Goal: Task Accomplishment & Management: Use online tool/utility

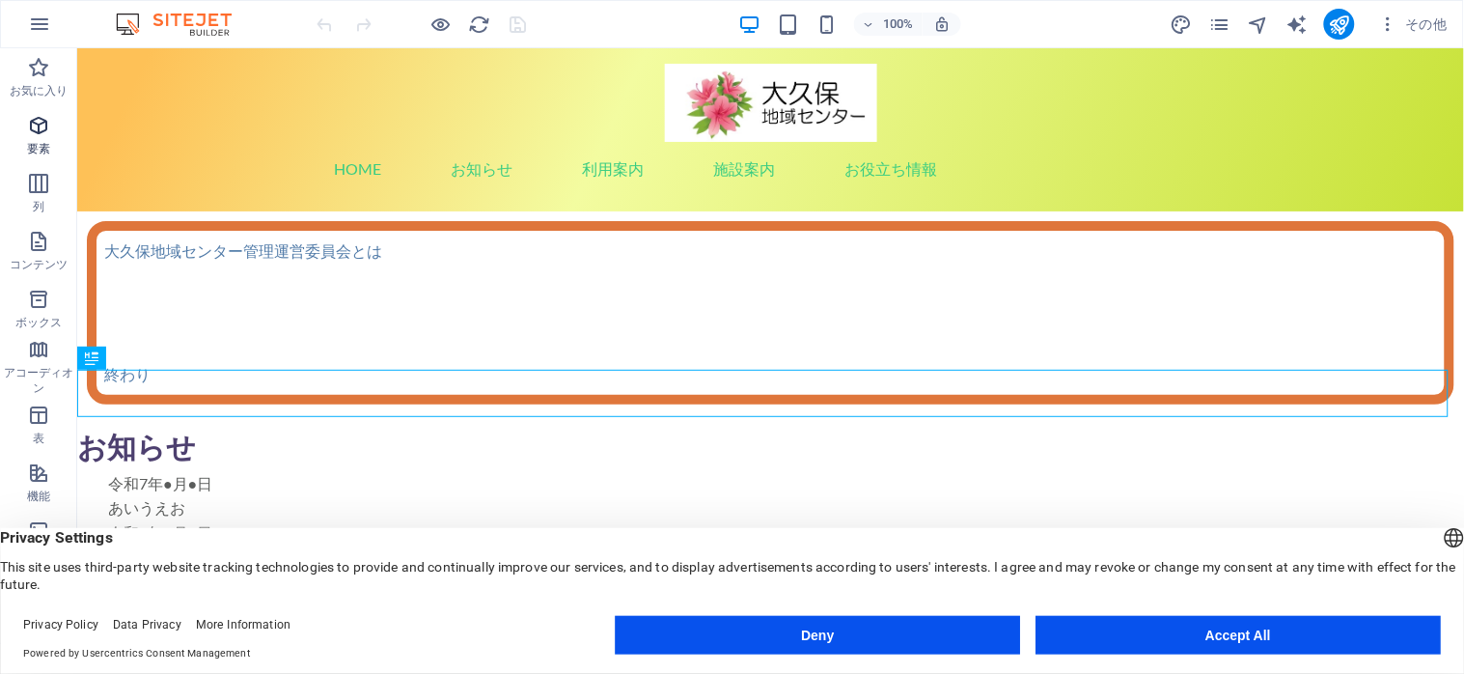
click at [29, 129] on icon "button" at bounding box center [38, 125] width 23 height 23
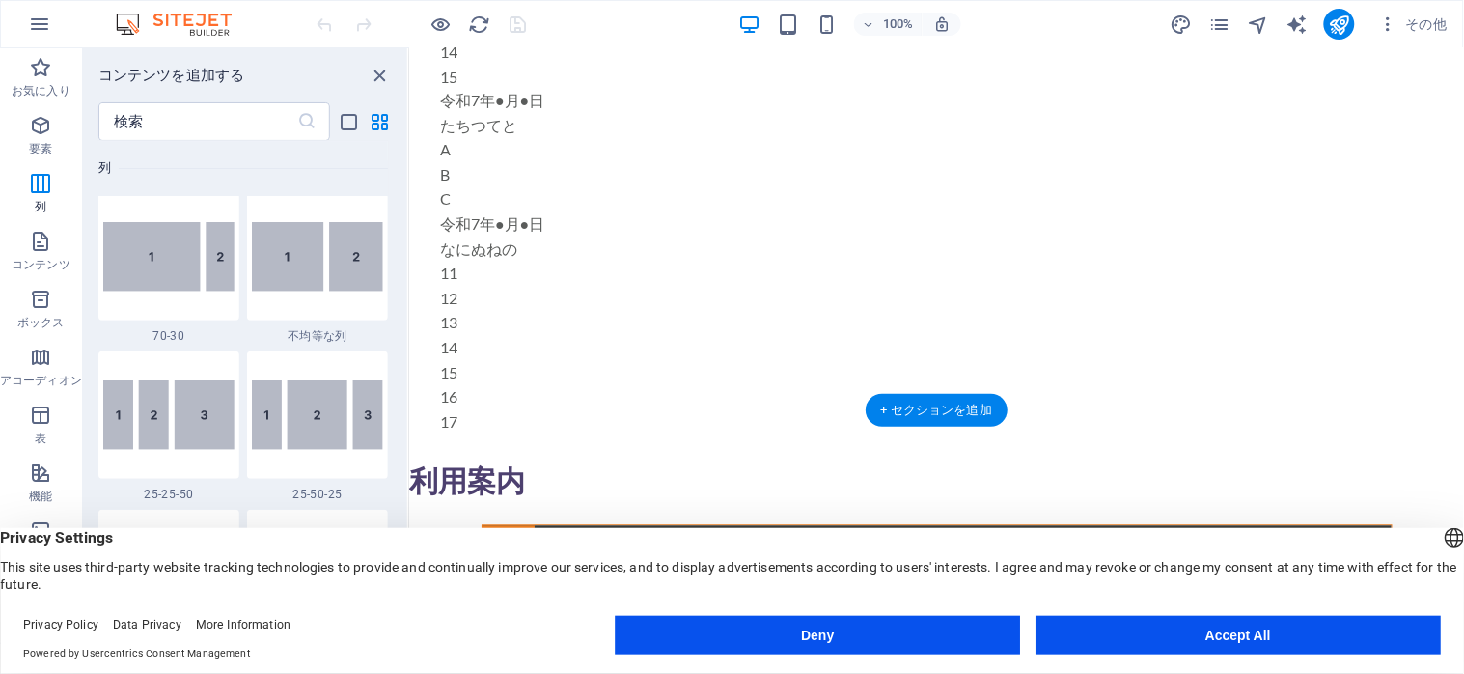
scroll to position [1029, 0]
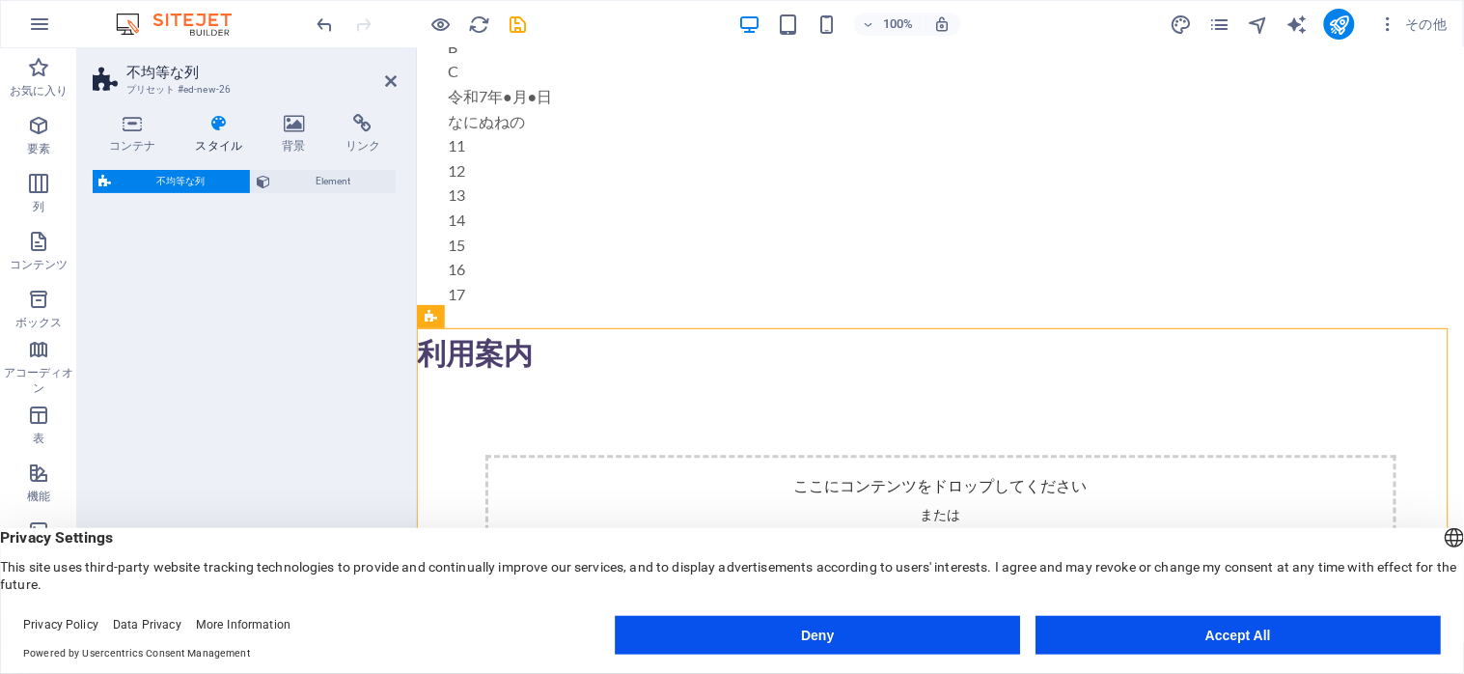
select select "%"
select select "rem"
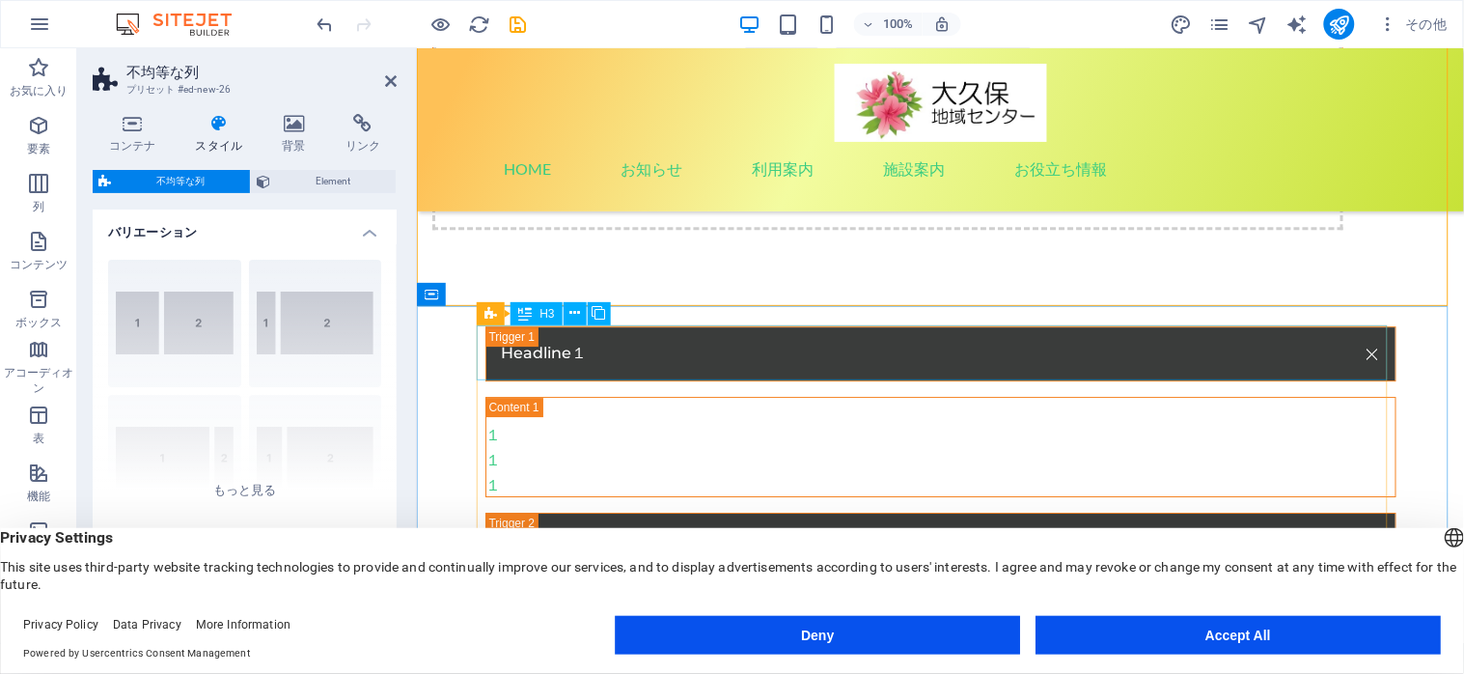
scroll to position [1286, 0]
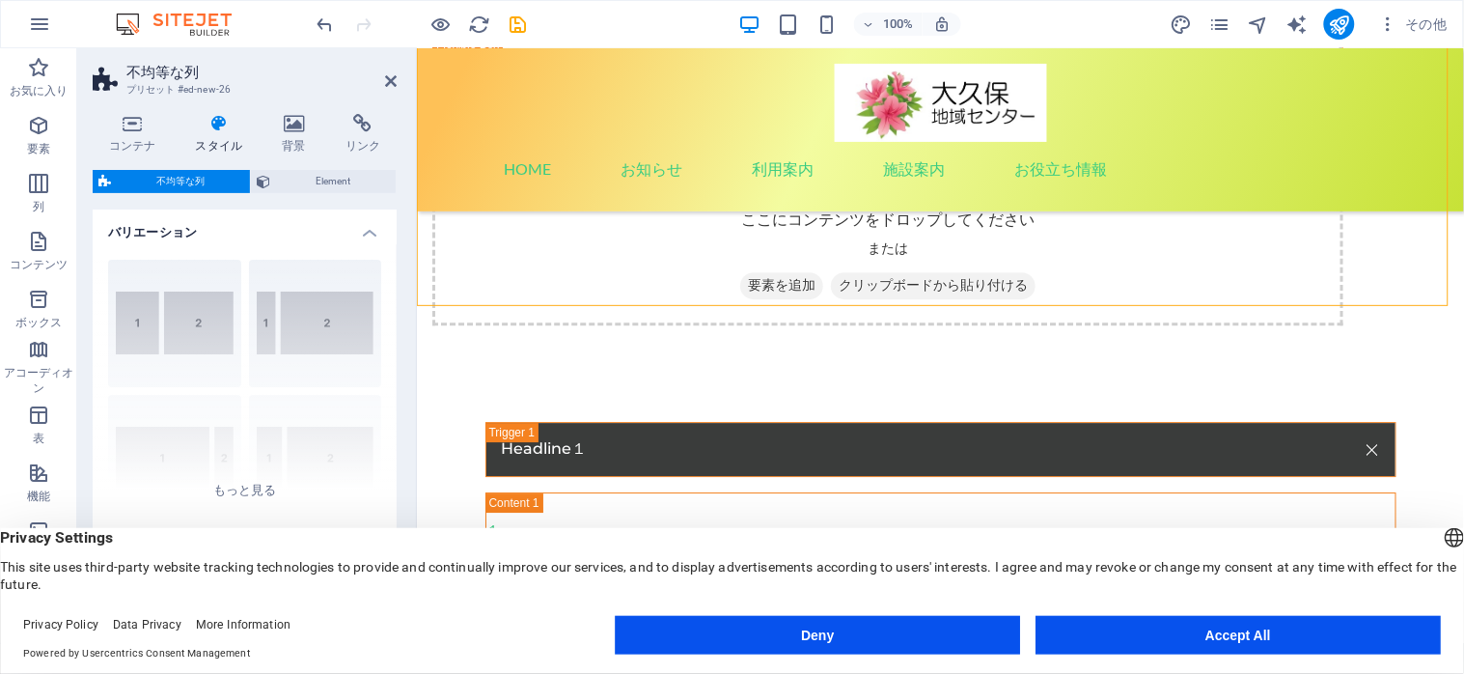
click at [1441, 538] on div "English Deutsch" at bounding box center [1454, 540] width 27 height 32
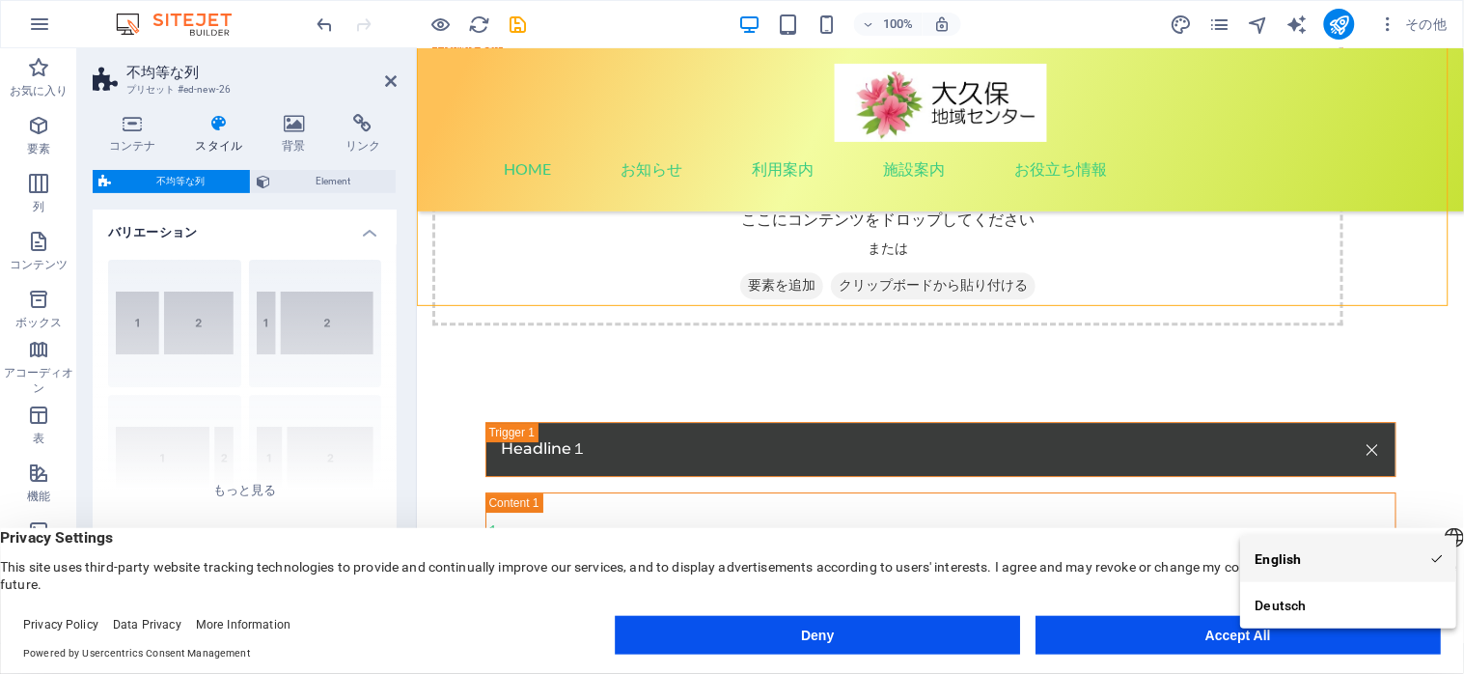
click at [1391, 536] on li "English" at bounding box center [1348, 559] width 216 height 46
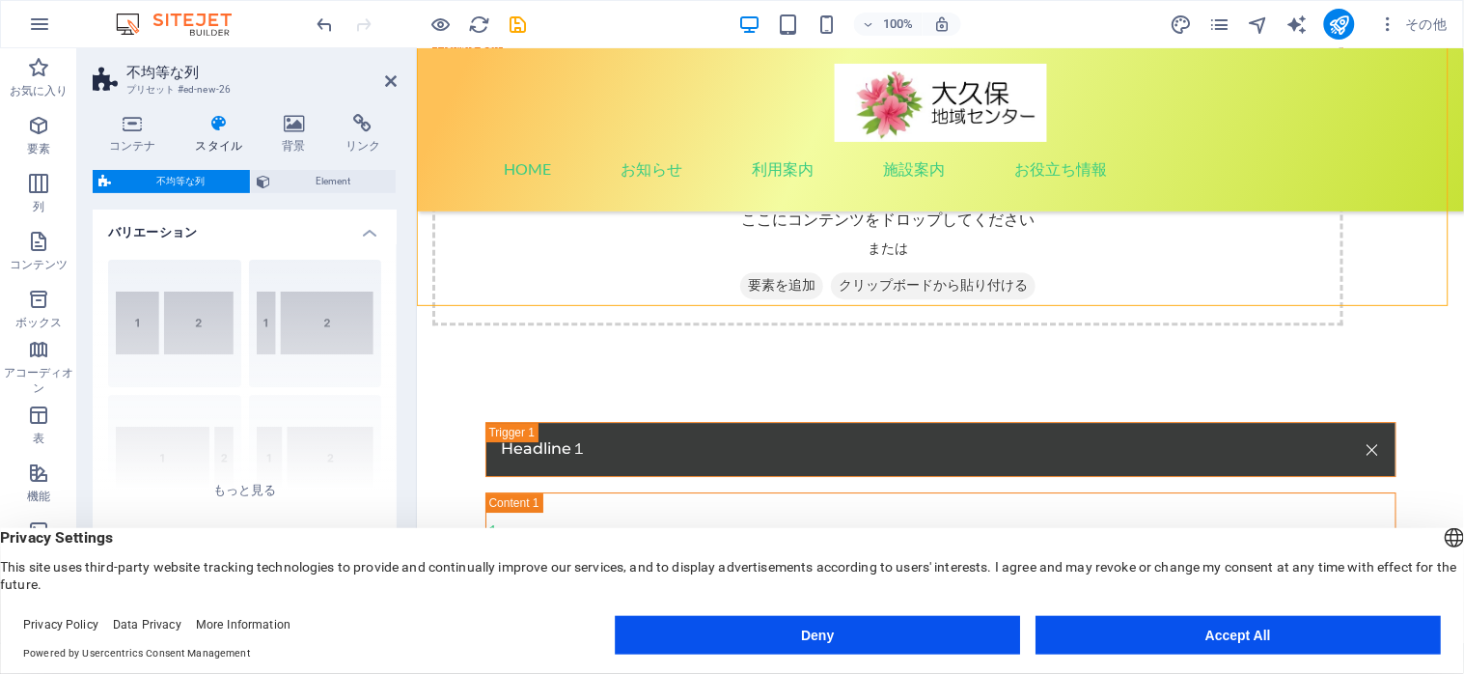
click at [1203, 630] on button "Accept All" at bounding box center [1237, 635] width 405 height 39
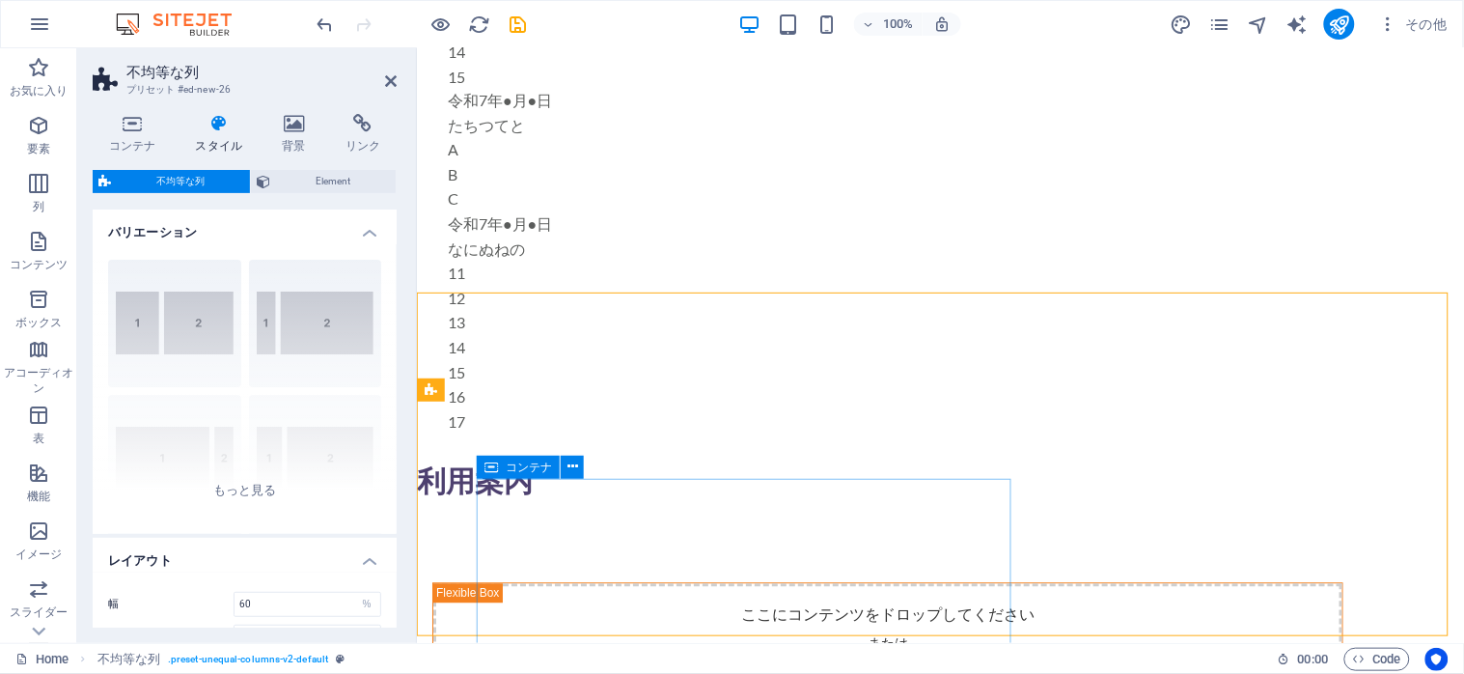
scroll to position [1029, 0]
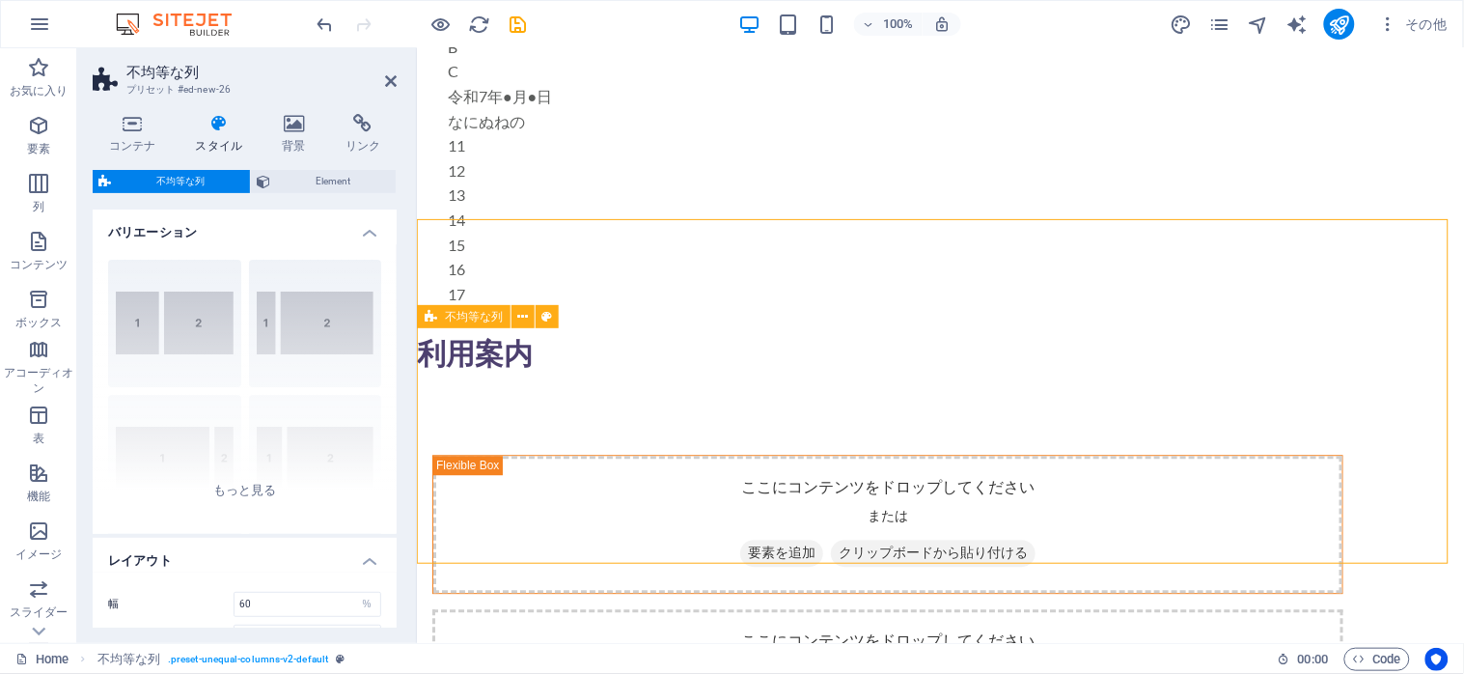
click at [478, 318] on span "不均等な列" at bounding box center [474, 317] width 58 height 12
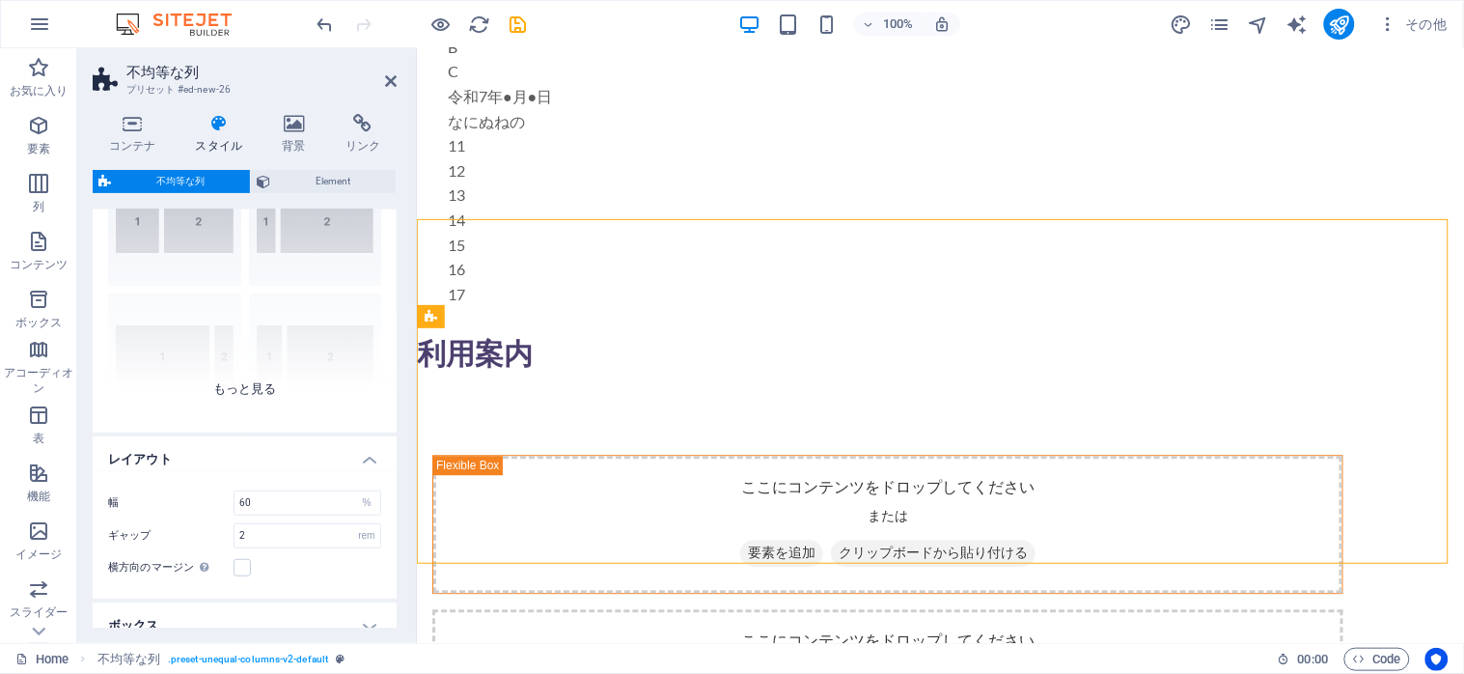
scroll to position [69, 0]
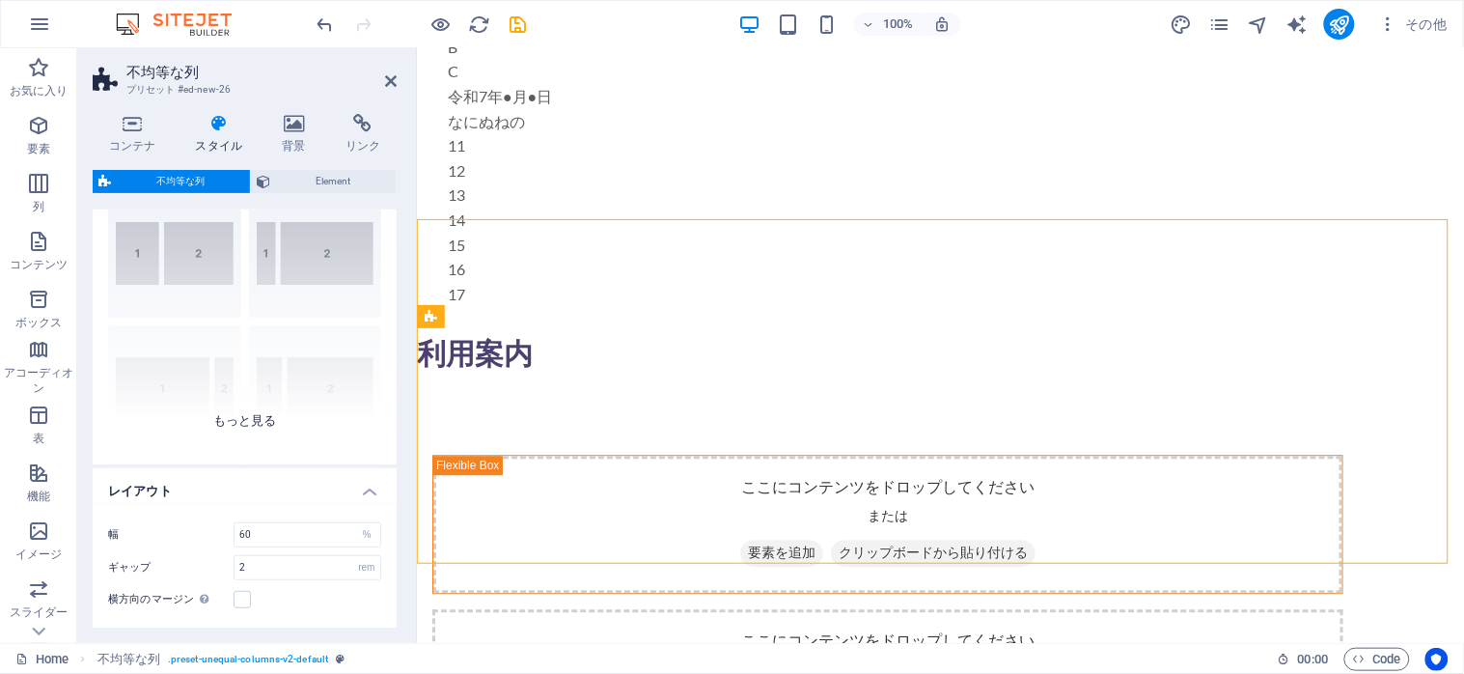
click at [232, 419] on div "40-60 20-80 80-20 30-70 70-30 デフォルト" at bounding box center [245, 320] width 304 height 290
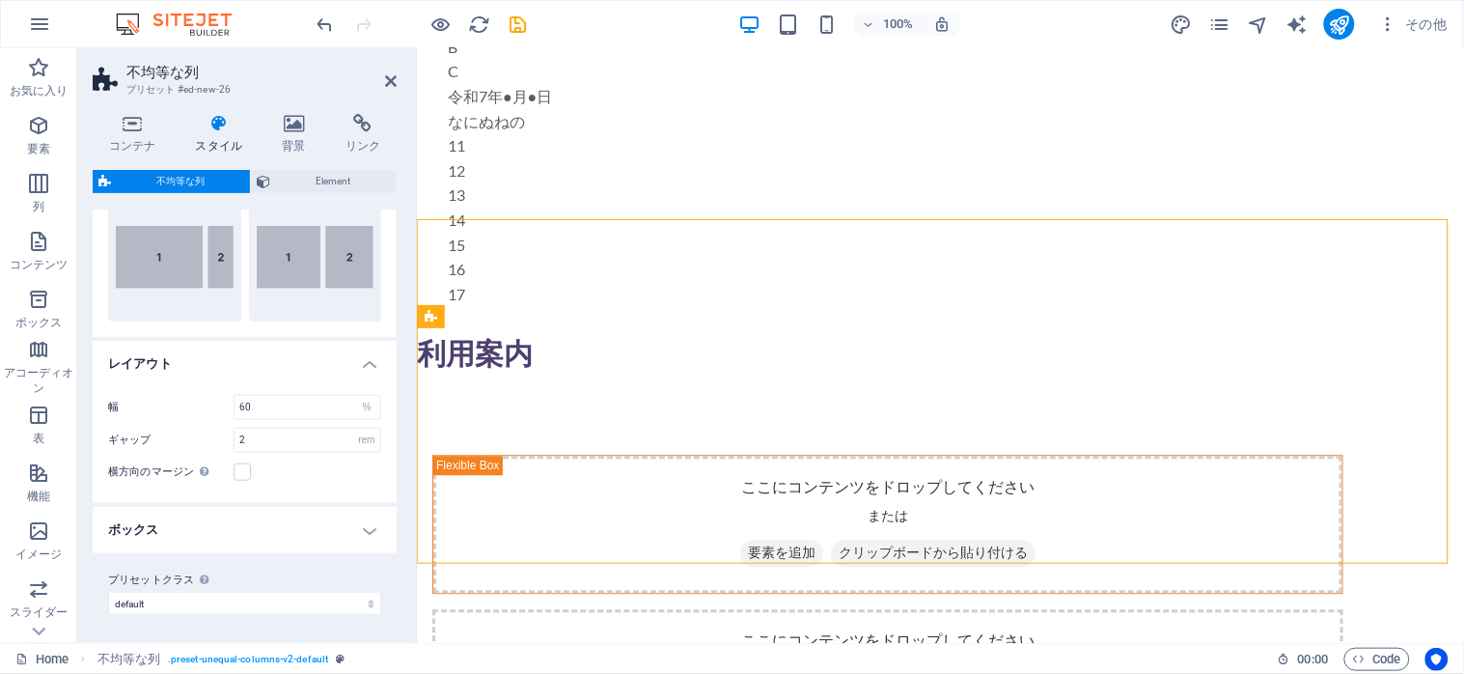
scroll to position [338, 0]
click at [368, 526] on h4 "ボックス" at bounding box center [245, 528] width 304 height 46
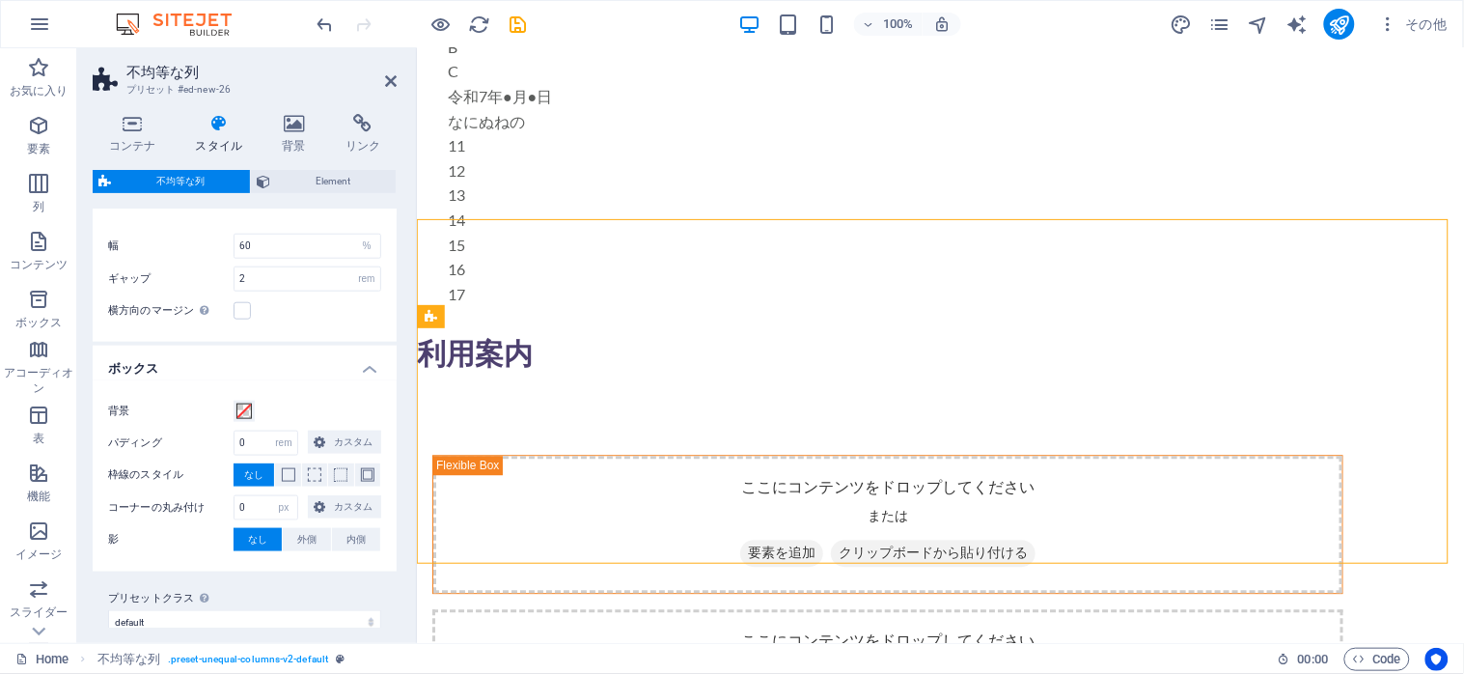
scroll to position [516, 0]
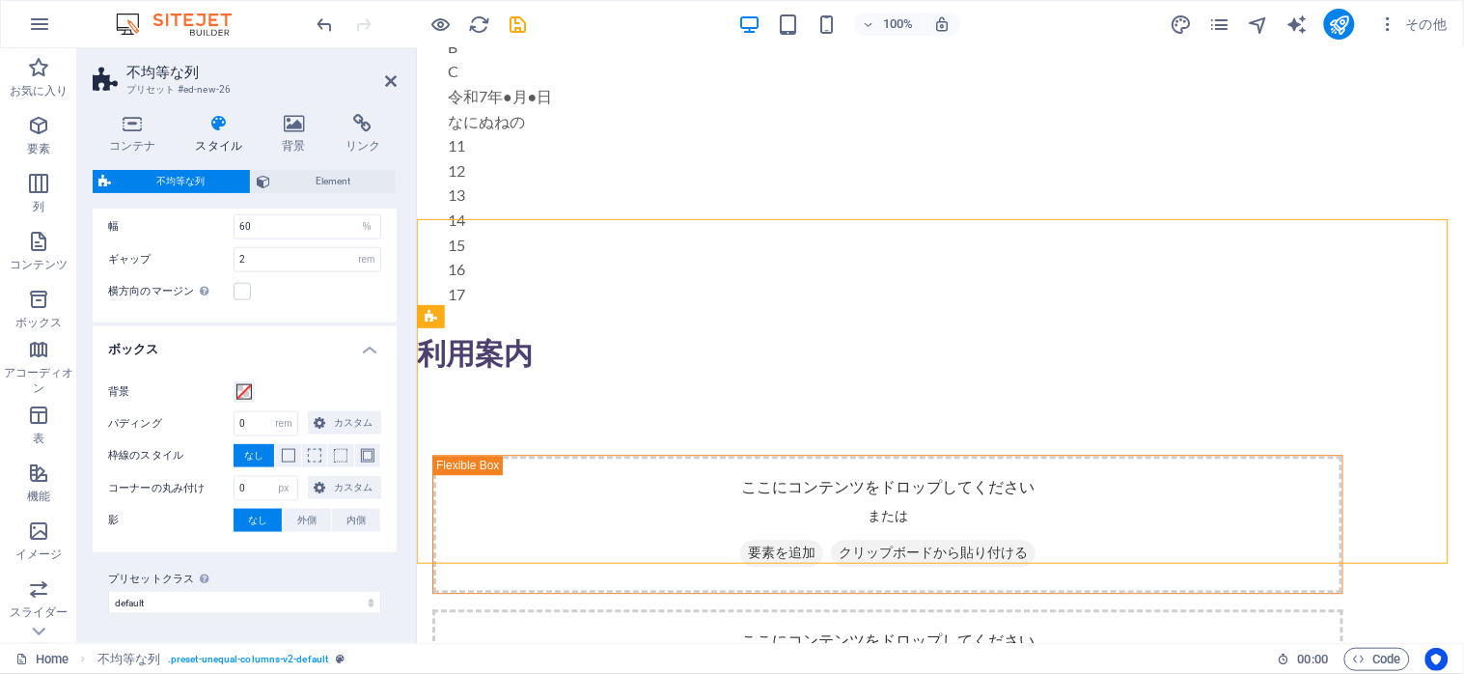
click at [357, 345] on h4 "ボックス" at bounding box center [245, 343] width 304 height 35
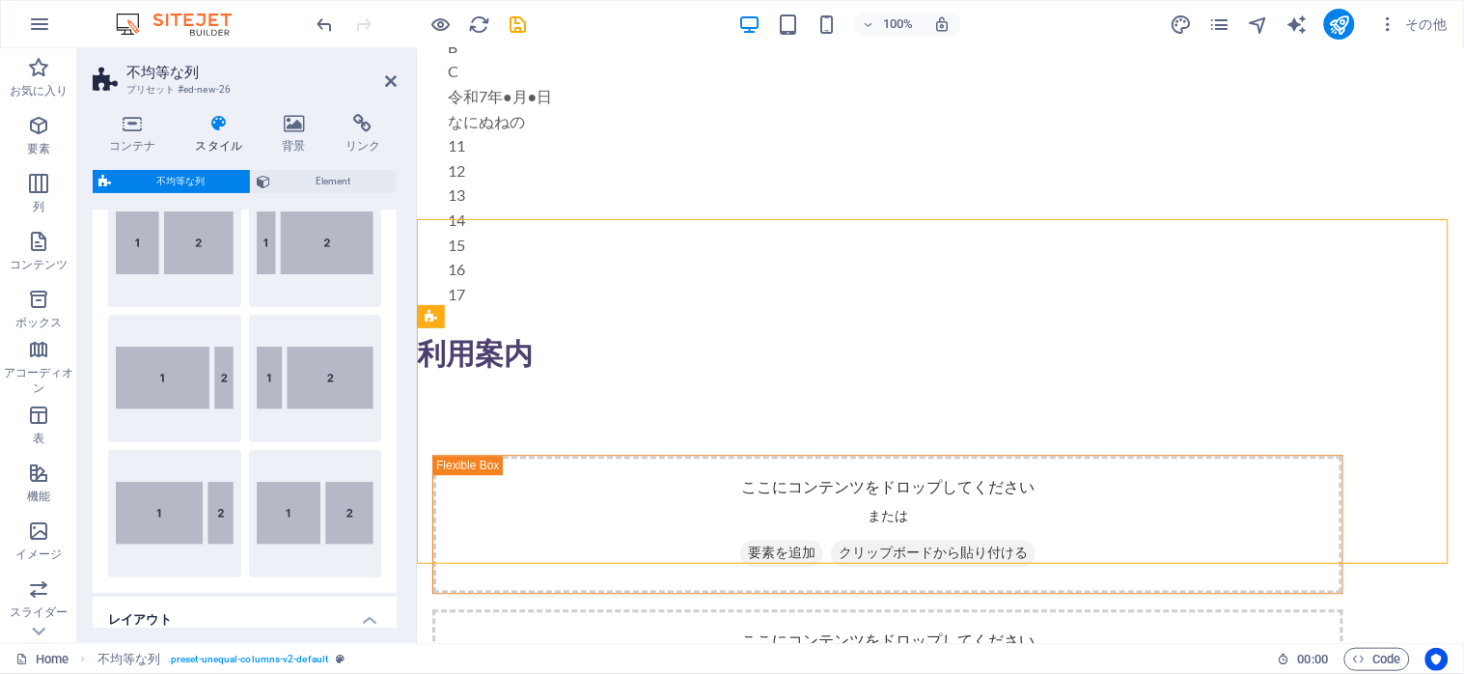
scroll to position [0, 0]
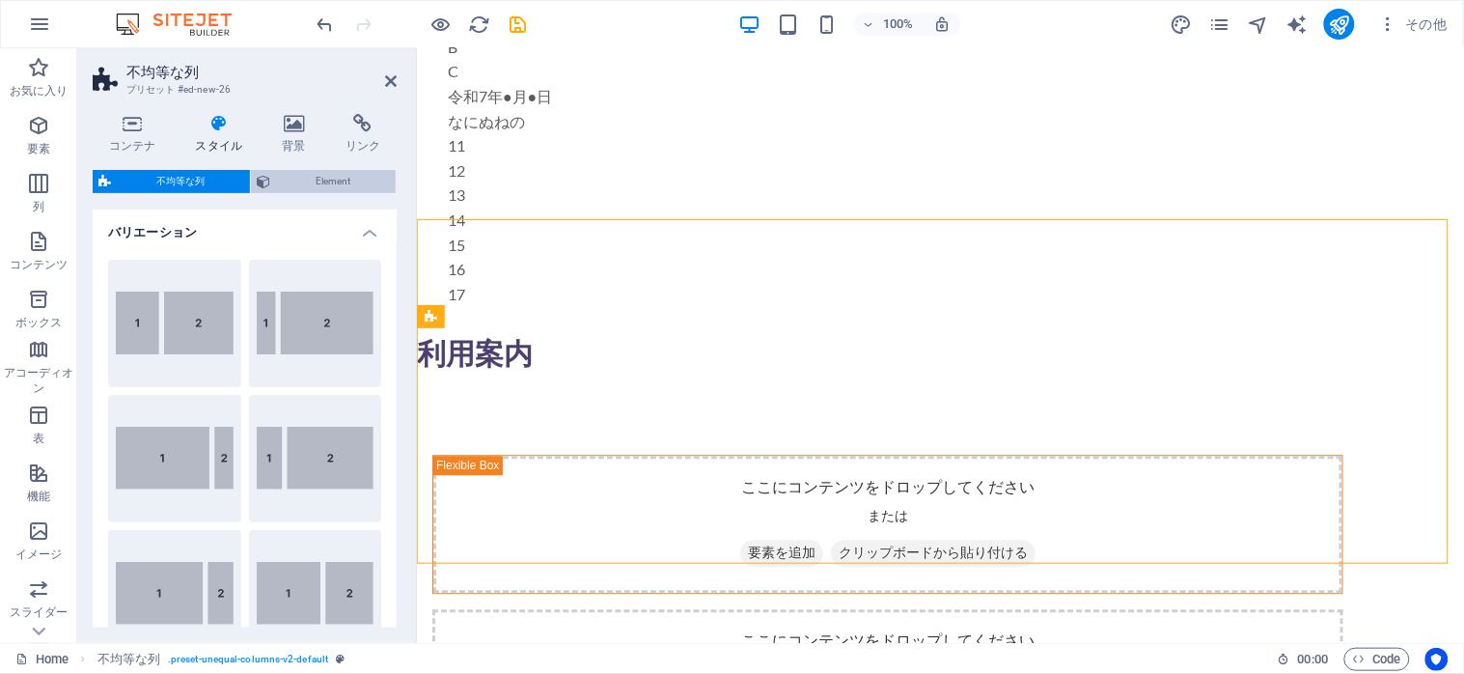
click at [328, 171] on span "Element" at bounding box center [333, 181] width 114 height 23
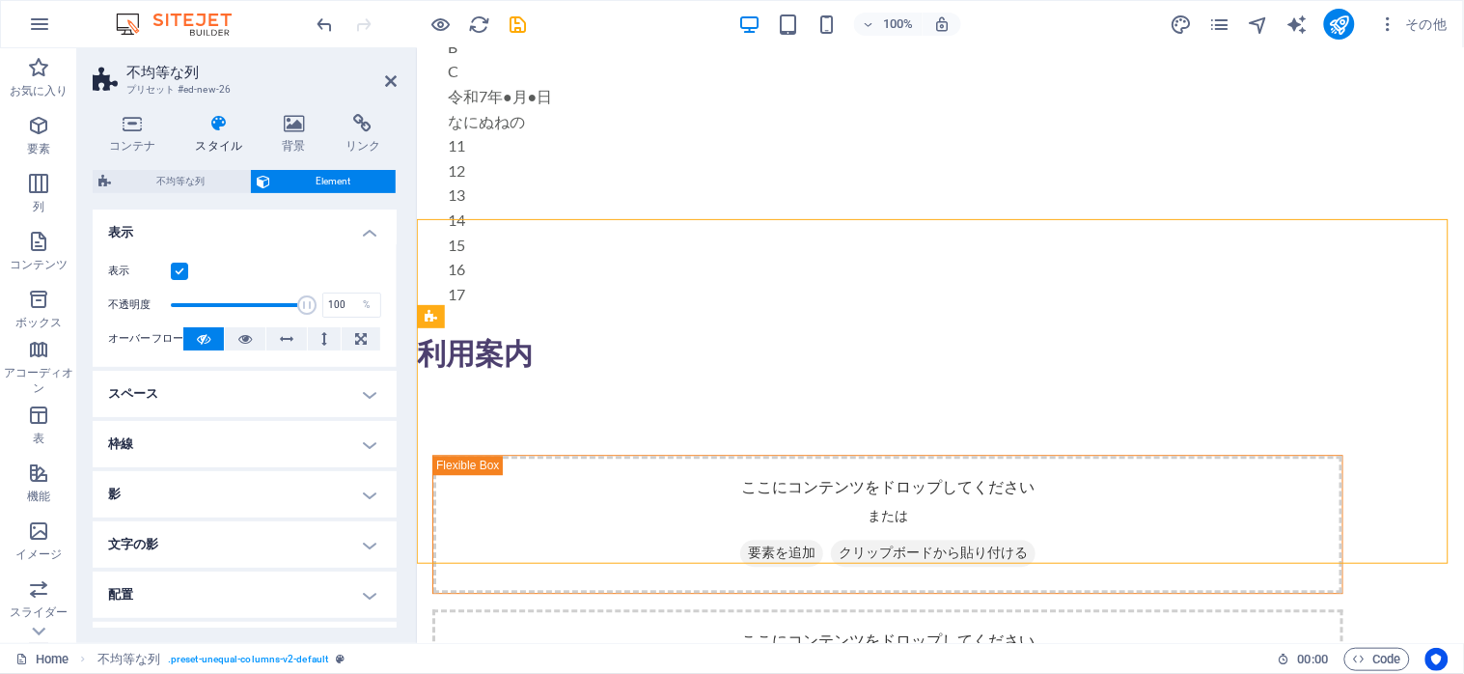
click at [358, 390] on h4 "スペース" at bounding box center [245, 394] width 304 height 46
click at [358, 390] on h4 "スペース" at bounding box center [245, 388] width 304 height 35
click at [365, 450] on h4 "枠線" at bounding box center [245, 444] width 304 height 46
click at [365, 450] on h4 "枠線" at bounding box center [245, 438] width 304 height 35
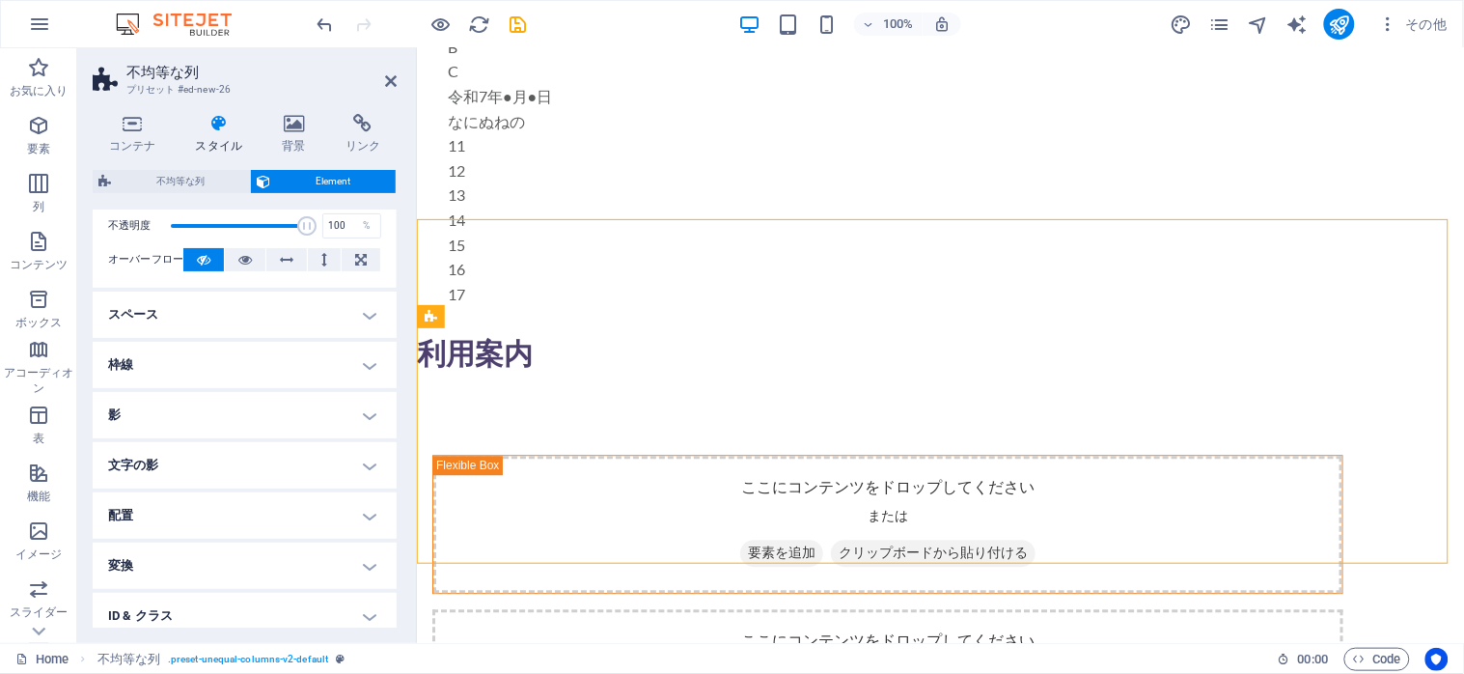
scroll to position [128, 0]
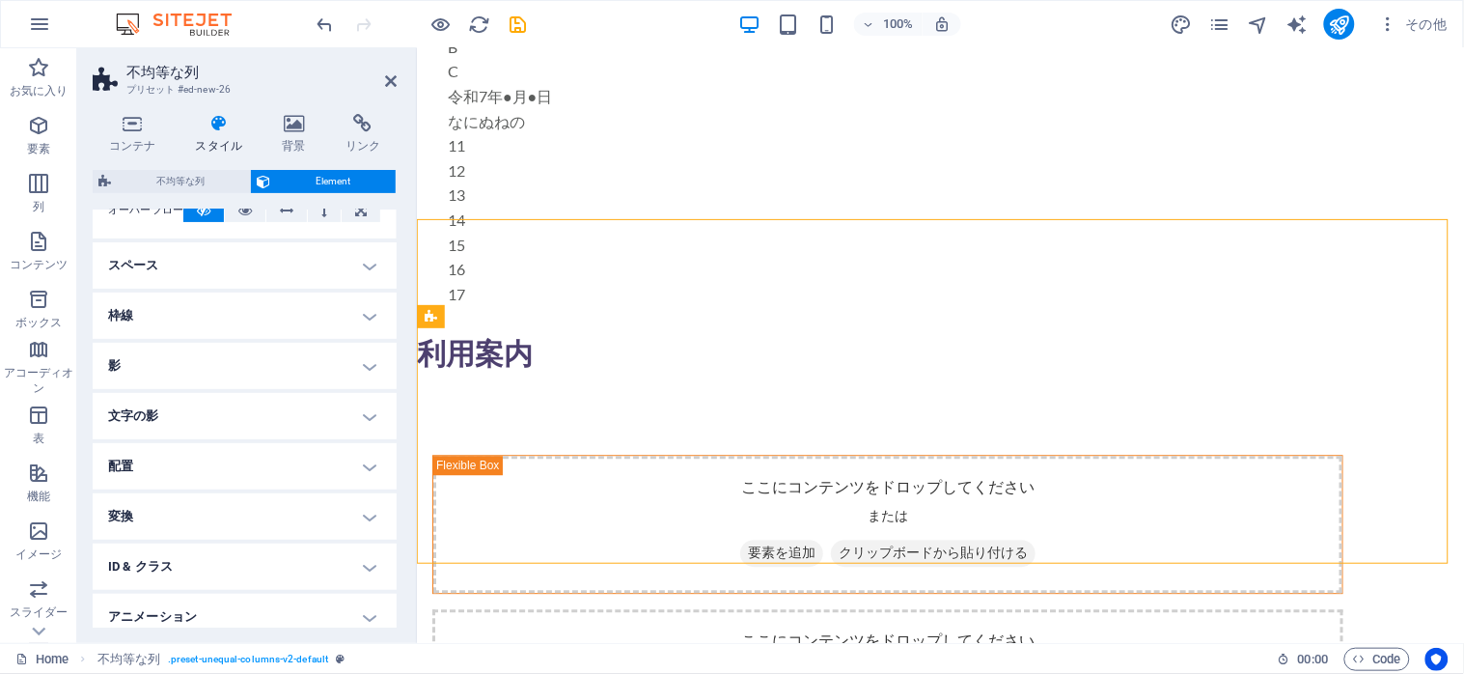
click at [362, 465] on h4 "配置" at bounding box center [245, 466] width 304 height 46
click at [180, 504] on span "Static" at bounding box center [189, 504] width 23 height 23
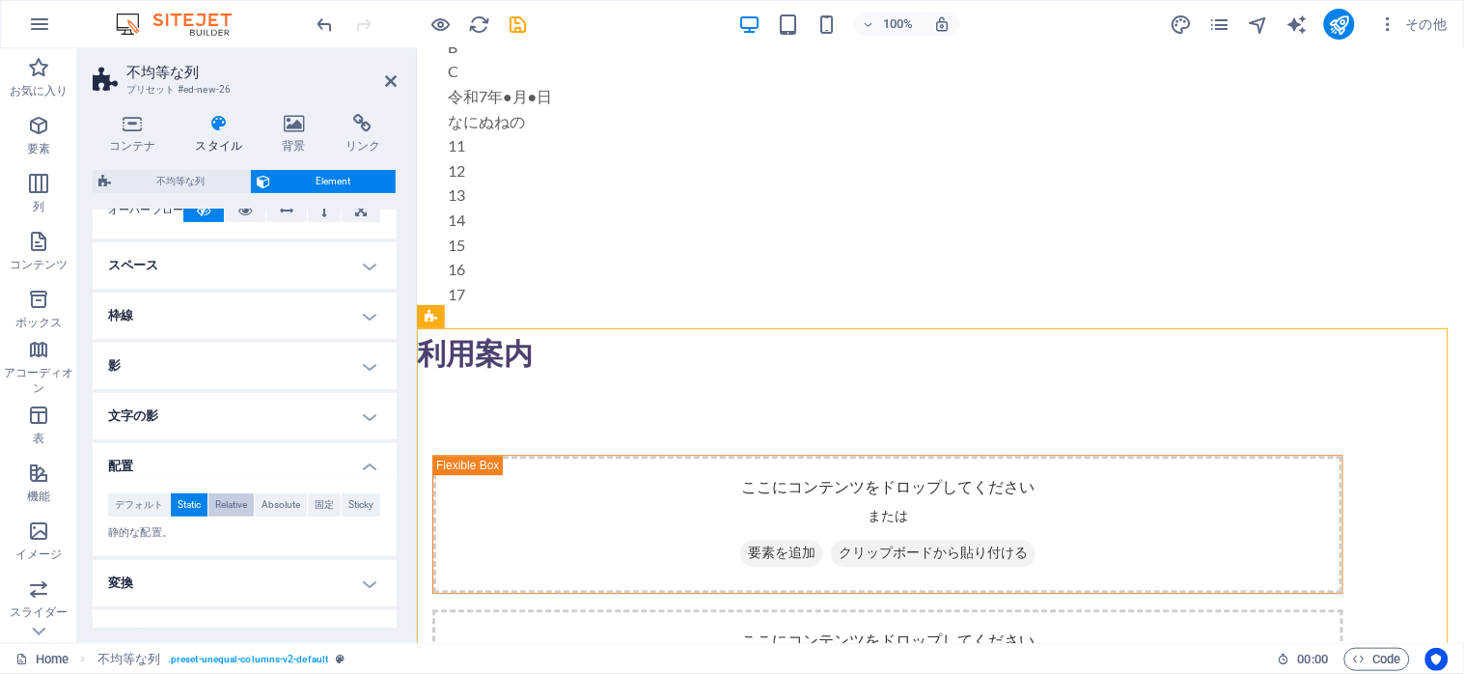
click at [234, 504] on span "Relative" at bounding box center [231, 504] width 32 height 23
click at [278, 506] on span "Absolute" at bounding box center [281, 504] width 39 height 23
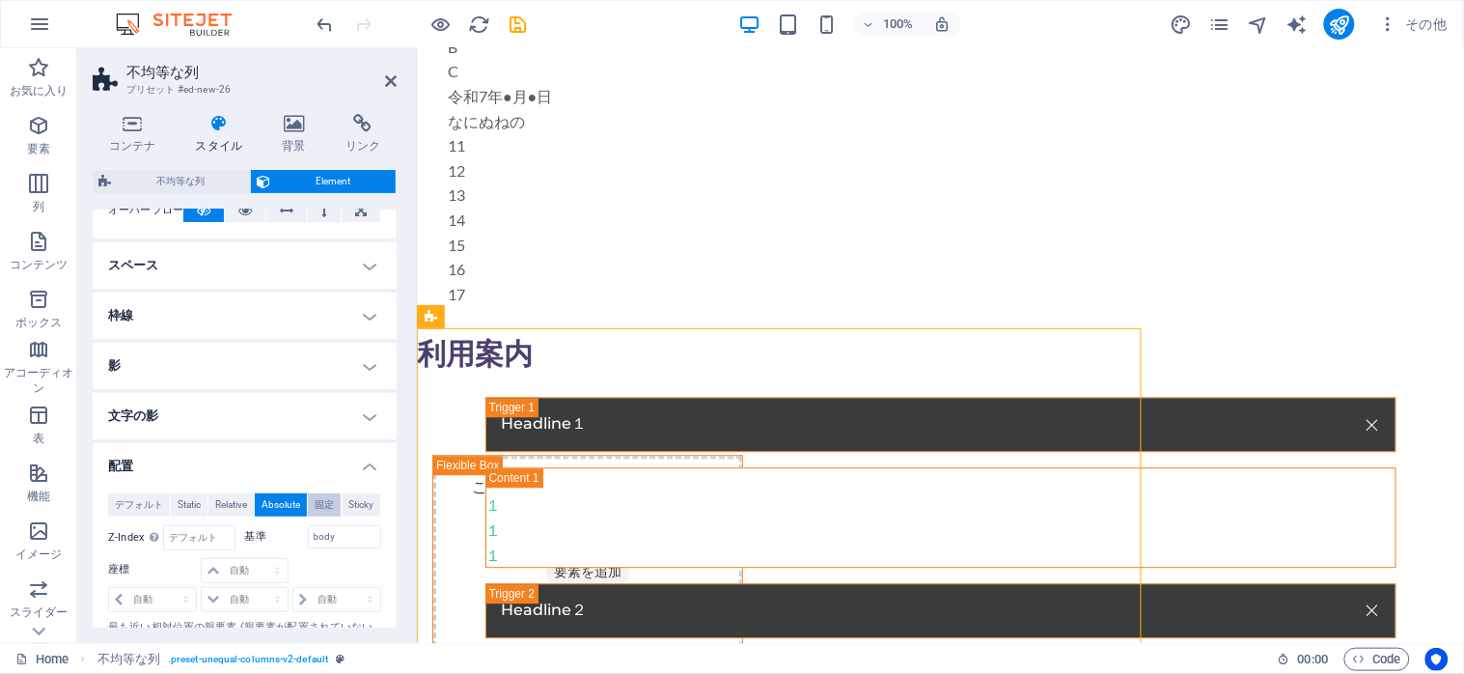
click at [317, 503] on span "固定" at bounding box center [324, 504] width 19 height 23
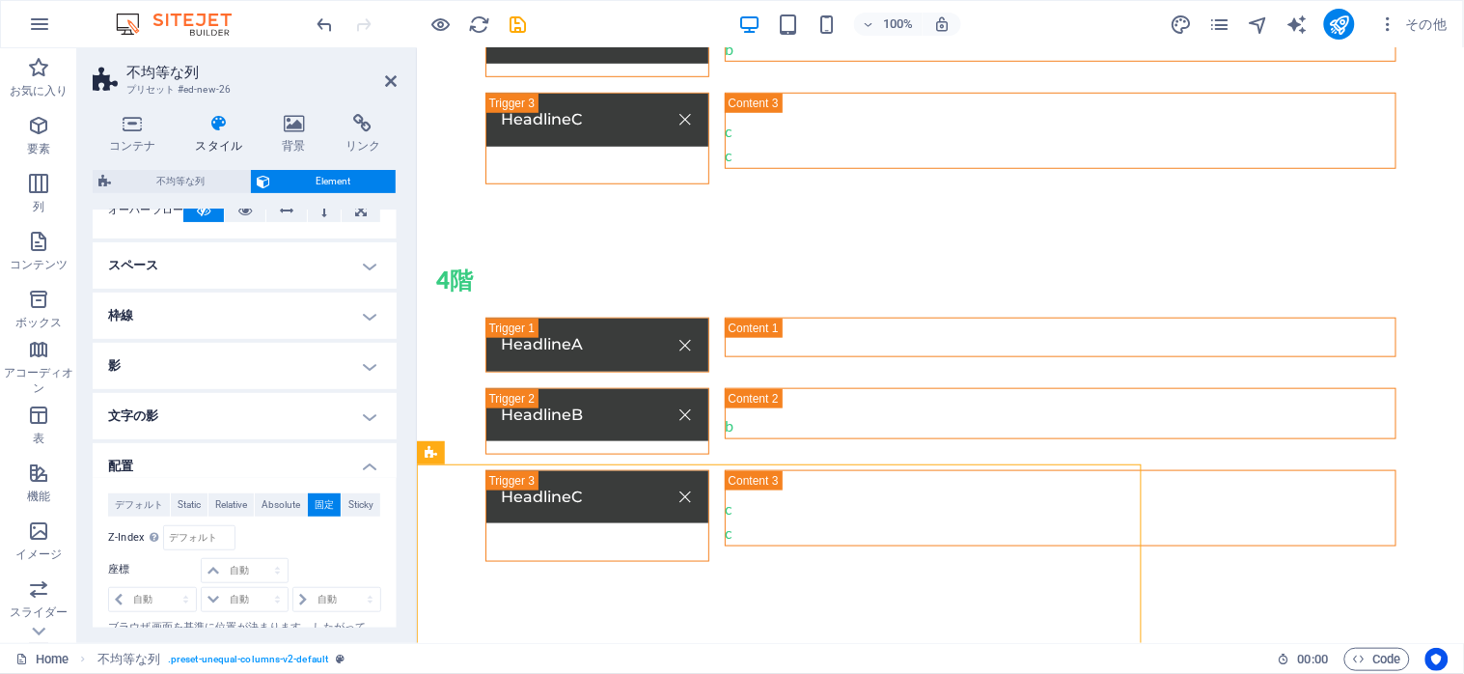
scroll to position [3416, 0]
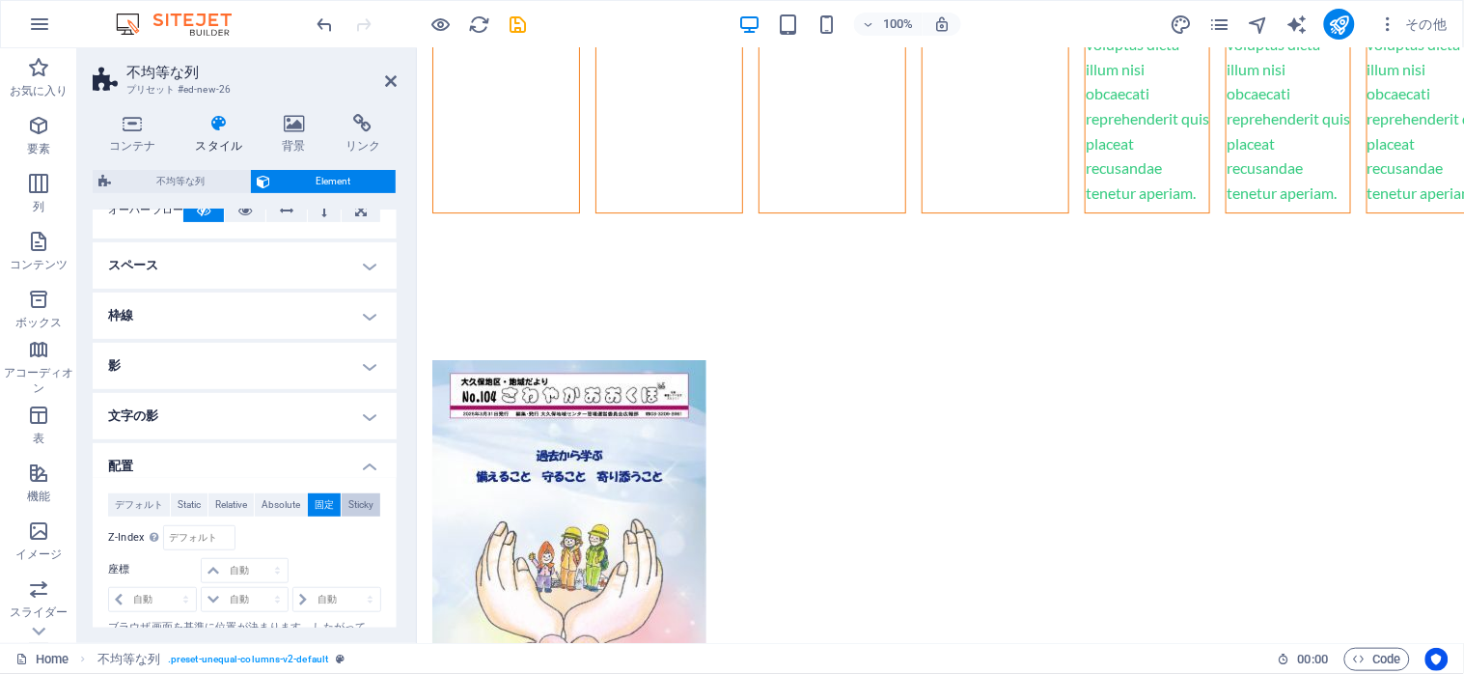
click at [349, 503] on span "Sticky" at bounding box center [360, 504] width 25 height 23
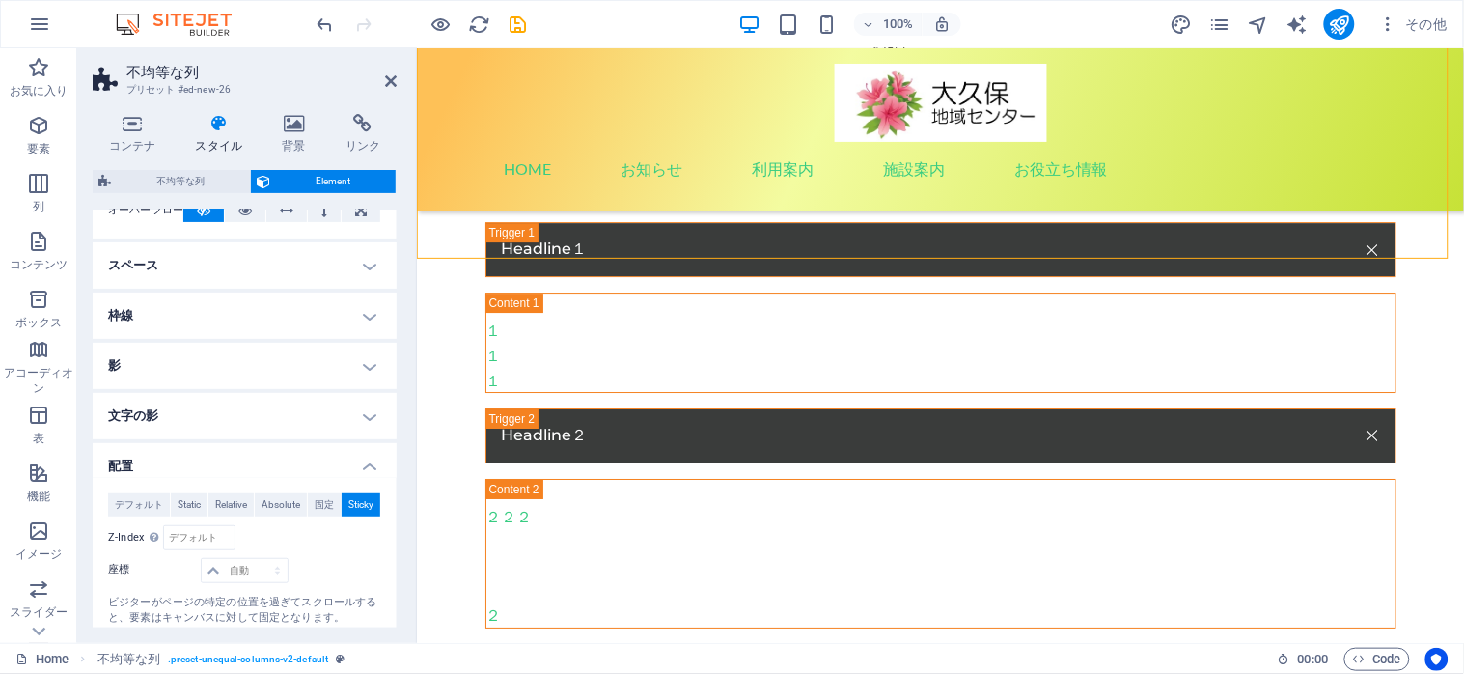
scroll to position [1075, 0]
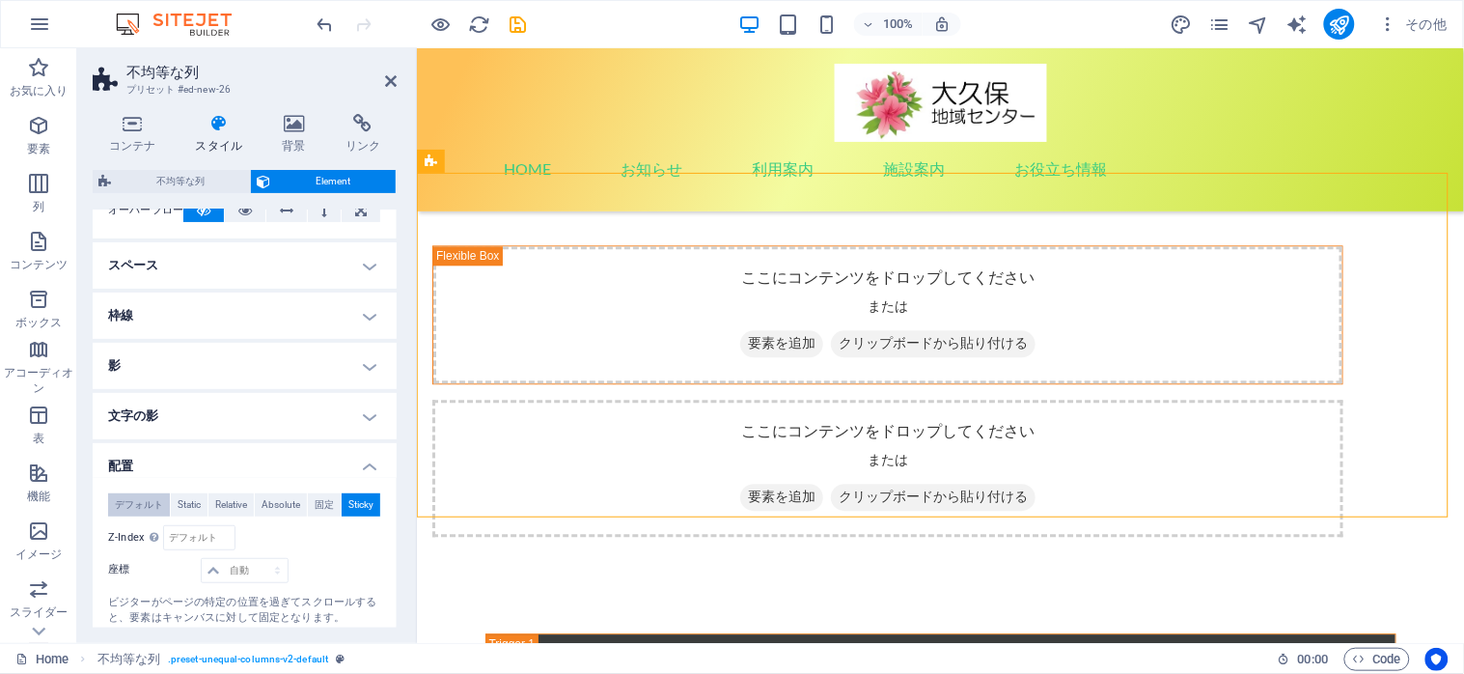
click at [143, 510] on span "デフォルト" at bounding box center [139, 504] width 48 height 23
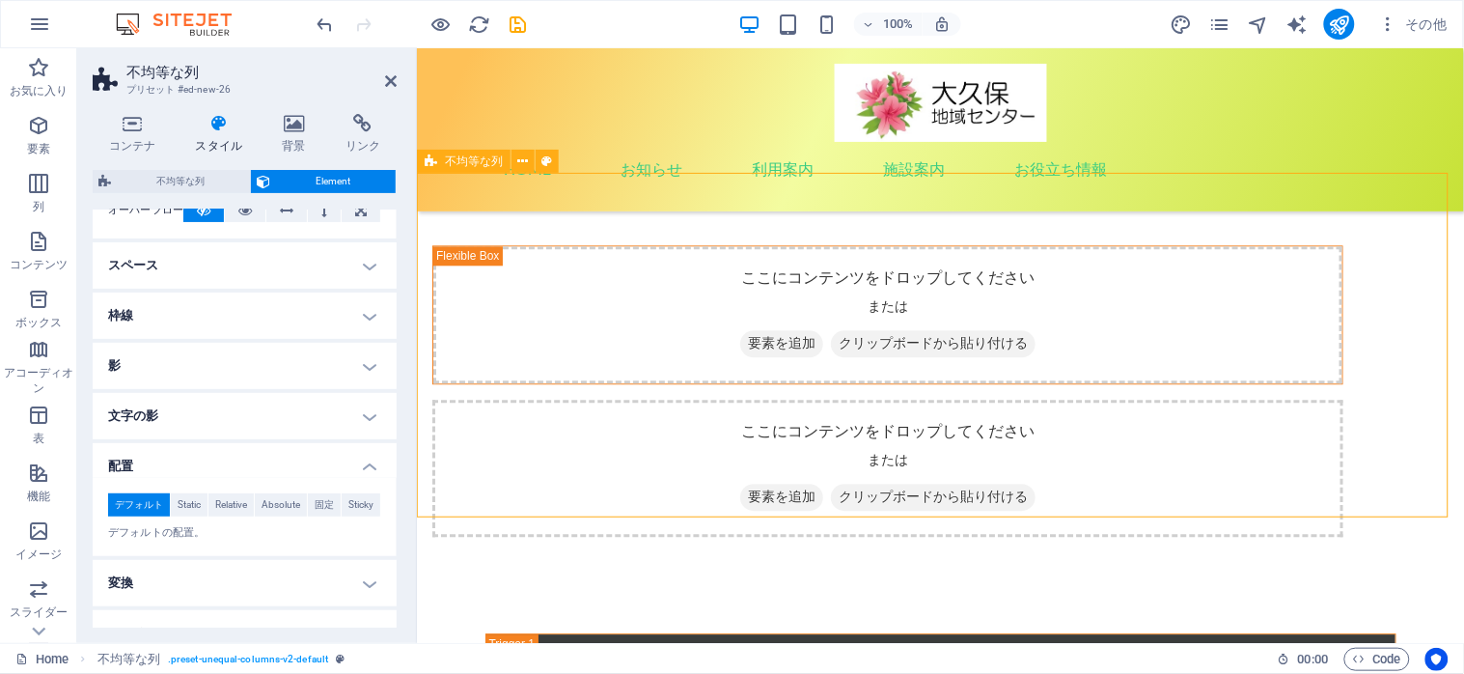
click at [445, 265] on div "ここにコンテンツをドロップしてください または 要素を追加 クリップボードから貼り付ける ここにコンテンツをドロップしてください または 要素を追加 クリップ…" at bounding box center [939, 390] width 1047 height 446
click at [363, 467] on h4 "配置" at bounding box center [245, 460] width 304 height 35
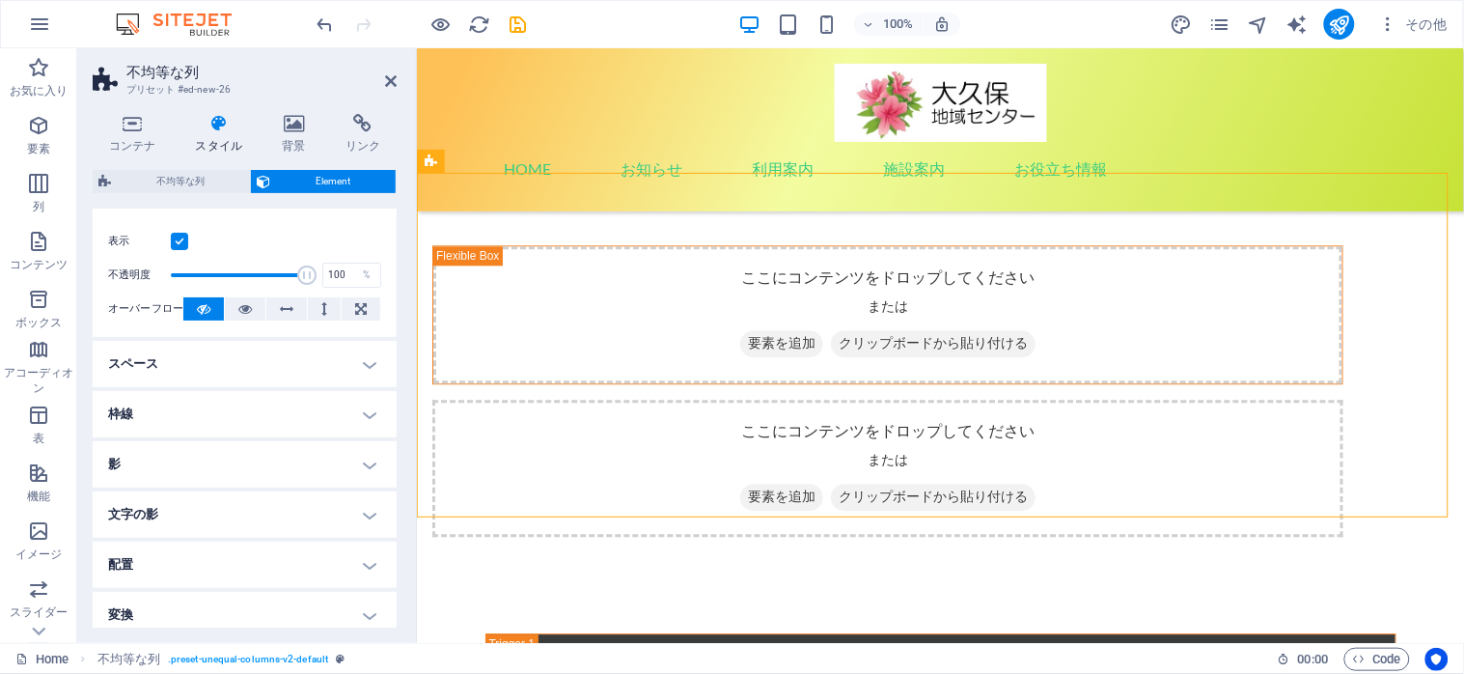
scroll to position [0, 0]
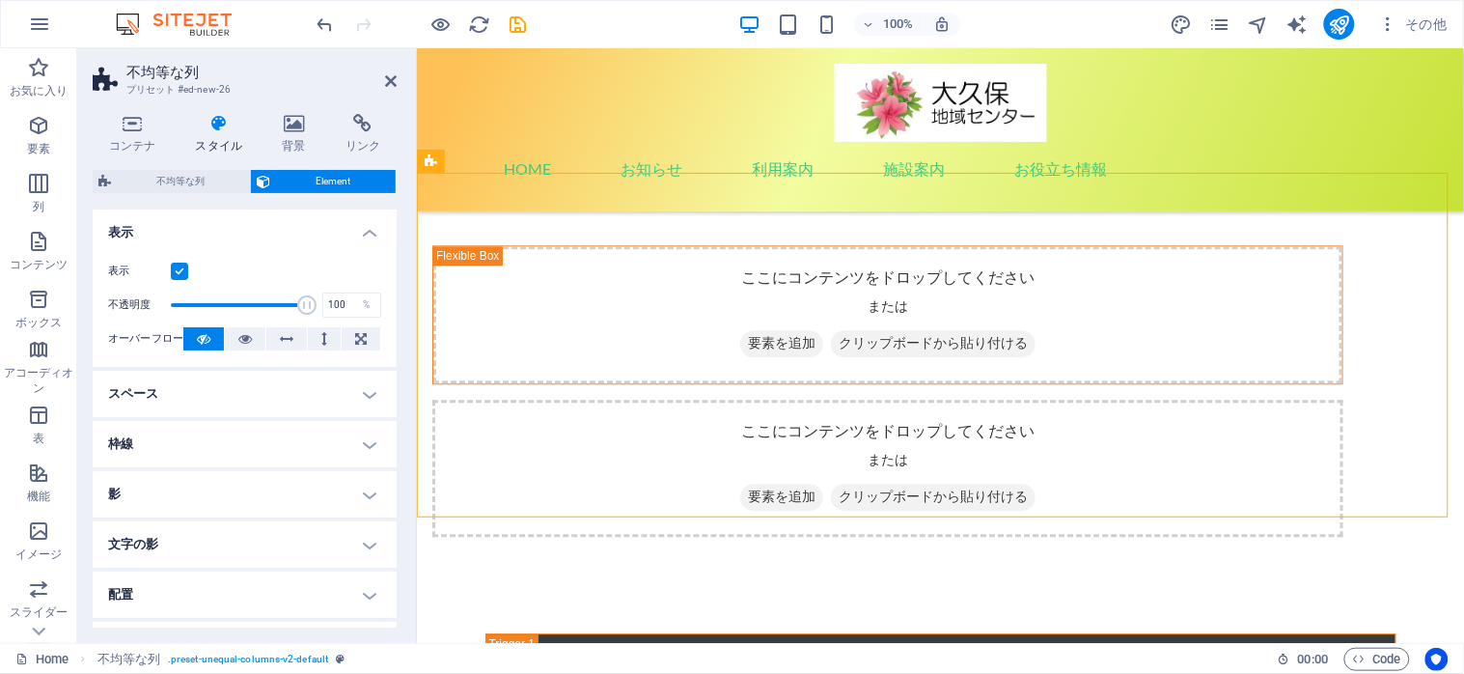
click at [362, 226] on h4 "表示" at bounding box center [245, 226] width 304 height 35
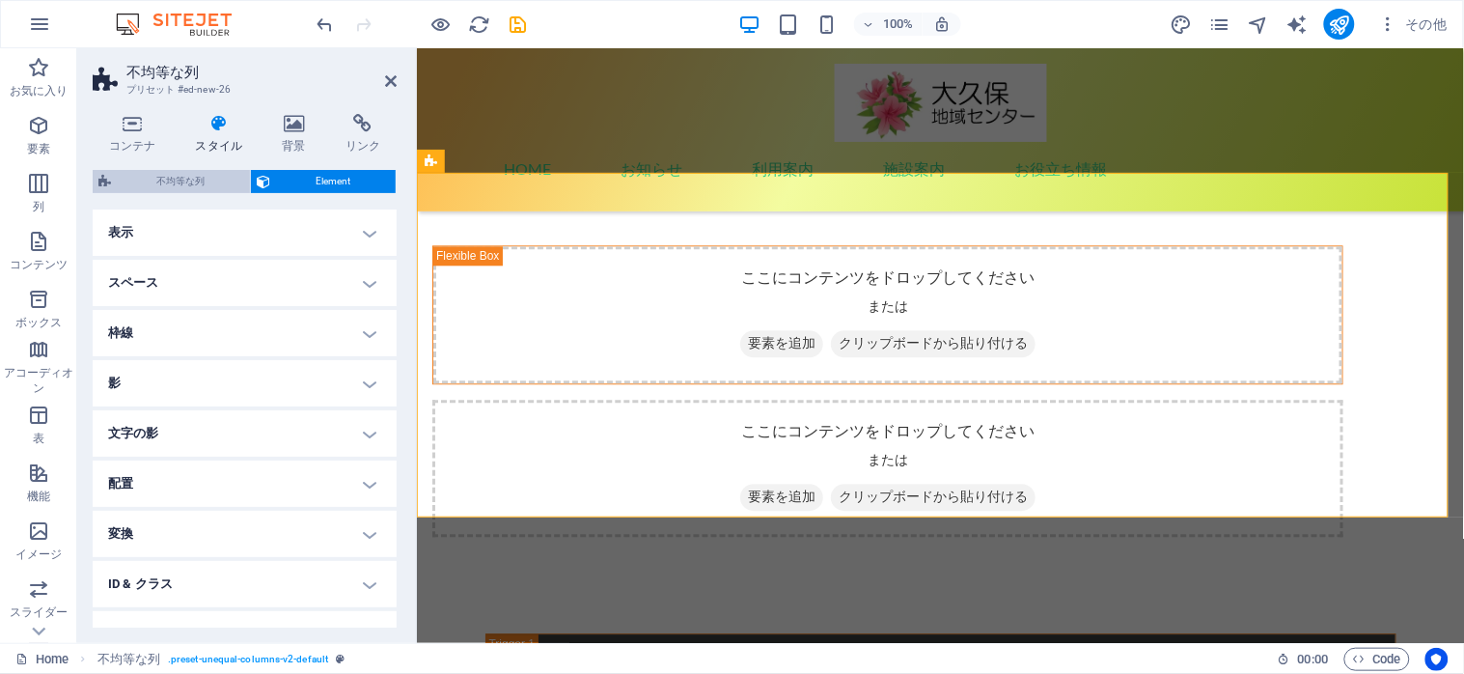
click at [190, 178] on span "不均等な列" at bounding box center [180, 181] width 127 height 23
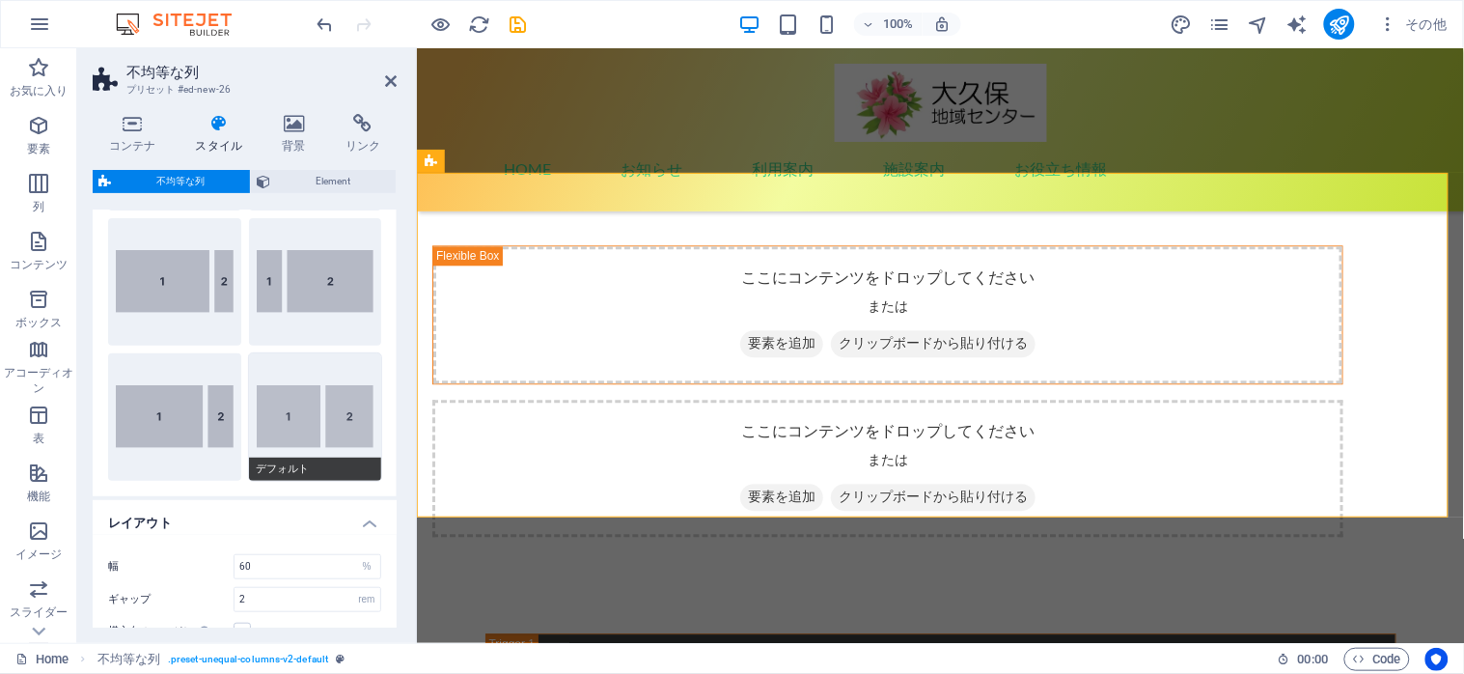
scroll to position [128, 0]
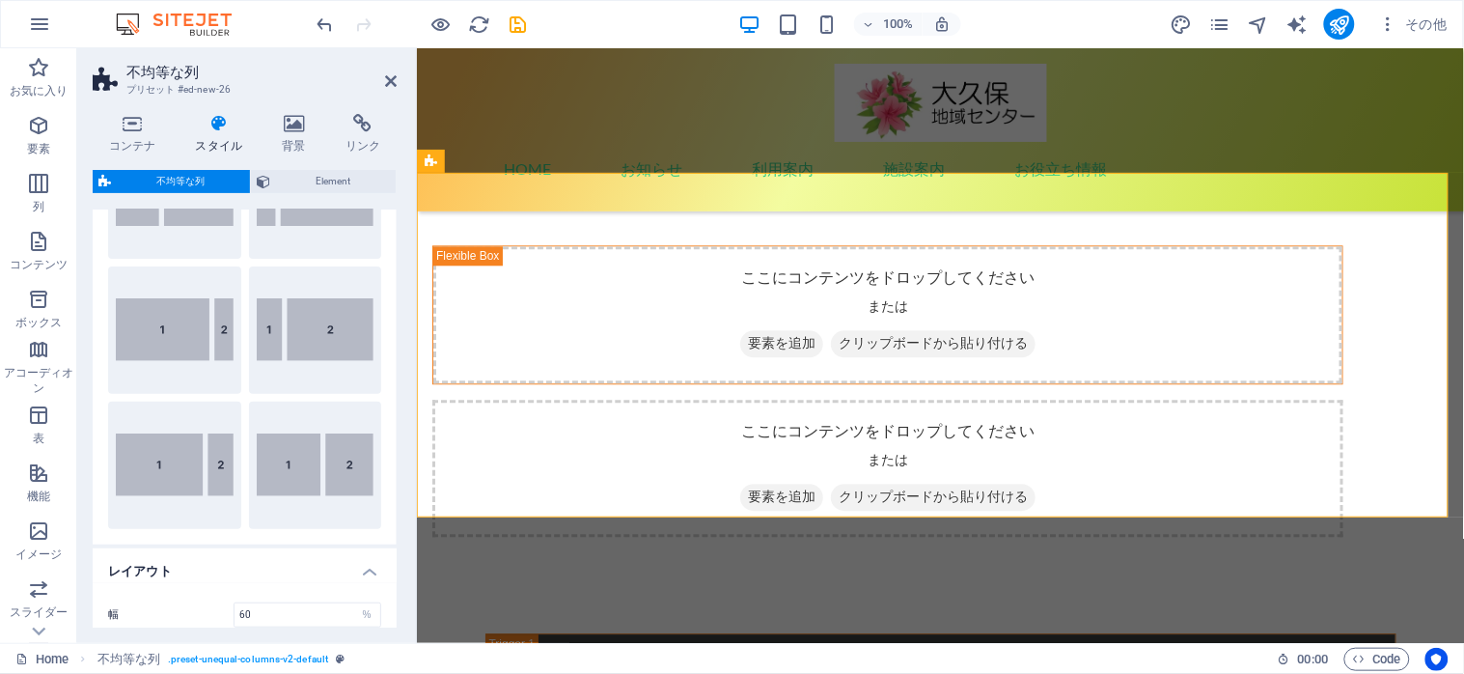
drag, startPoint x: 256, startPoint y: 467, endPoint x: 278, endPoint y: 456, distance: 24.6
click at [278, 456] on div "デフォルト" at bounding box center [315, 464] width 133 height 127
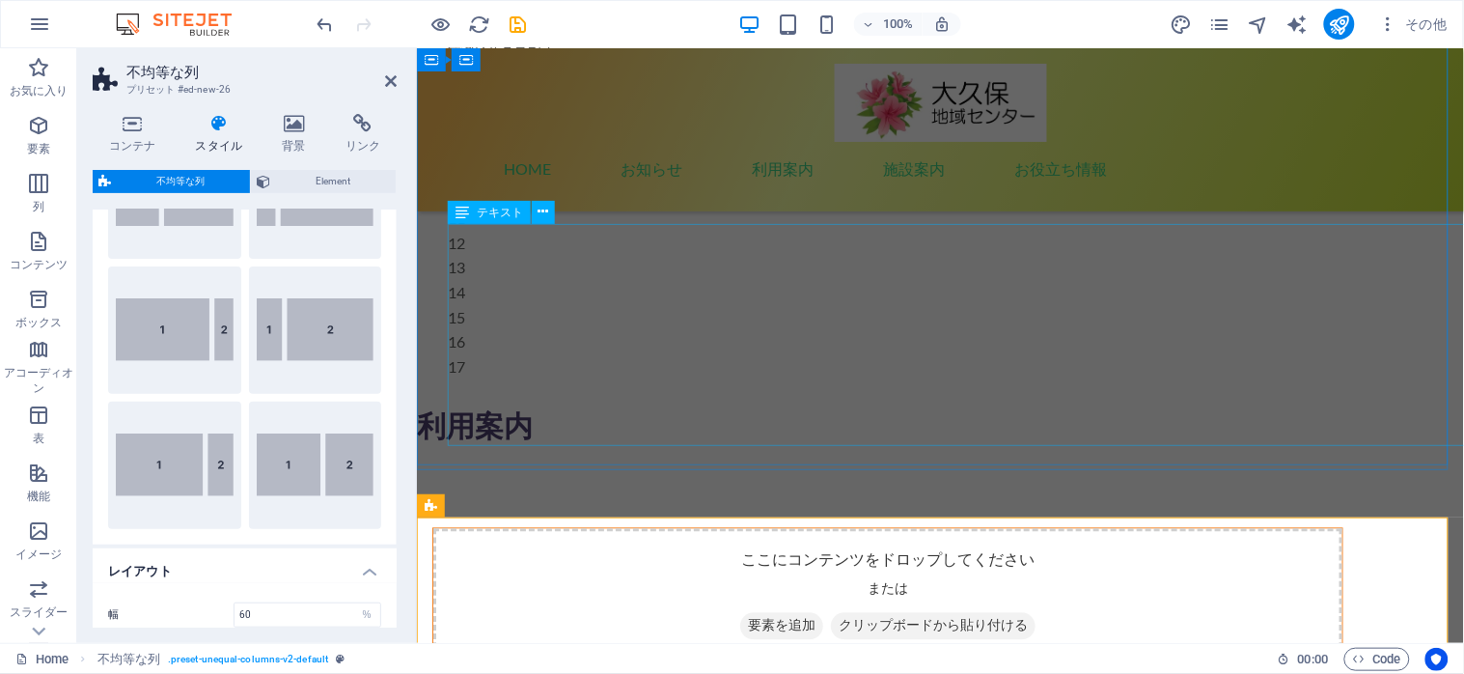
scroll to position [689, 0]
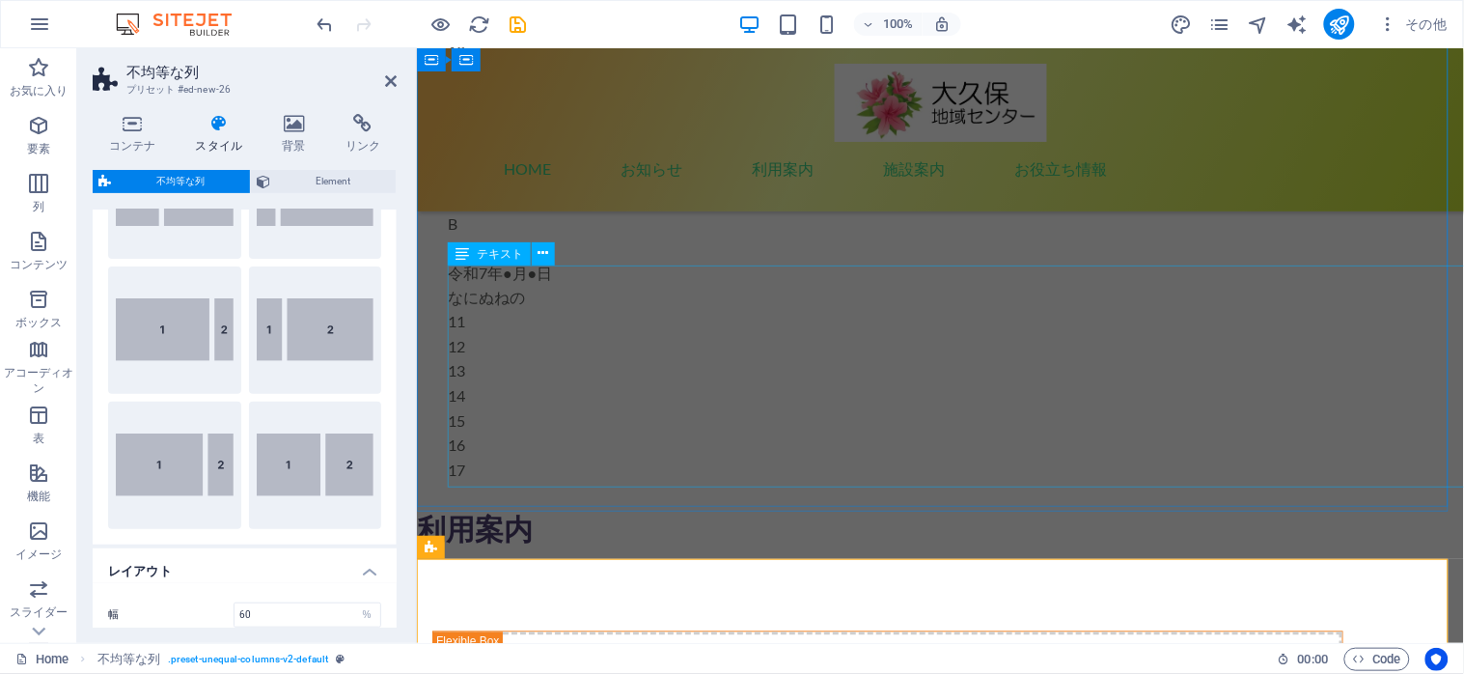
click at [655, 331] on div "令和7年●月●日 　なにぬねの 11 12 13 14 15 16 17" at bounding box center [955, 371] width 1016 height 222
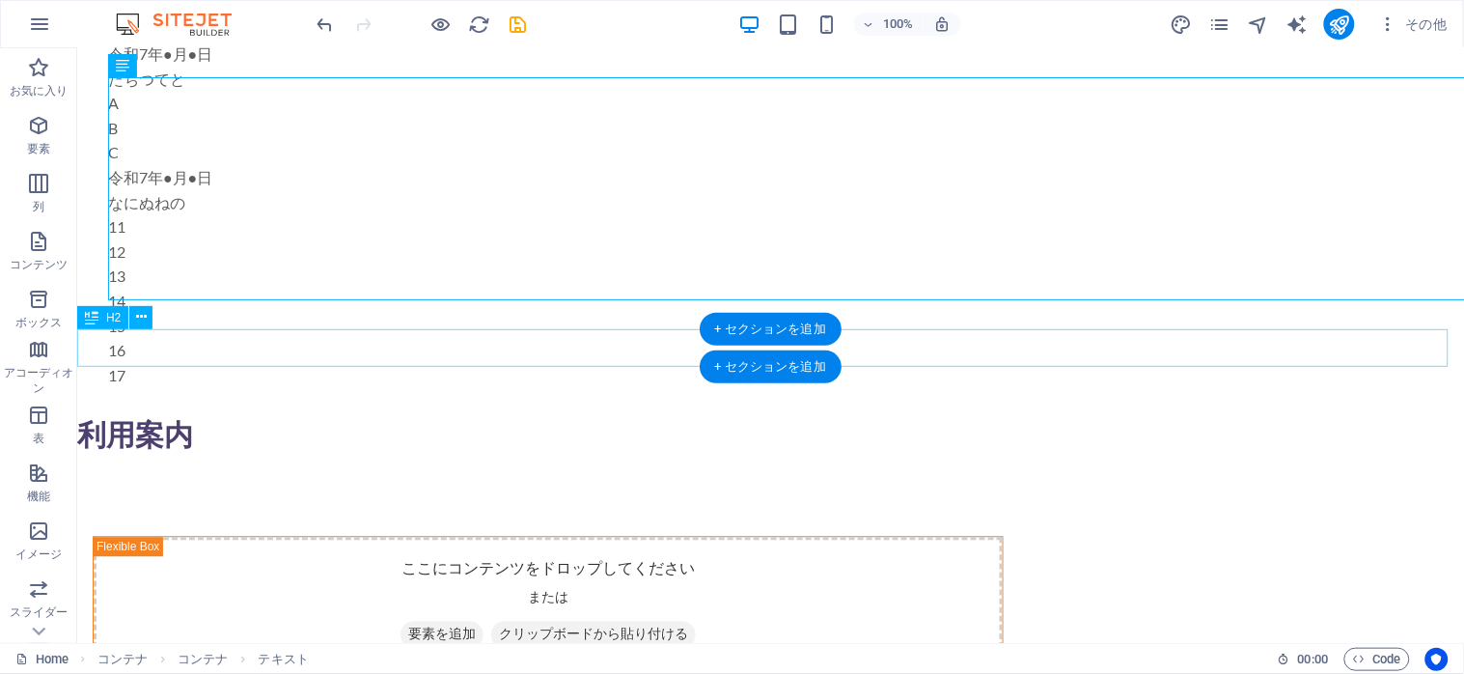
scroll to position [1075, 0]
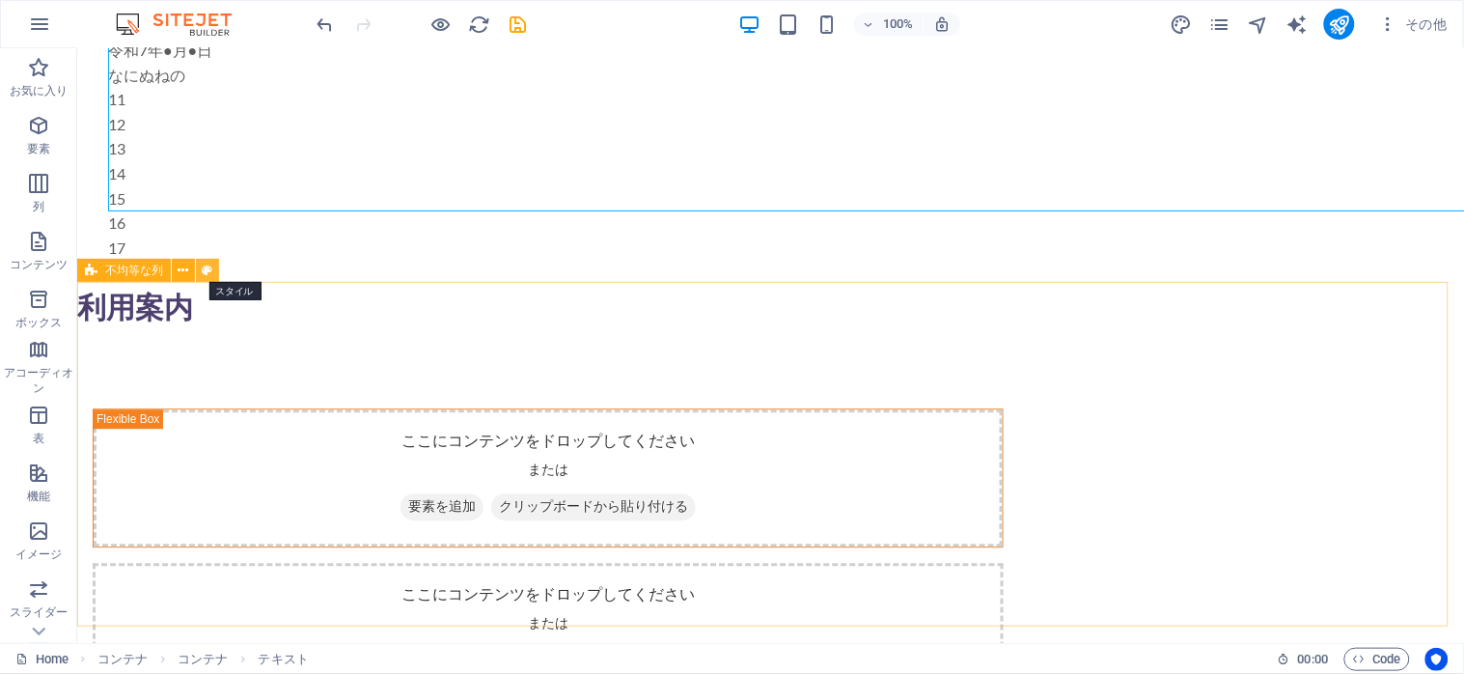
click at [205, 266] on icon at bounding box center [208, 271] width 11 height 20
select select "%"
select select "rem"
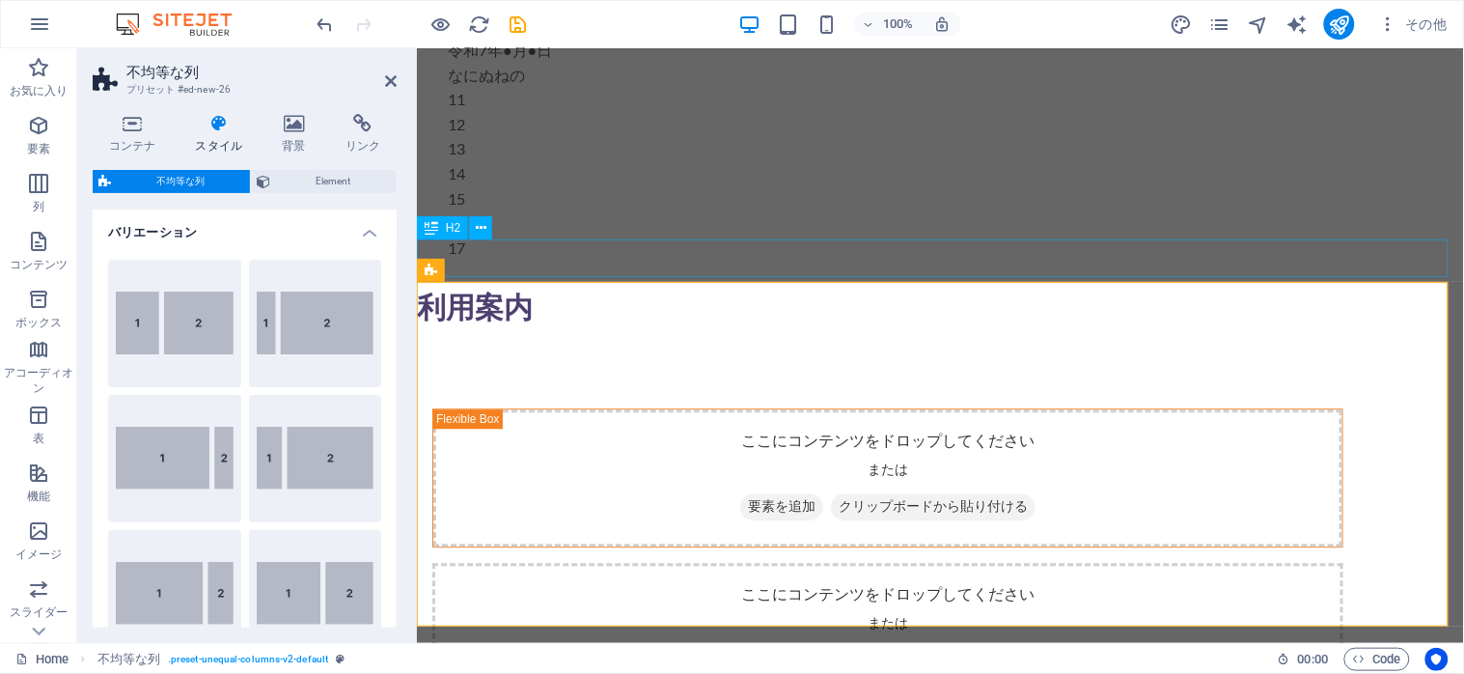
click at [624, 288] on div "利用案内" at bounding box center [939, 307] width 1047 height 38
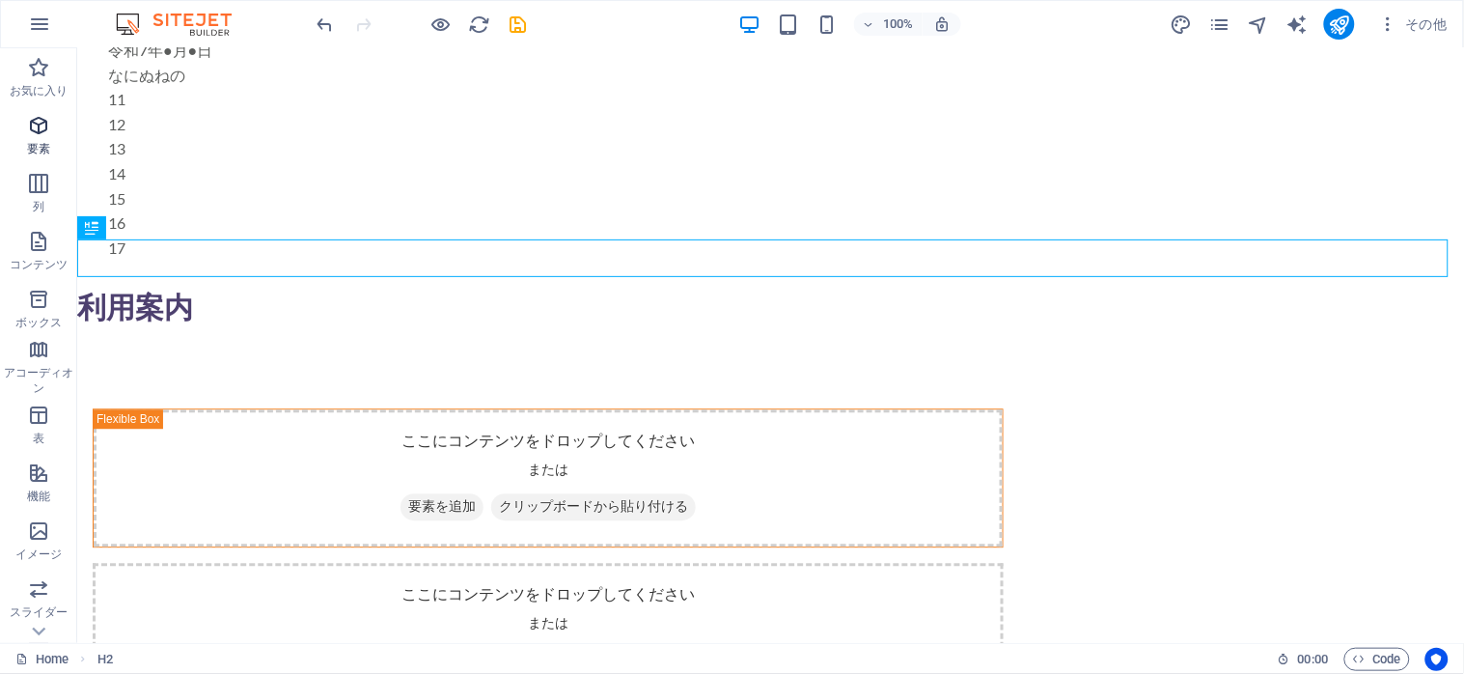
click at [33, 128] on icon "button" at bounding box center [38, 125] width 23 height 23
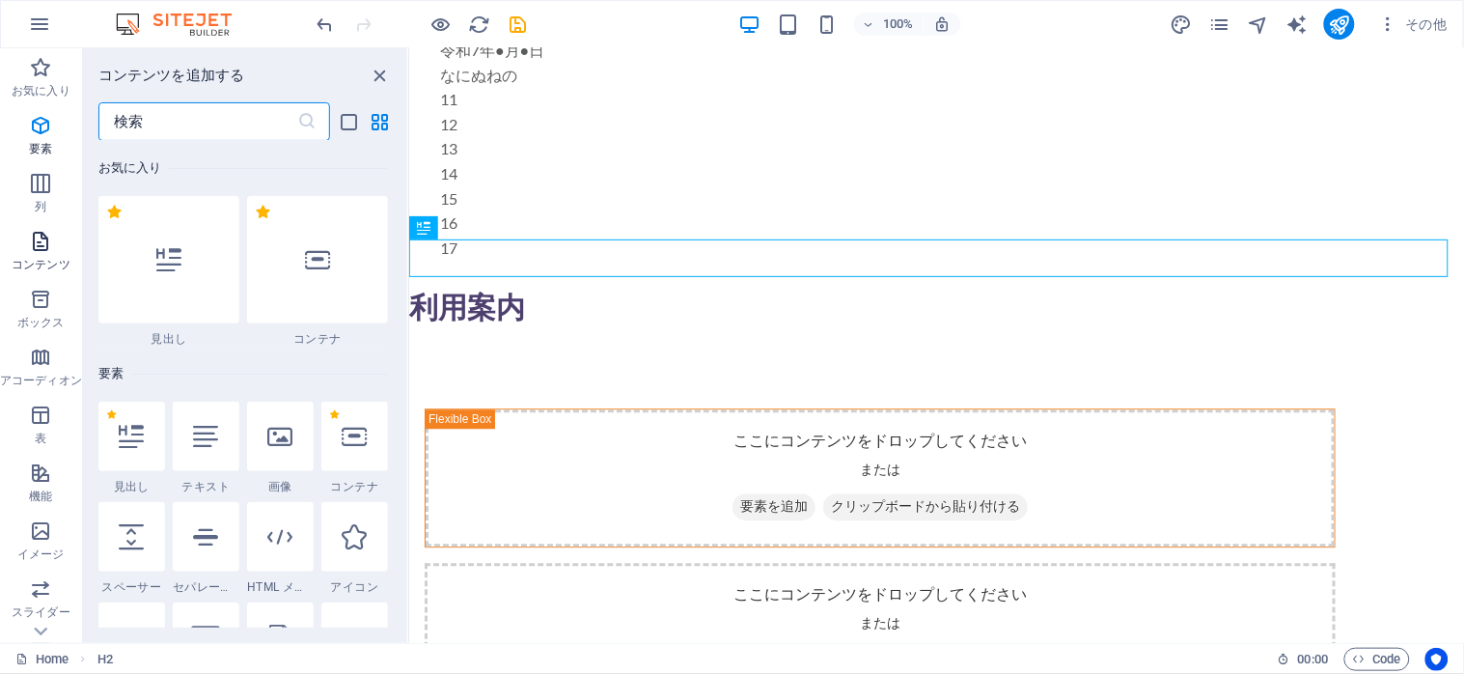
scroll to position [206, 0]
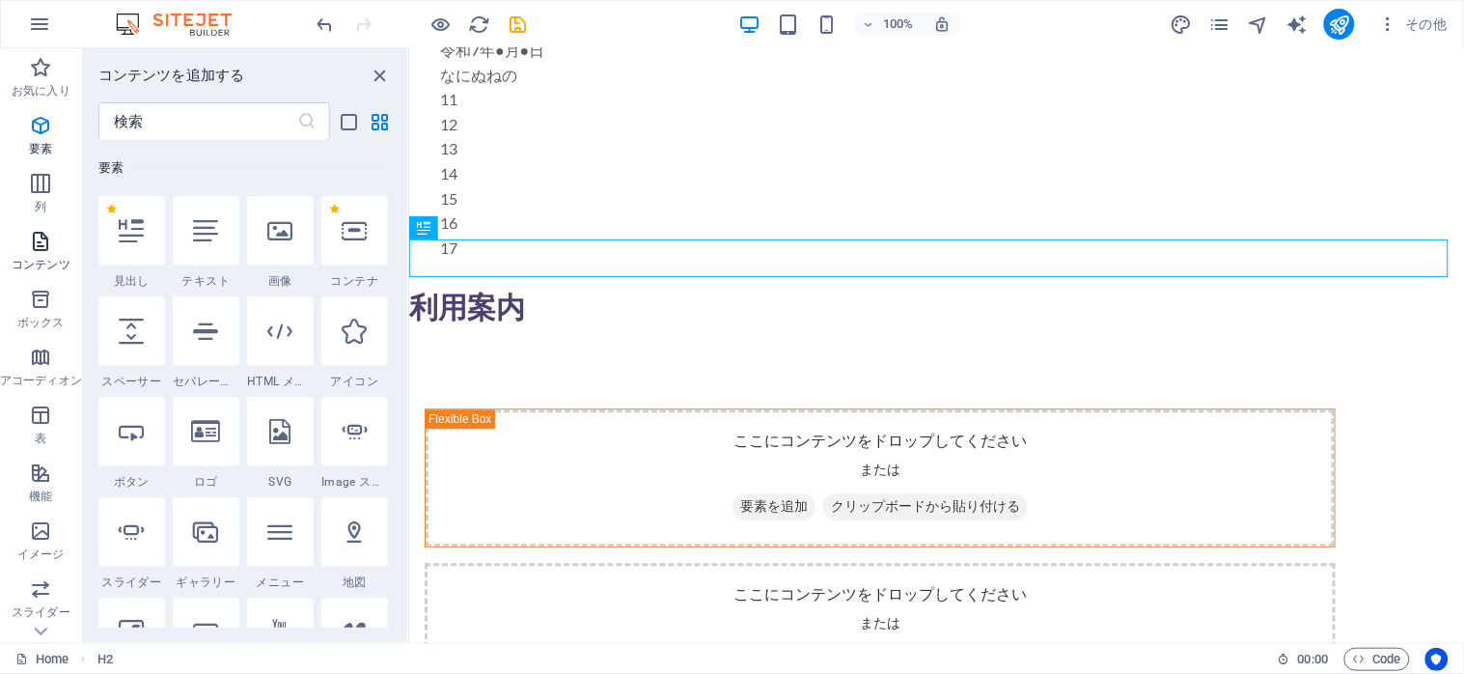
click at [37, 244] on icon "button" at bounding box center [40, 241] width 23 height 23
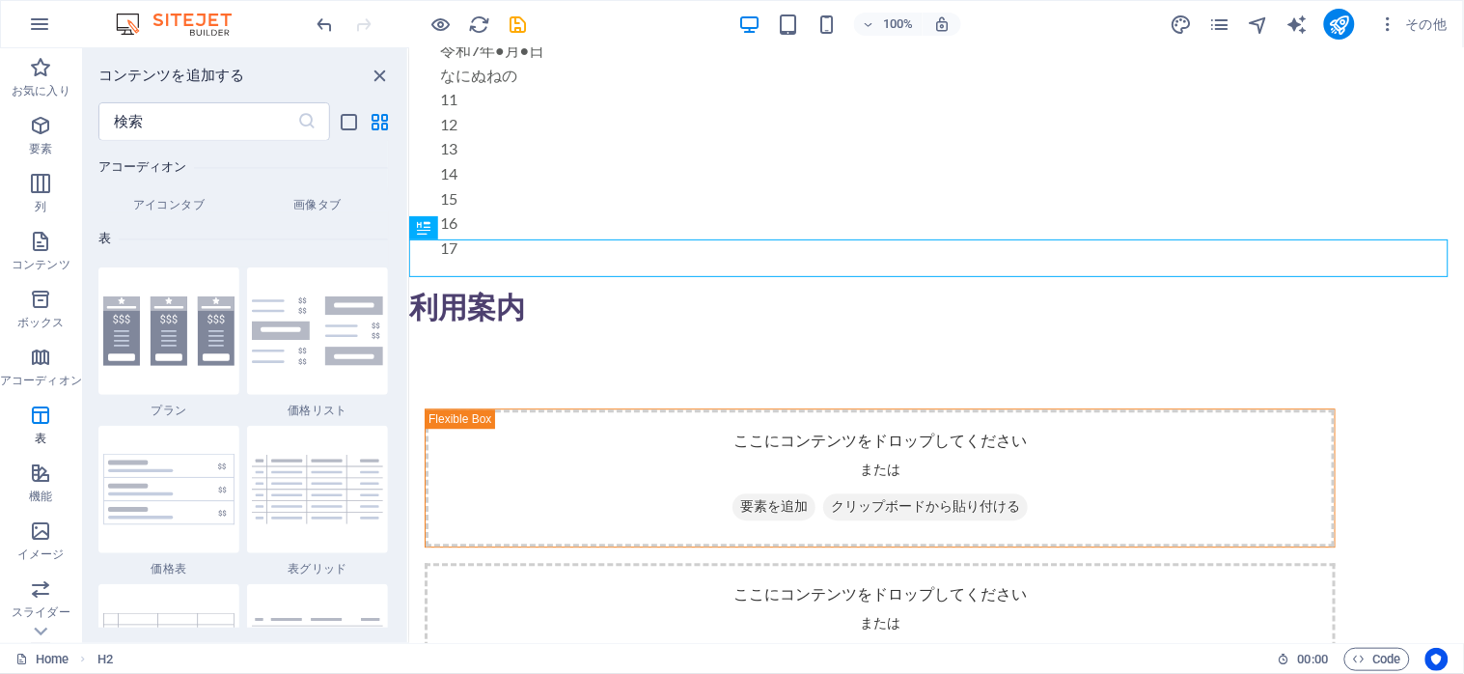
scroll to position [6720, 0]
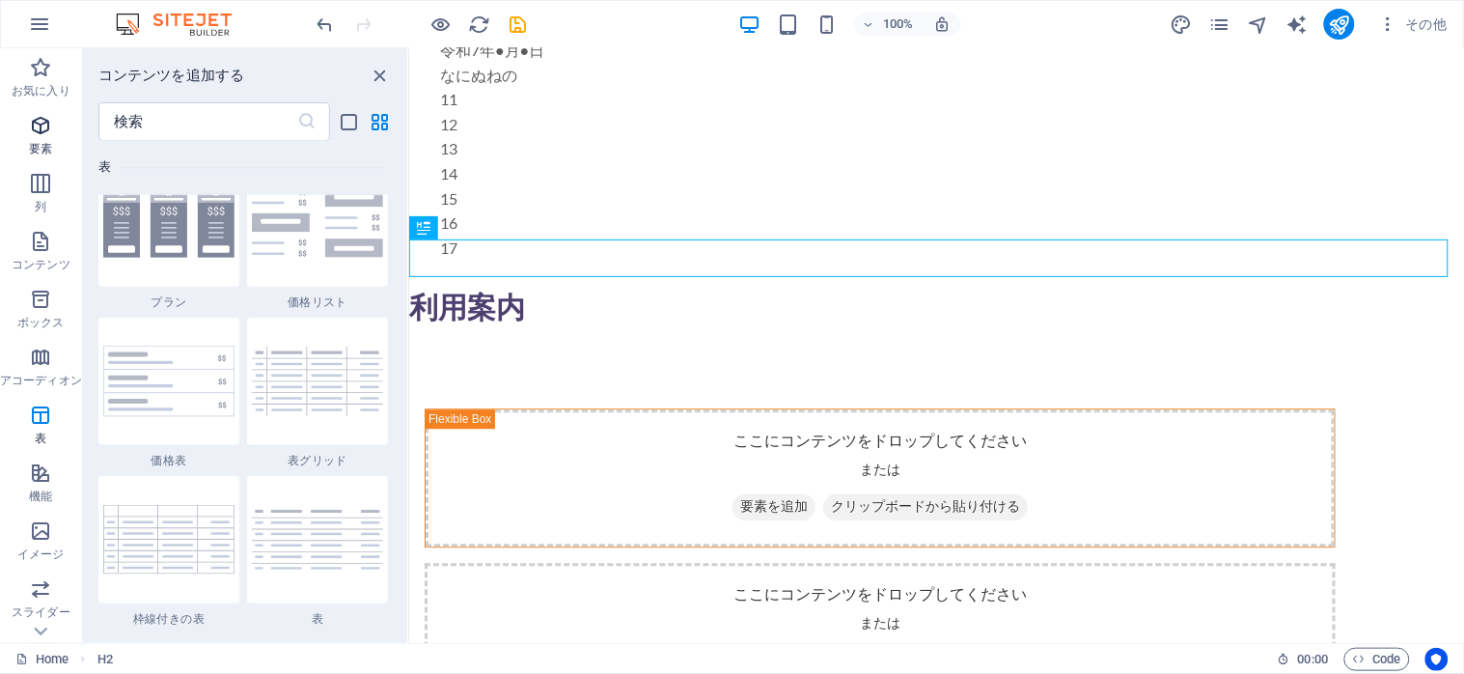
click at [33, 135] on icon "button" at bounding box center [40, 125] width 23 height 23
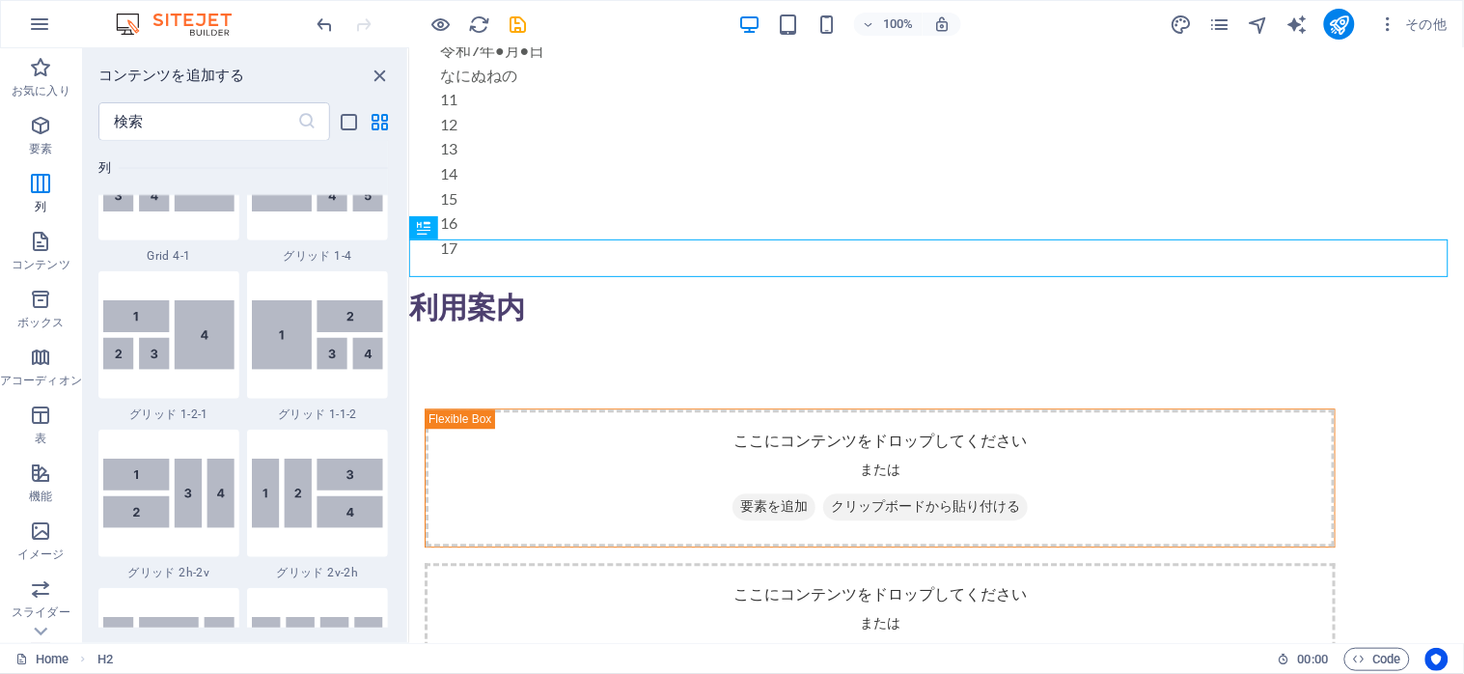
scroll to position [2650, 0]
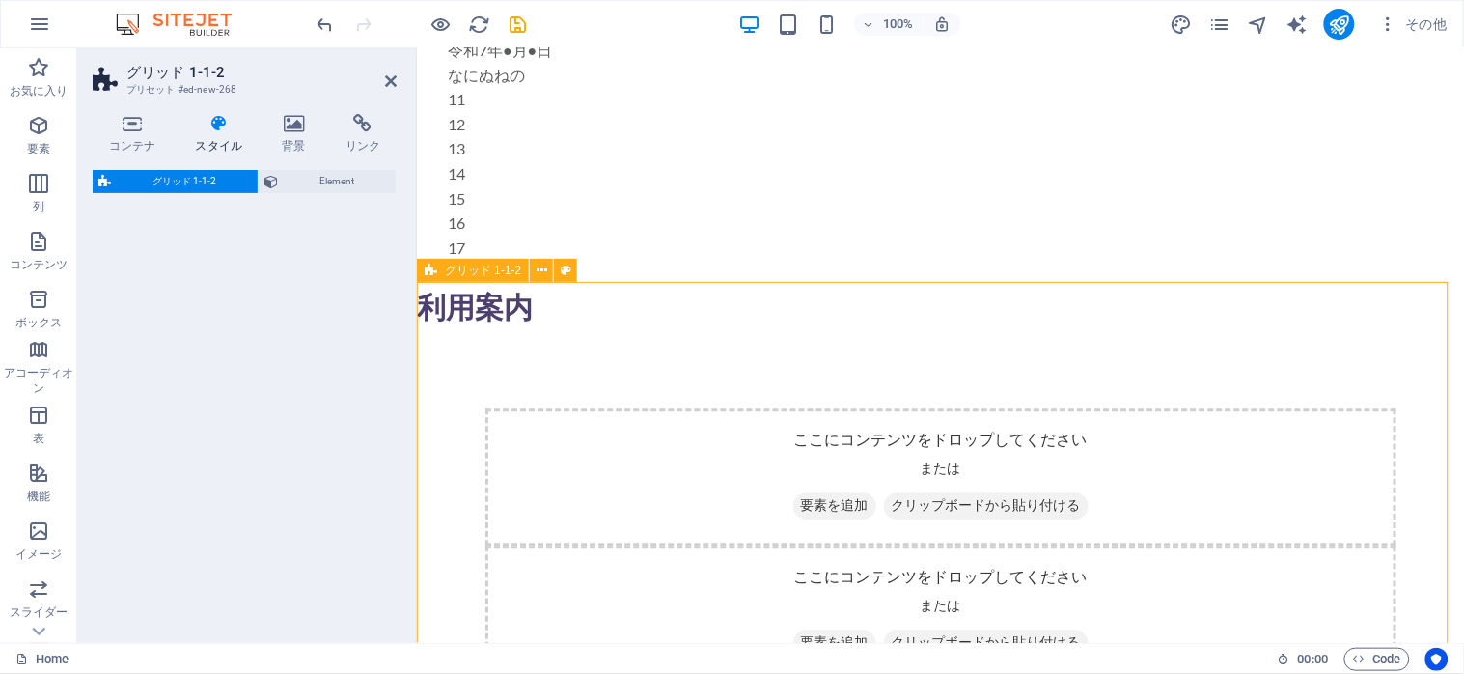
select select "rem"
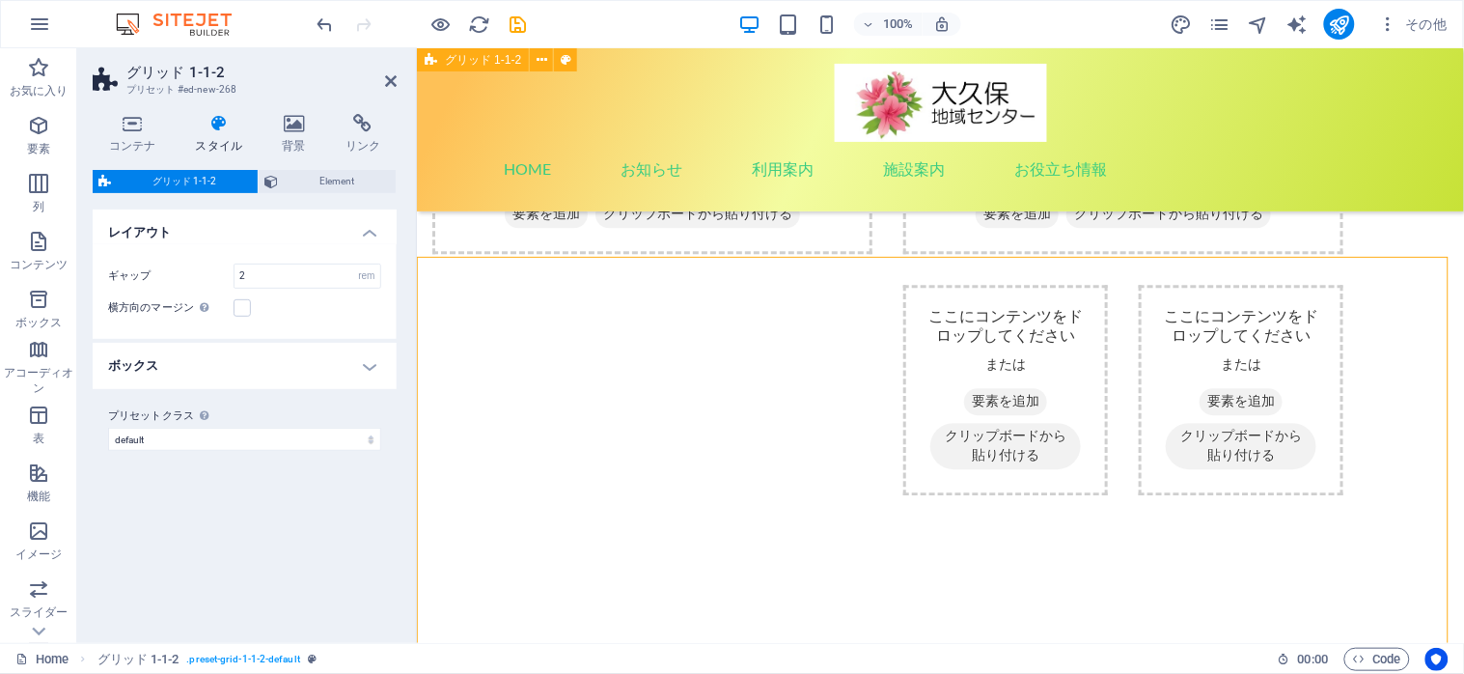
scroll to position [1075, 0]
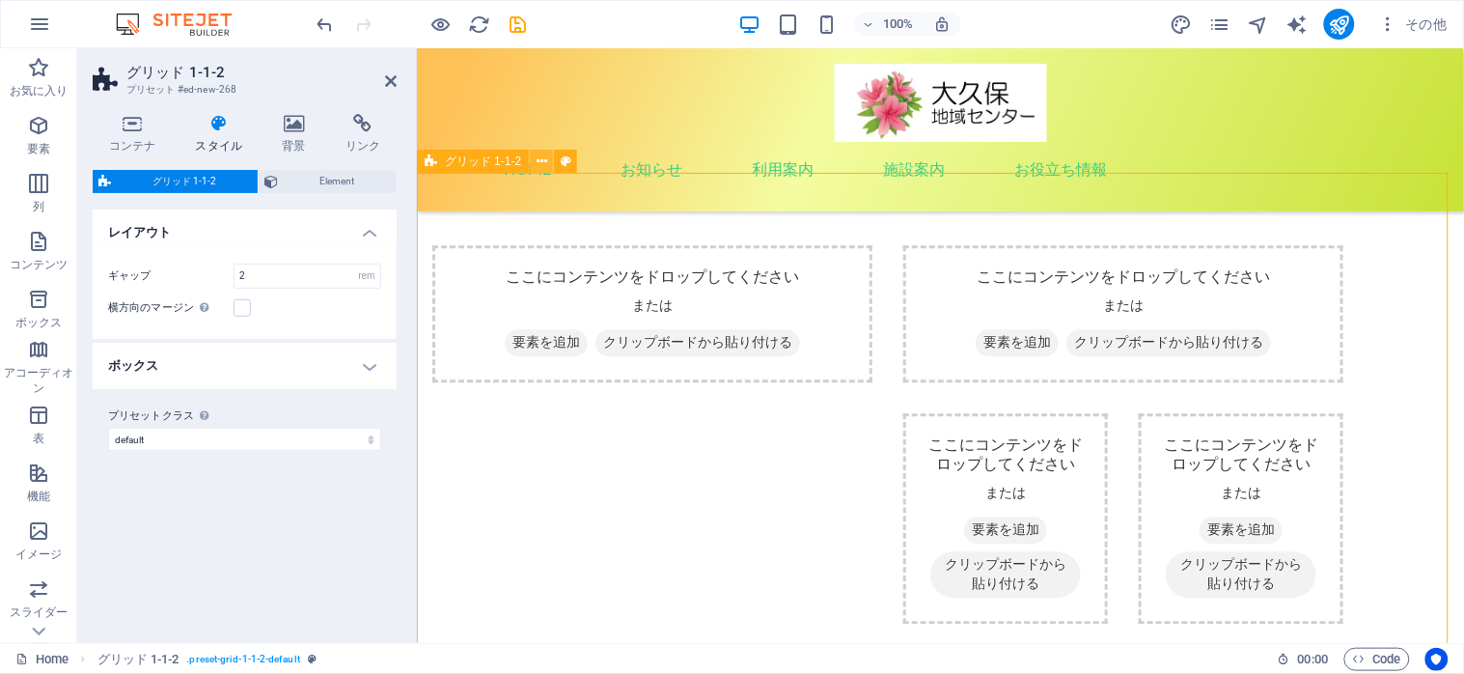
click at [535, 162] on button at bounding box center [541, 161] width 23 height 23
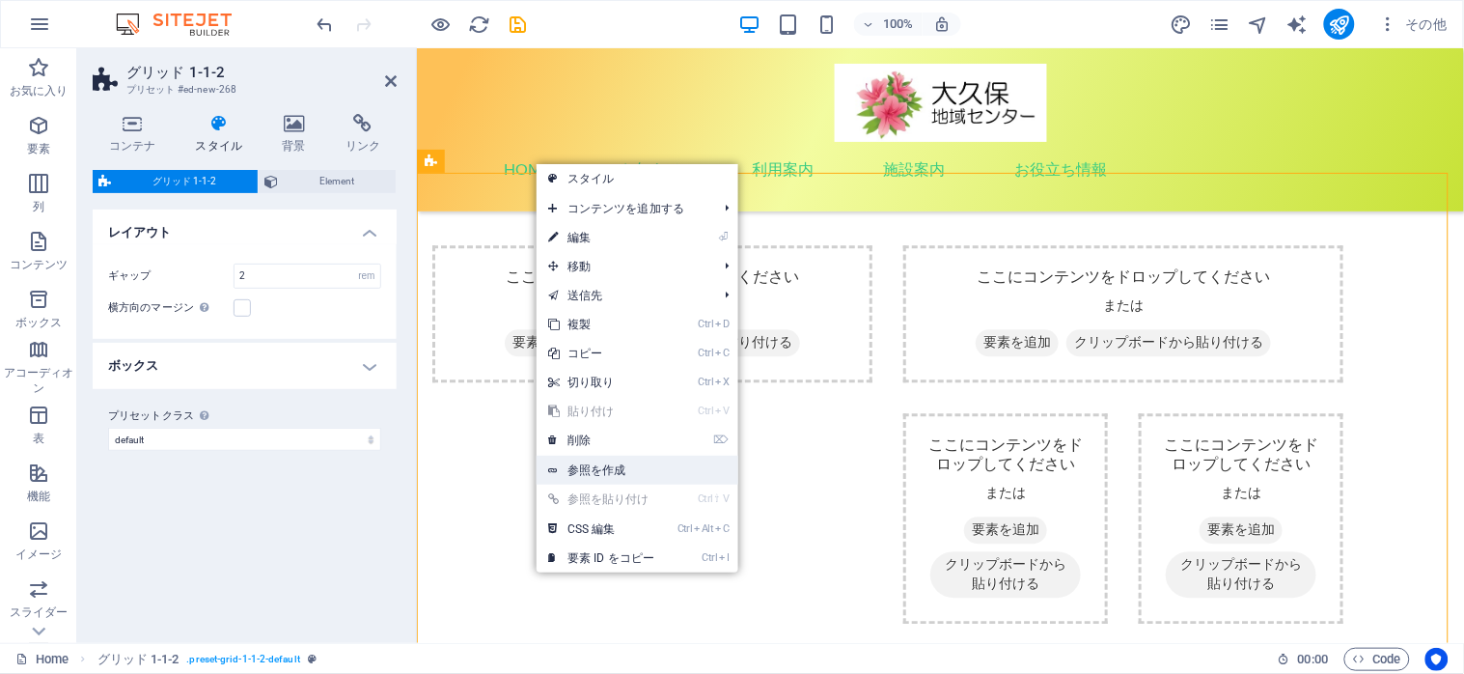
click at [593, 459] on link "参照を作成" at bounding box center [638, 469] width 202 height 29
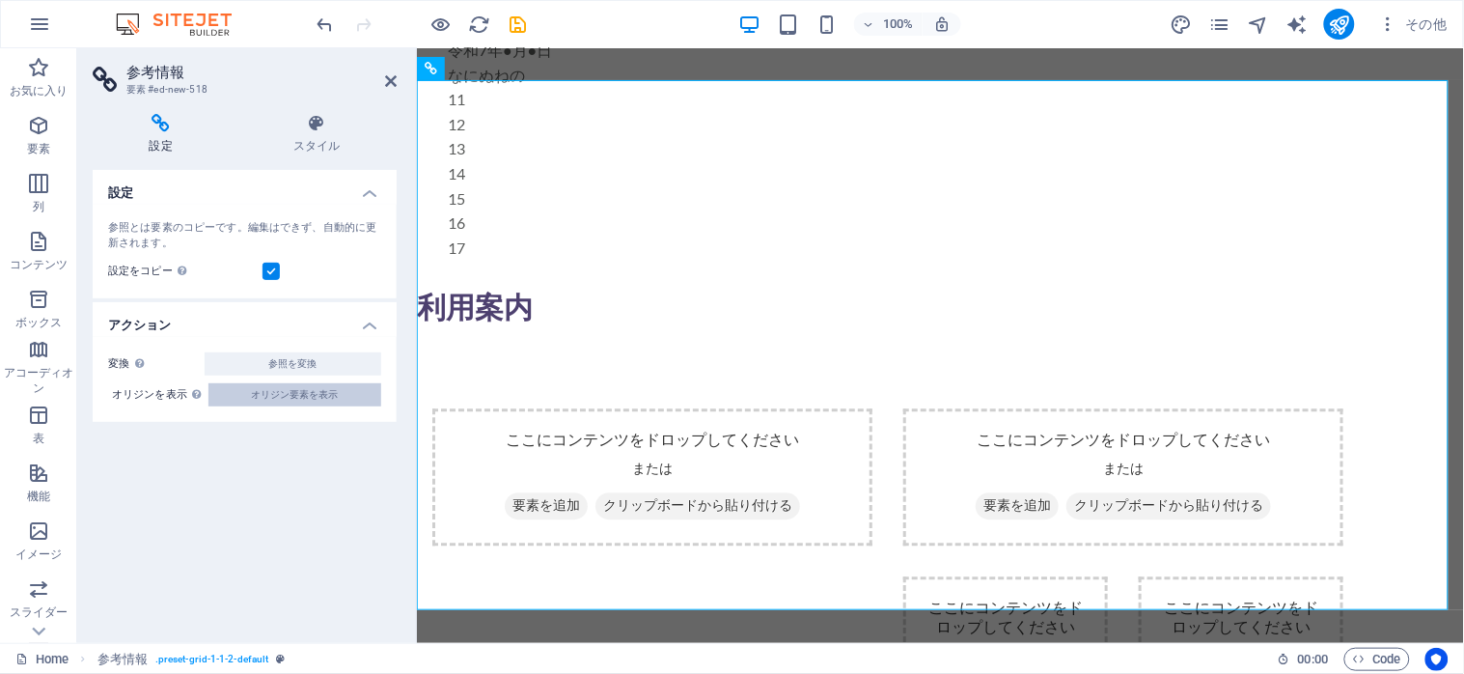
scroll to position [1807, 0]
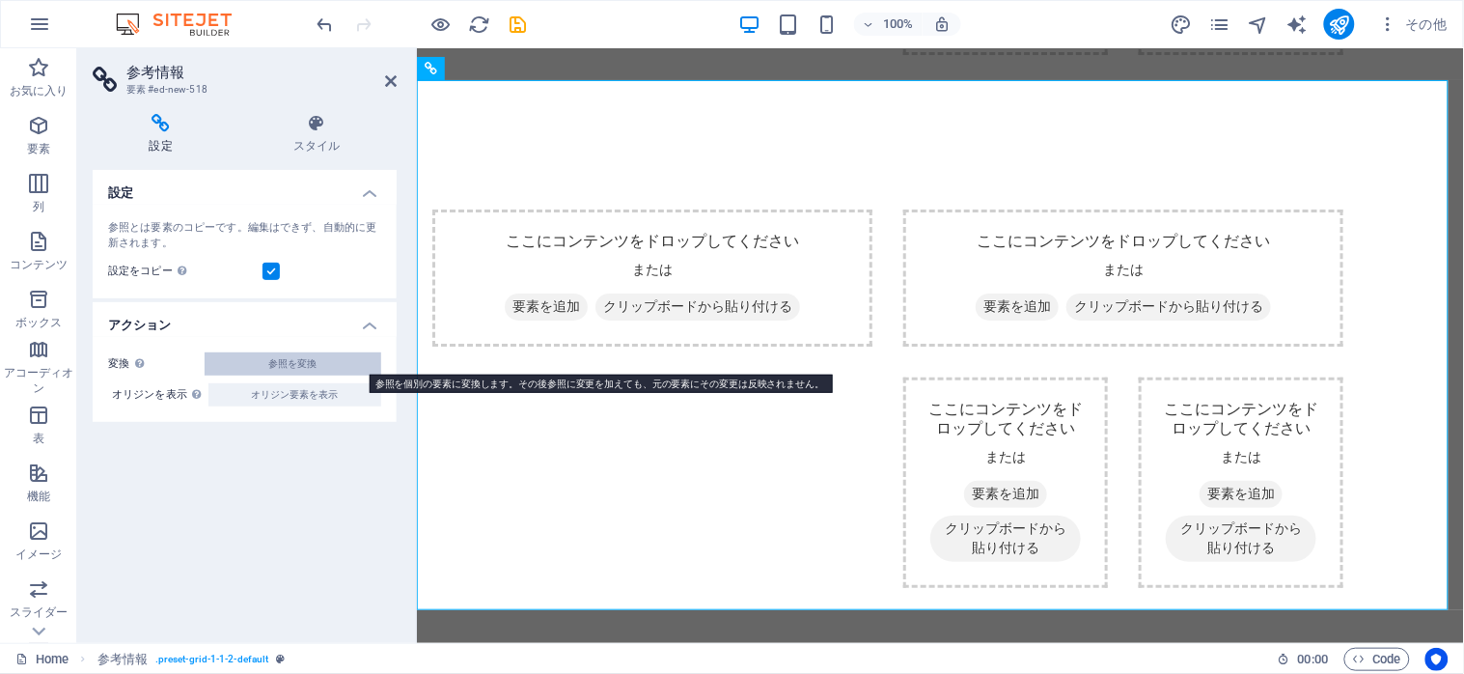
click at [284, 355] on span "参照を変換" at bounding box center [293, 363] width 48 height 23
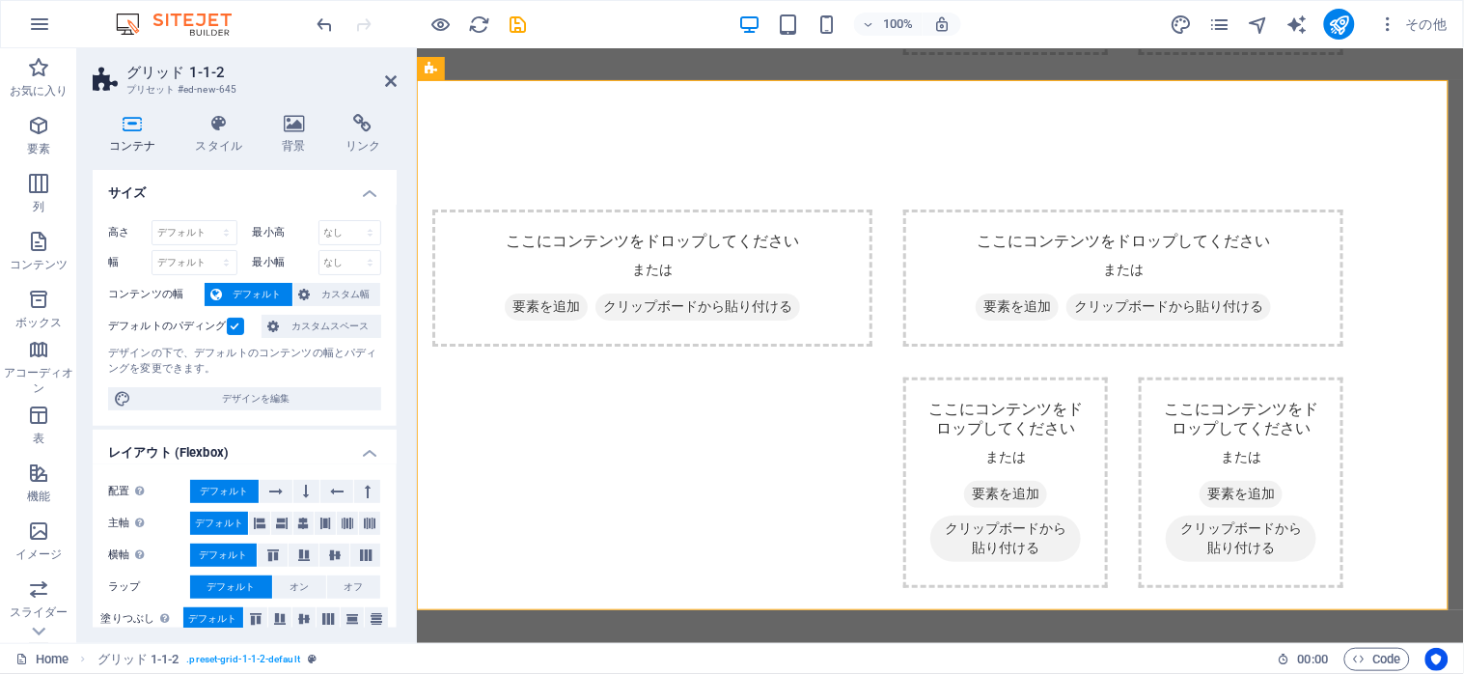
click at [380, 73] on h2 "グリッド 1-1-2" at bounding box center [261, 72] width 270 height 17
click at [376, 79] on h2 "グリッド 1-1-2" at bounding box center [261, 72] width 270 height 17
click at [385, 81] on icon at bounding box center [391, 80] width 12 height 15
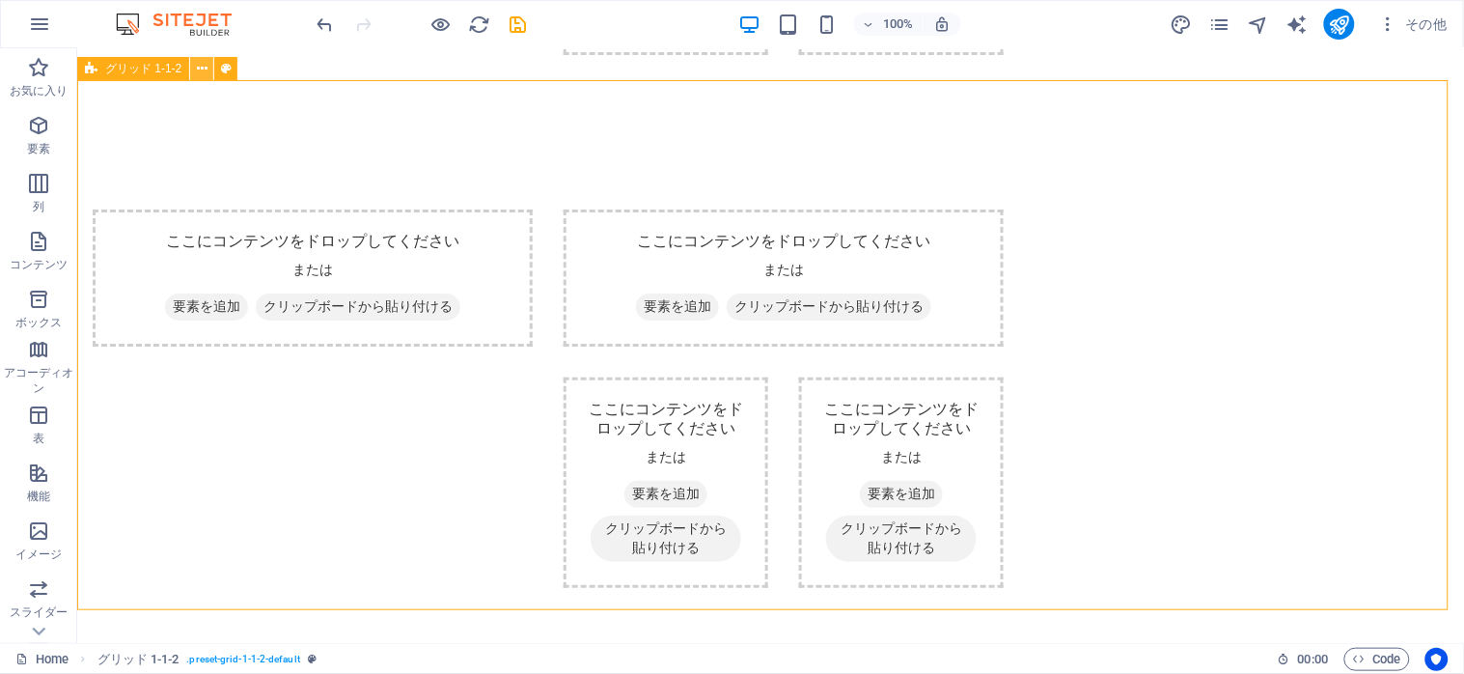
click at [204, 70] on icon at bounding box center [202, 69] width 11 height 20
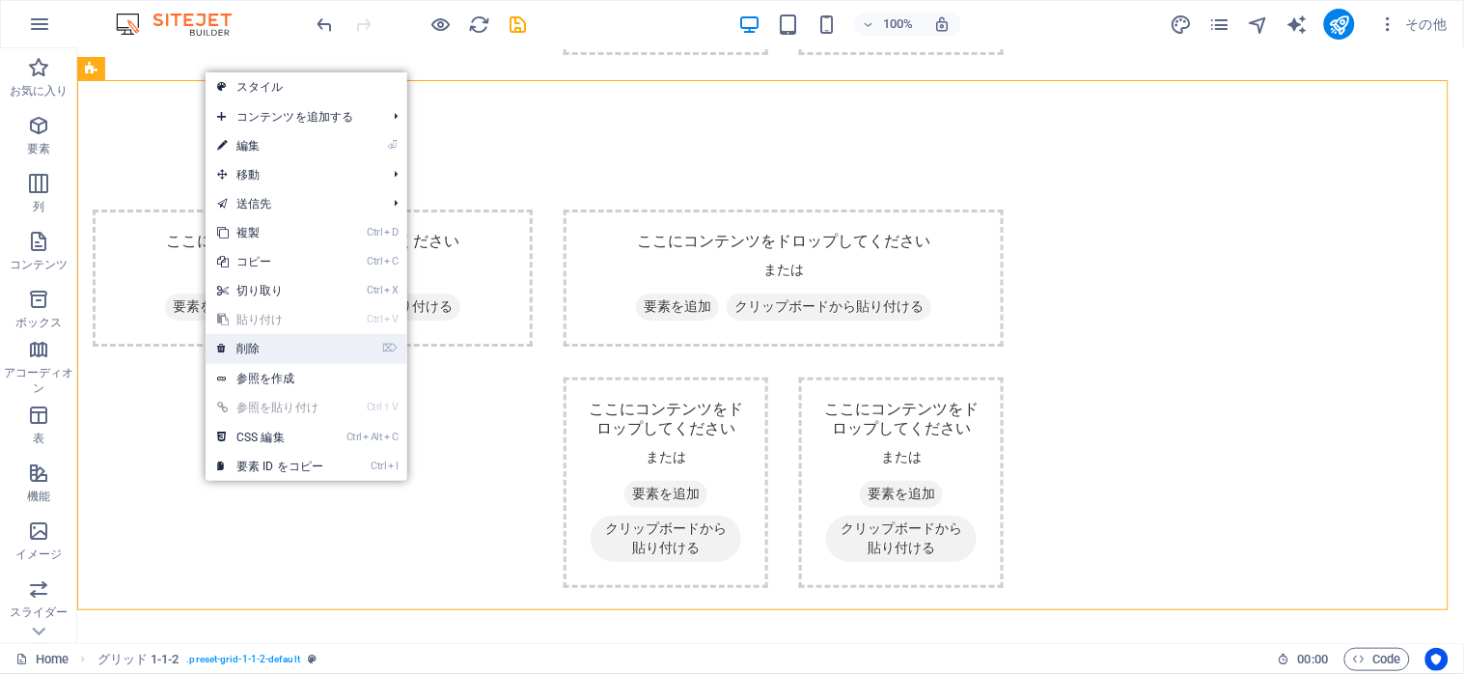
click at [237, 338] on link "⌦ 削除" at bounding box center [270, 348] width 129 height 29
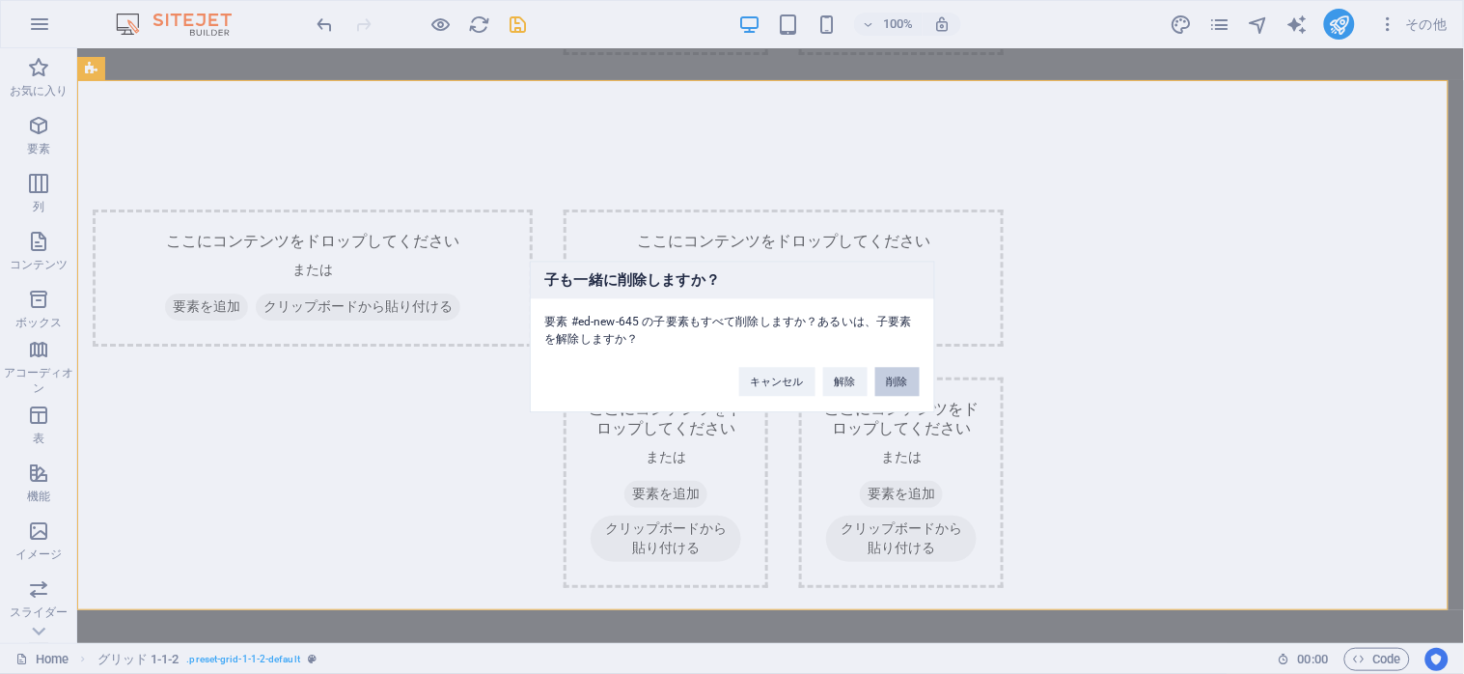
click at [885, 388] on button "削除" at bounding box center [897, 382] width 44 height 29
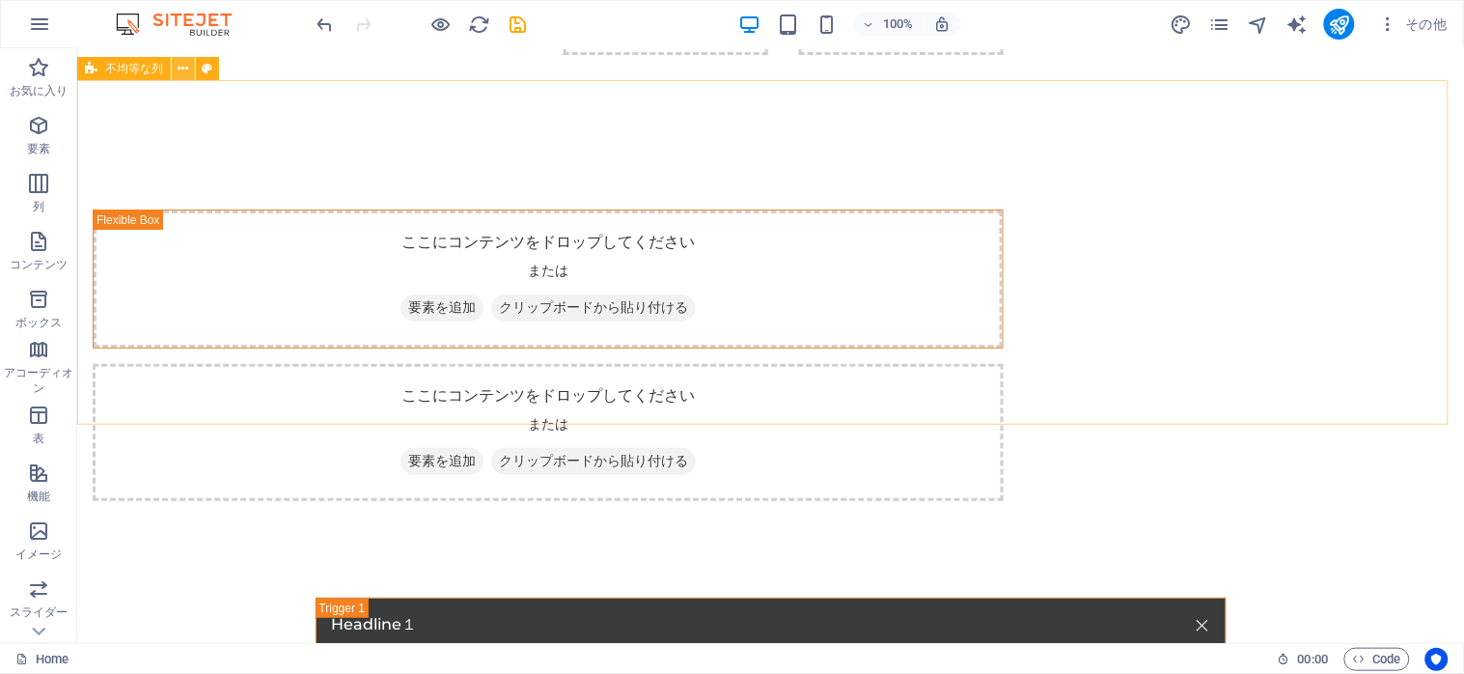
click at [179, 70] on icon at bounding box center [184, 69] width 11 height 20
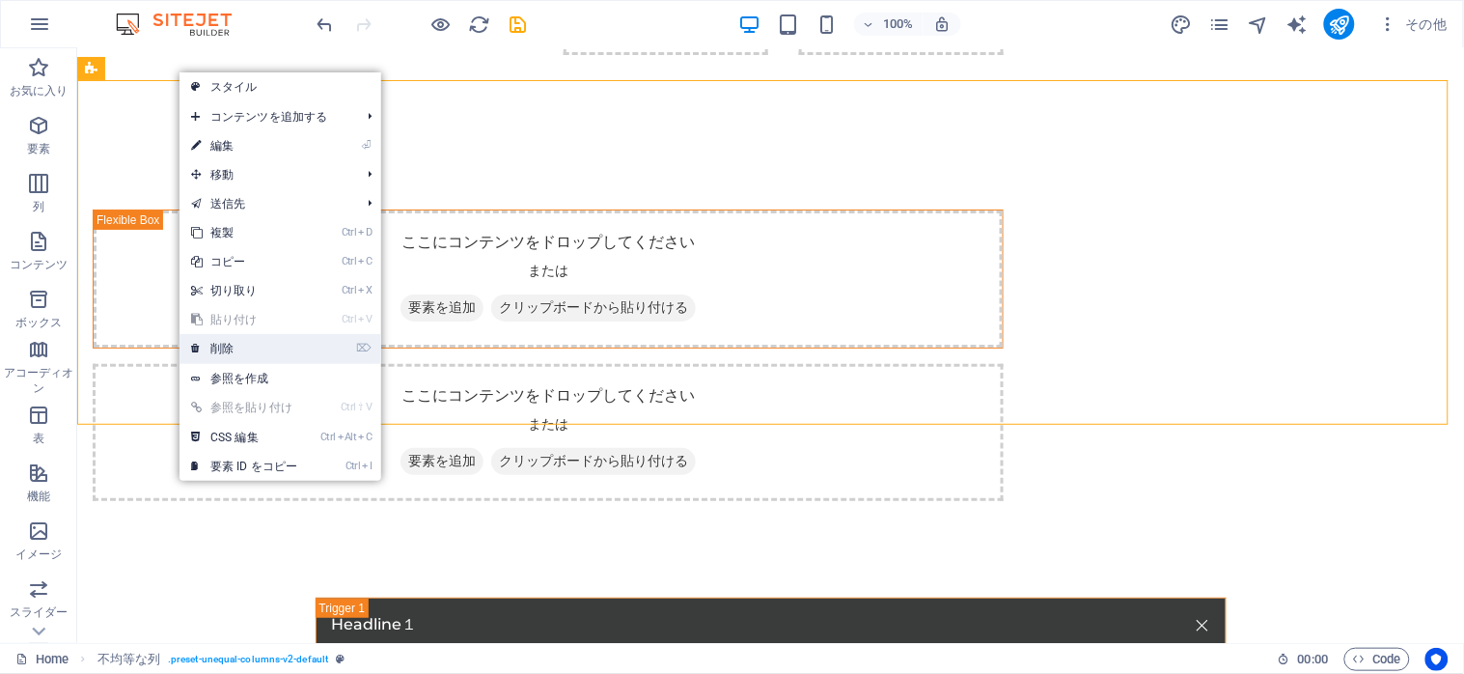
click at [244, 348] on link "⌦ 削除" at bounding box center [243, 348] width 129 height 29
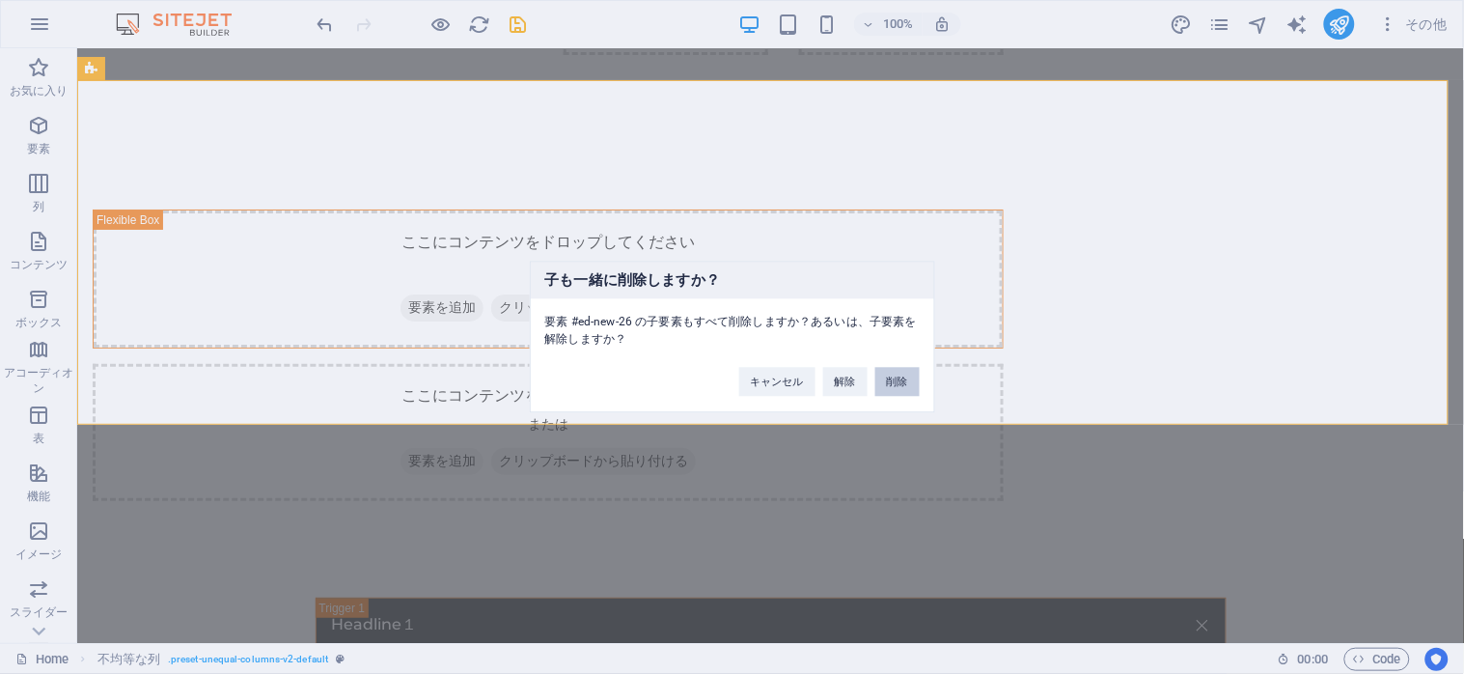
click at [893, 388] on button "削除" at bounding box center [897, 382] width 44 height 29
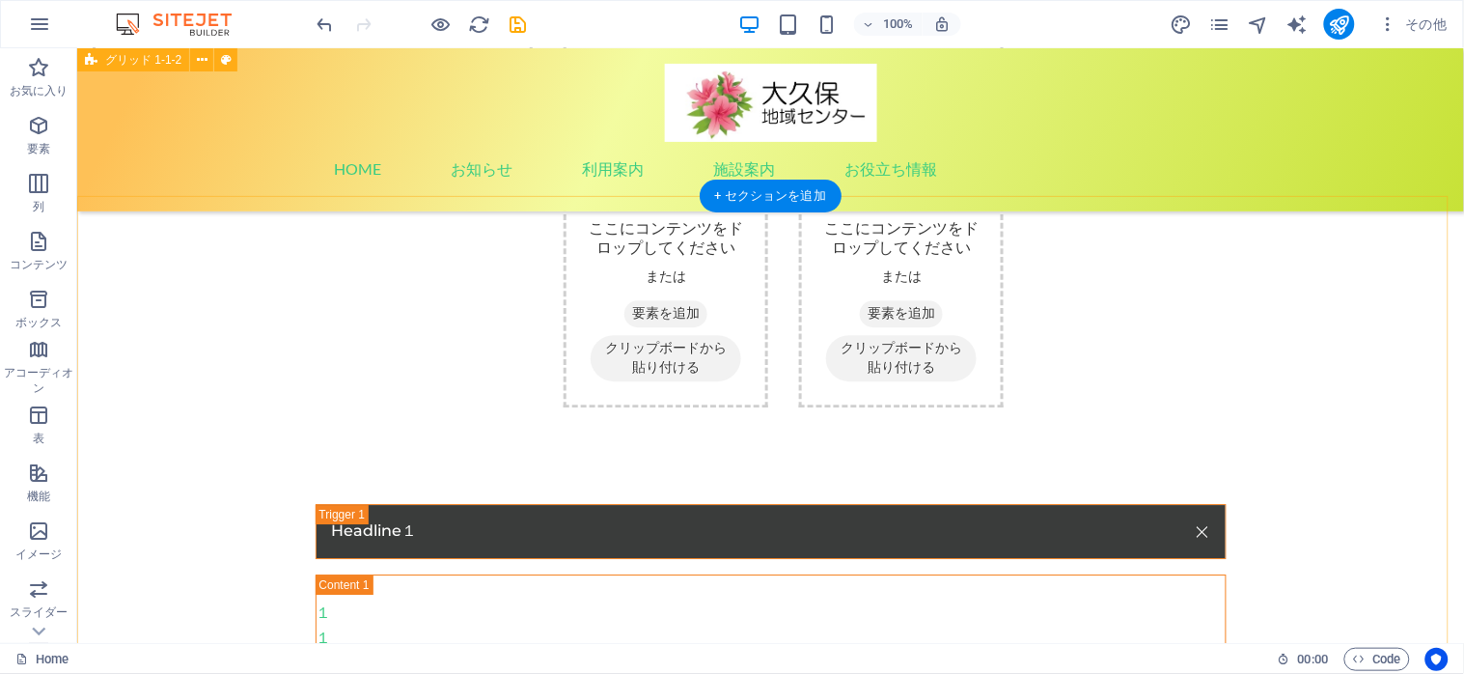
scroll to position [1034, 0]
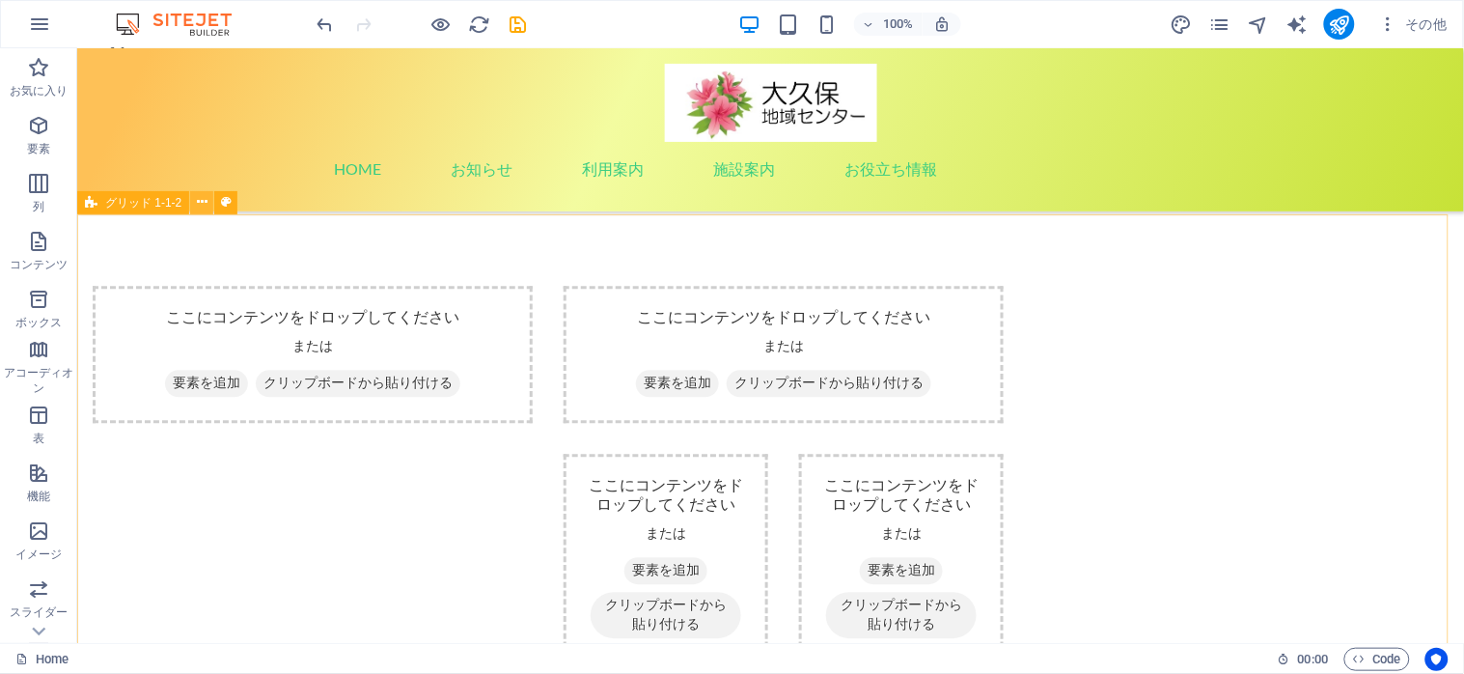
click at [190, 199] on button at bounding box center [201, 202] width 23 height 23
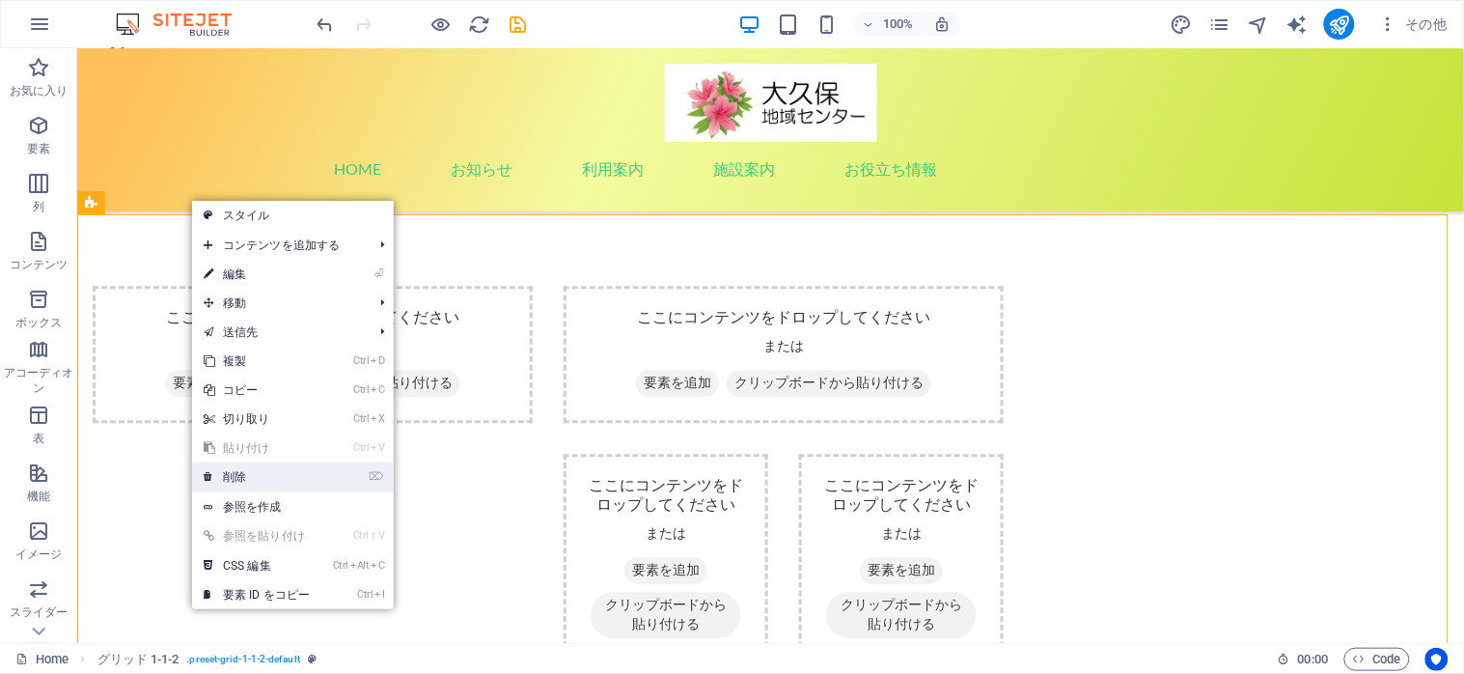
click at [268, 477] on link "⌦ 削除" at bounding box center [256, 476] width 129 height 29
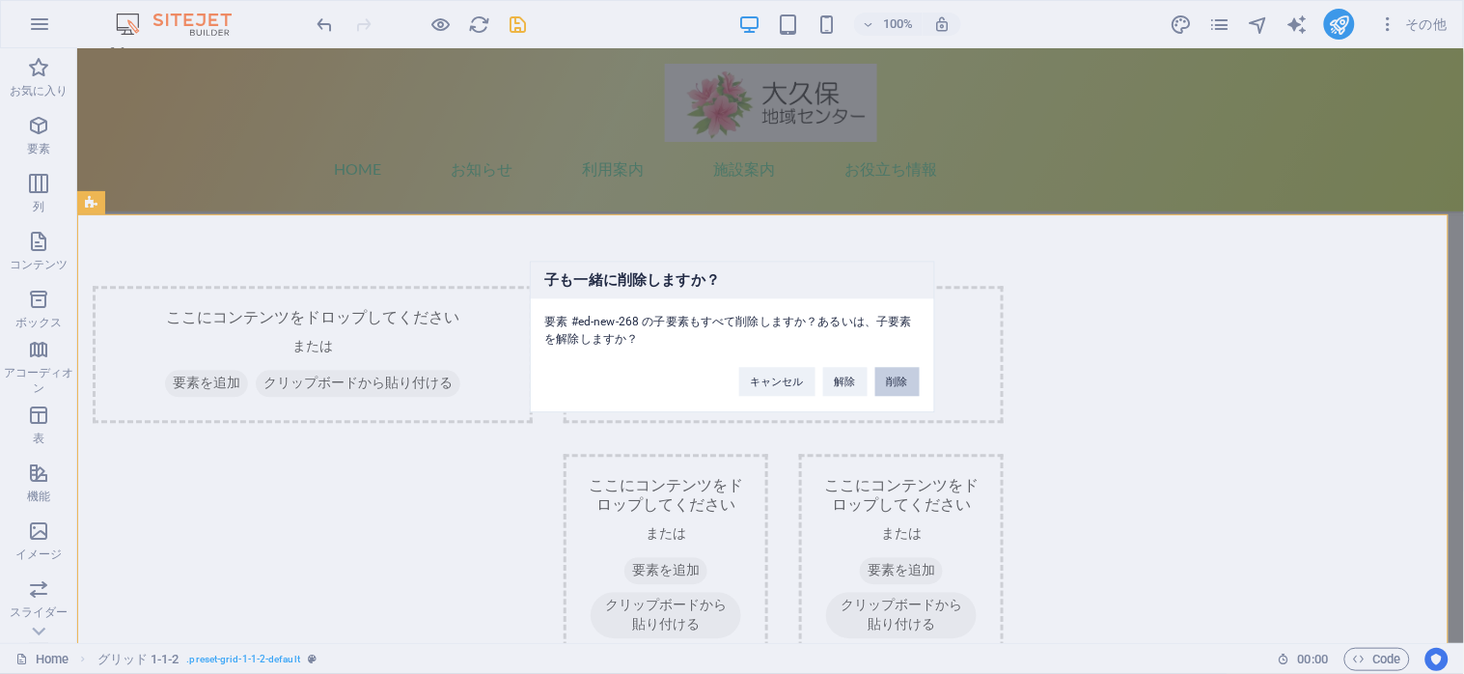
click at [894, 382] on button "削除" at bounding box center [897, 382] width 44 height 29
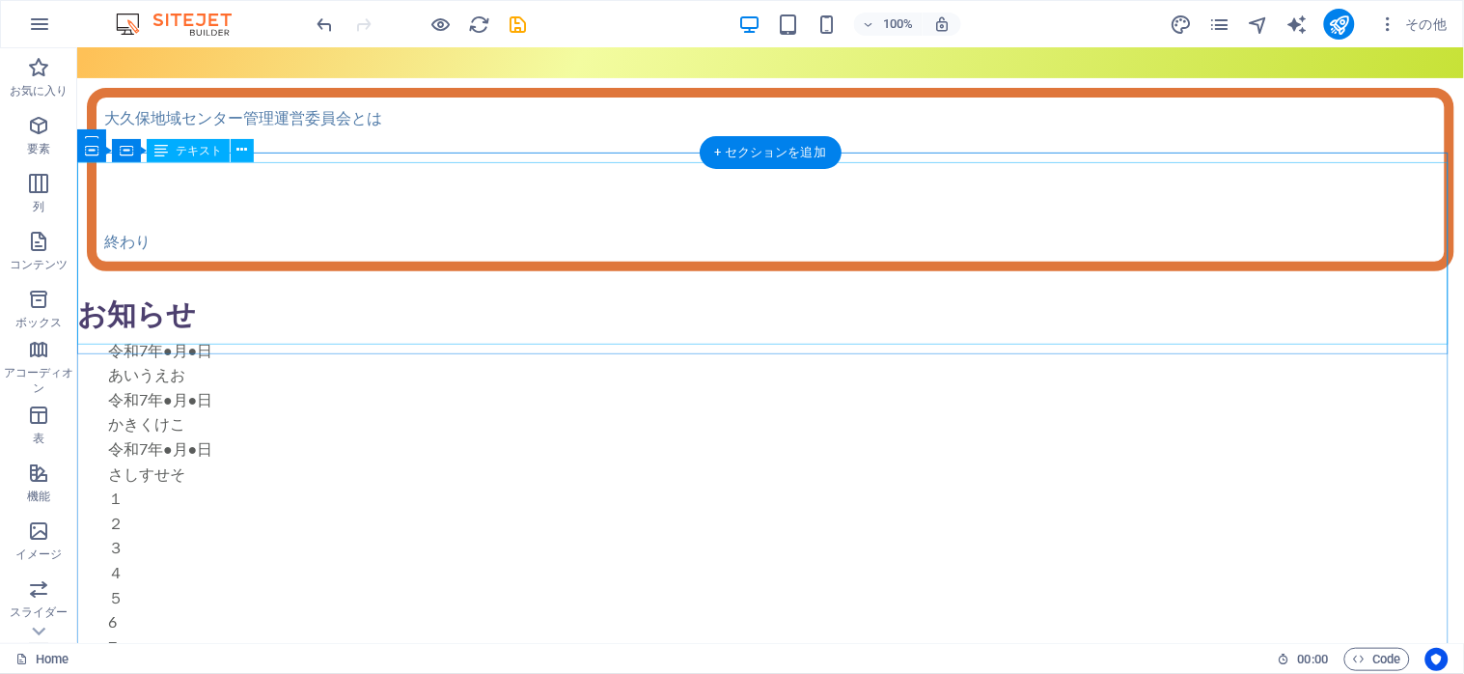
scroll to position [5, 0]
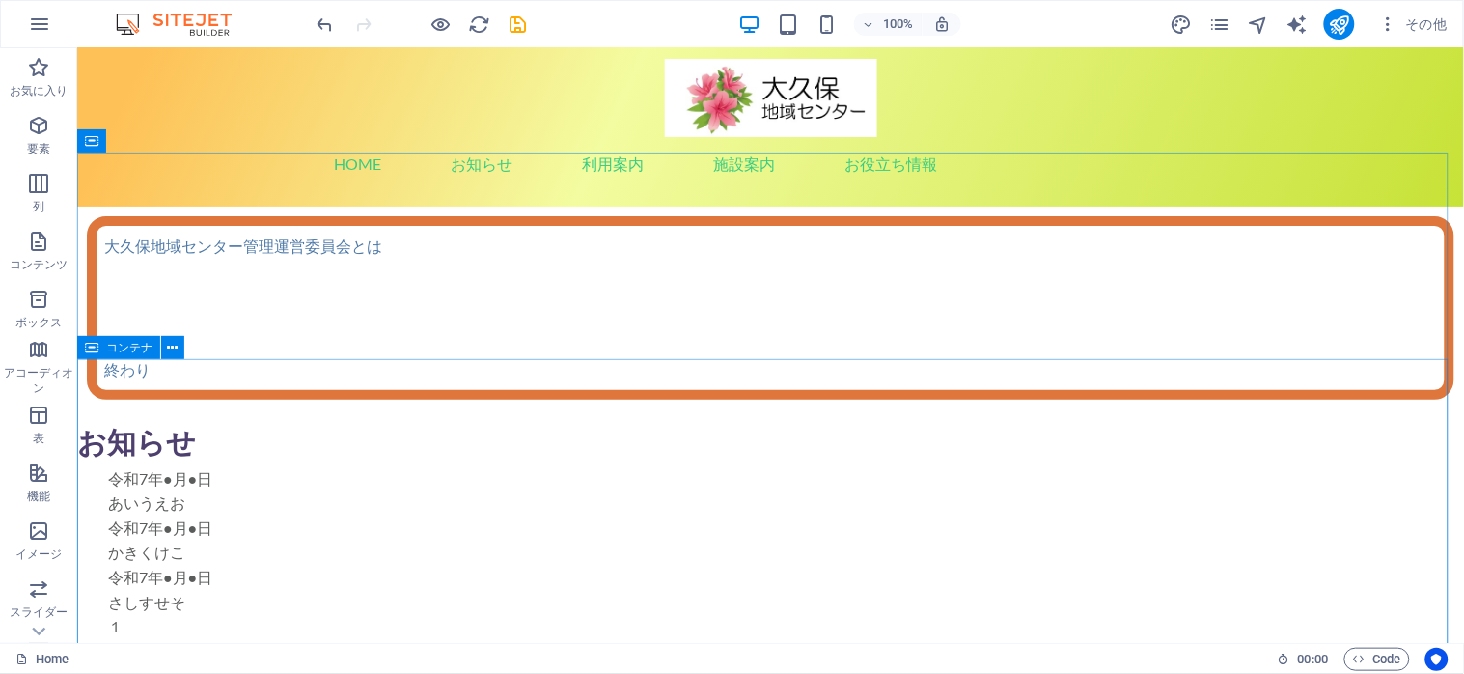
click at [100, 345] on div "コンテナ" at bounding box center [118, 347] width 83 height 23
click at [164, 355] on button at bounding box center [172, 347] width 23 height 23
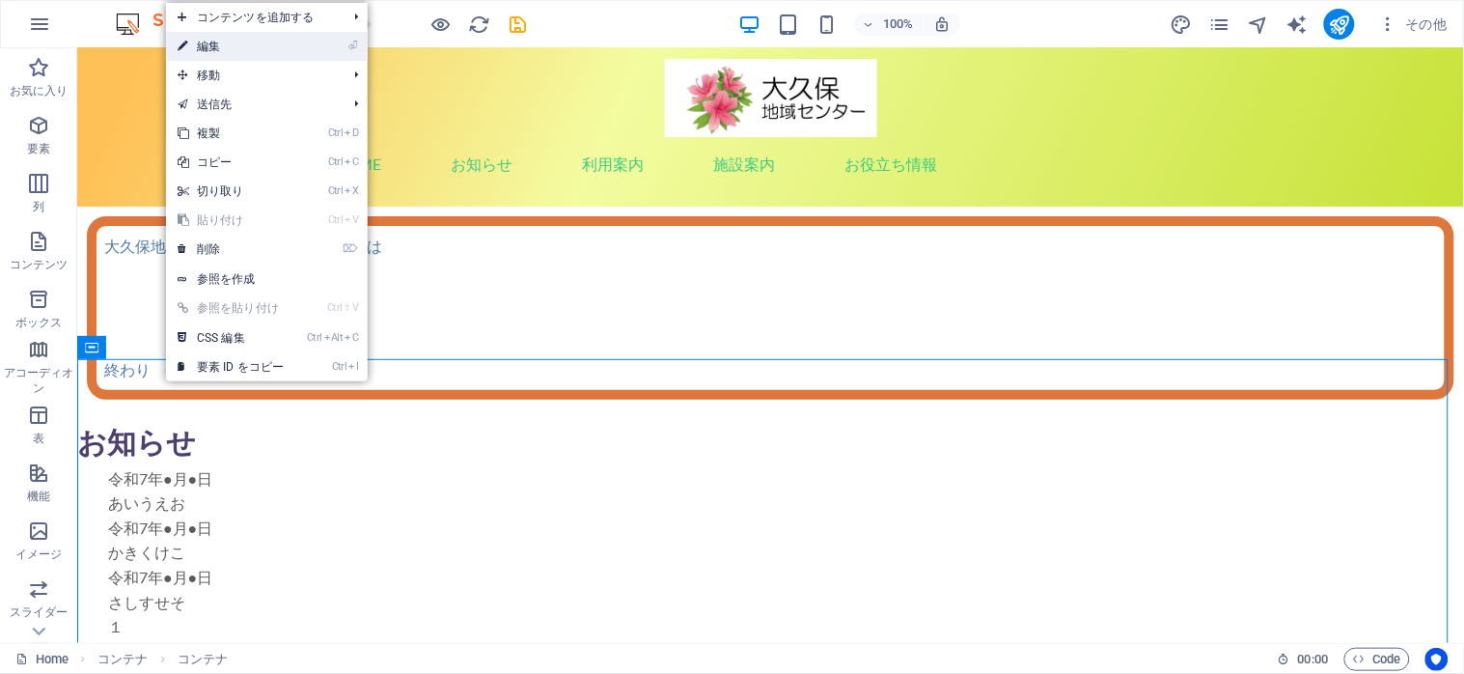
click at [251, 41] on link "⏎ 編集" at bounding box center [230, 46] width 129 height 29
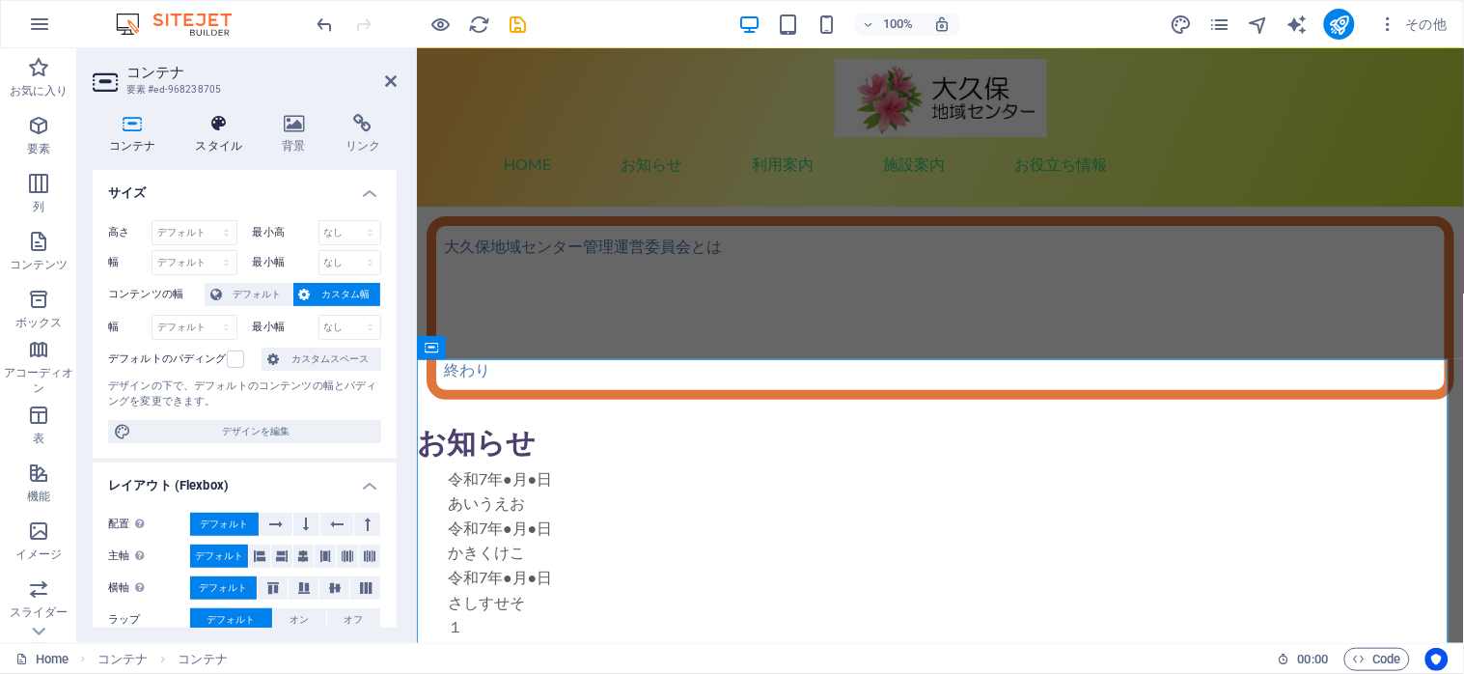
click at [213, 125] on icon at bounding box center [218, 123] width 79 height 19
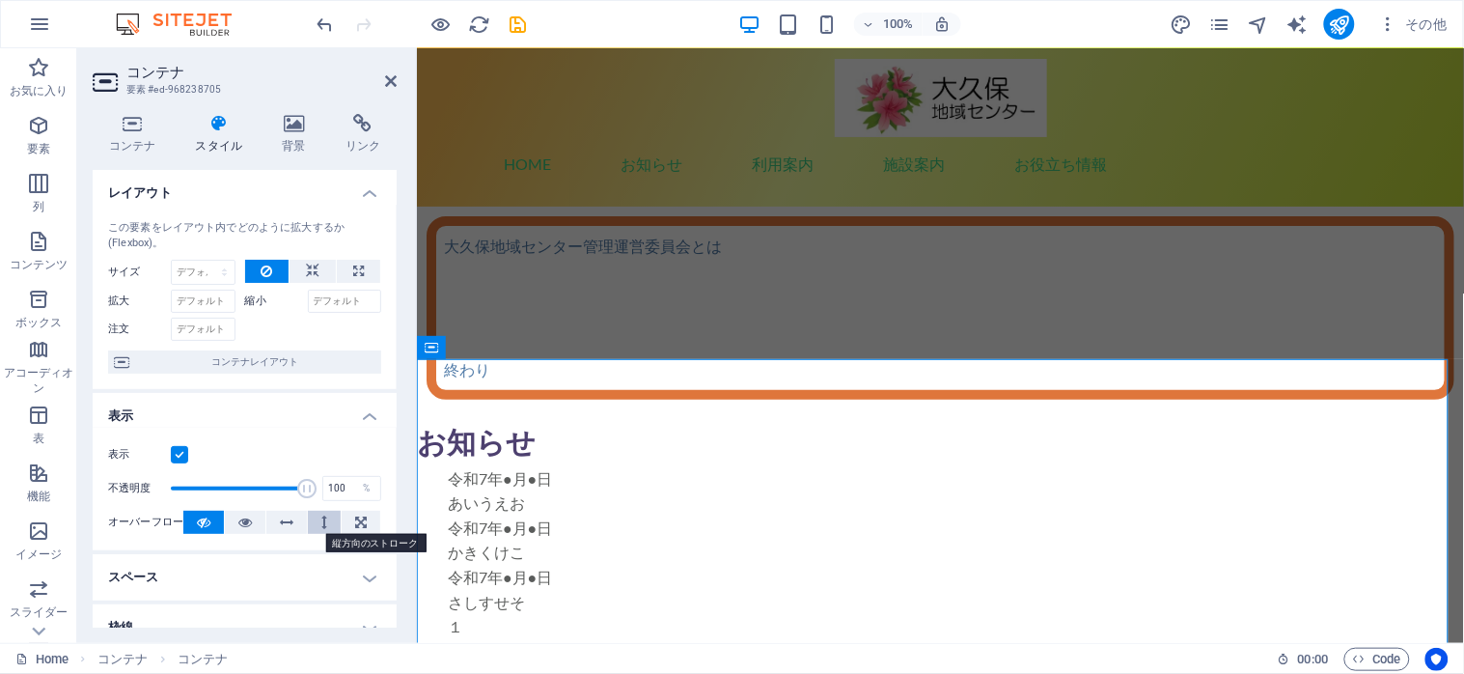
click at [314, 516] on button at bounding box center [324, 521] width 33 height 23
click at [386, 80] on icon at bounding box center [391, 80] width 12 height 15
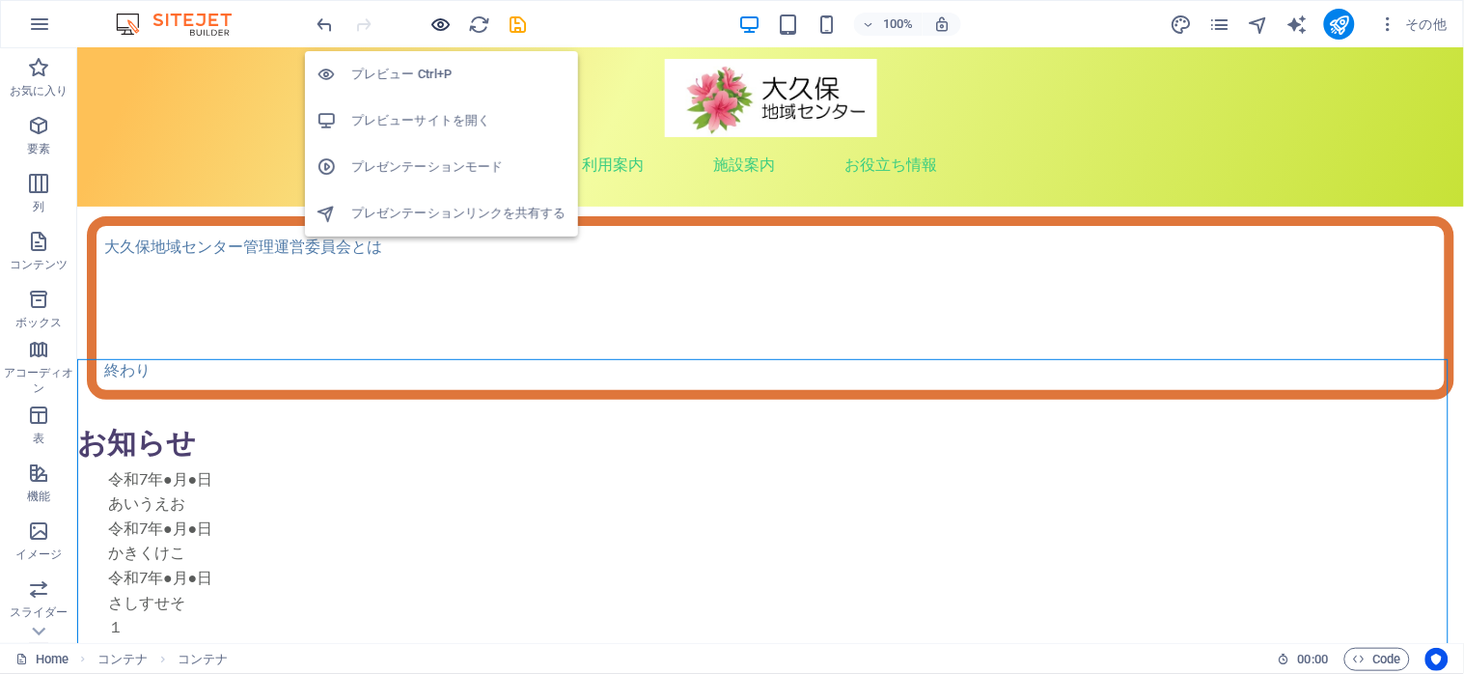
click at [438, 16] on icon "button" at bounding box center [441, 25] width 22 height 22
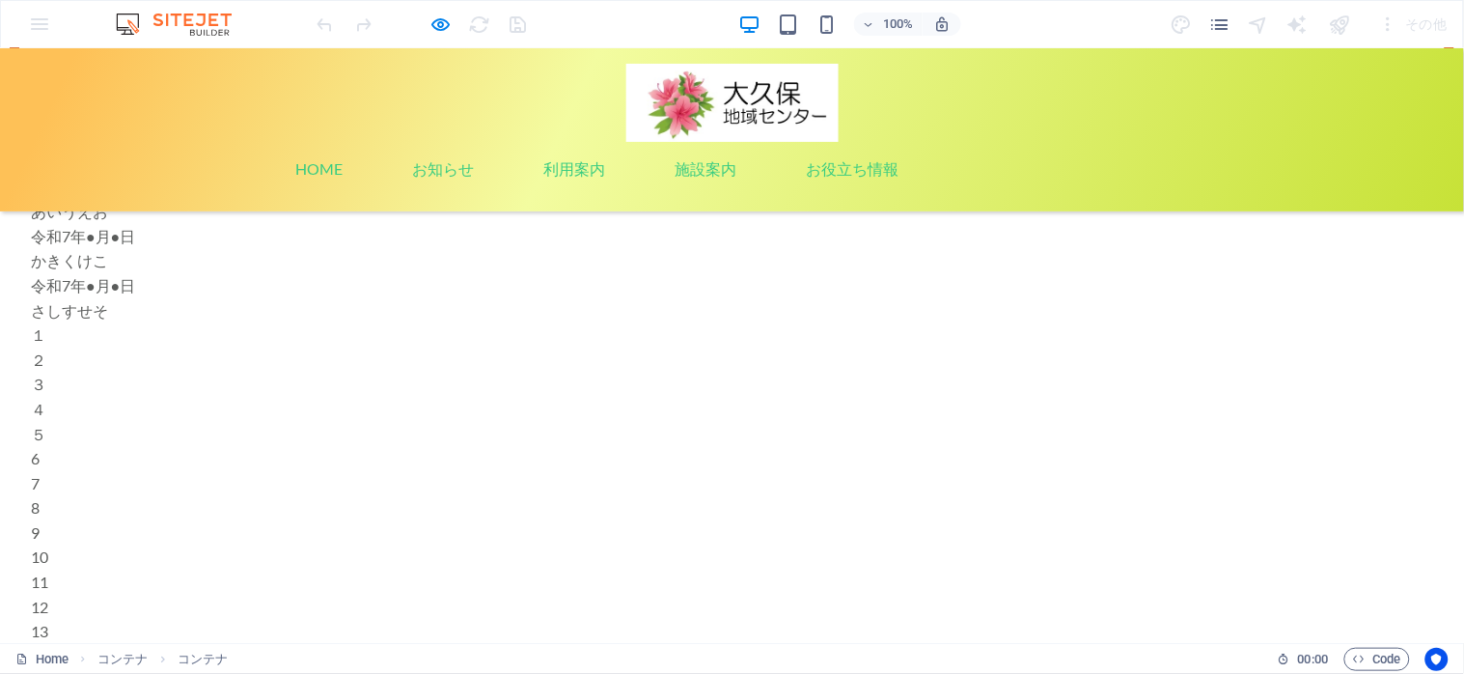
scroll to position [0, 0]
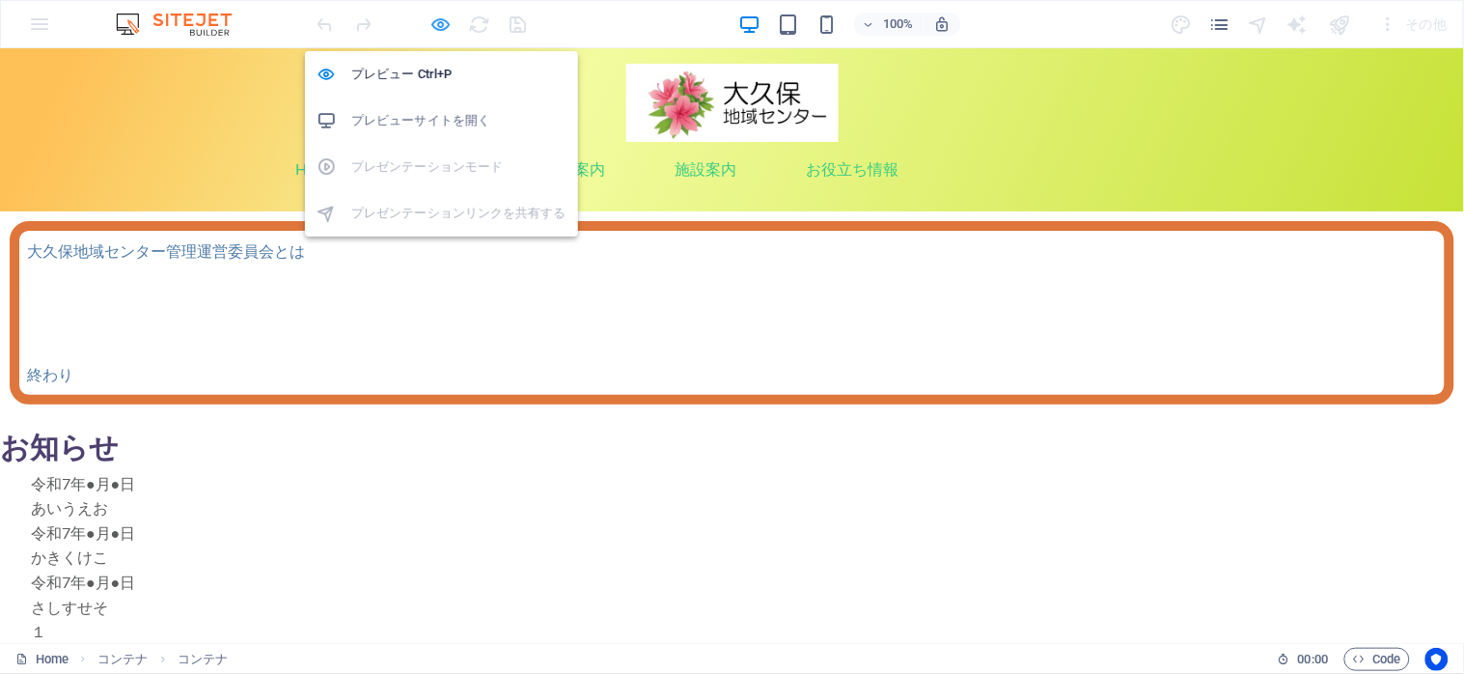
click at [435, 17] on icon "button" at bounding box center [441, 25] width 22 height 22
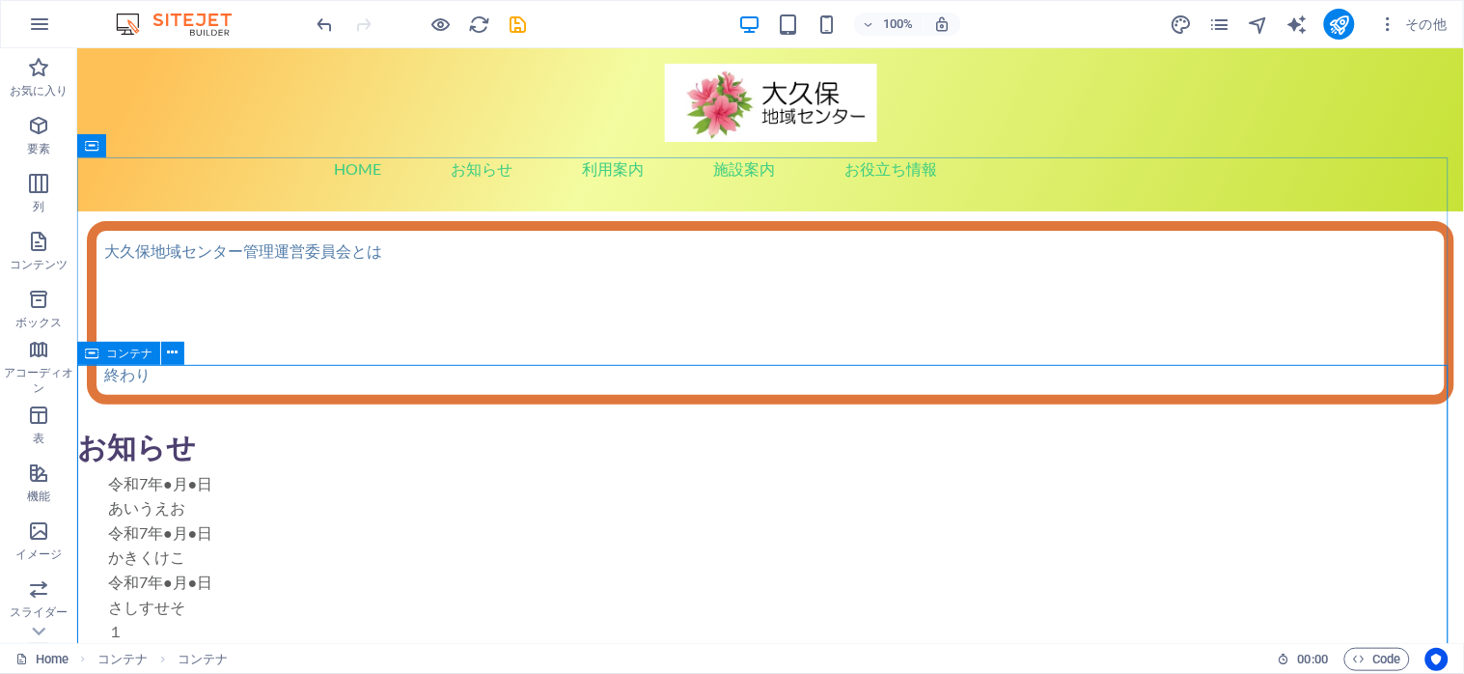
click at [94, 353] on icon at bounding box center [92, 353] width 14 height 23
click at [87, 350] on icon at bounding box center [92, 353] width 14 height 23
click at [164, 352] on button at bounding box center [172, 353] width 23 height 23
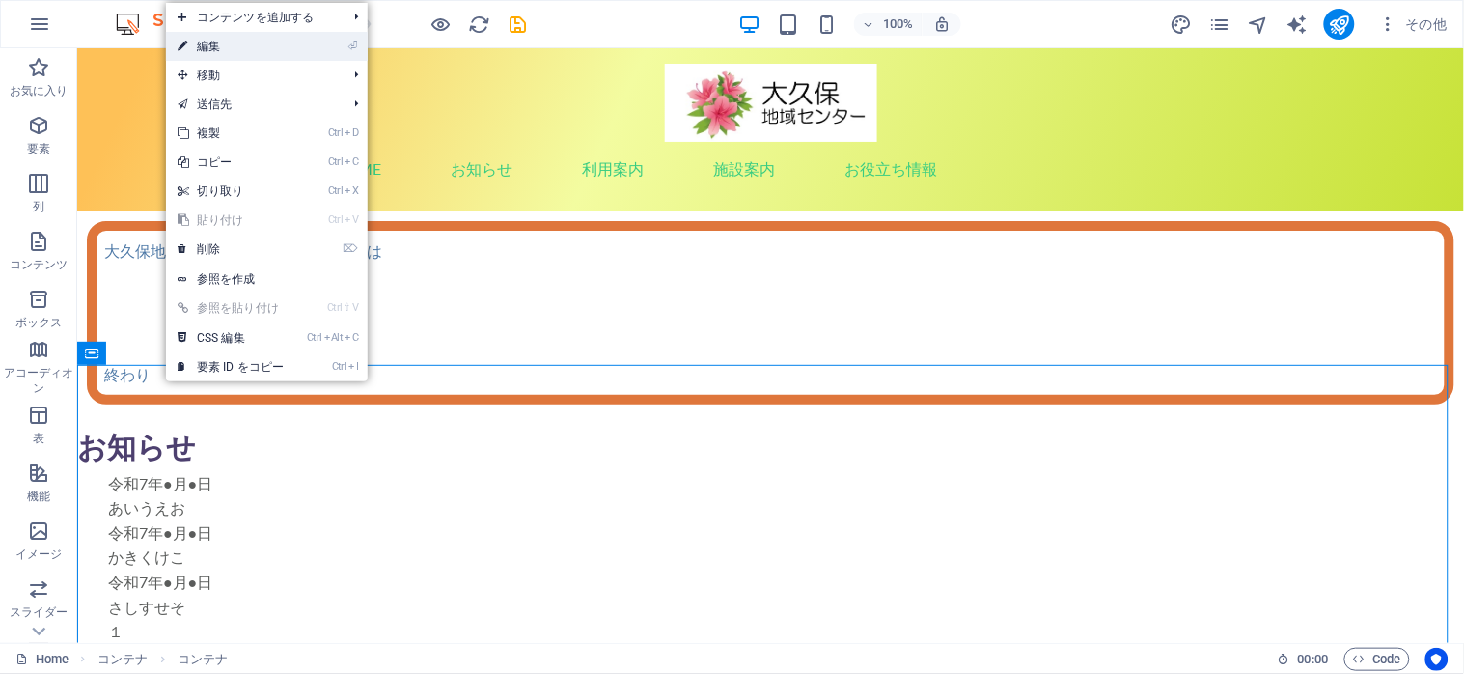
click at [237, 46] on link "⏎ 編集" at bounding box center [230, 46] width 129 height 29
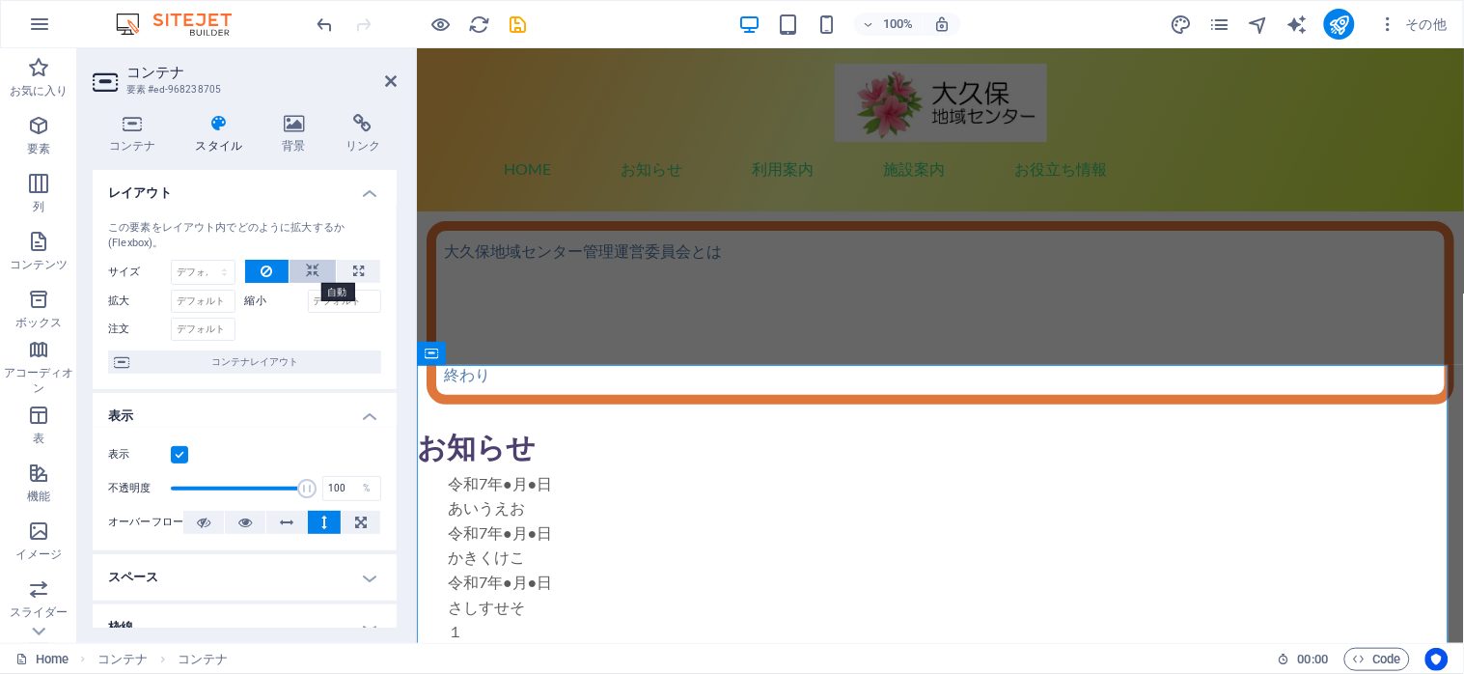
click at [297, 267] on button at bounding box center [313, 271] width 46 height 23
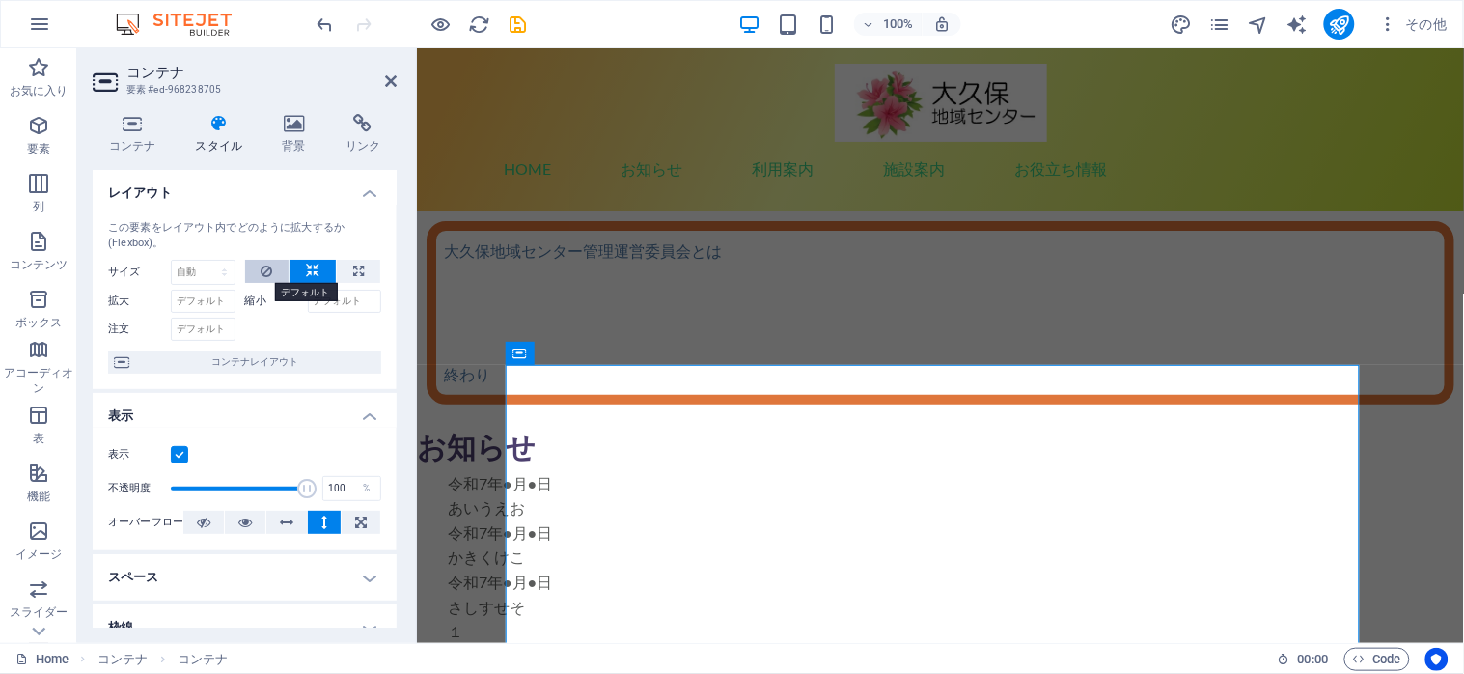
click at [261, 267] on icon at bounding box center [267, 271] width 12 height 23
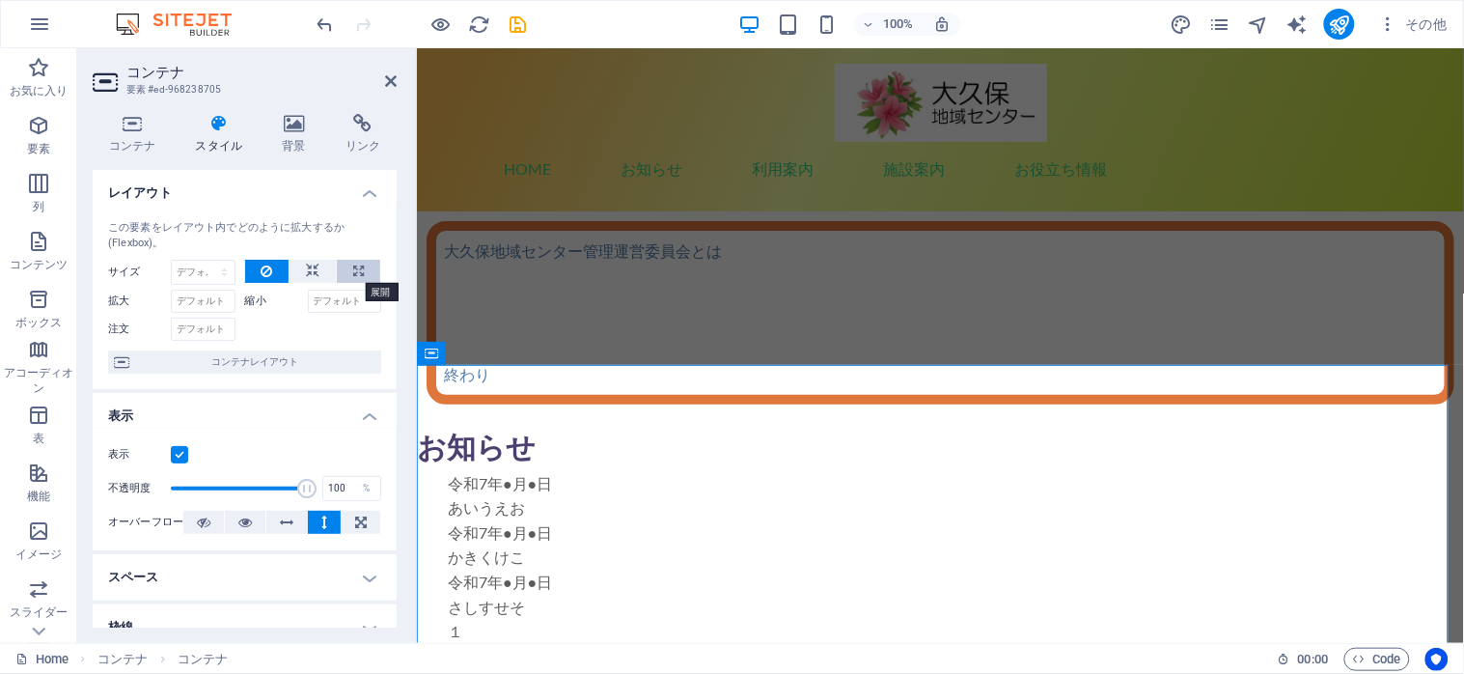
click at [348, 277] on button at bounding box center [358, 271] width 43 height 23
type input "100"
select select "%"
click at [313, 276] on icon at bounding box center [313, 271] width 14 height 23
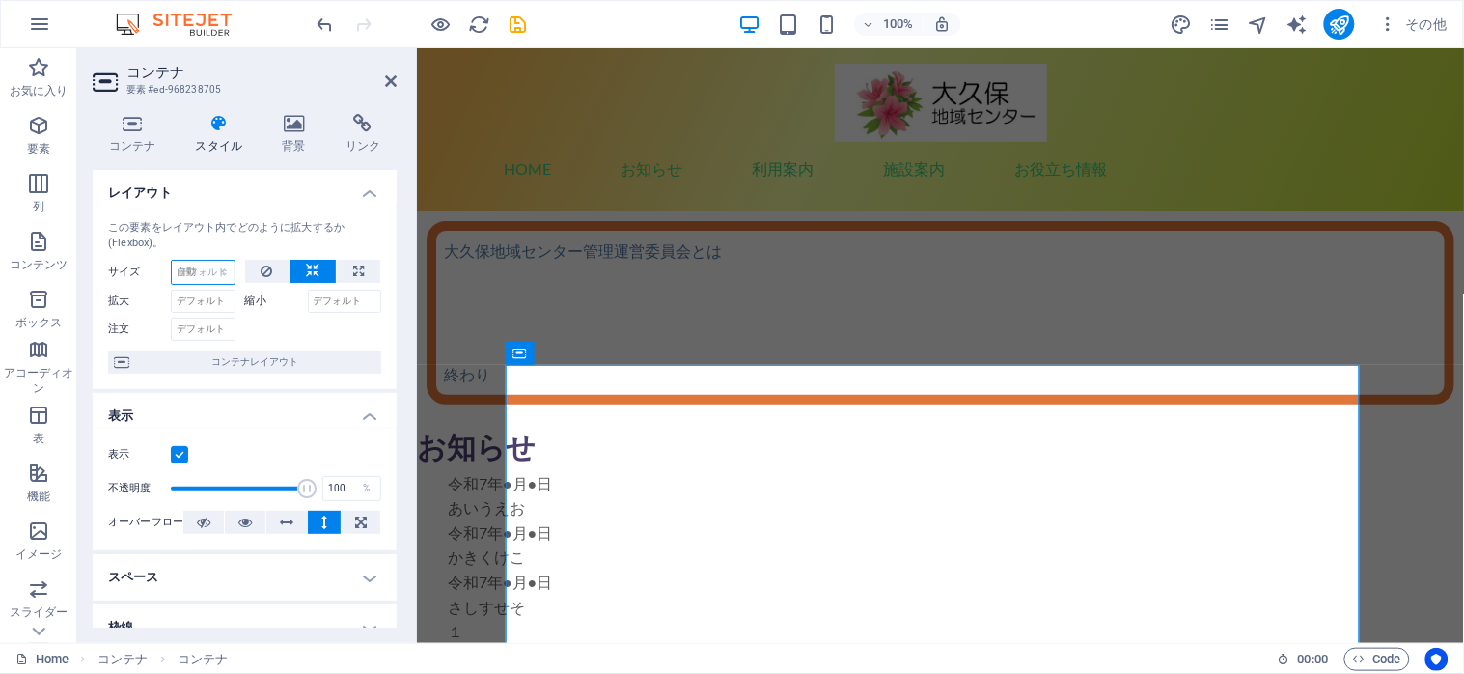
click at [172, 261] on select "デフォルト 自動 px % 1/1 1/2 1/3 1/4 1/5 1/6 1/7 1/8 1/9 1/10" at bounding box center [203, 272] width 63 height 23
select select "DISABLED_OPTION_VALUE"
click at [390, 77] on icon at bounding box center [391, 80] width 12 height 15
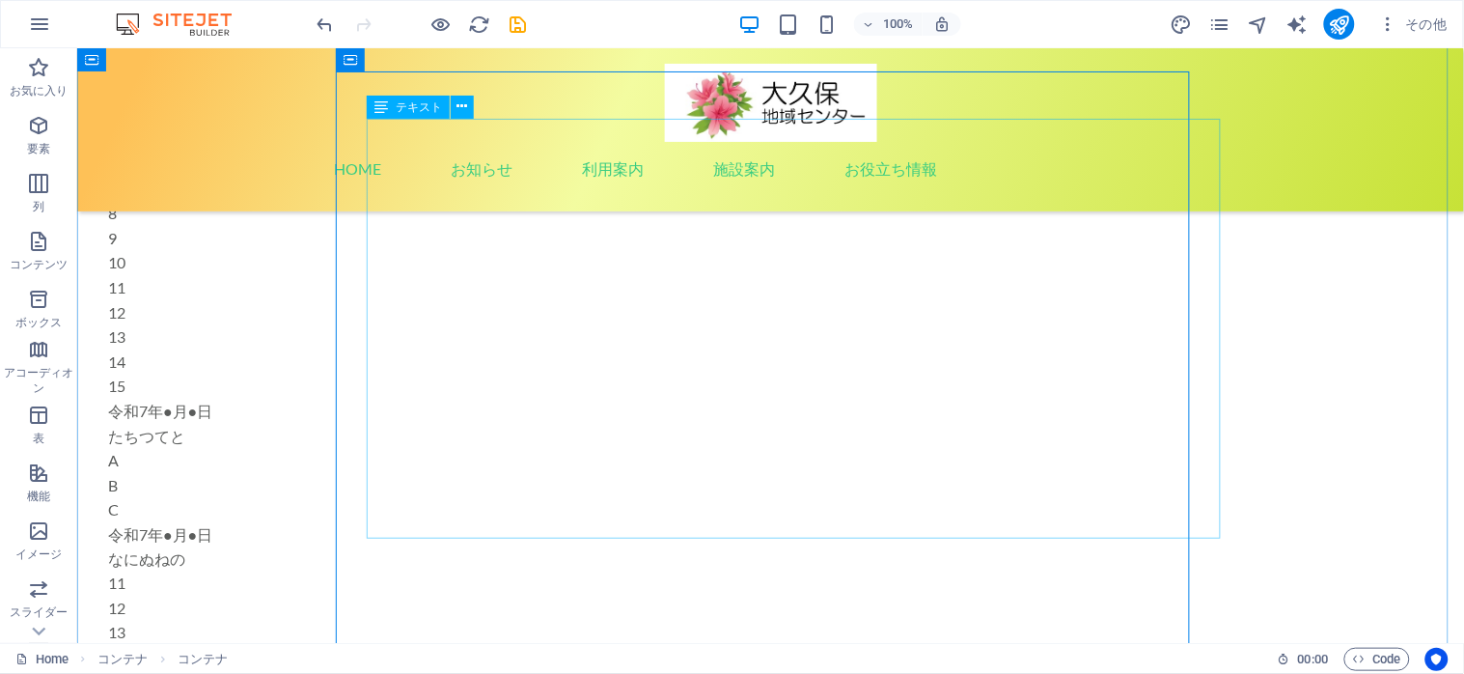
scroll to position [257, 0]
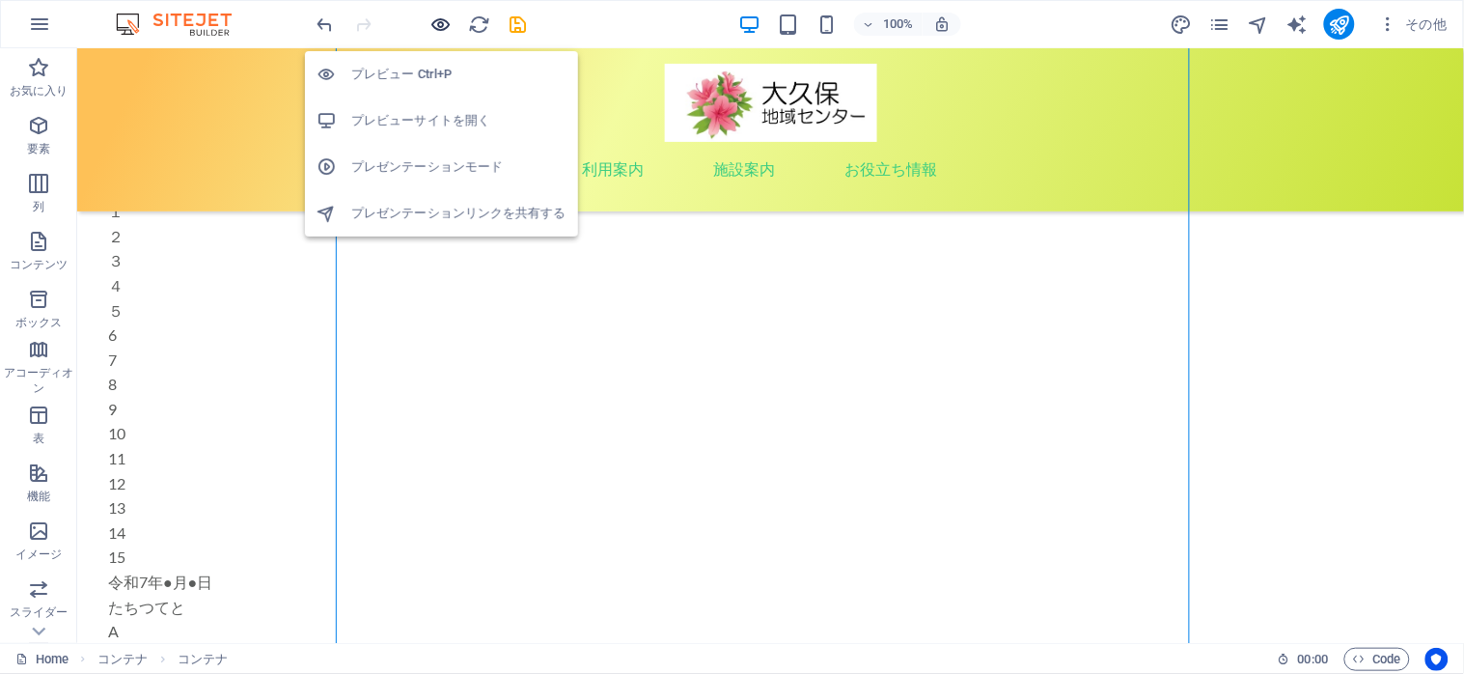
click at [438, 20] on icon "button" at bounding box center [441, 25] width 22 height 22
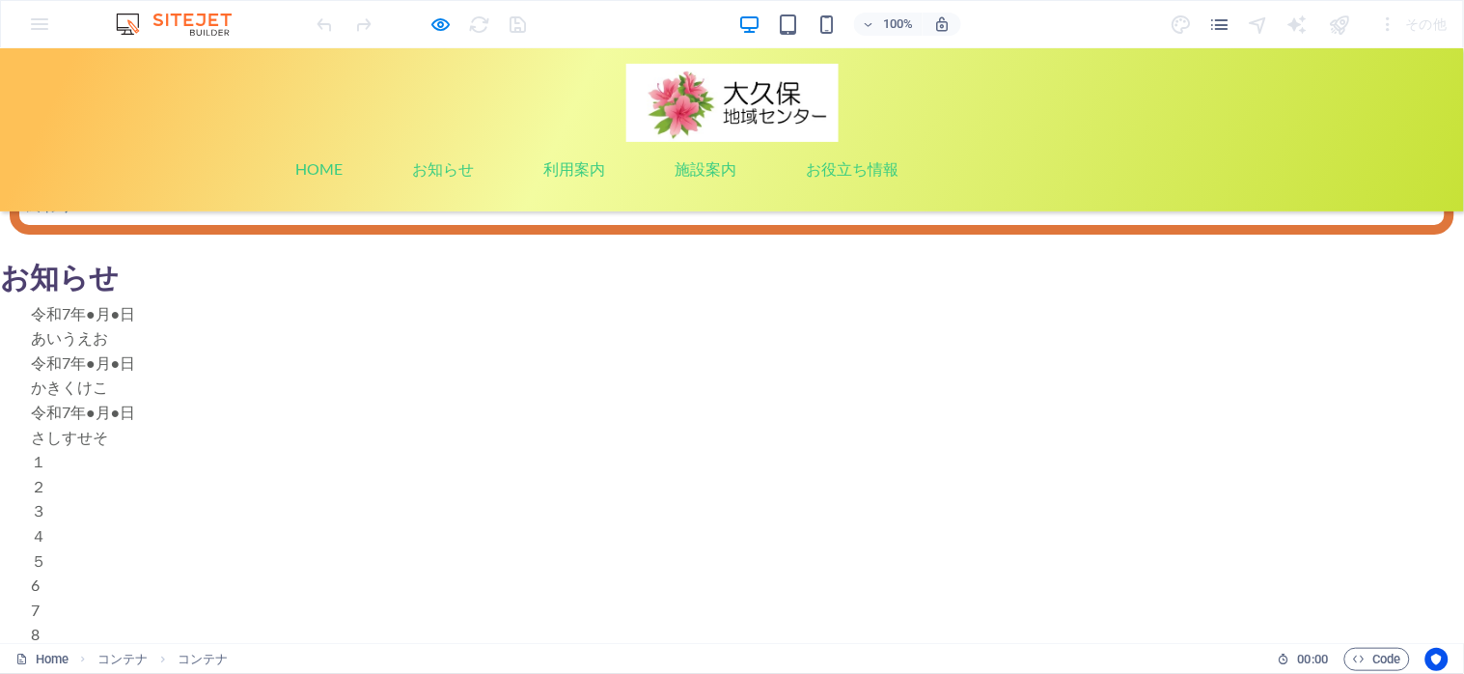
scroll to position [0, 0]
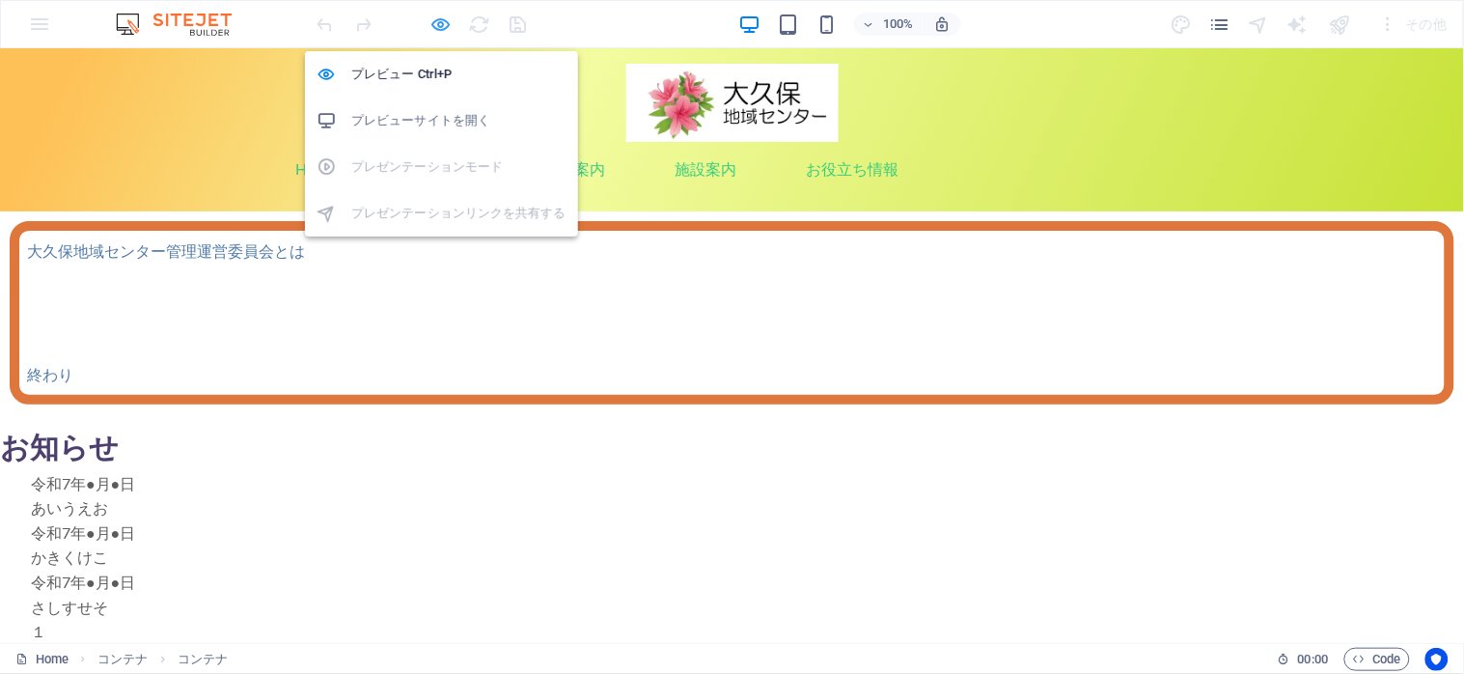
click at [439, 24] on icon "button" at bounding box center [441, 25] width 22 height 22
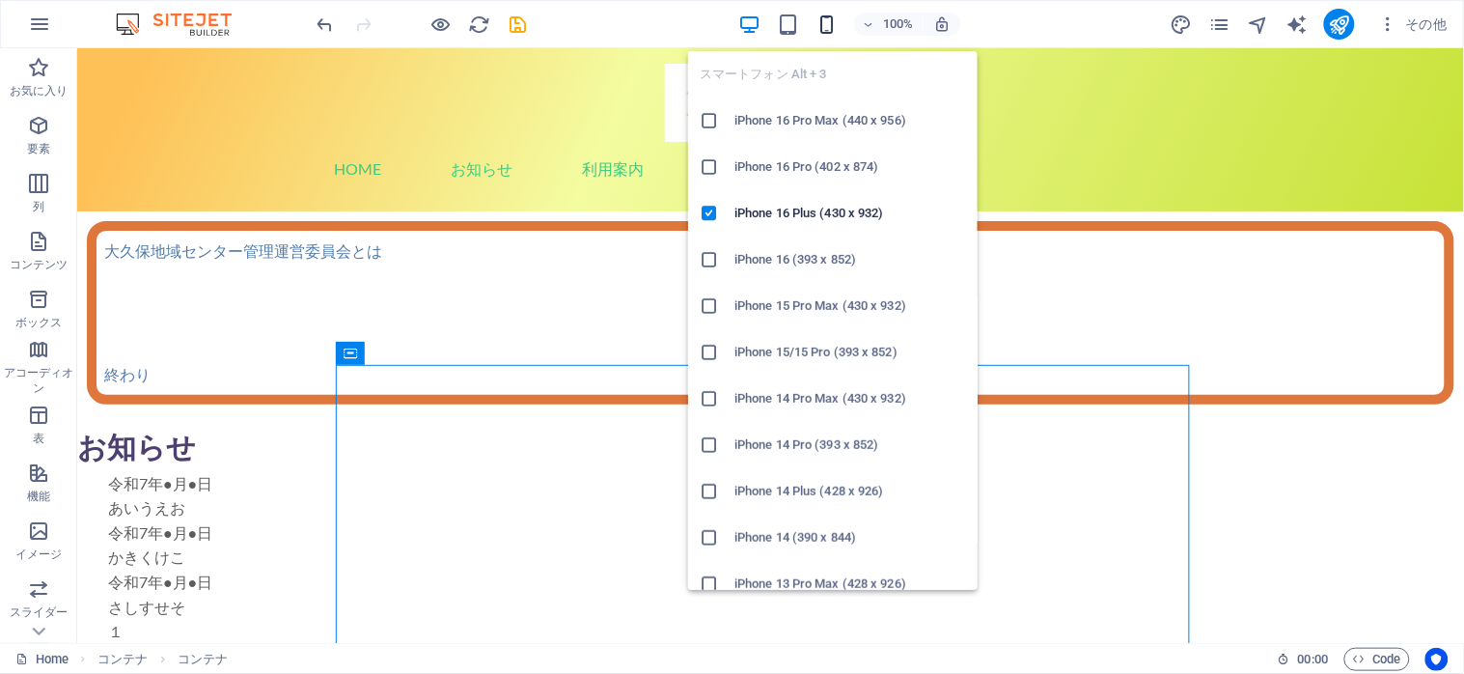
click at [828, 29] on icon "button" at bounding box center [827, 25] width 22 height 22
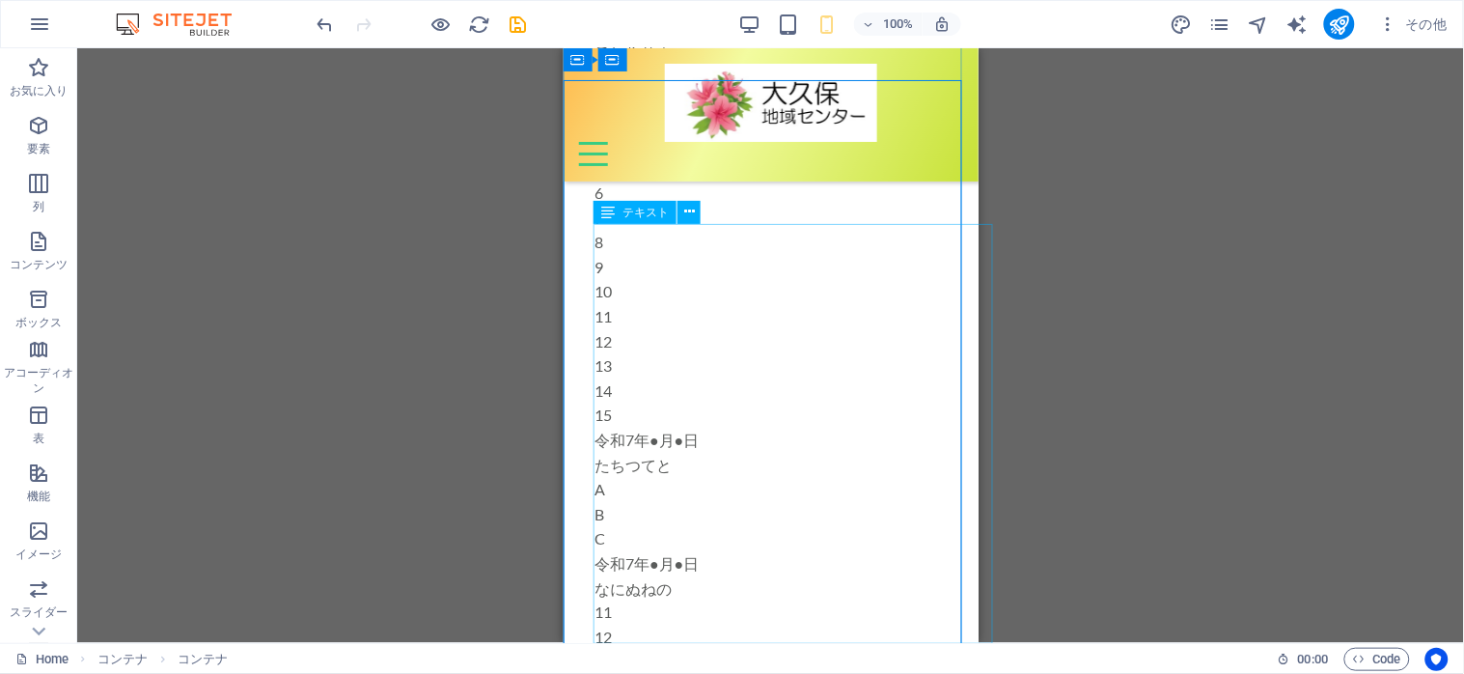
scroll to position [128, 0]
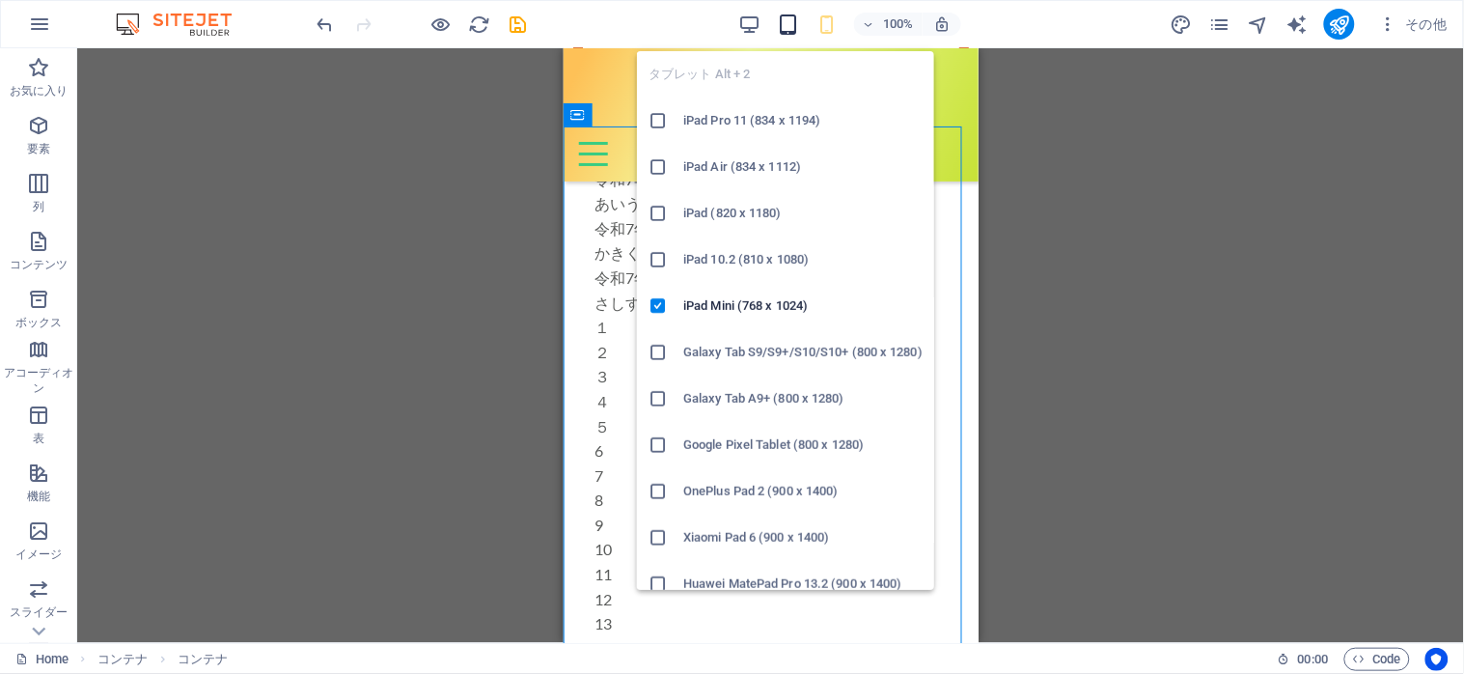
click at [785, 16] on icon "button" at bounding box center [789, 25] width 22 height 22
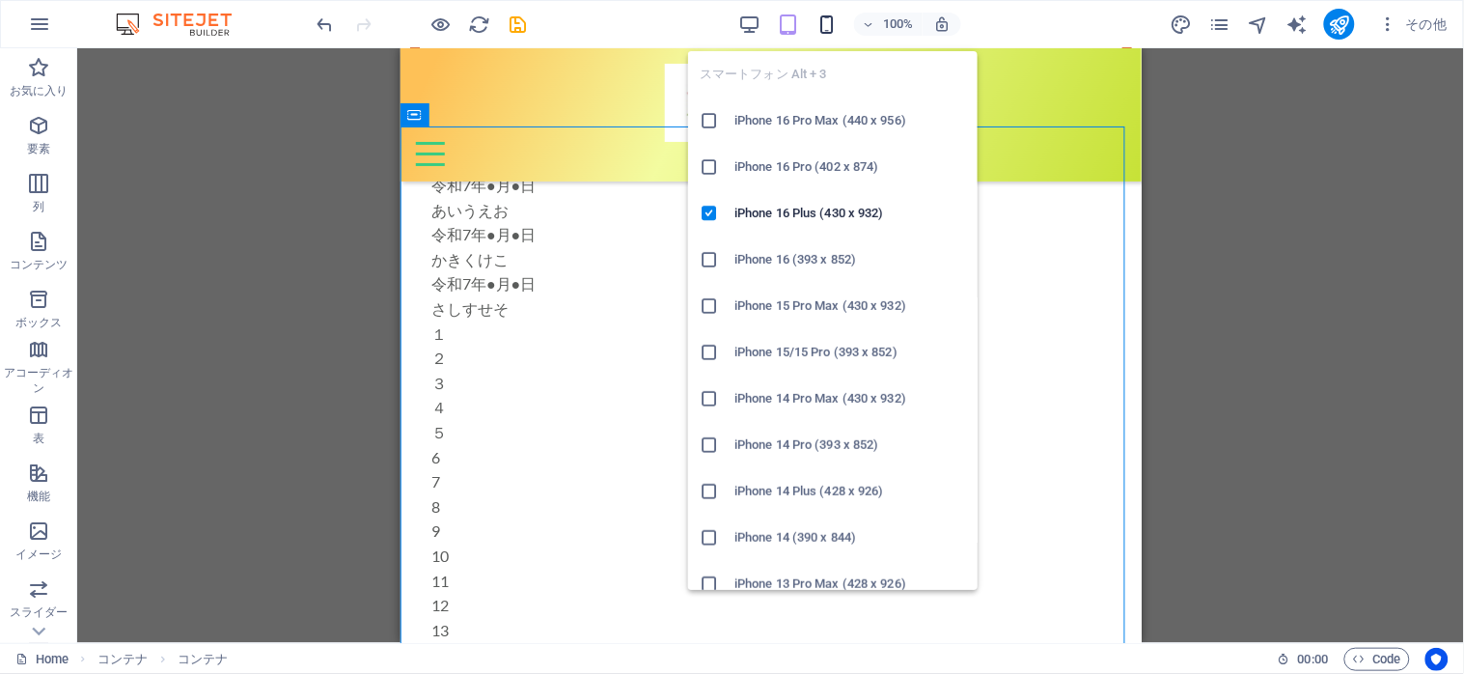
click at [816, 30] on icon "button" at bounding box center [827, 25] width 22 height 22
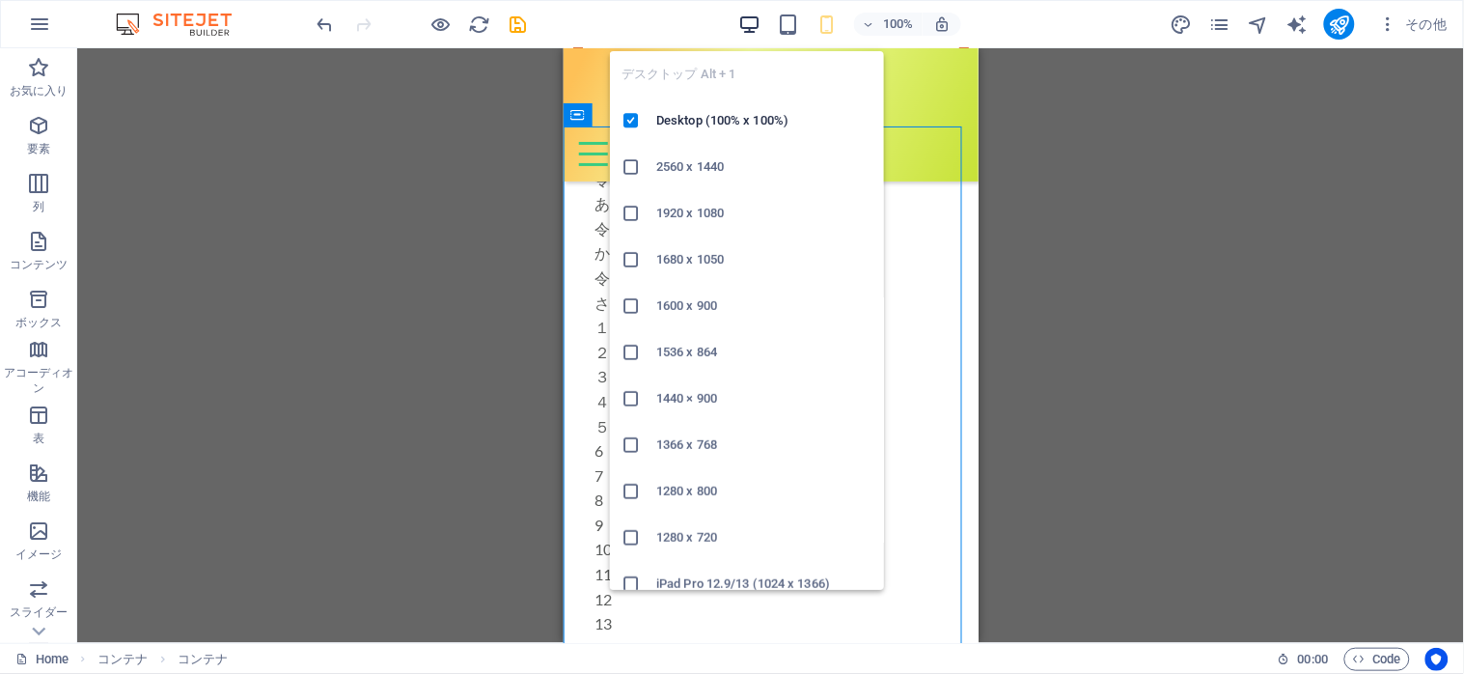
click at [747, 27] on icon "button" at bounding box center [750, 25] width 22 height 22
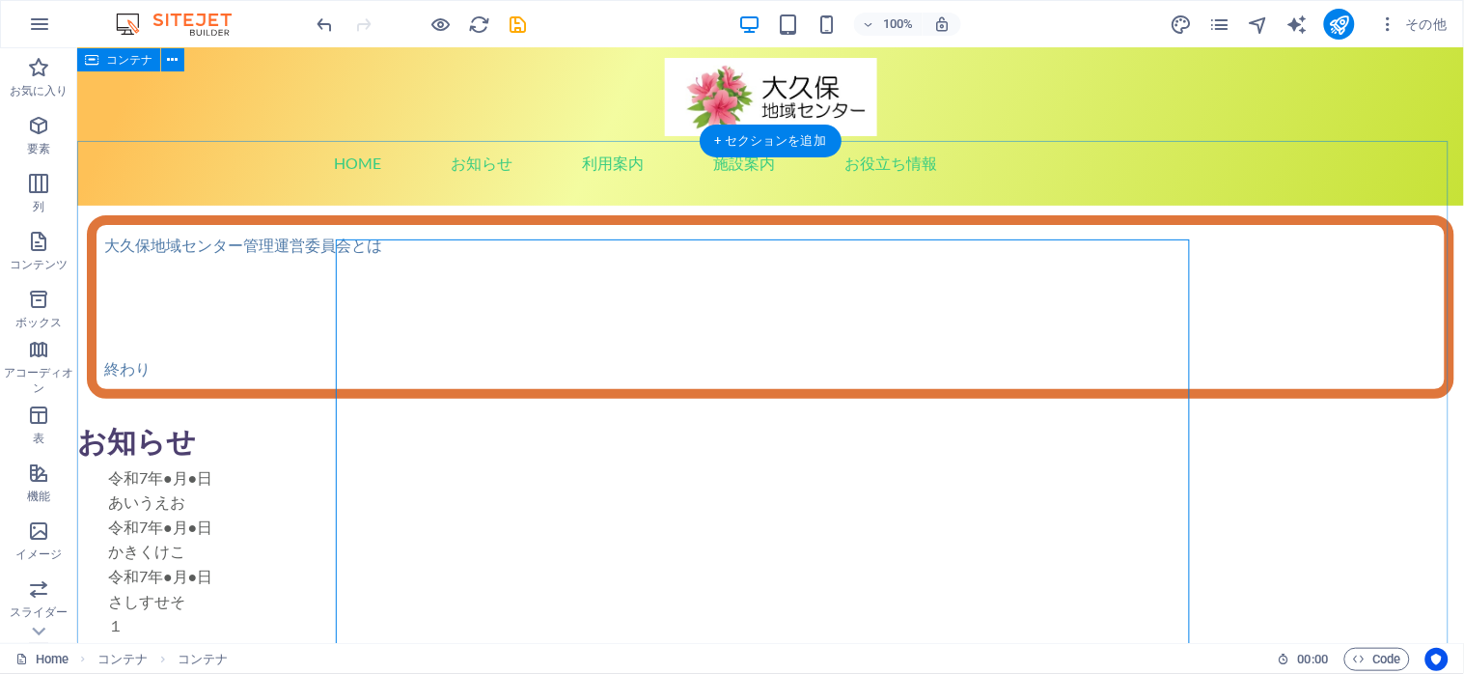
scroll to position [0, 0]
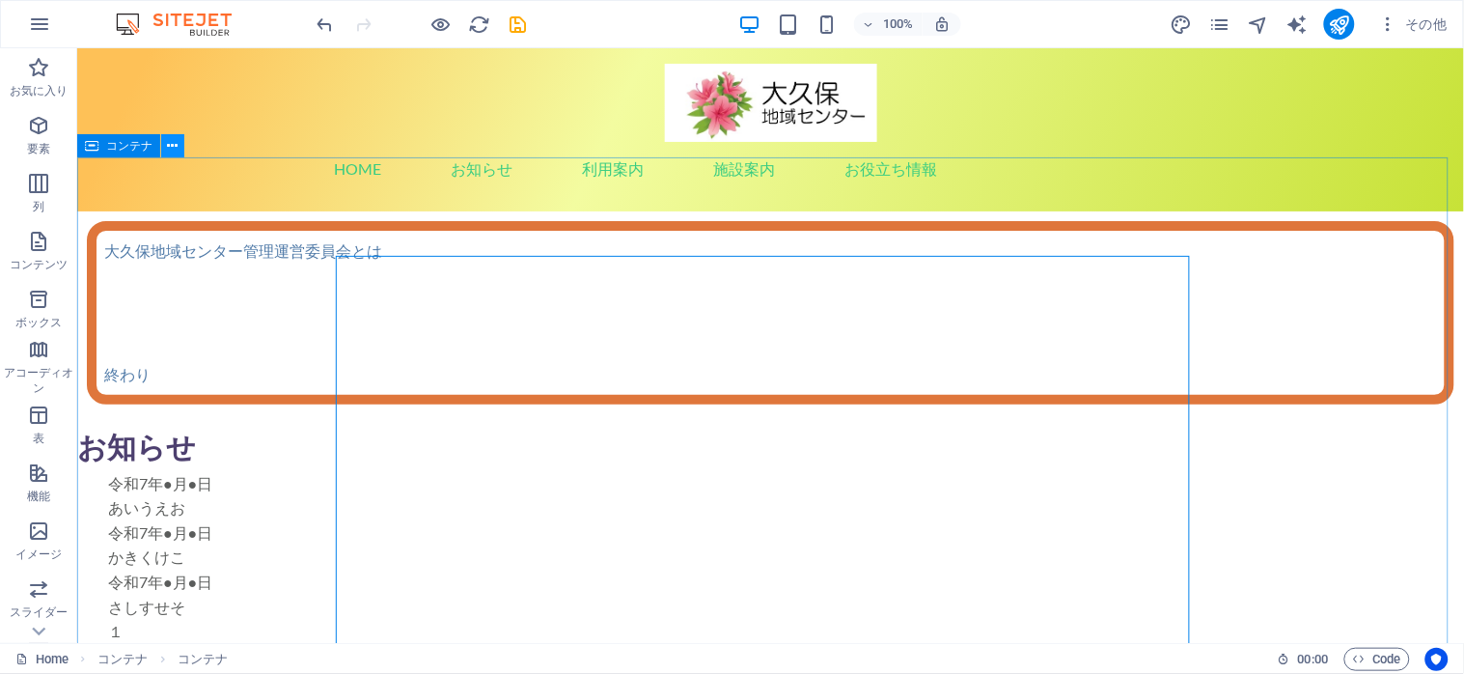
click at [165, 145] on button at bounding box center [172, 145] width 23 height 23
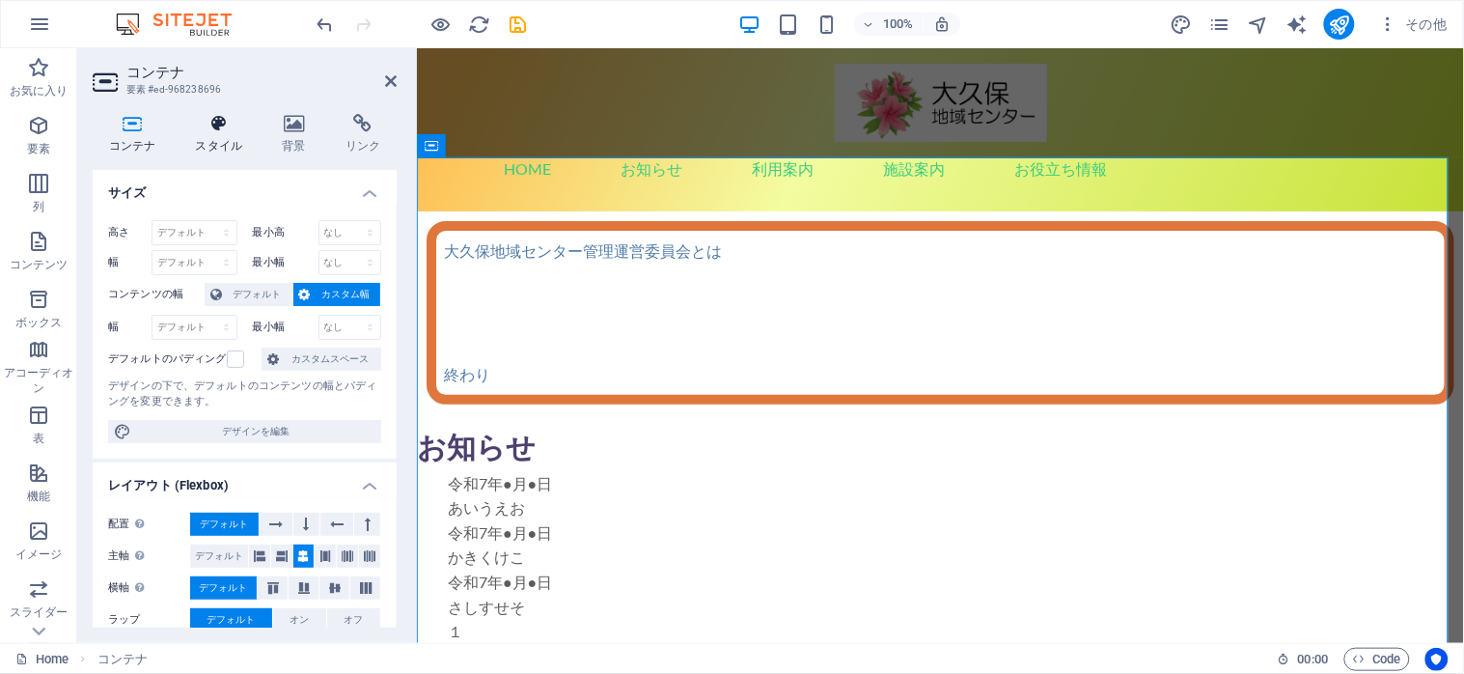
click at [218, 124] on icon at bounding box center [218, 123] width 79 height 19
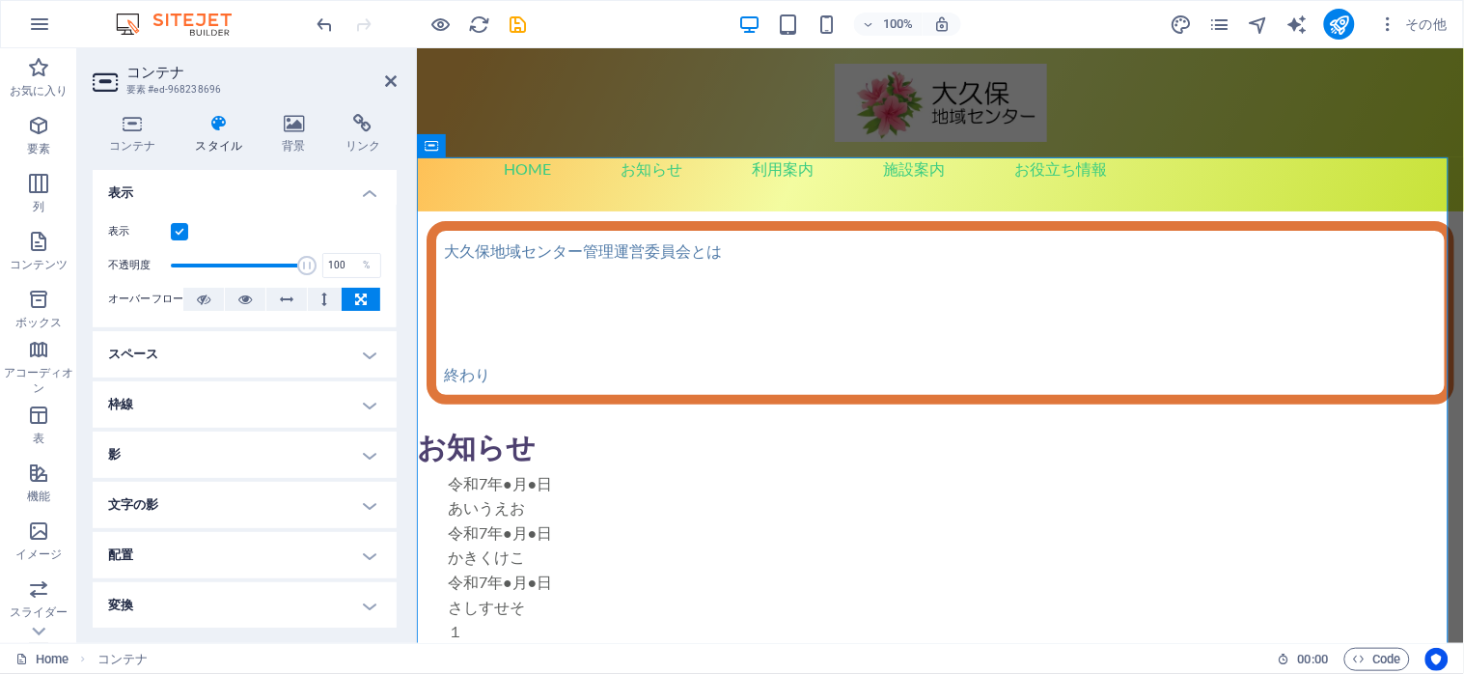
click at [372, 70] on h2 "コンテナ" at bounding box center [261, 72] width 270 height 17
click at [387, 73] on icon at bounding box center [391, 80] width 12 height 15
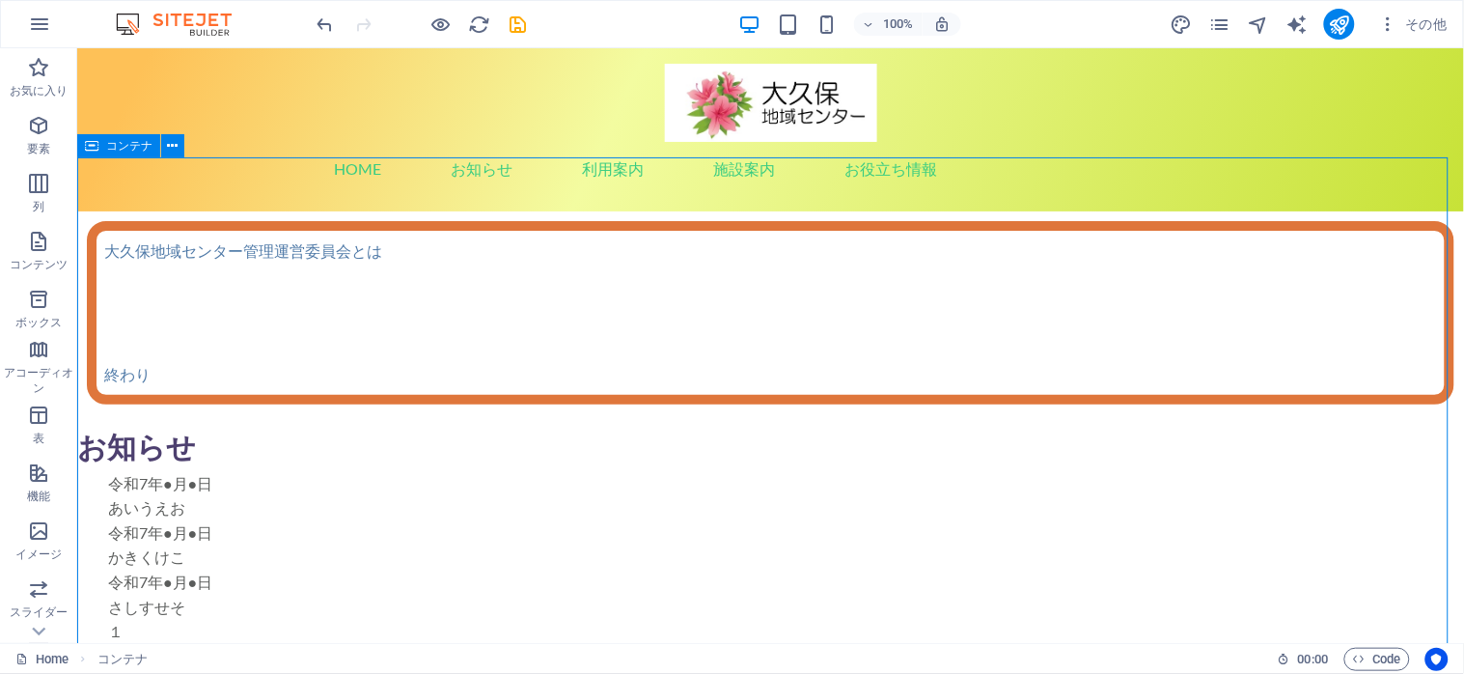
click at [99, 145] on div "コンテナ" at bounding box center [118, 145] width 83 height 23
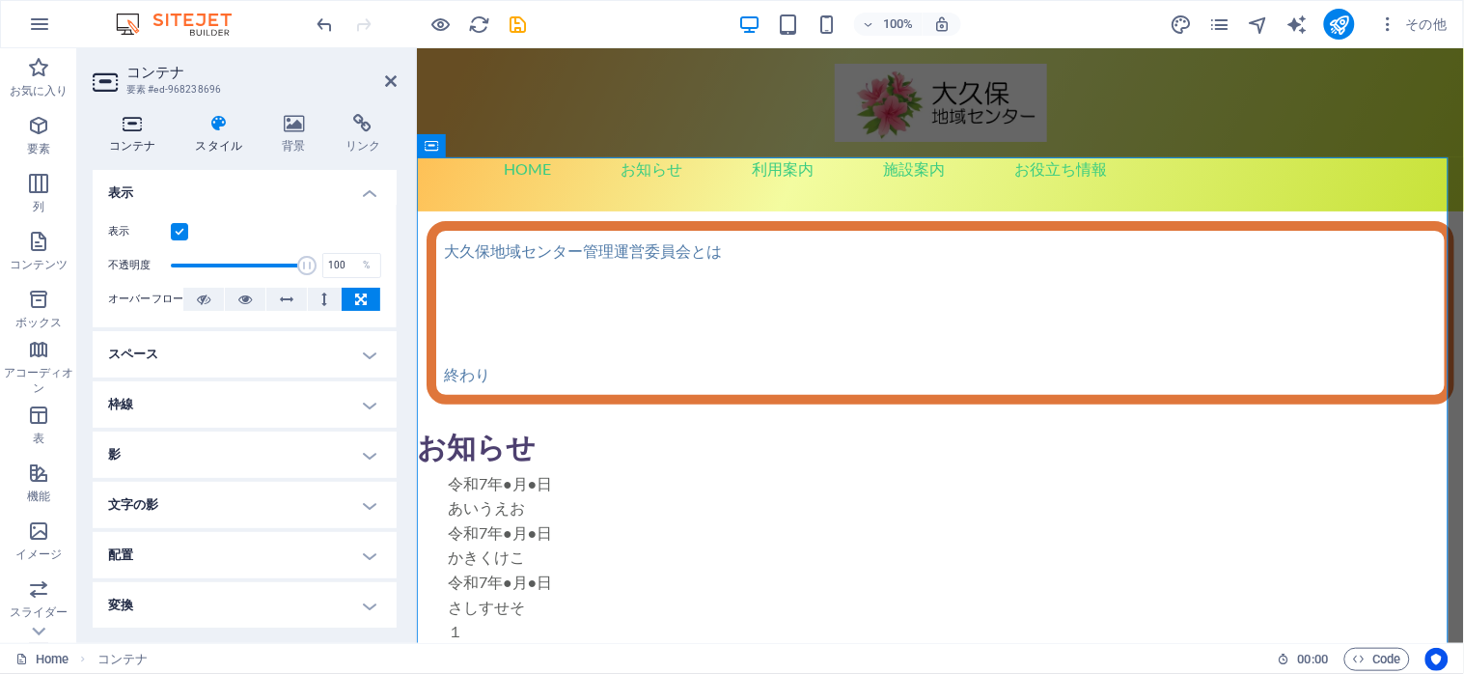
click at [137, 123] on icon at bounding box center [132, 123] width 79 height 19
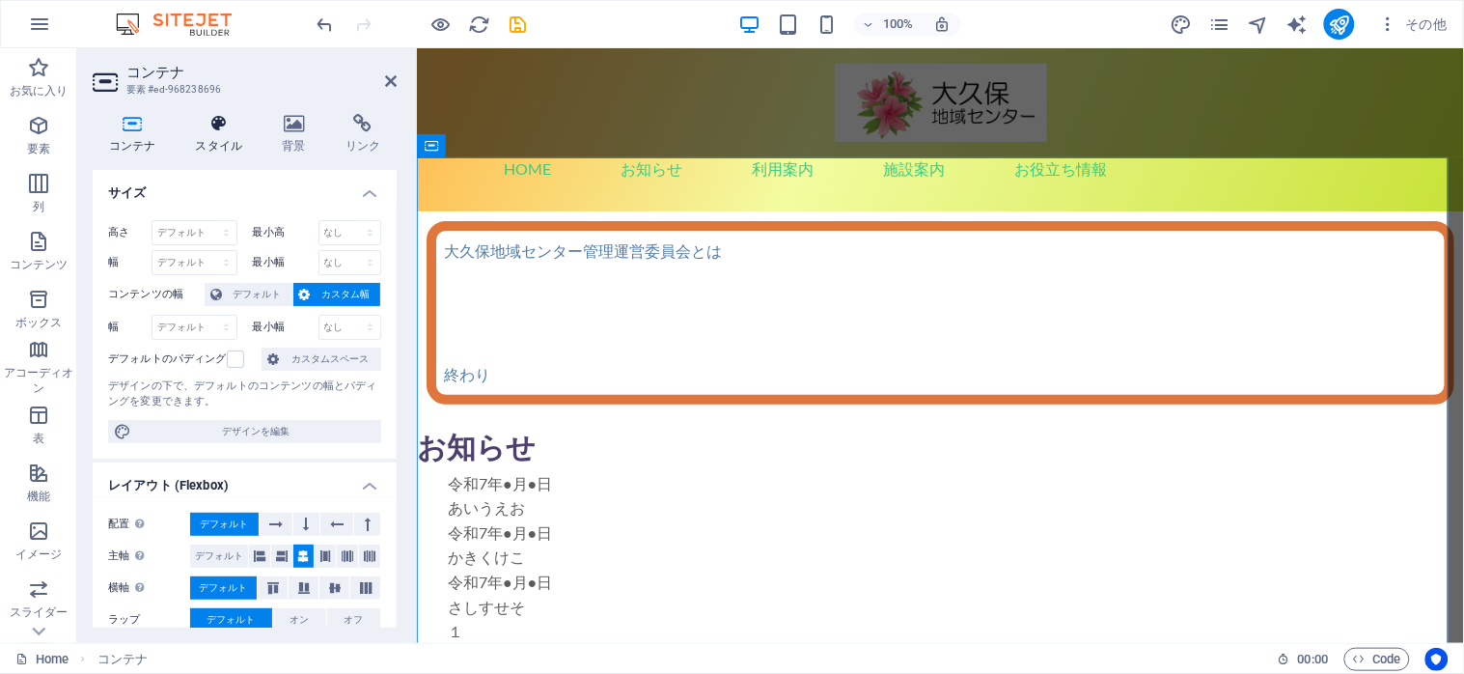
click at [225, 126] on icon at bounding box center [218, 123] width 79 height 19
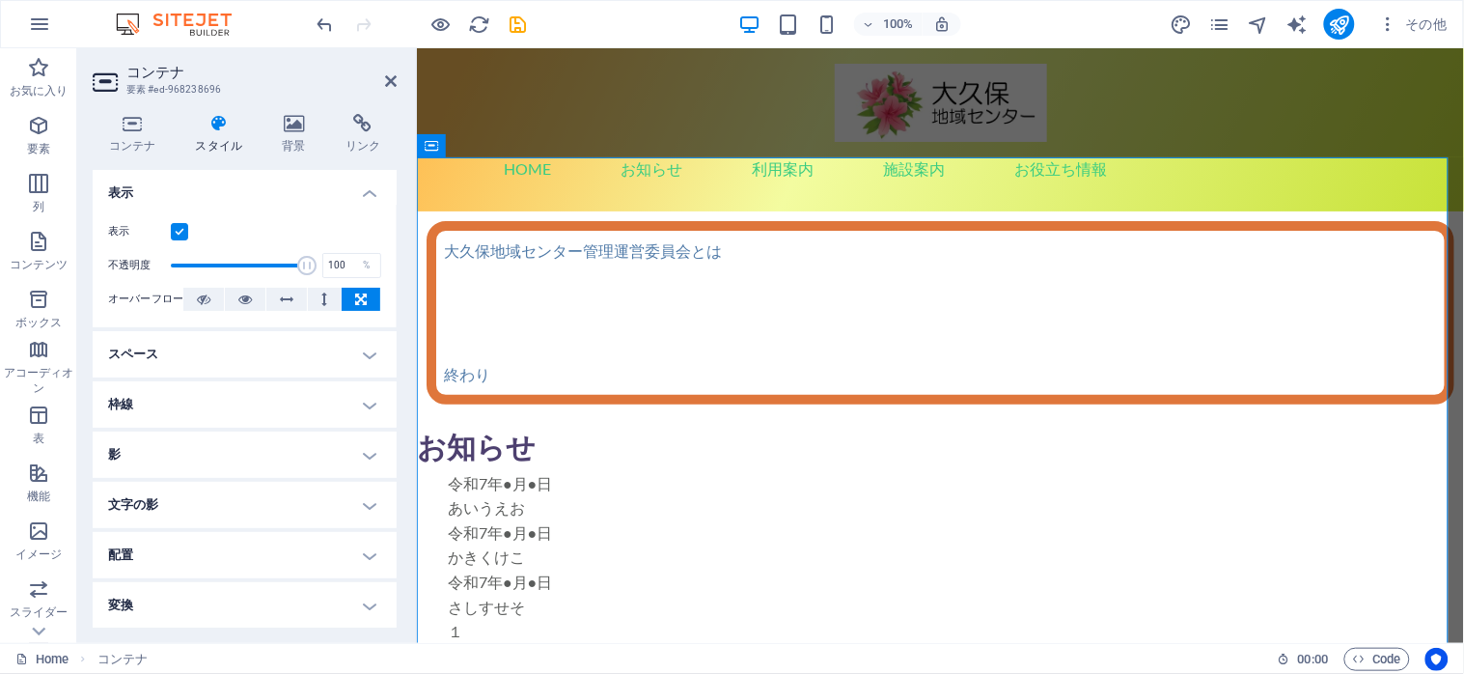
click at [367, 358] on h4 "スペース" at bounding box center [245, 354] width 304 height 46
click at [367, 358] on h4 "スペース" at bounding box center [245, 348] width 304 height 35
click at [189, 296] on button at bounding box center [203, 299] width 41 height 23
click at [388, 80] on icon at bounding box center [391, 80] width 12 height 15
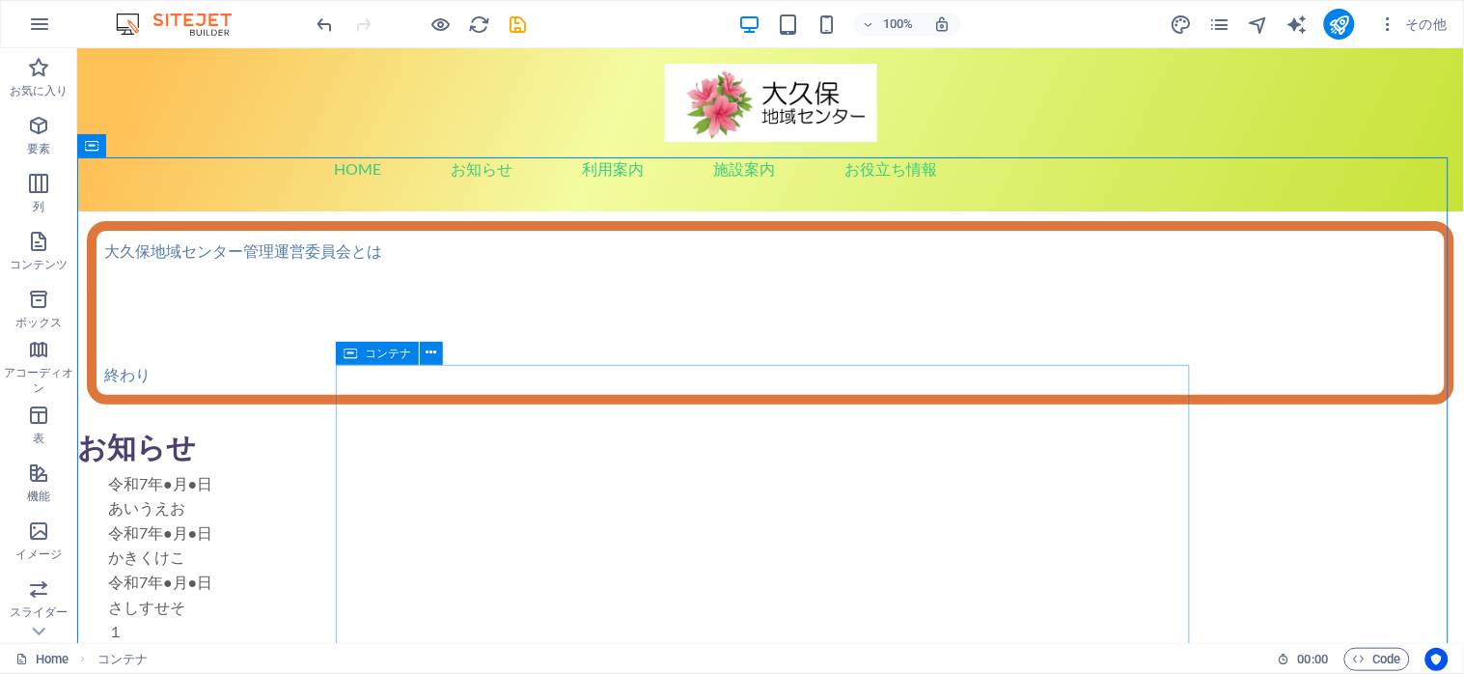
click at [348, 355] on icon at bounding box center [351, 353] width 14 height 23
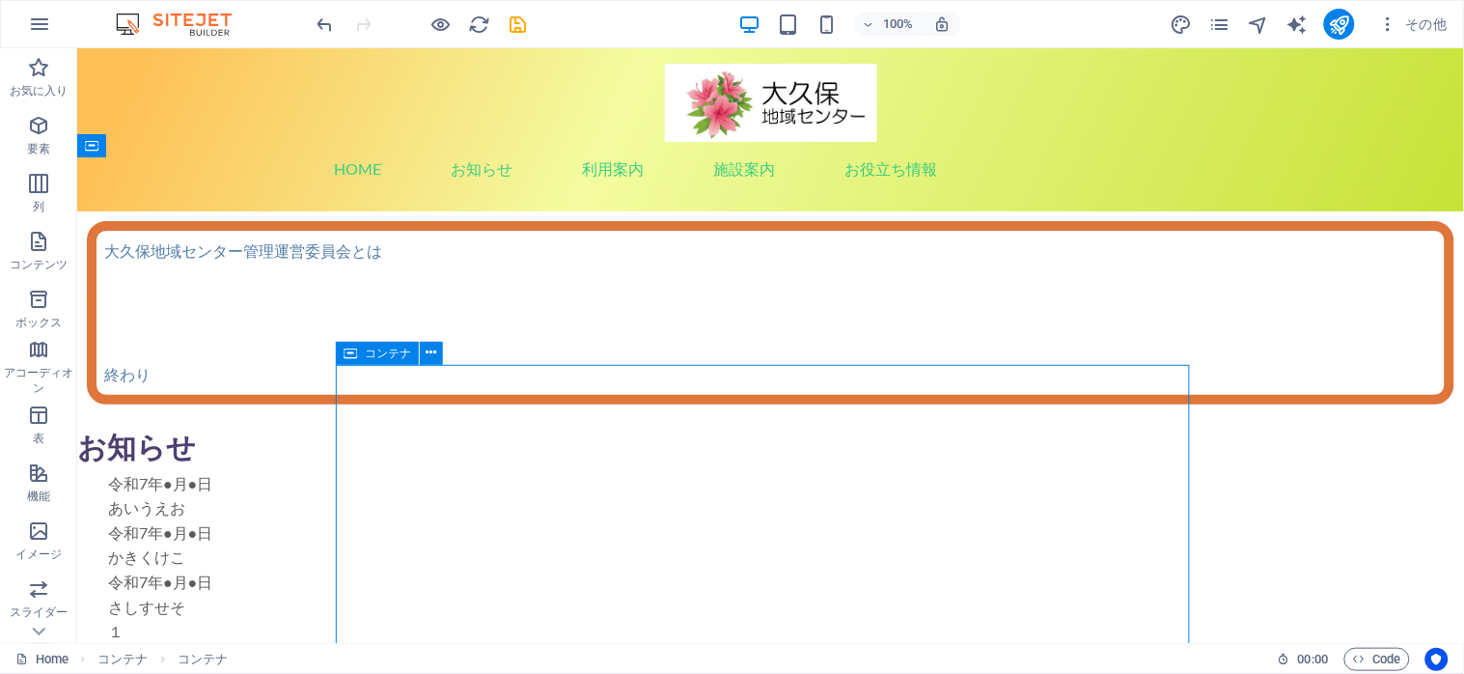
click at [348, 355] on icon at bounding box center [351, 353] width 14 height 23
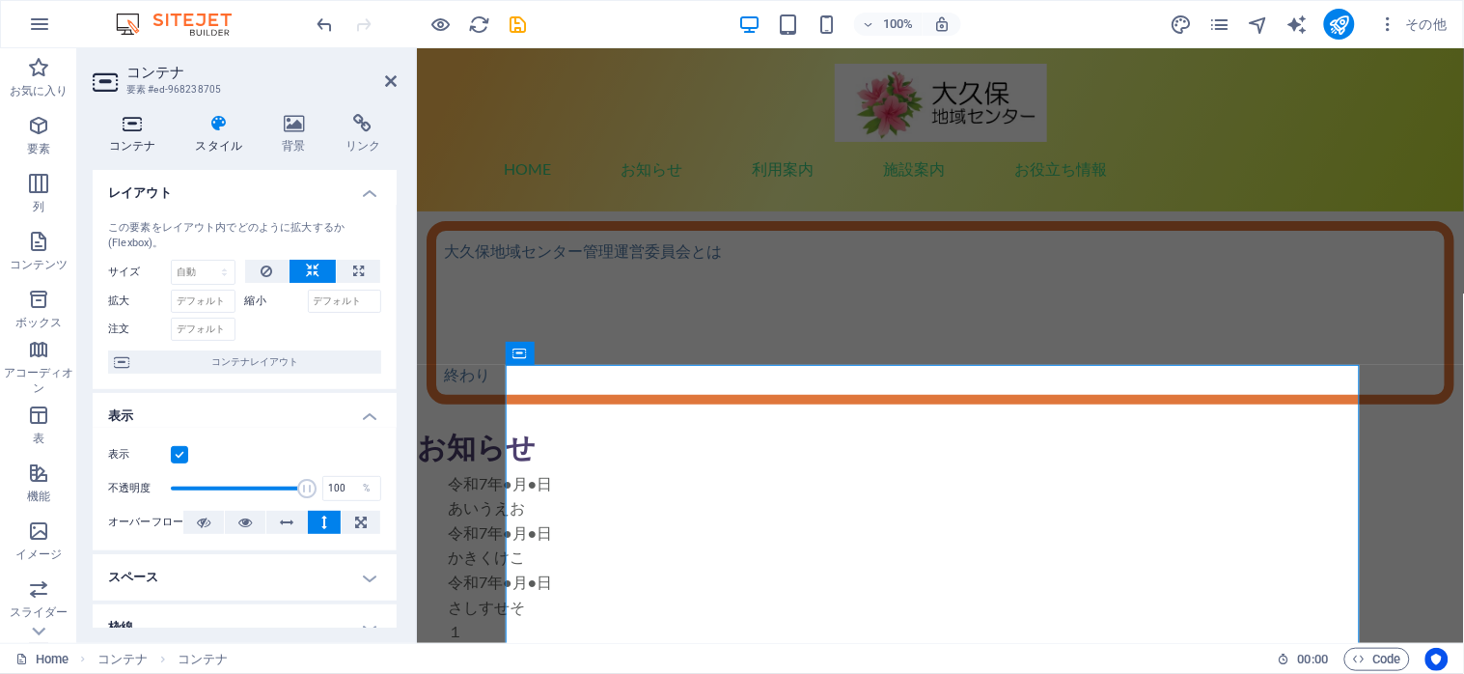
click at [123, 148] on h4 "コンテナ" at bounding box center [136, 134] width 87 height 41
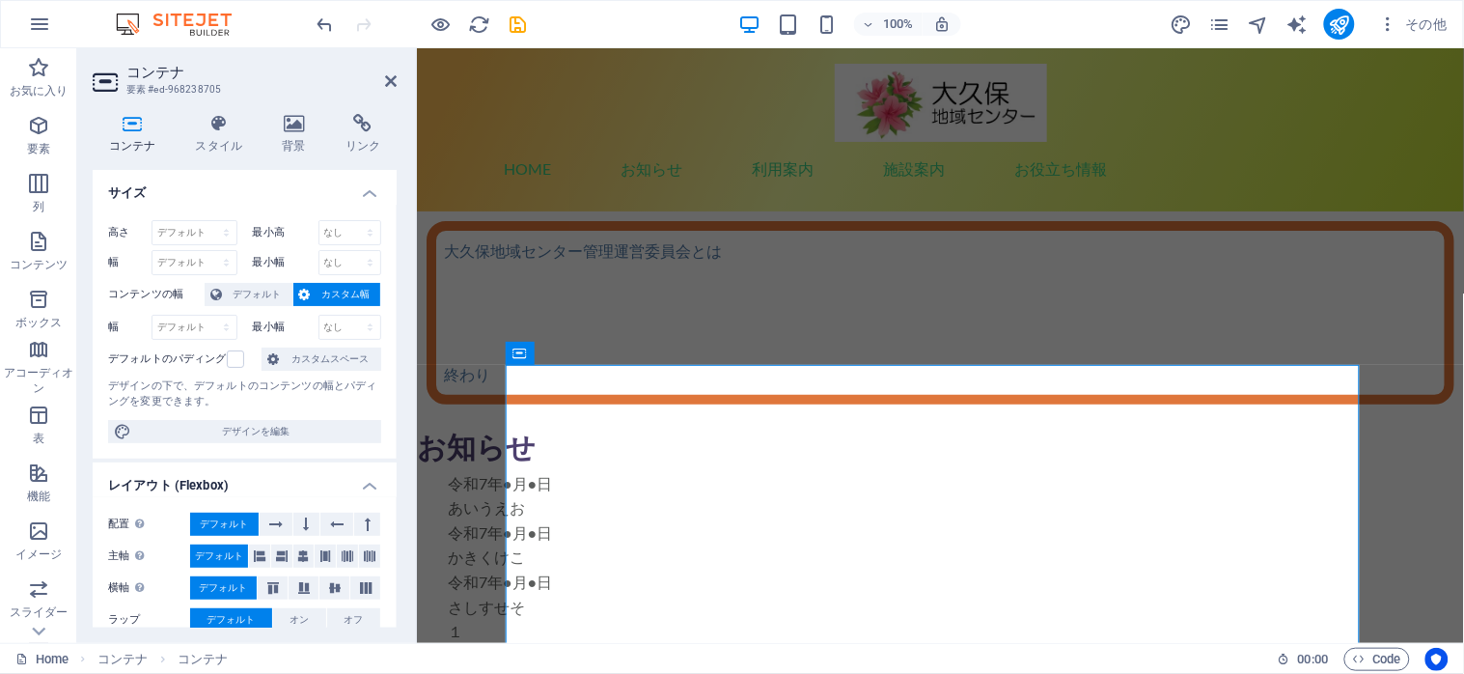
click at [131, 131] on icon at bounding box center [132, 123] width 79 height 19
click at [214, 118] on icon at bounding box center [218, 123] width 79 height 19
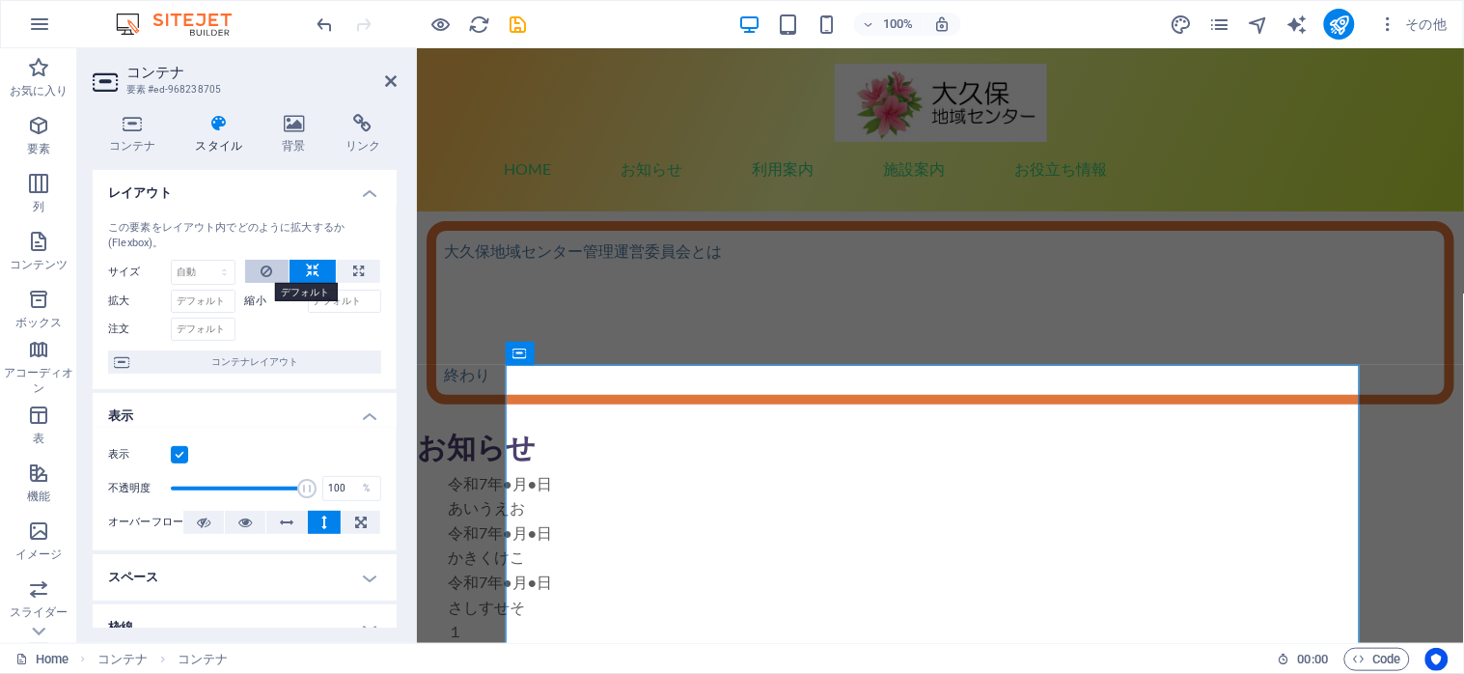
click at [262, 267] on icon at bounding box center [267, 271] width 12 height 23
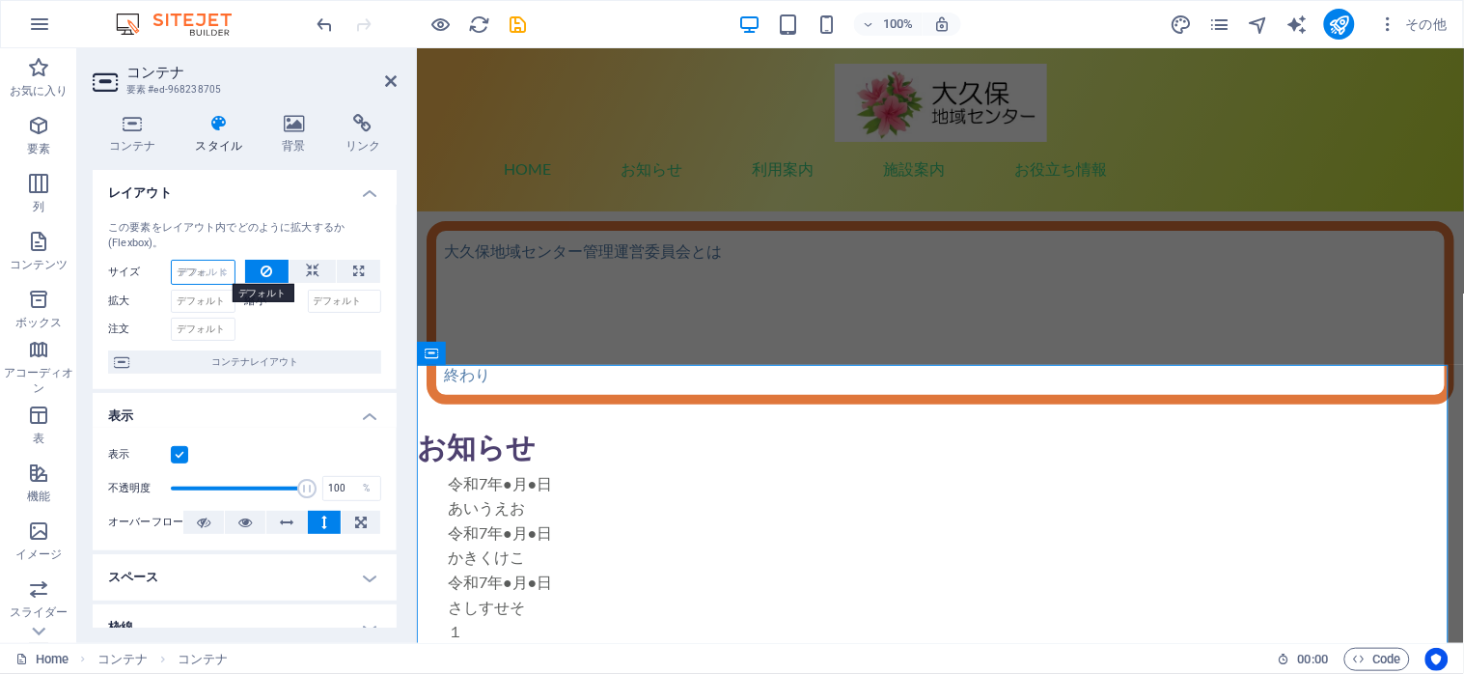
click at [172, 261] on select "デフォルト 自動 px % 1/1 1/2 1/3 1/4 1/5 1/6 1/7 1/8 1/9 1/10" at bounding box center [203, 272] width 63 height 23
select select "DISABLED_OPTION_VALUE"
click at [306, 263] on icon at bounding box center [313, 271] width 14 height 23
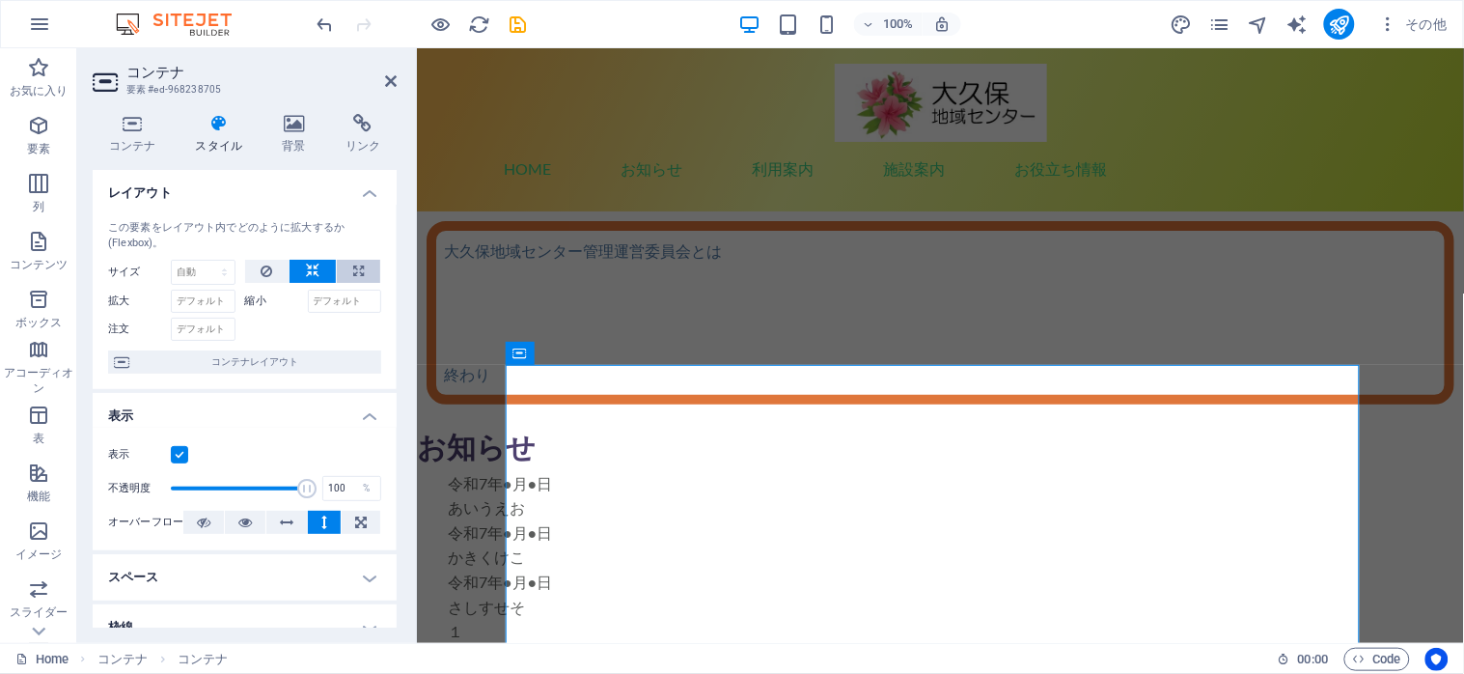
click at [345, 260] on button at bounding box center [358, 271] width 43 height 23
type input "100"
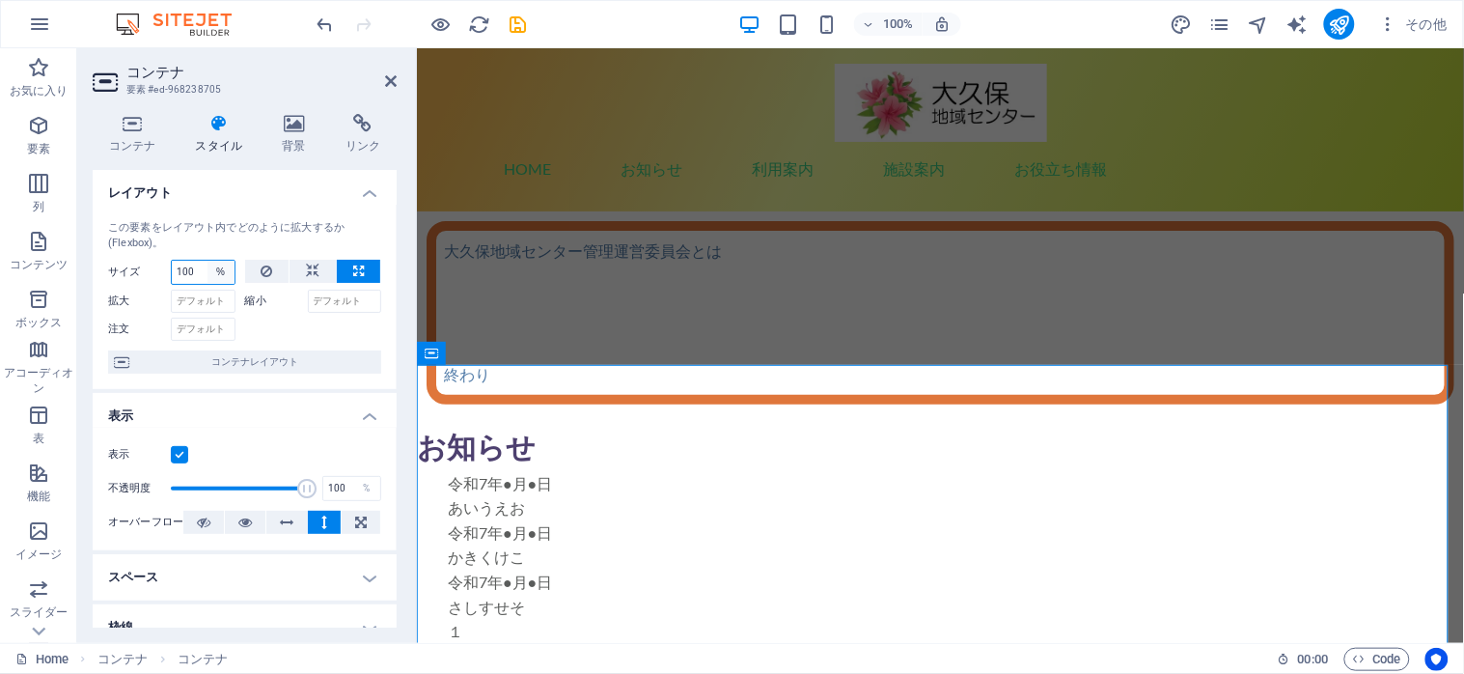
select select "s9togd0tick"
click at [207, 261] on select "デフォルト 自動 px % 1/1 1/2 1/3 1/4 1/5 1/6 1/7 1/8 1/9 1/10" at bounding box center [220, 272] width 27 height 23
click at [172, 261] on select "デフォルト 自動 px % 1/1 1/2 1/3 1/4 1/5 1/6 1/7 1/8 1/9 1/10" at bounding box center [203, 272] width 63 height 23
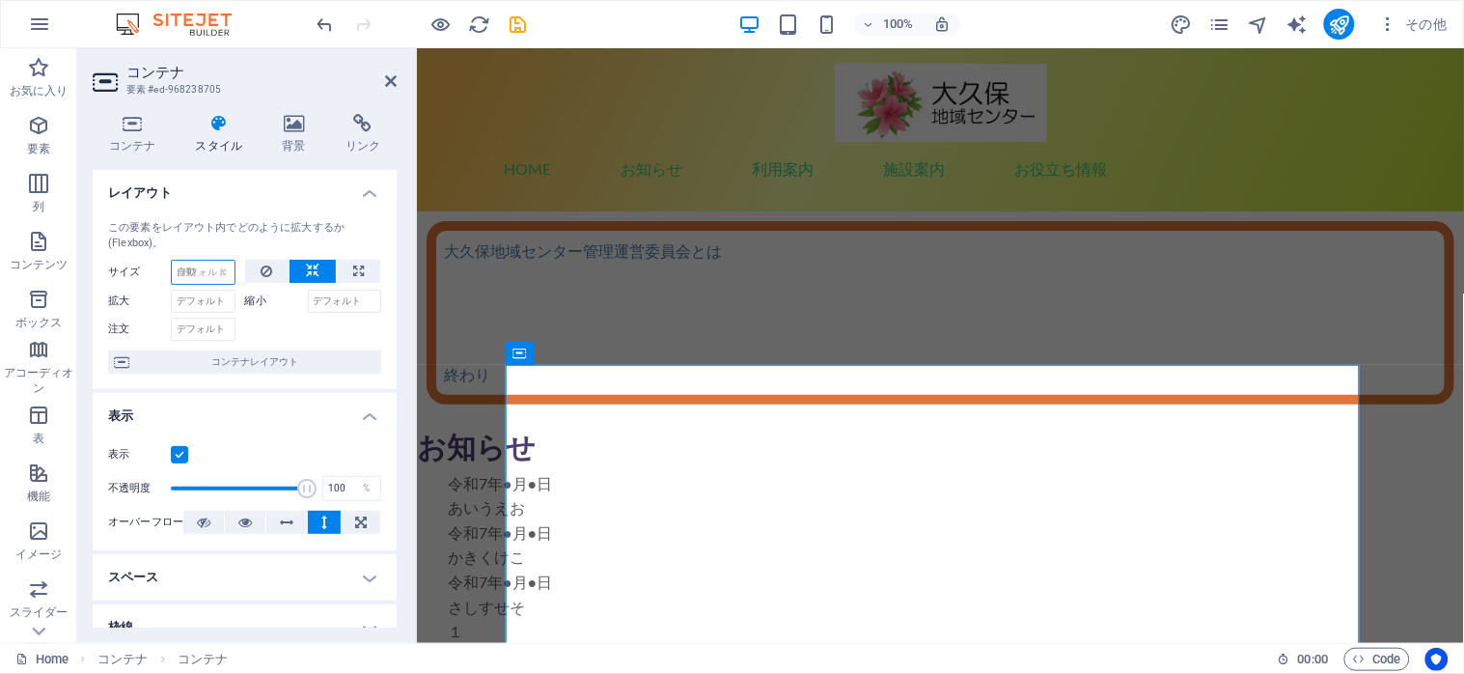
click at [172, 261] on select "デフォルト 自動 px % 1/1 1/2 1/3 1/4 1/5 1/6 1/7 1/8 1/9 1/10" at bounding box center [203, 272] width 63 height 23
select select "DISABLED_OPTION_VALUE"
click at [130, 132] on icon at bounding box center [132, 123] width 79 height 19
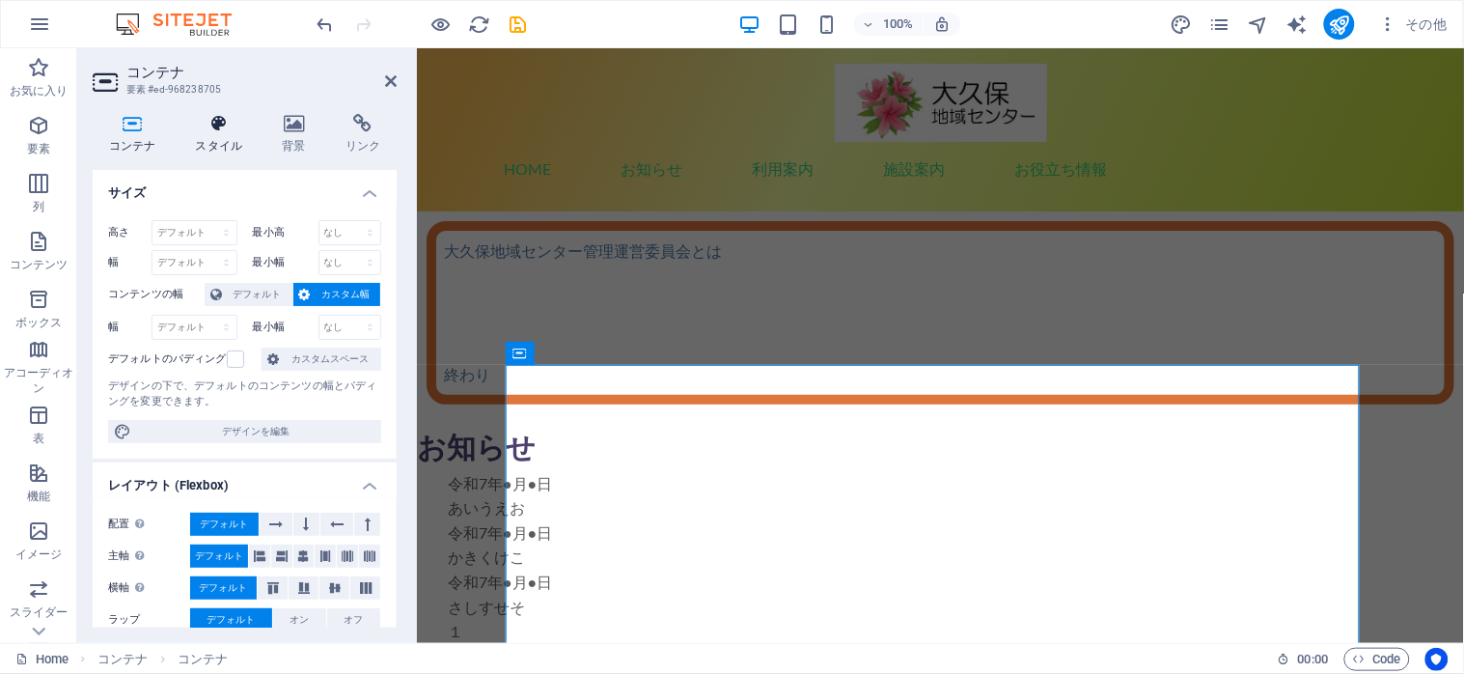
click at [214, 143] on h4 "スタイル" at bounding box center [222, 134] width 87 height 41
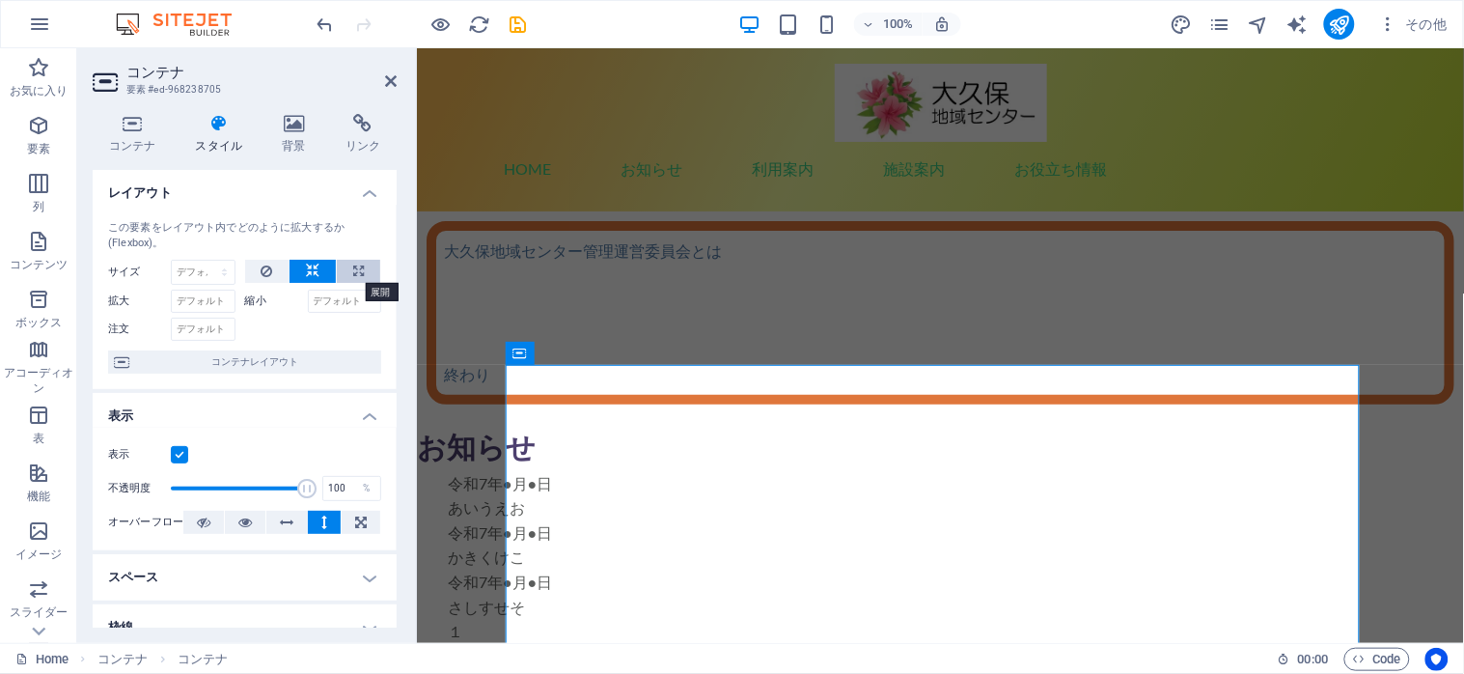
click at [353, 273] on icon at bounding box center [358, 271] width 11 height 23
type input "100"
select select "%"
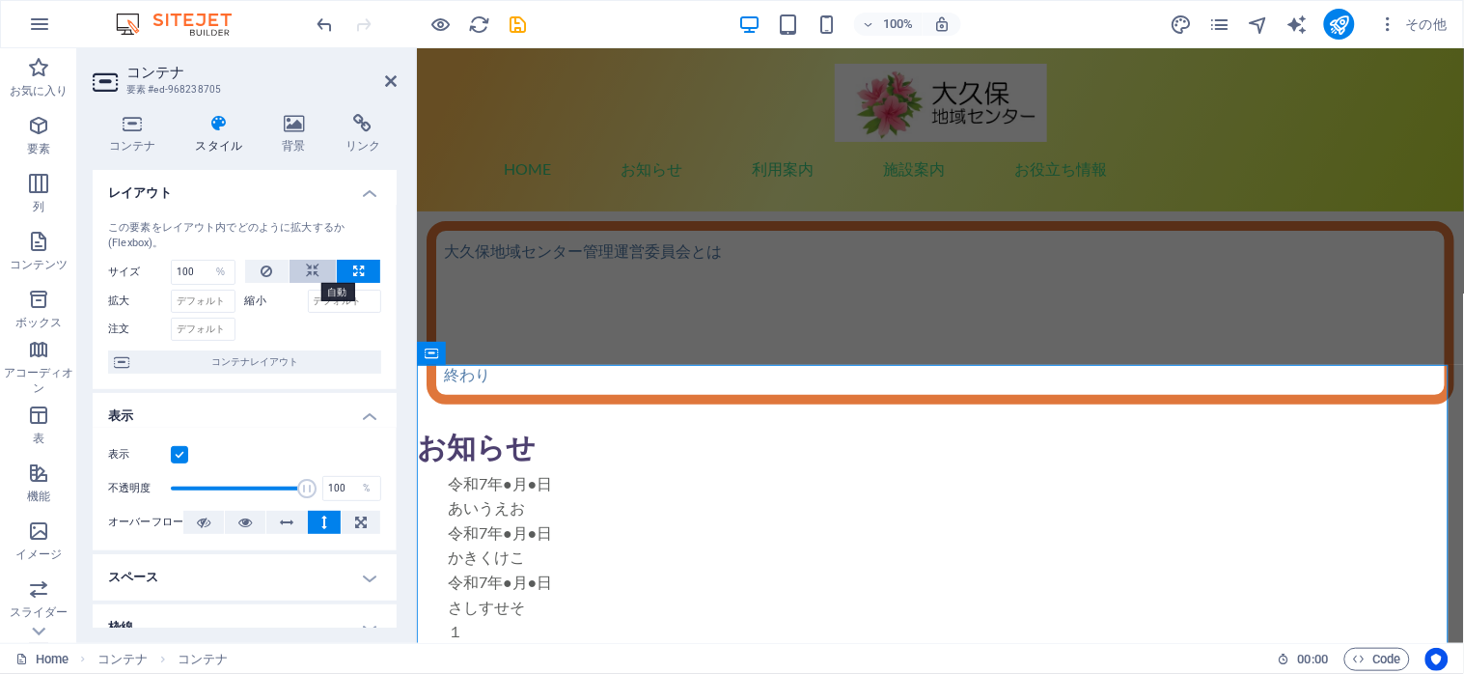
click at [302, 275] on button at bounding box center [313, 271] width 46 height 23
select select "DISABLED_OPTION_VALUE"
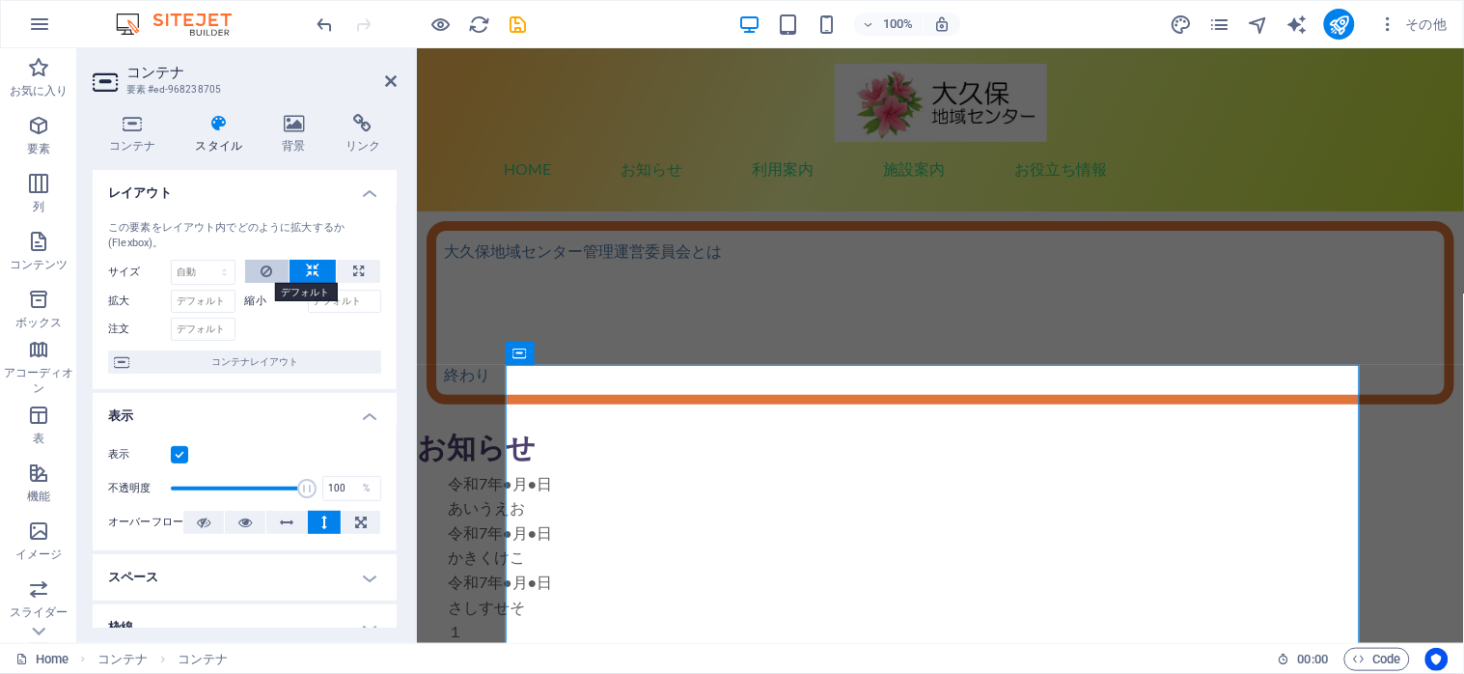
click at [261, 275] on icon at bounding box center [267, 271] width 12 height 23
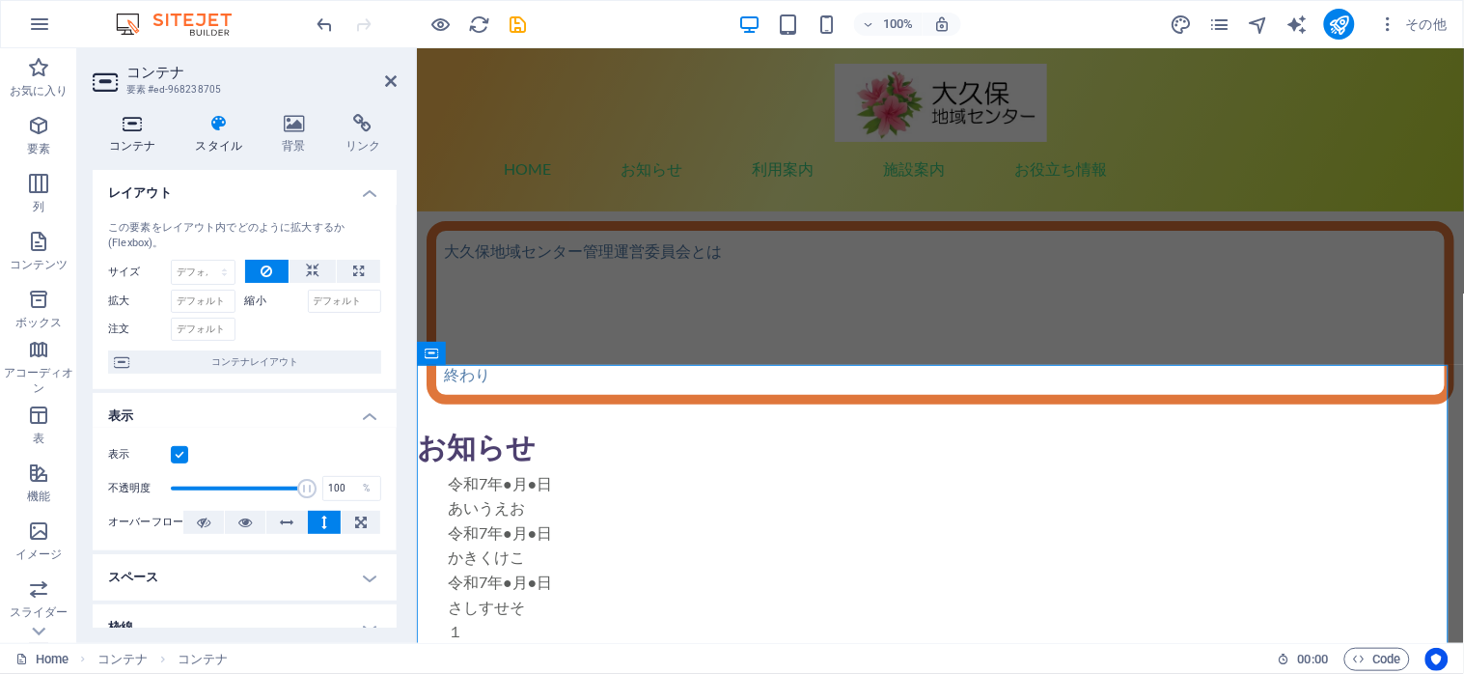
click at [125, 123] on icon at bounding box center [132, 123] width 79 height 19
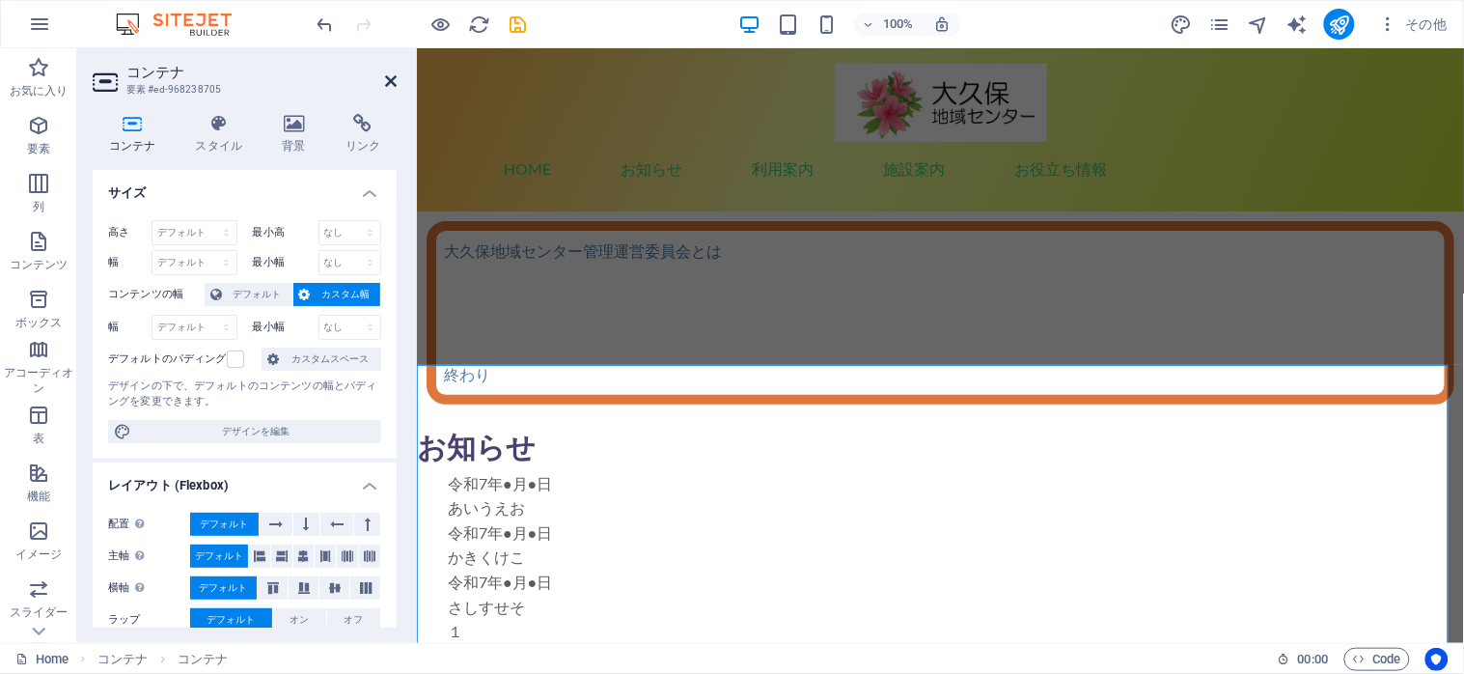
click at [386, 79] on icon at bounding box center [391, 80] width 12 height 15
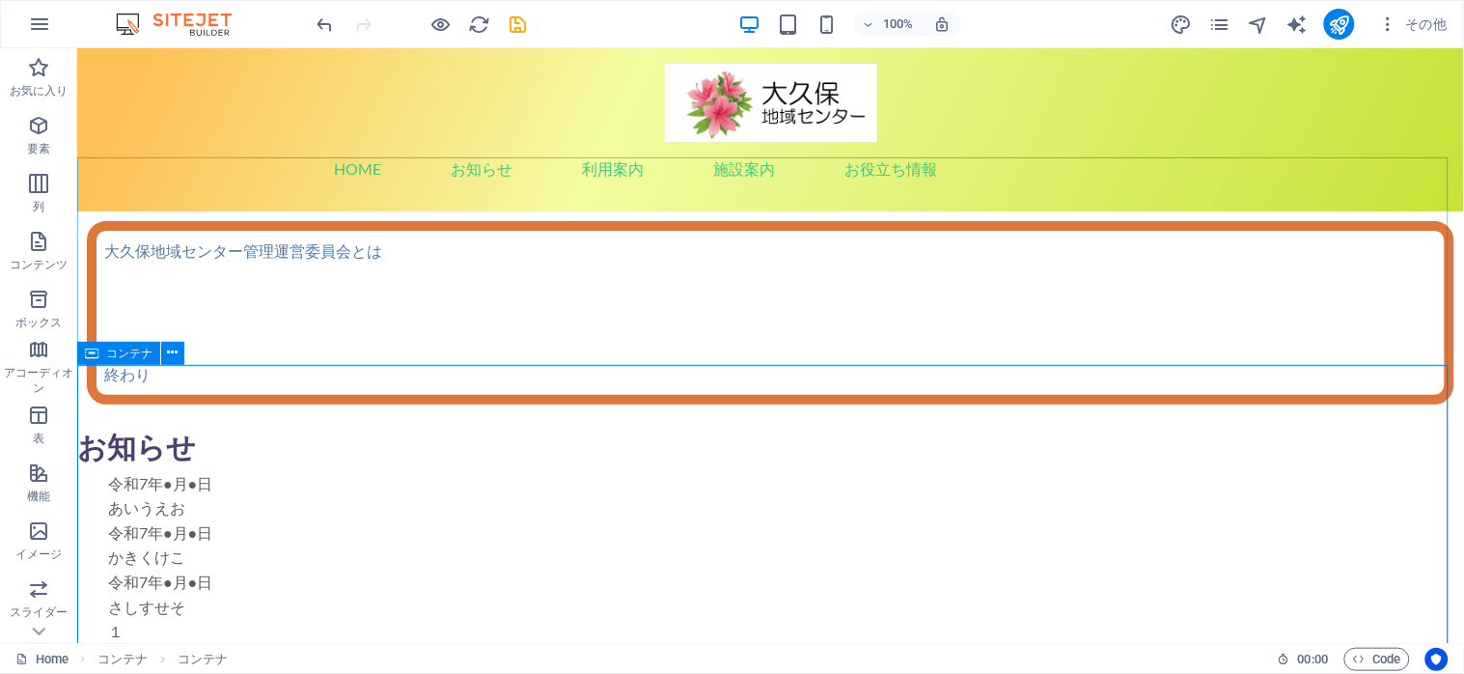
click at [89, 358] on icon at bounding box center [92, 353] width 14 height 23
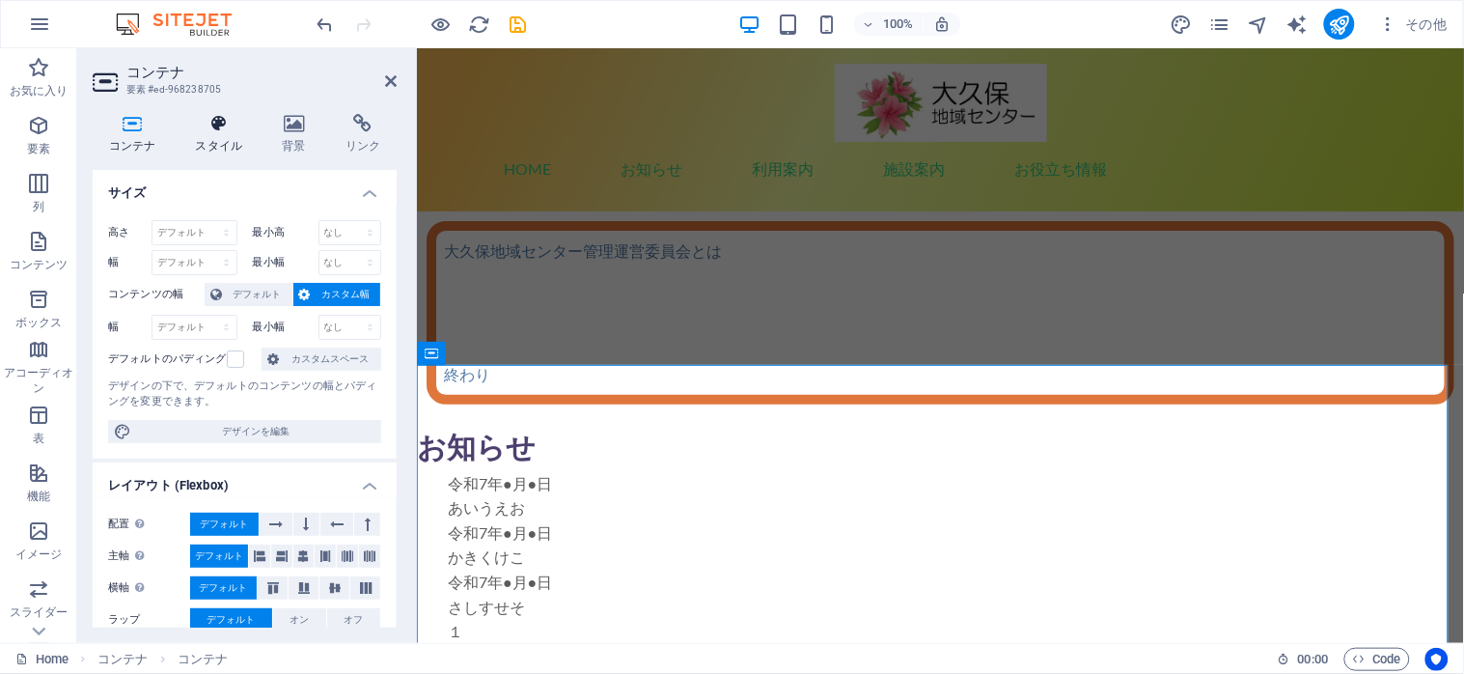
click at [206, 117] on icon at bounding box center [218, 123] width 79 height 19
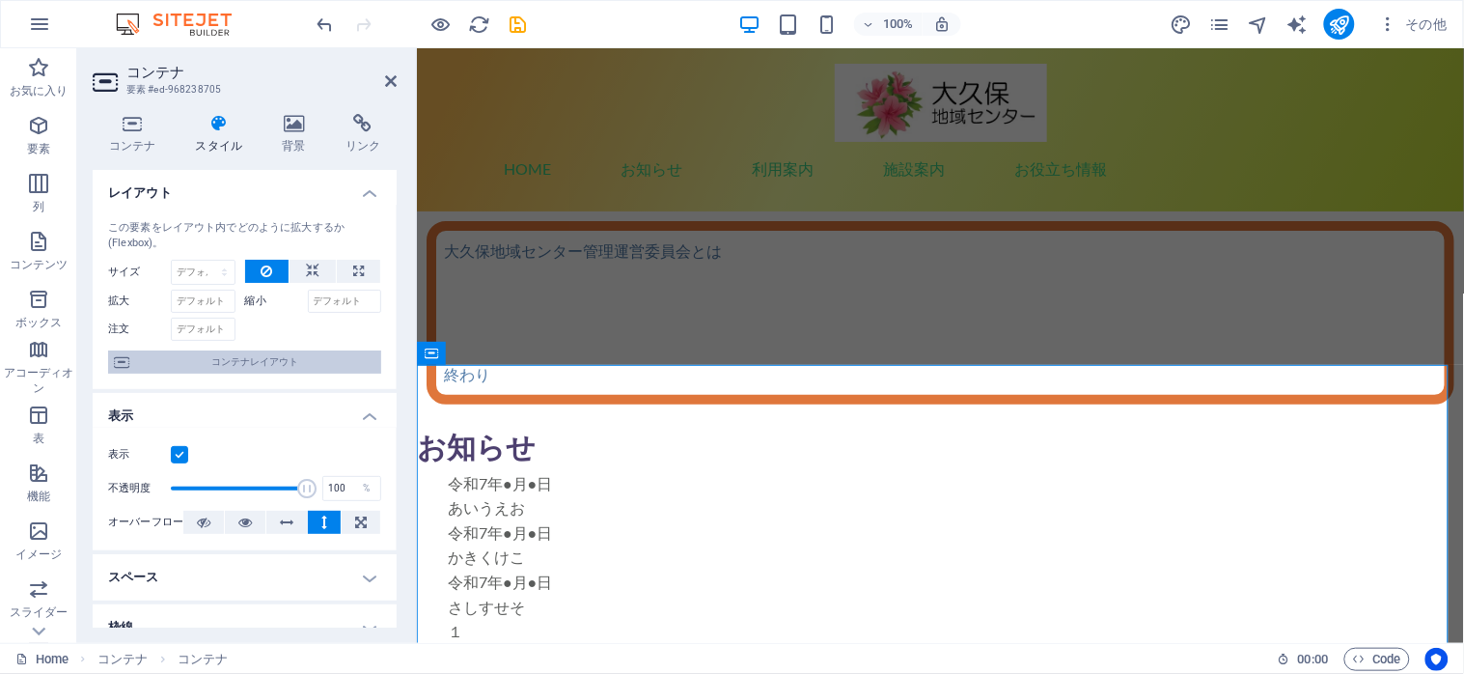
click at [235, 363] on span "コンテナレイアウト" at bounding box center [255, 361] width 240 height 23
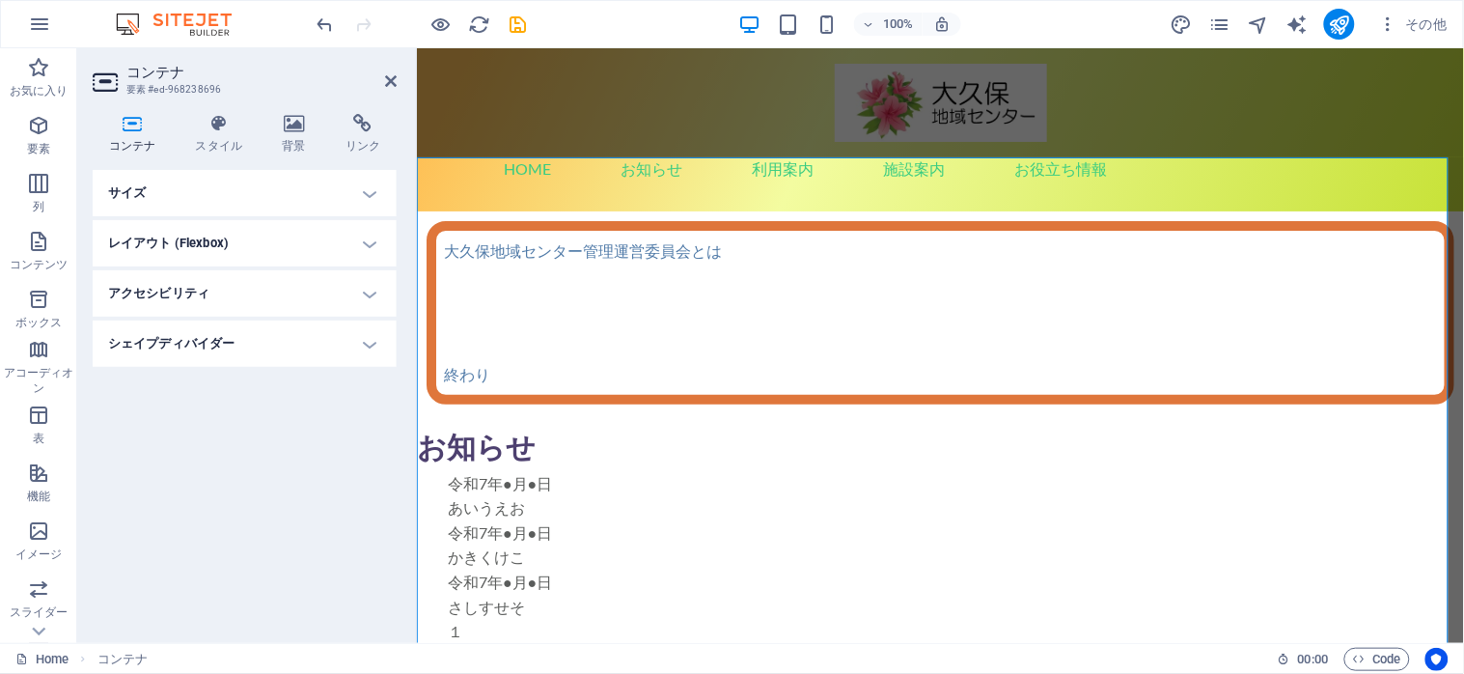
click at [372, 194] on h4 "サイズ" at bounding box center [245, 193] width 304 height 46
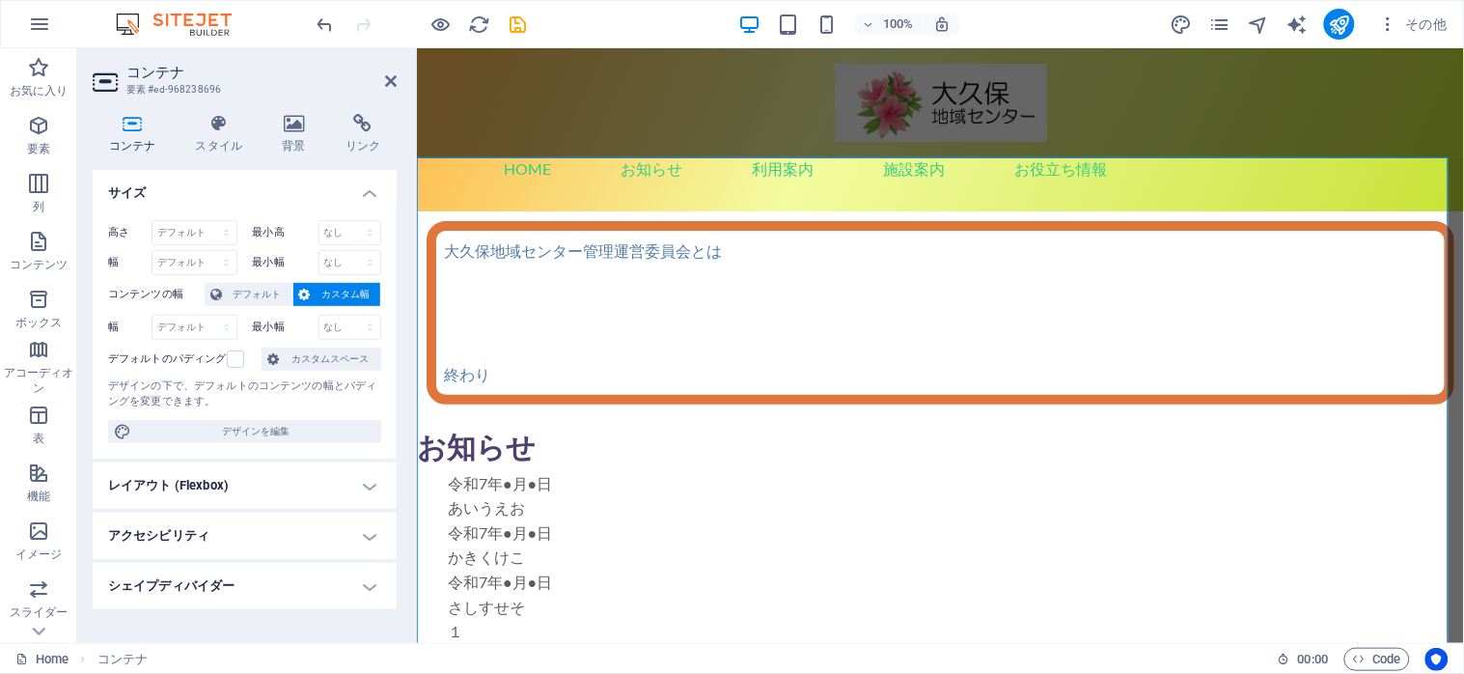
click at [359, 483] on h4 "レイアウト (Flexbox)" at bounding box center [245, 485] width 304 height 46
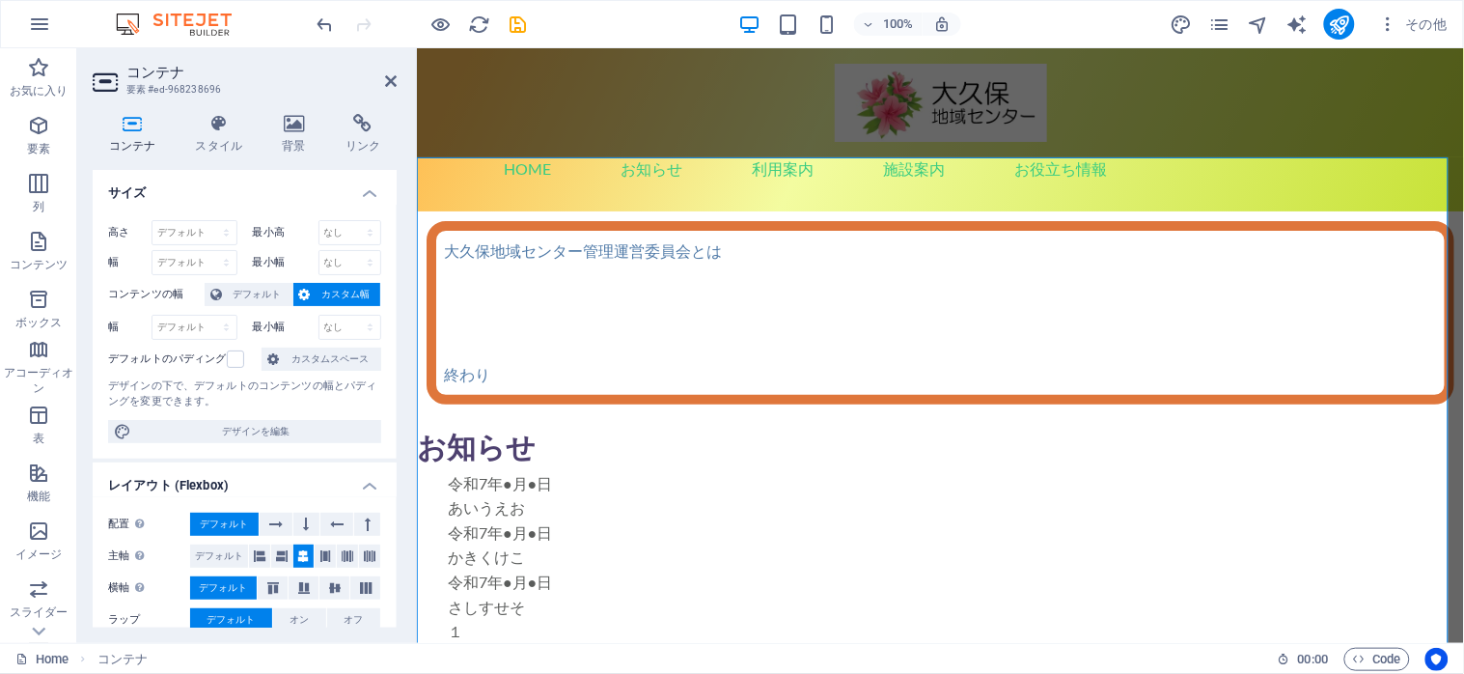
click at [364, 191] on h4 "サイズ" at bounding box center [245, 187] width 304 height 35
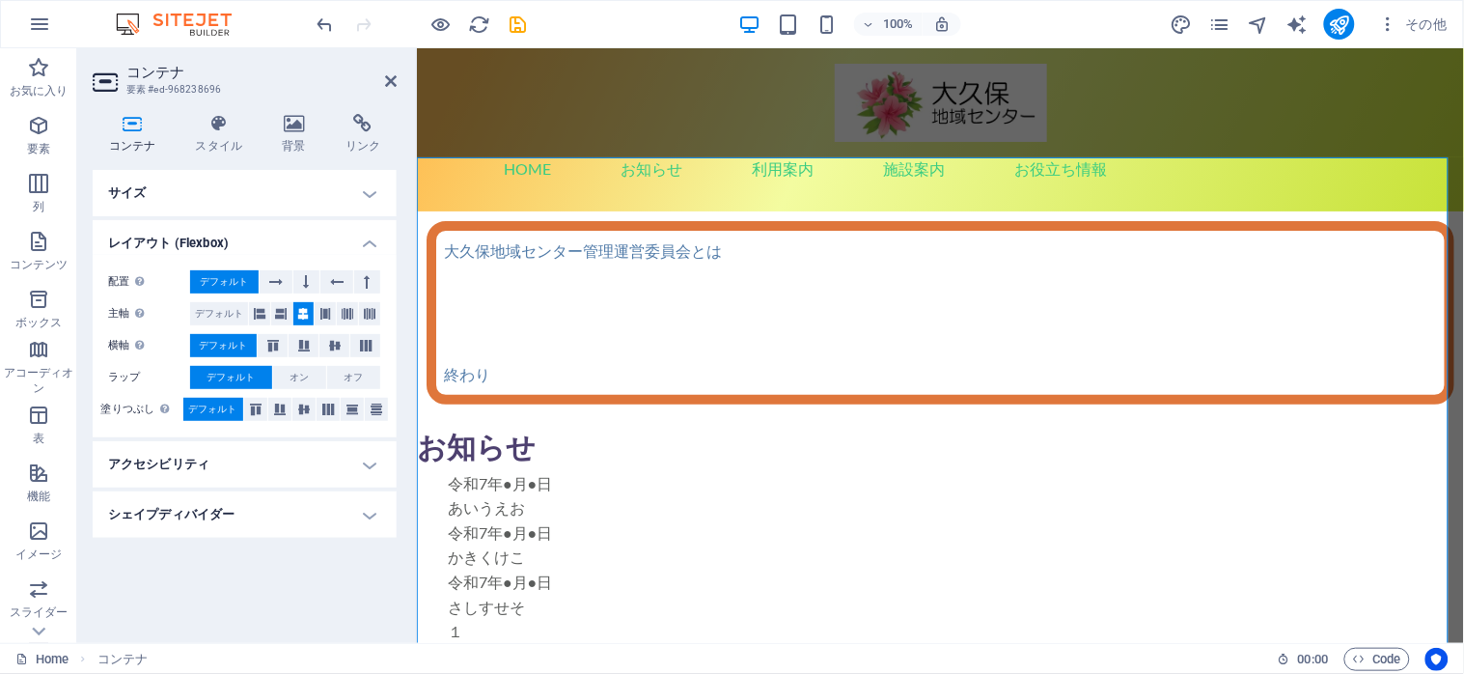
click at [358, 241] on h4 "レイアウト (Flexbox)" at bounding box center [245, 237] width 304 height 35
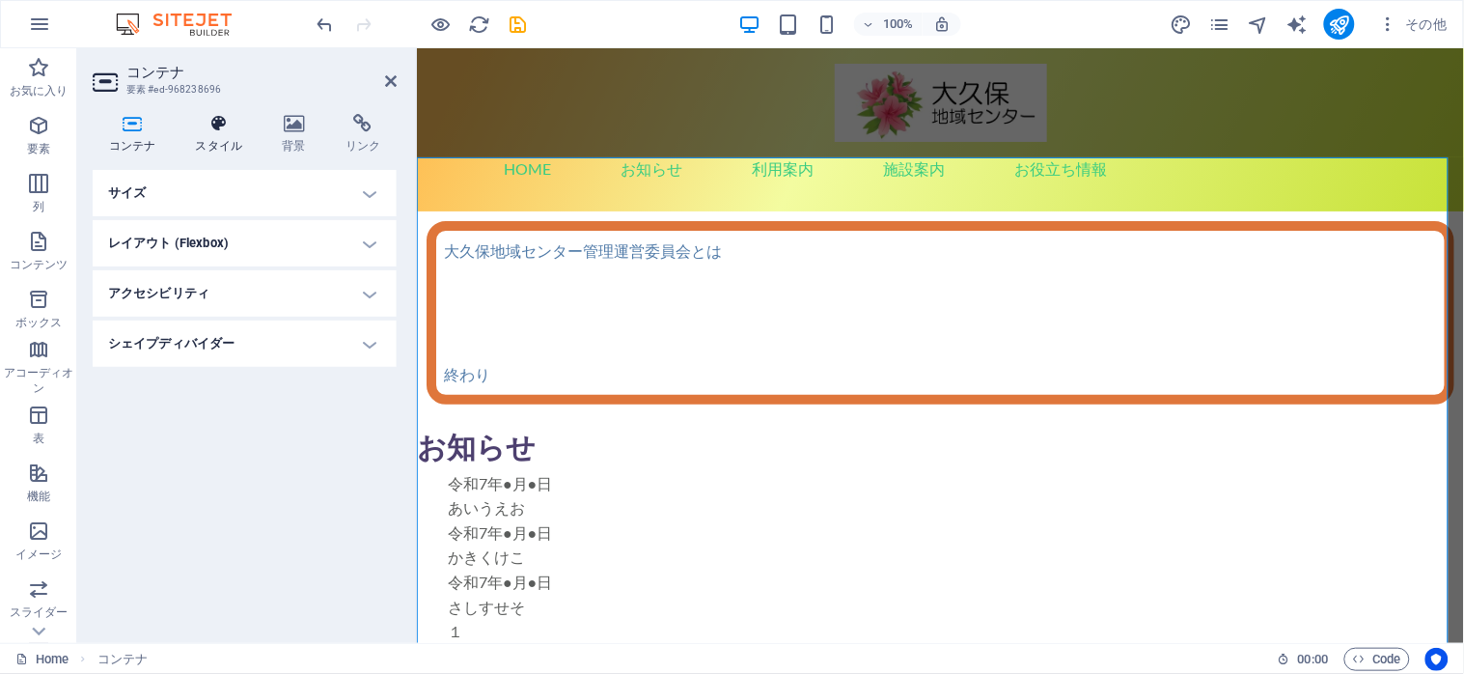
click at [207, 126] on icon at bounding box center [218, 123] width 79 height 19
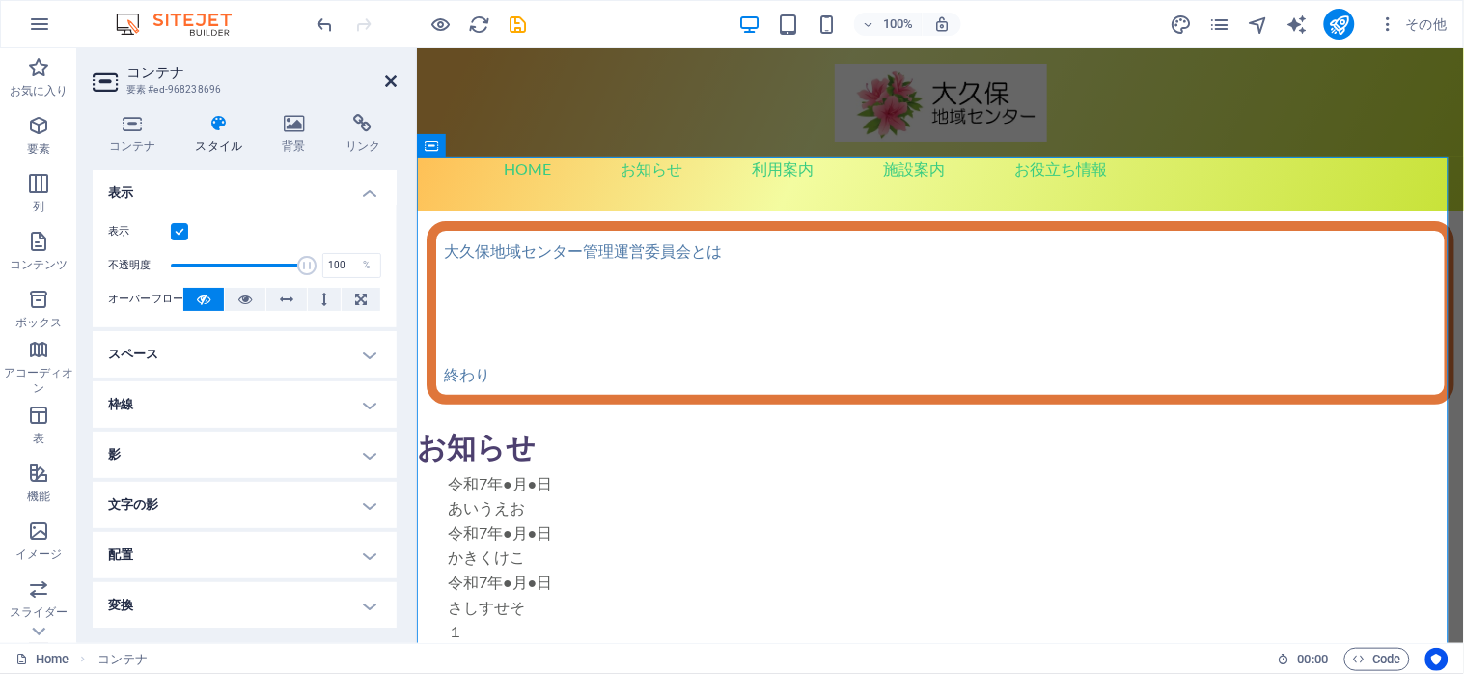
click at [385, 80] on icon at bounding box center [391, 80] width 12 height 15
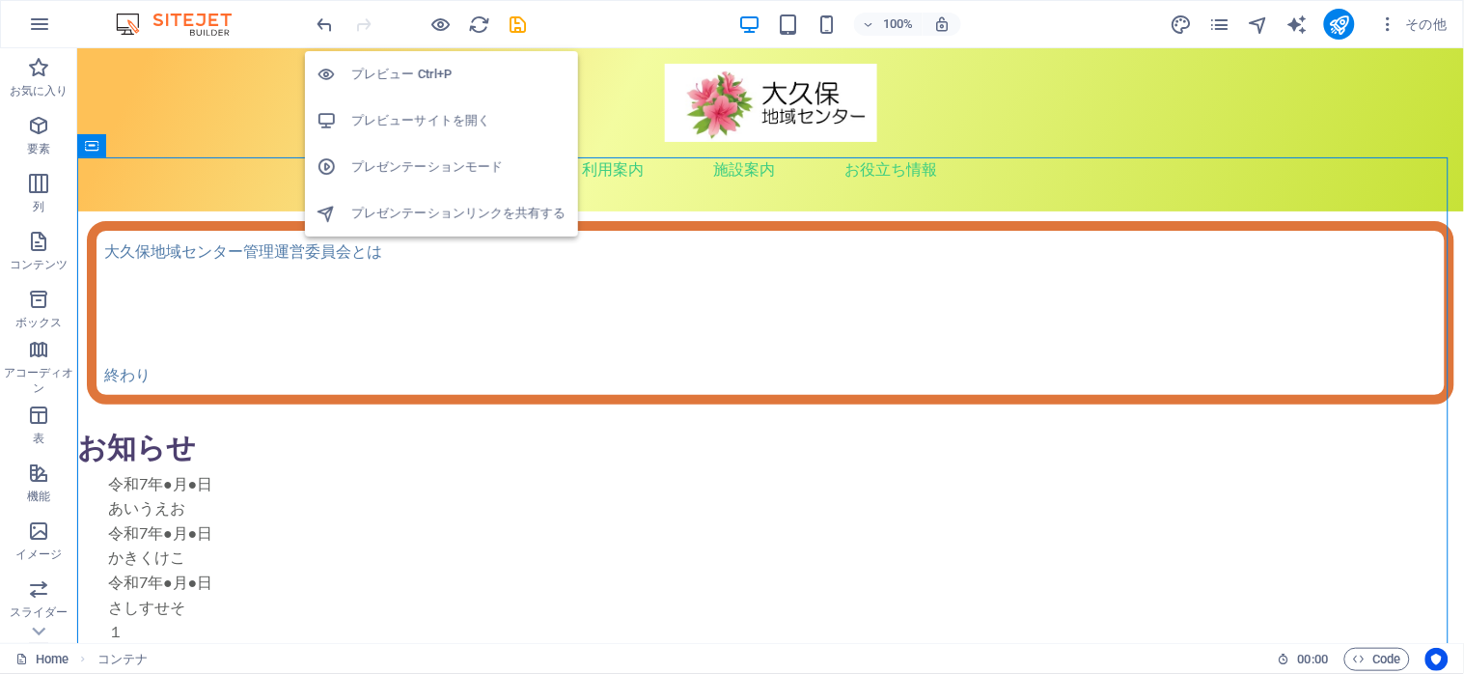
click at [428, 116] on h6 "プレビューサイトを開く" at bounding box center [458, 120] width 215 height 23
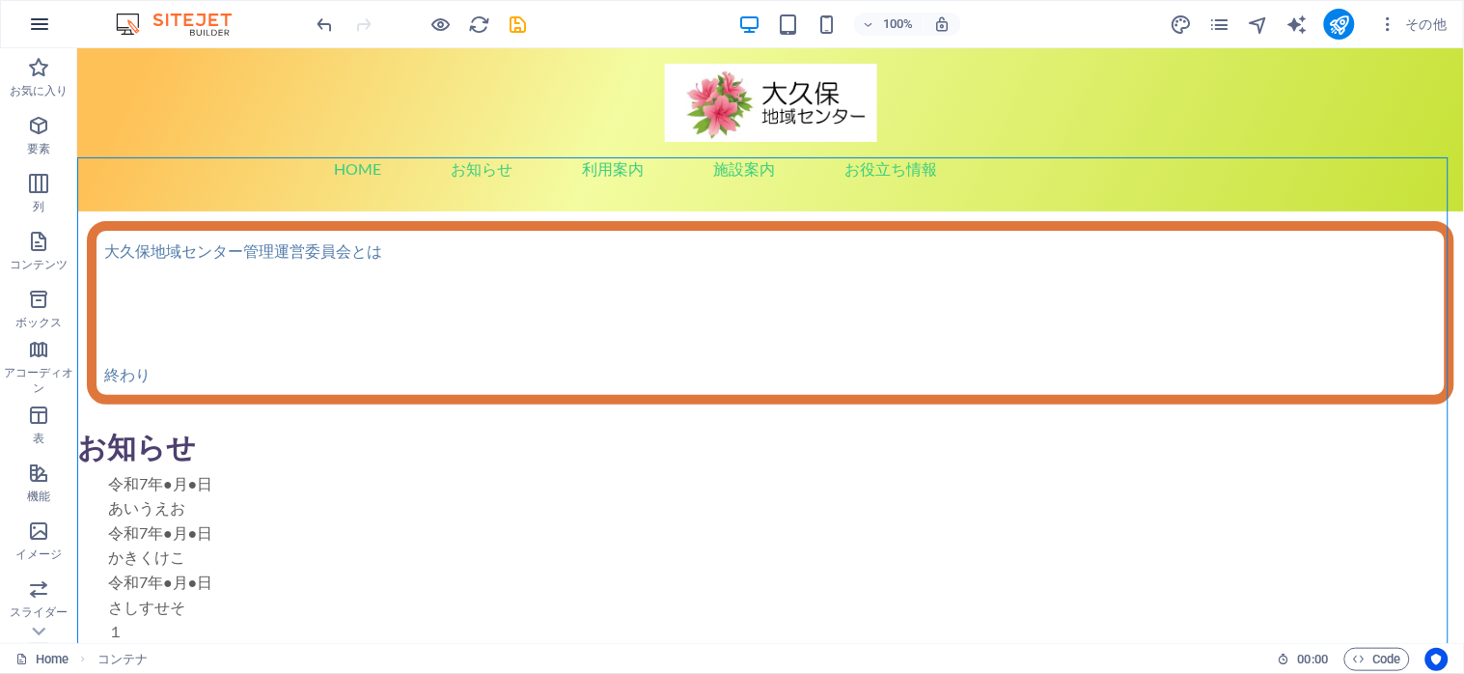
click at [25, 20] on button "button" at bounding box center [39, 24] width 46 height 46
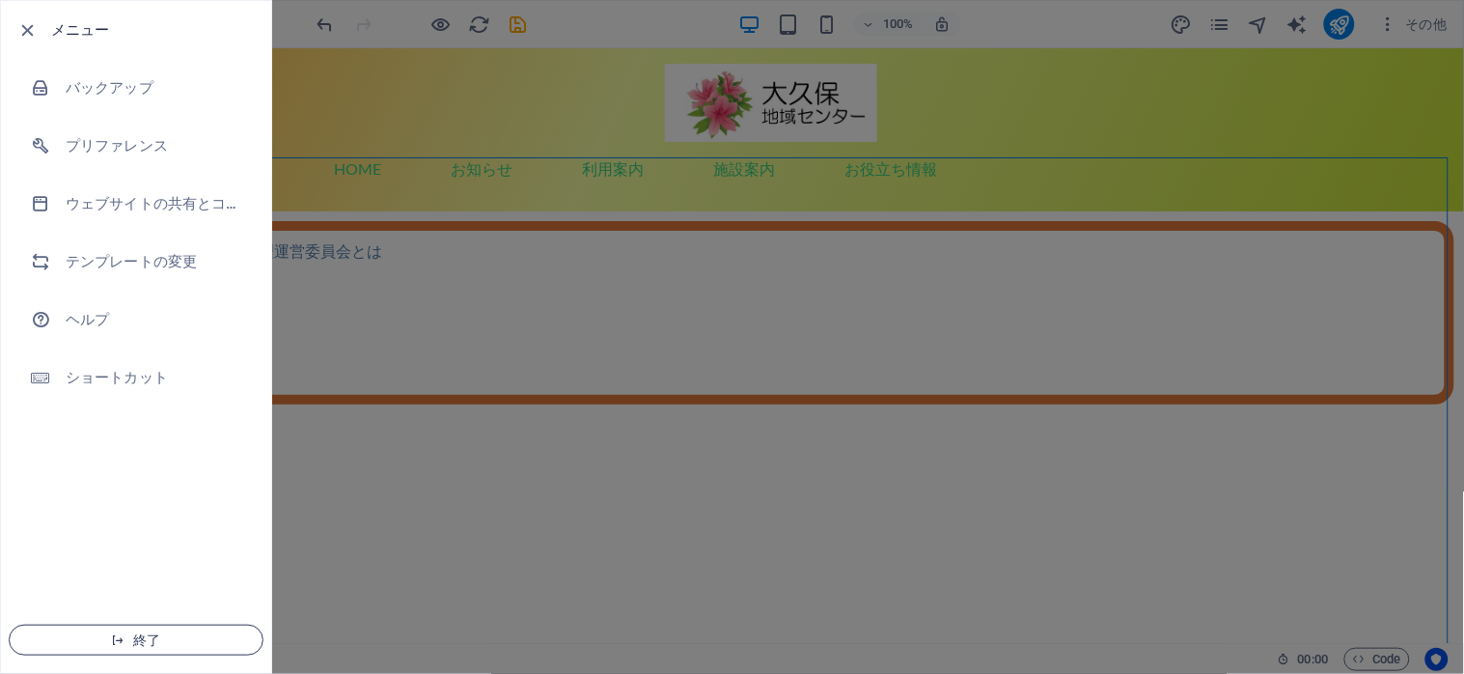
click at [128, 629] on button "終了" at bounding box center [136, 639] width 255 height 31
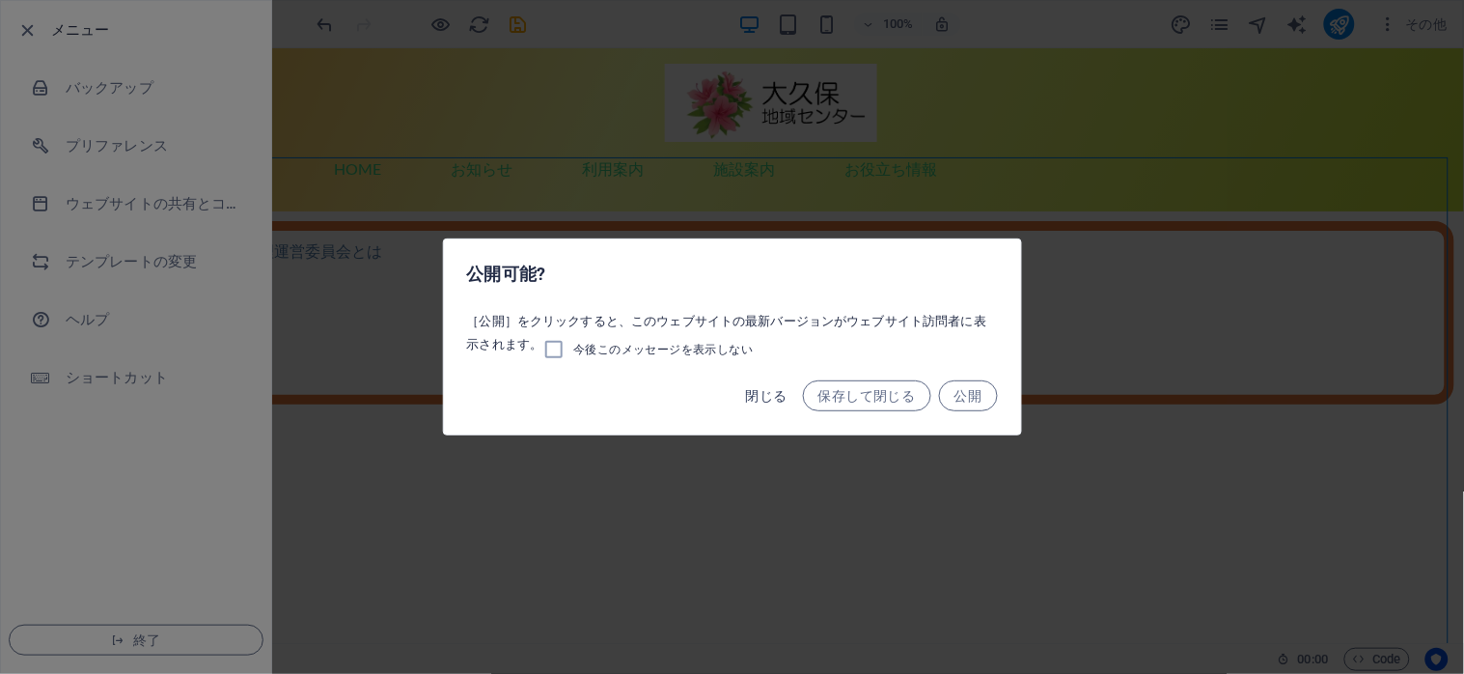
click at [765, 400] on span "閉じる" at bounding box center [766, 395] width 41 height 15
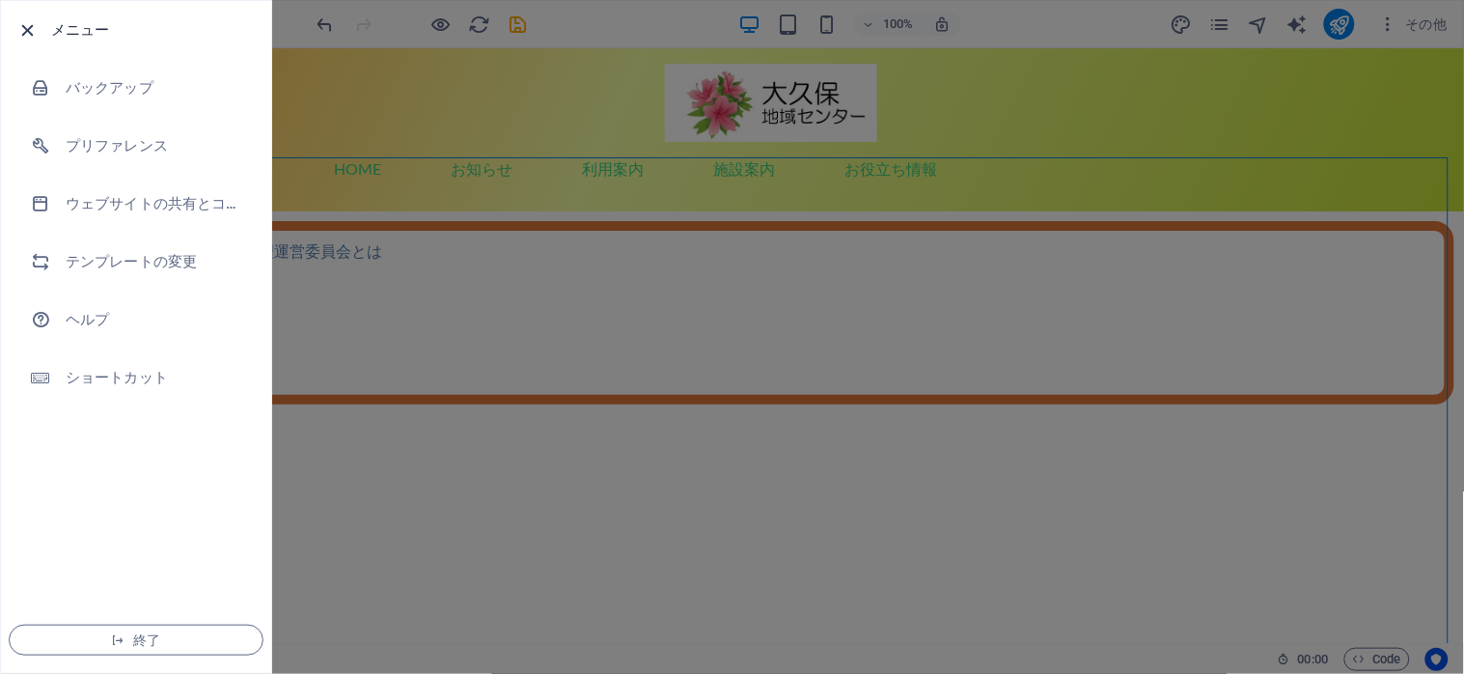
click at [34, 22] on icon "button" at bounding box center [28, 30] width 22 height 22
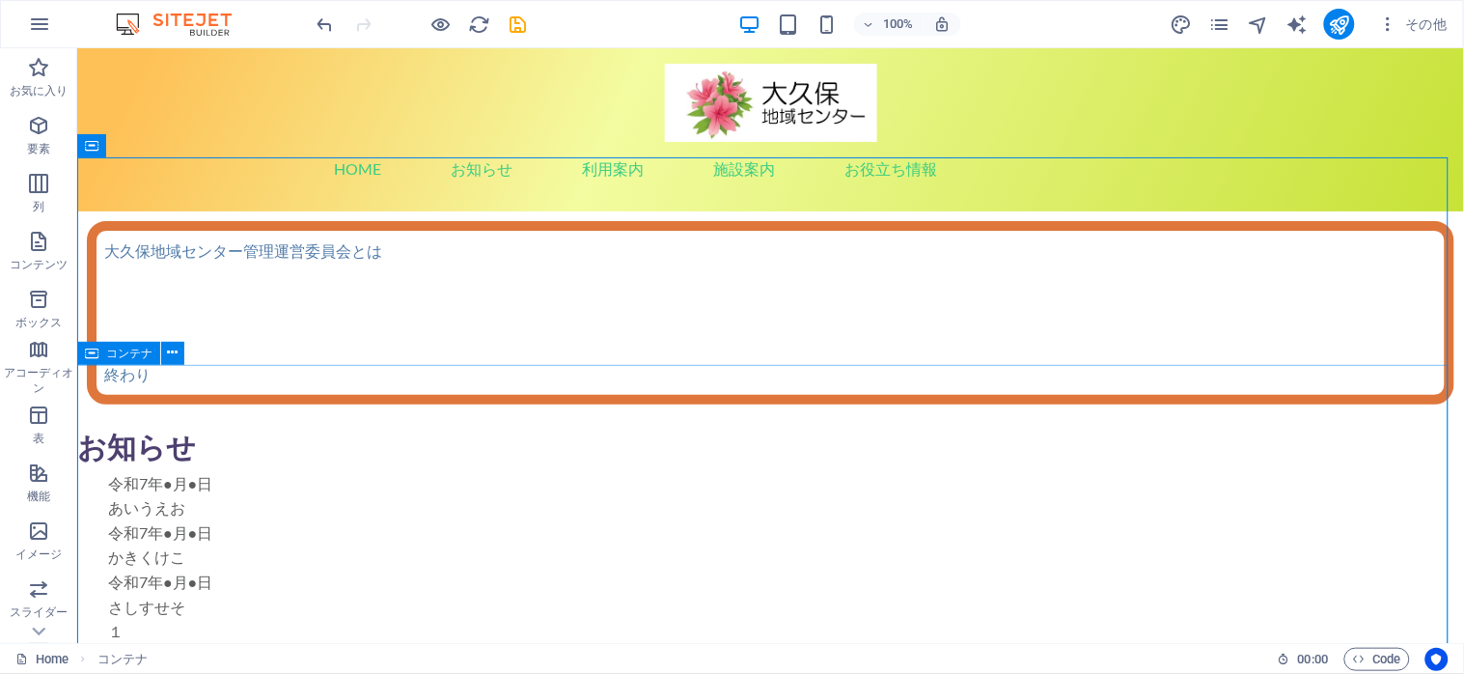
click at [87, 355] on icon at bounding box center [92, 353] width 14 height 23
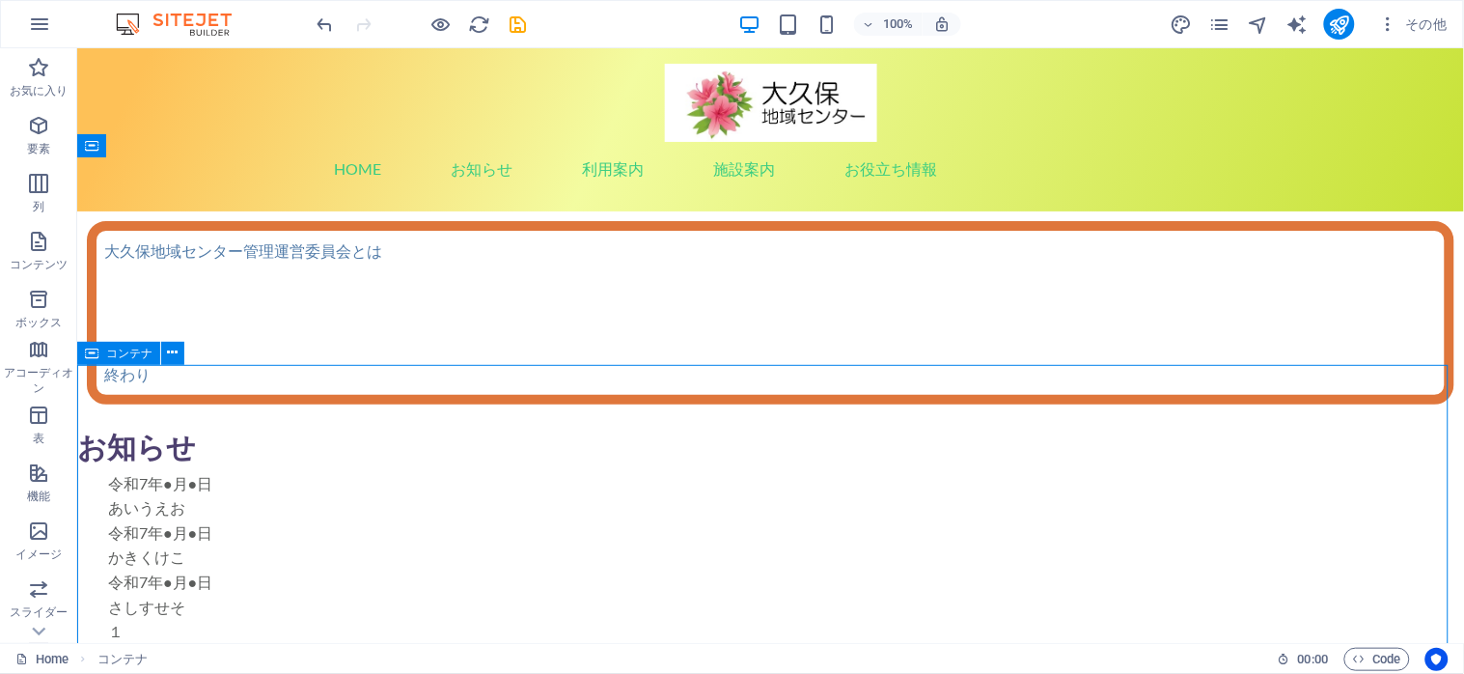
click at [87, 355] on icon at bounding box center [92, 353] width 14 height 23
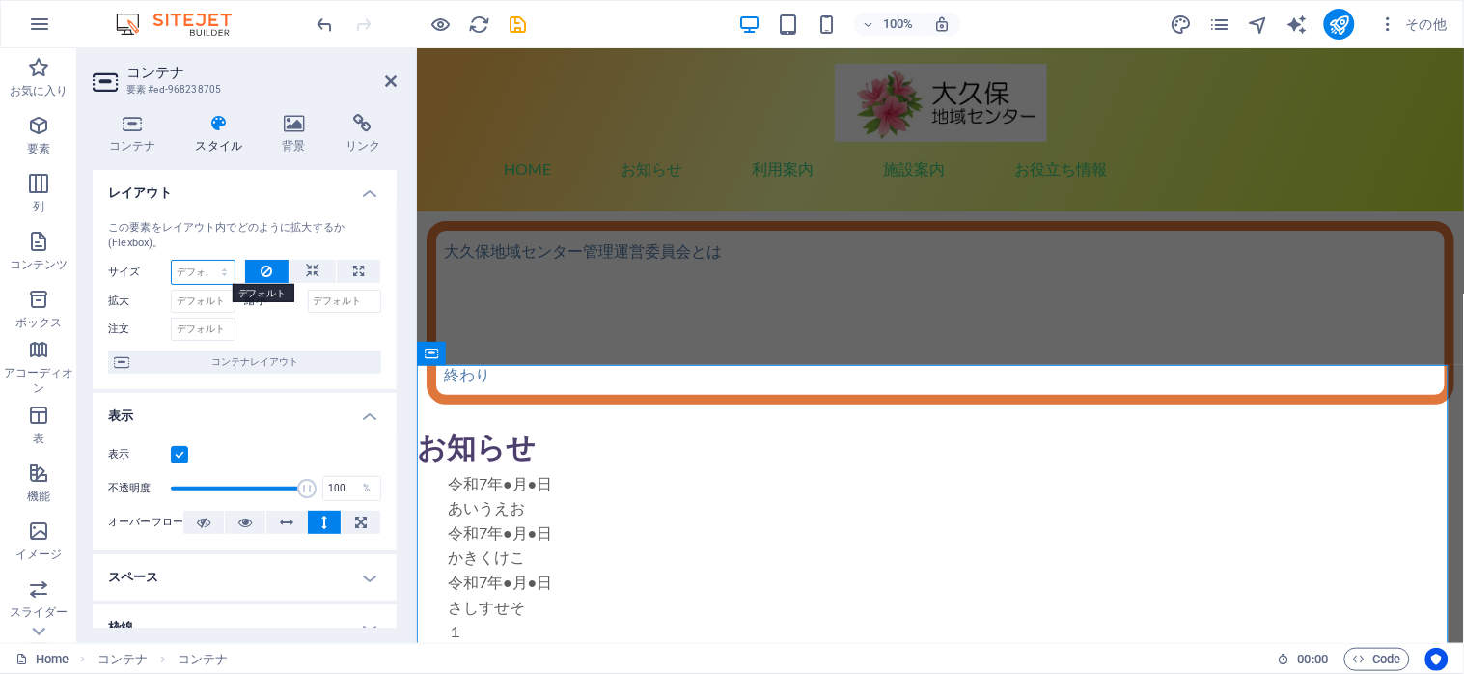
select select "px"
click at [205, 261] on select "デフォルト 自動 px % 1/1 1/2 1/3 1/4 1/5 1/6 1/7 1/8 1/9 1/10" at bounding box center [203, 272] width 63 height 23
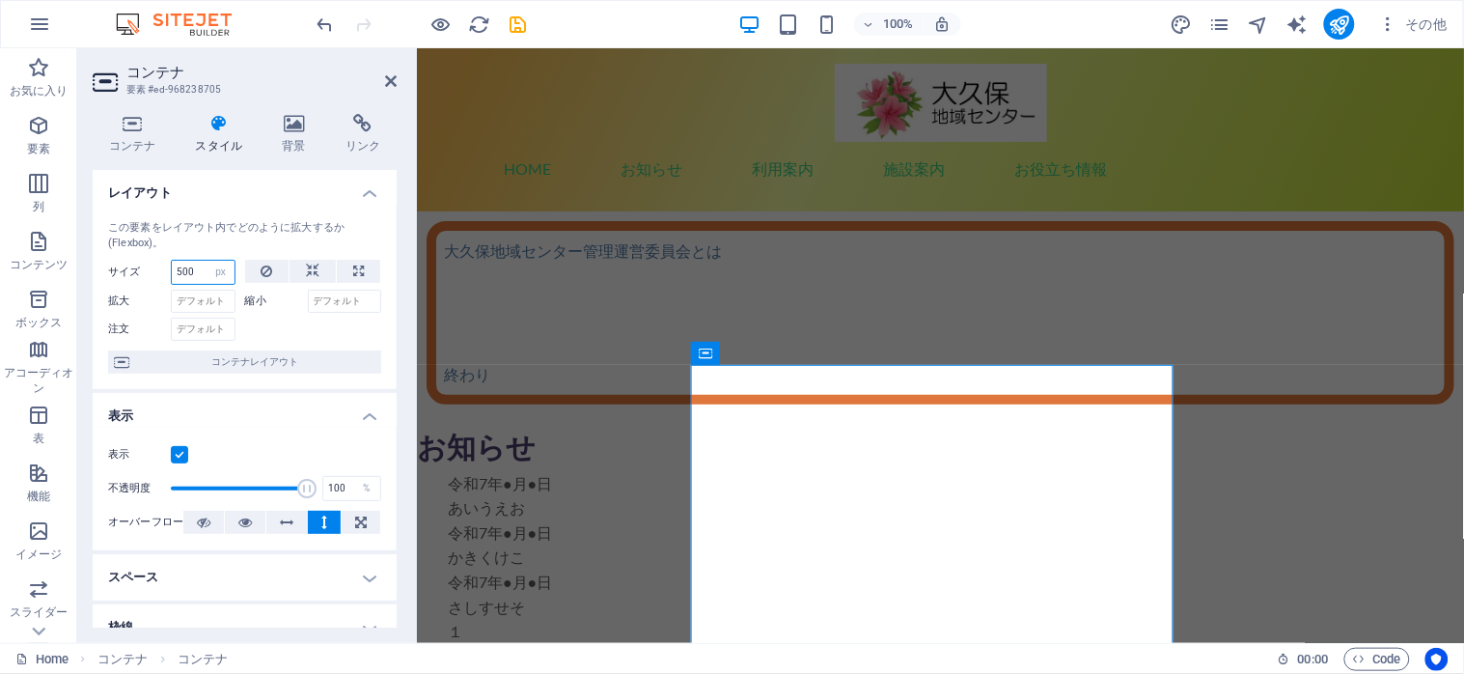
type input "500"
click at [227, 207] on div "この要素をレイアウト内でどのように拡大するか (Flexbox)。 サイズ 500 デフォルト 自動 px % 1/1 1/2 1/3 1/4 1/5 1/6…" at bounding box center [245, 297] width 304 height 184
click at [263, 270] on icon at bounding box center [267, 271] width 12 height 23
select select "DISABLED_OPTION_VALUE"
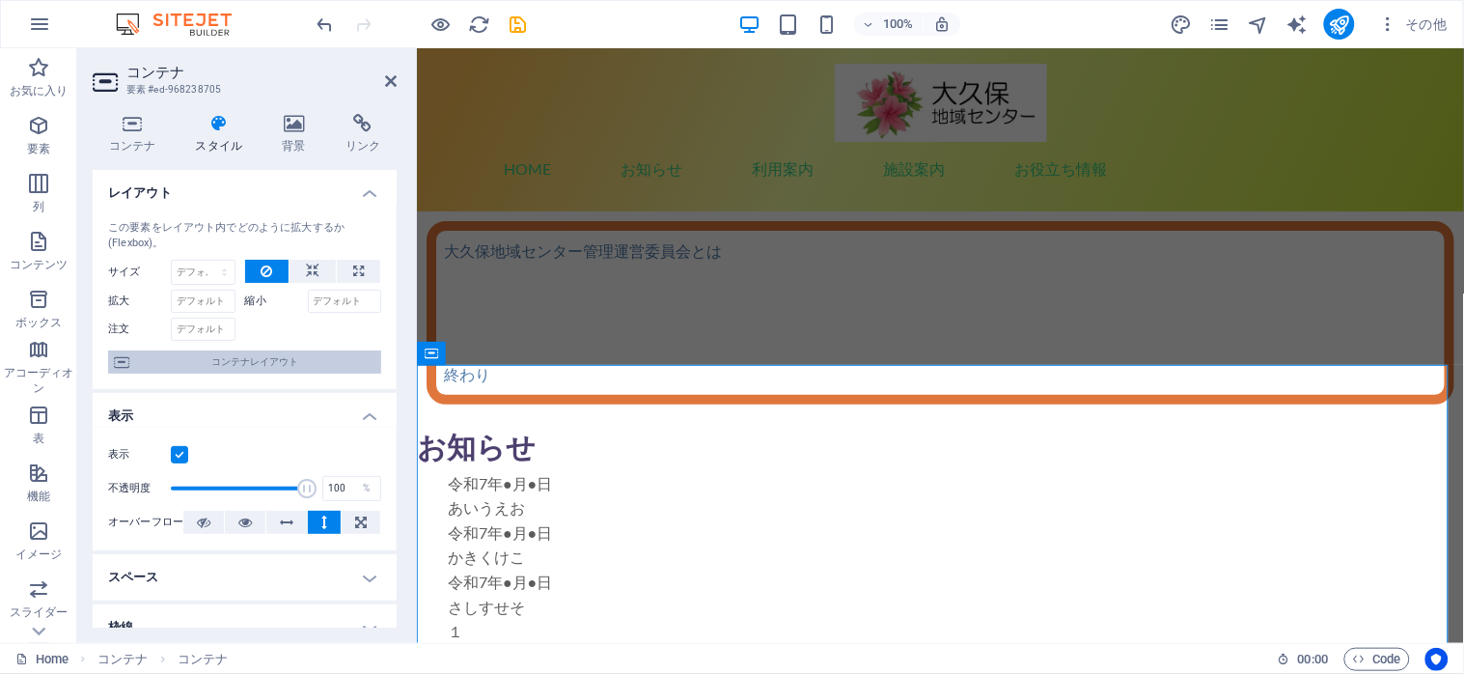
click at [237, 359] on span "コンテナレイアウト" at bounding box center [255, 361] width 240 height 23
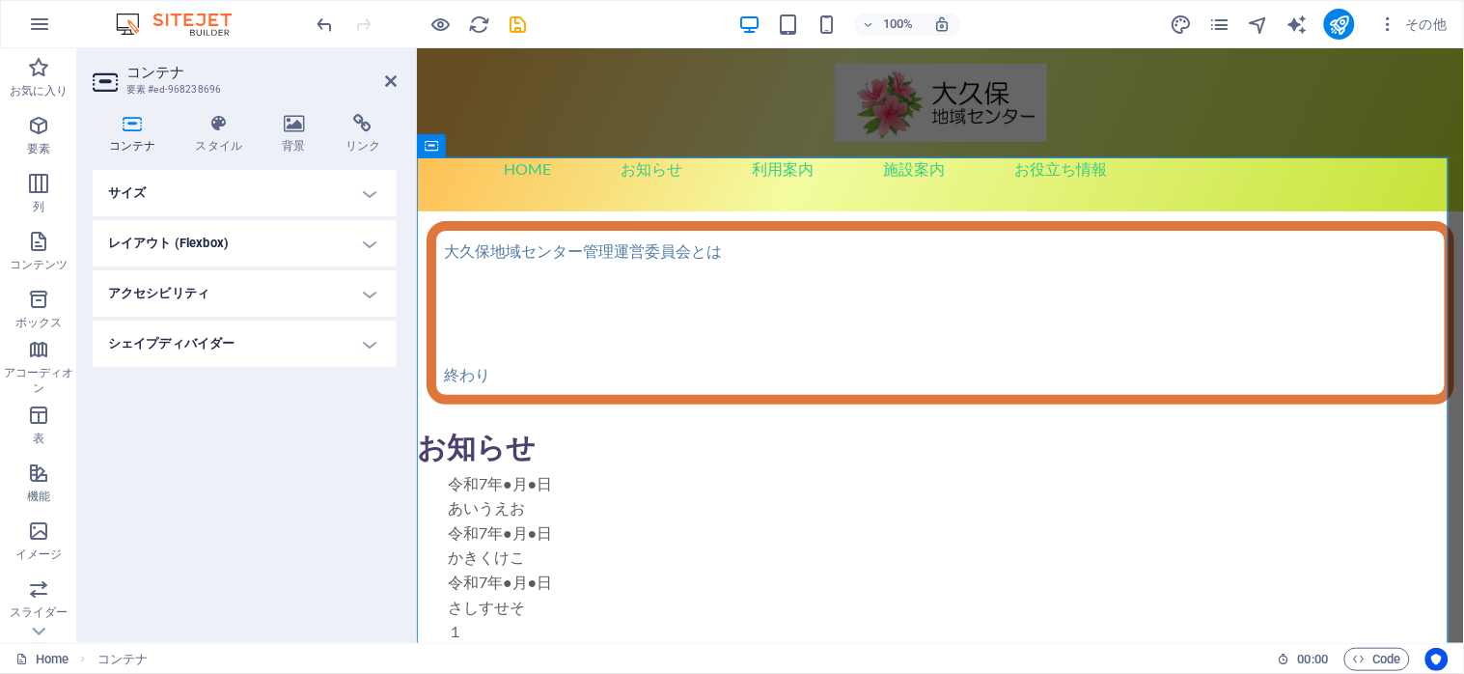
click at [368, 194] on h4 "サイズ" at bounding box center [245, 193] width 304 height 46
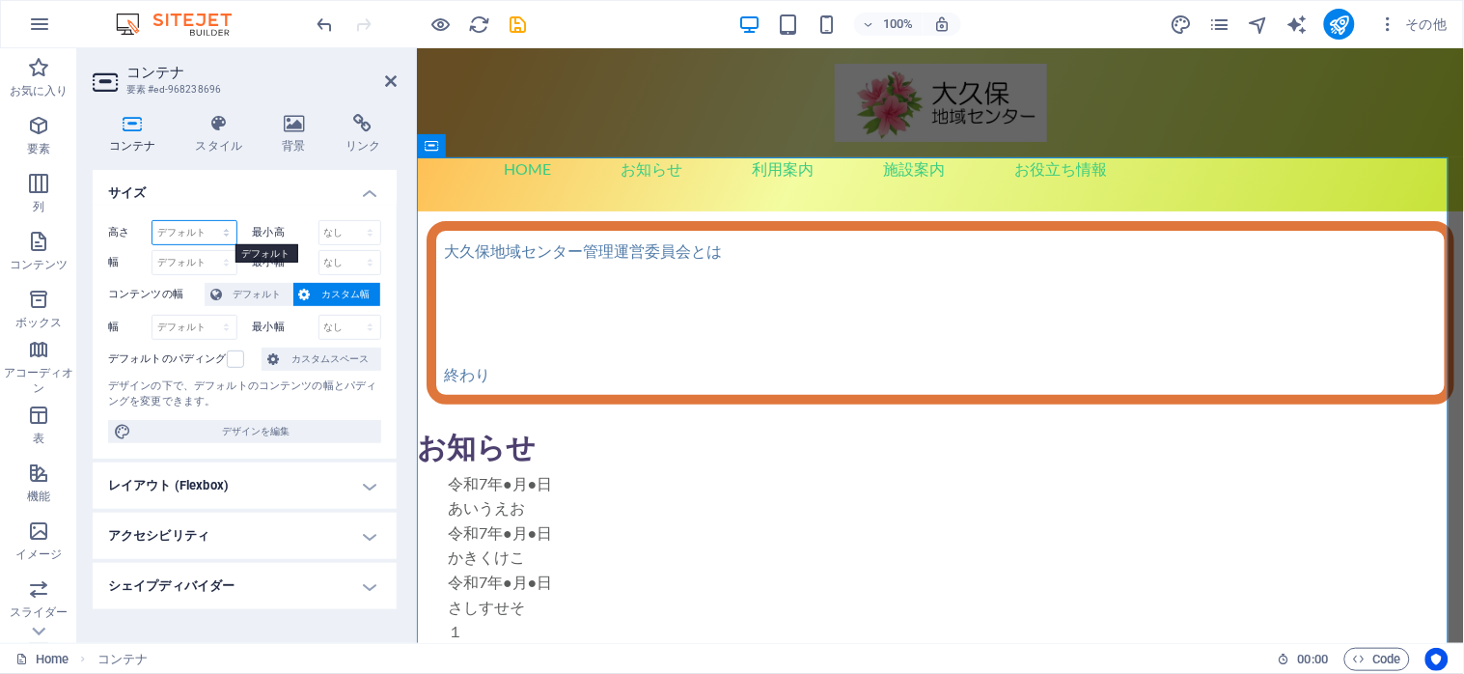
select select "px"
click at [208, 221] on select "デフォルト px rem % vh vw" at bounding box center [194, 232] width 84 height 23
type input "500"
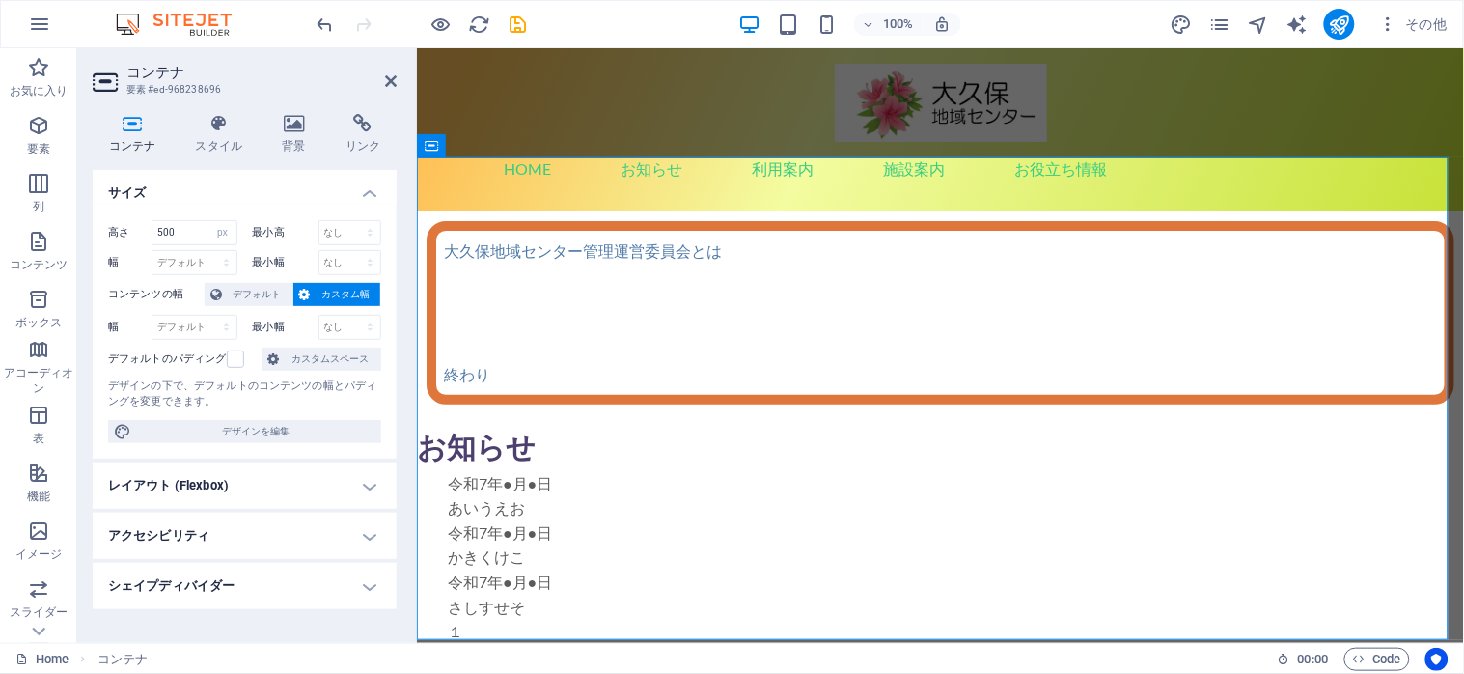
click at [218, 188] on h4 "サイズ" at bounding box center [245, 187] width 304 height 35
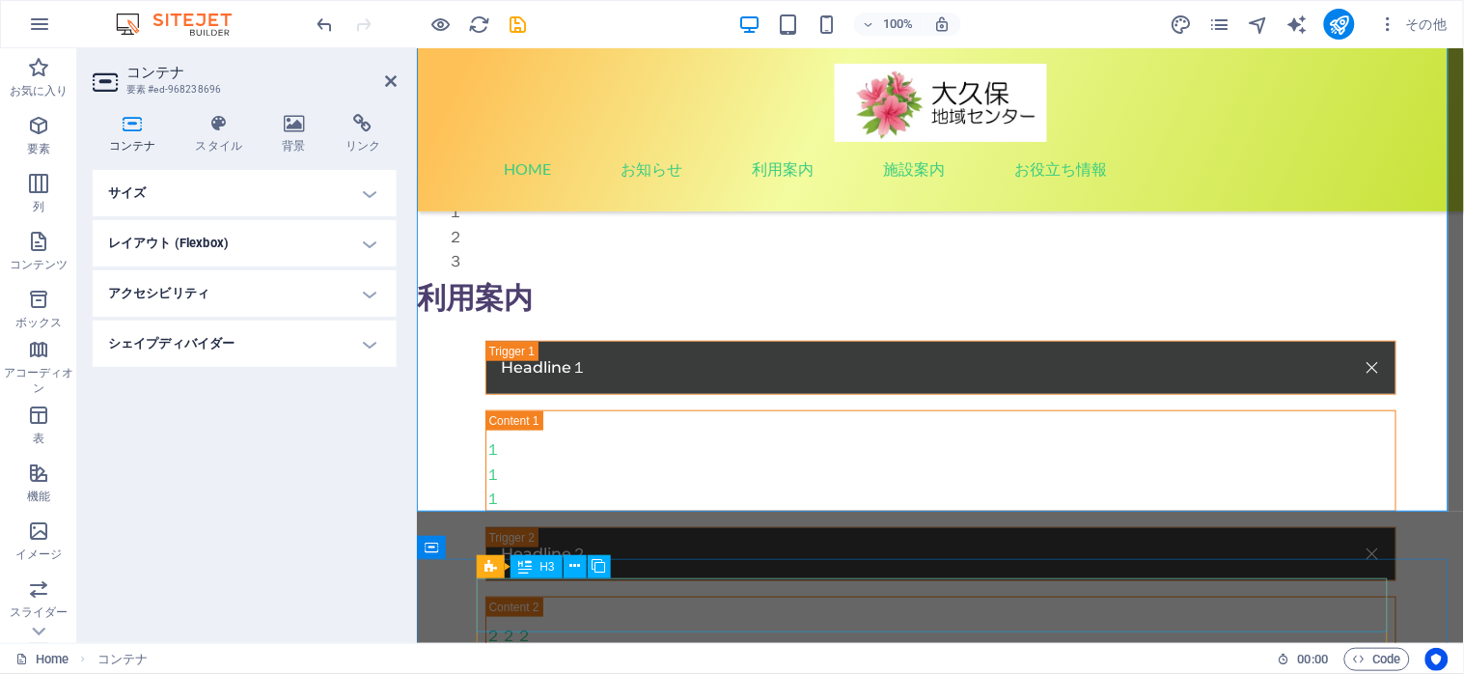
scroll to position [128, 0]
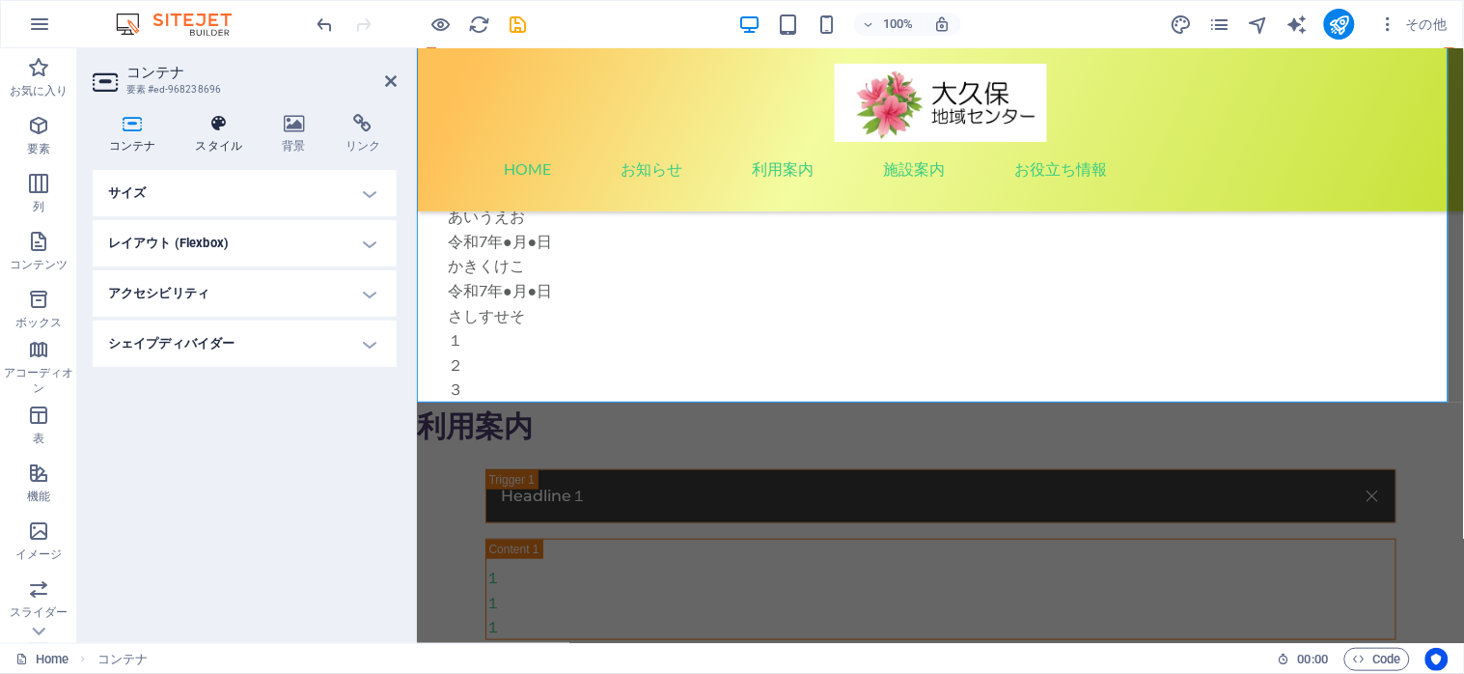
click at [209, 132] on icon at bounding box center [218, 123] width 79 height 19
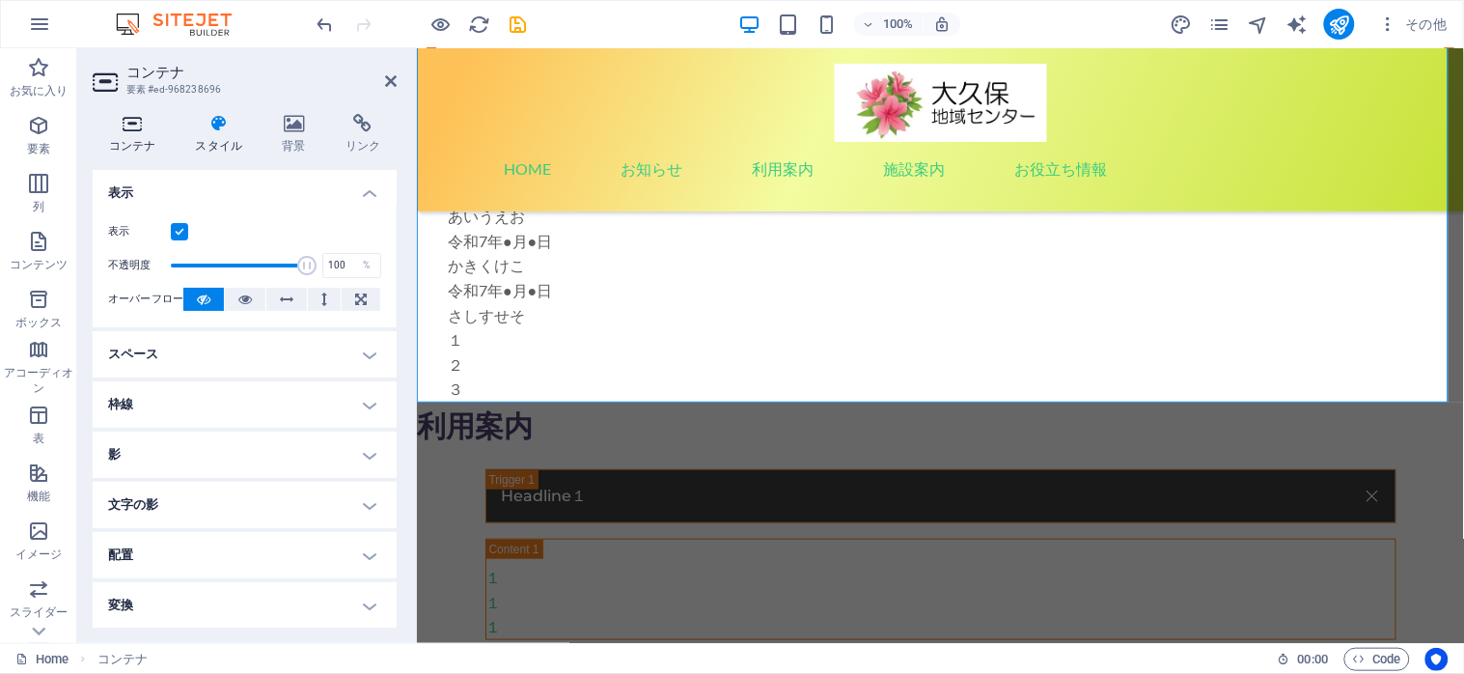
click at [127, 126] on icon at bounding box center [132, 123] width 79 height 19
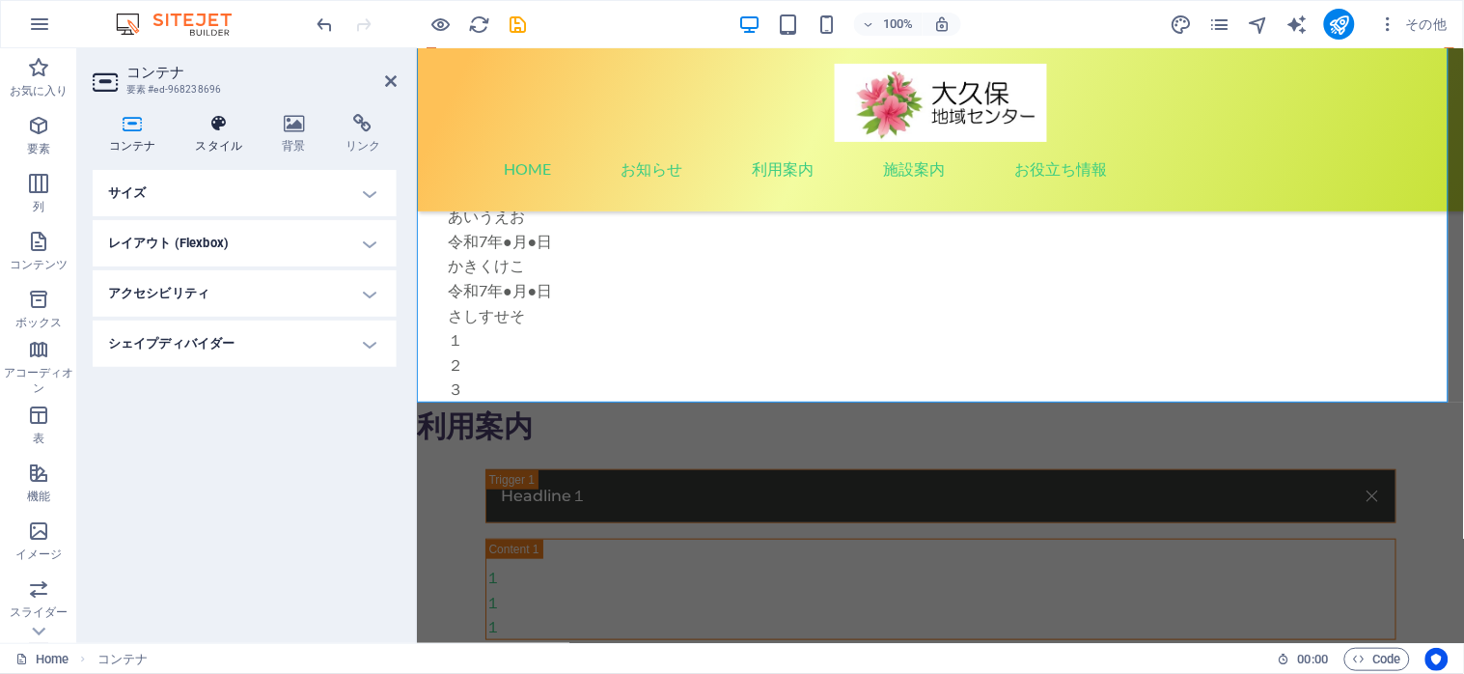
click at [210, 130] on icon at bounding box center [218, 123] width 79 height 19
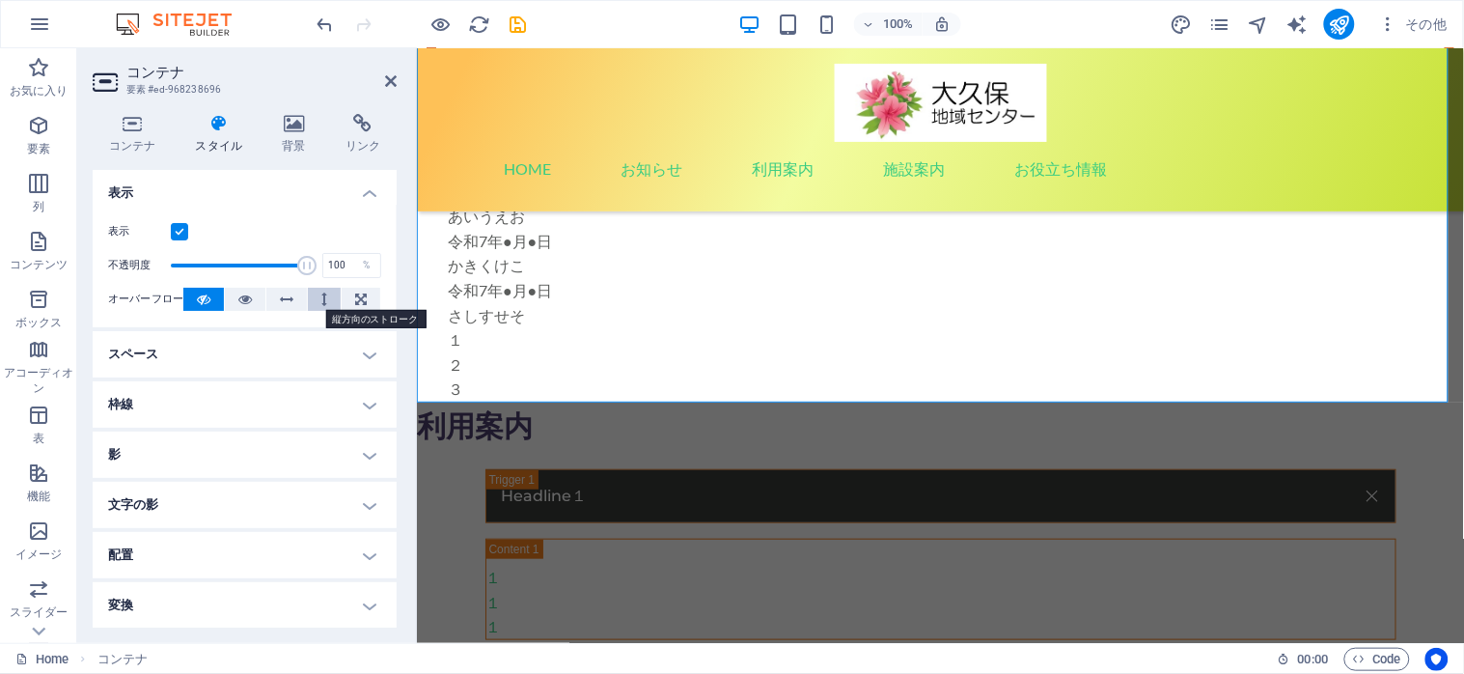
click at [311, 302] on button at bounding box center [324, 299] width 33 height 23
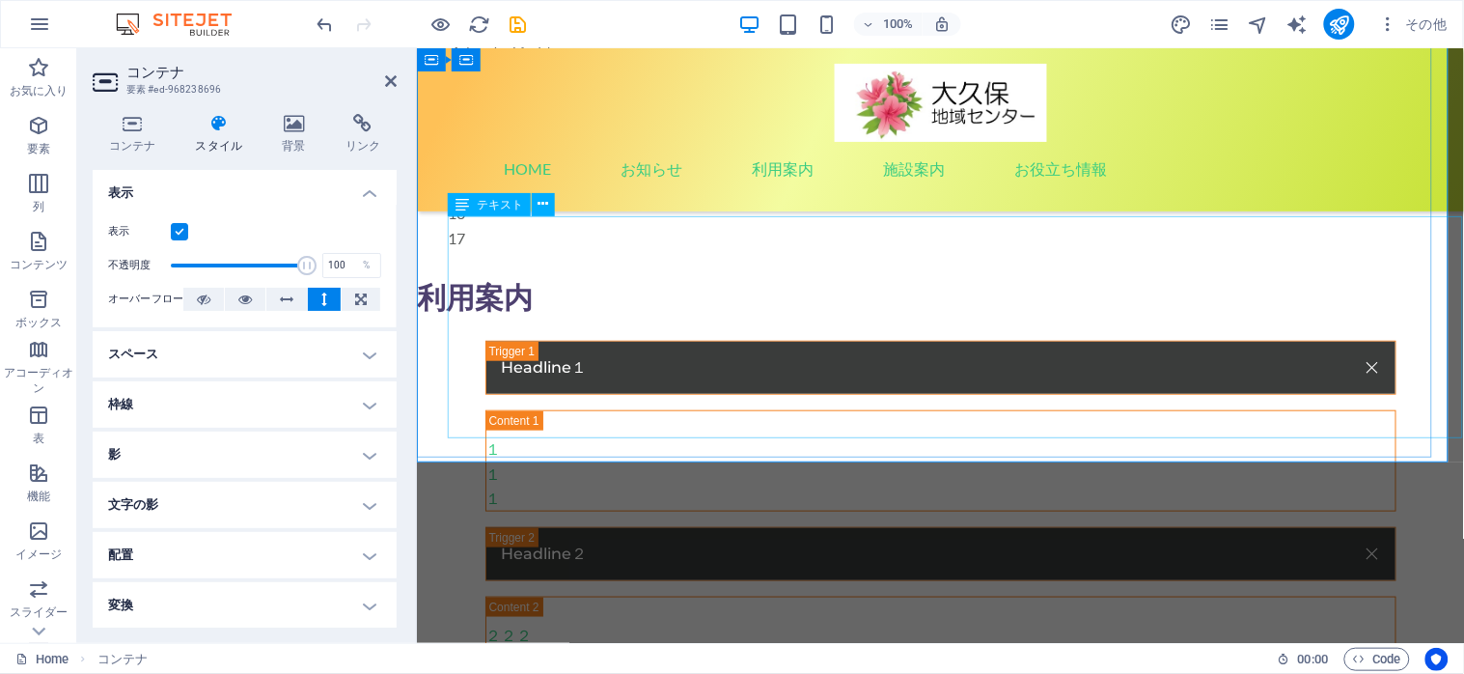
scroll to position [0, 0]
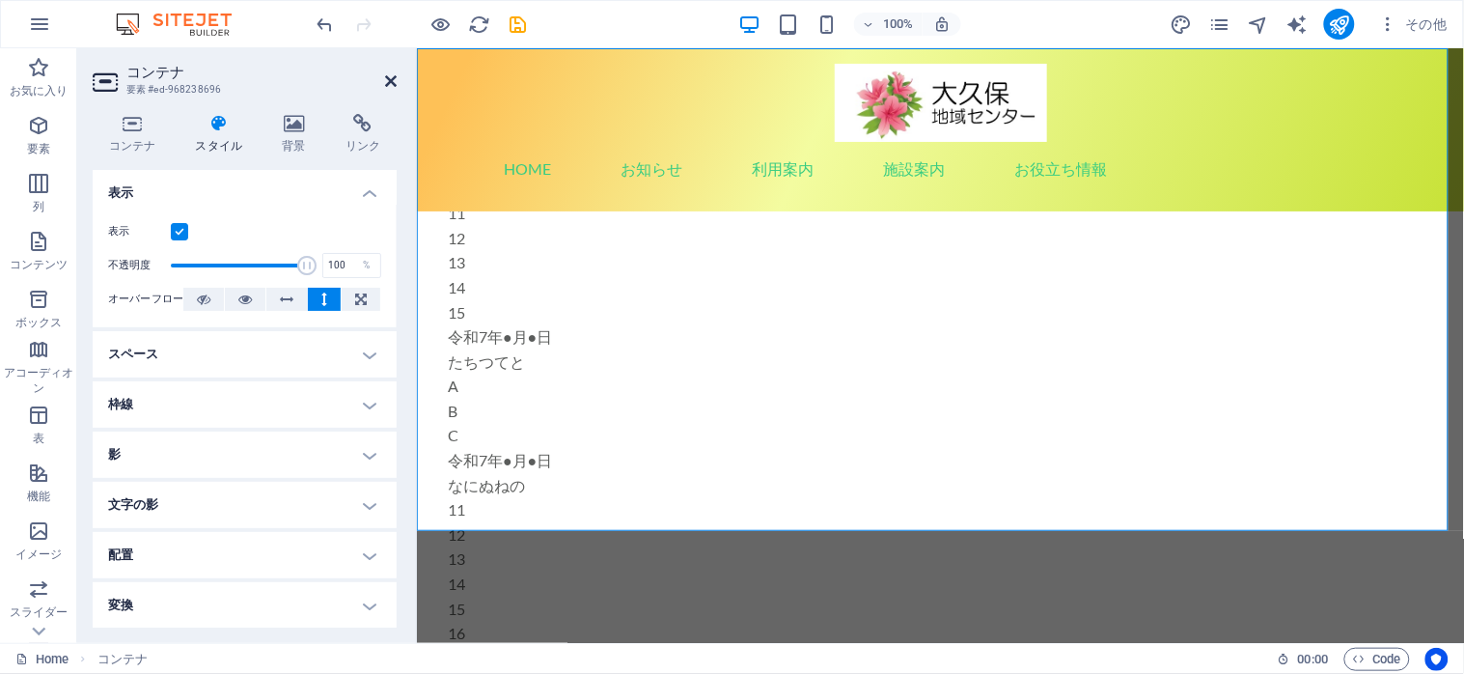
click at [385, 81] on icon at bounding box center [391, 80] width 12 height 15
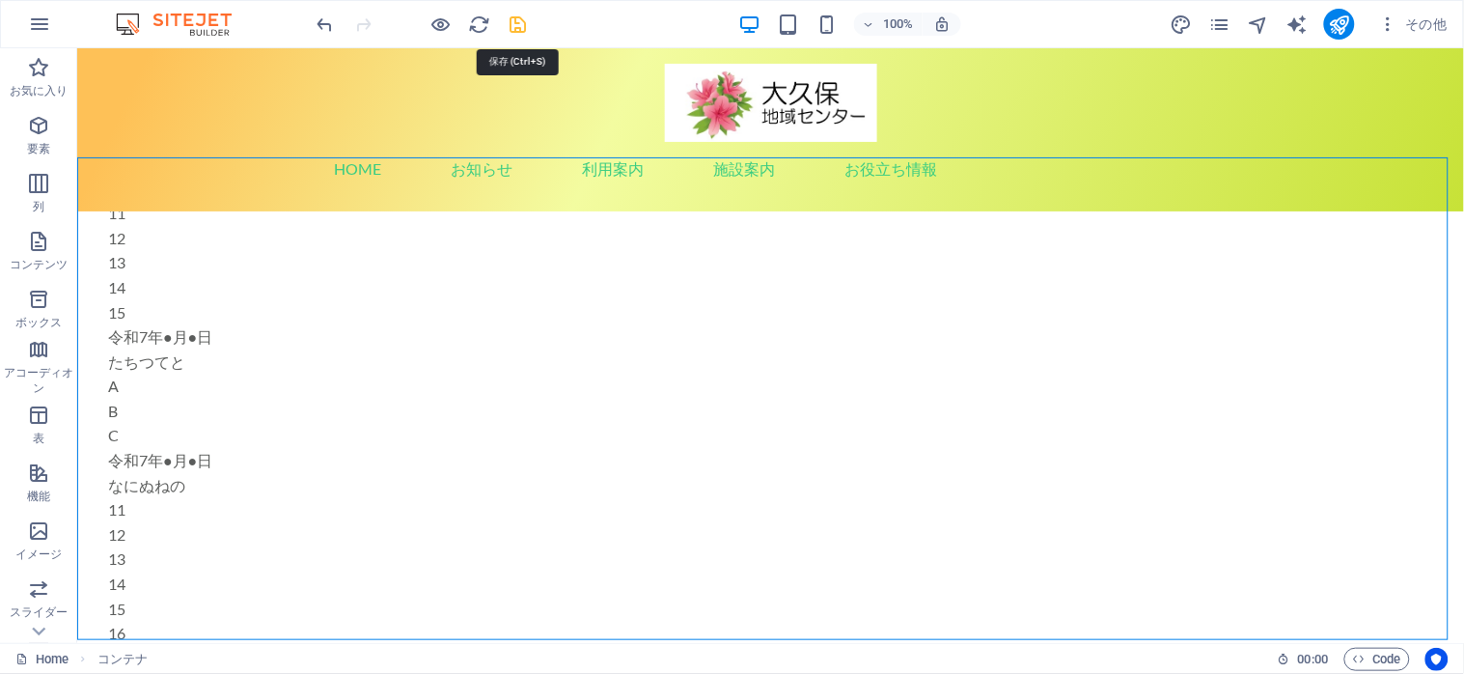
click at [517, 23] on icon "save" at bounding box center [519, 25] width 22 height 22
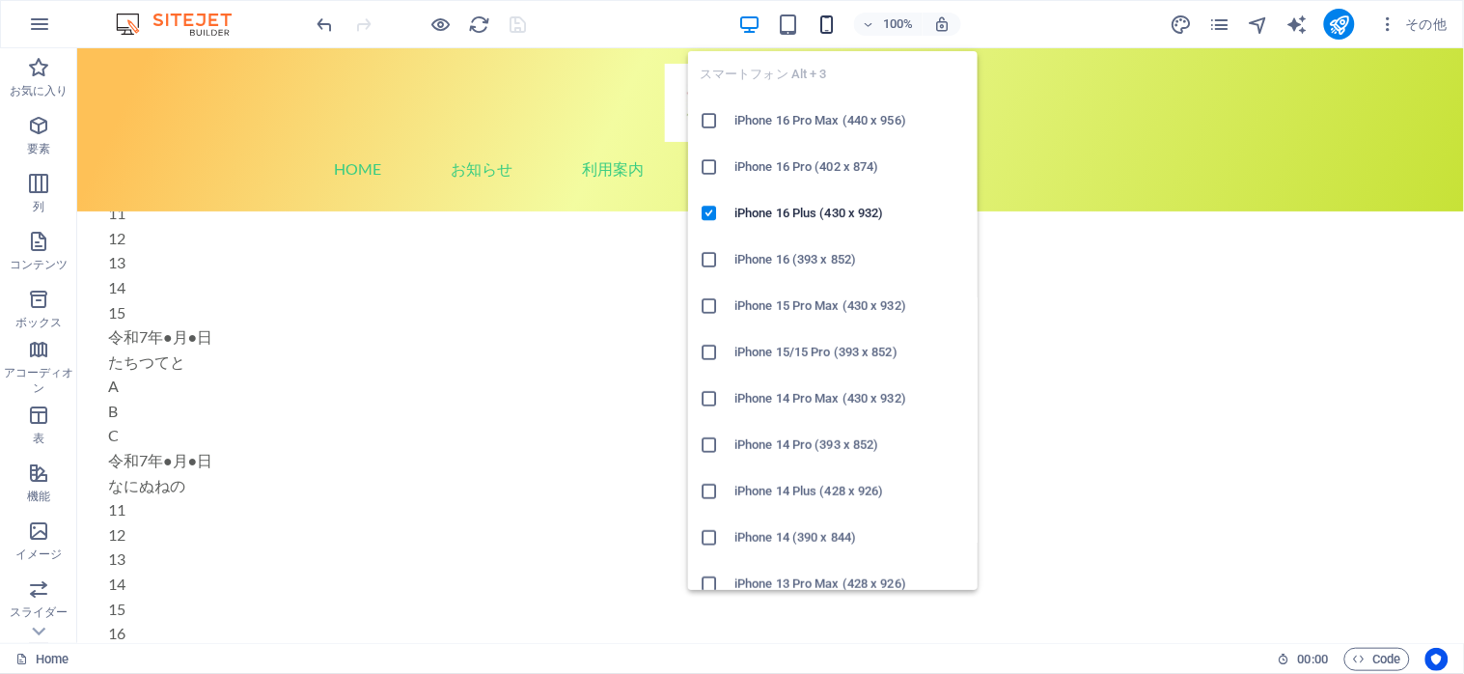
click at [821, 22] on icon "button" at bounding box center [827, 25] width 22 height 22
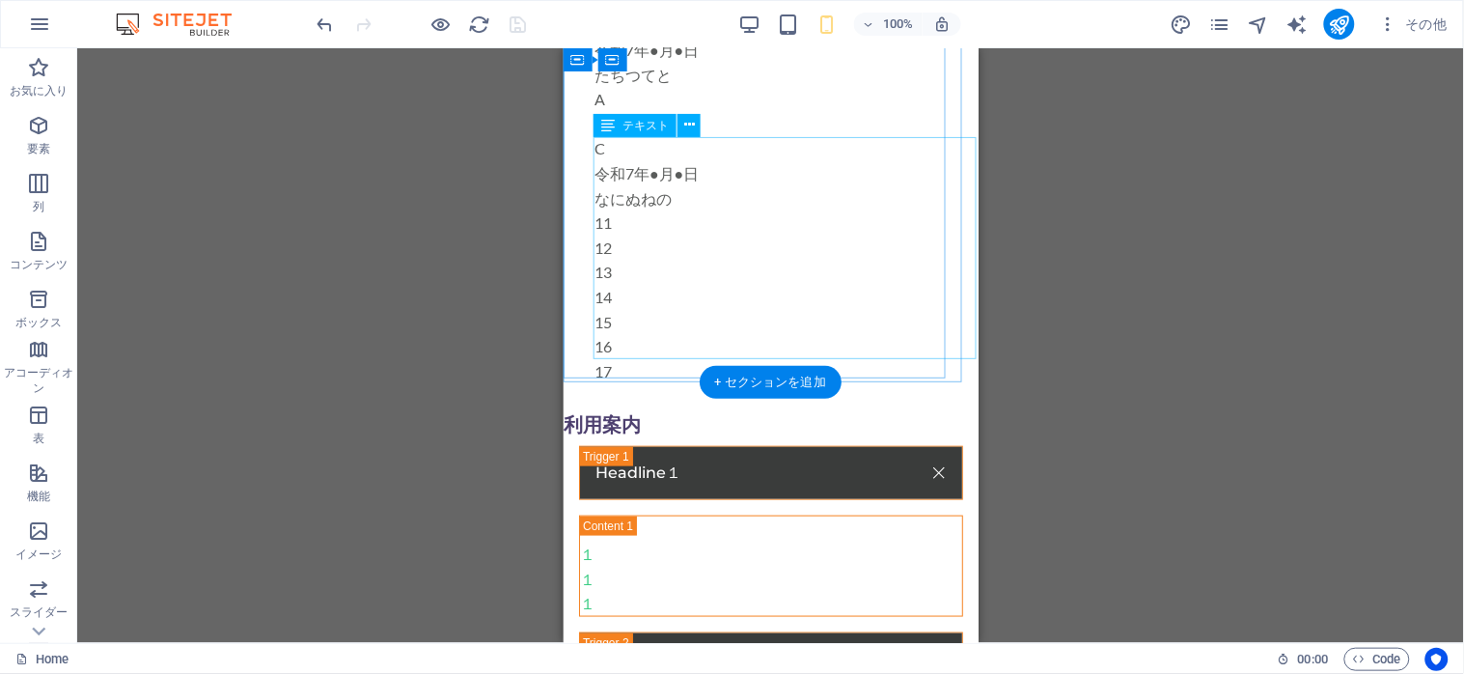
scroll to position [400, 0]
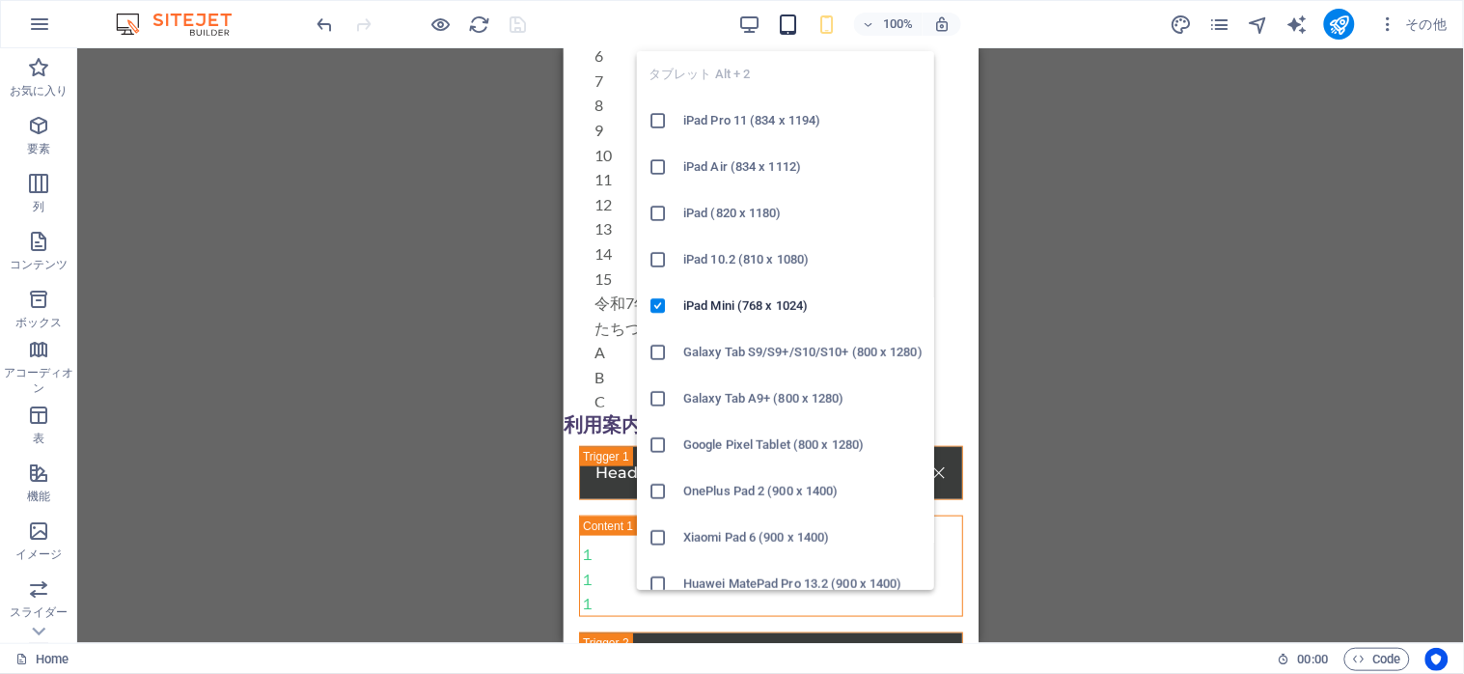
click at [778, 20] on icon "button" at bounding box center [789, 25] width 22 height 22
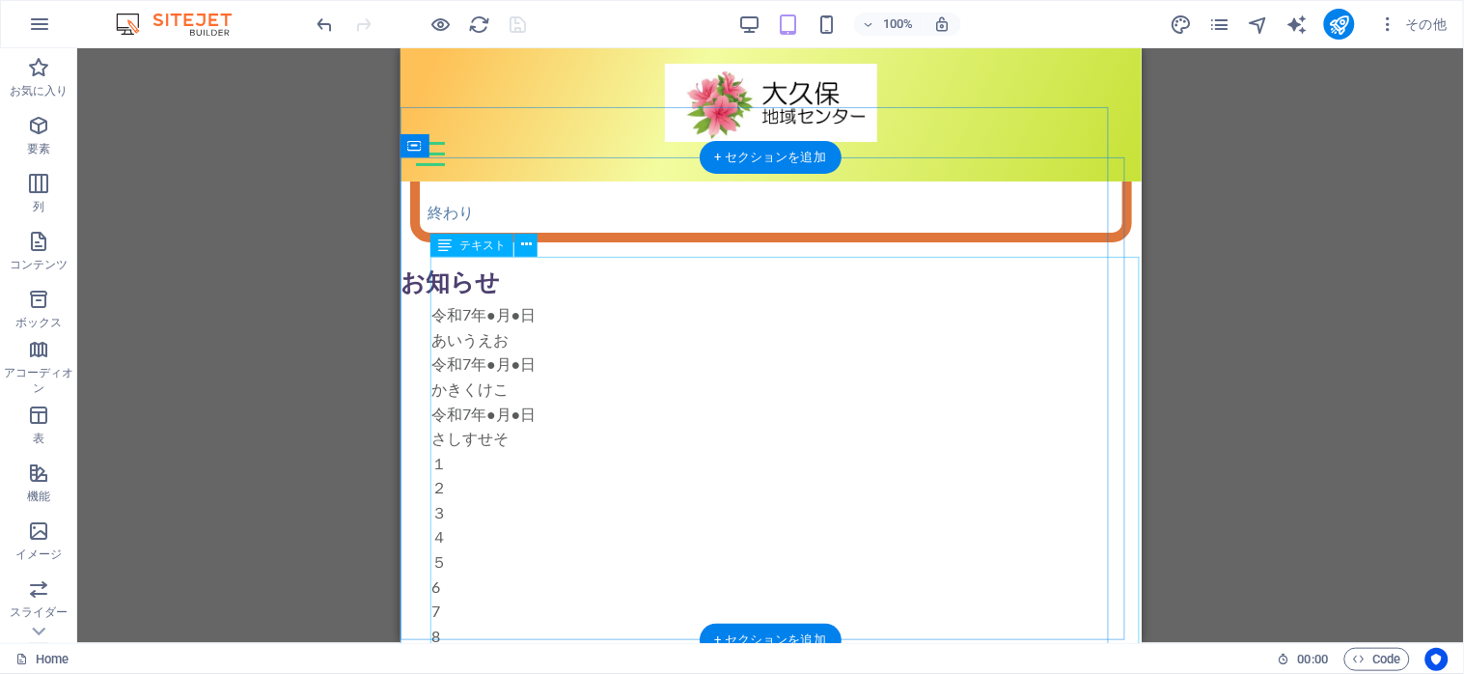
scroll to position [257, 0]
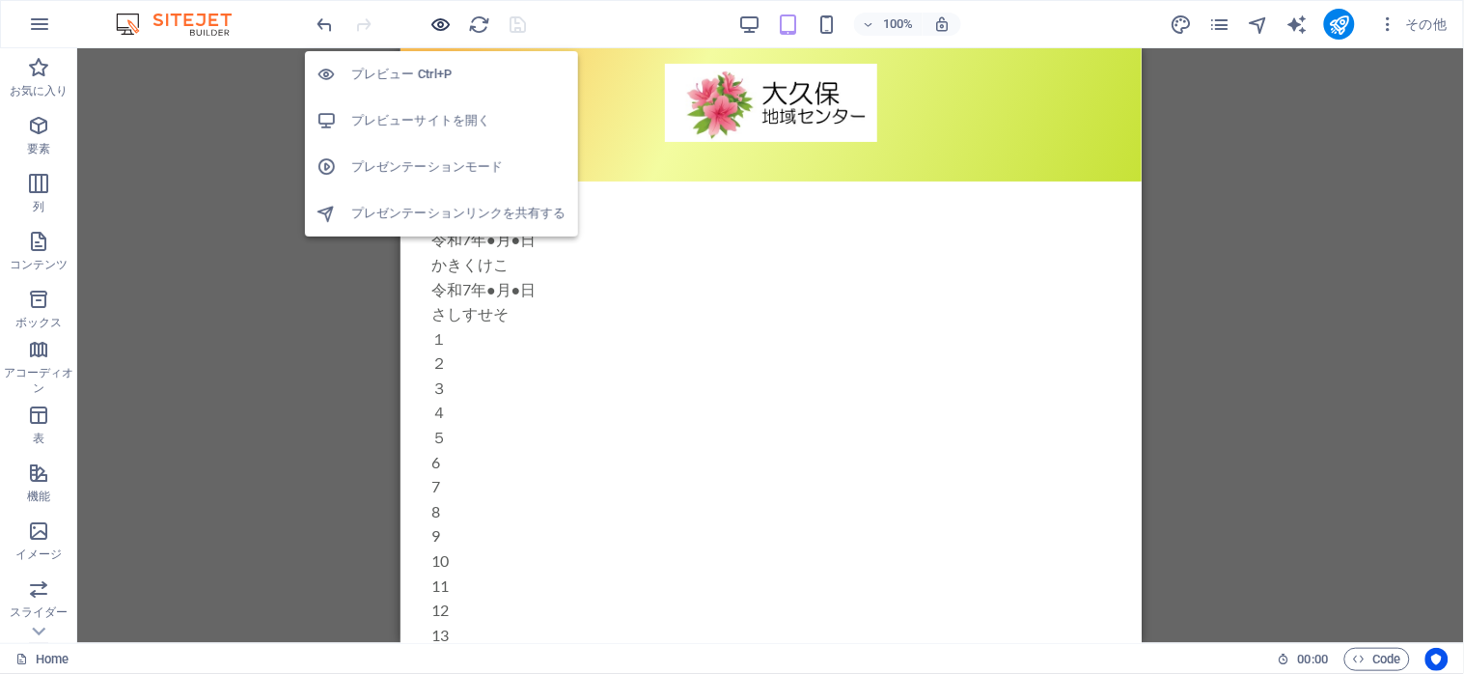
click at [437, 17] on icon "button" at bounding box center [441, 25] width 22 height 22
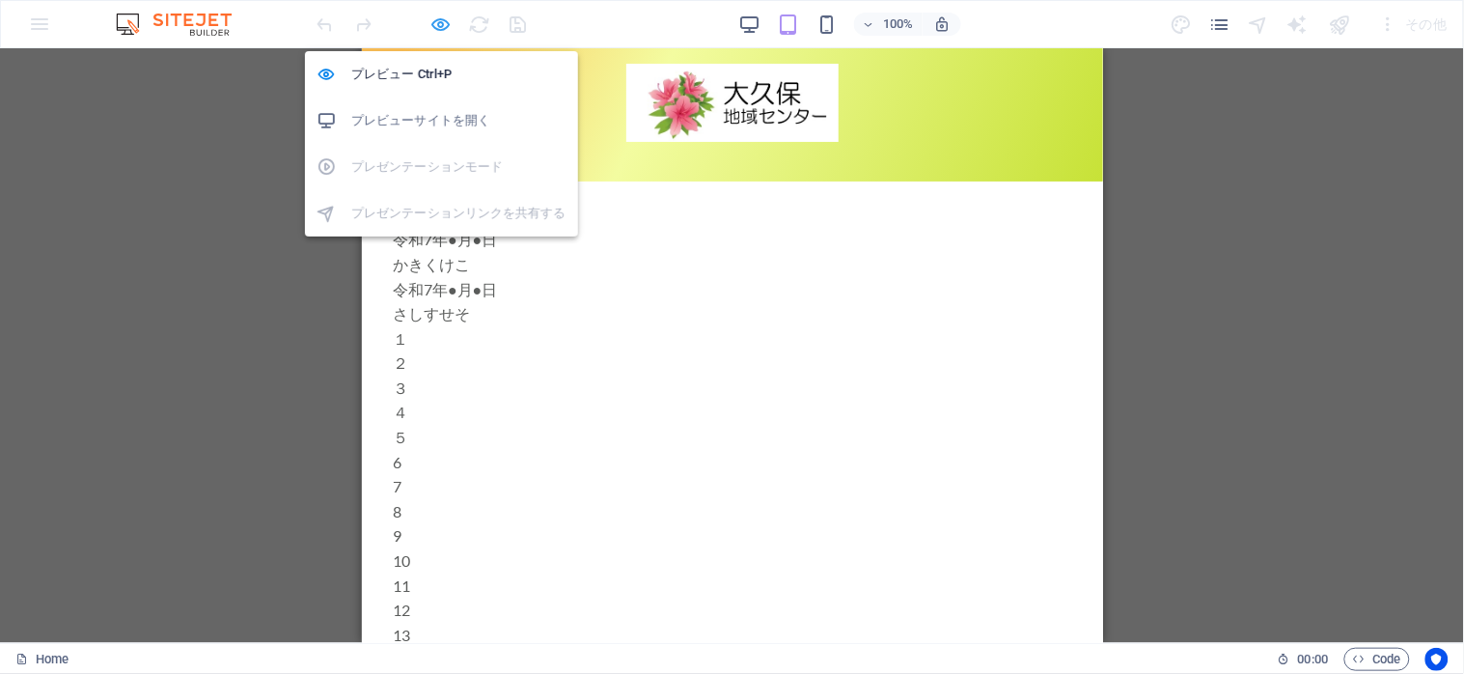
click at [437, 17] on icon "button" at bounding box center [441, 25] width 22 height 22
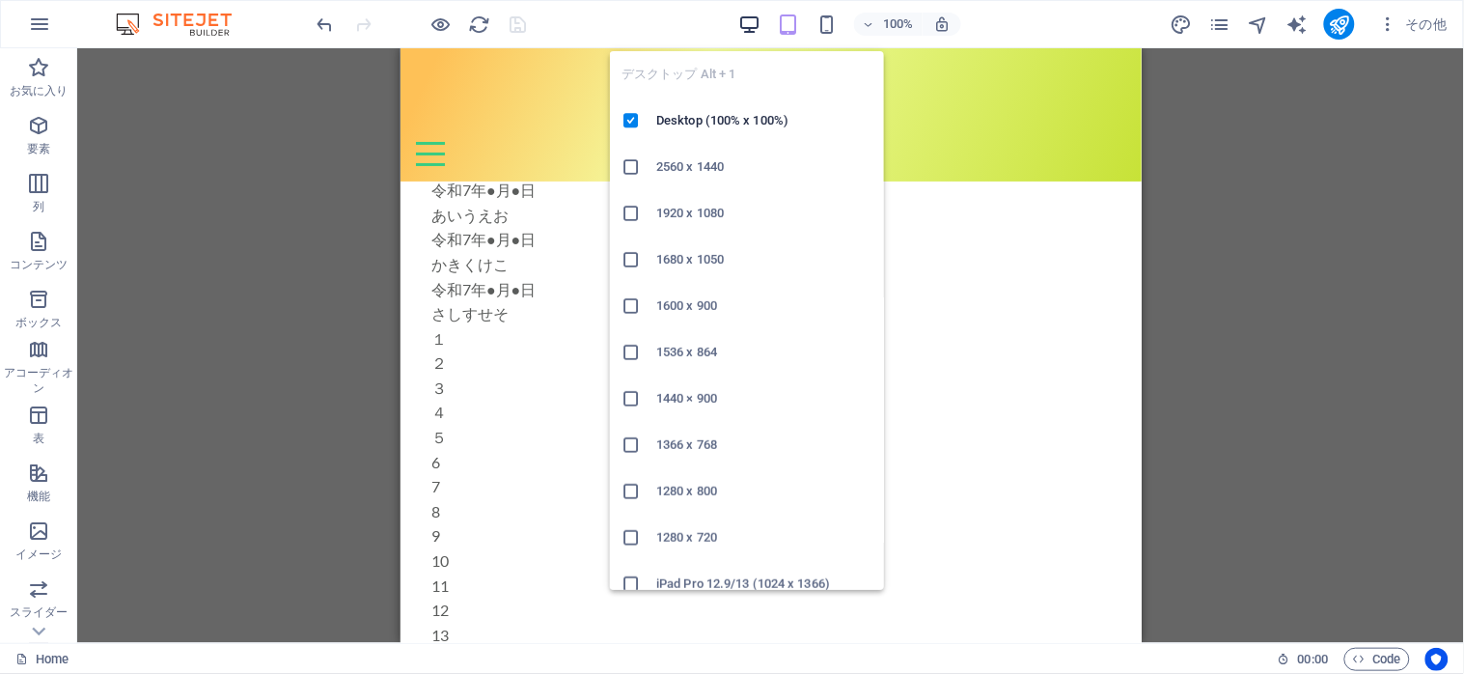
click at [744, 23] on icon "button" at bounding box center [750, 25] width 22 height 22
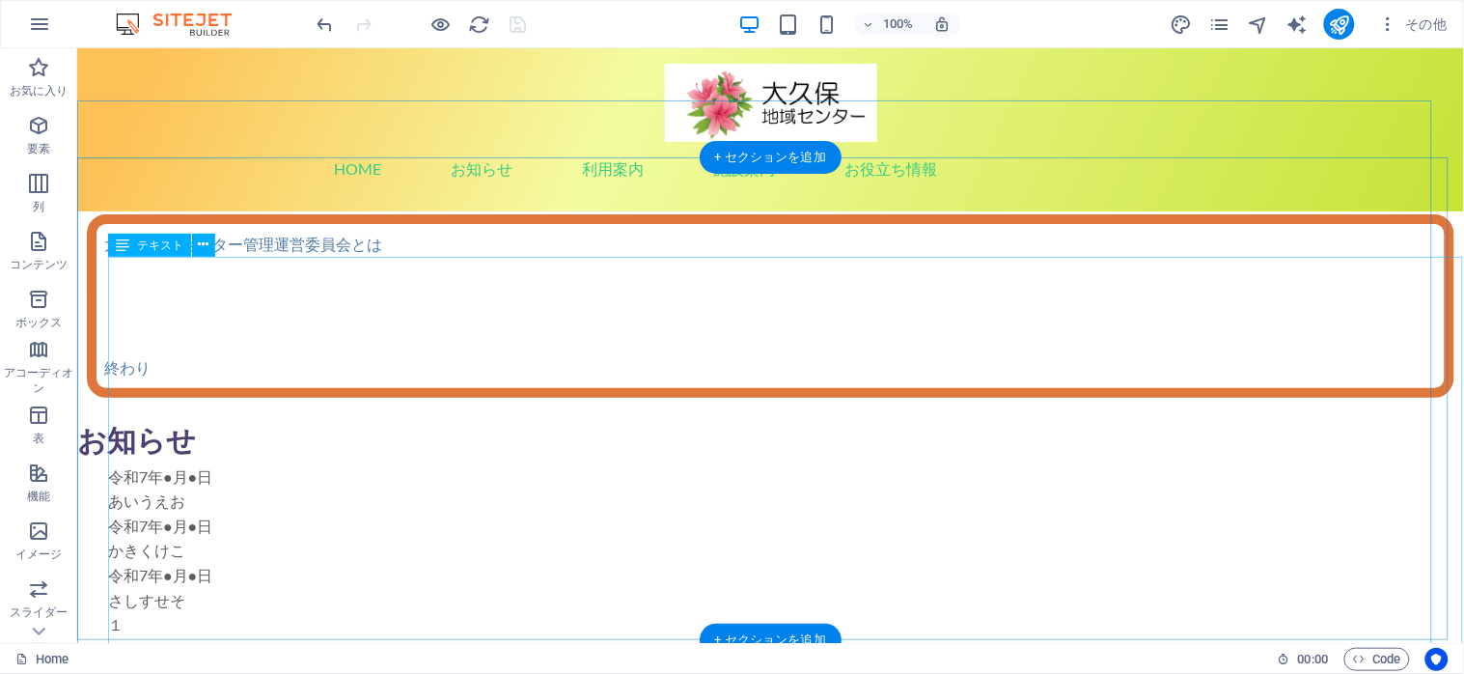
scroll to position [0, 0]
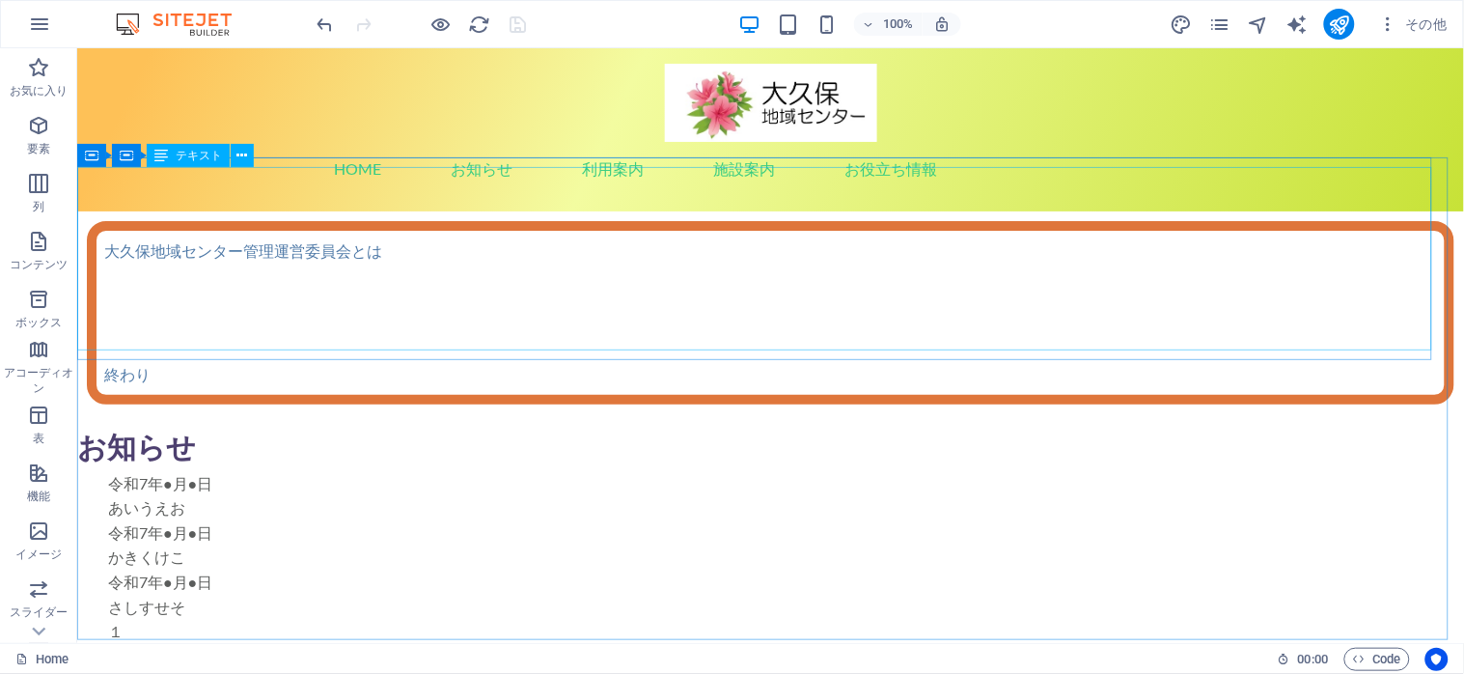
drag, startPoint x: 141, startPoint y: 155, endPoint x: 151, endPoint y: 162, distance: 11.8
click at [151, 162] on div "既存のコンテンツを置き換えるには、ここにドラッグします。新しい要素を作成する場合は、「Ctrl」キーを押します。 コンテナ H2 コンテナ コンテナ コンテナ…" at bounding box center [770, 345] width 1387 height 594
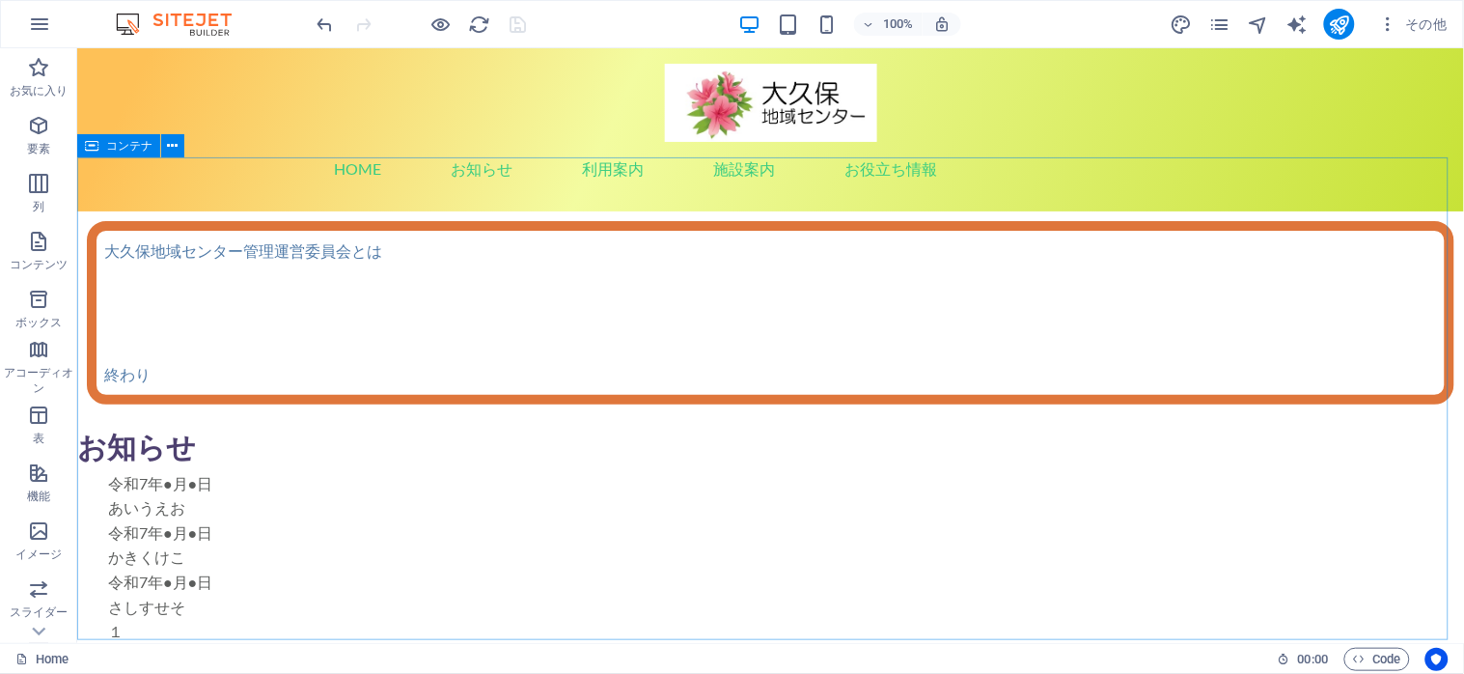
click at [111, 148] on span "コンテナ" at bounding box center [129, 146] width 46 height 12
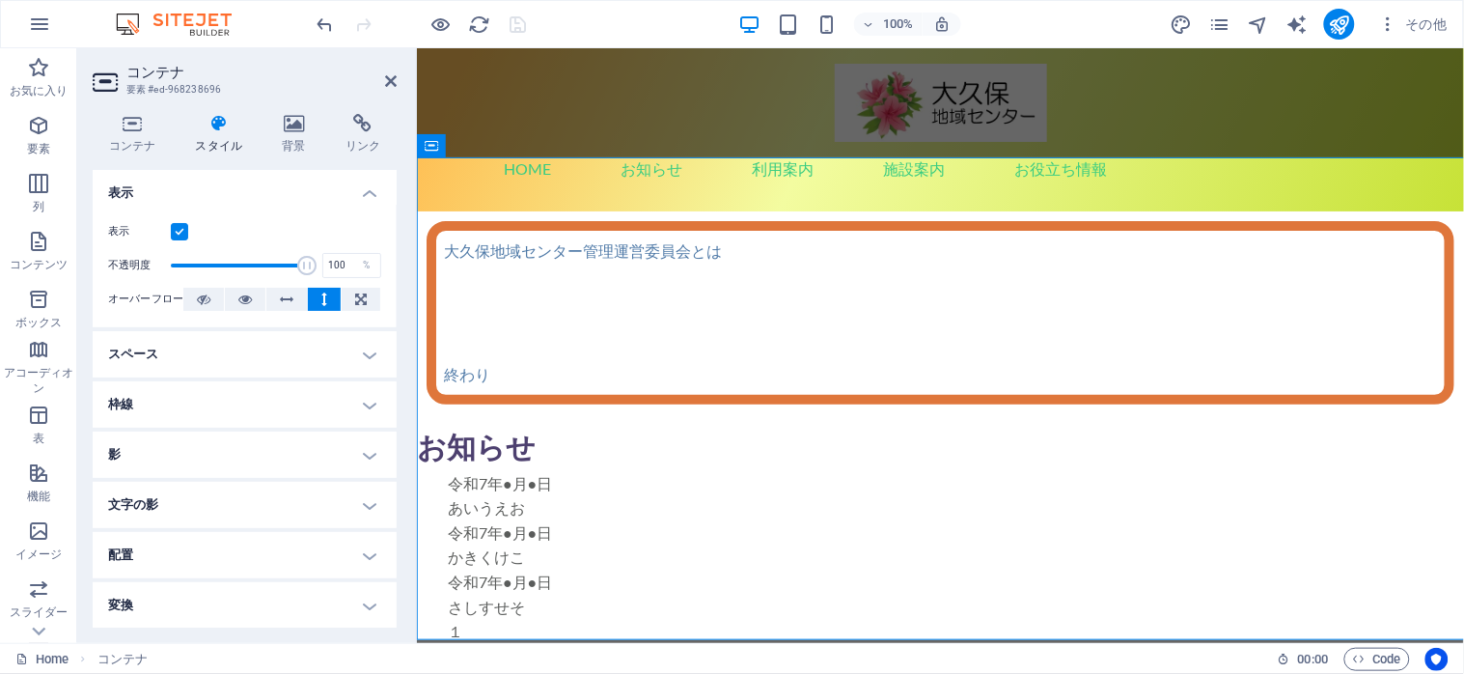
click at [111, 148] on h4 "コンテナ" at bounding box center [136, 134] width 87 height 41
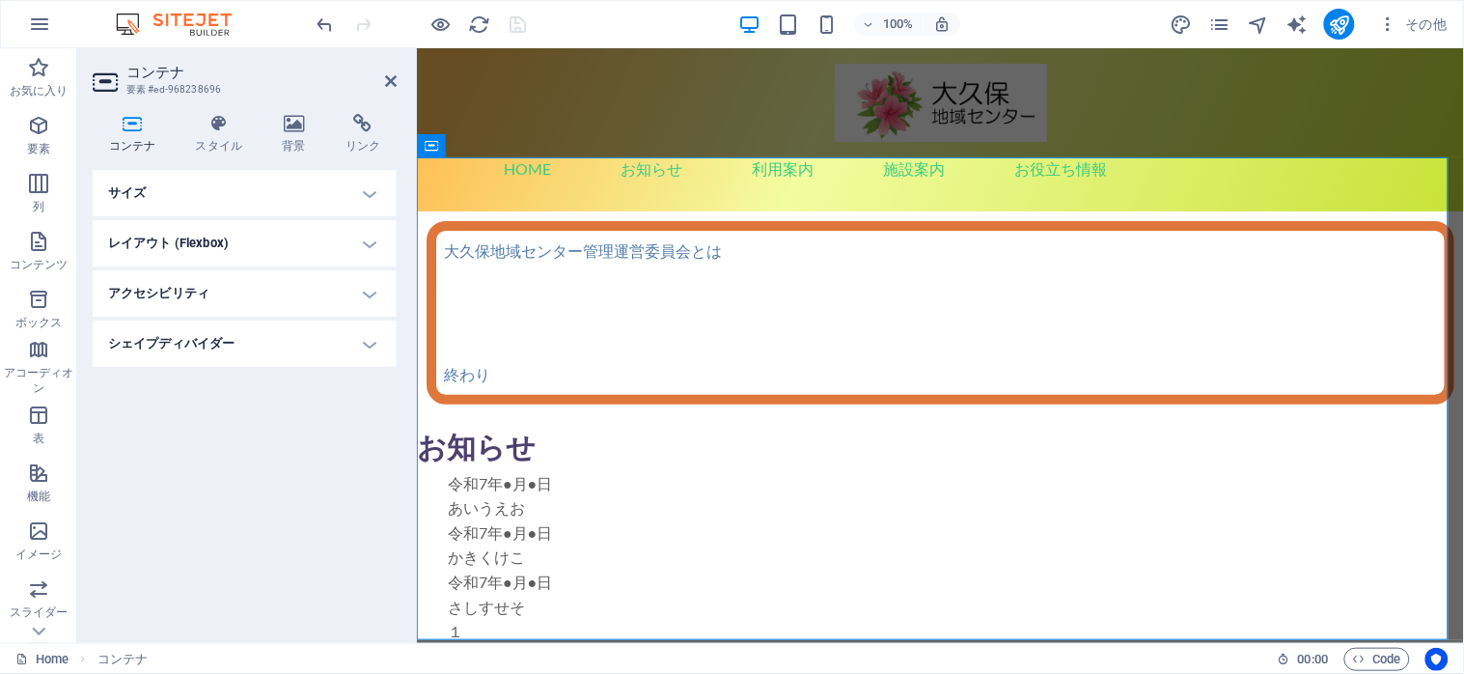
click at [361, 189] on h4 "サイズ" at bounding box center [245, 193] width 304 height 46
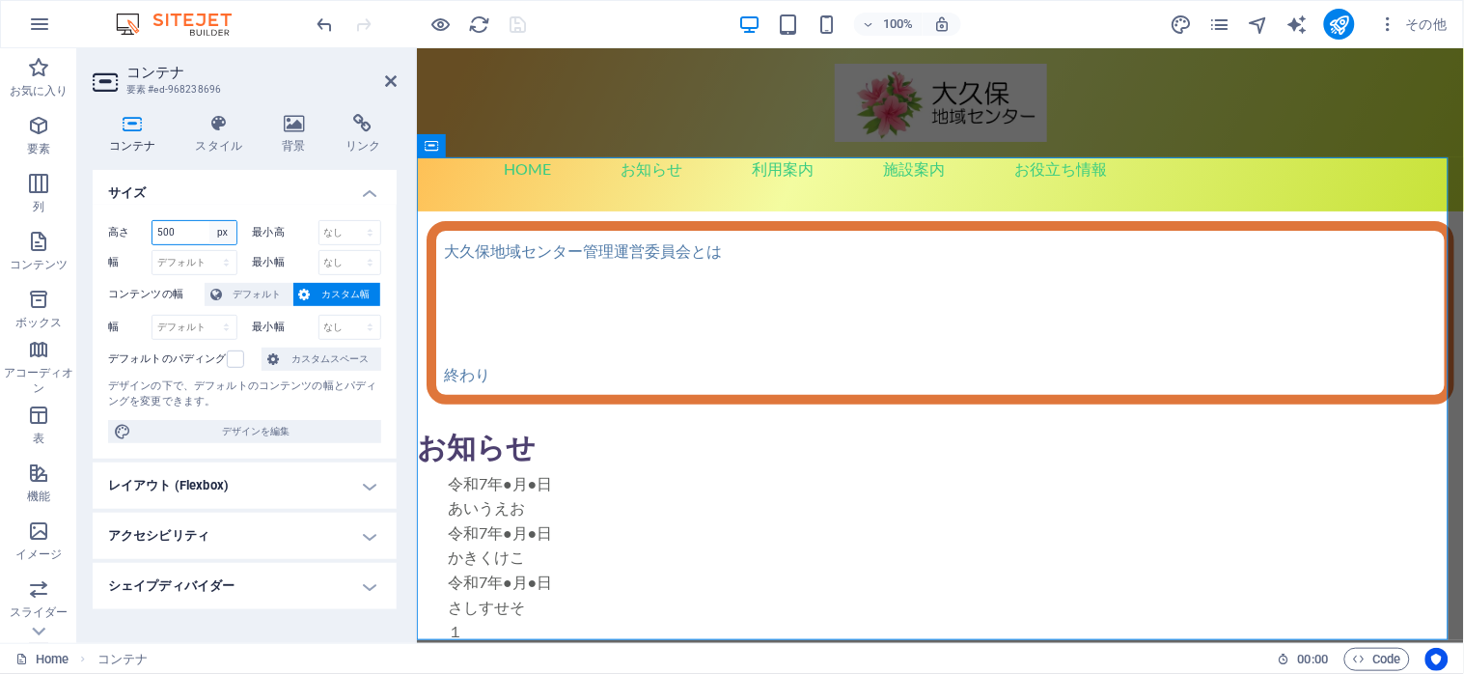
select select "default"
click at [209, 221] on select "デフォルト px rem % vh vw" at bounding box center [222, 232] width 27 height 23
select select "DISABLED_OPTION_VALUE"
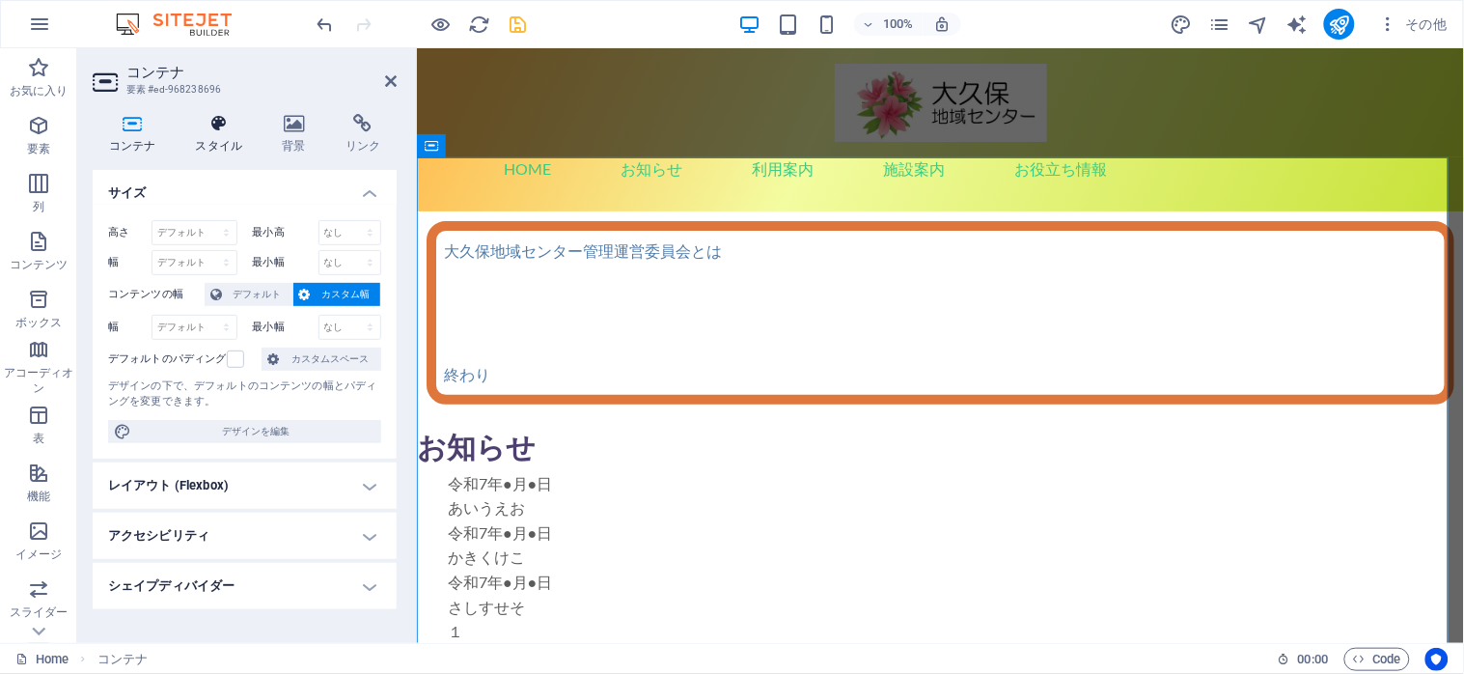
click at [210, 126] on icon at bounding box center [218, 123] width 79 height 19
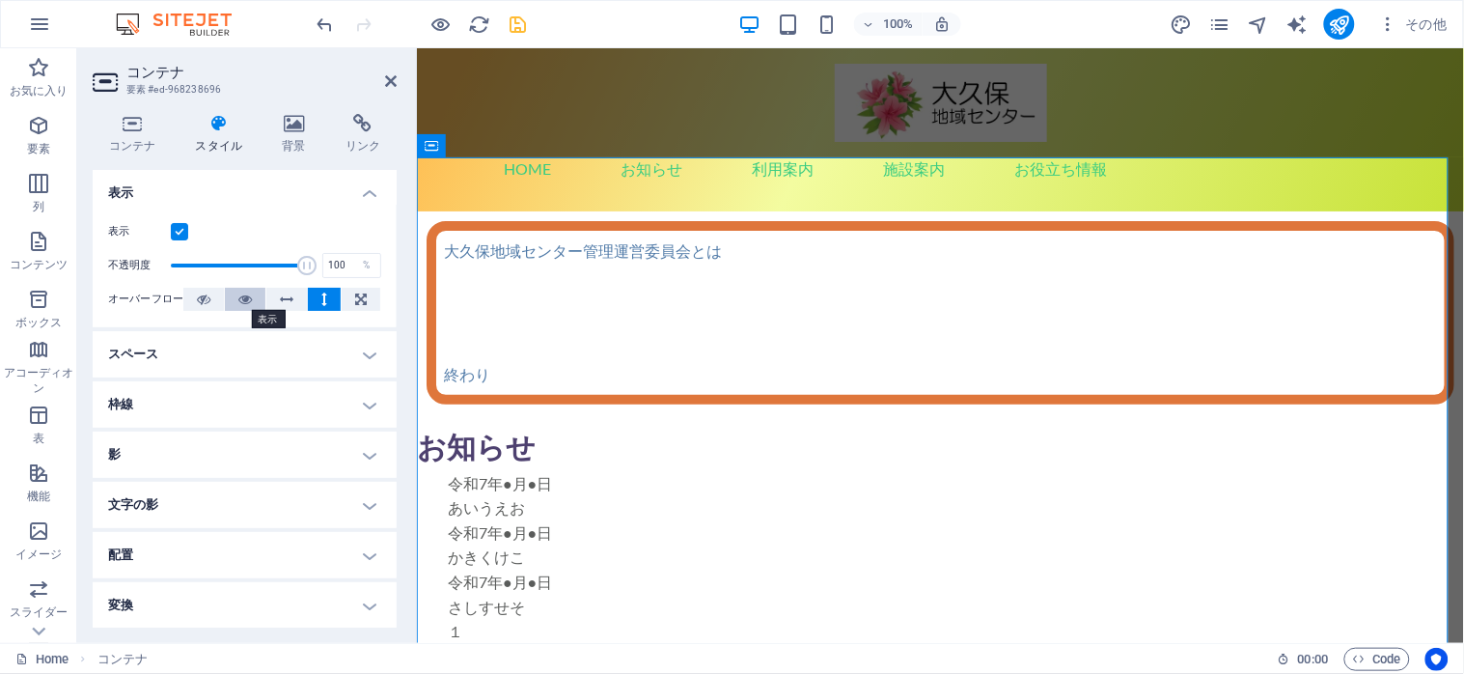
click at [233, 296] on button at bounding box center [245, 299] width 41 height 23
click at [389, 82] on icon at bounding box center [391, 80] width 12 height 15
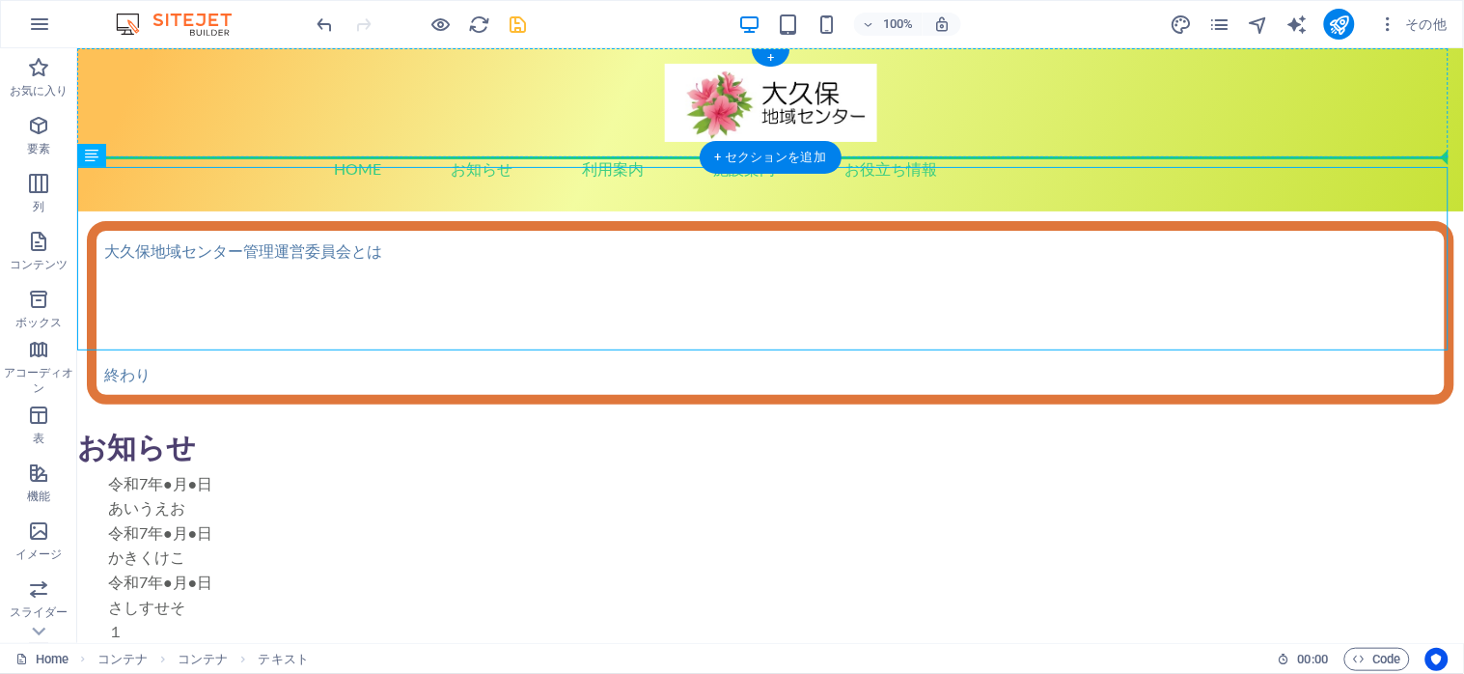
drag, startPoint x: 391, startPoint y: 275, endPoint x: 463, endPoint y: 142, distance: 151.6
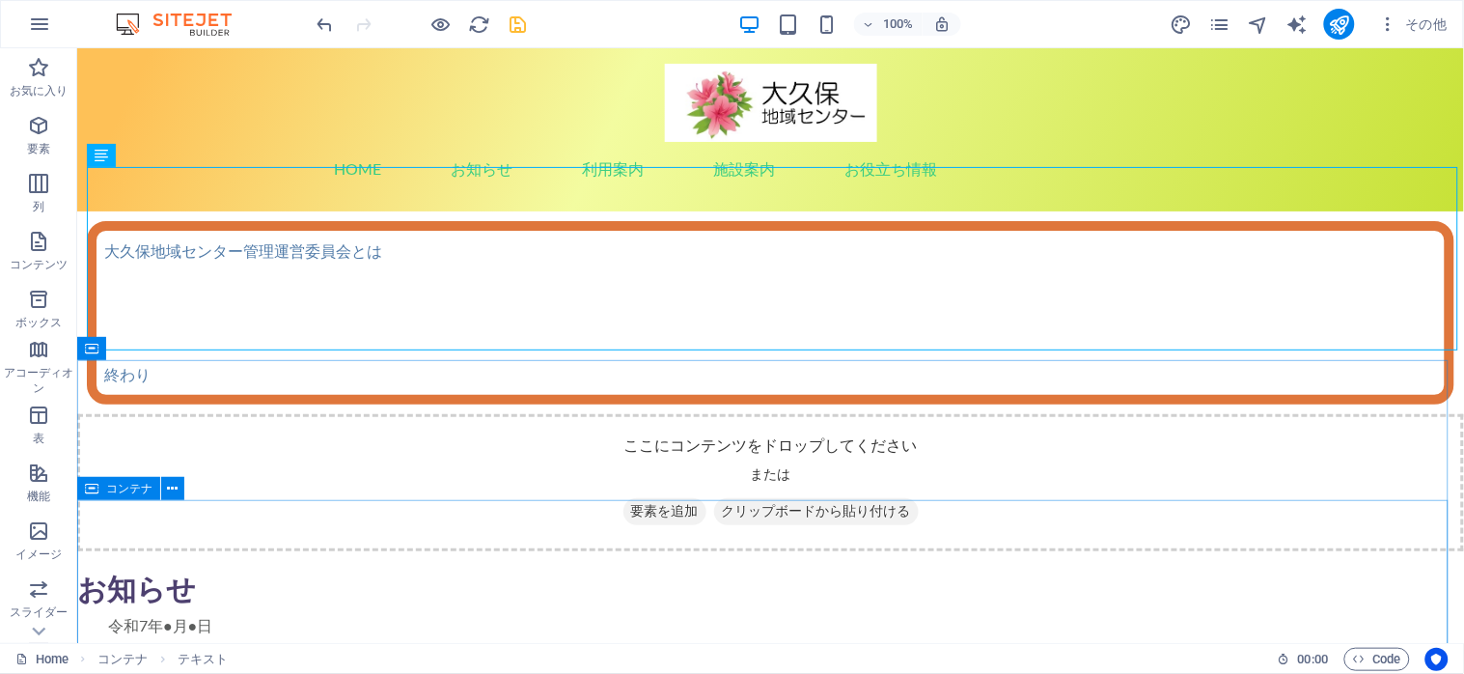
click at [99, 493] on div "コンテナ" at bounding box center [118, 488] width 83 height 23
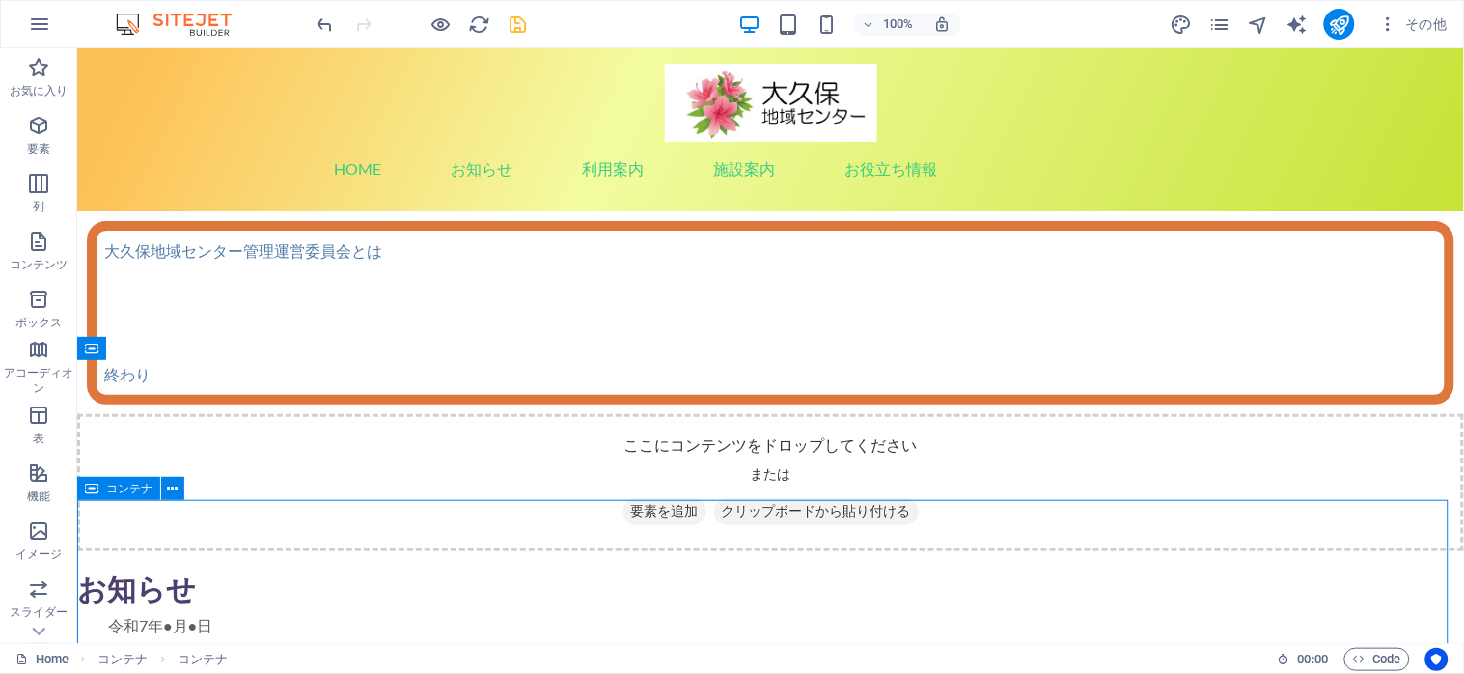
click at [99, 493] on div "コンテナ" at bounding box center [118, 488] width 83 height 23
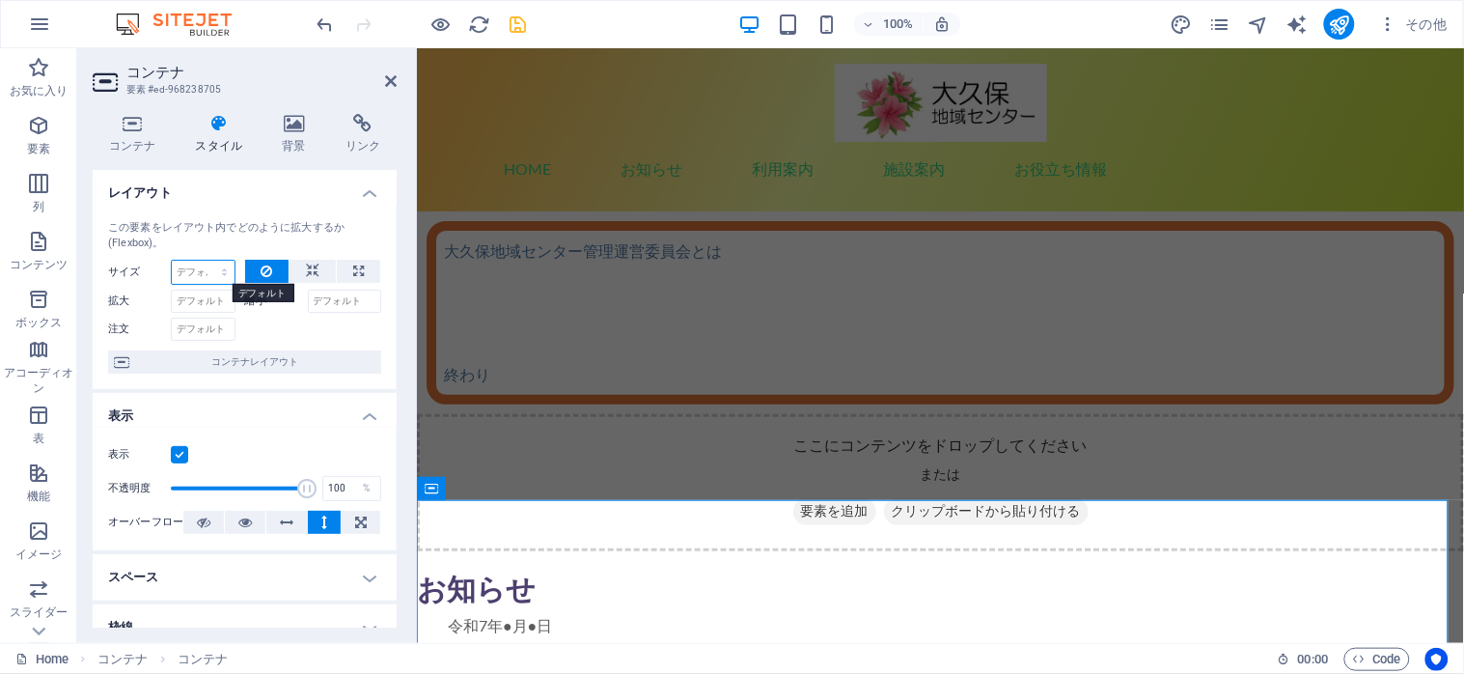
select select "px"
click at [205, 261] on select "デフォルト 自動 px % 1/1 1/2 1/3 1/4 1/5 1/6 1/7 1/8 1/9 1/10" at bounding box center [203, 272] width 63 height 23
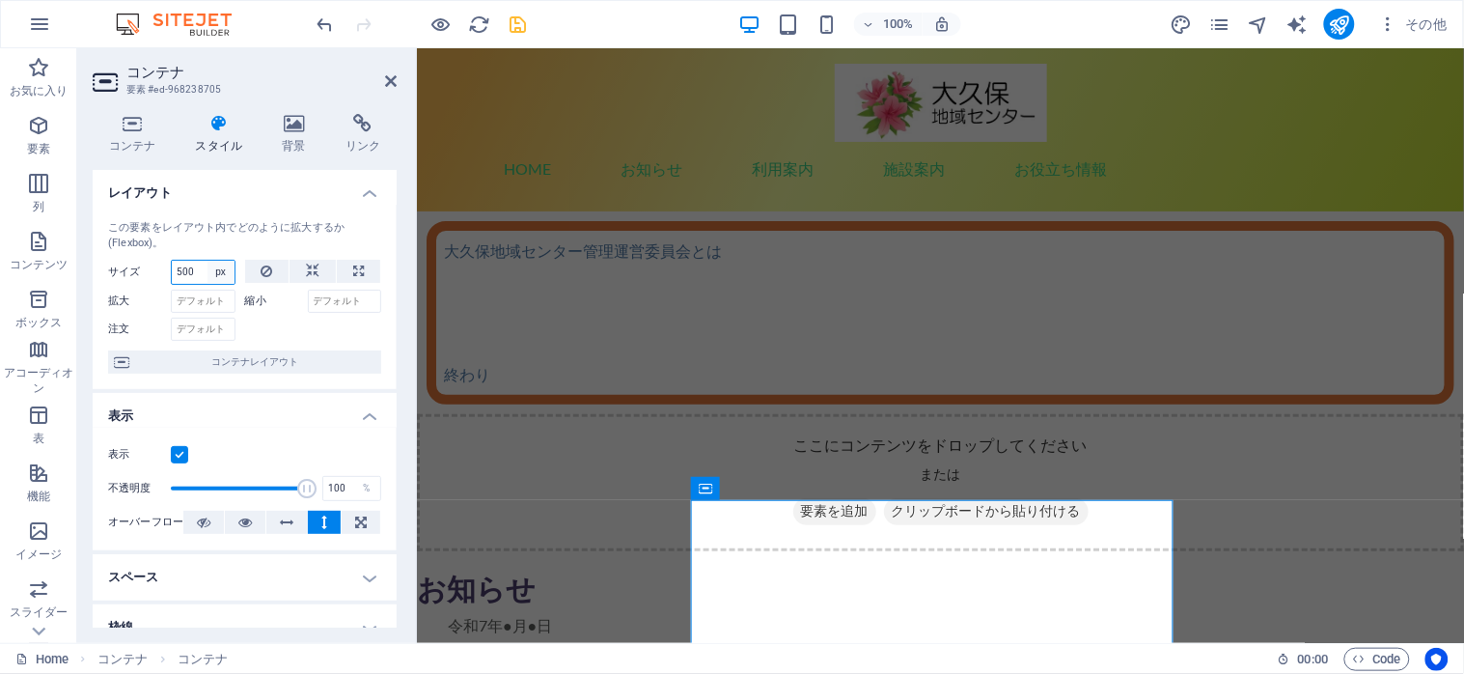
type input "500"
select select "s9togd0tick"
click at [207, 261] on select "デフォルト 自動 px % 1/1 1/2 1/3 1/4 1/5 1/6 1/7 1/8 1/9 1/10" at bounding box center [220, 272] width 27 height 23
select select "DISABLED_OPTION_VALUE"
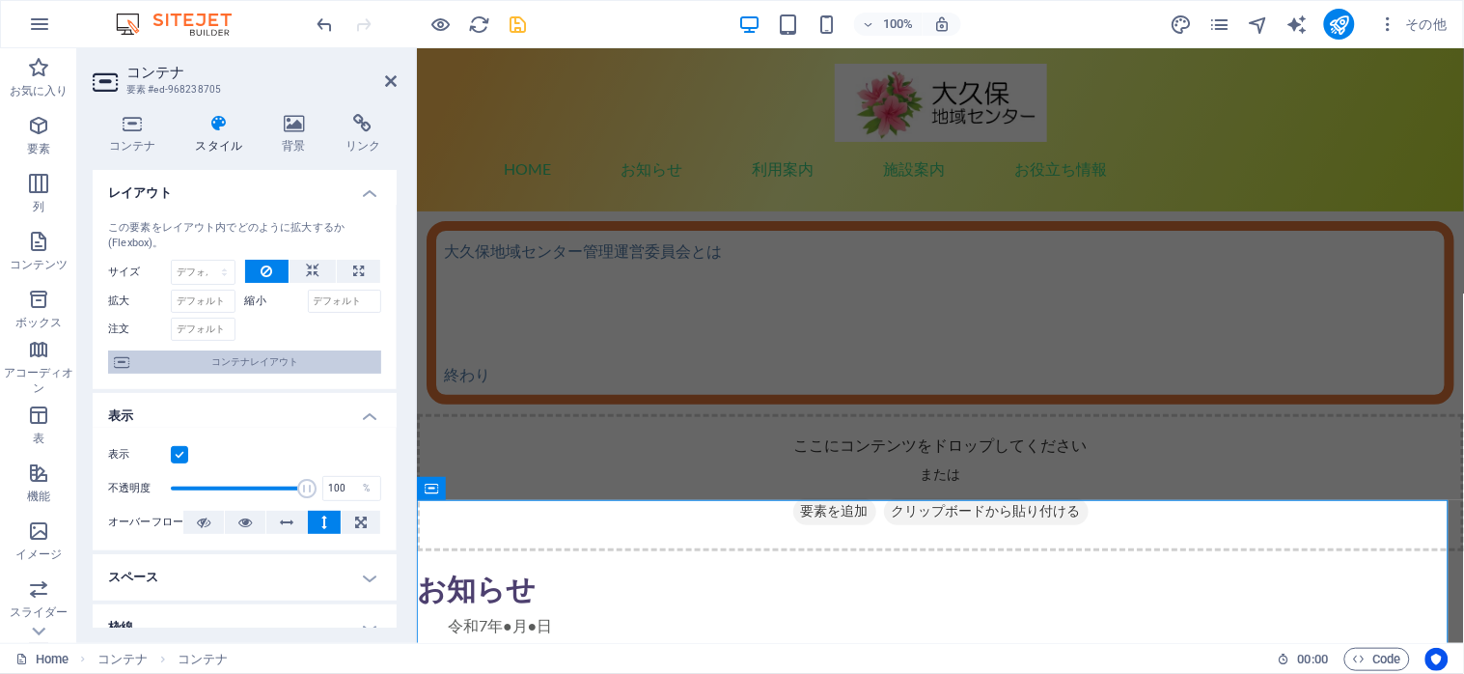
click at [235, 360] on span "コンテナレイアウト" at bounding box center [255, 361] width 240 height 23
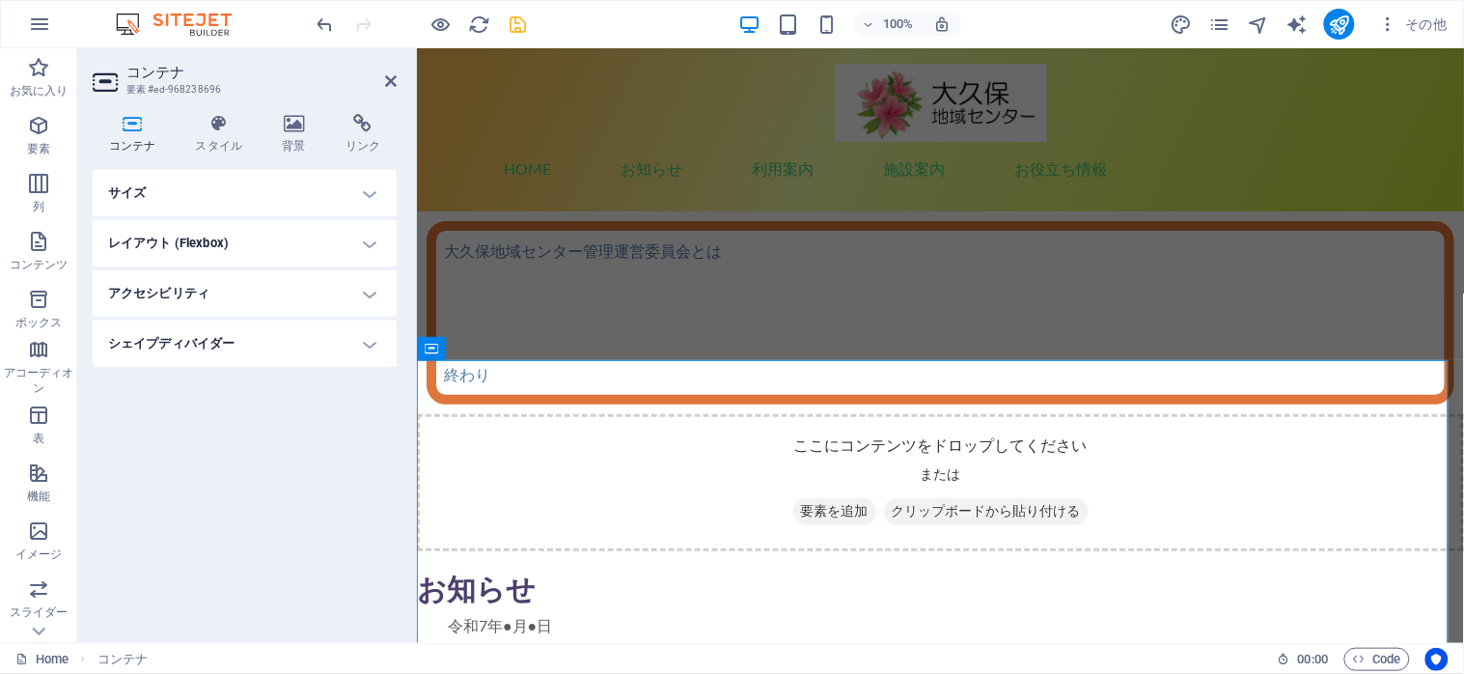
click at [361, 191] on h4 "サイズ" at bounding box center [245, 193] width 304 height 46
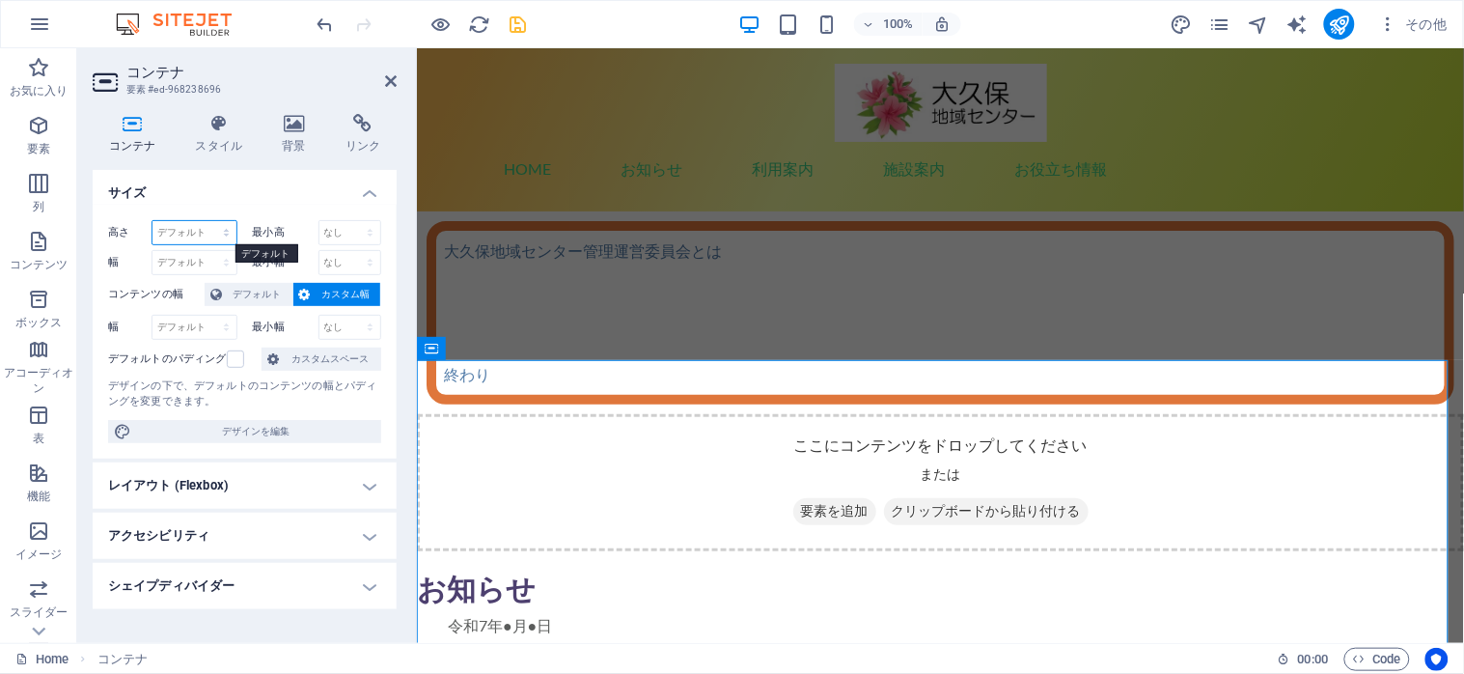
select select "px"
click at [208, 221] on select "デフォルト px rem % vh vw" at bounding box center [194, 232] width 84 height 23
type input "500"
click at [229, 191] on h4 "サイズ" at bounding box center [245, 187] width 304 height 35
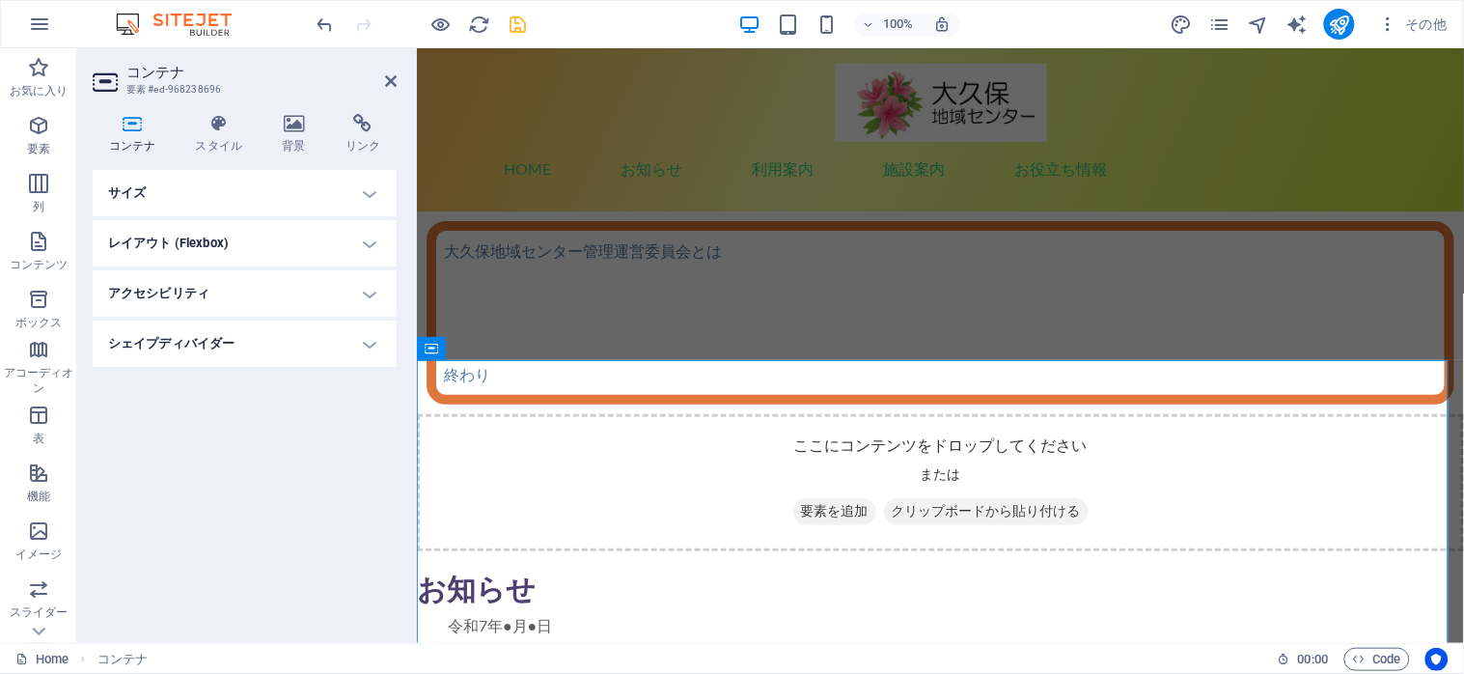
click at [370, 243] on h4 "レイアウト (Flexbox)" at bounding box center [245, 243] width 304 height 46
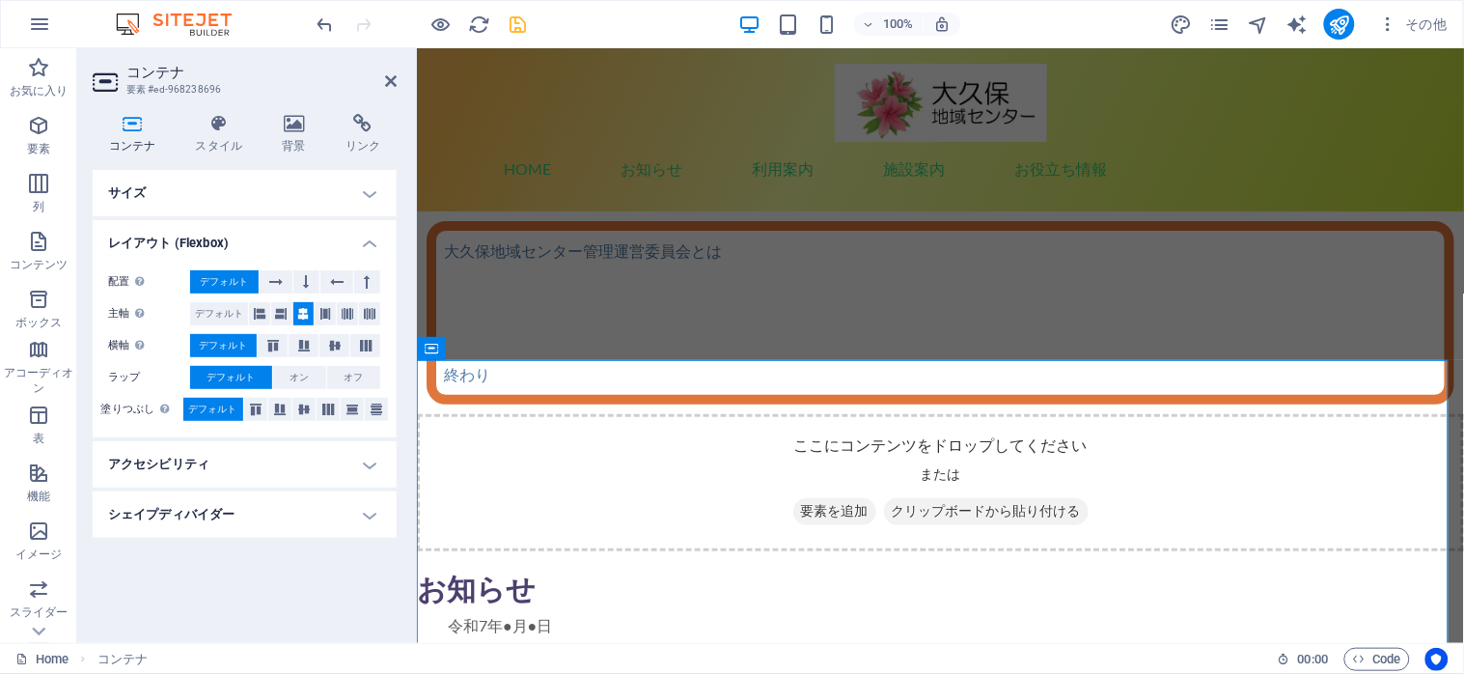
click at [363, 197] on h4 "サイズ" at bounding box center [245, 193] width 304 height 46
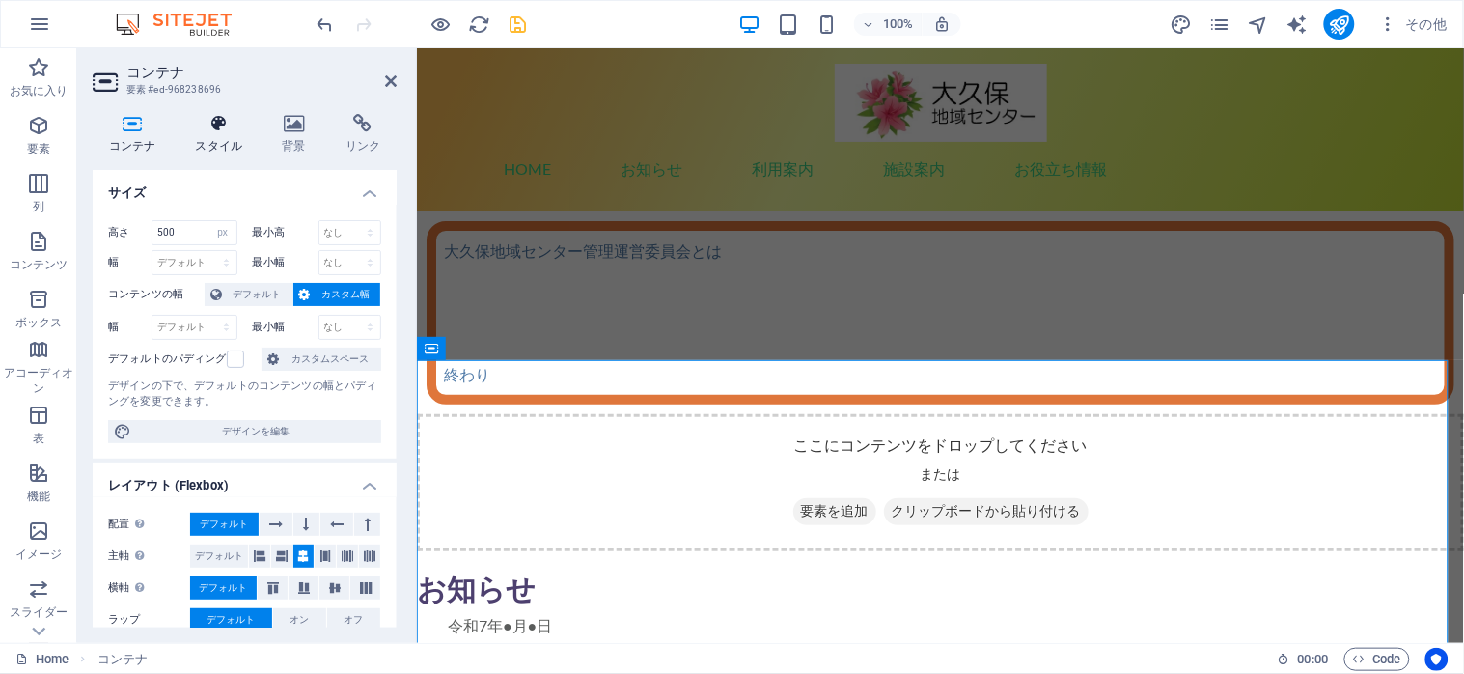
click at [205, 119] on icon at bounding box center [218, 123] width 79 height 19
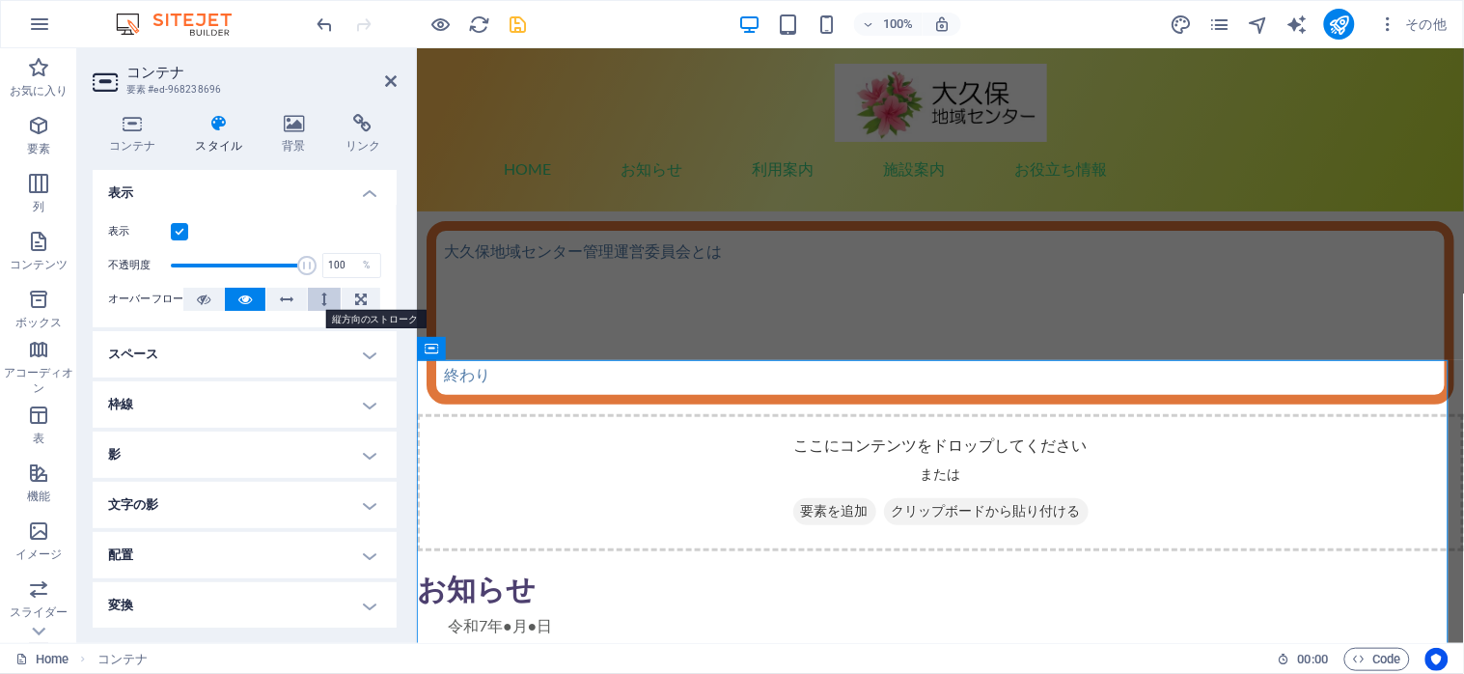
click at [314, 295] on button at bounding box center [324, 299] width 33 height 23
click at [382, 77] on h2 "コンテナ" at bounding box center [261, 72] width 270 height 17
click at [386, 80] on icon at bounding box center [391, 80] width 12 height 15
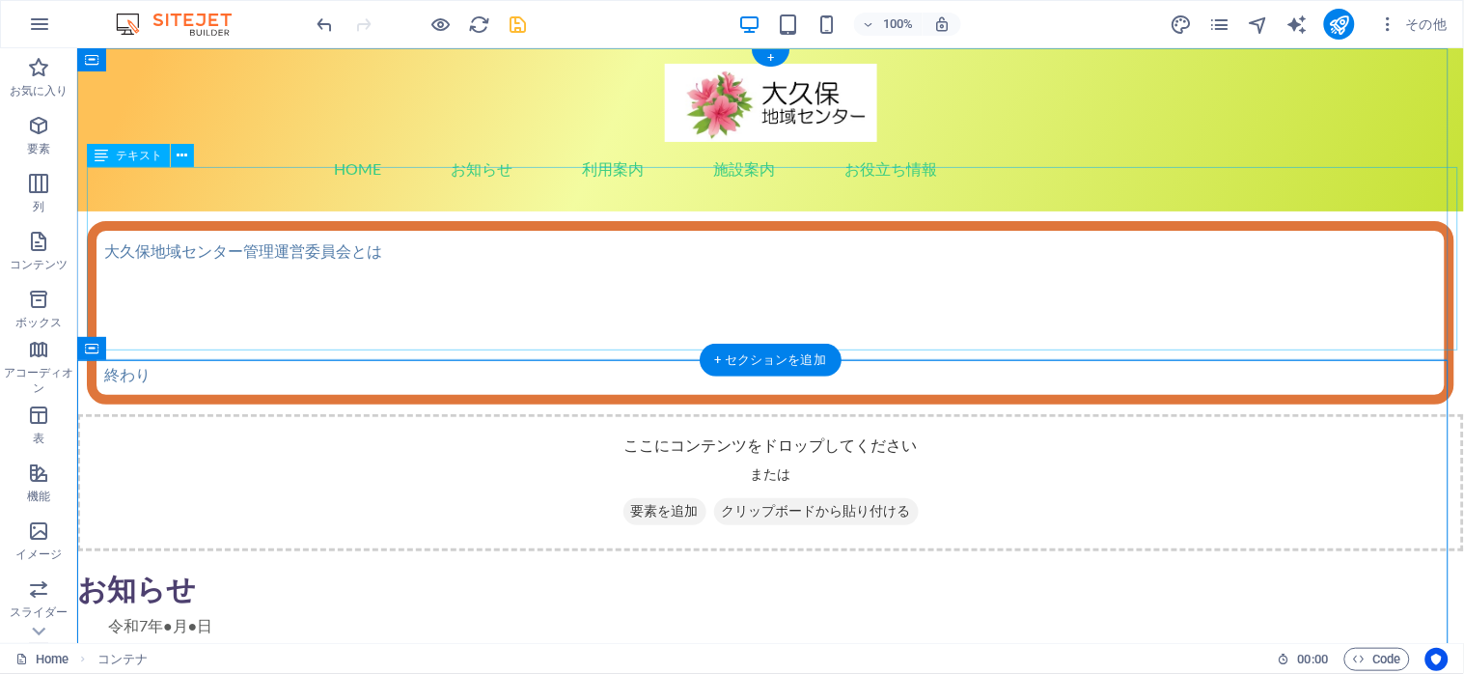
drag, startPoint x: 129, startPoint y: 167, endPoint x: 637, endPoint y: 290, distance: 522.4
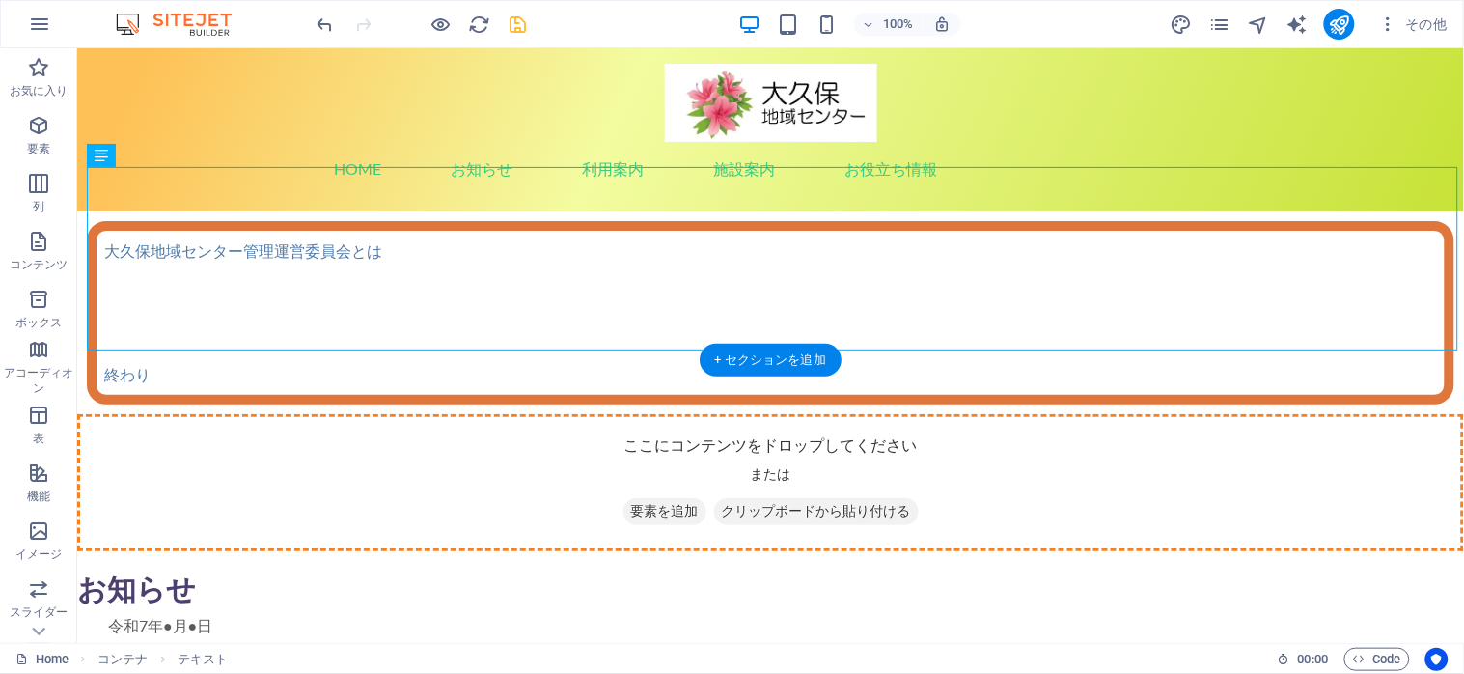
drag, startPoint x: 209, startPoint y: 198, endPoint x: 215, endPoint y: 401, distance: 203.7
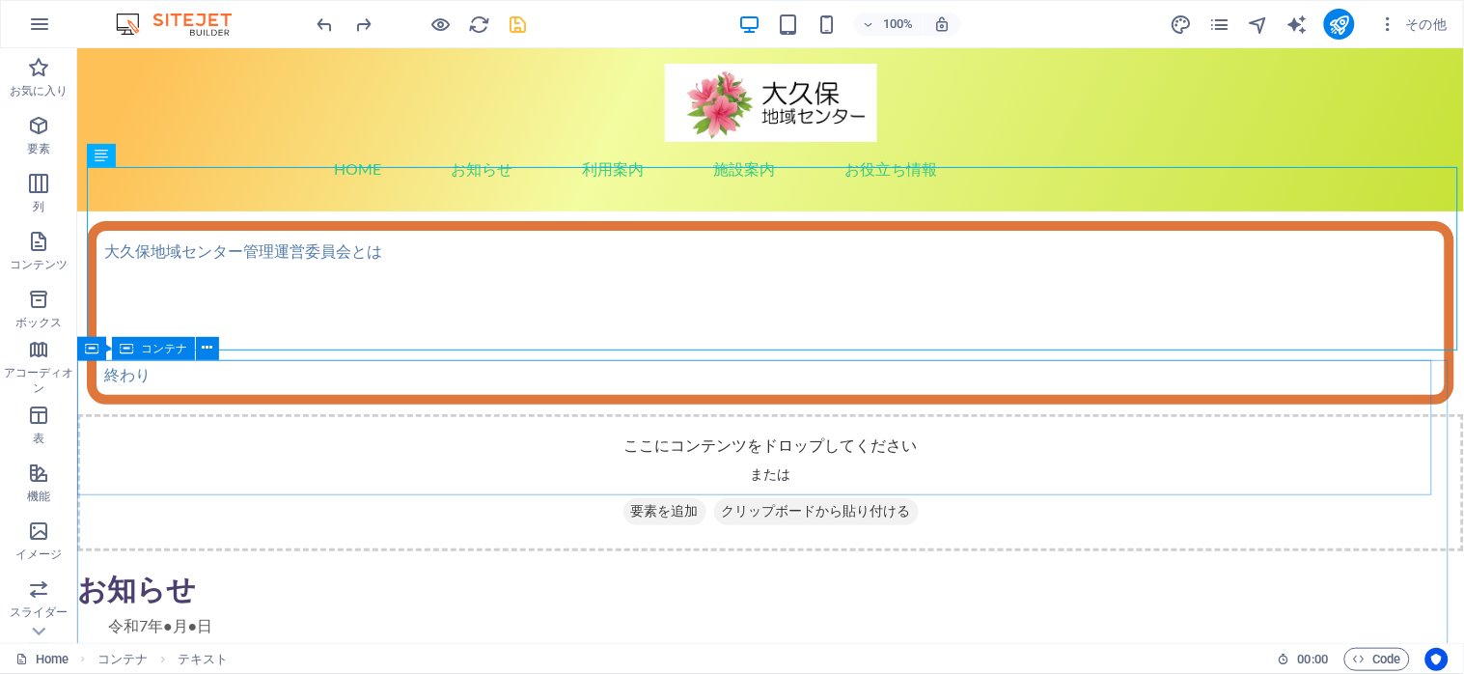
click at [160, 345] on span "コンテナ" at bounding box center [164, 349] width 46 height 12
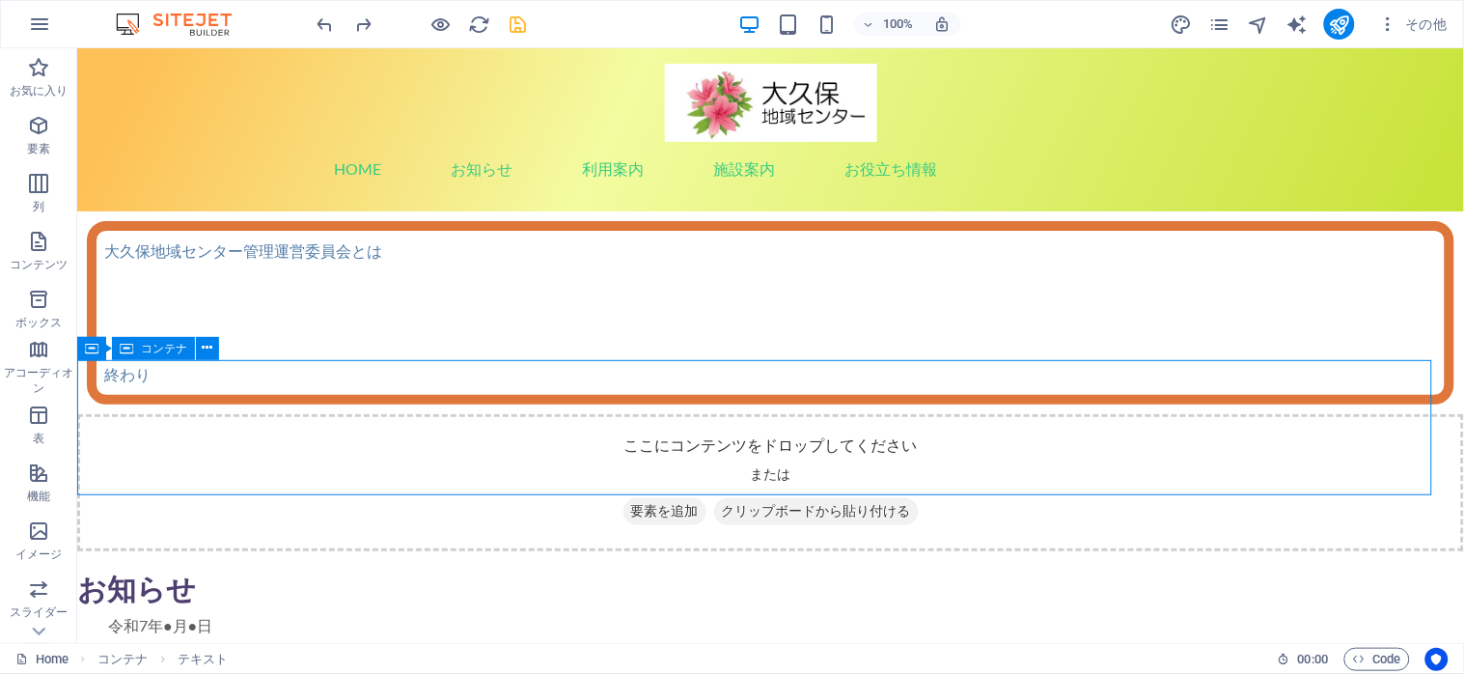
click at [160, 345] on span "コンテナ" at bounding box center [164, 349] width 46 height 12
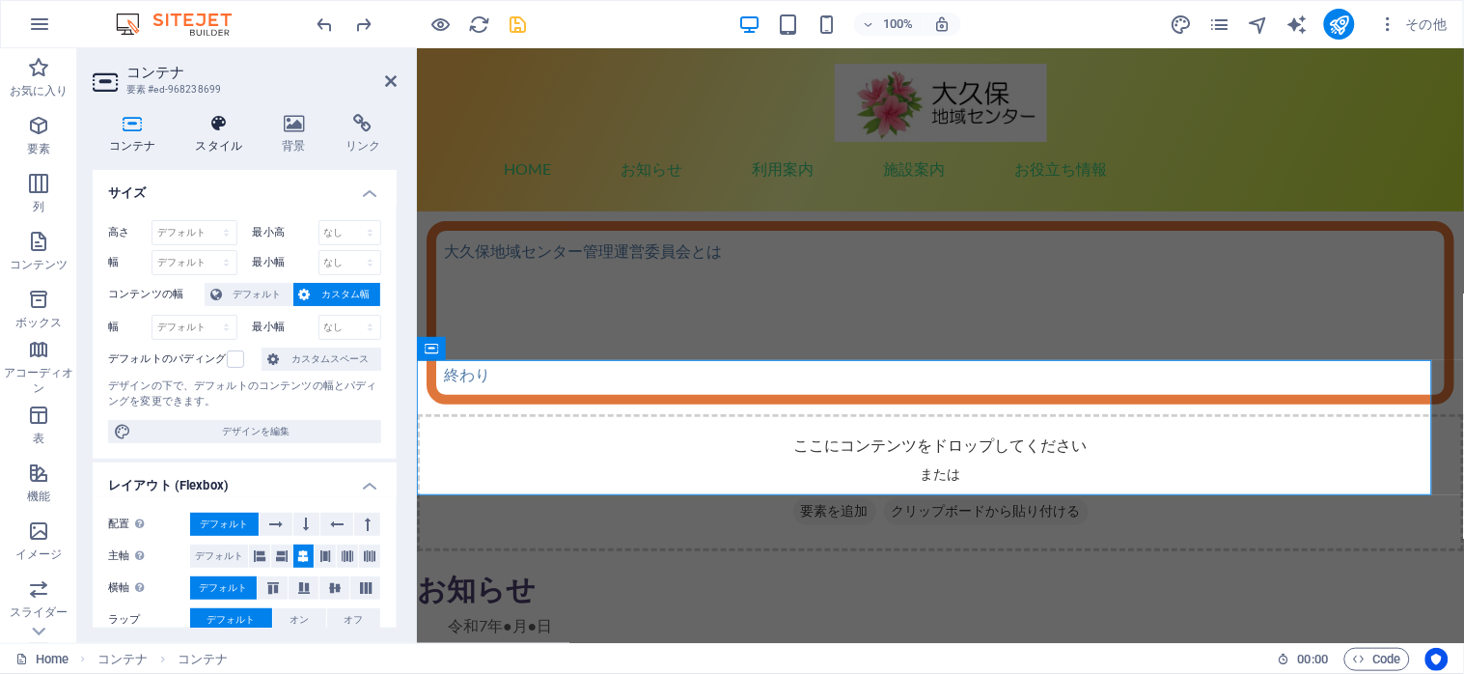
click at [212, 127] on icon at bounding box center [218, 123] width 79 height 19
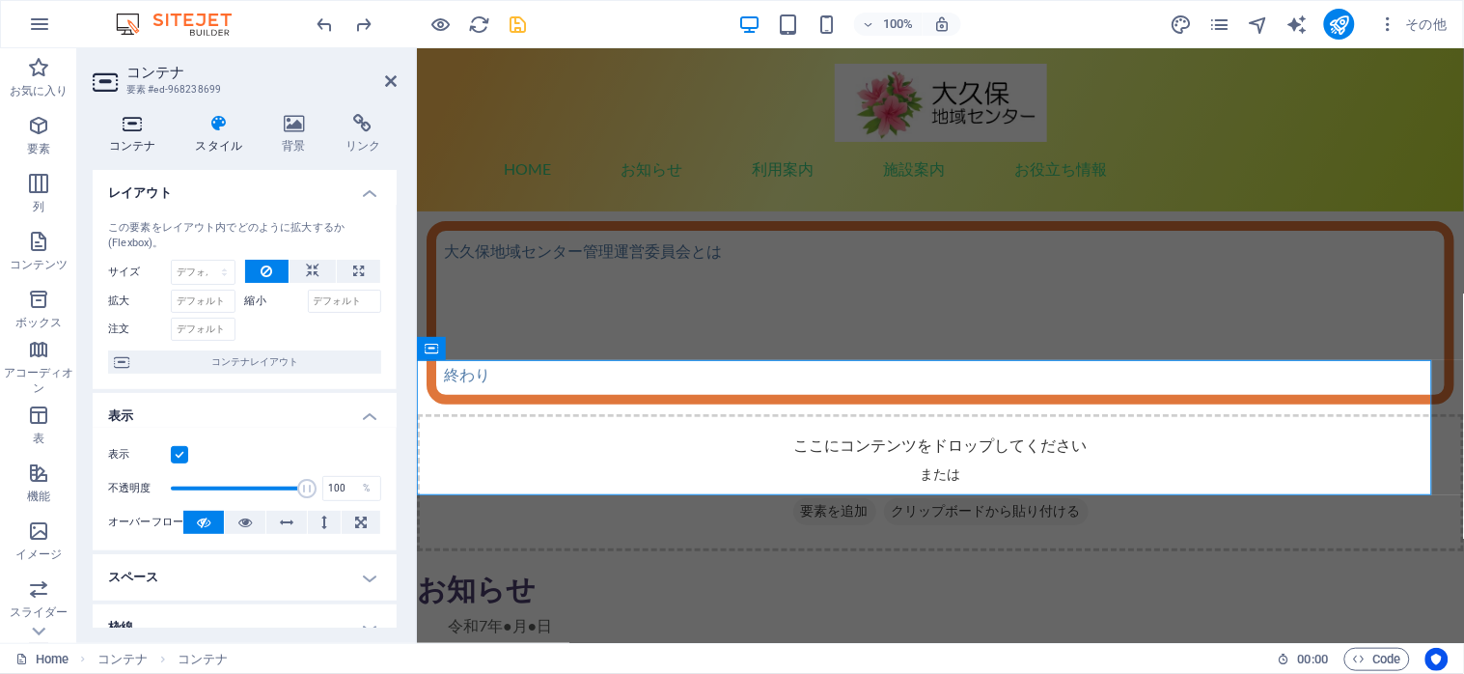
click at [124, 125] on icon at bounding box center [132, 123] width 79 height 19
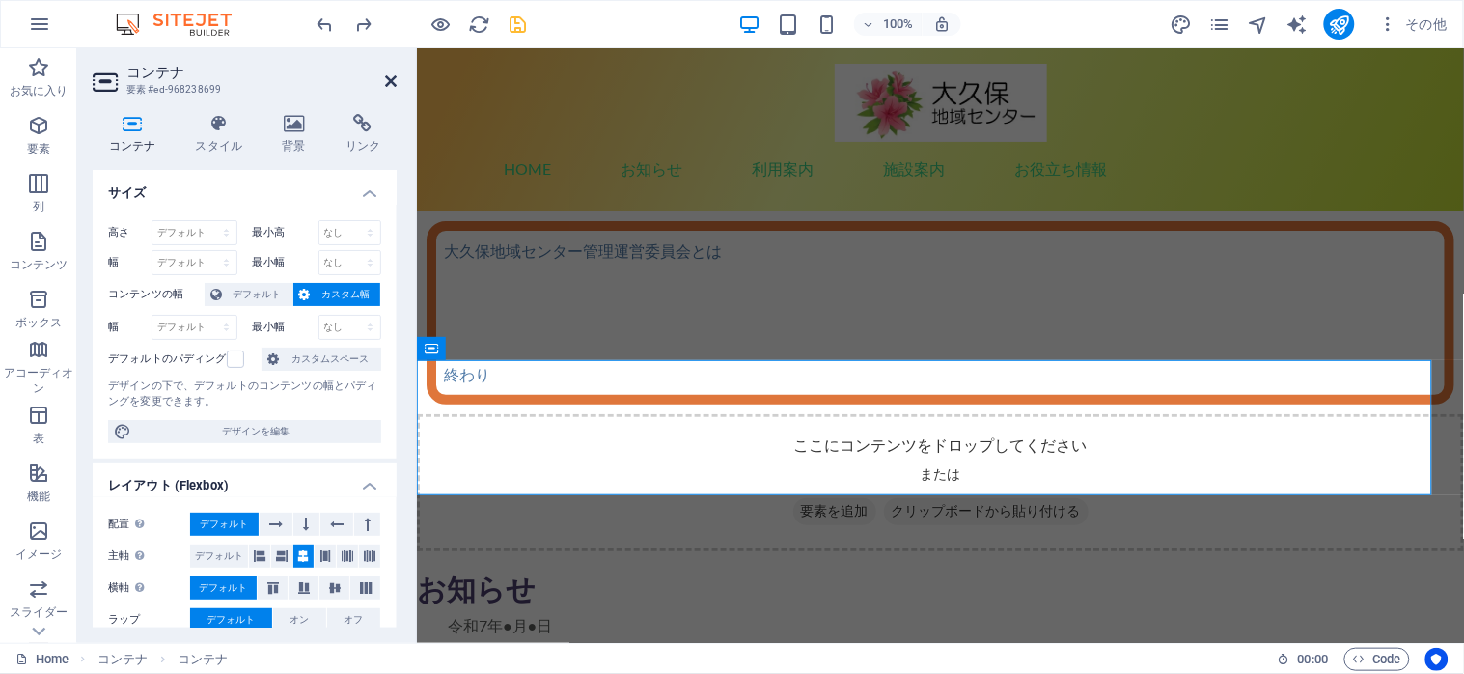
click at [392, 81] on icon at bounding box center [391, 80] width 12 height 15
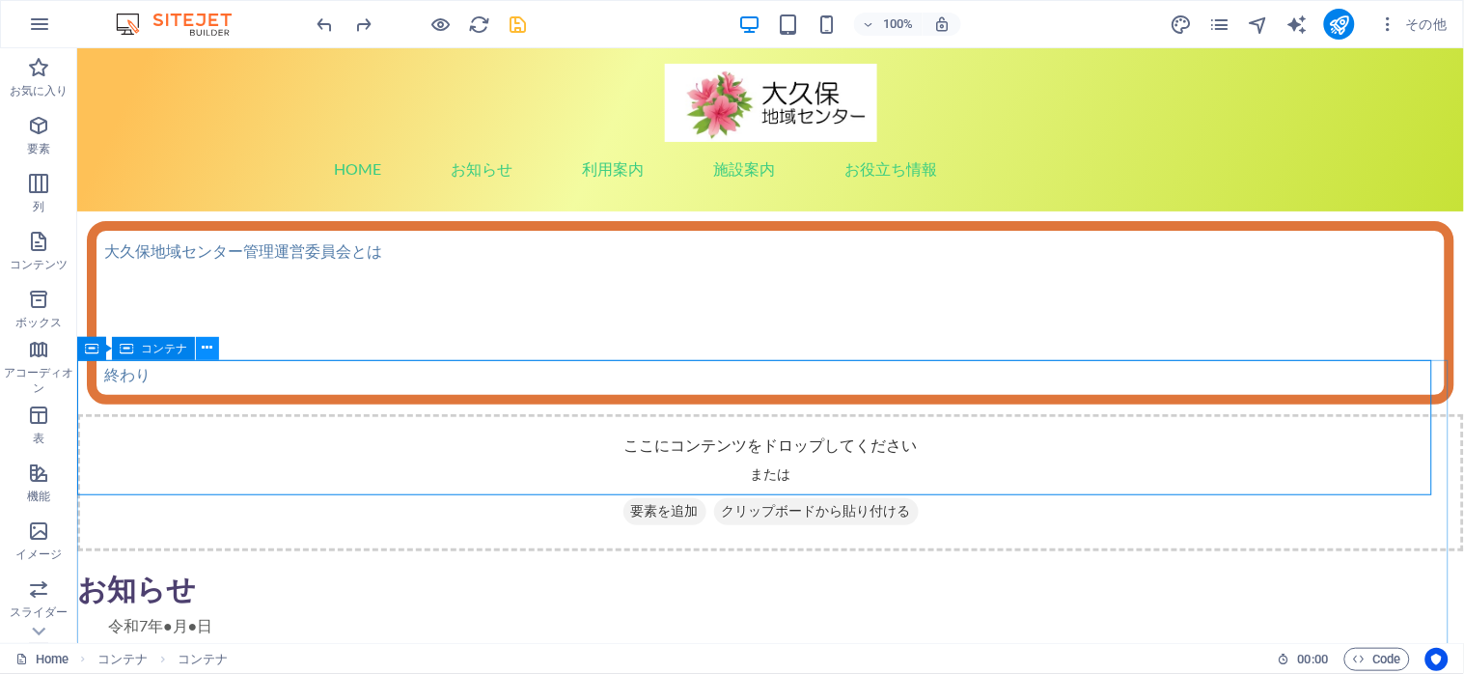
click at [204, 351] on icon at bounding box center [208, 348] width 11 height 20
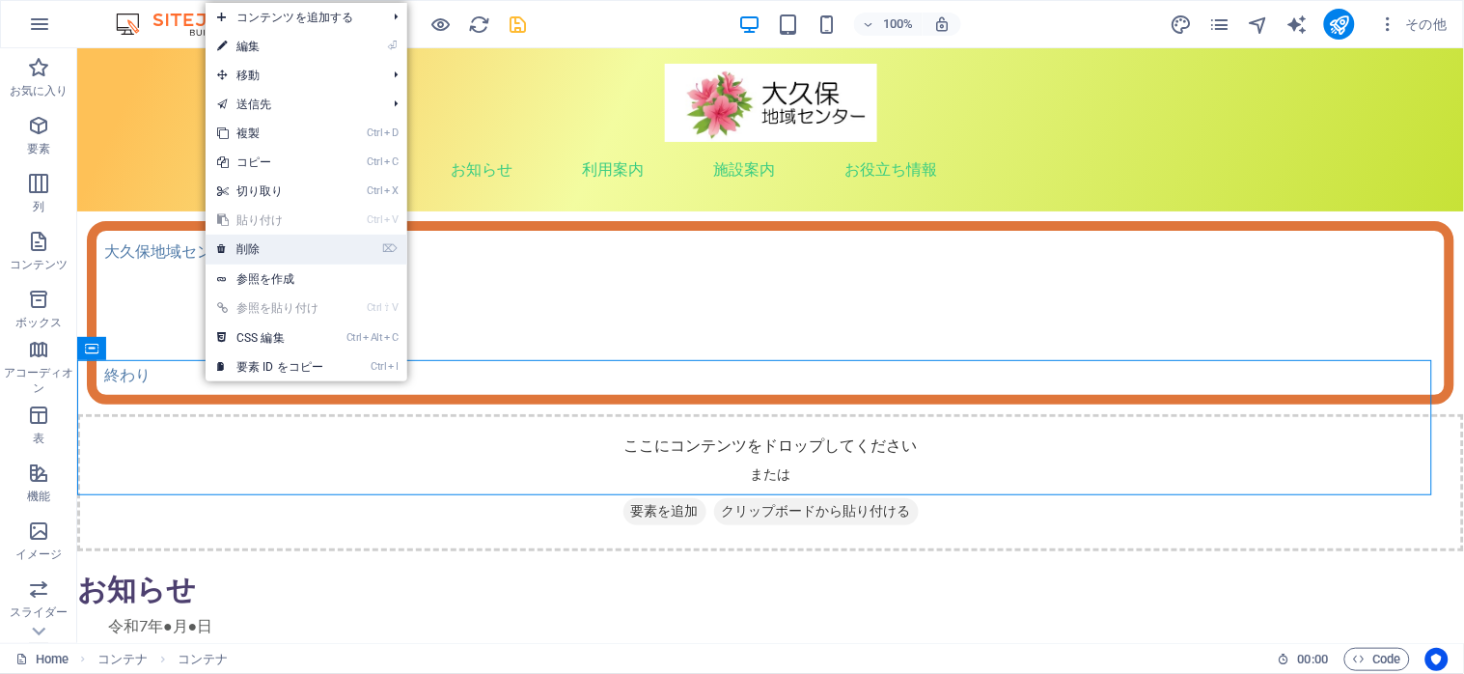
click at [251, 247] on link "⌦ 削除" at bounding box center [270, 248] width 129 height 29
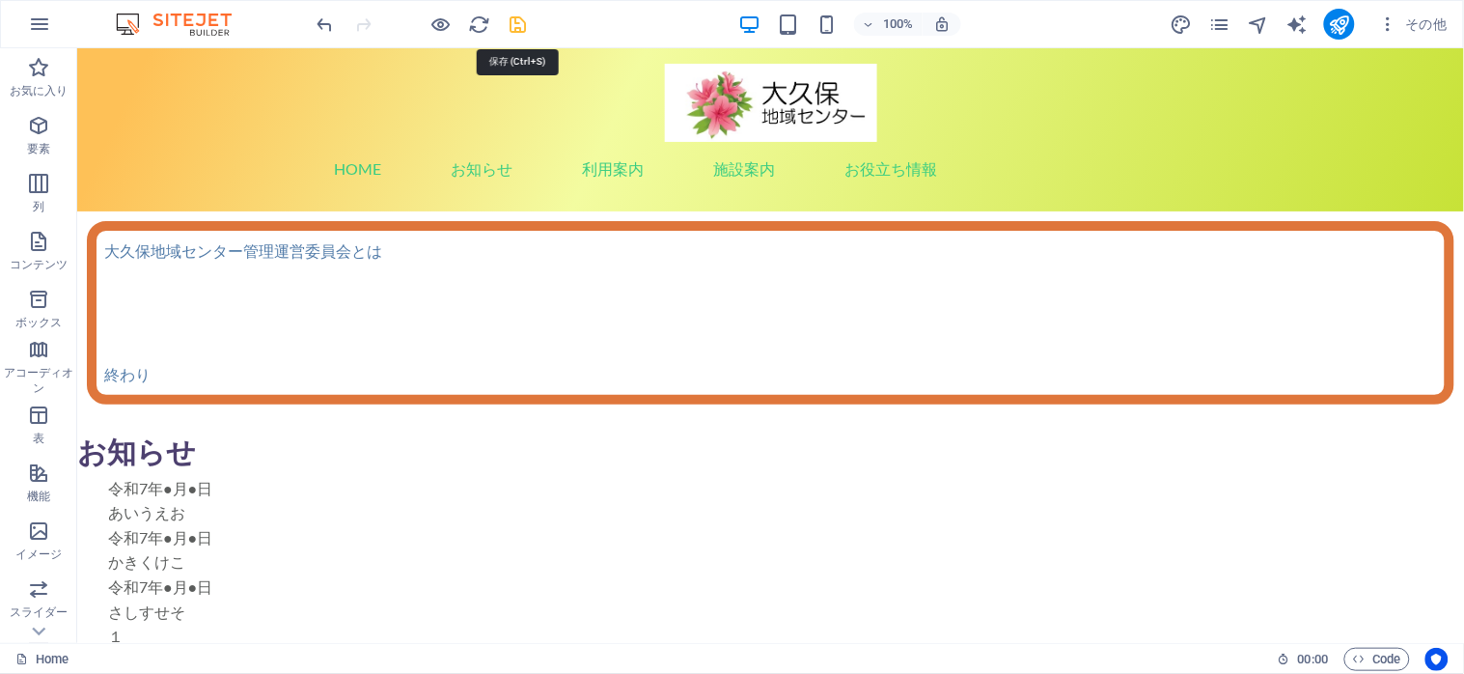
click at [511, 30] on icon "save" at bounding box center [519, 25] width 22 height 22
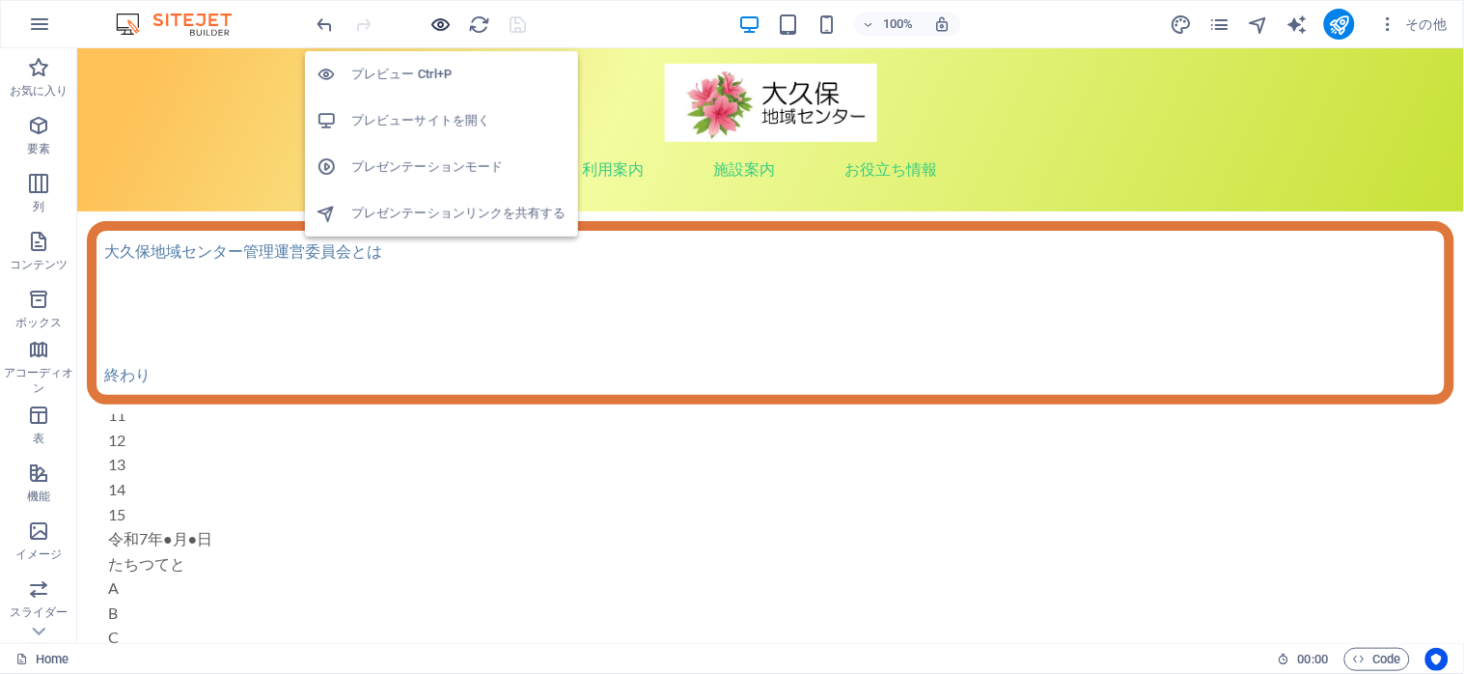
click at [435, 24] on icon "button" at bounding box center [441, 25] width 22 height 22
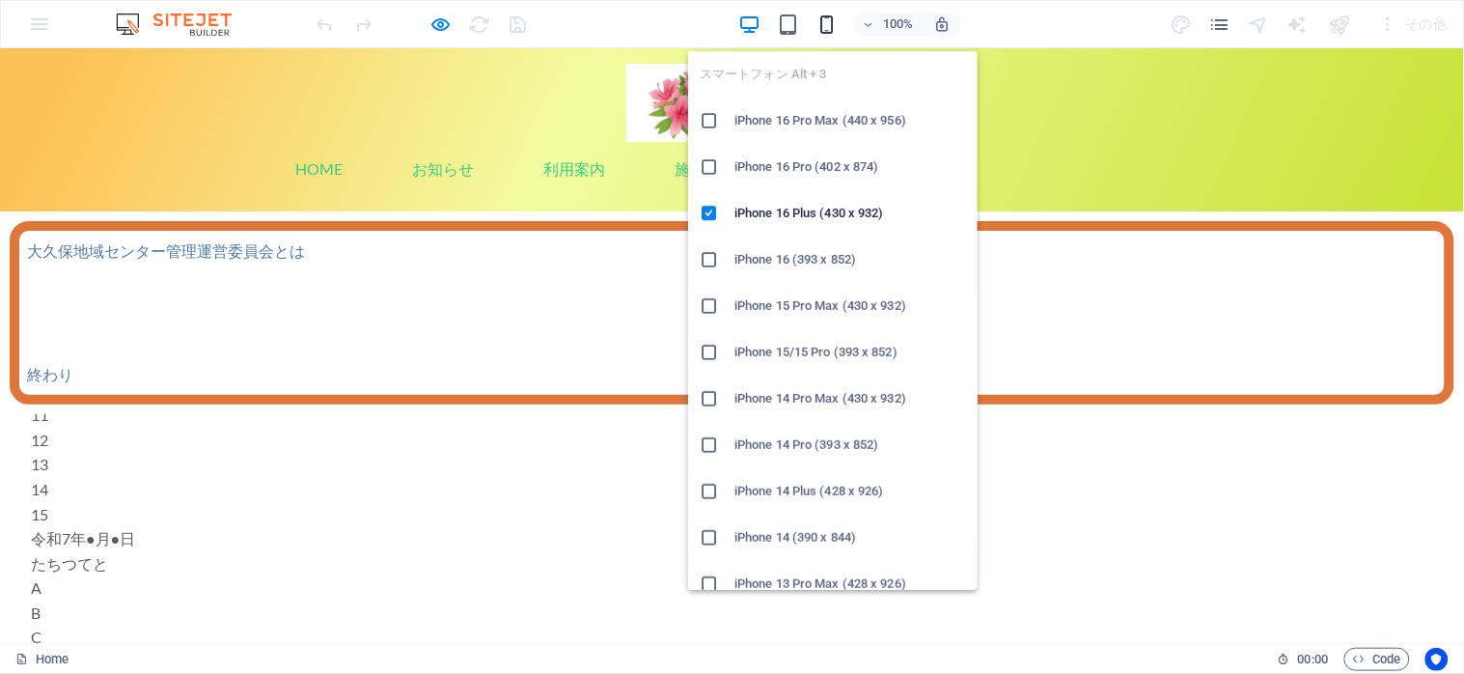
click at [816, 25] on icon "button" at bounding box center [827, 25] width 22 height 22
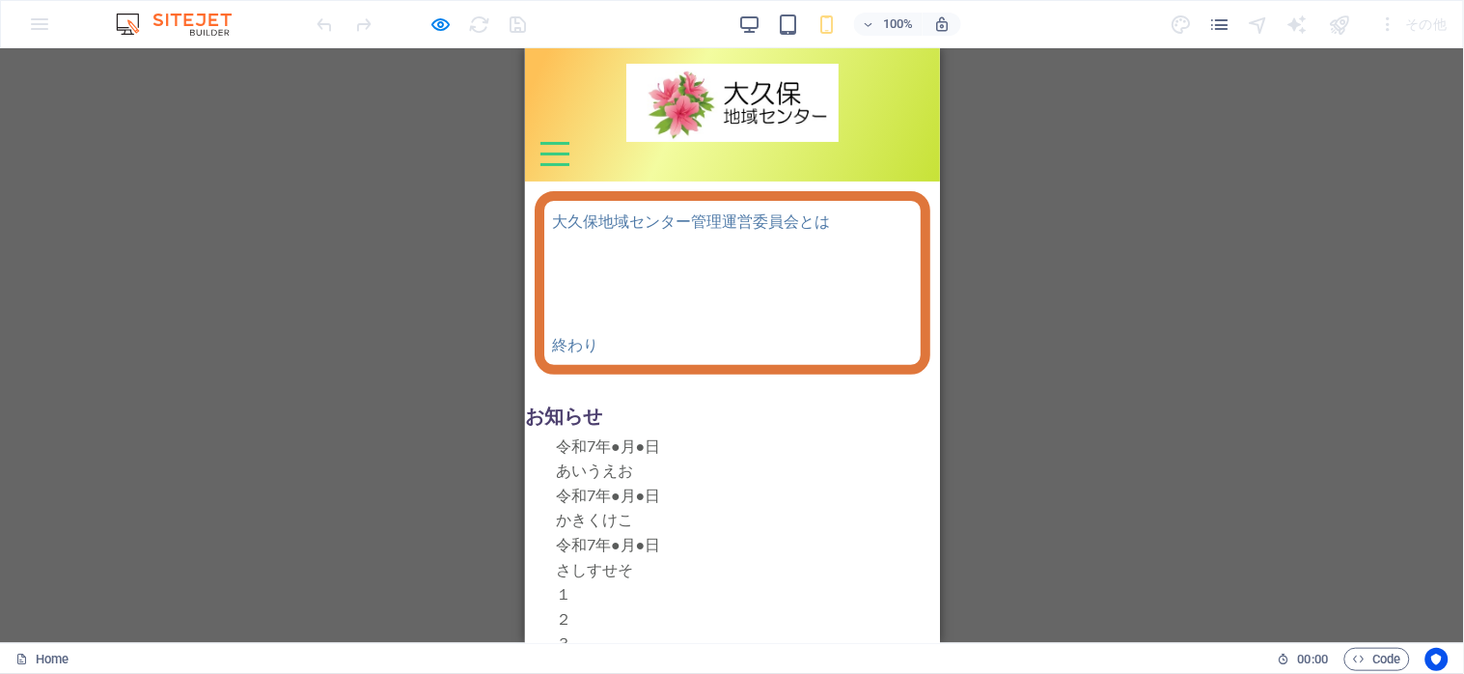
click at [568, 141] on div "Menu" at bounding box center [553, 153] width 29 height 24
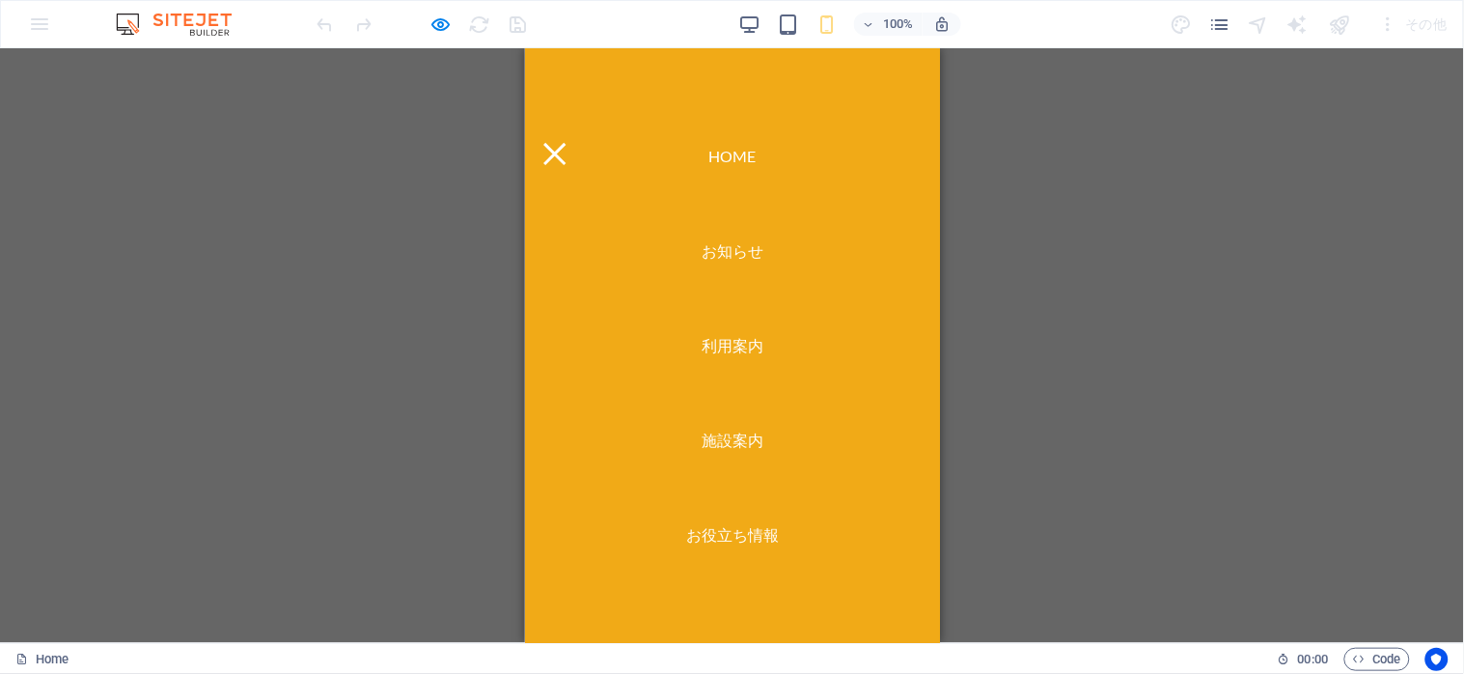
scroll to position [386, 0]
click at [725, 514] on link "お役立ち情報" at bounding box center [731, 534] width 131 height 54
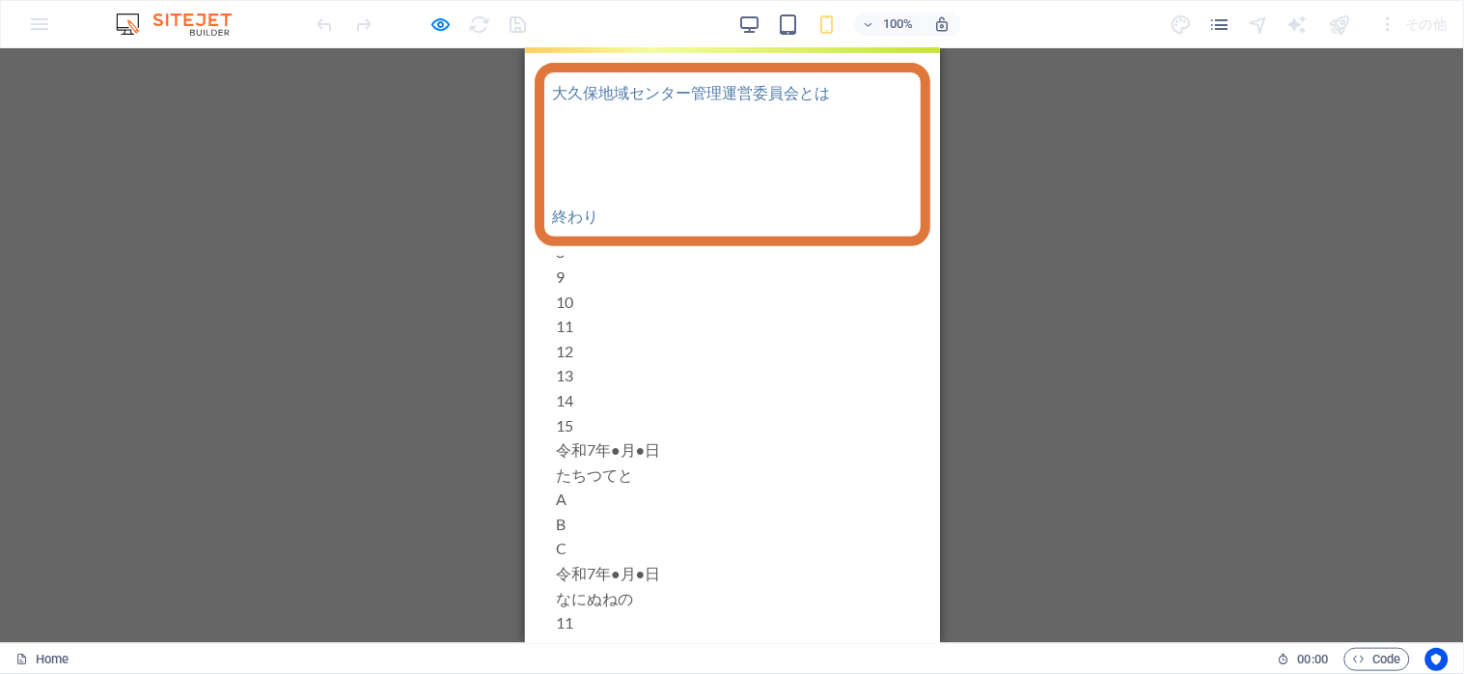
scroll to position [0, 0]
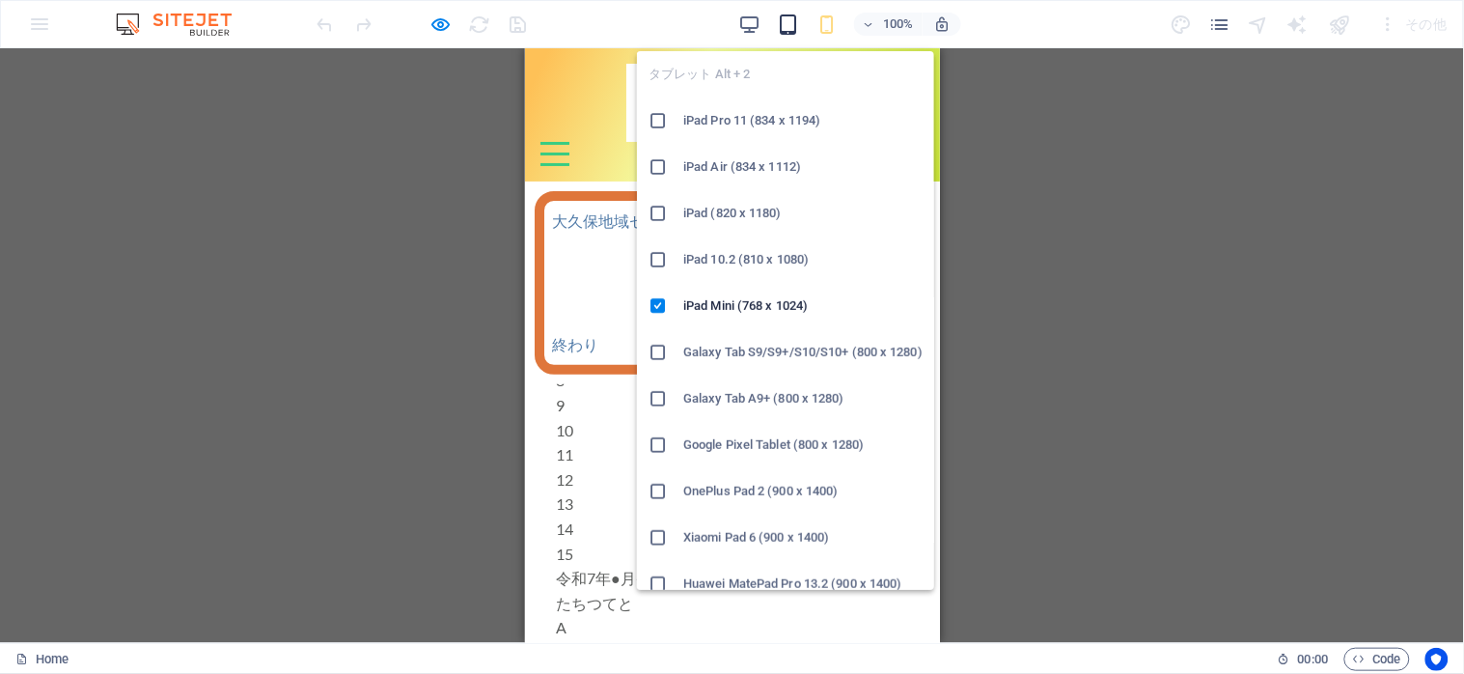
click at [793, 33] on icon "button" at bounding box center [789, 25] width 22 height 22
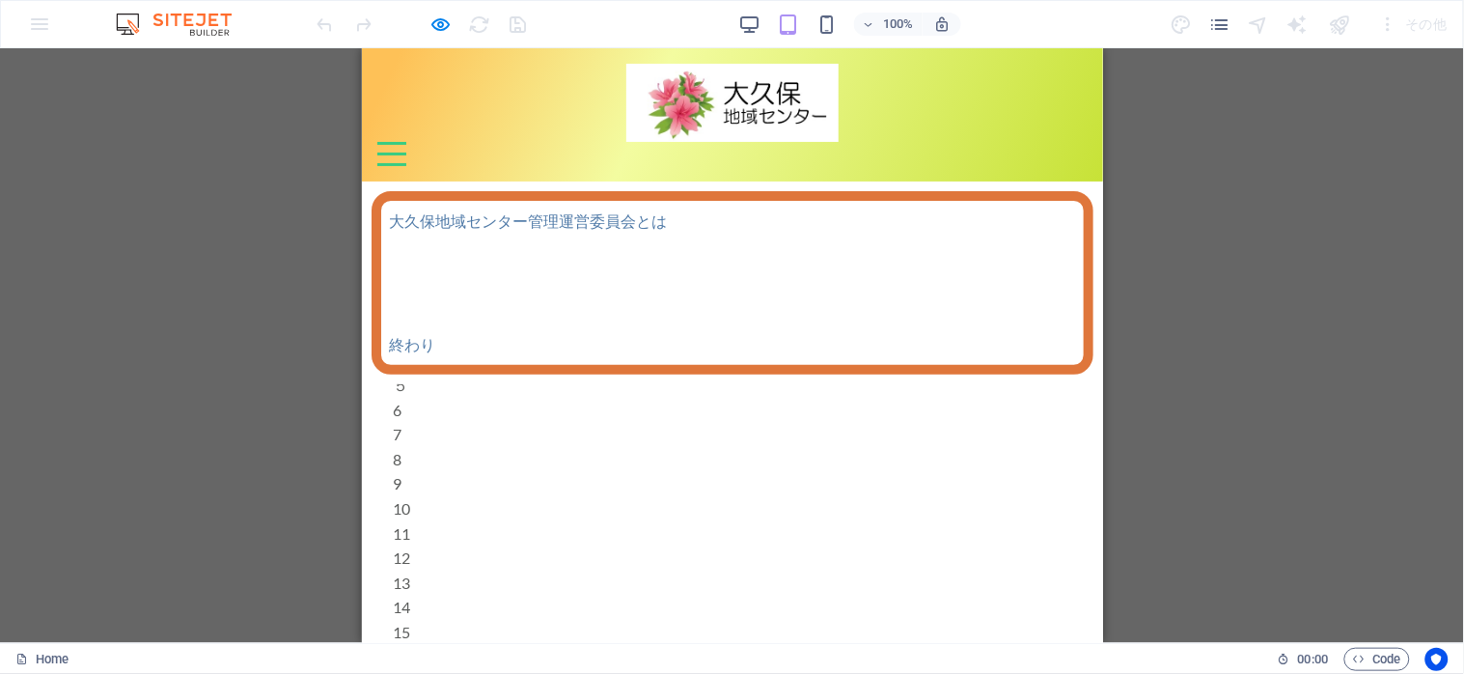
scroll to position [75, 0]
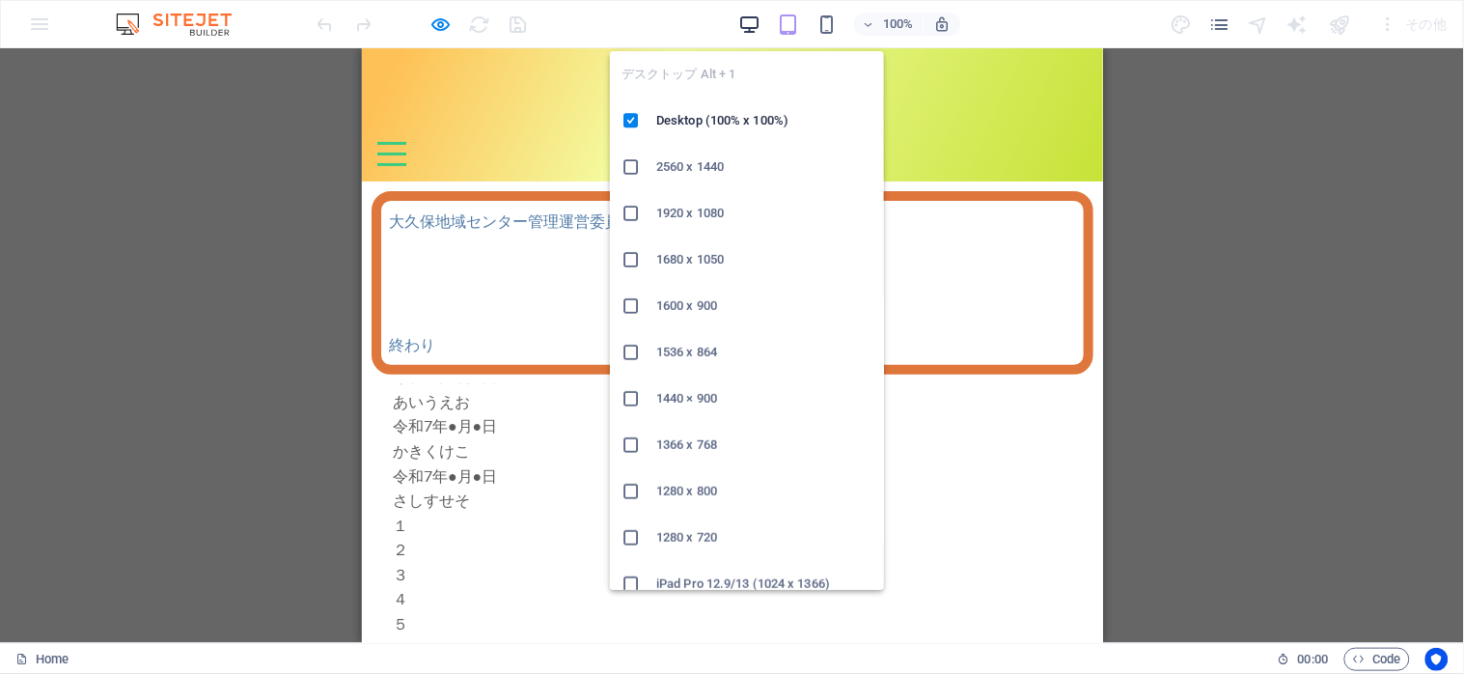
click at [744, 23] on icon "button" at bounding box center [750, 25] width 22 height 22
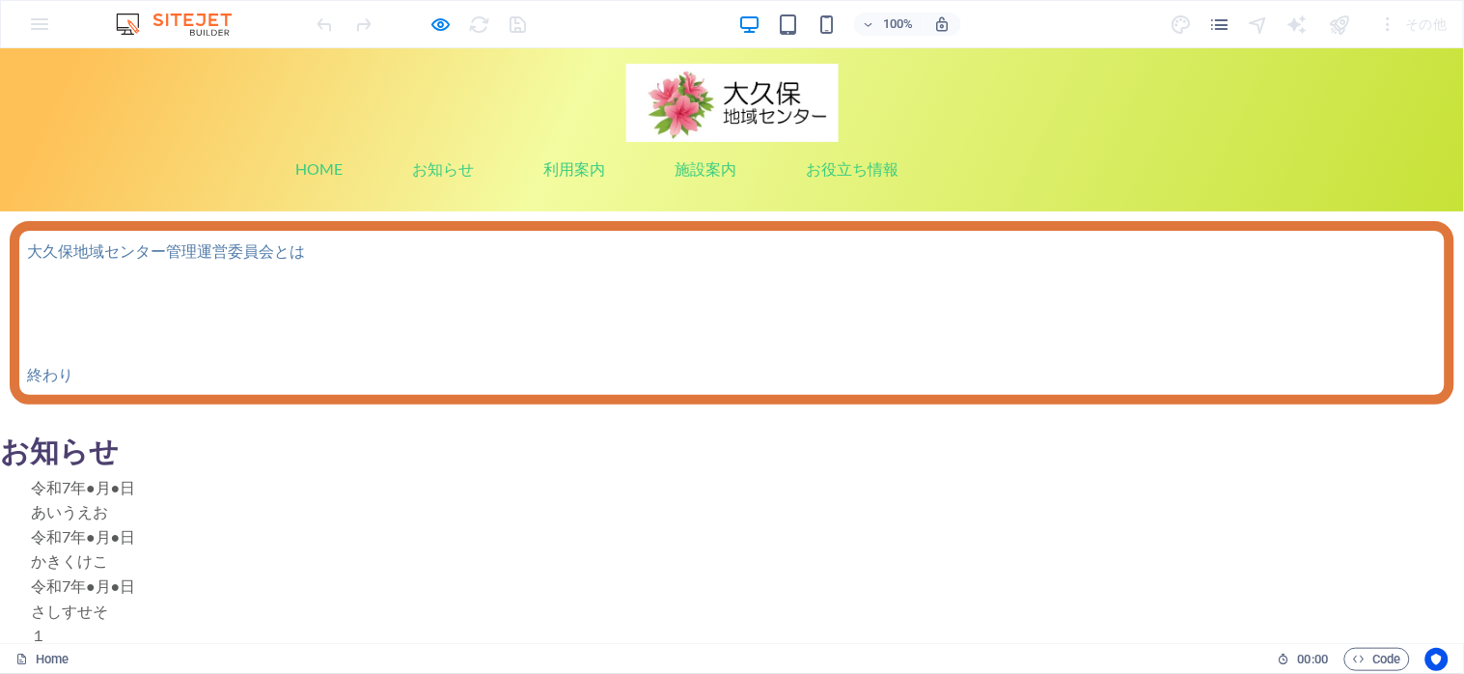
scroll to position [0, 0]
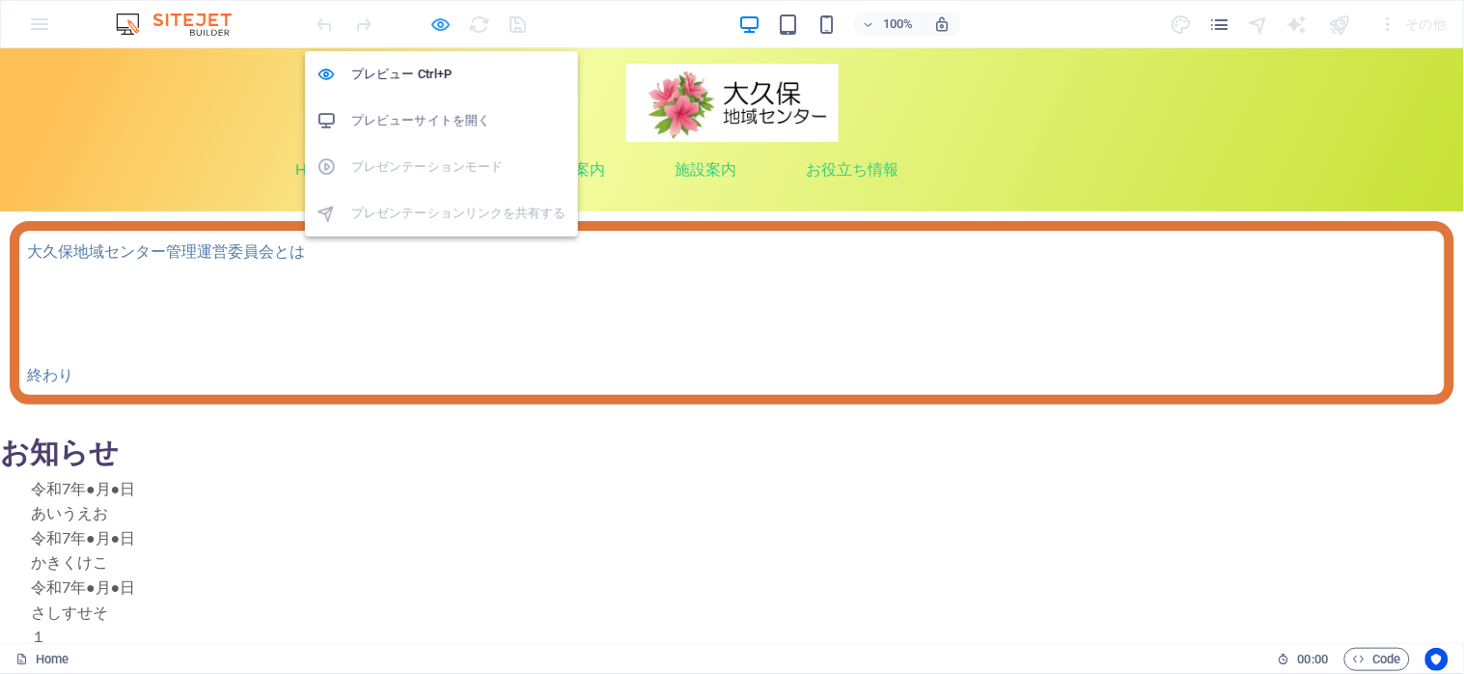
click at [437, 25] on icon "button" at bounding box center [441, 25] width 22 height 22
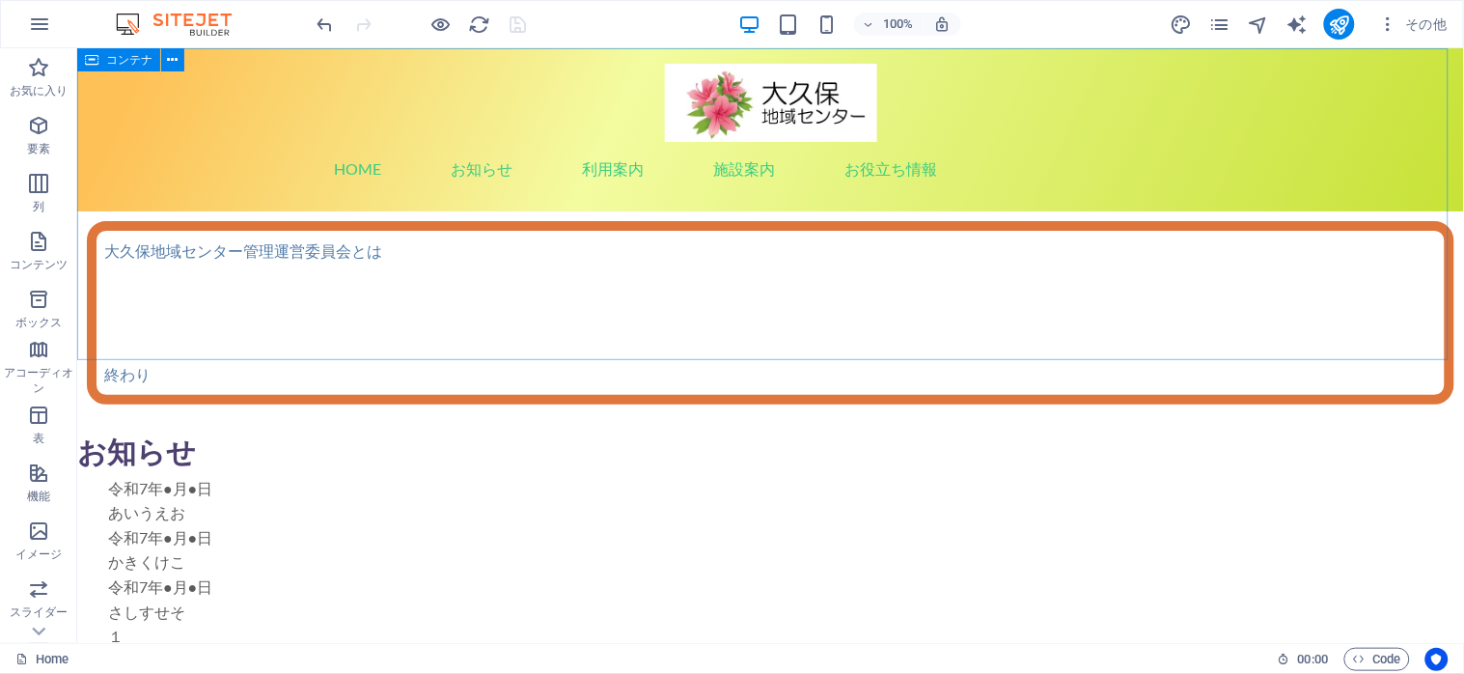
click at [112, 58] on span "コンテナ" at bounding box center [129, 60] width 46 height 12
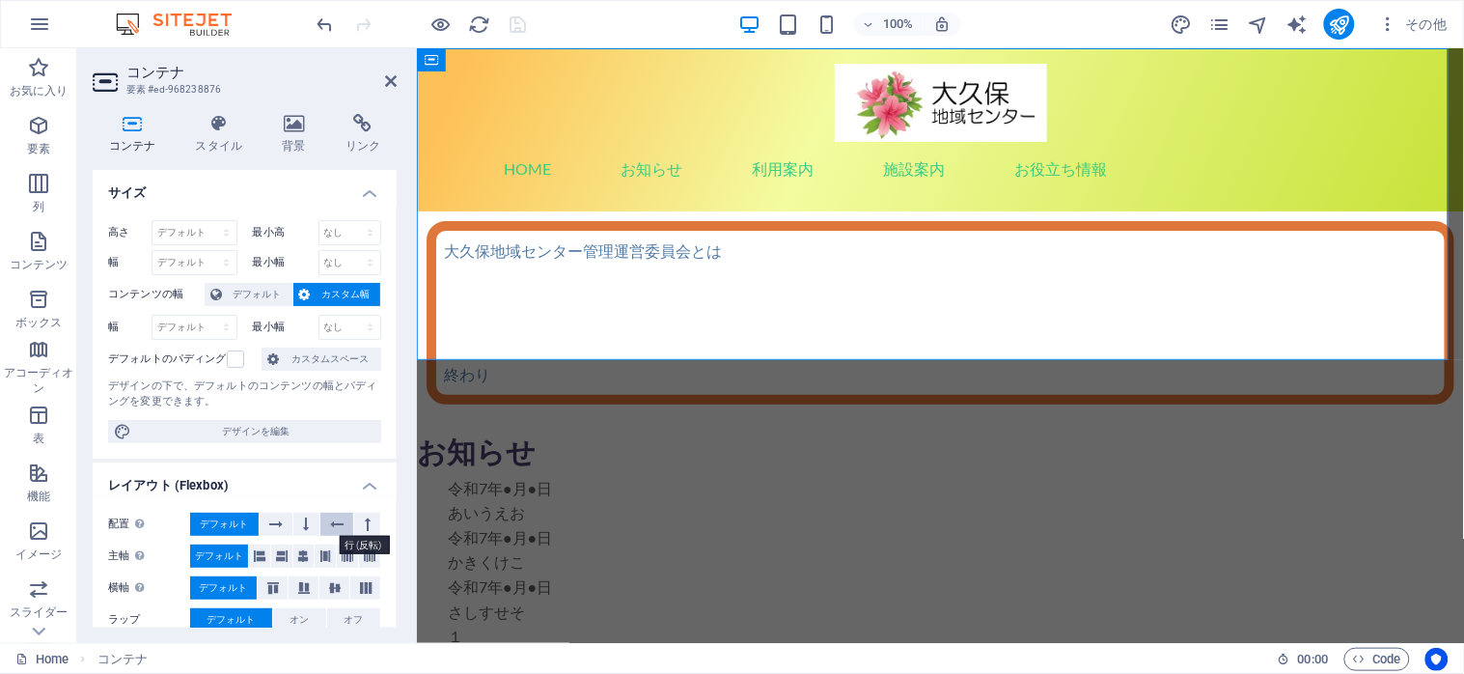
click at [330, 524] on icon at bounding box center [337, 523] width 14 height 23
click at [222, 519] on span "デフォルト" at bounding box center [224, 523] width 48 height 23
click at [269, 531] on icon at bounding box center [276, 523] width 14 height 23
click at [220, 519] on span "デフォルト" at bounding box center [224, 523] width 48 height 23
click at [300, 562] on icon at bounding box center [304, 555] width 12 height 23
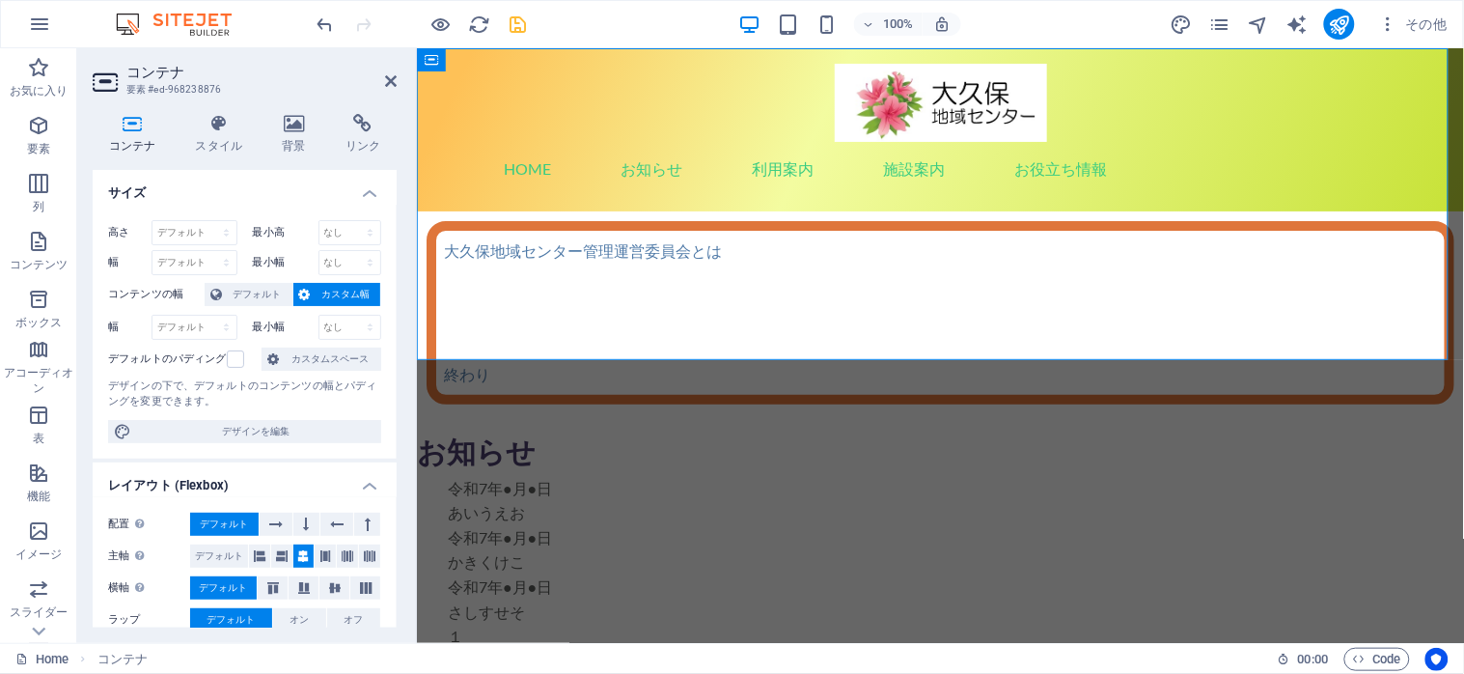
scroll to position [128, 0]
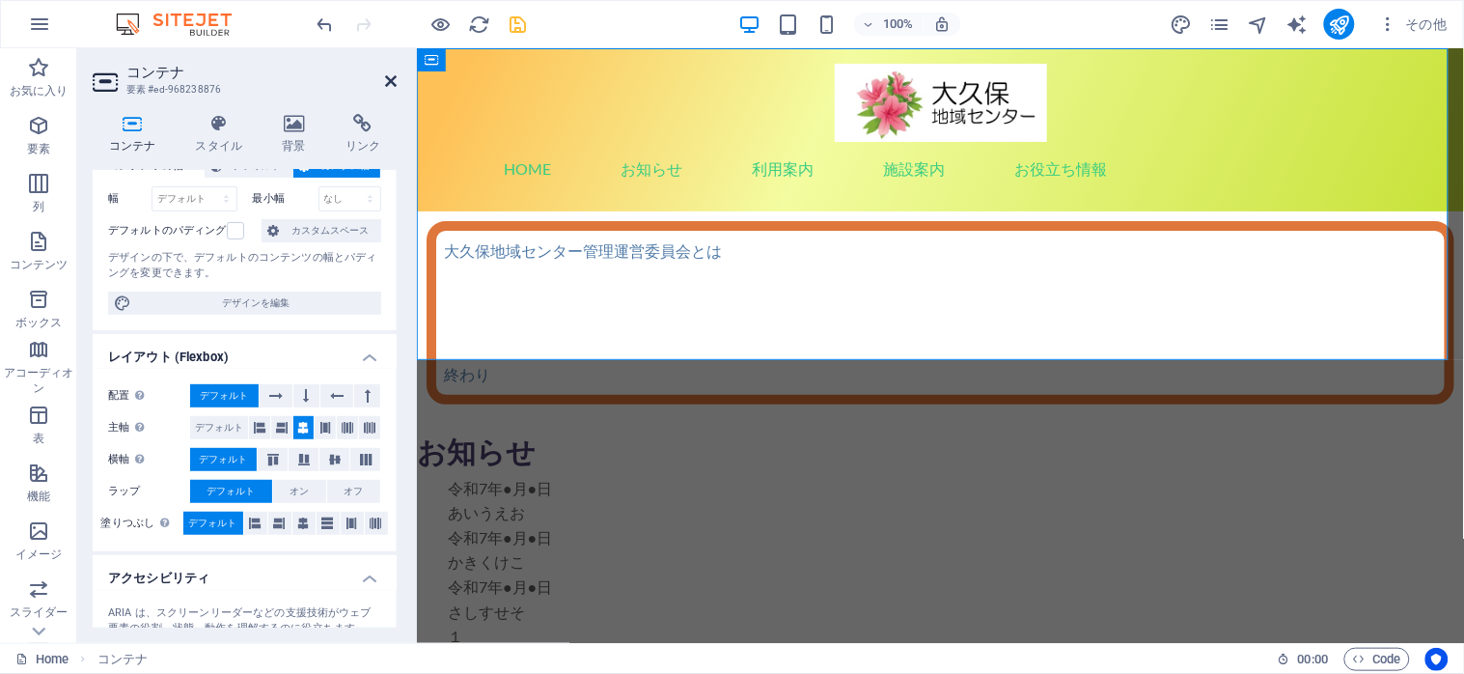
click at [396, 81] on icon at bounding box center [391, 80] width 12 height 15
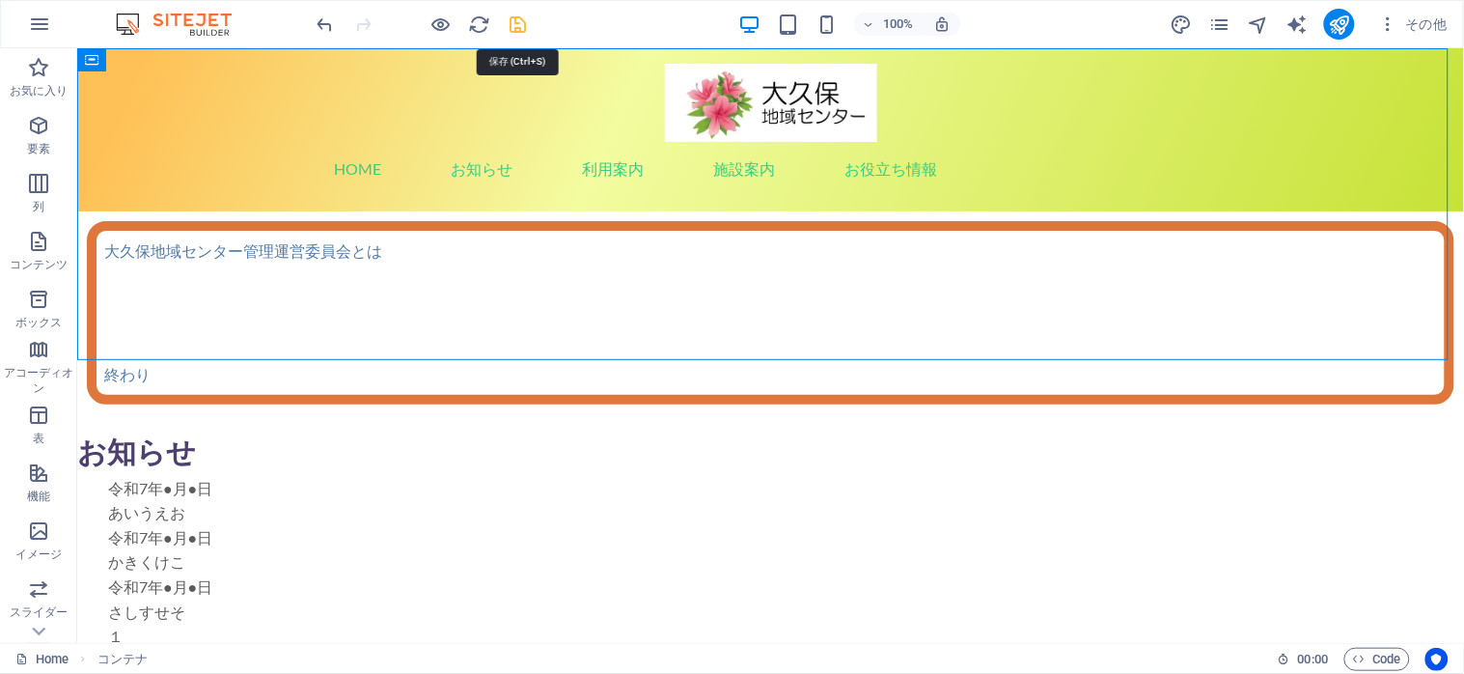
click at [513, 25] on icon "save" at bounding box center [519, 25] width 22 height 22
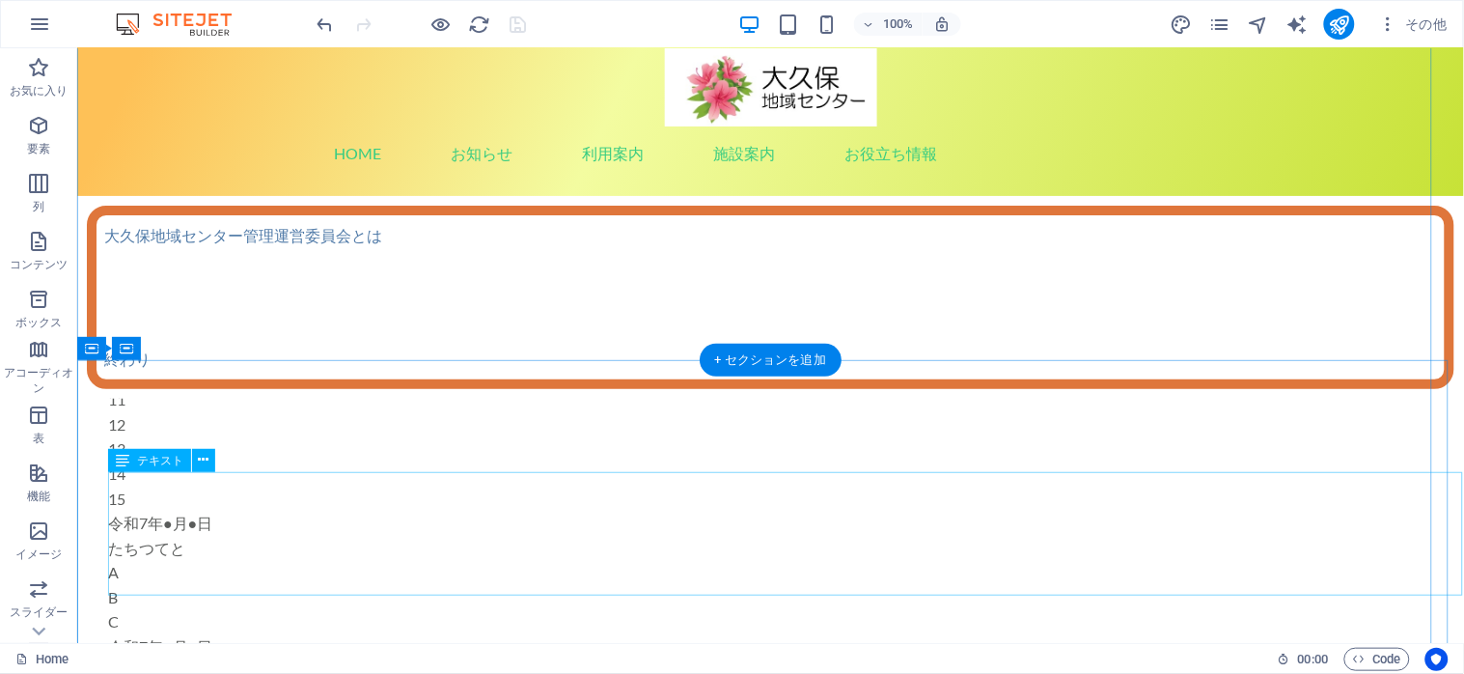
scroll to position [0, 0]
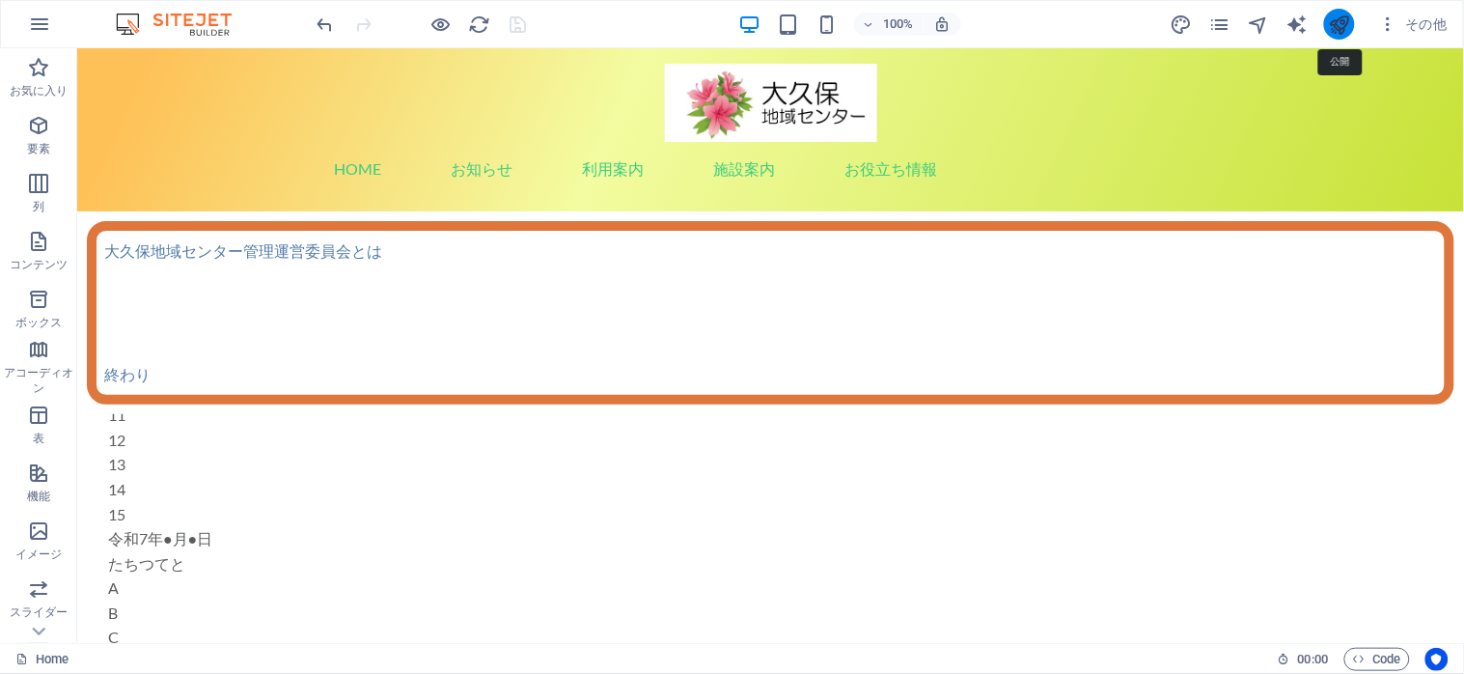
click at [1344, 25] on icon "publish" at bounding box center [1340, 25] width 22 height 22
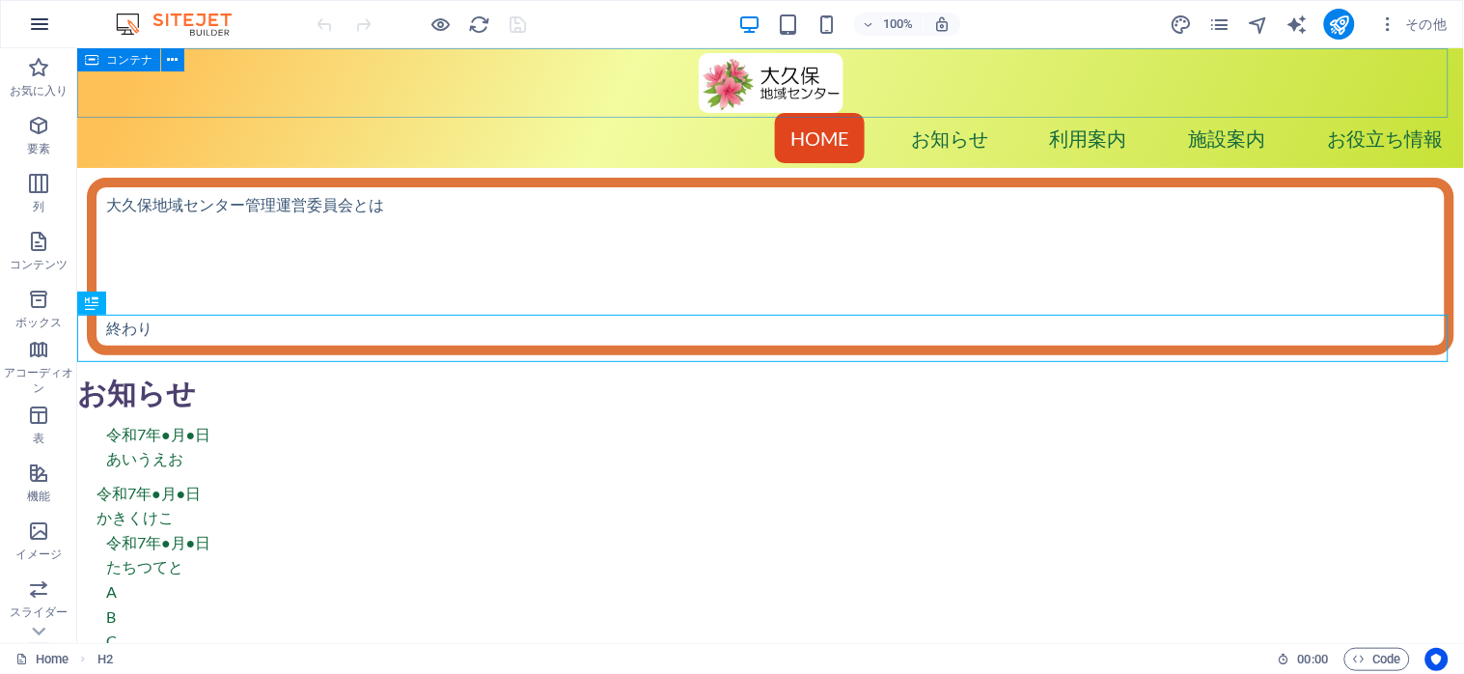
click at [43, 21] on icon "button" at bounding box center [39, 24] width 23 height 23
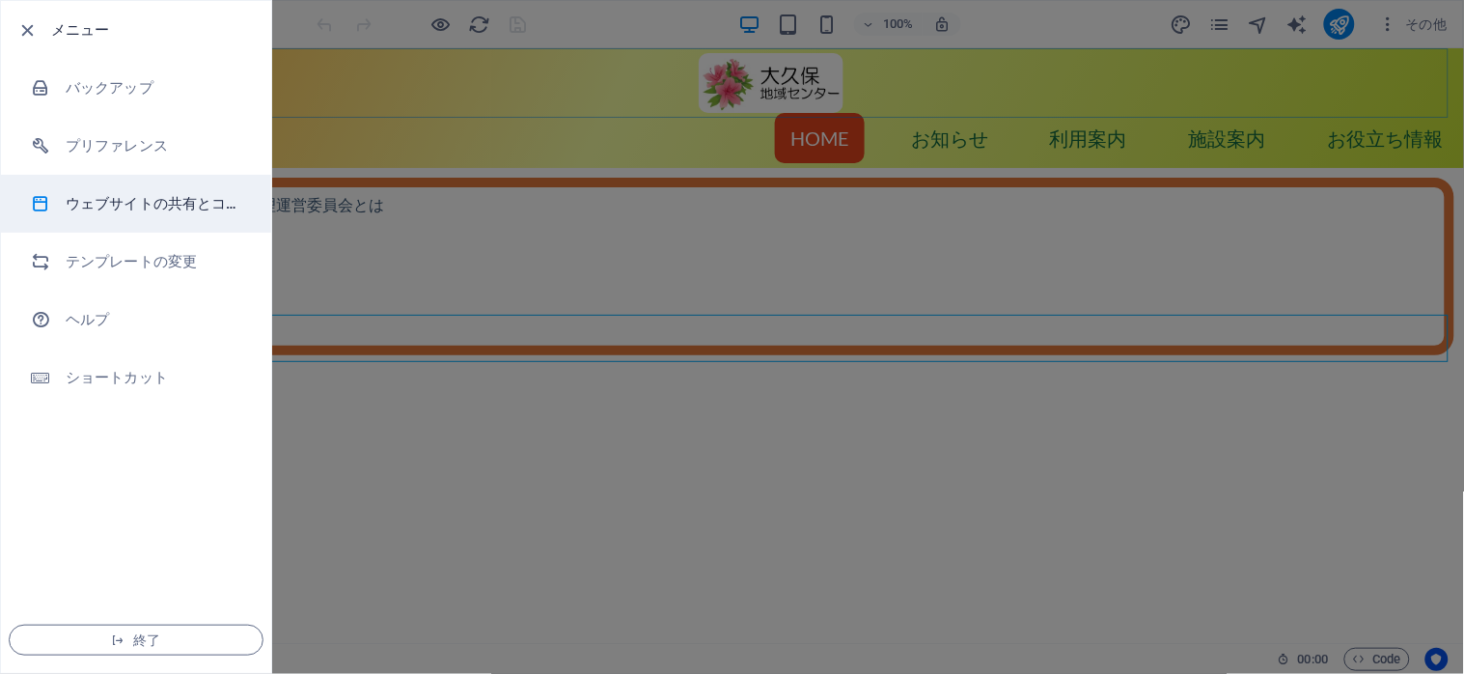
click at [81, 190] on li "ウェブサイトの共有とコピー" at bounding box center [136, 204] width 270 height 58
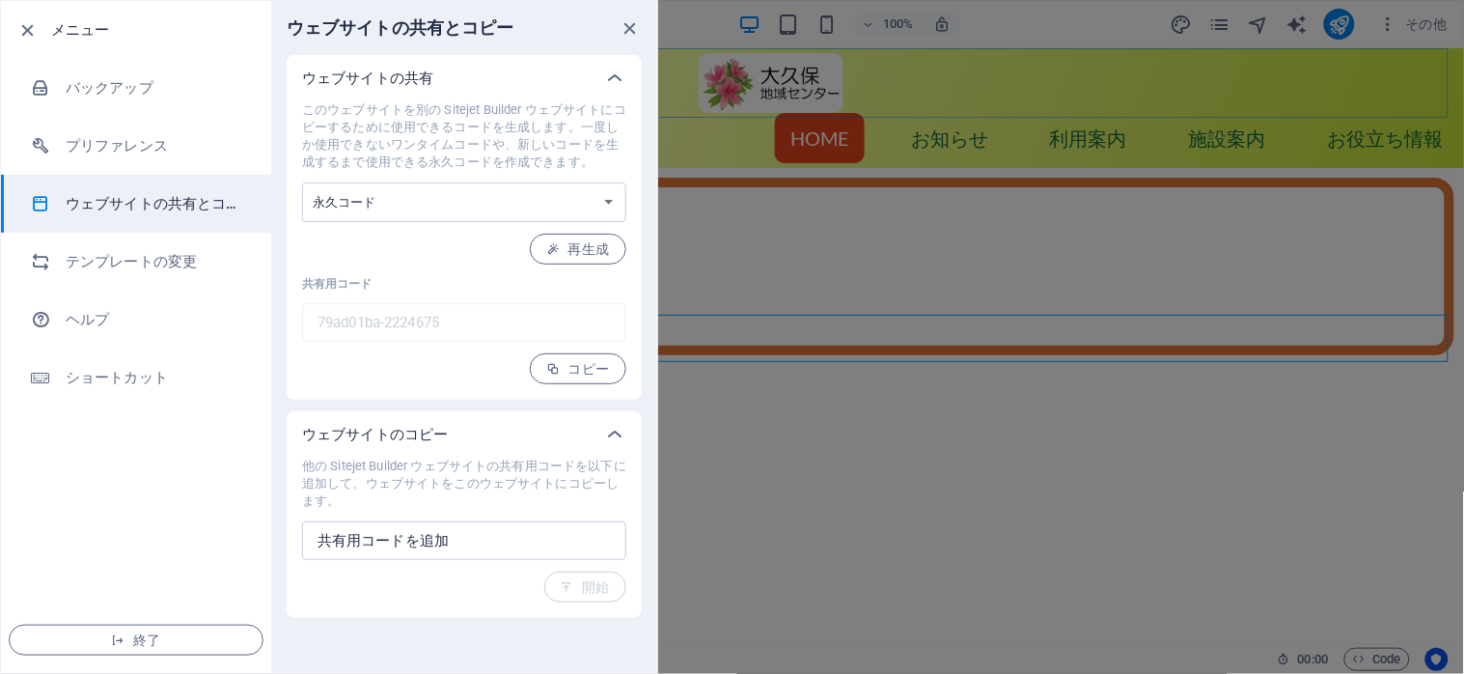
click at [471, 365] on div "このウェブサイトを別の Sitejet Builder ウェブサイトにコピーするために使用できるコードを生成します。一度しか使用できないワンタイムコードや、新…" at bounding box center [464, 242] width 324 height 283
click at [575, 370] on span "コピー" at bounding box center [578, 368] width 64 height 15
click at [154, 643] on span "終了" at bounding box center [136, 639] width 222 height 15
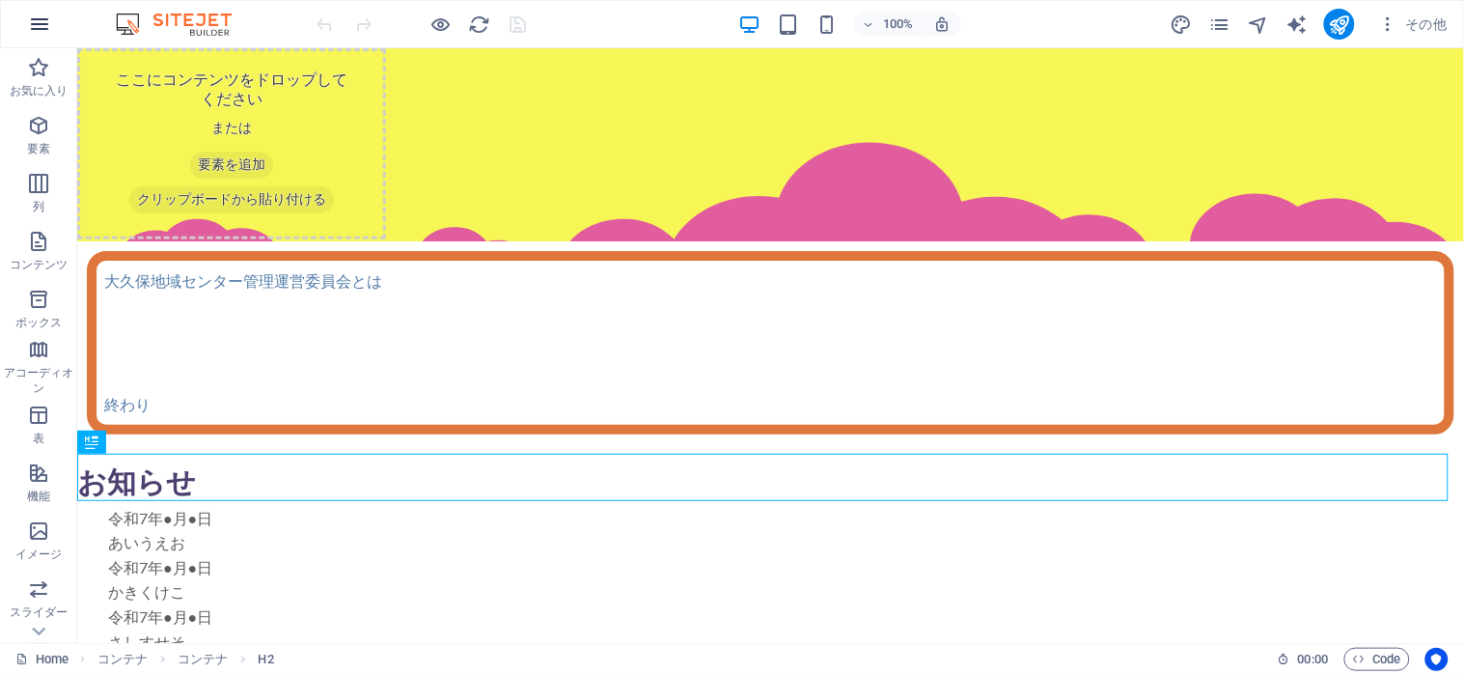
click at [29, 17] on icon "button" at bounding box center [39, 24] width 23 height 23
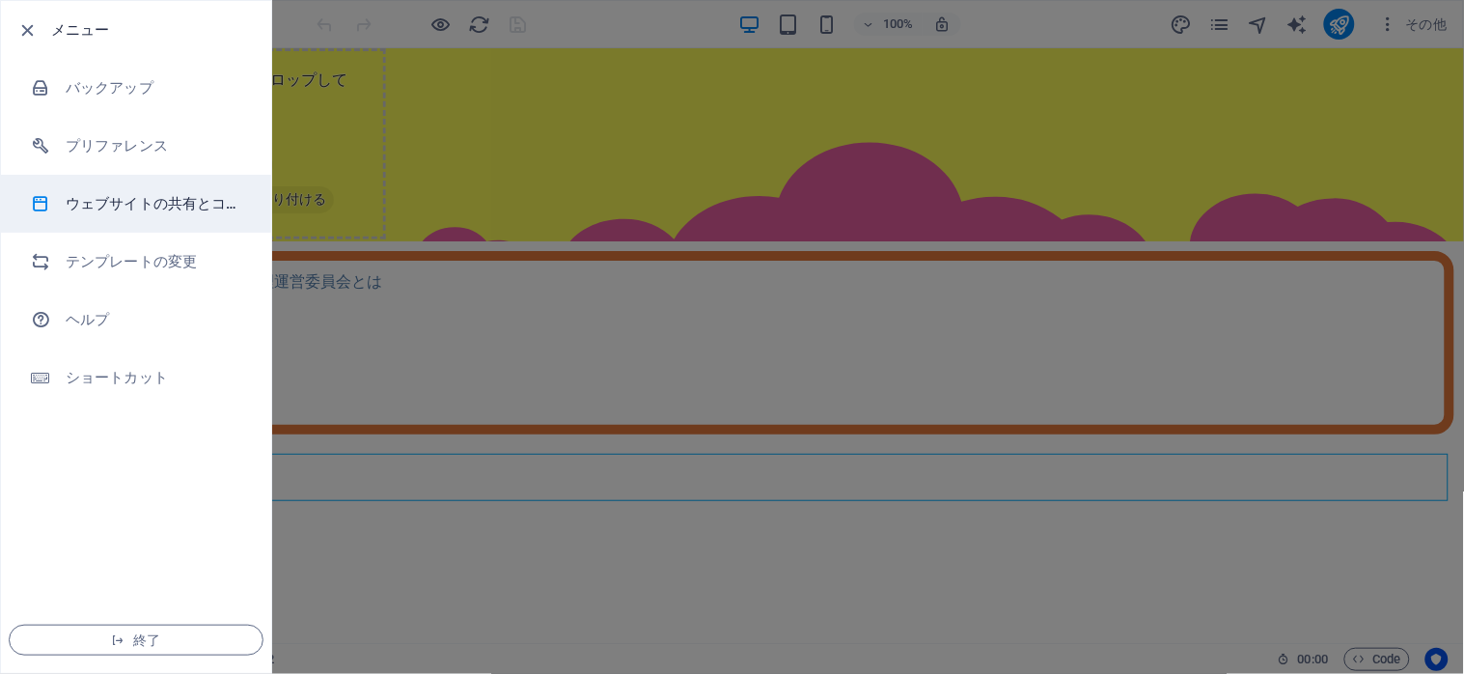
click at [92, 205] on h6 "ウェブサイトの共有とコピー" at bounding box center [155, 203] width 179 height 23
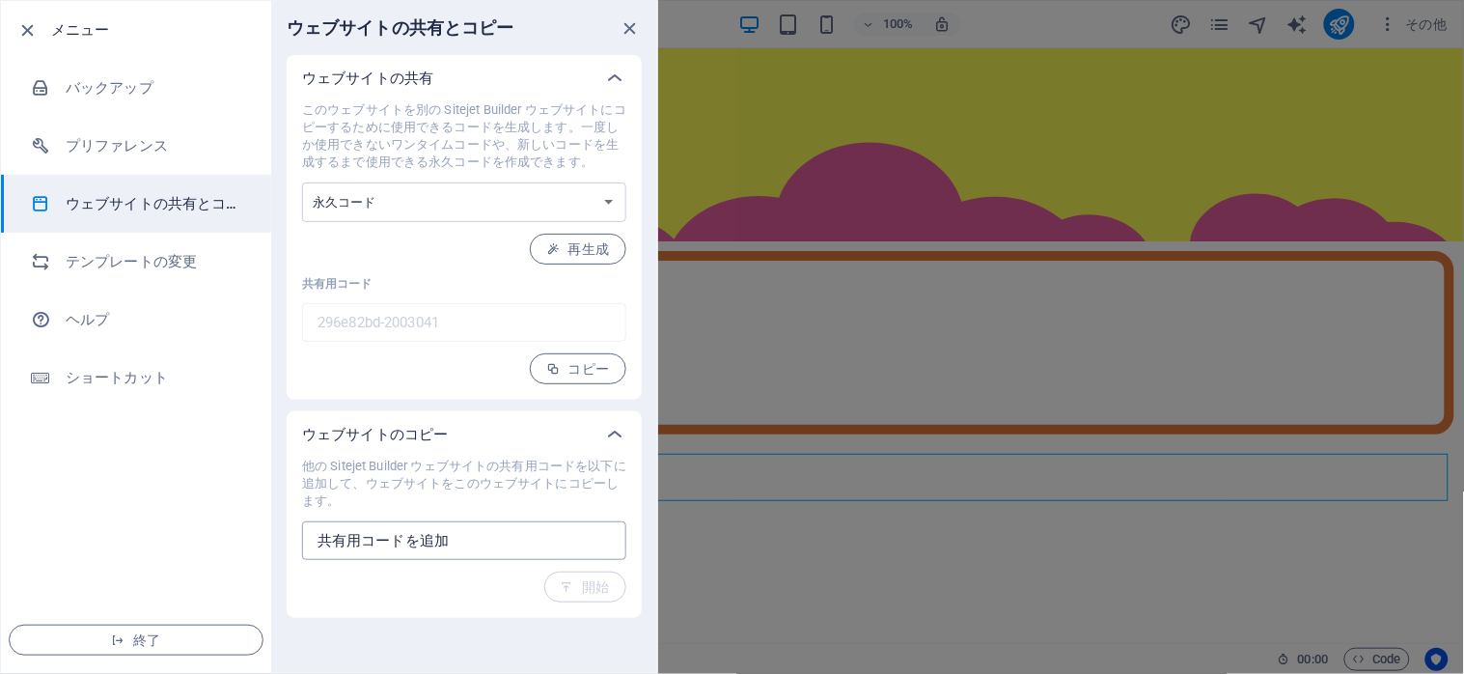
click at [487, 538] on input "text" at bounding box center [464, 540] width 324 height 39
paste input "79ad01ba-2224675"
type input "79ad01ba-2224675"
click at [591, 592] on span "開始" at bounding box center [585, 586] width 49 height 15
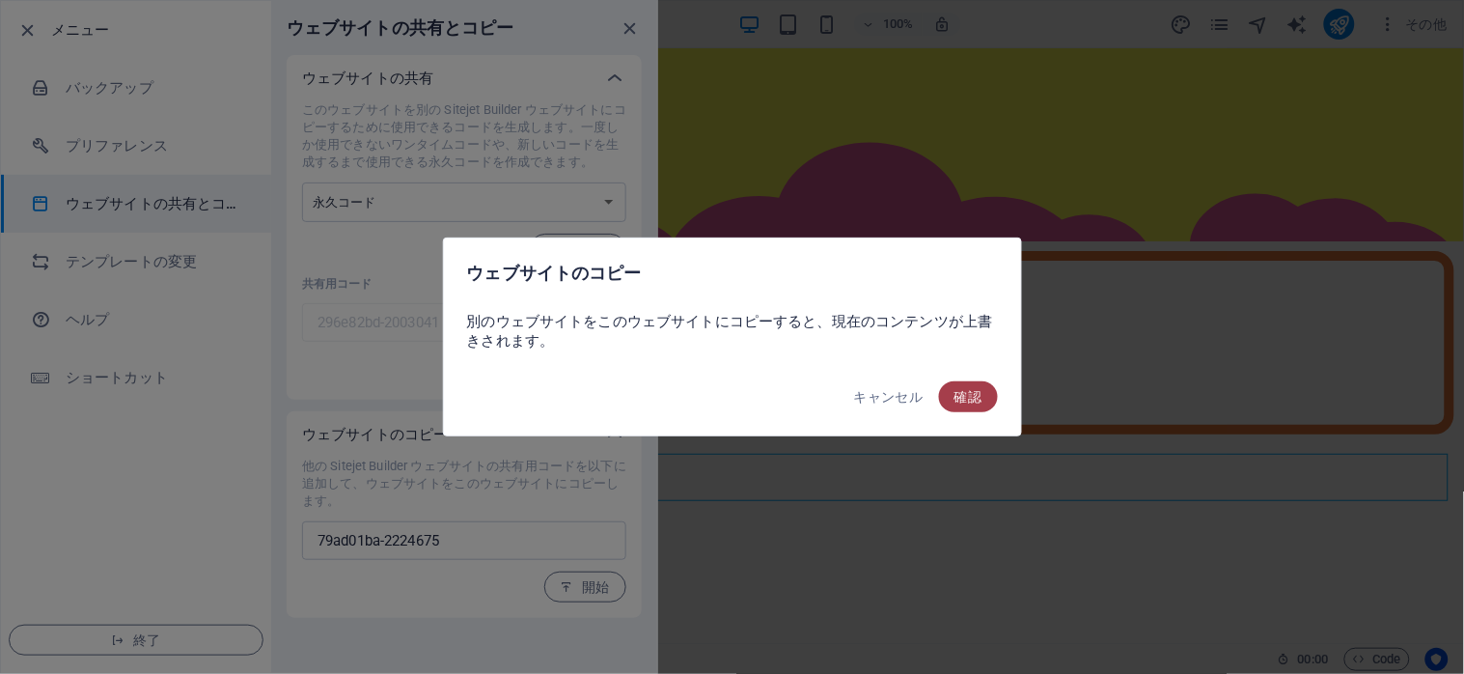
click at [963, 394] on span "確認" at bounding box center [968, 396] width 28 height 15
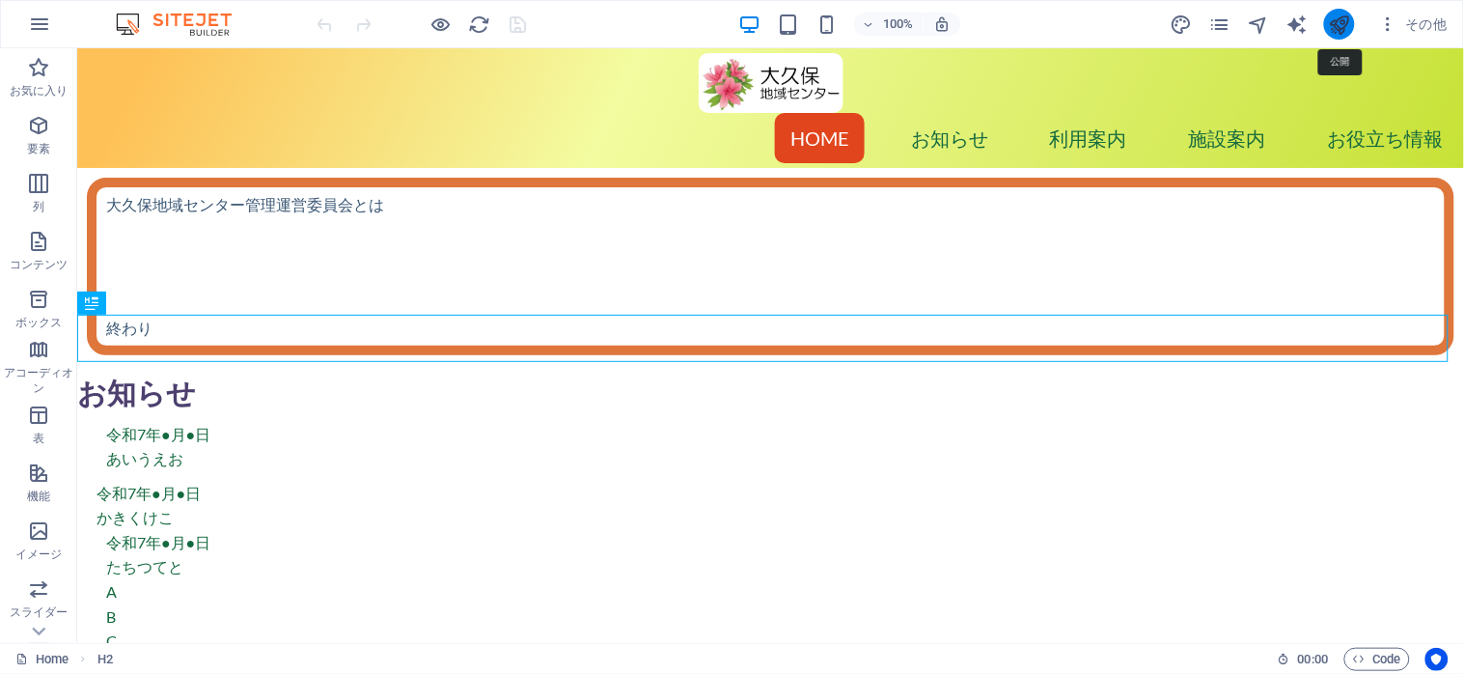
click at [1333, 30] on icon "publish" at bounding box center [1340, 25] width 22 height 22
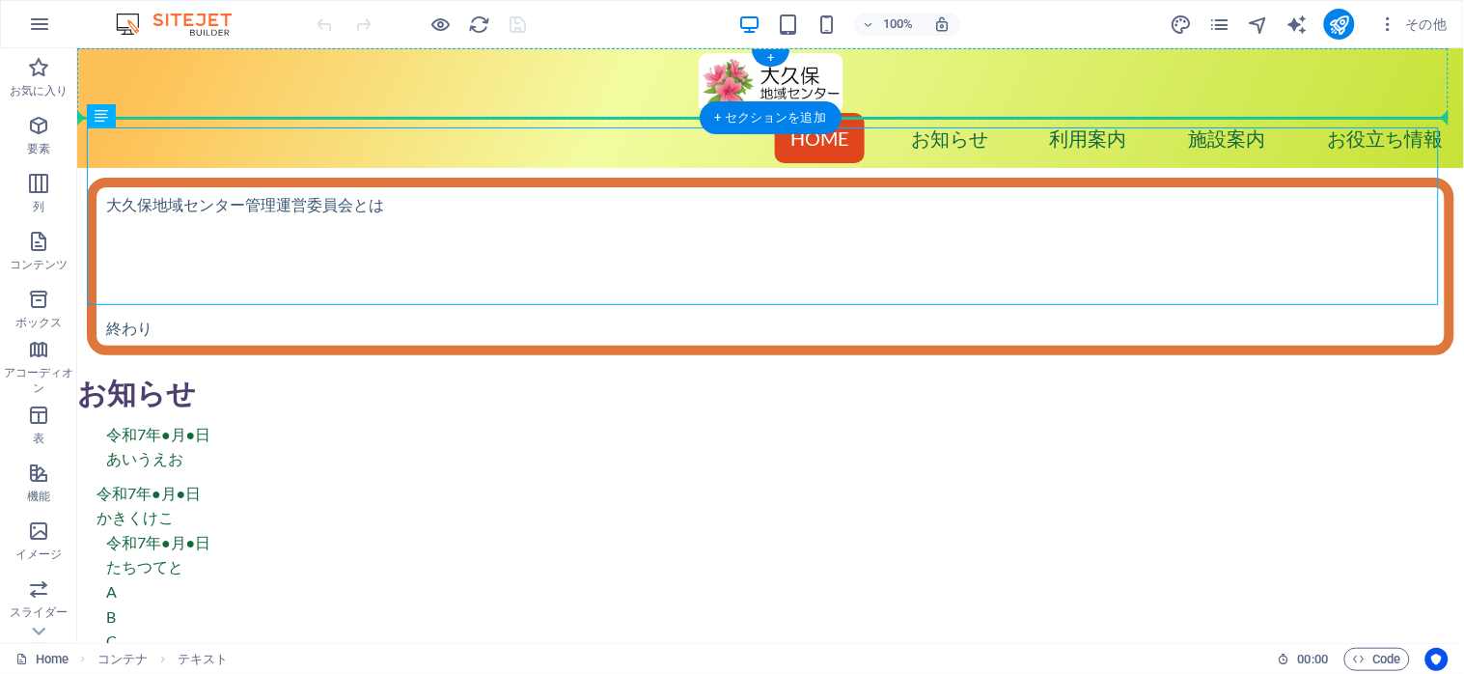
drag, startPoint x: 198, startPoint y: 214, endPoint x: 280, endPoint y: 116, distance: 128.1
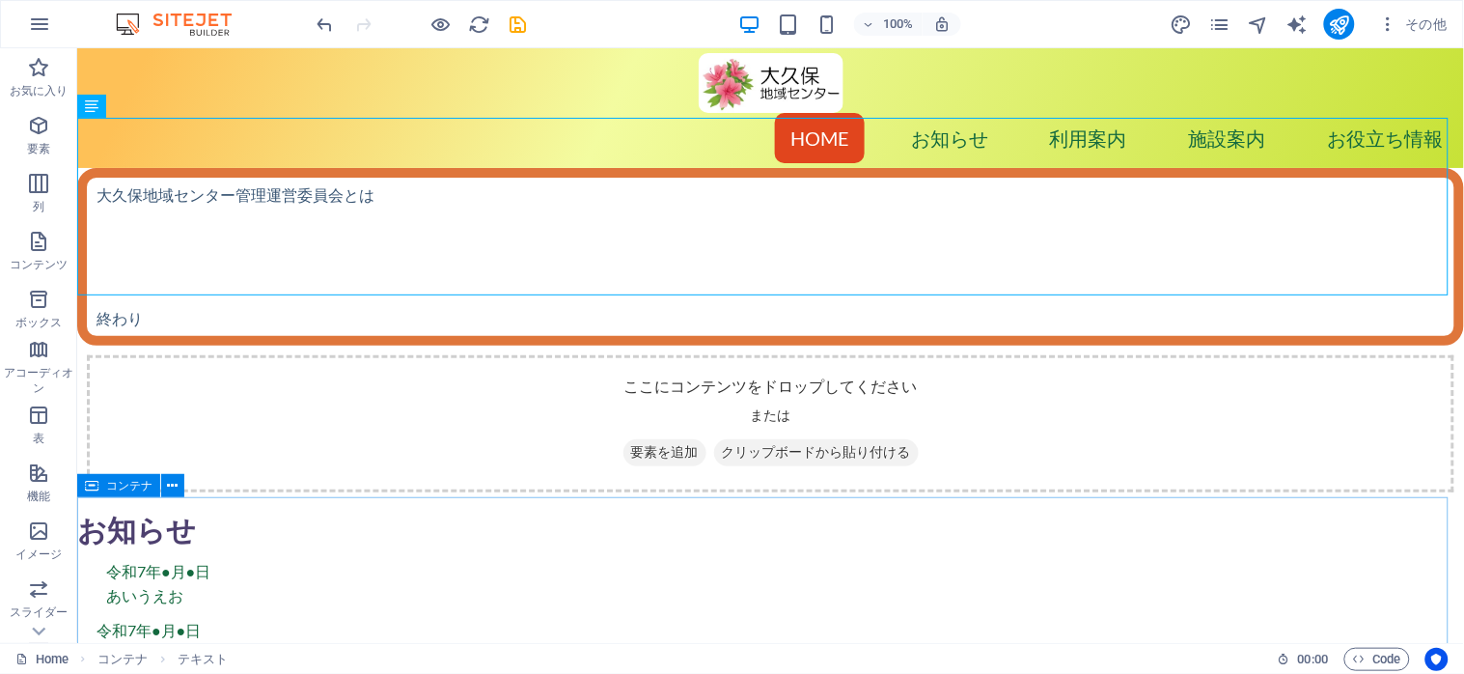
click at [103, 493] on div "コンテナ" at bounding box center [118, 485] width 83 height 23
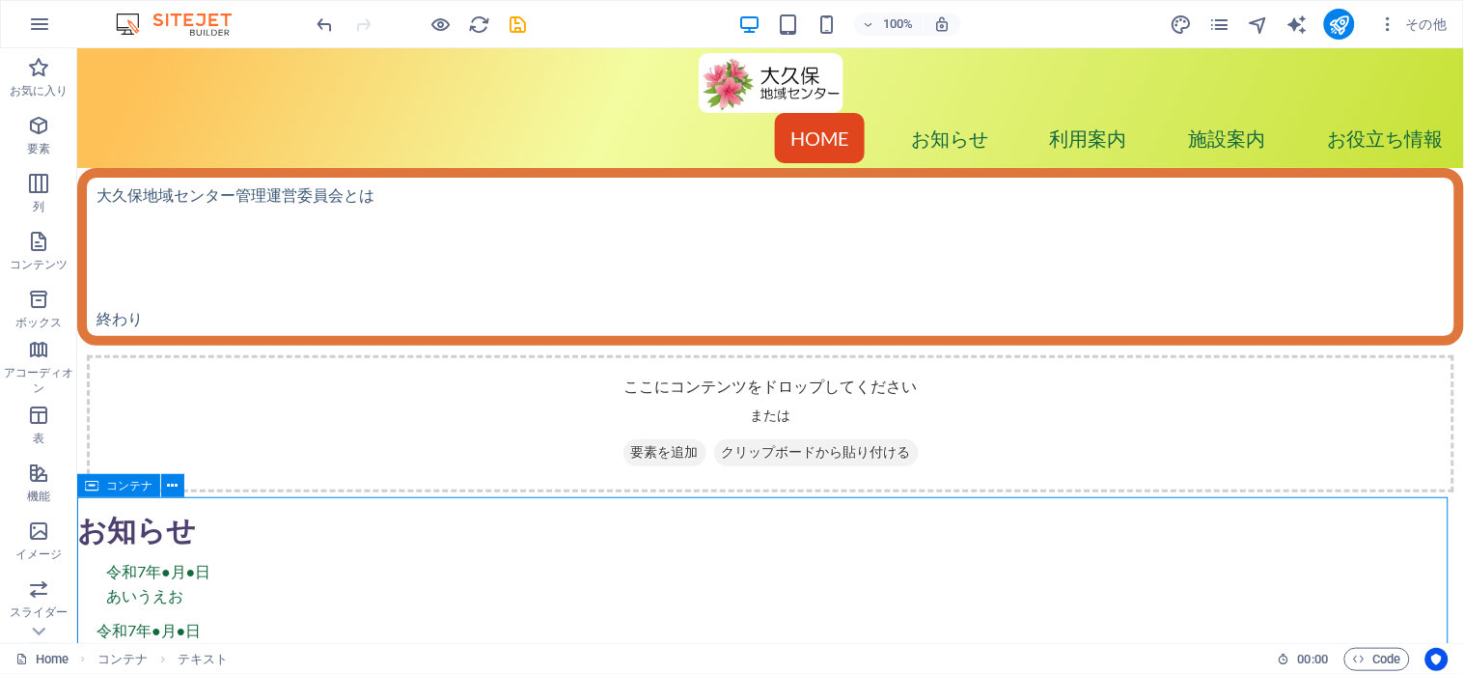
click at [103, 493] on div "コンテナ" at bounding box center [118, 485] width 83 height 23
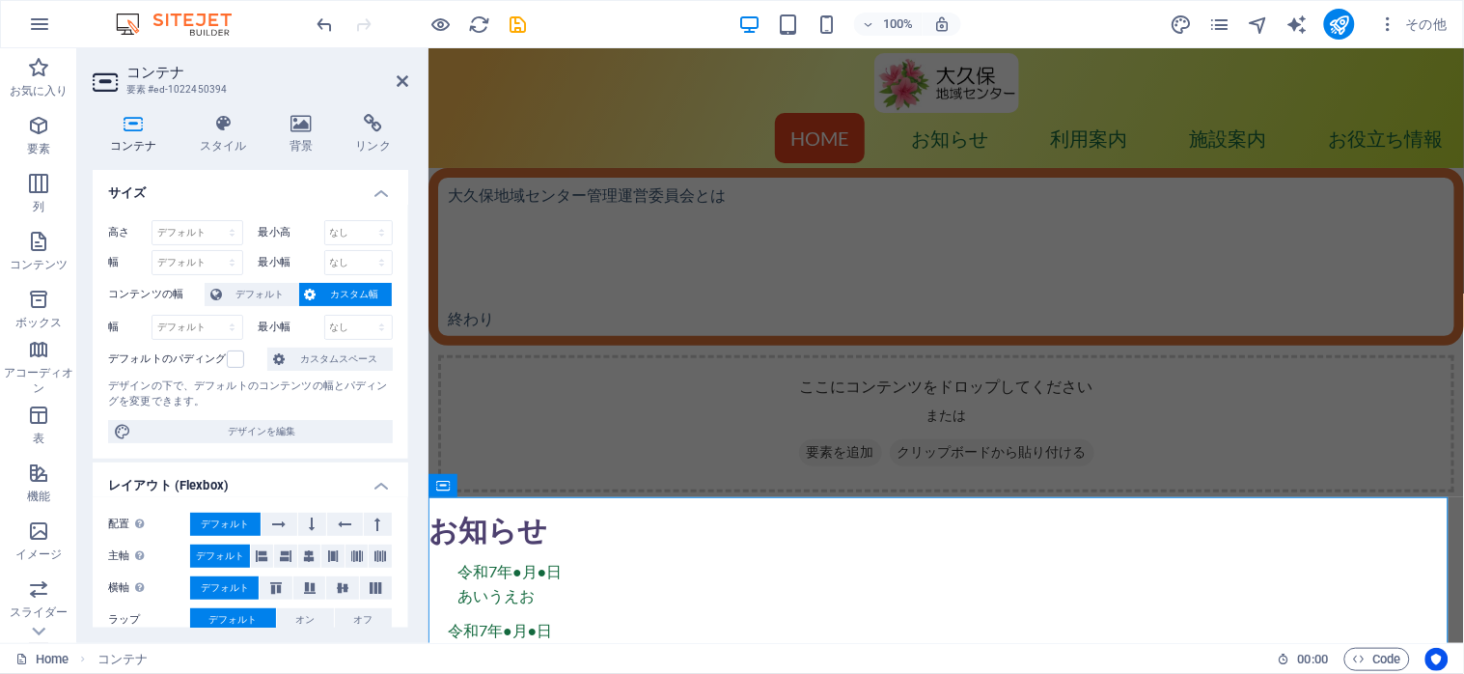
click at [121, 129] on icon at bounding box center [134, 123] width 82 height 19
select select "px"
click at [212, 221] on select "デフォルト px rem % vh vw" at bounding box center [197, 232] width 90 height 23
click at [304, 556] on icon at bounding box center [310, 555] width 12 height 23
click at [224, 545] on span "デフォルト" at bounding box center [220, 555] width 48 height 23
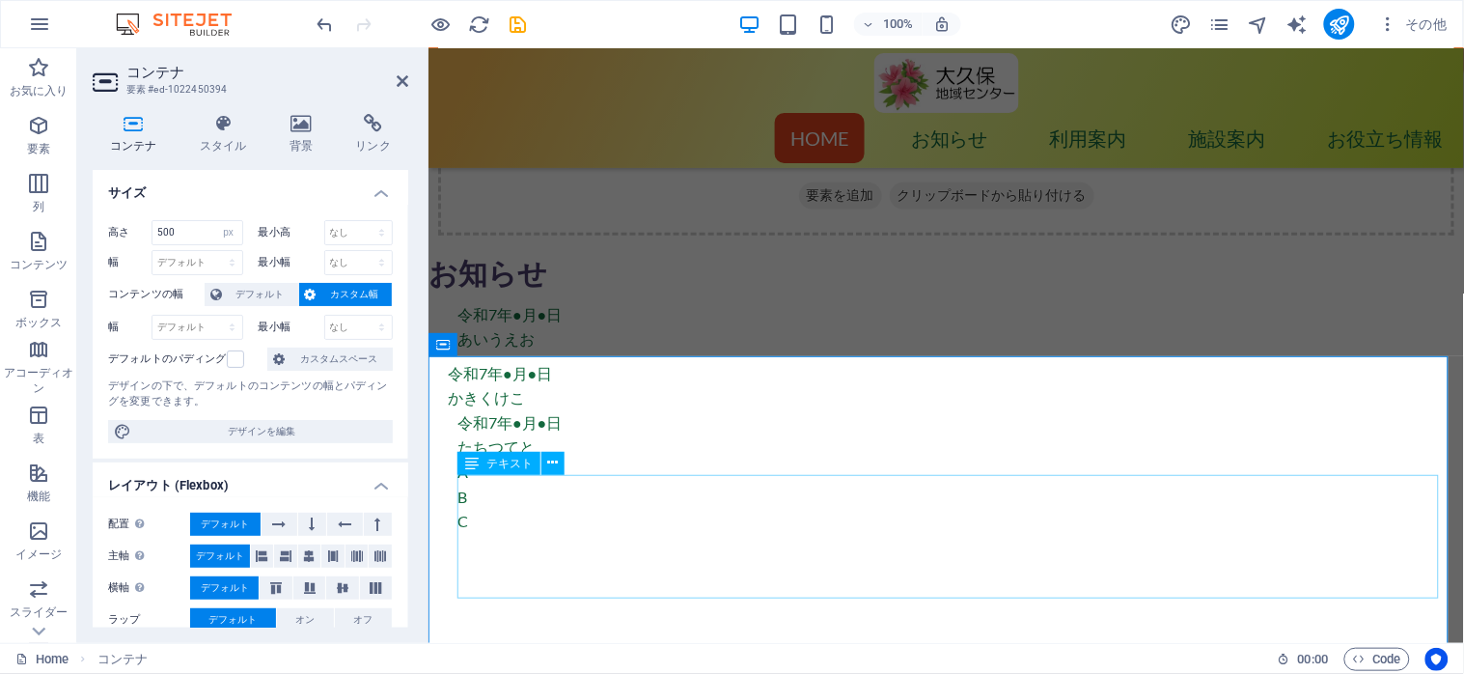
scroll to position [128, 0]
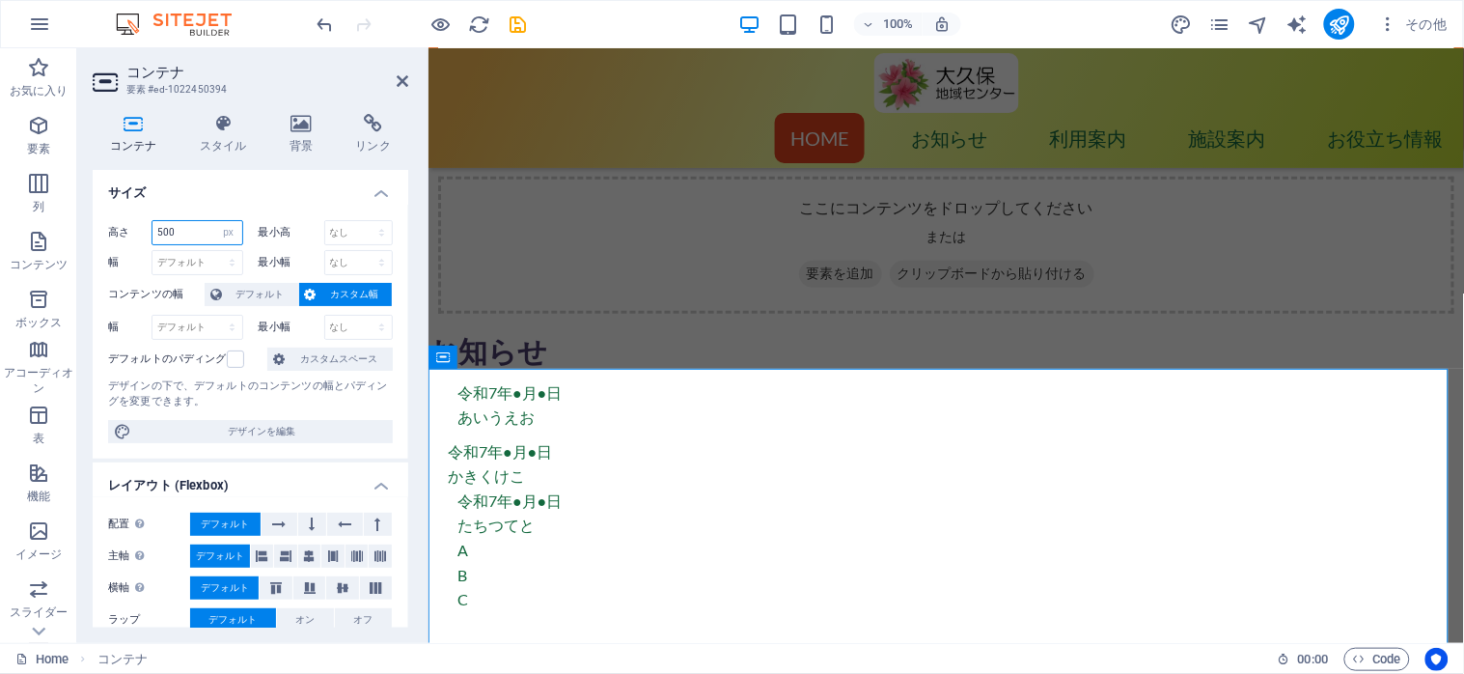
drag, startPoint x: 180, startPoint y: 229, endPoint x: 157, endPoint y: 229, distance: 23.2
click at [157, 229] on input "500" at bounding box center [197, 232] width 90 height 23
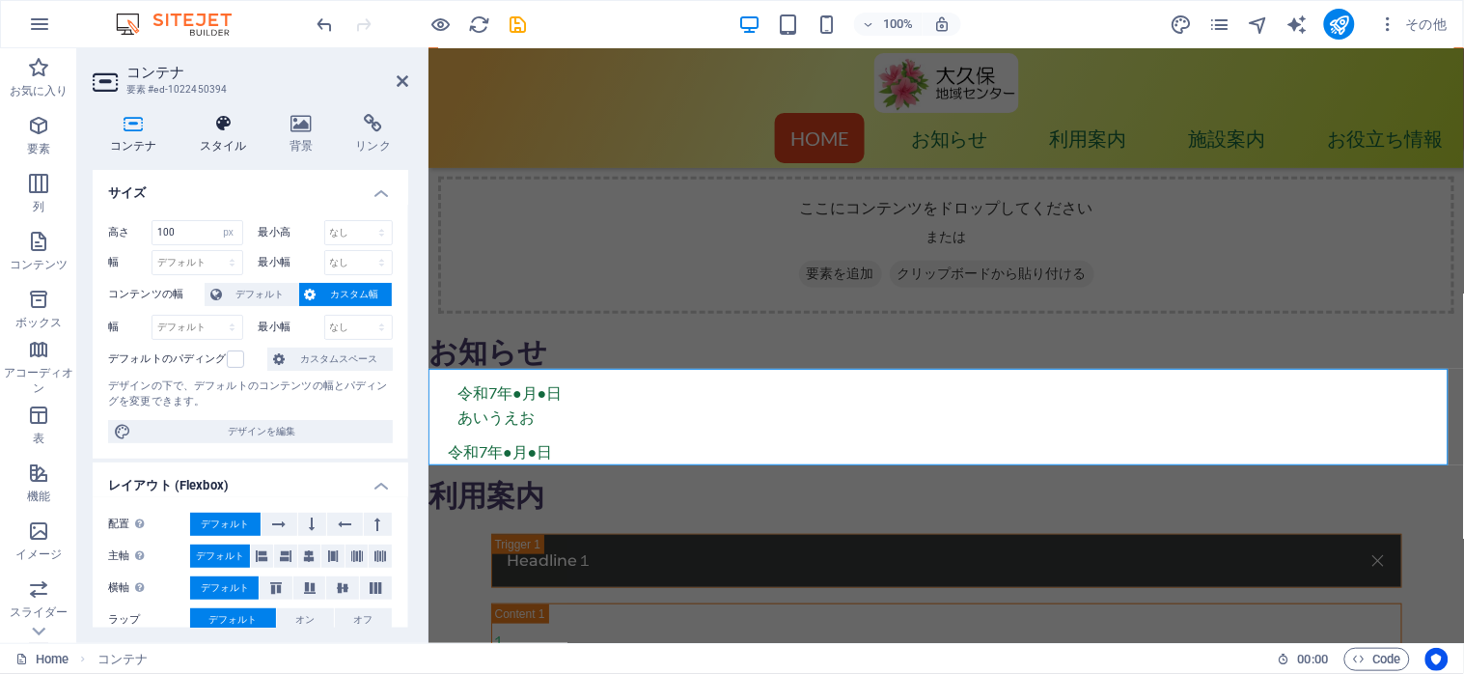
click at [218, 121] on icon at bounding box center [223, 123] width 82 height 19
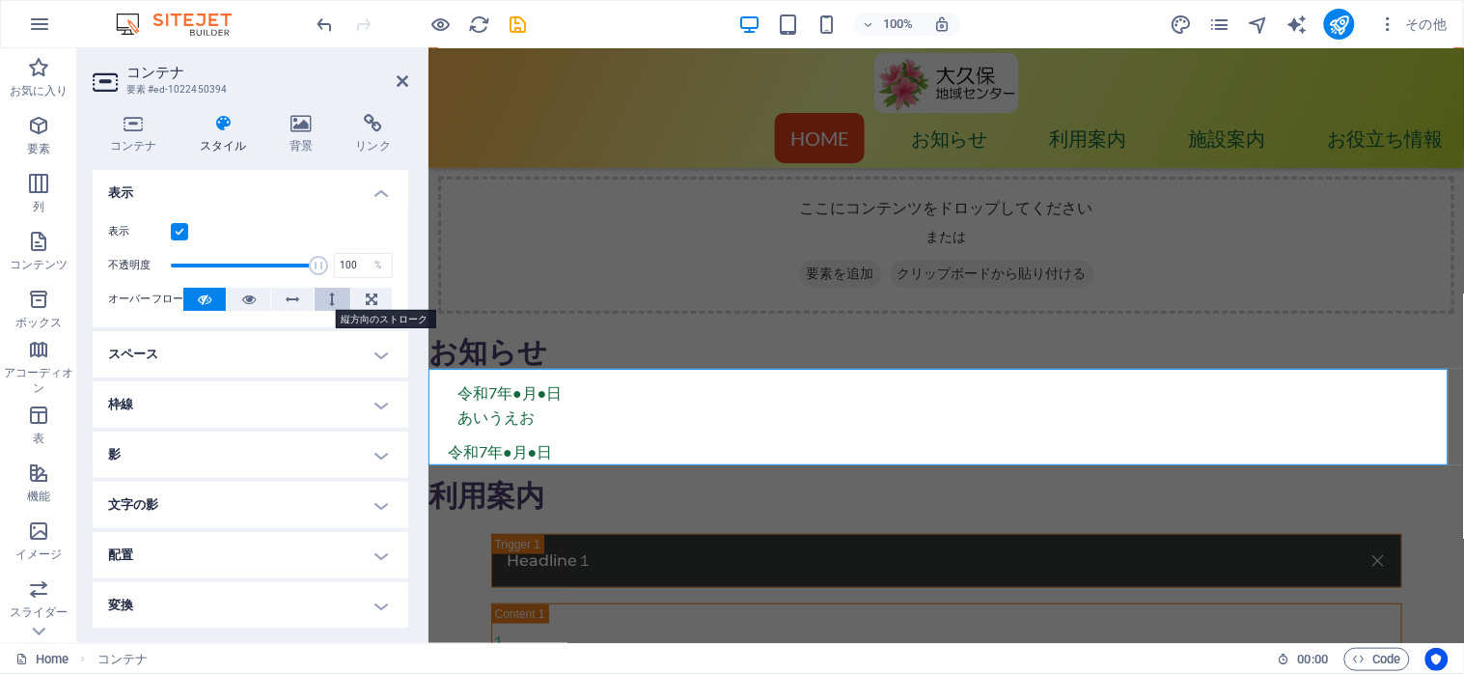
click at [324, 301] on button at bounding box center [332, 299] width 35 height 23
click at [136, 128] on icon at bounding box center [134, 123] width 82 height 19
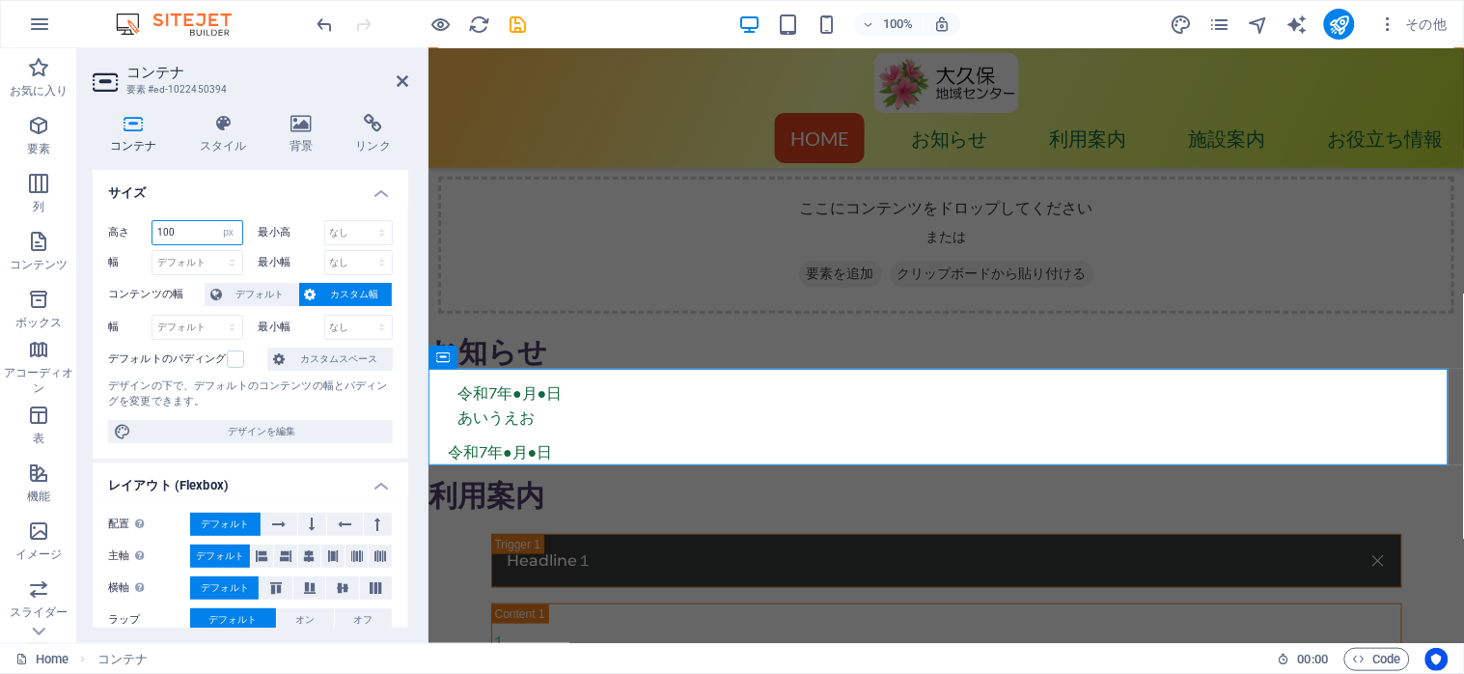
drag, startPoint x: 179, startPoint y: 233, endPoint x: 149, endPoint y: 228, distance: 31.3
click at [149, 228] on div "高さ 100 デフォルト px rem % vh vw" at bounding box center [175, 232] width 135 height 25
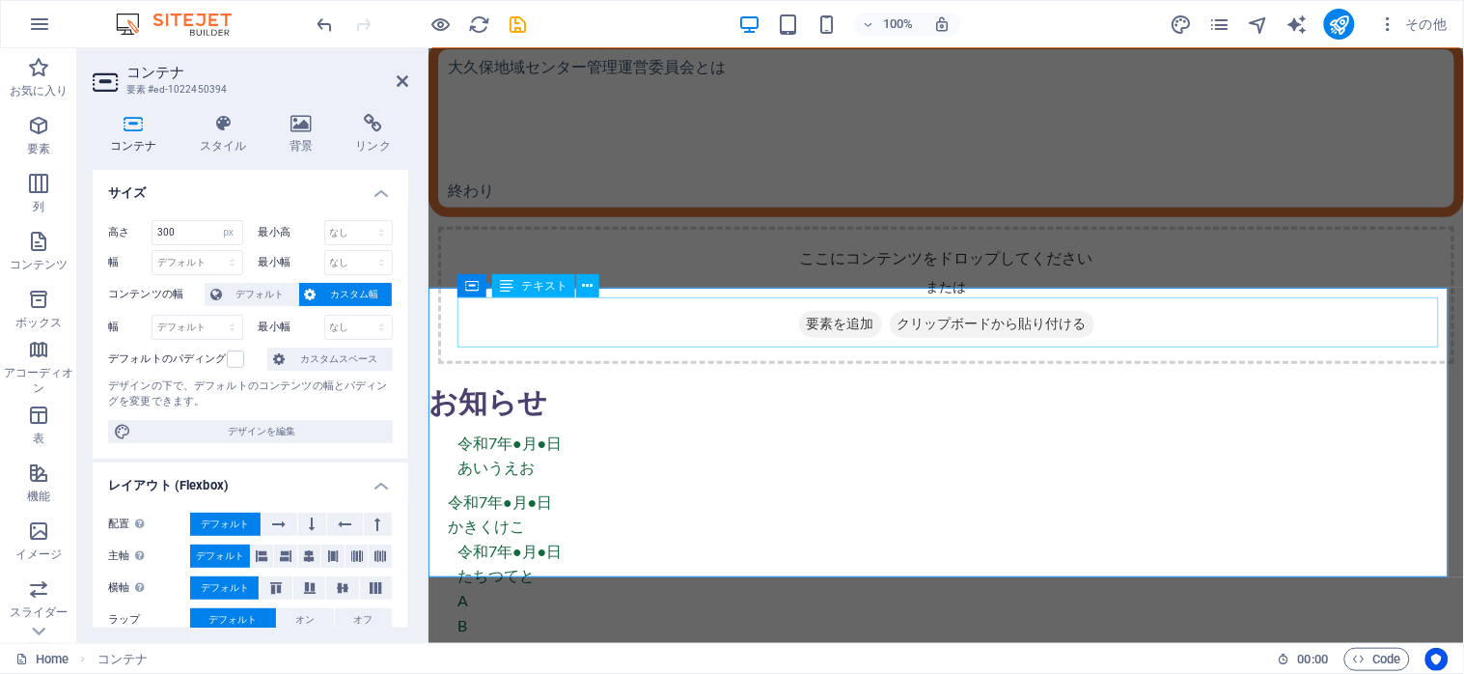
scroll to position [257, 0]
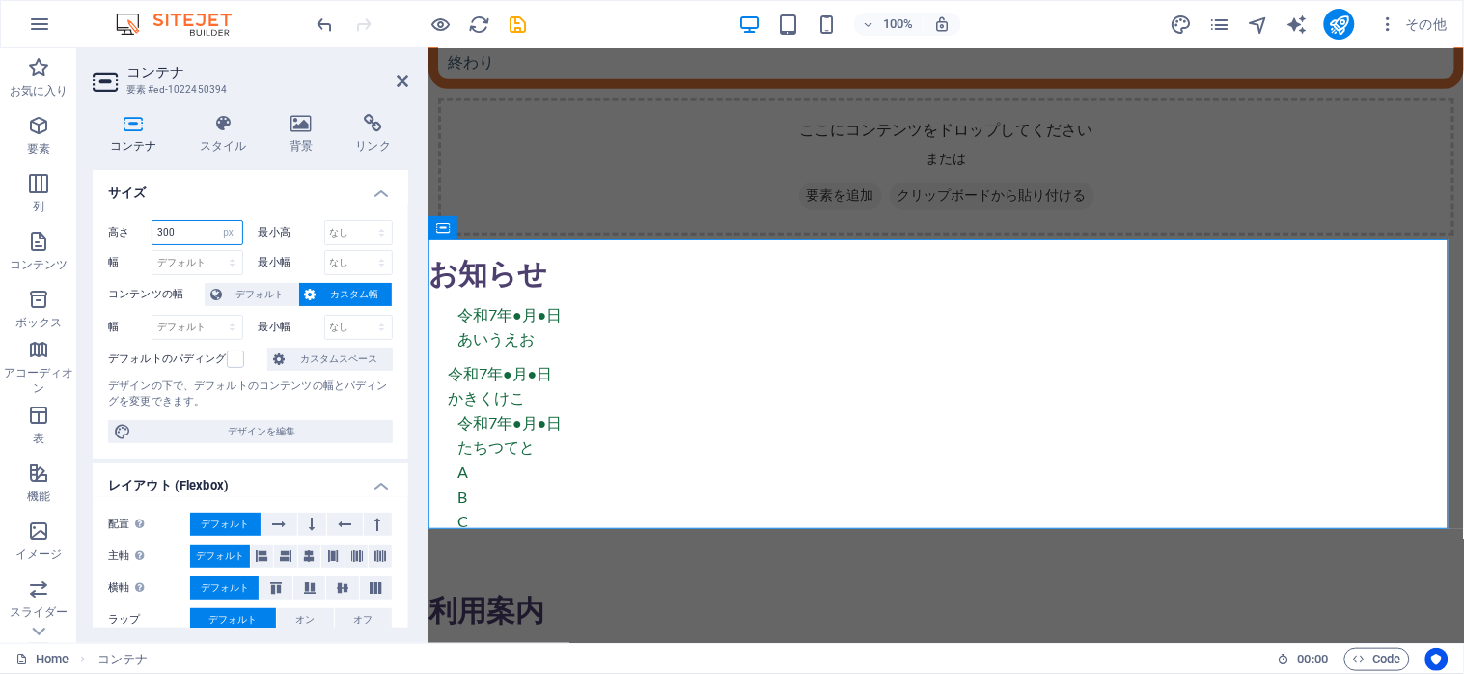
drag, startPoint x: 184, startPoint y: 233, endPoint x: 152, endPoint y: 233, distance: 32.8
click at [152, 233] on input "300" at bounding box center [197, 232] width 90 height 23
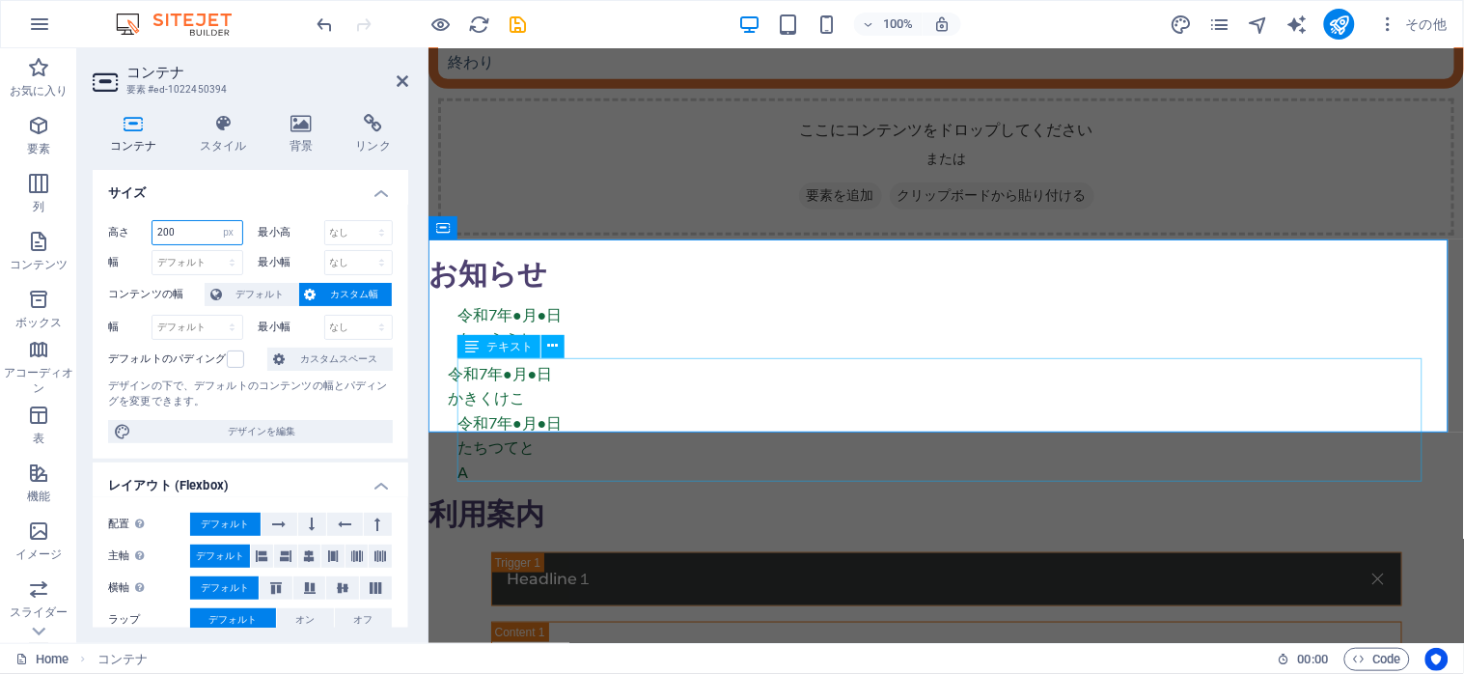
type input "200"
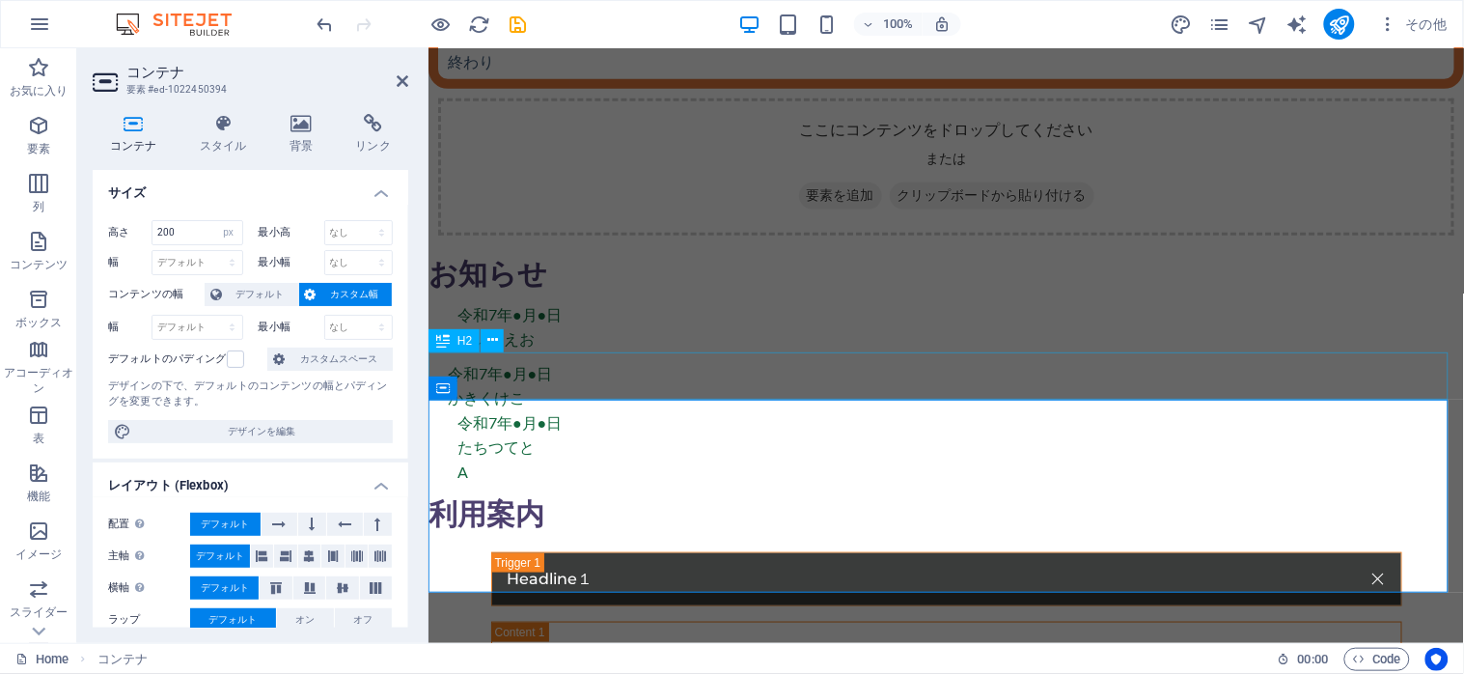
scroll to position [0, 0]
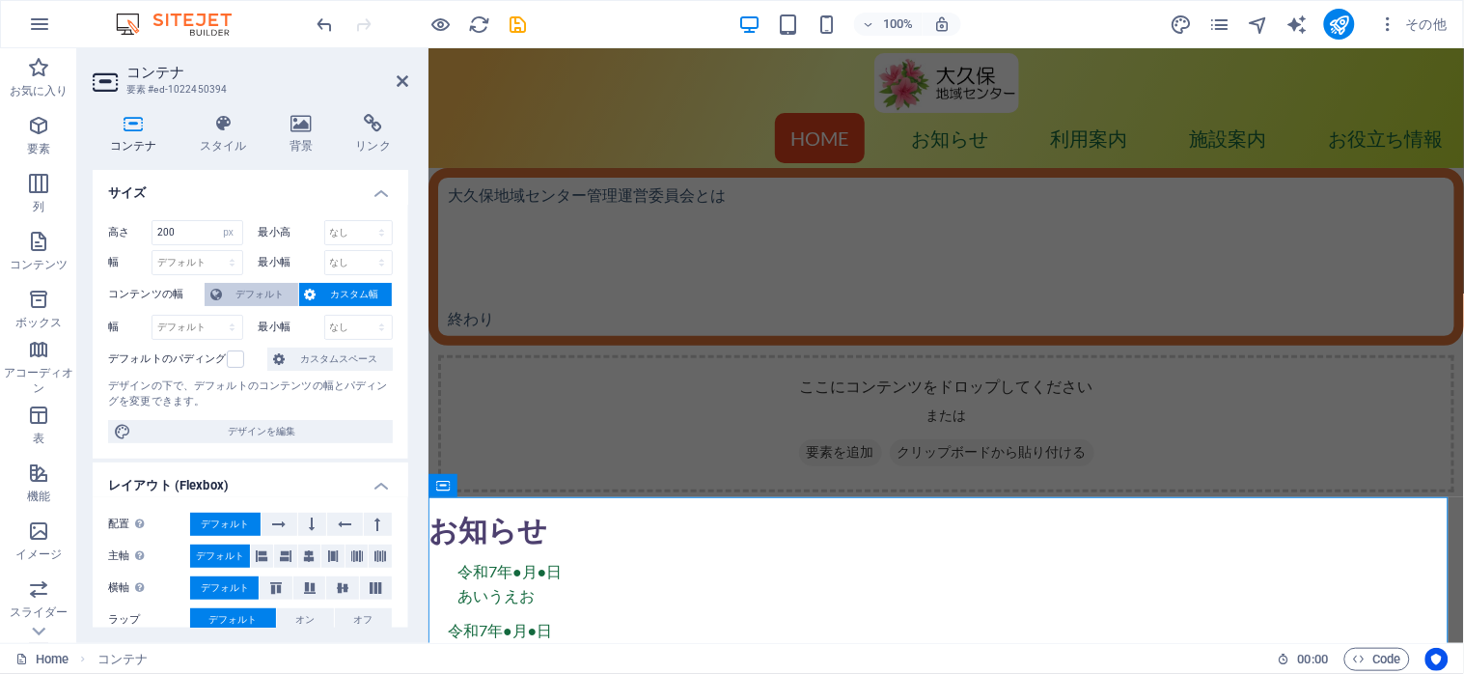
click at [272, 291] on span "デフォルト" at bounding box center [260, 294] width 65 height 23
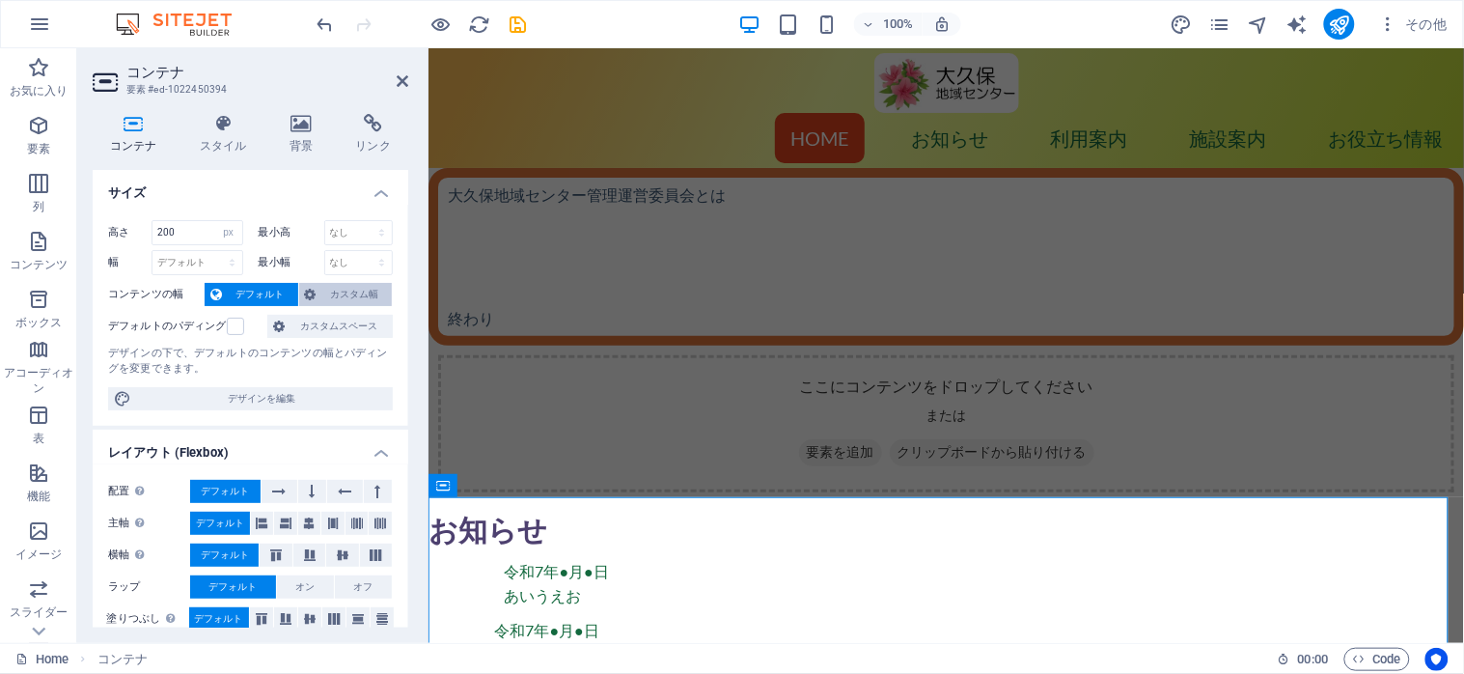
click at [322, 291] on span "カスタム幅" at bounding box center [354, 294] width 65 height 23
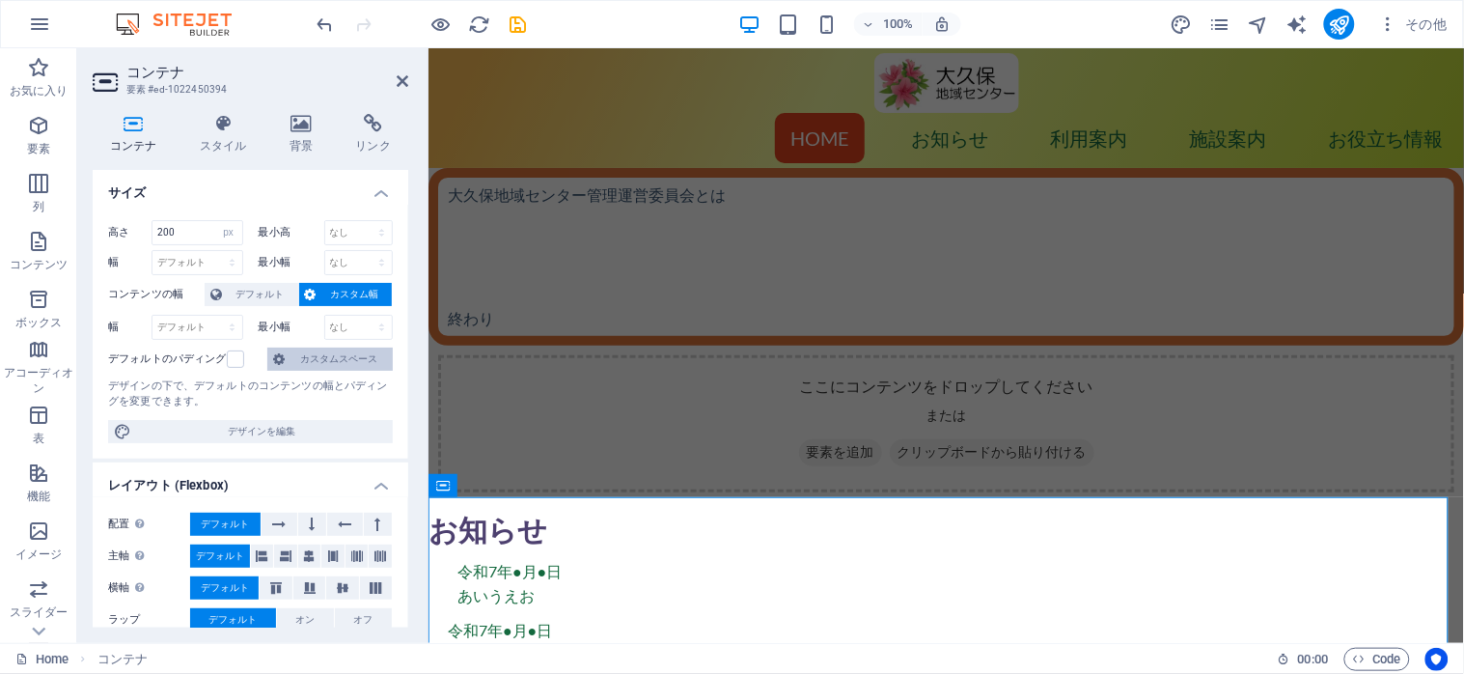
click at [307, 359] on span "カスタムスペース" at bounding box center [338, 358] width 97 height 23
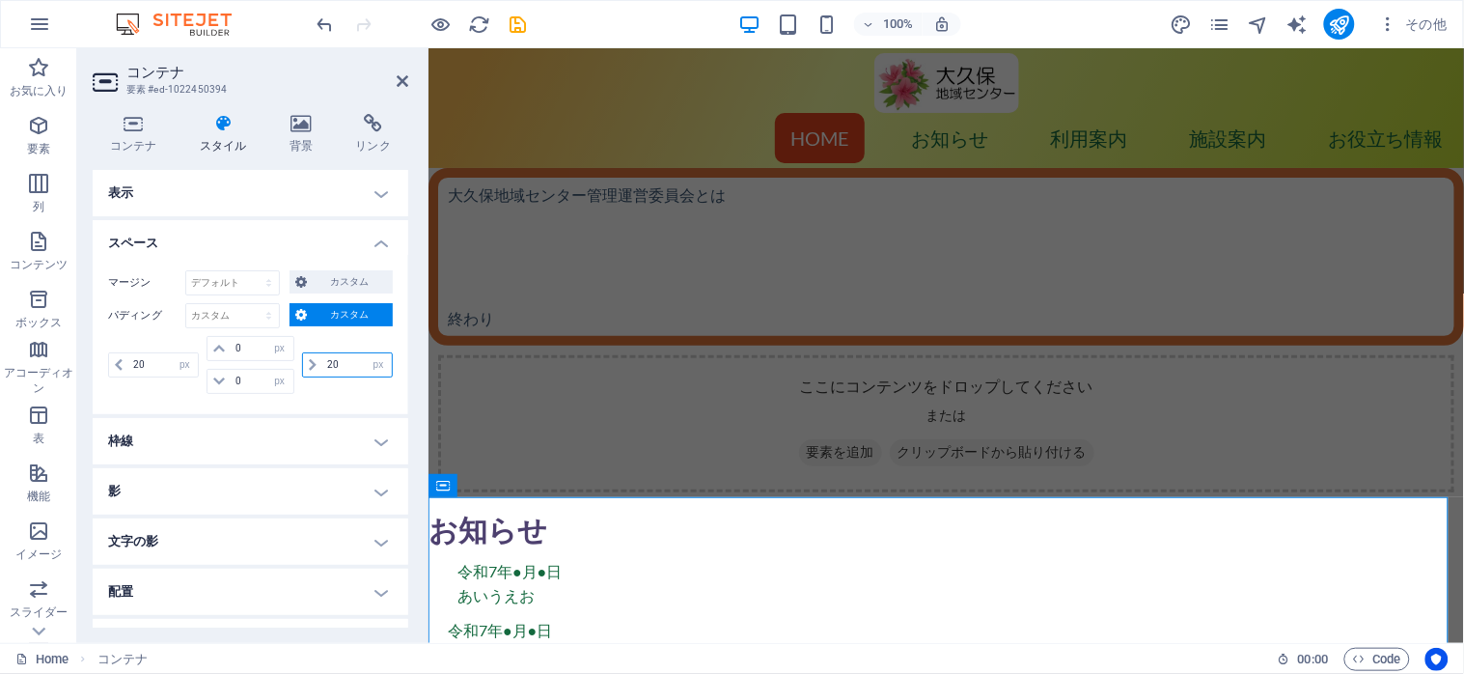
click at [349, 373] on input "20" at bounding box center [356, 364] width 69 height 23
drag, startPoint x: 348, startPoint y: 372, endPoint x: 331, endPoint y: 367, distance: 18.3
click at [331, 367] on input "20" at bounding box center [356, 364] width 69 height 23
type input "2"
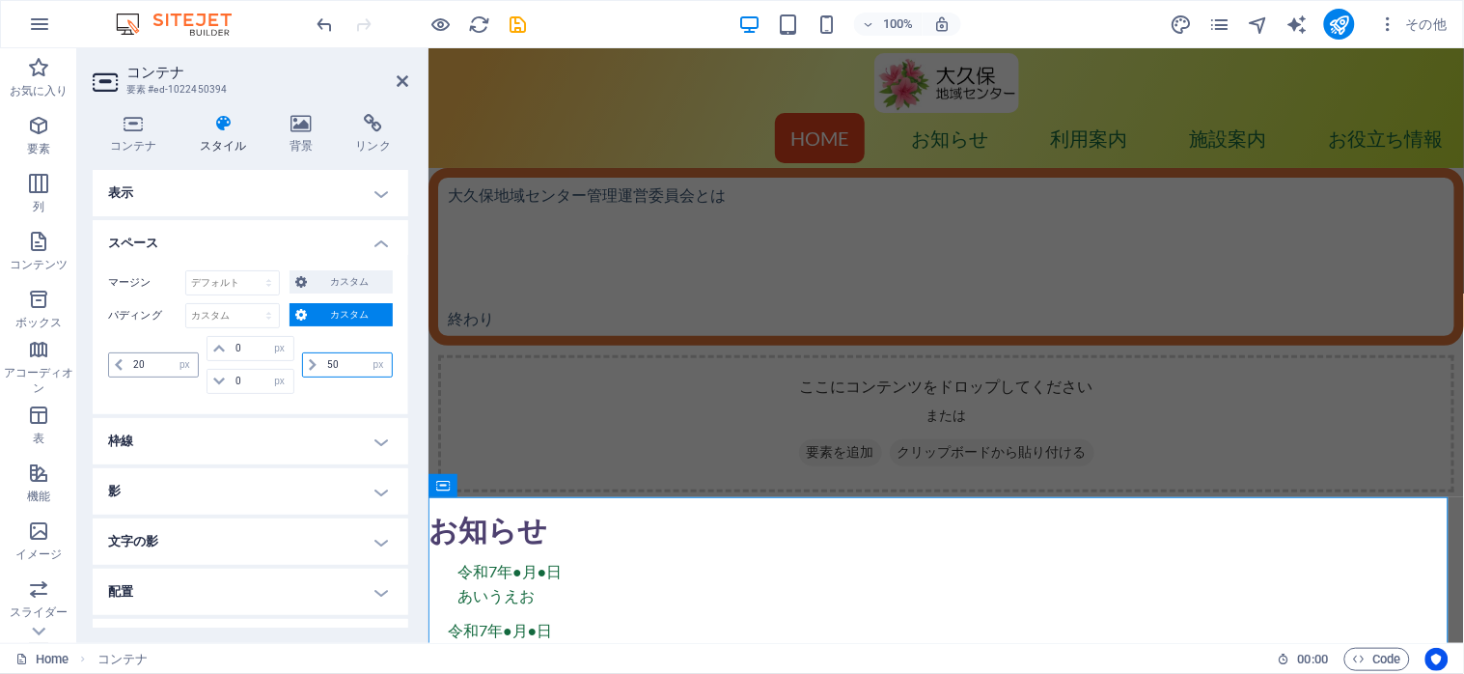
type input "50"
click at [161, 372] on input "20" at bounding box center [162, 364] width 69 height 23
type input "2"
type input "50"
select select "px"
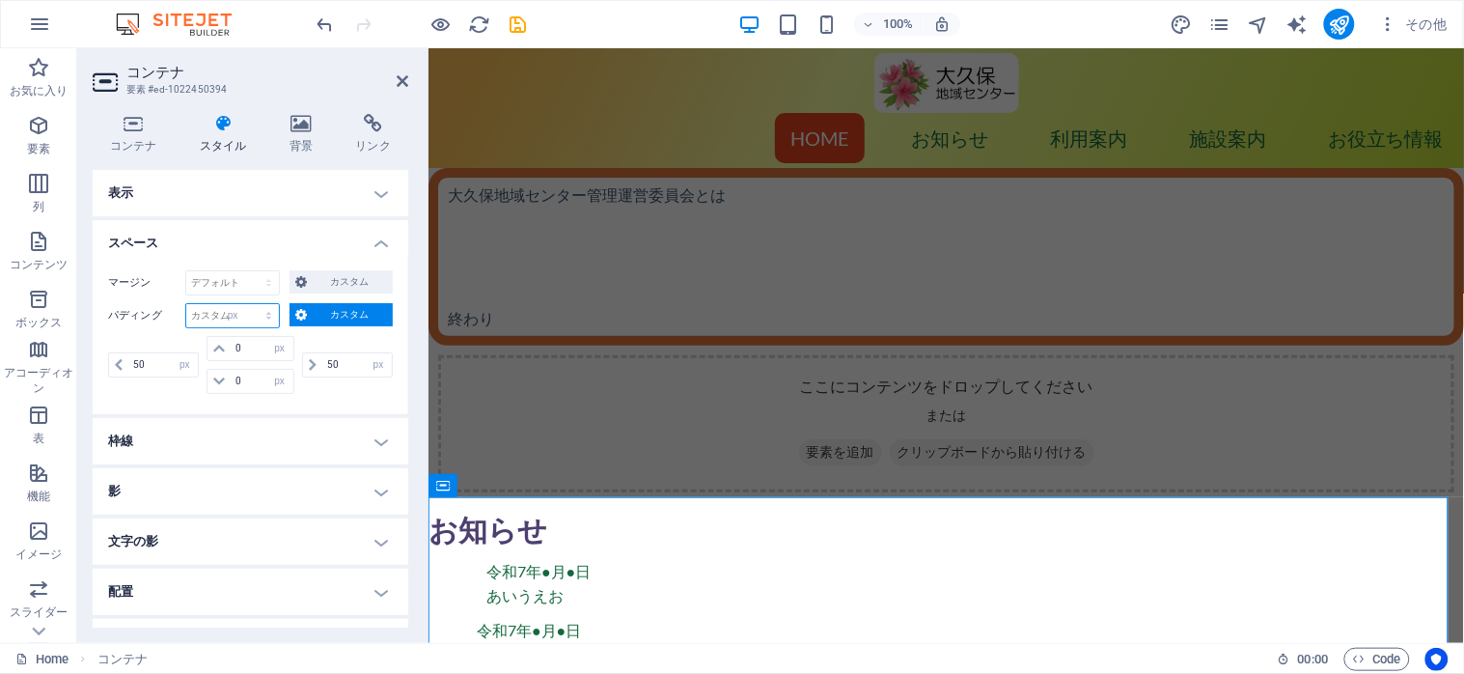
click at [250, 304] on select "デフォルト px rem % vh vw カスタム" at bounding box center [232, 315] width 93 height 23
type input "0"
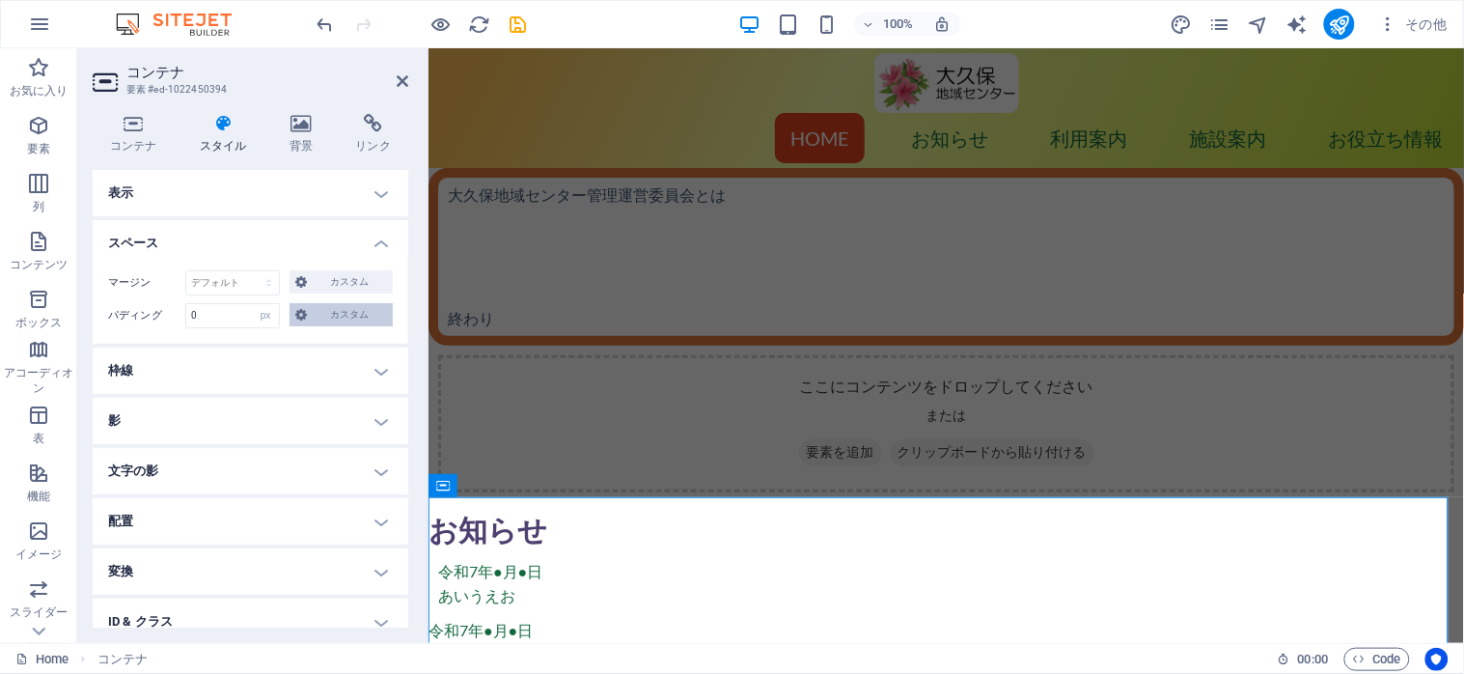
click at [323, 305] on span "カスタム" at bounding box center [350, 314] width 74 height 23
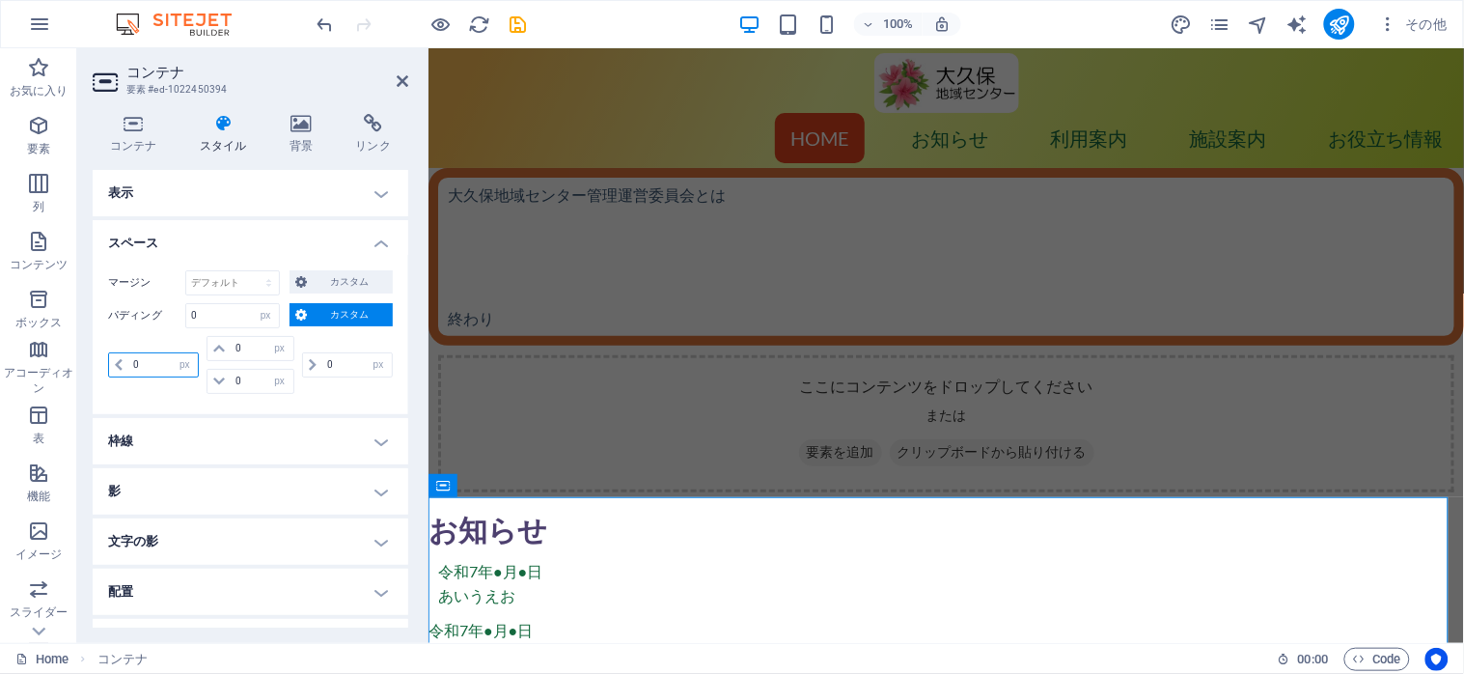
drag, startPoint x: 154, startPoint y: 361, endPoint x: 124, endPoint y: 364, distance: 31.0
click at [124, 364] on div "0 px rem % vh vw" at bounding box center [153, 364] width 91 height 25
click at [335, 283] on span "カスタム" at bounding box center [350, 281] width 74 height 23
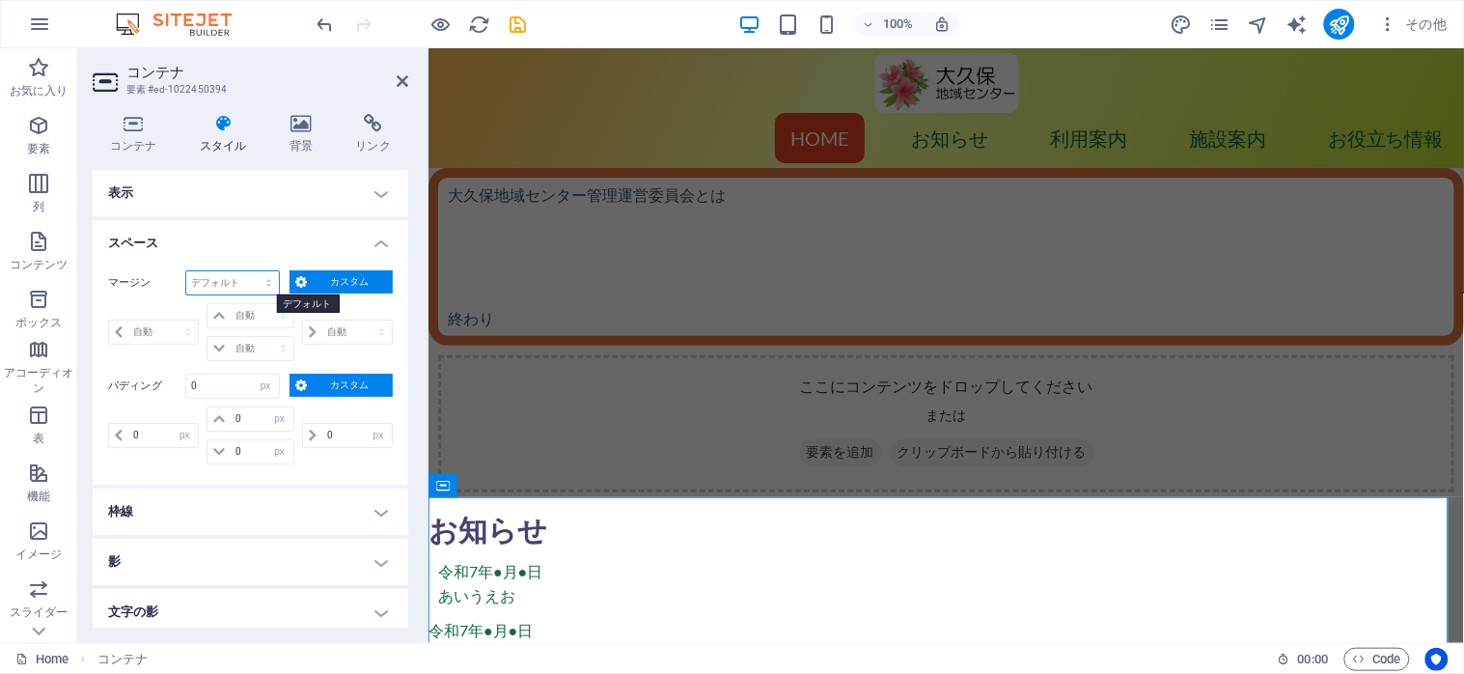
select select "px"
click at [250, 271] on select "デフォルト 自動 px % rem vw vh カスタム" at bounding box center [232, 282] width 93 height 23
type input "0"
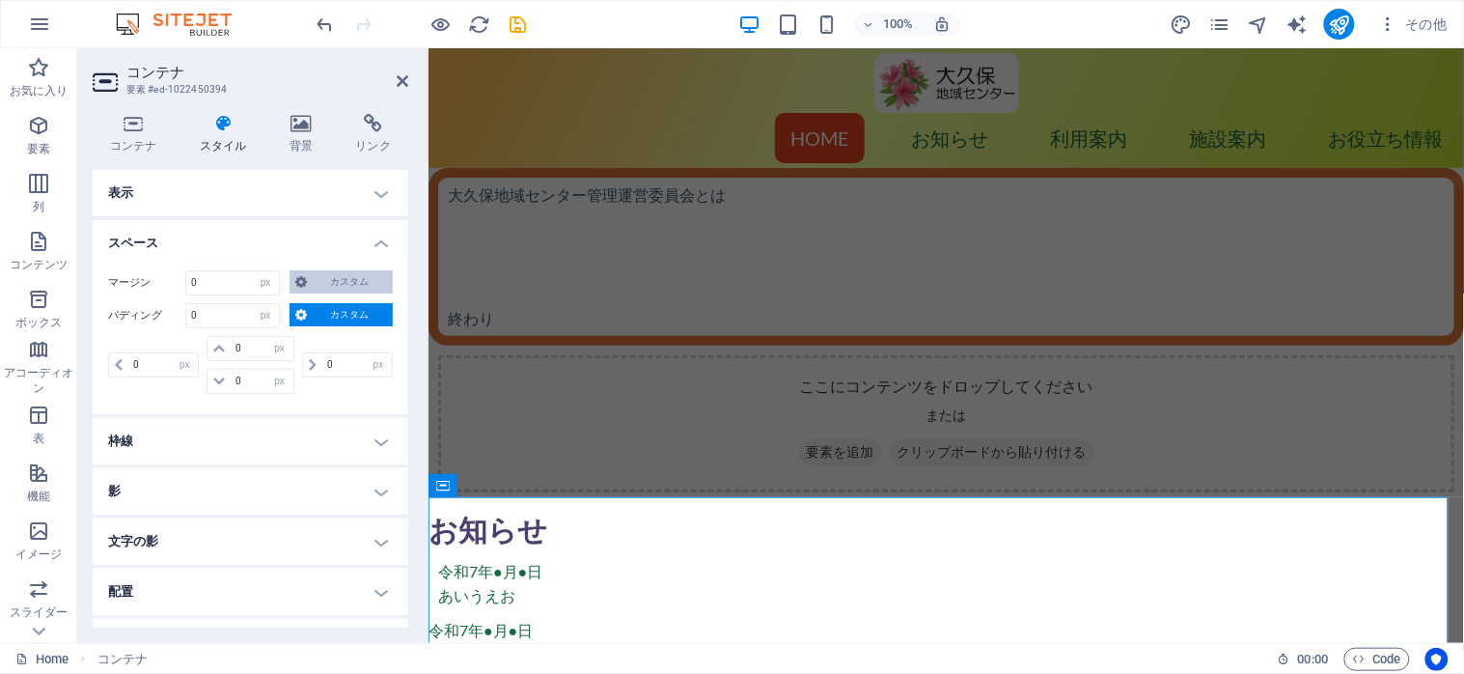
click at [299, 278] on icon at bounding box center [301, 281] width 12 height 23
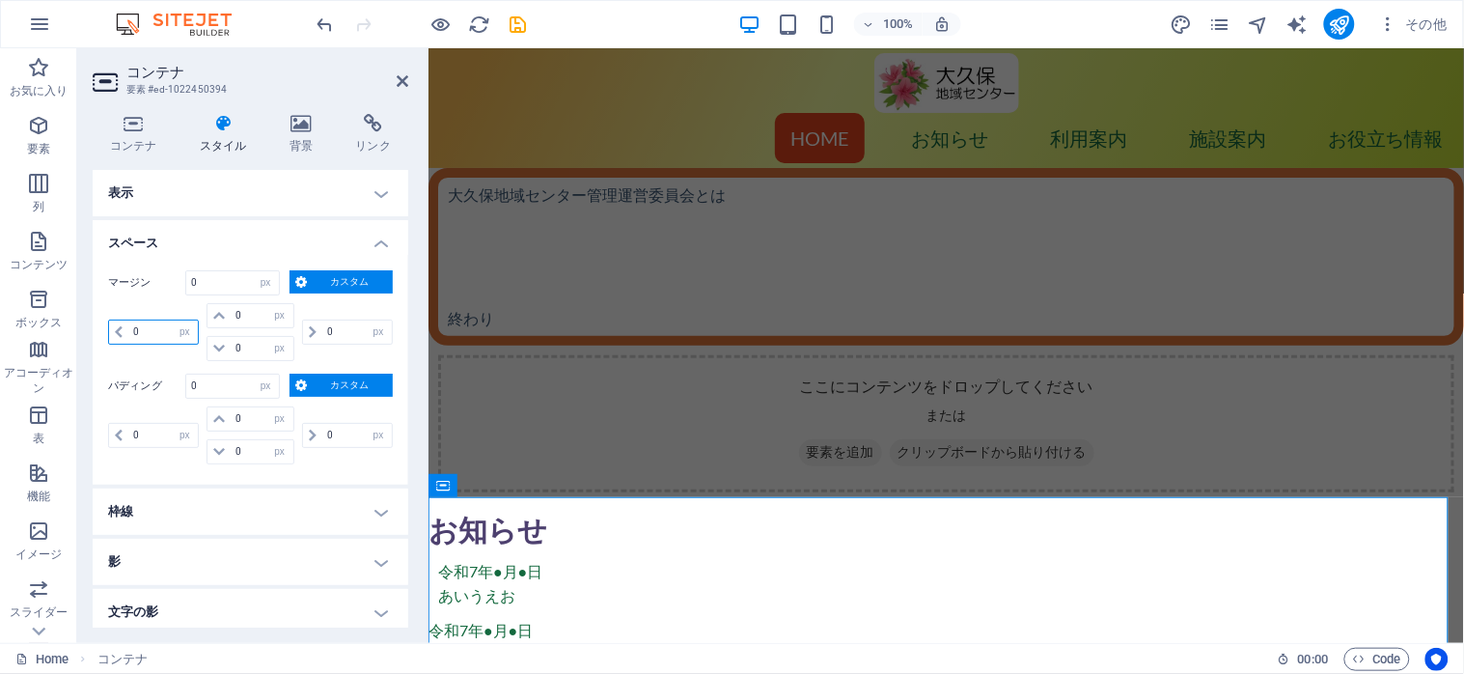
click at [165, 334] on input "0" at bounding box center [162, 331] width 69 height 23
type input "20"
select select "DISABLED_OPTION_VALUE"
type input "20"
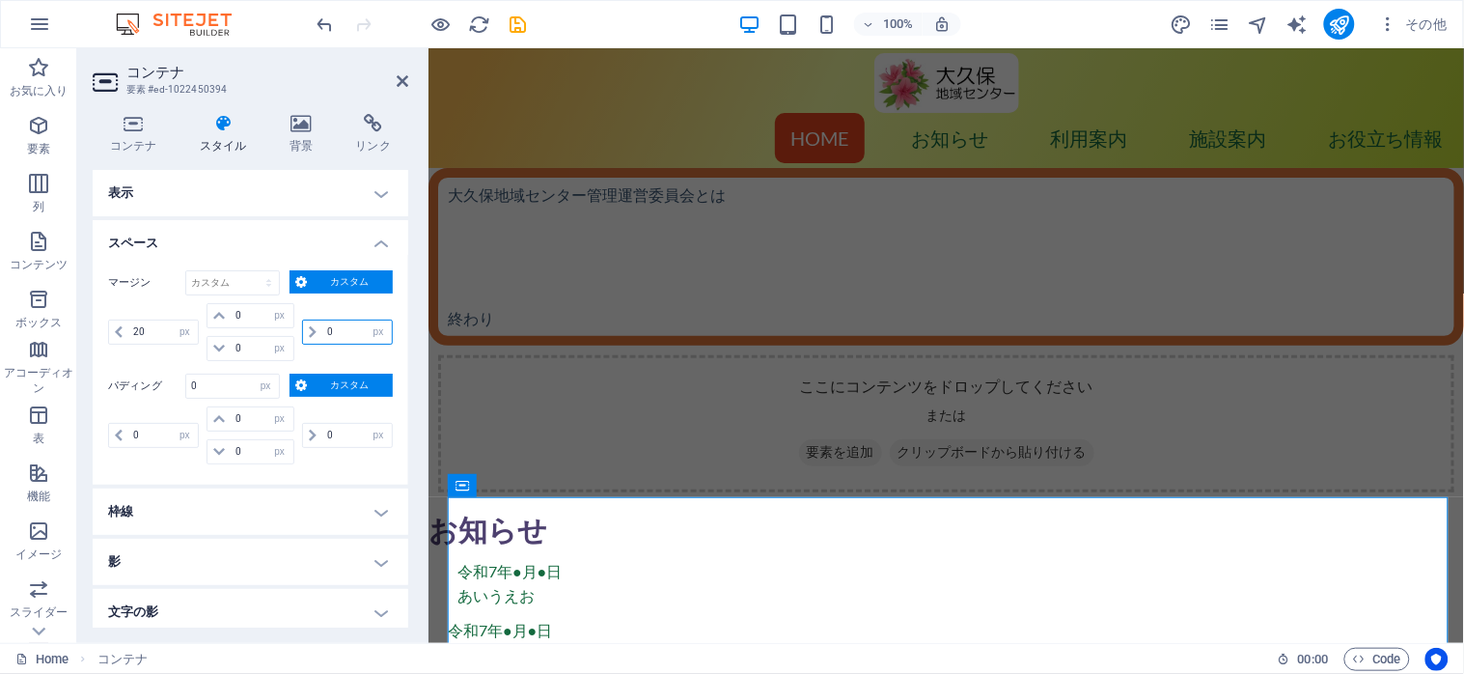
click at [340, 325] on input "0" at bounding box center [356, 331] width 69 height 23
type input "20"
click at [339, 383] on span "カスタム" at bounding box center [350, 384] width 74 height 23
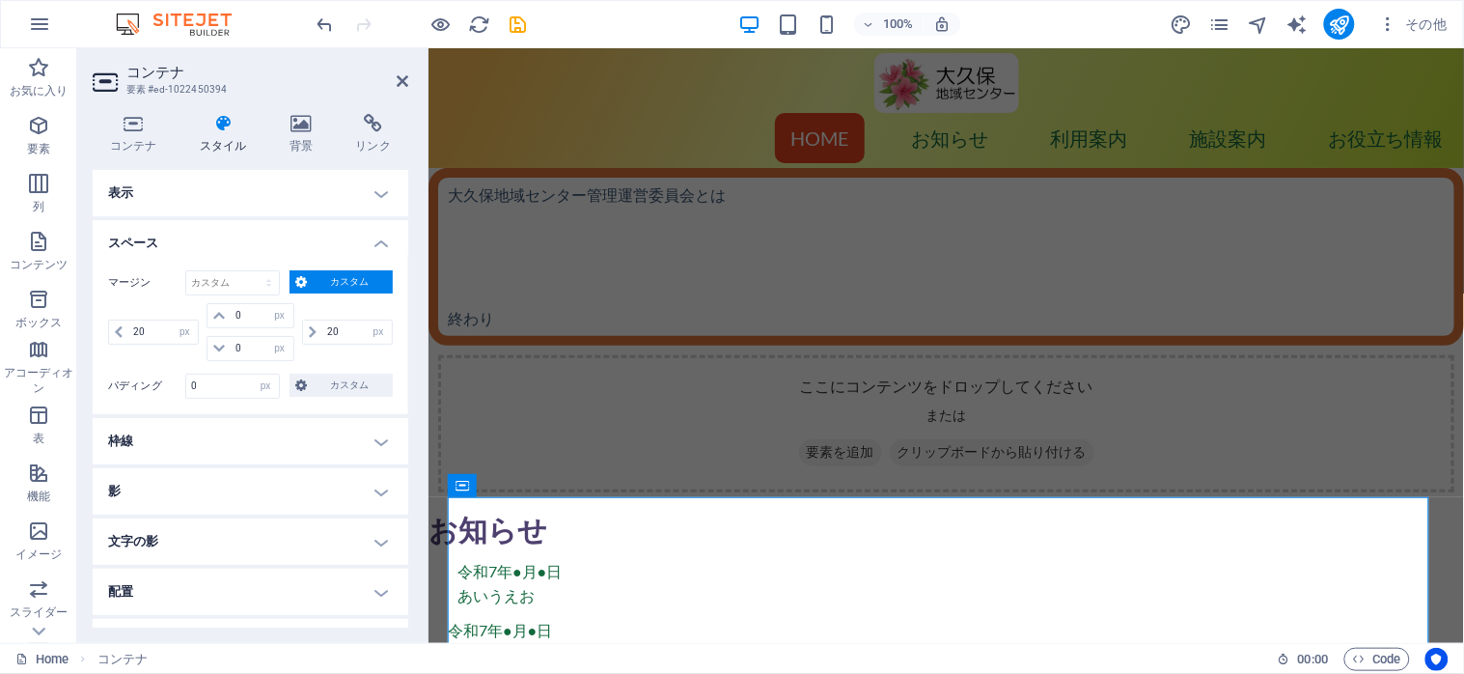
click at [374, 242] on h4 "スペース" at bounding box center [251, 237] width 316 height 35
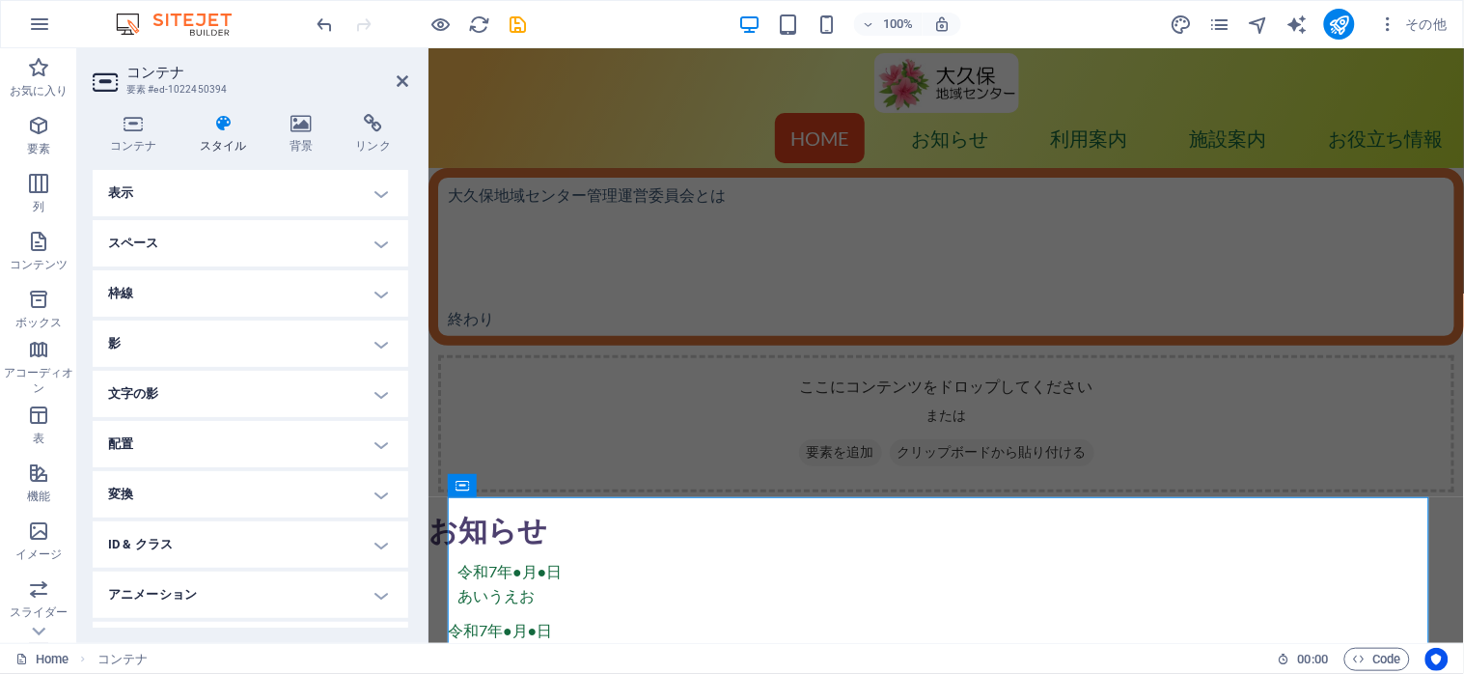
click at [377, 193] on h4 "表示" at bounding box center [251, 193] width 316 height 46
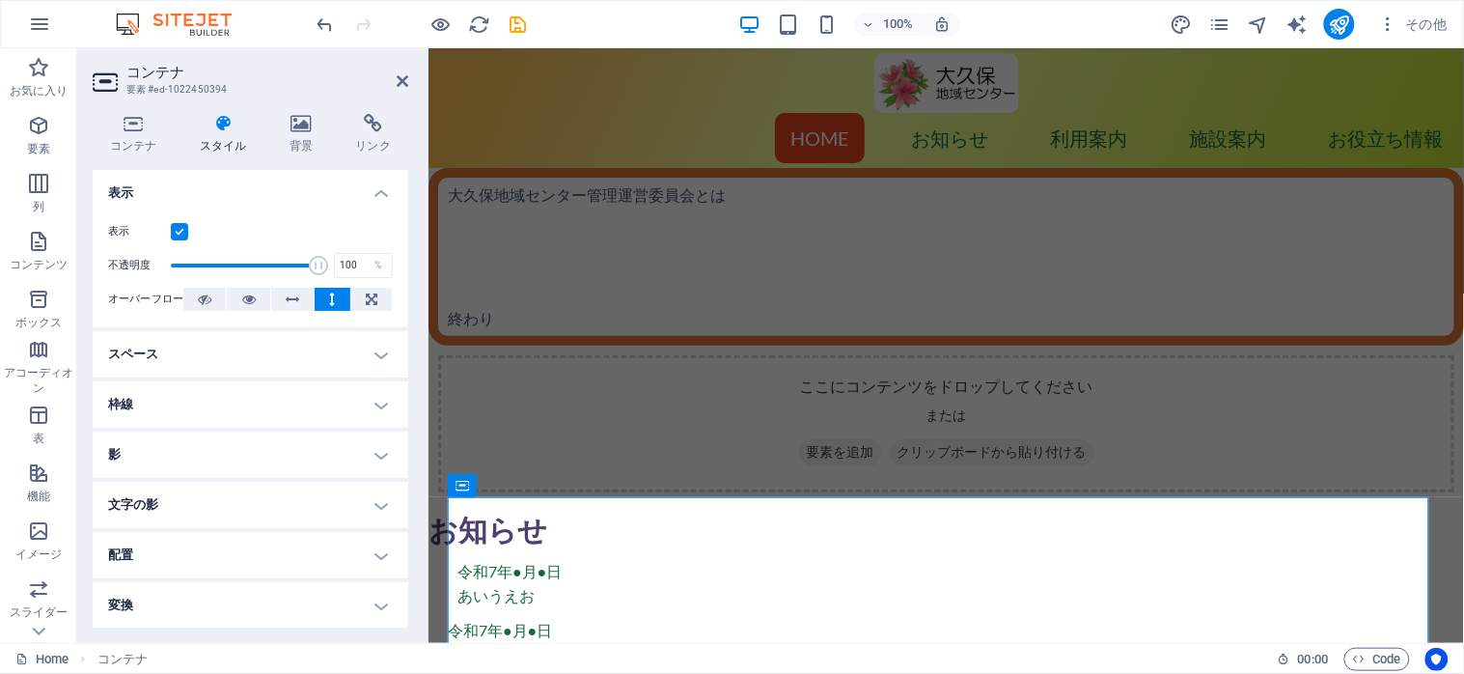
click at [392, 84] on header "コンテナ 要素 #ed-1022450394" at bounding box center [251, 73] width 316 height 50
click at [398, 83] on icon at bounding box center [403, 80] width 12 height 15
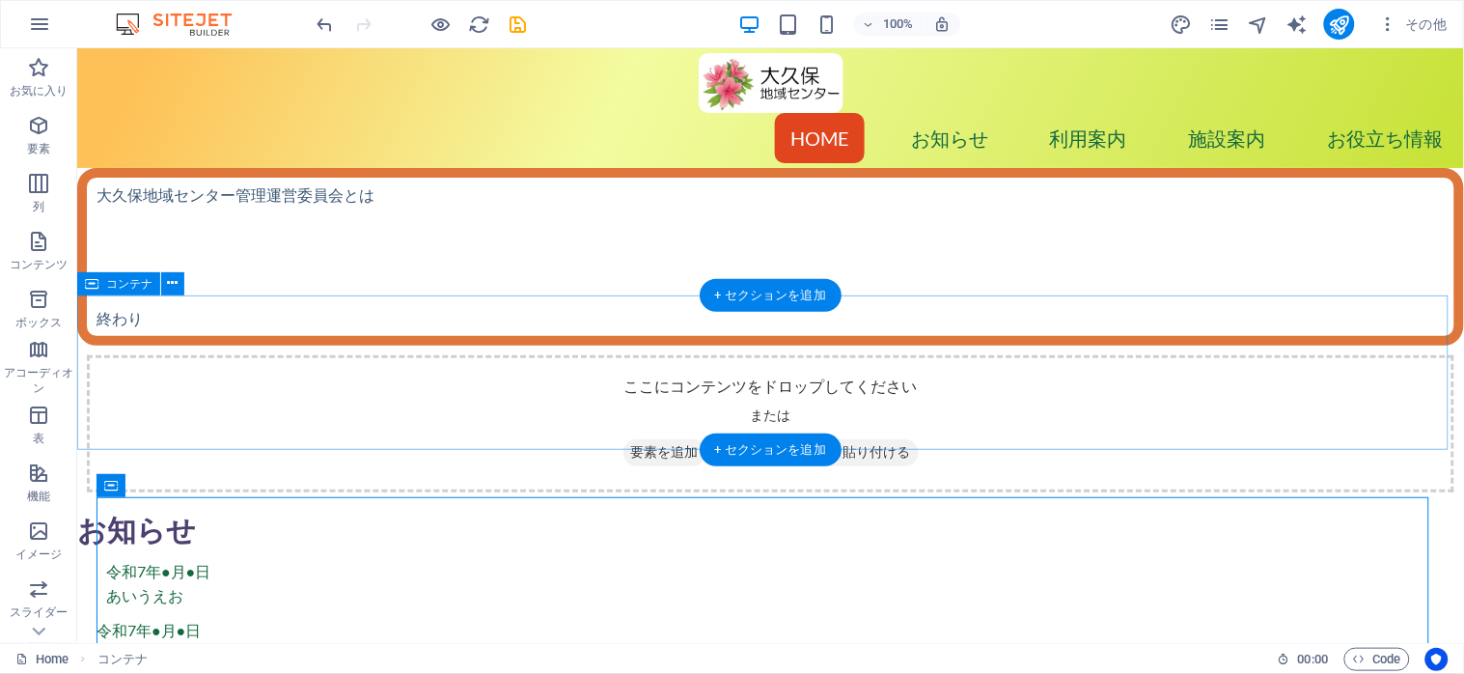
click at [132, 354] on div "ここにコンテンツをドロップしてください または 要素を追加 クリップボードから貼り付ける" at bounding box center [769, 422] width 1367 height 137
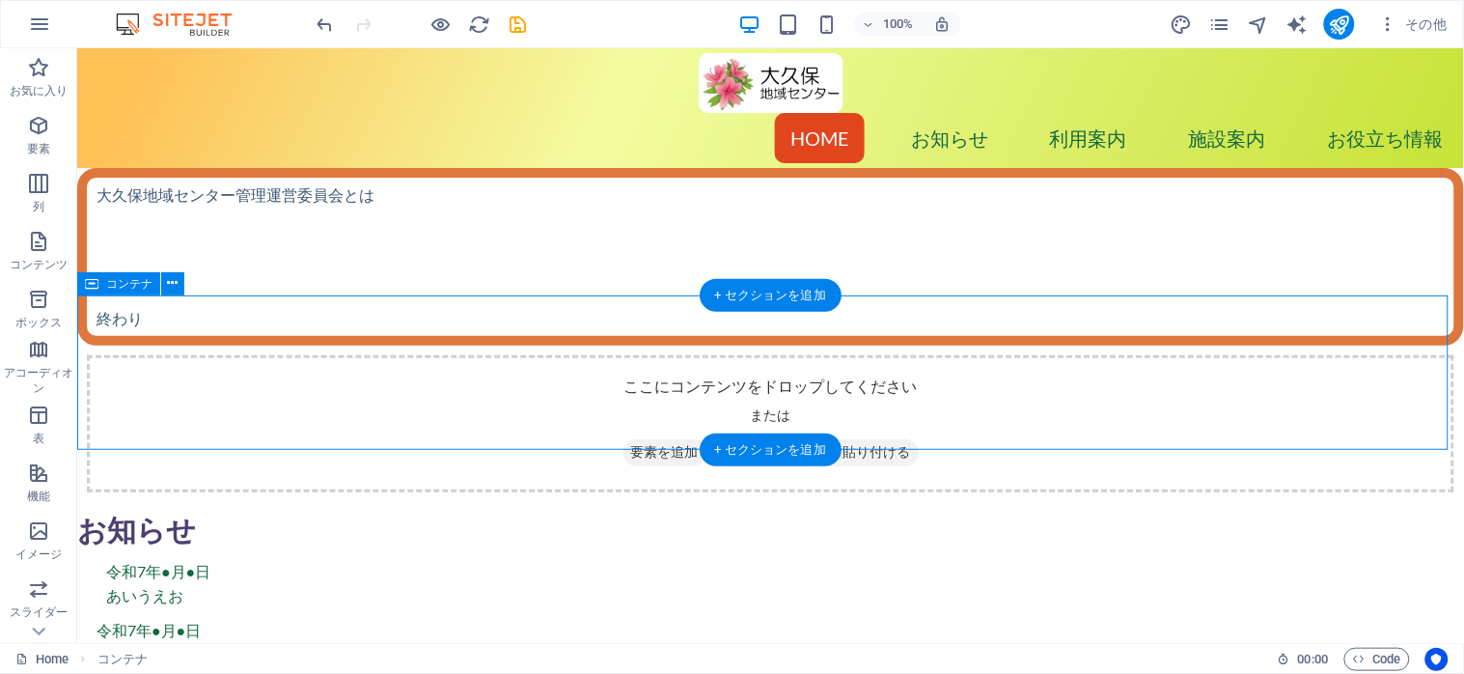
click at [132, 354] on div "ここにコンテンツをドロップしてください または 要素を追加 クリップボードから貼り付ける" at bounding box center [769, 422] width 1367 height 137
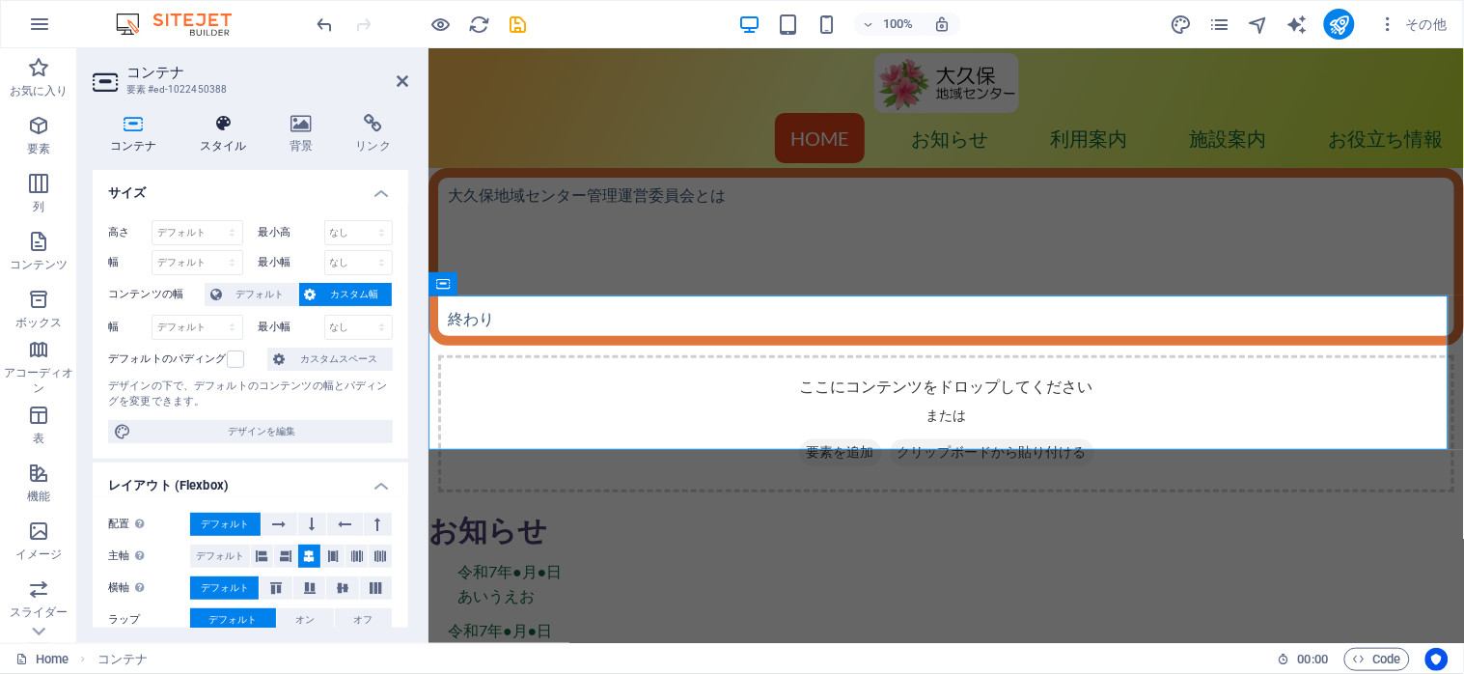
click at [218, 125] on icon at bounding box center [223, 123] width 82 height 19
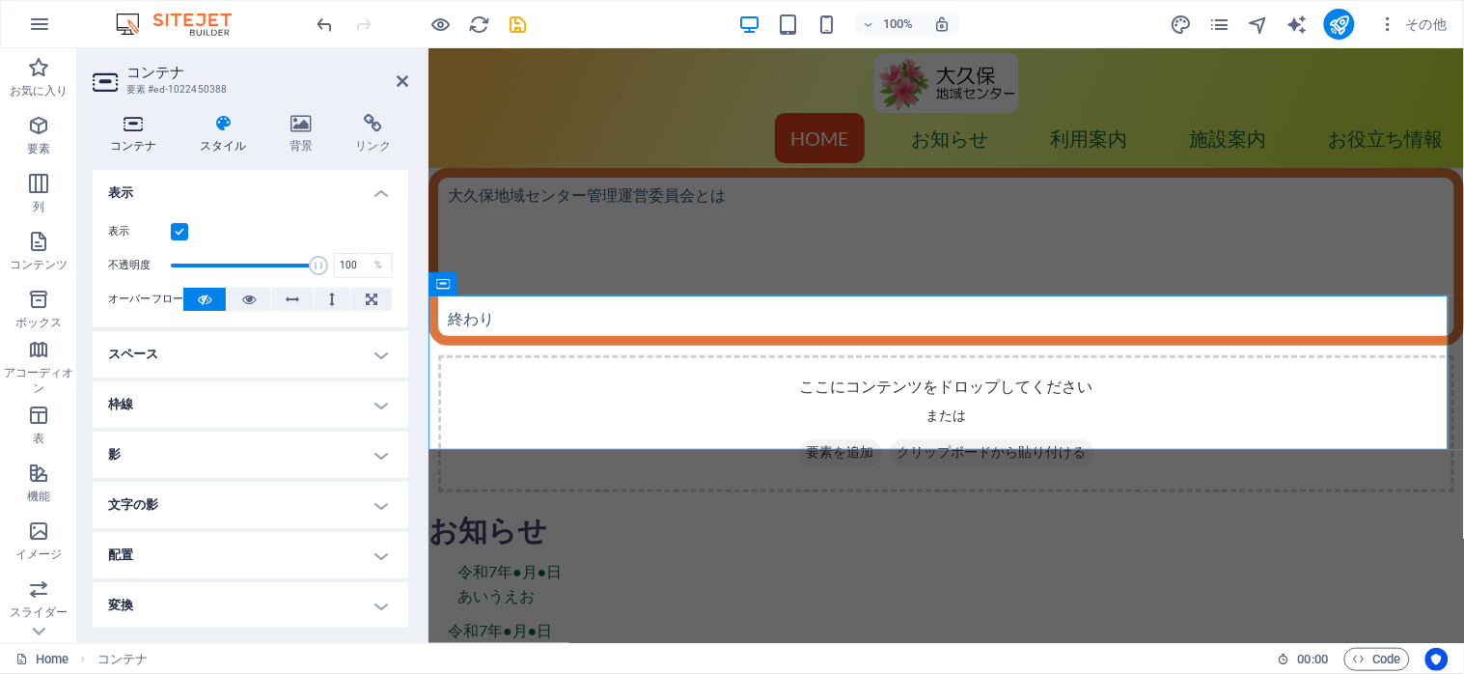
click at [119, 128] on icon at bounding box center [134, 123] width 82 height 19
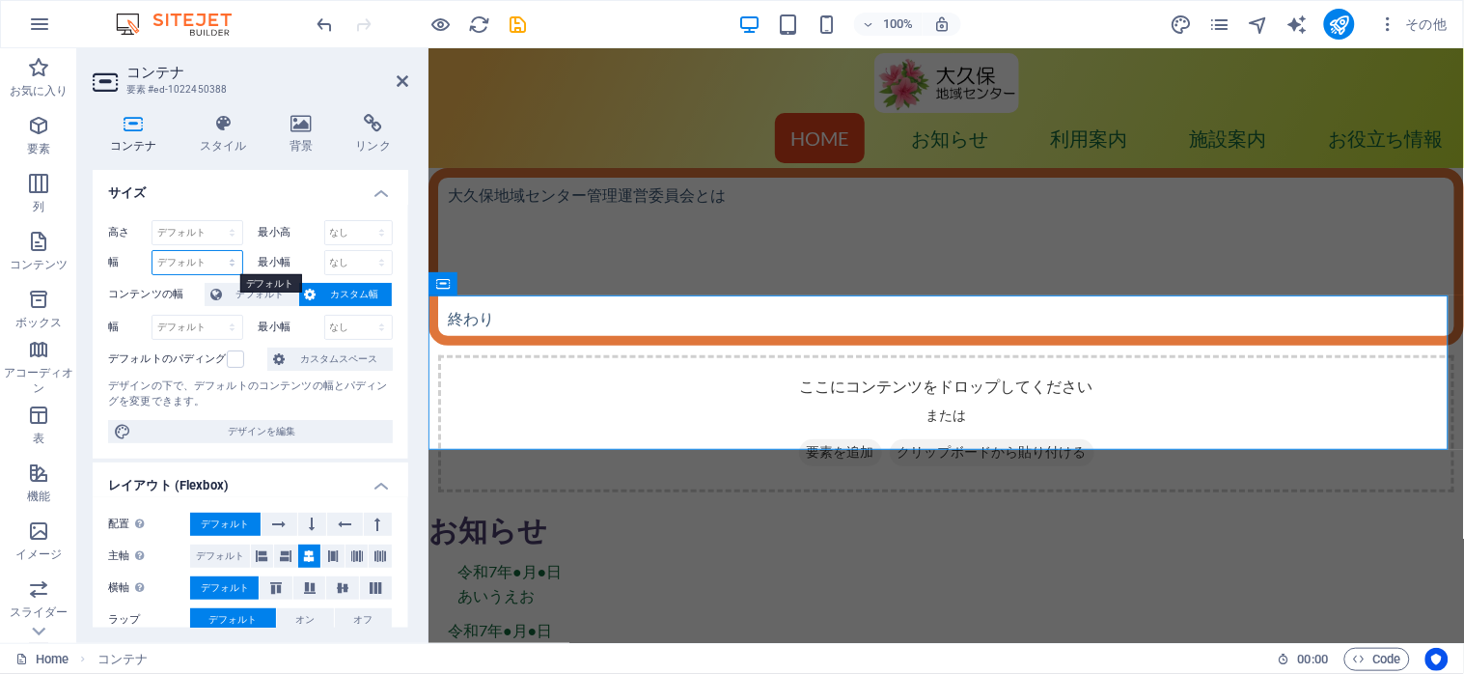
select select "px"
click at [212, 251] on select "デフォルト px rem % em vh vw" at bounding box center [197, 262] width 90 height 23
type input "1057"
select select "default"
click at [215, 251] on select "デフォルト px rem % em vh vw" at bounding box center [228, 262] width 27 height 23
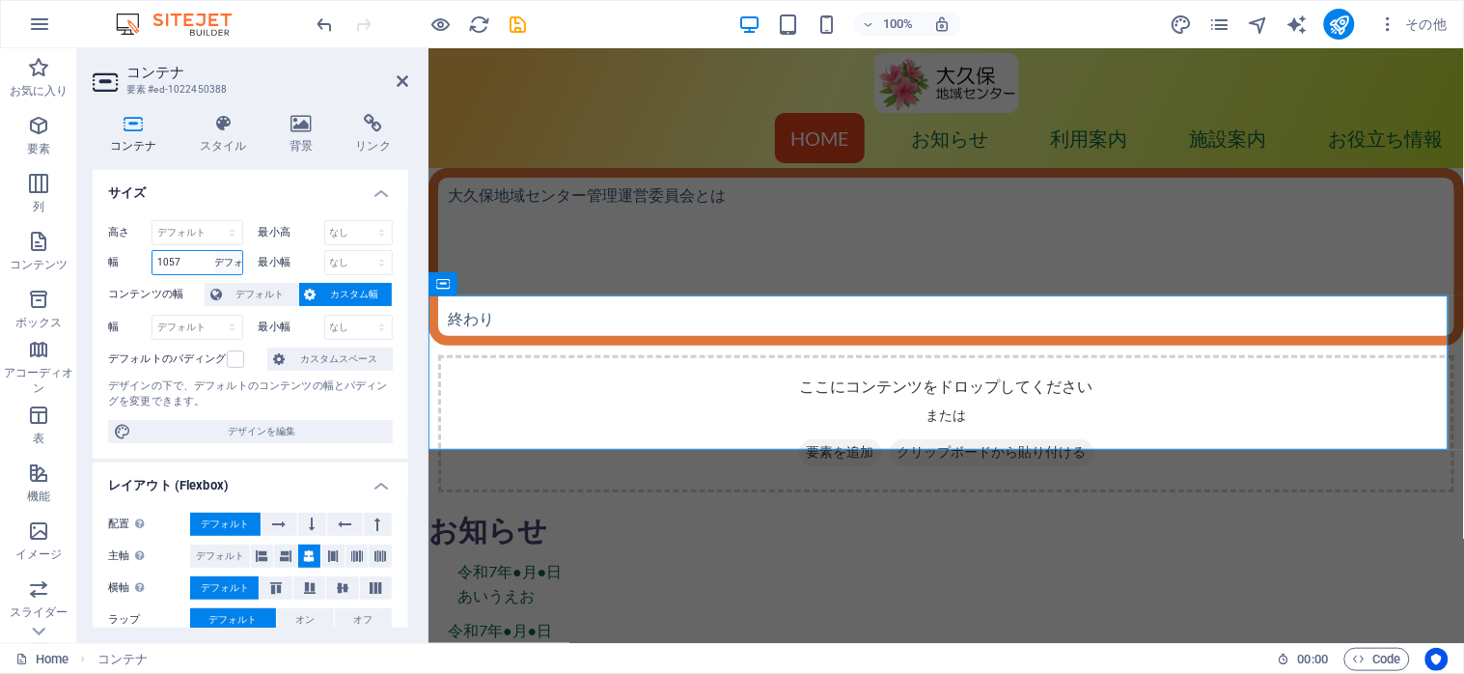
select select "DISABLED_OPTION_VALUE"
click at [318, 290] on button "カスタム幅" at bounding box center [346, 294] width 94 height 23
click at [266, 287] on span "デフォルト" at bounding box center [260, 294] width 65 height 23
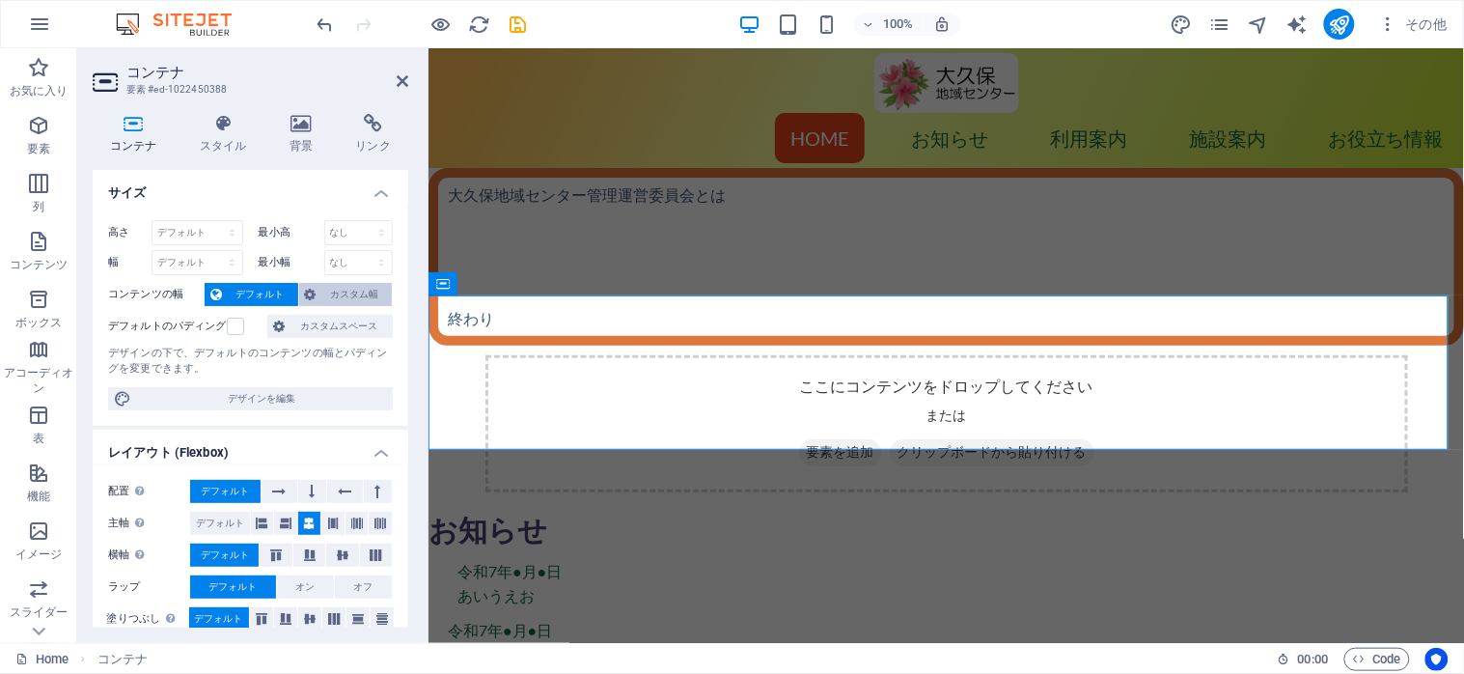
click at [330, 295] on span "カスタム幅" at bounding box center [354, 294] width 65 height 23
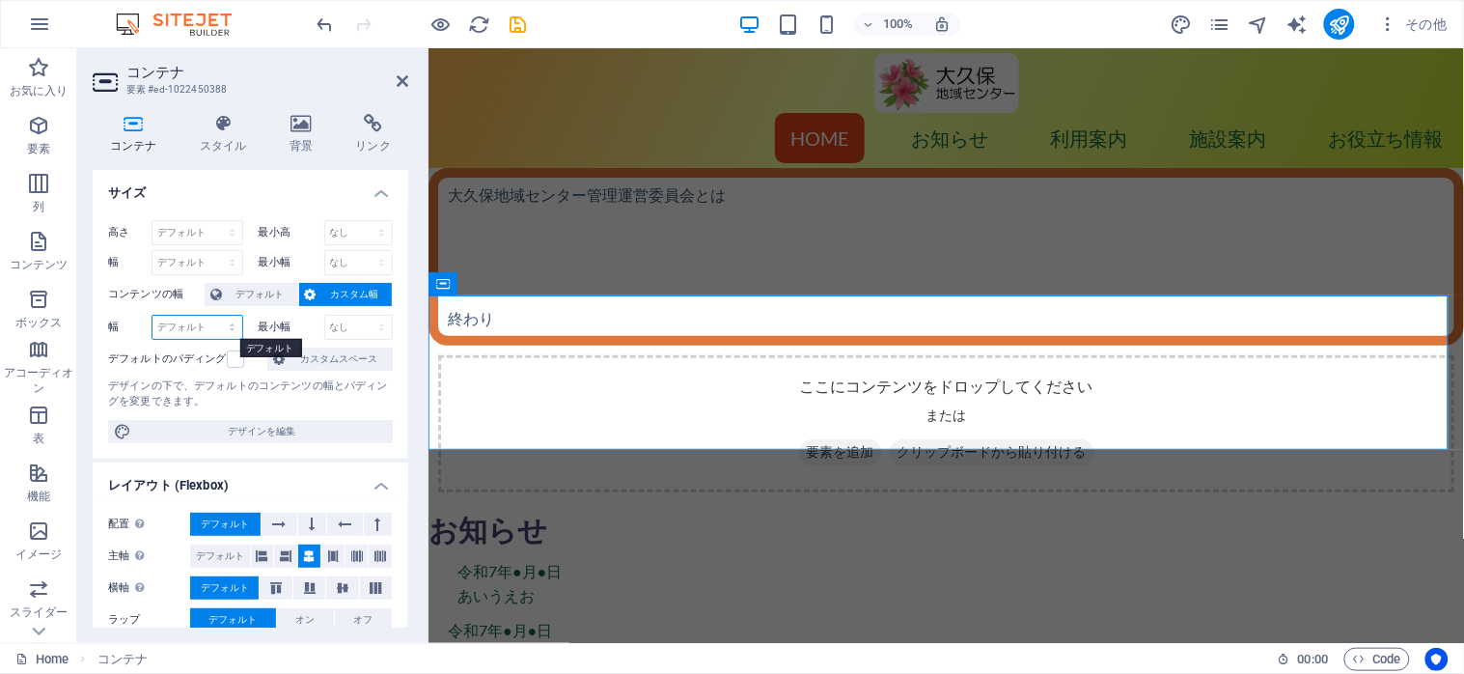
select select "px"
click at [212, 316] on select "デフォルト px rem % em vh vw" at bounding box center [197, 327] width 90 height 23
type input "1057"
select select "DISABLED_OPTION_VALUE"
click at [328, 357] on span "カスタムスペース" at bounding box center [338, 358] width 97 height 23
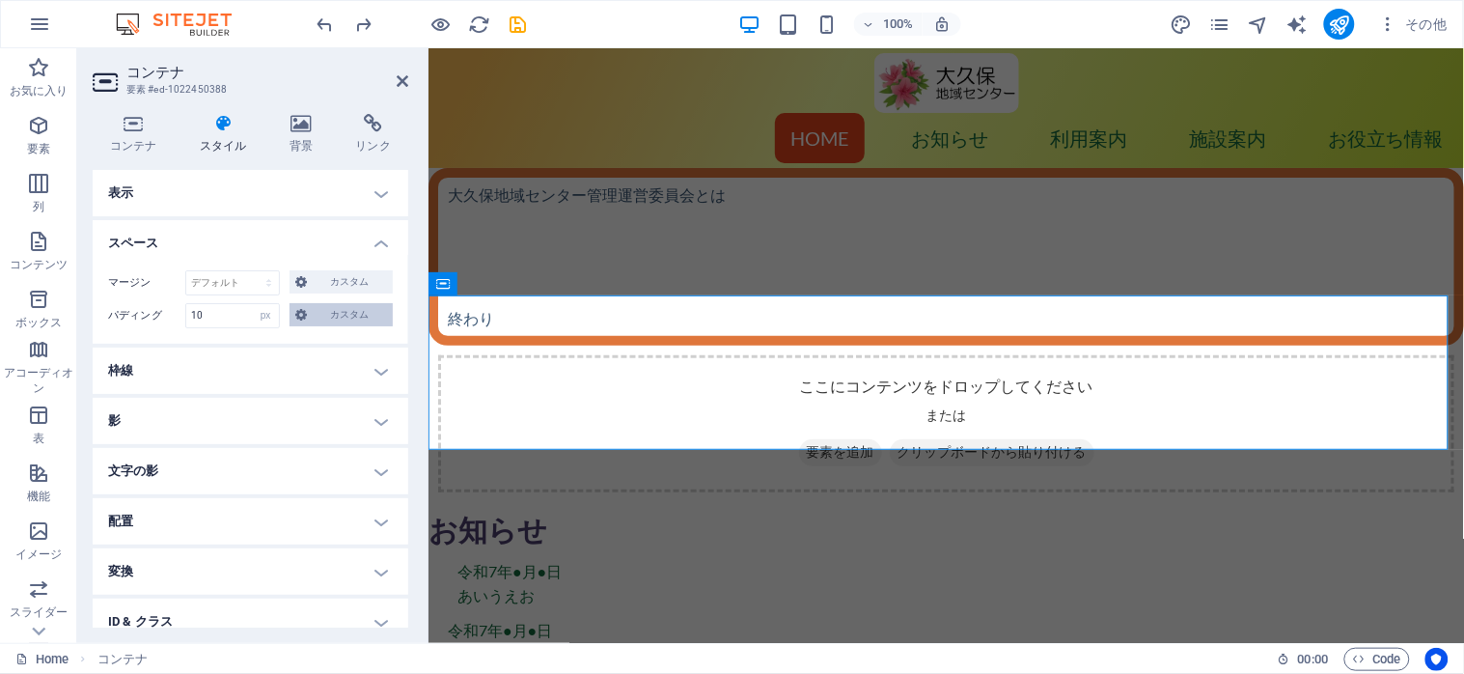
click at [317, 314] on span "カスタム" at bounding box center [350, 314] width 74 height 23
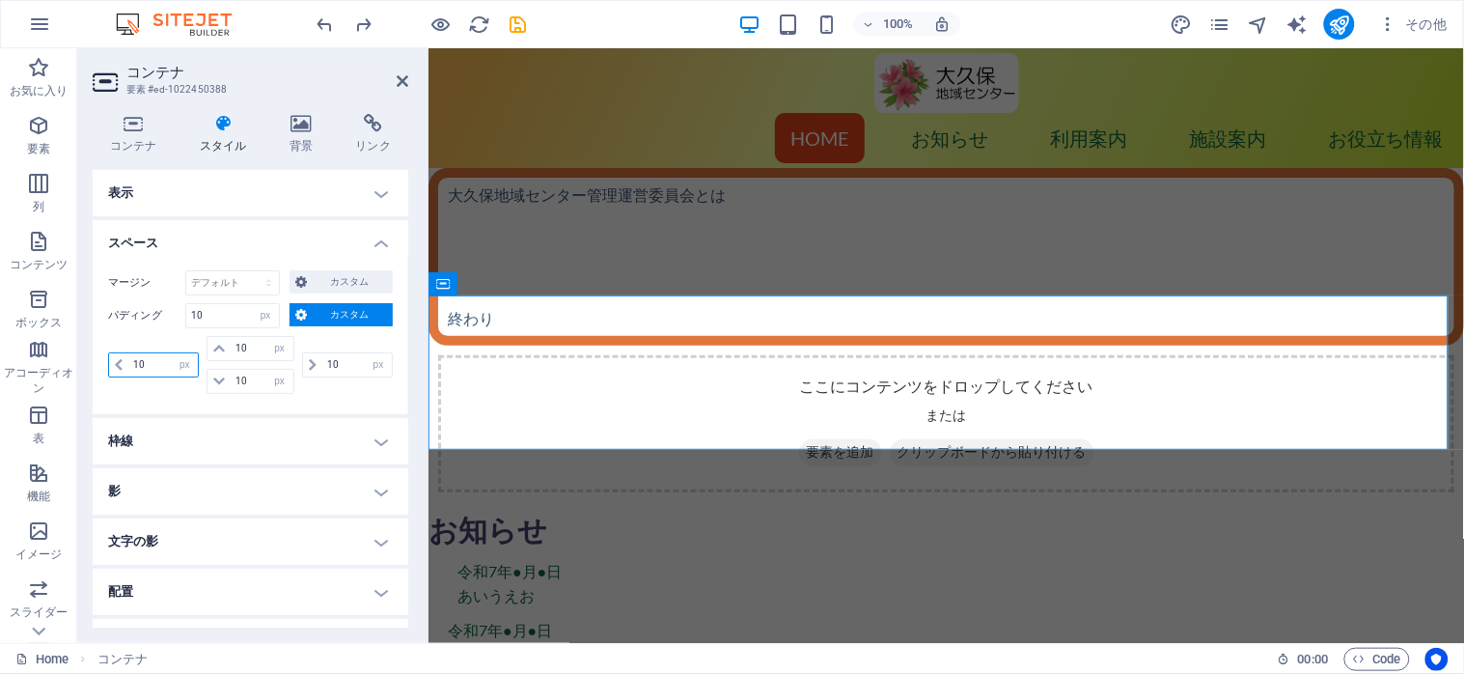
drag, startPoint x: 156, startPoint y: 370, endPoint x: 126, endPoint y: 370, distance: 29.9
click at [126, 370] on div "10 px rem % vh vw" at bounding box center [153, 364] width 91 height 25
type input "20"
select select "DISABLED_OPTION_VALUE"
type input "20"
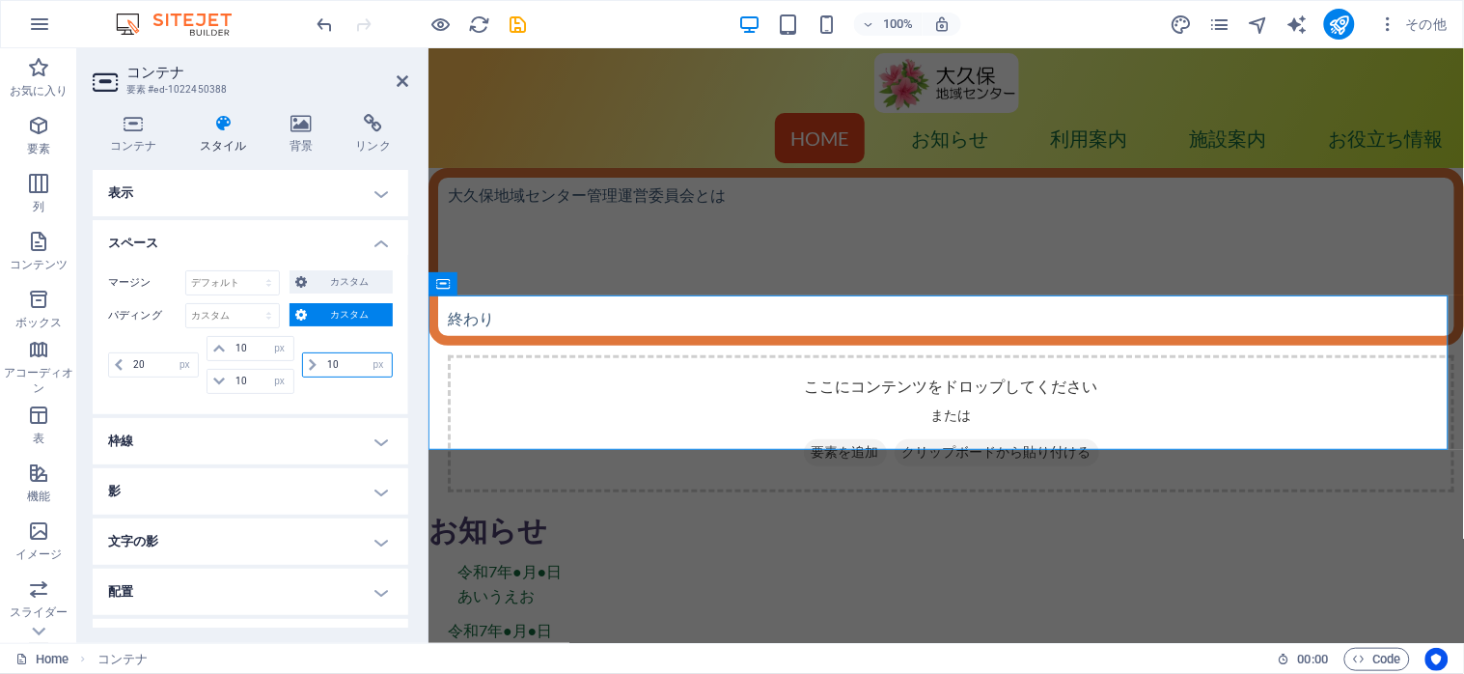
drag, startPoint x: 338, startPoint y: 370, endPoint x: 325, endPoint y: 370, distance: 12.5
click at [325, 370] on input "10" at bounding box center [356, 364] width 69 height 23
type input "20"
click at [371, 249] on h4 "スペース" at bounding box center [251, 237] width 316 height 35
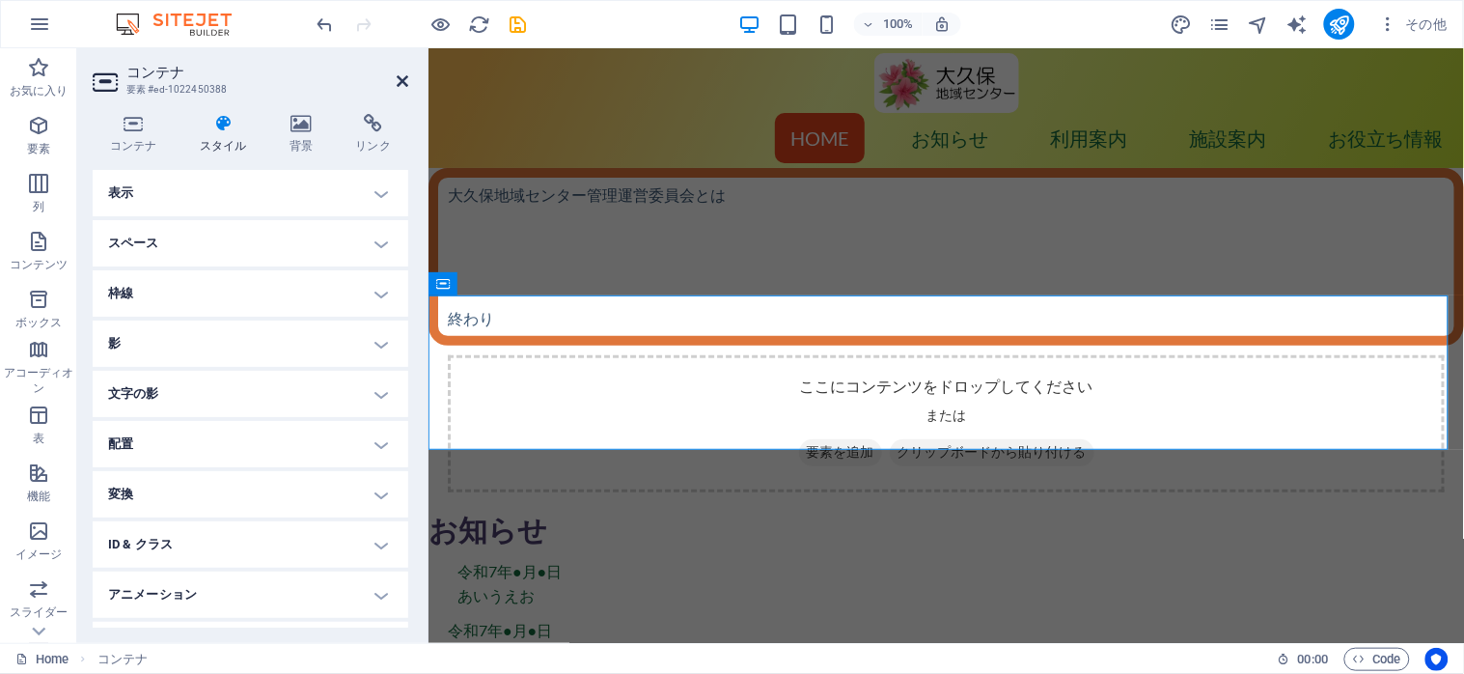
click at [397, 82] on icon at bounding box center [403, 80] width 12 height 15
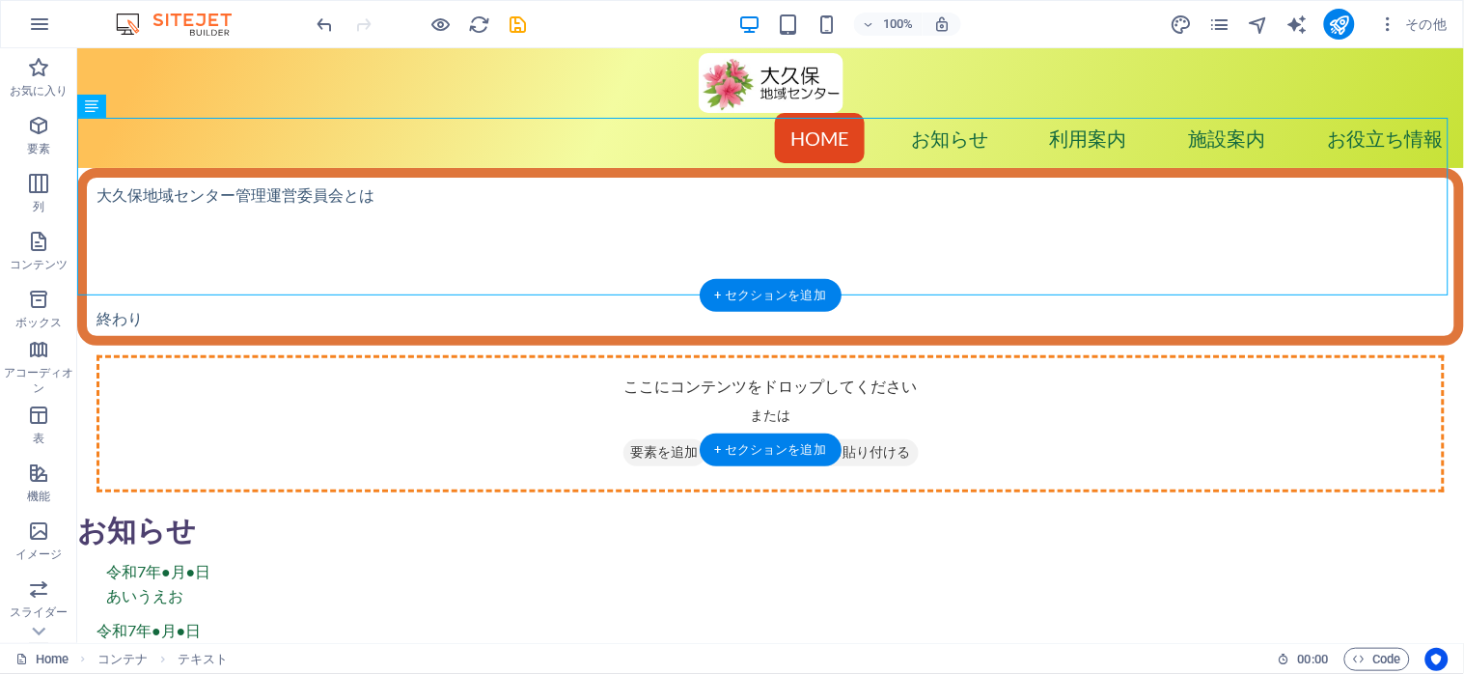
drag, startPoint x: 204, startPoint y: 152, endPoint x: 247, endPoint y: 356, distance: 209.1
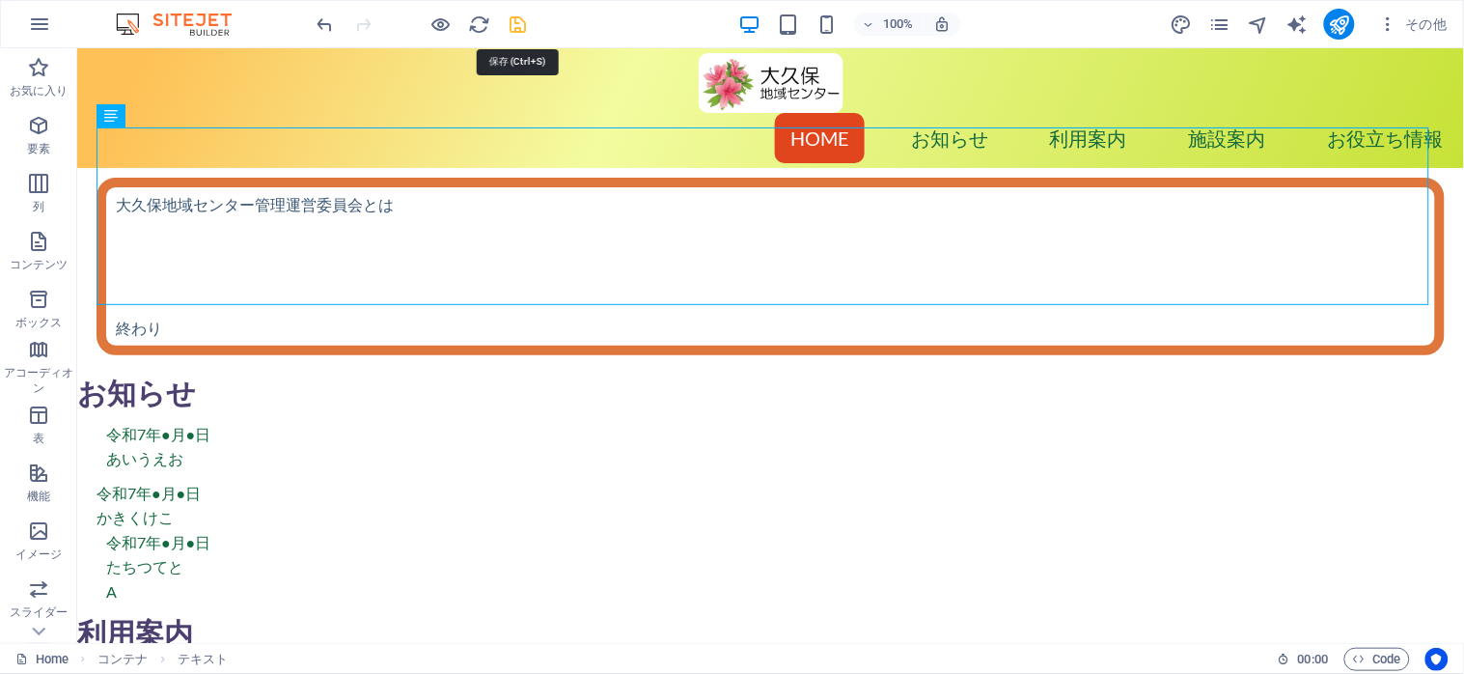
click at [508, 20] on icon "save" at bounding box center [519, 25] width 22 height 22
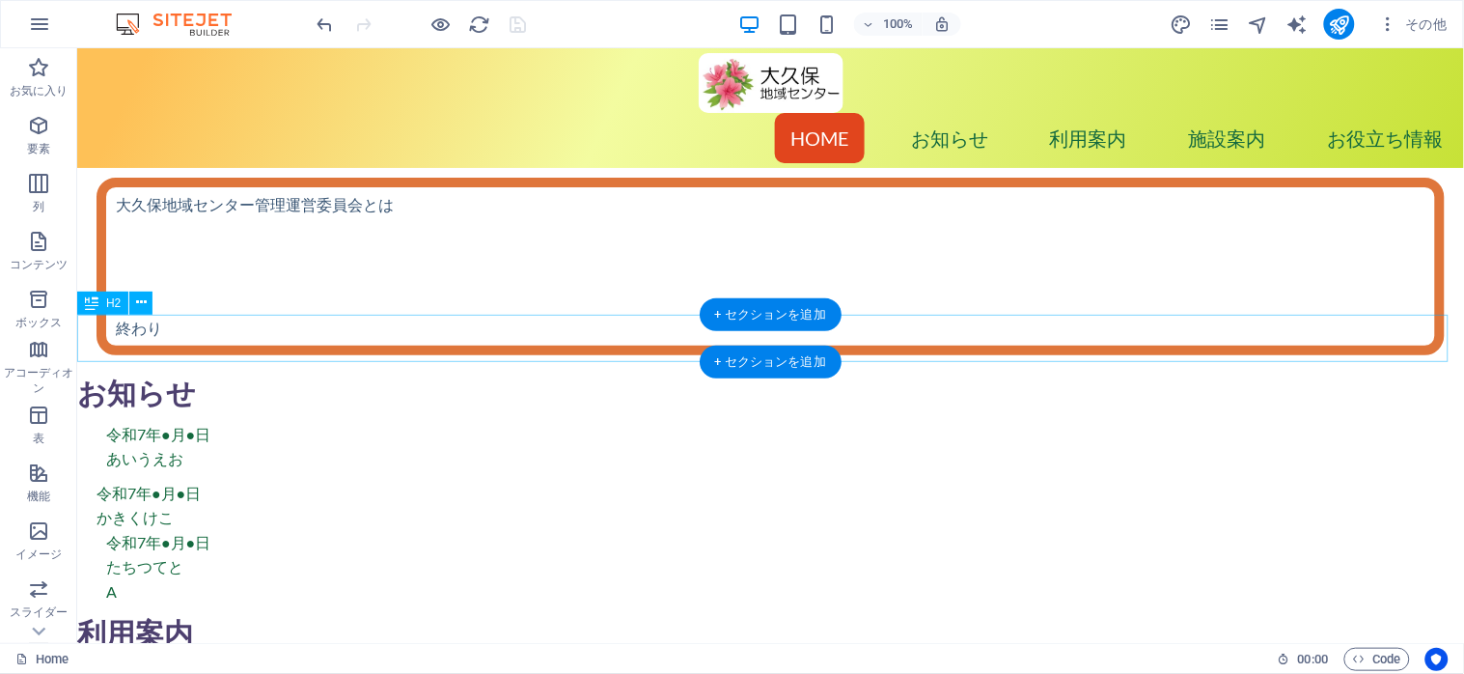
click at [99, 364] on div "お知らせ" at bounding box center [769, 387] width 1387 height 47
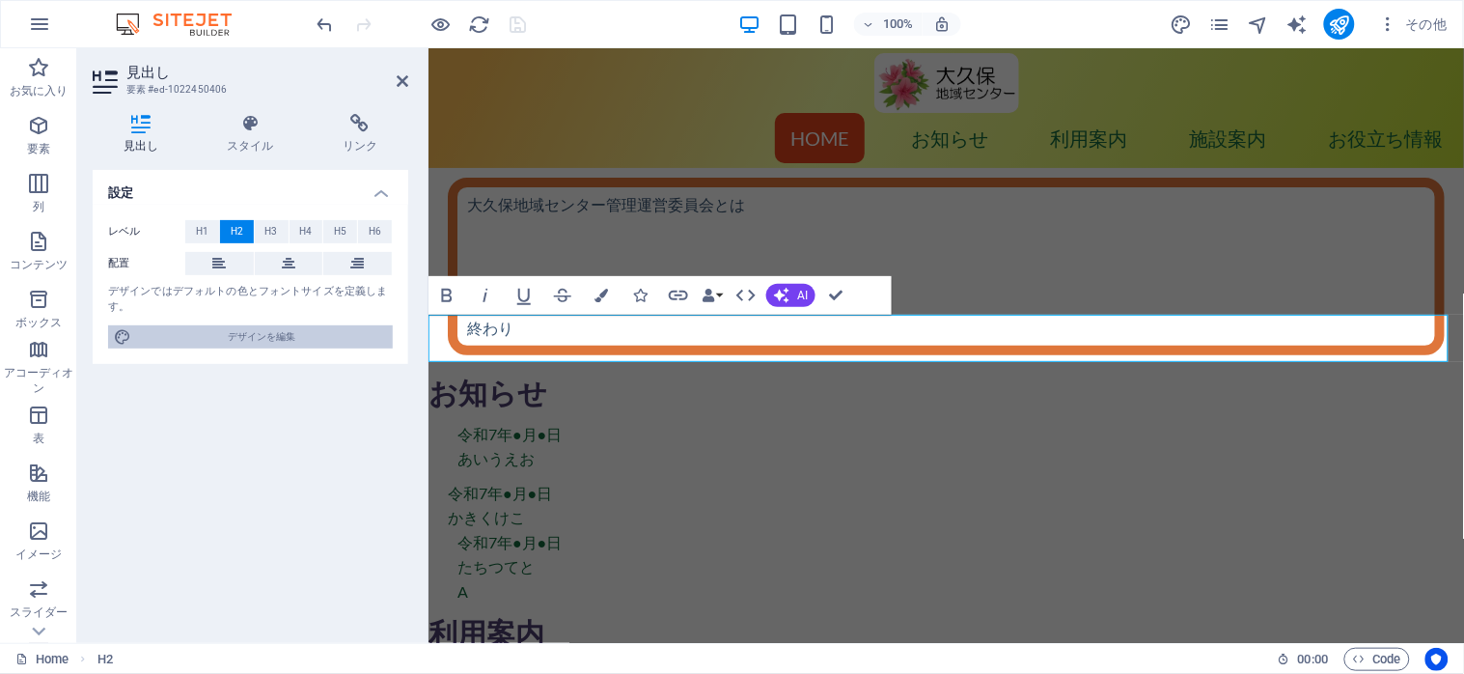
click at [245, 335] on span "デザインを編集" at bounding box center [262, 336] width 250 height 23
select select "ease-in-out"
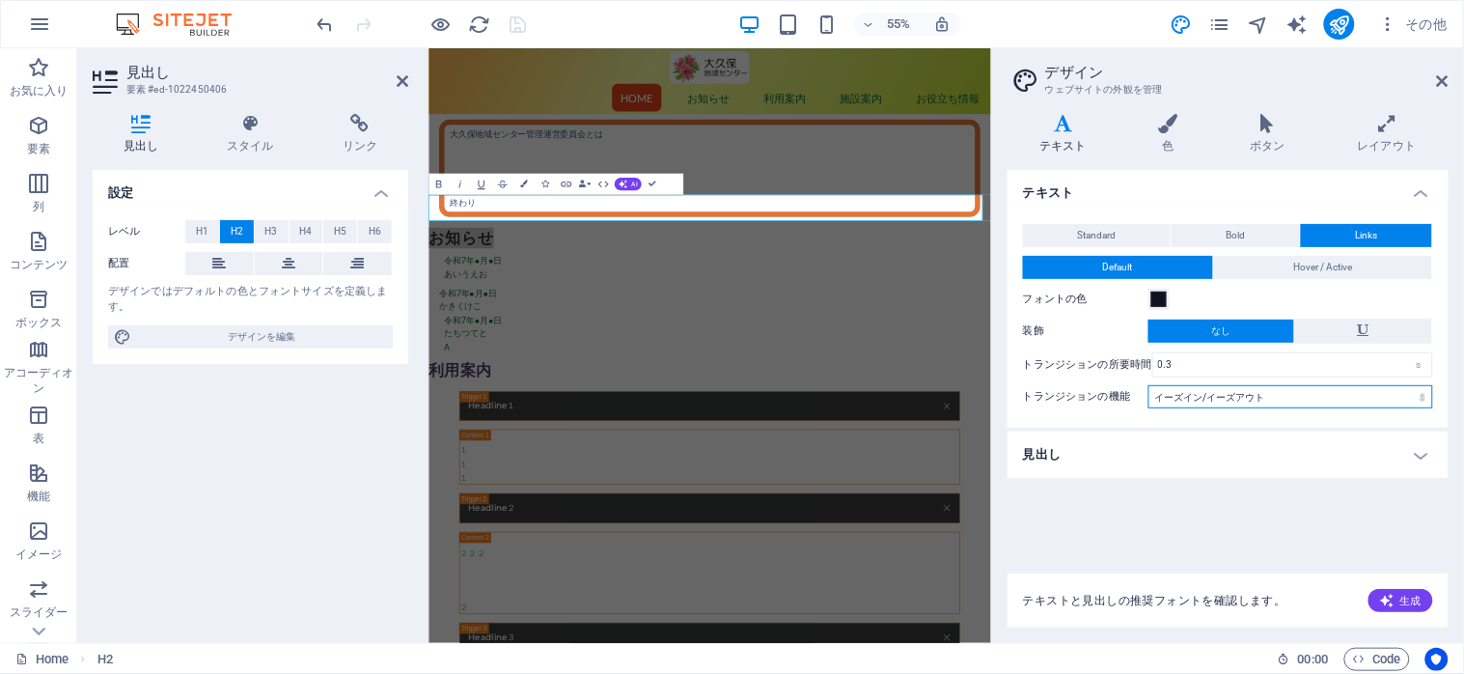
click at [1194, 394] on select "イージング イーズイン イーズアウト イーズイン/イーズアウト リニア" at bounding box center [1290, 396] width 285 height 23
click at [1148, 385] on select "イージング イーズイン イーズアウト イーズイン/イーズアウト リニア" at bounding box center [1290, 396] width 285 height 23
click at [1440, 84] on icon at bounding box center [1443, 80] width 12 height 15
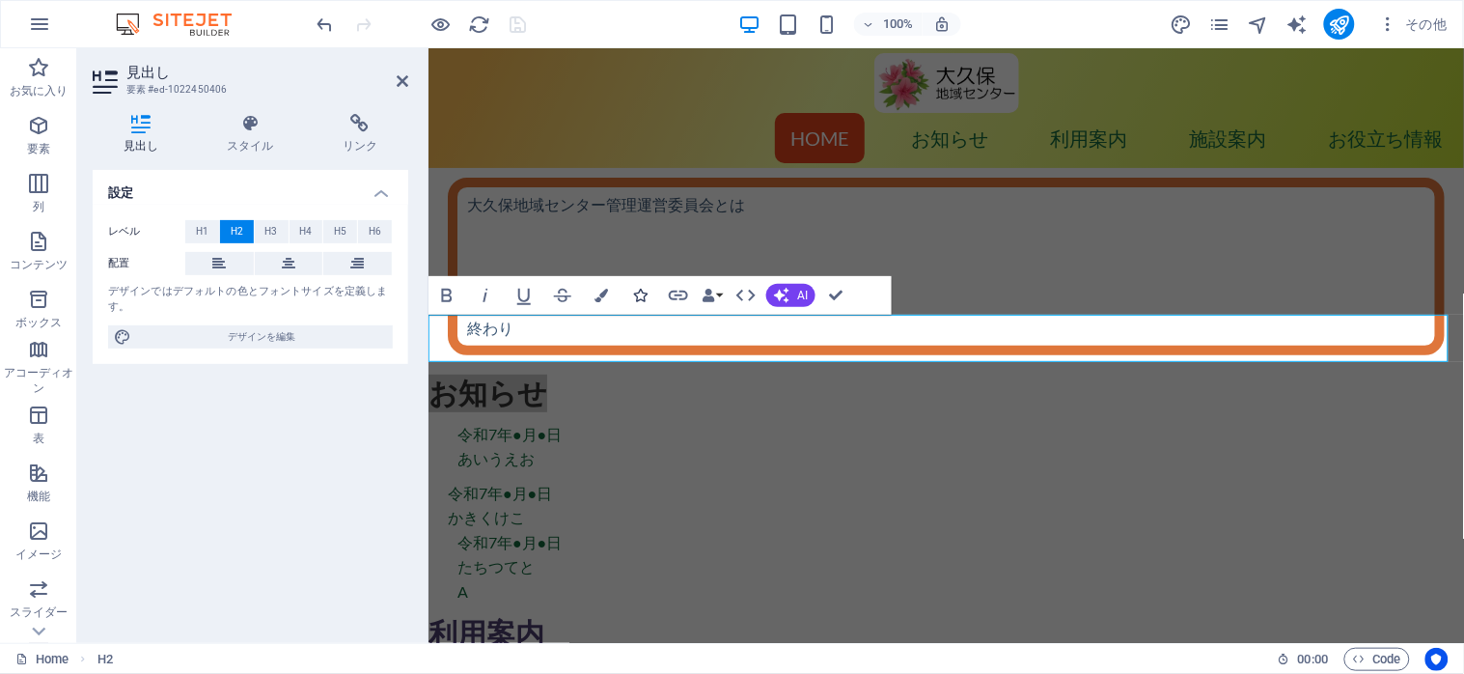
click at [635, 292] on icon "button" at bounding box center [640, 296] width 14 height 14
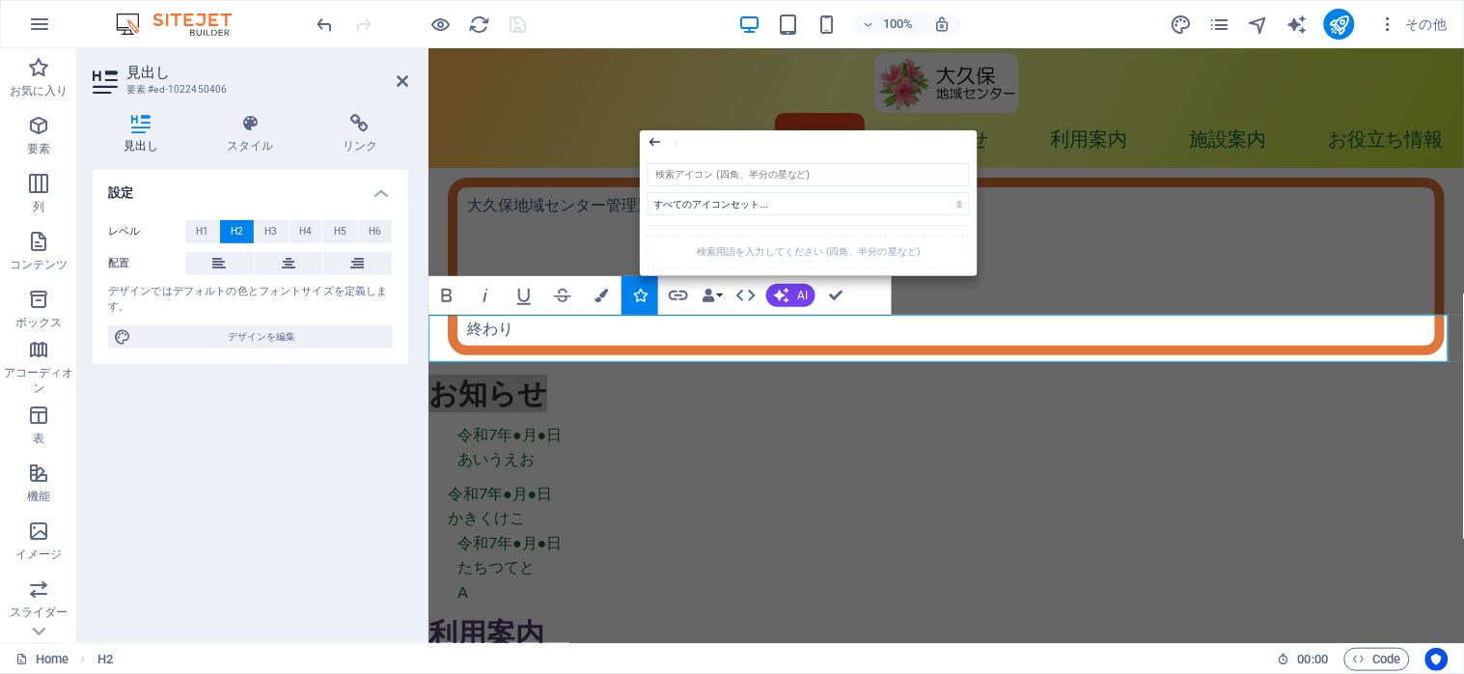
click at [647, 136] on icon "button" at bounding box center [655, 141] width 16 height 23
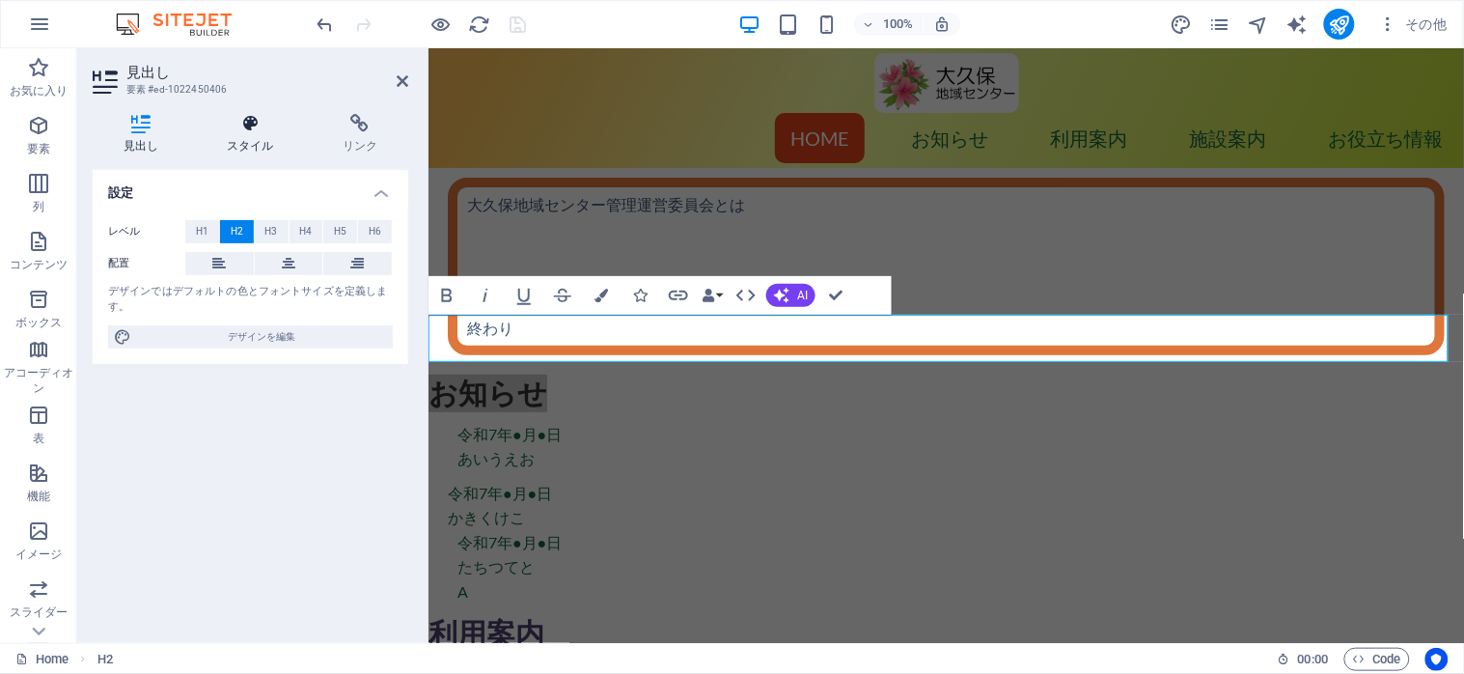
click at [244, 123] on icon at bounding box center [251, 123] width 108 height 19
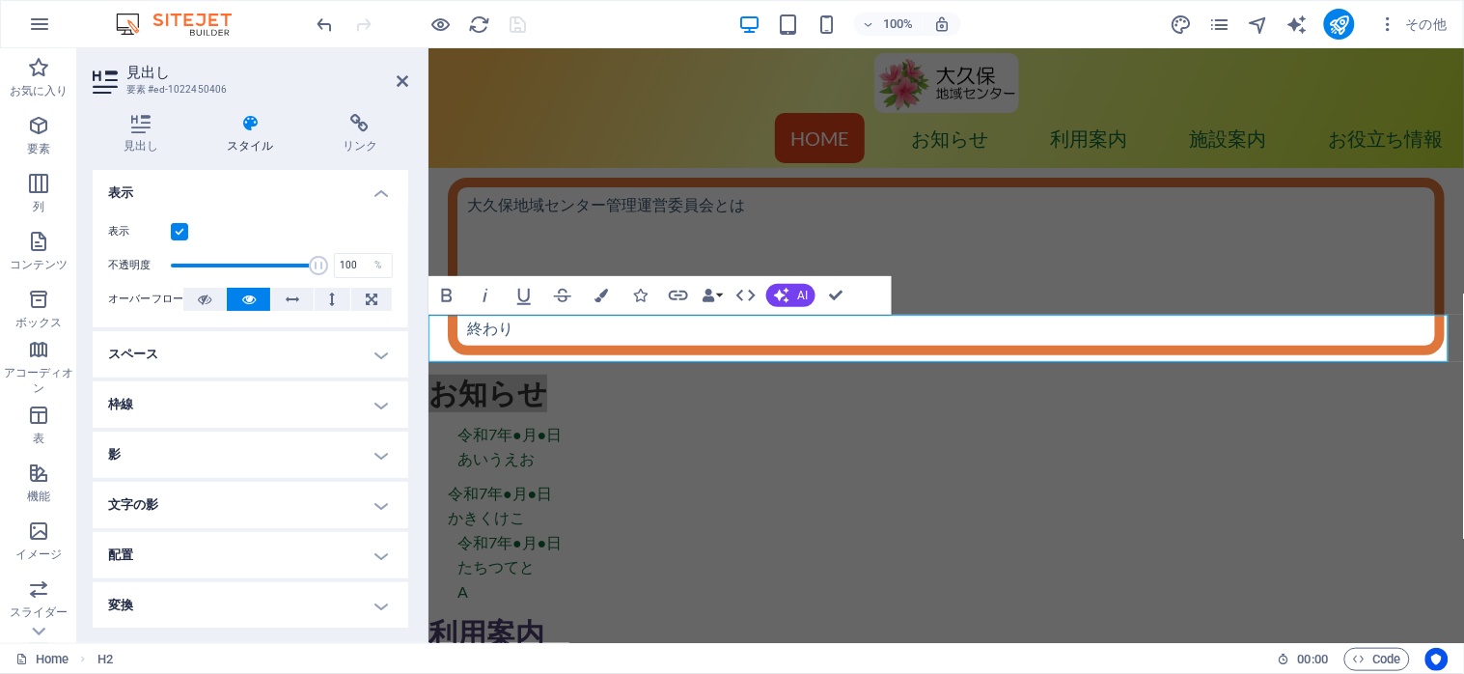
click at [382, 562] on h4 "配置" at bounding box center [251, 555] width 316 height 46
click at [378, 552] on h4 "配置" at bounding box center [251, 549] width 316 height 35
click at [379, 402] on h4 "枠線" at bounding box center [251, 404] width 316 height 46
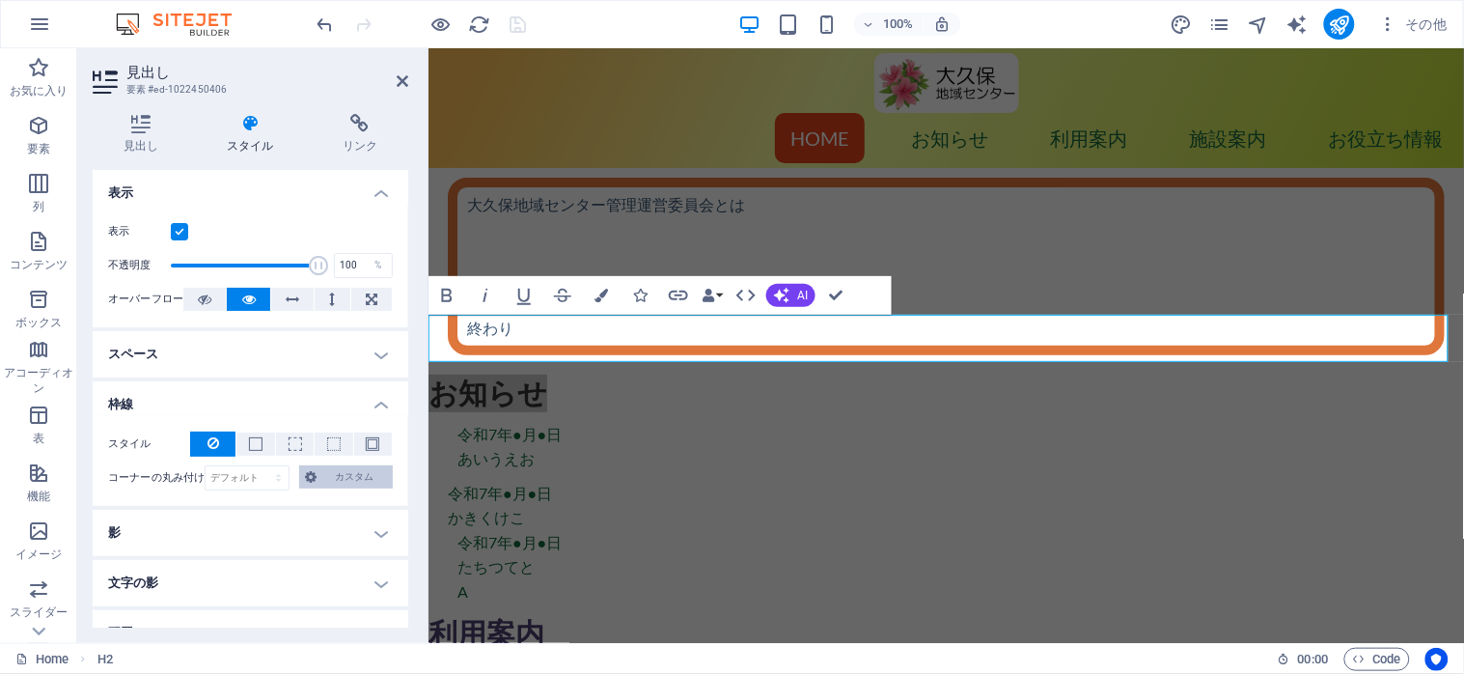
click at [326, 473] on span "カスタム" at bounding box center [354, 476] width 65 height 23
select select "px"
click at [260, 466] on select "デフォルト px rem % vh vw カスタム" at bounding box center [247, 477] width 83 height 23
type input "20"
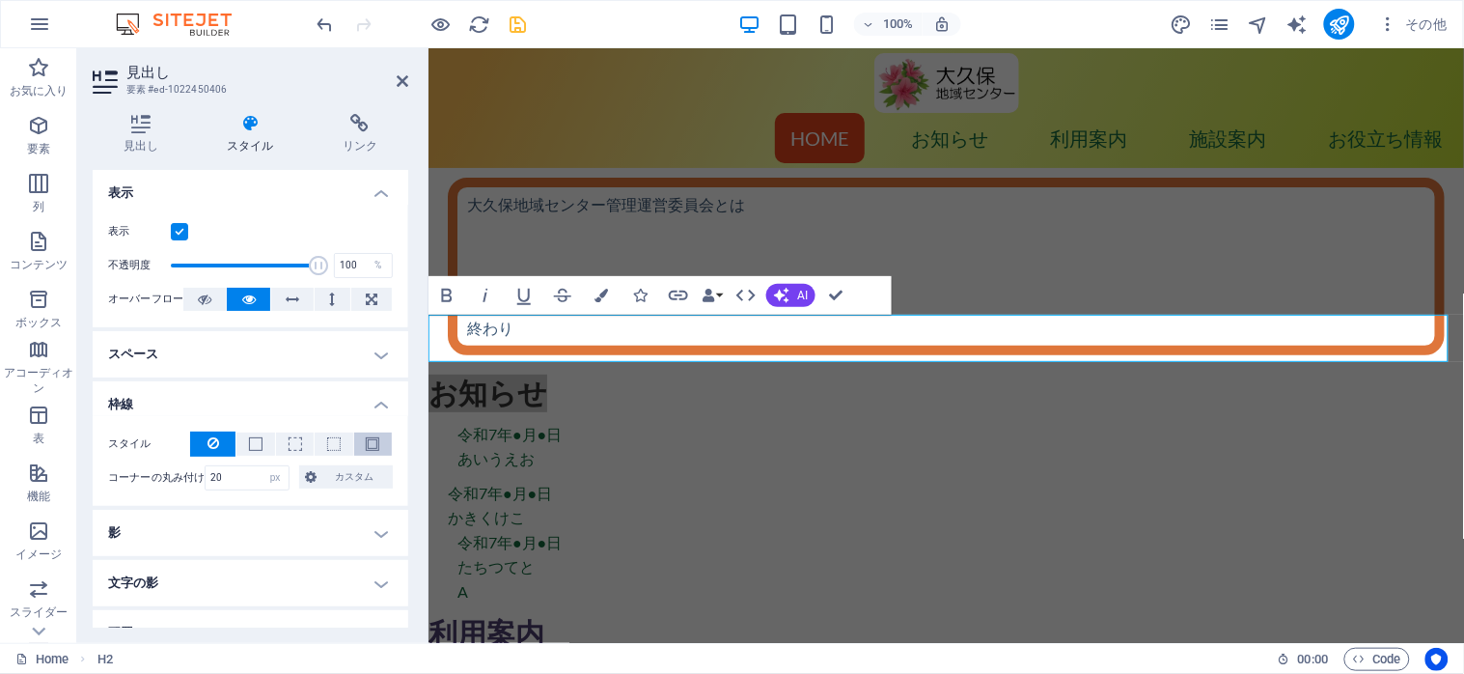
click at [361, 449] on button at bounding box center [373, 443] width 38 height 23
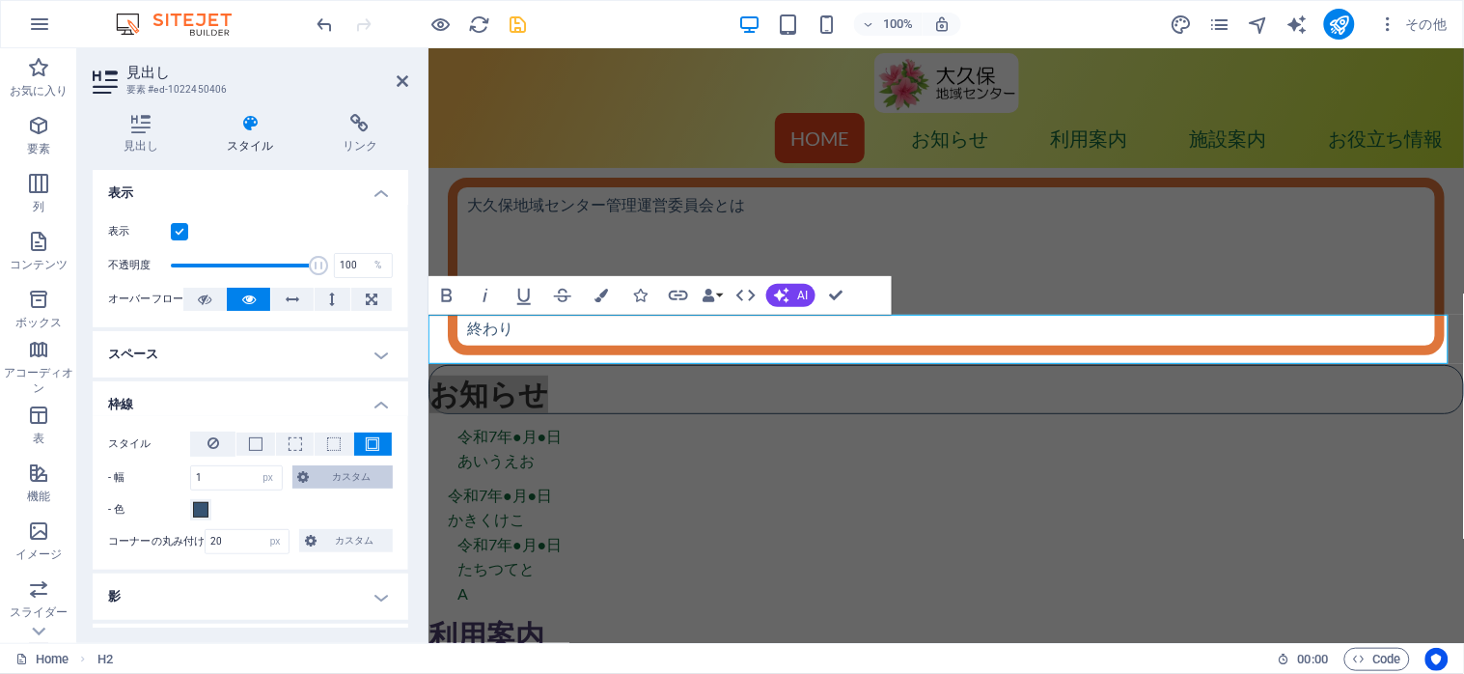
click at [316, 478] on span "カスタム" at bounding box center [352, 476] width 72 height 23
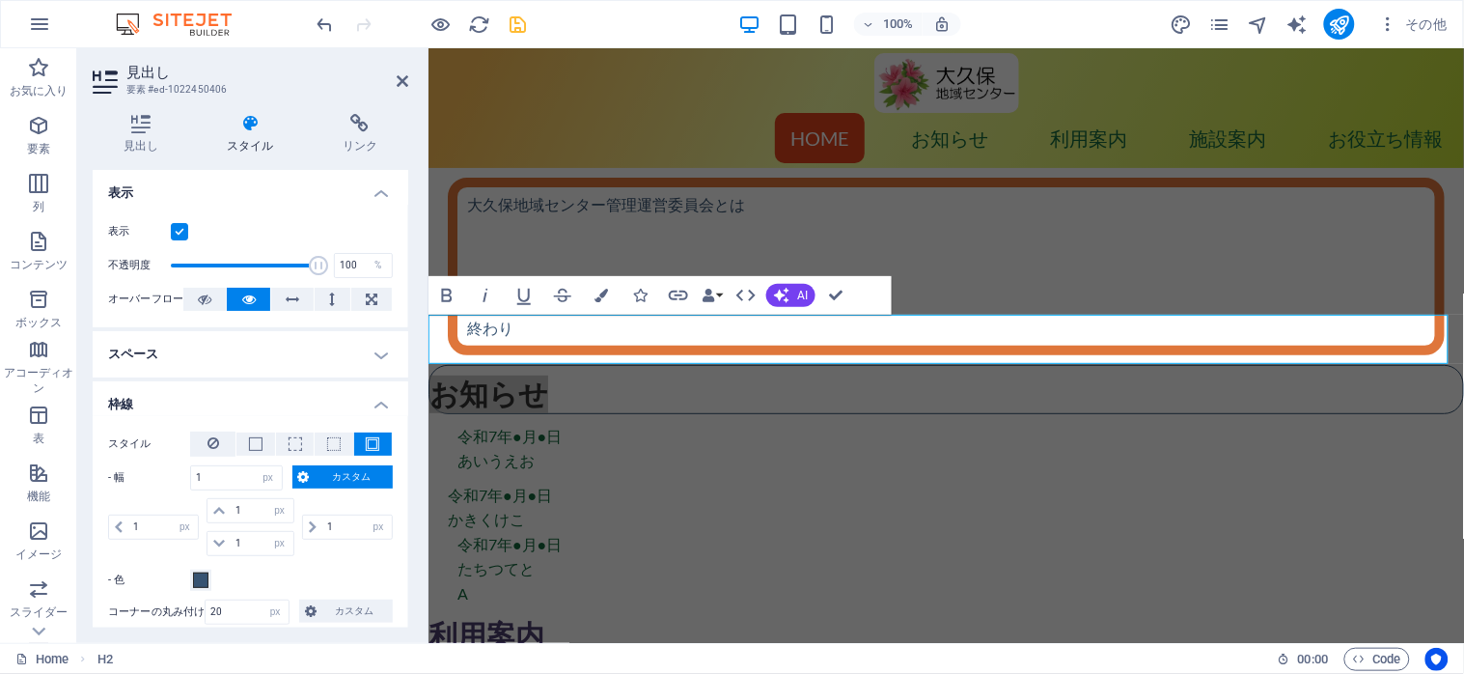
click at [298, 475] on icon at bounding box center [304, 476] width 12 height 23
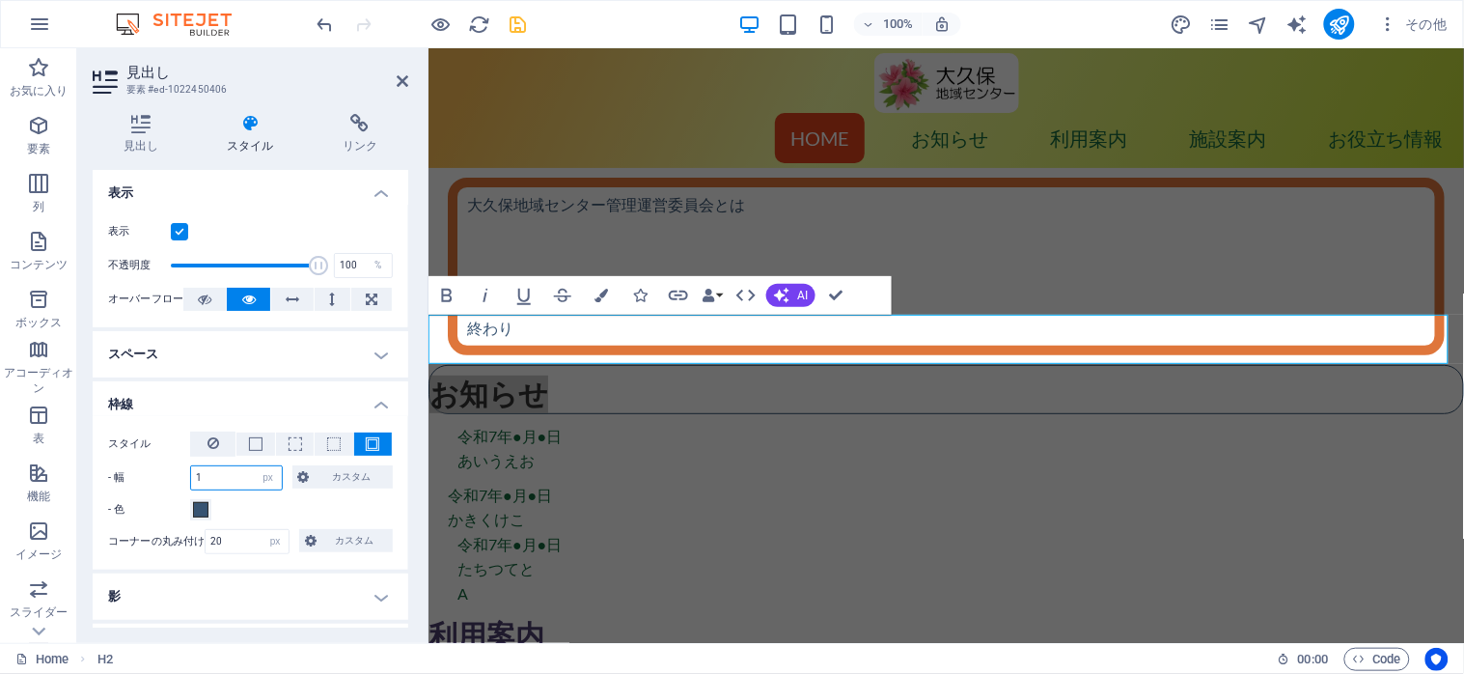
drag, startPoint x: 227, startPoint y: 473, endPoint x: 189, endPoint y: 473, distance: 37.6
click at [190, 473] on div "1 自動 px rem % vh vw カスタム" at bounding box center [236, 477] width 93 height 25
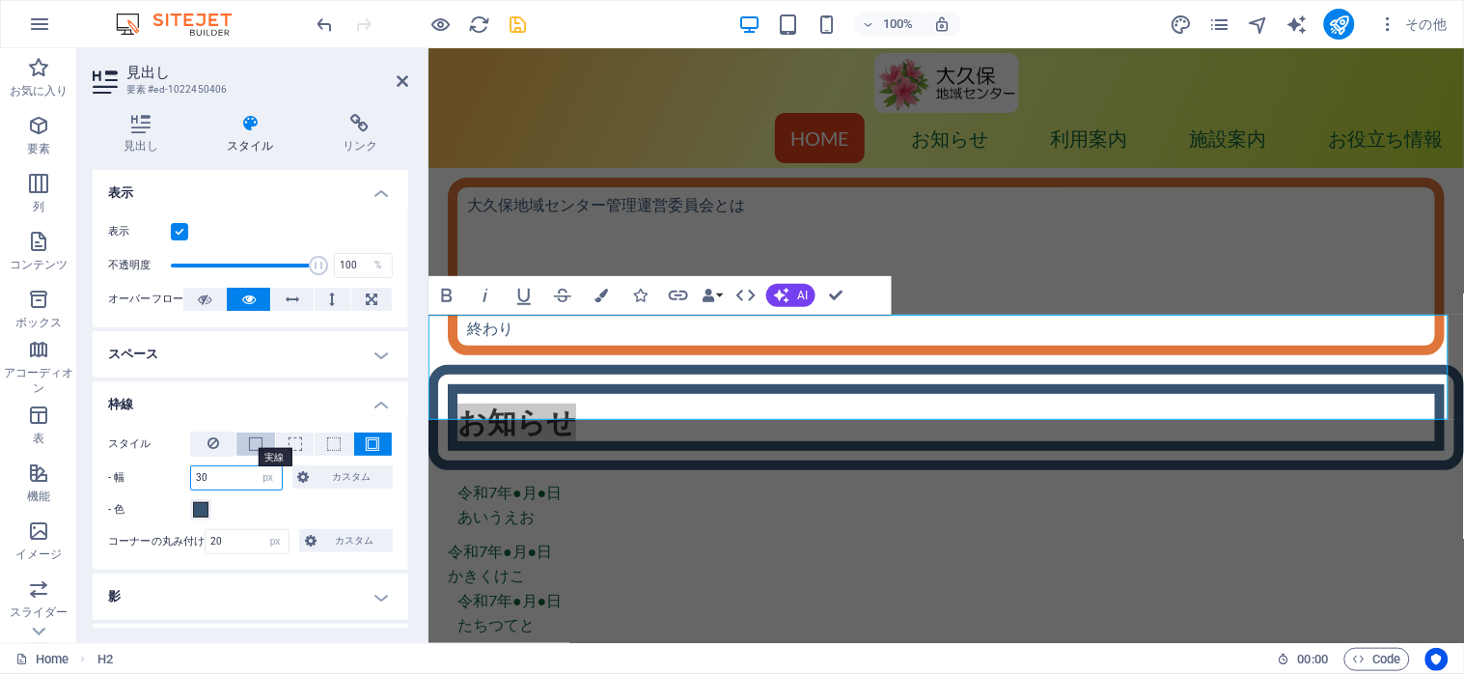
type input "30"
click at [254, 444] on span at bounding box center [256, 444] width 14 height 14
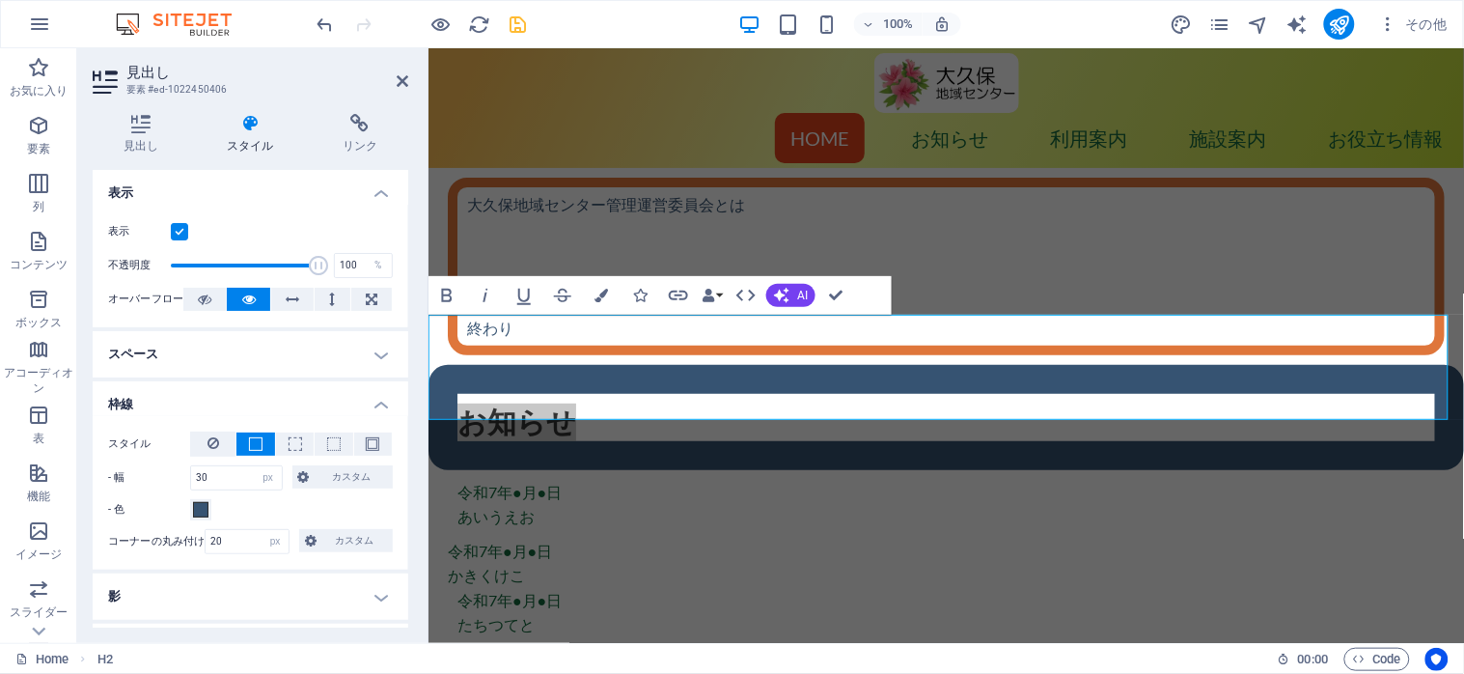
click at [372, 355] on h4 "スペース" at bounding box center [251, 354] width 316 height 46
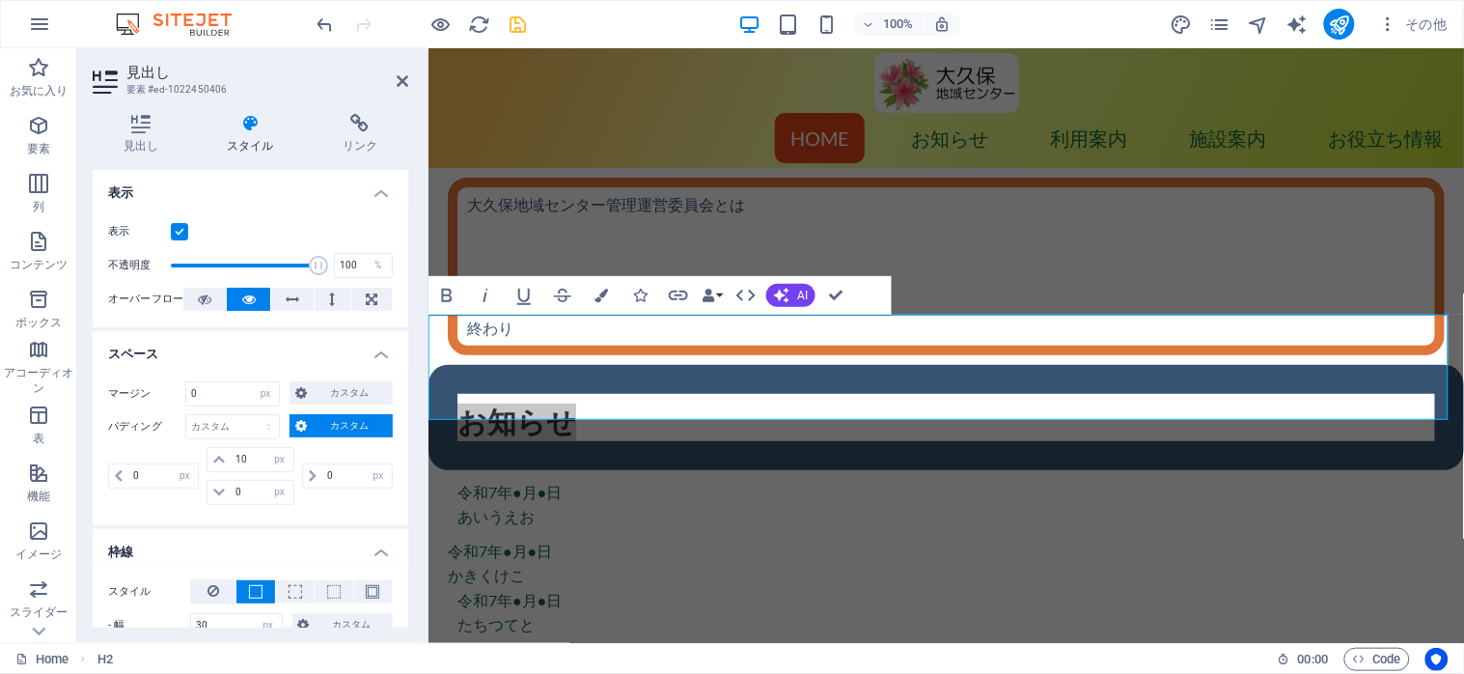
click at [373, 357] on h4 "スペース" at bounding box center [251, 348] width 316 height 35
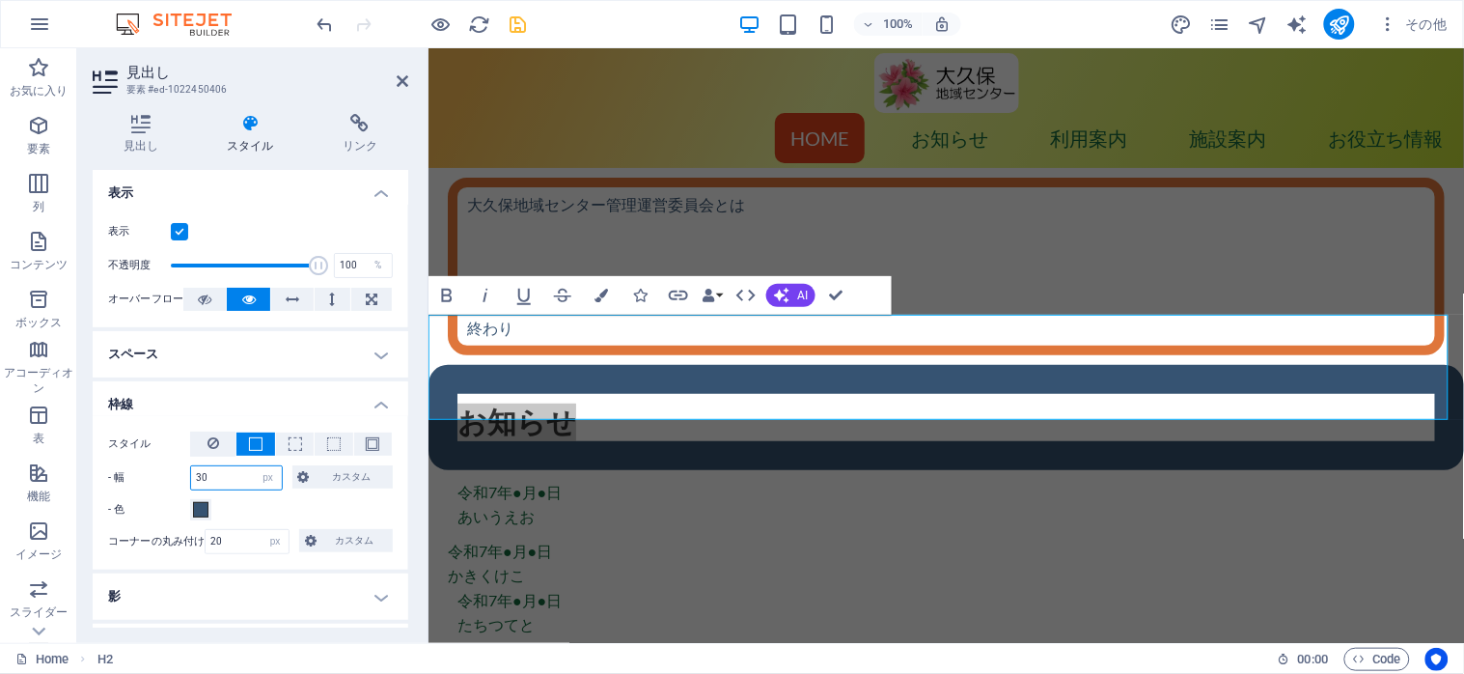
drag, startPoint x: 220, startPoint y: 484, endPoint x: 184, endPoint y: 476, distance: 36.7
click at [184, 476] on div "- 幅 30 自動 px rem % vh vw カスタム カスタム" at bounding box center [250, 477] width 285 height 25
select select "auto"
click at [255, 466] on select "自動 px rem % vh vw カスタム" at bounding box center [268, 477] width 27 height 23
type input "30"
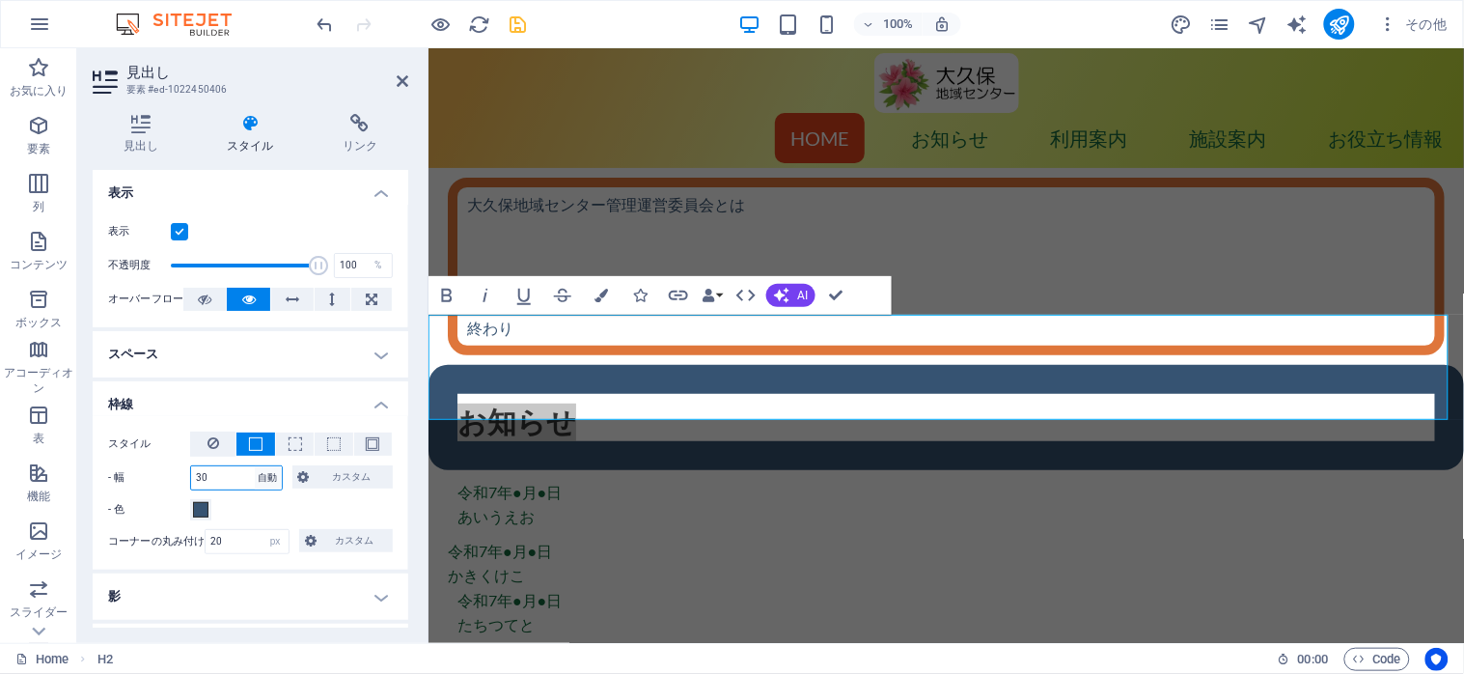
select select "px"
click at [325, 540] on span "カスタム" at bounding box center [354, 540] width 65 height 23
select select "default"
click at [262, 530] on select "デフォルト px rem % vh vw カスタム" at bounding box center [275, 541] width 27 height 23
select select "DISABLED_OPTION_VALUE"
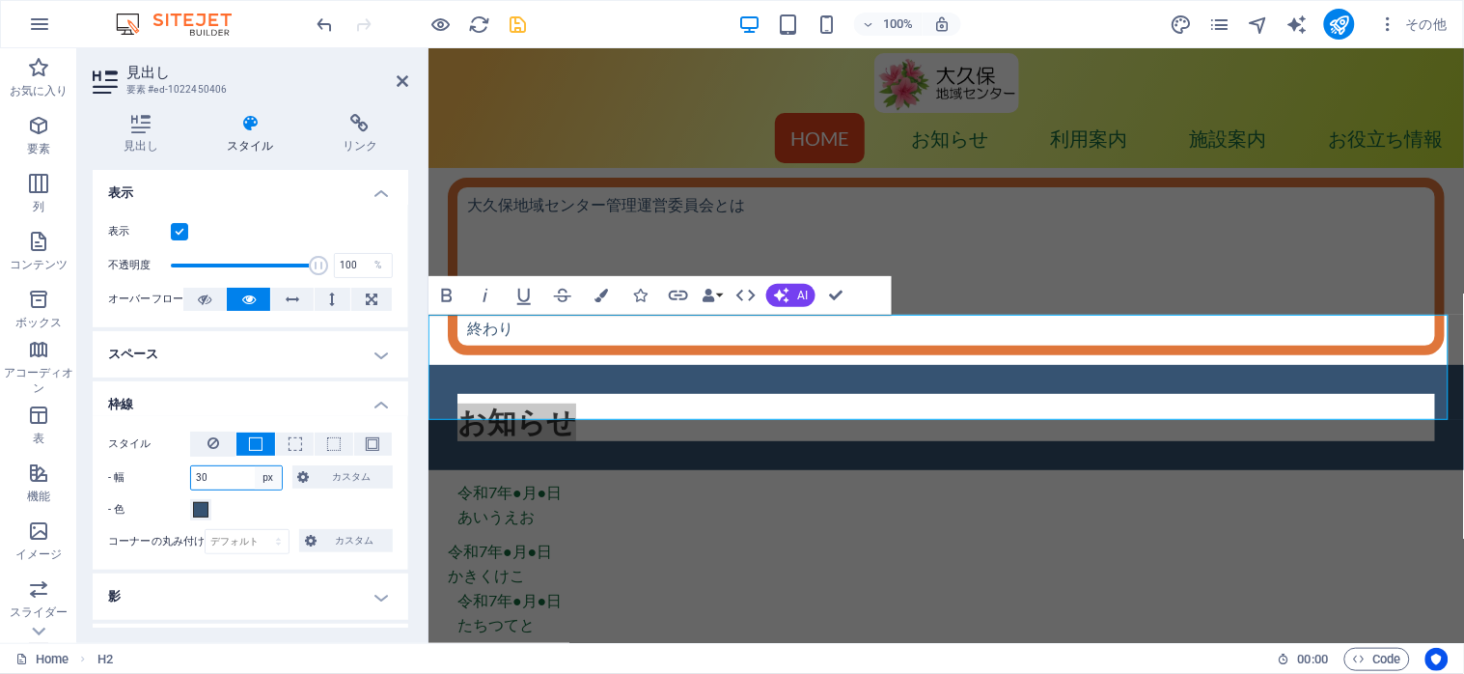
select select "auto"
click at [255, 466] on select "自動 px rem % vh vw カスタム" at bounding box center [268, 477] width 27 height 23
type input "30"
select select "px"
click at [258, 496] on div "スタイル - 幅 自動 px rem % vh vw カスタム カスタム 30 自動 px rem % vh vw 30 自動 px rem % vh vw …" at bounding box center [250, 476] width 285 height 90
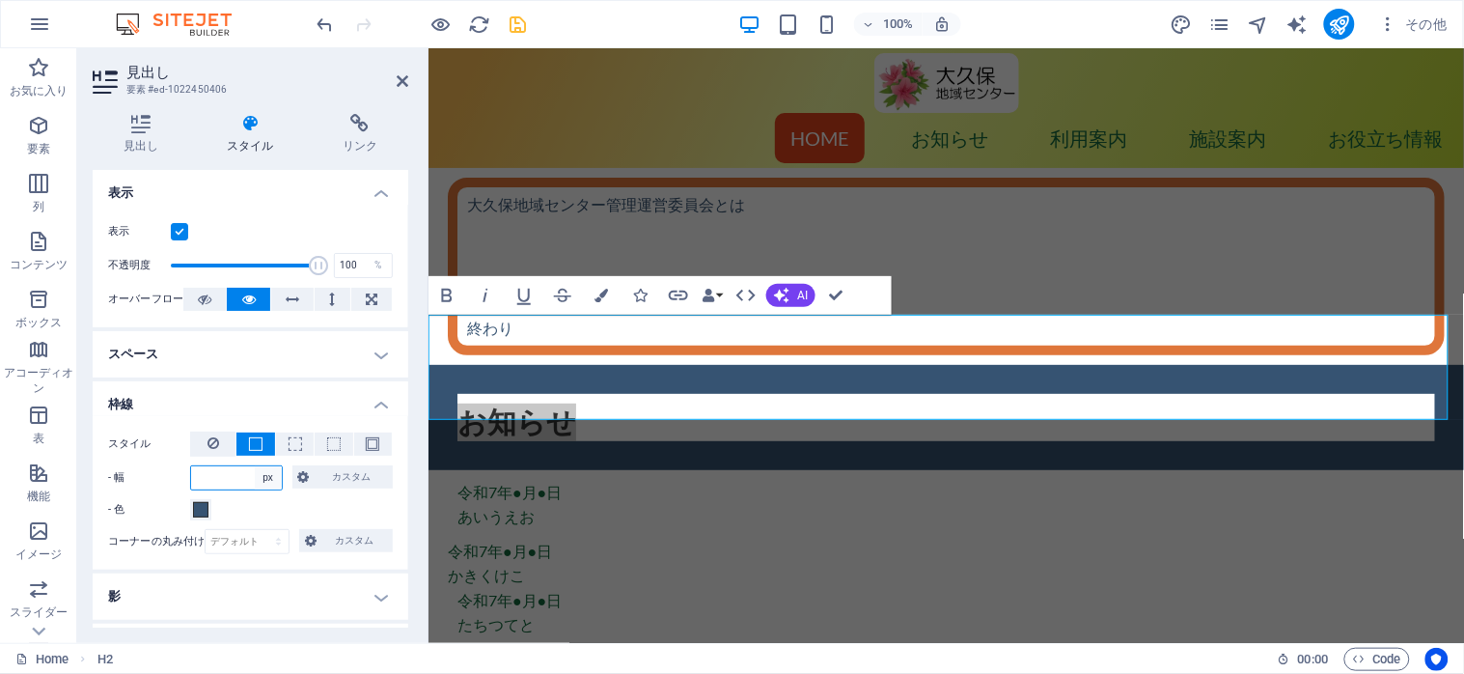
select select "auto"
click at [255, 466] on select "自動 px rem % vh vw カスタム" at bounding box center [268, 477] width 27 height 23
type input "30"
click at [371, 483] on span "カスタム" at bounding box center [352, 476] width 72 height 23
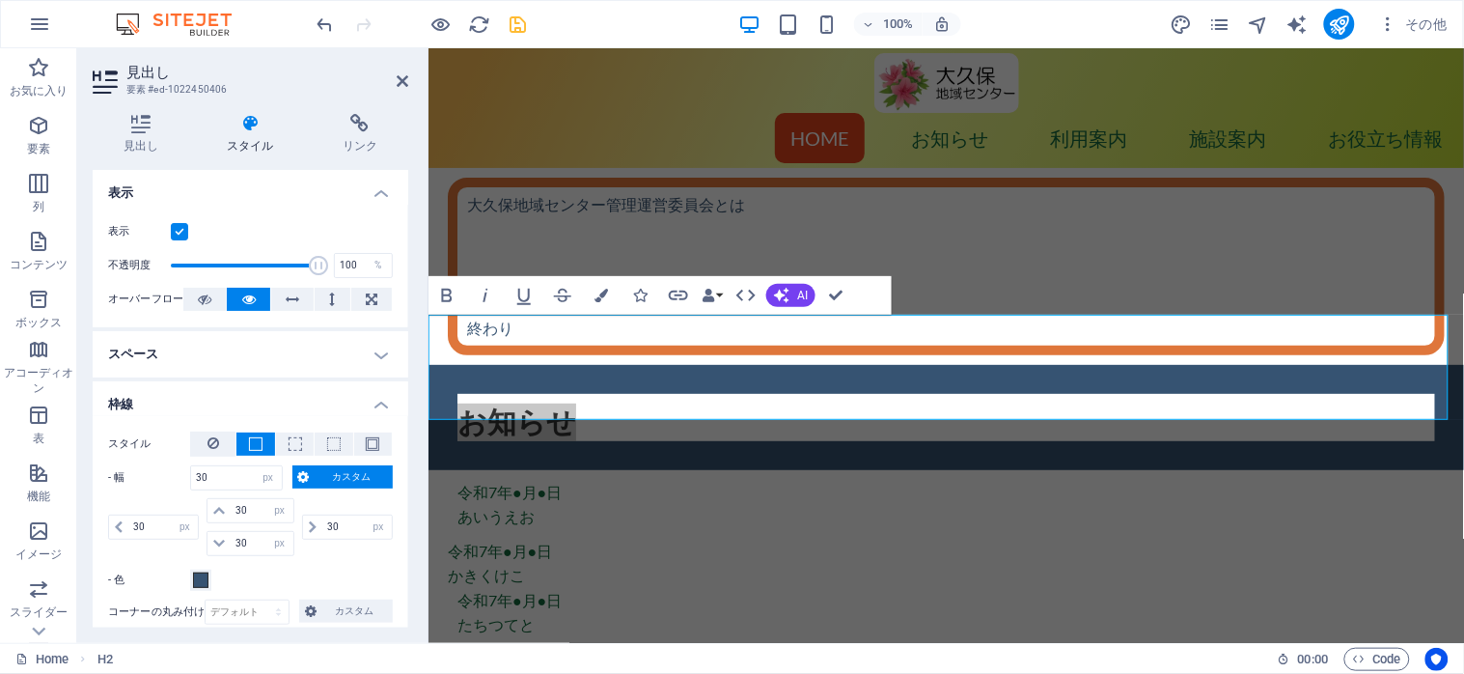
click at [364, 478] on span "カスタム" at bounding box center [352, 476] width 72 height 23
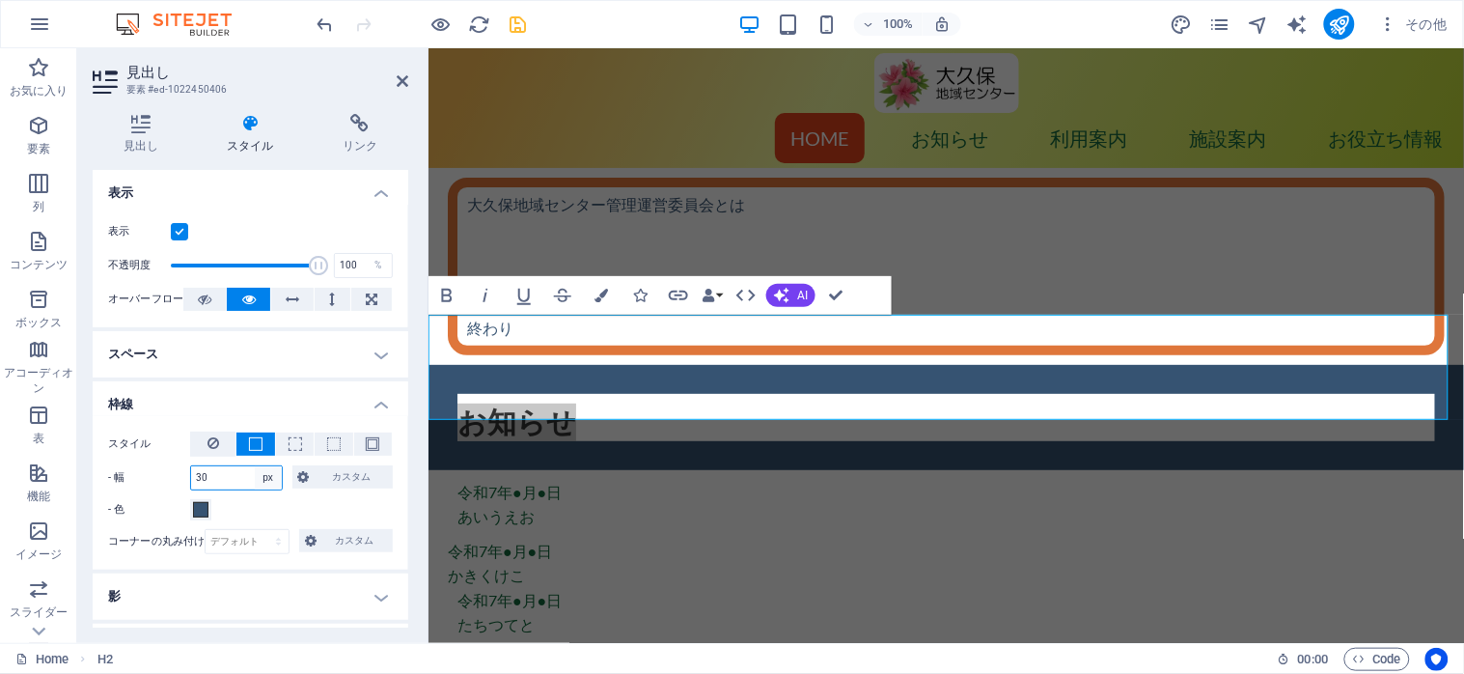
select select "auto"
click at [255, 466] on select "自動 px rem % vh vw カスタム" at bounding box center [268, 477] width 27 height 23
type input "30"
select select "px"
click at [219, 473] on input "30" at bounding box center [236, 477] width 91 height 23
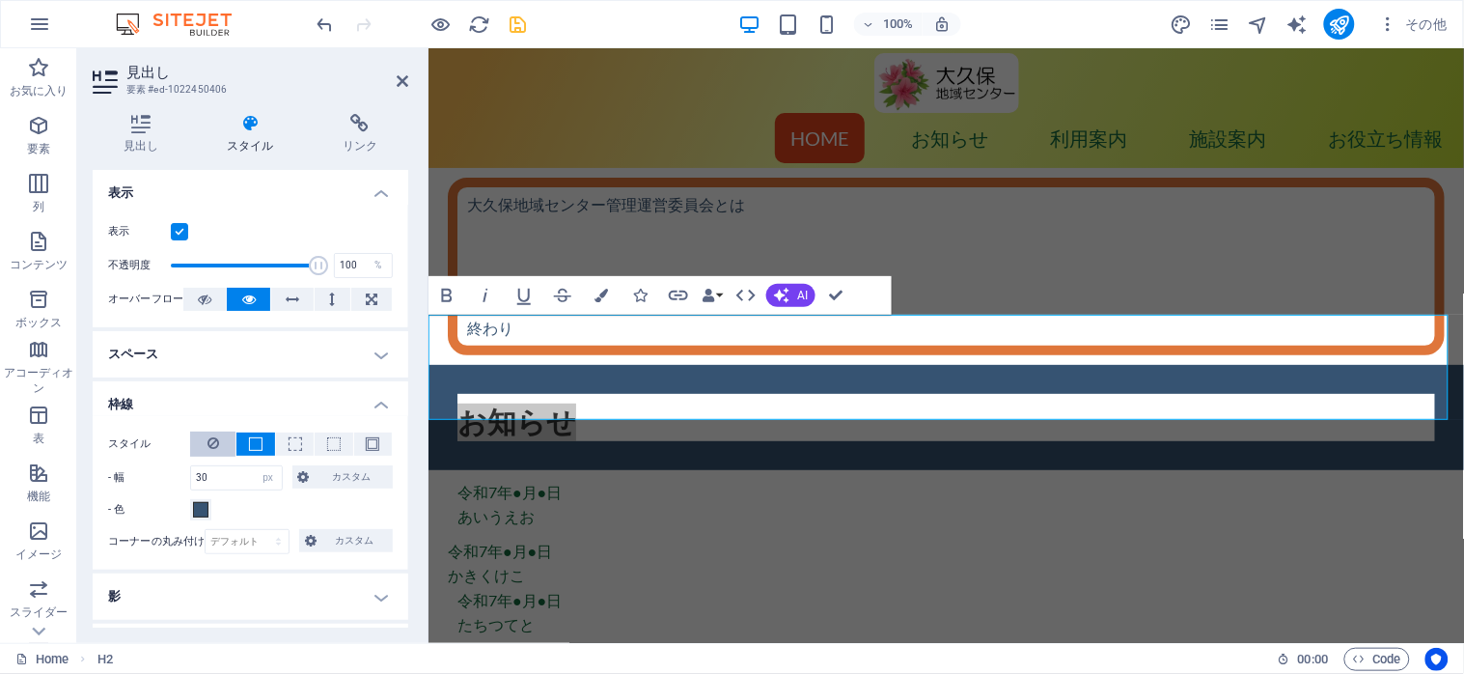
click at [214, 448] on icon at bounding box center [213, 442] width 12 height 23
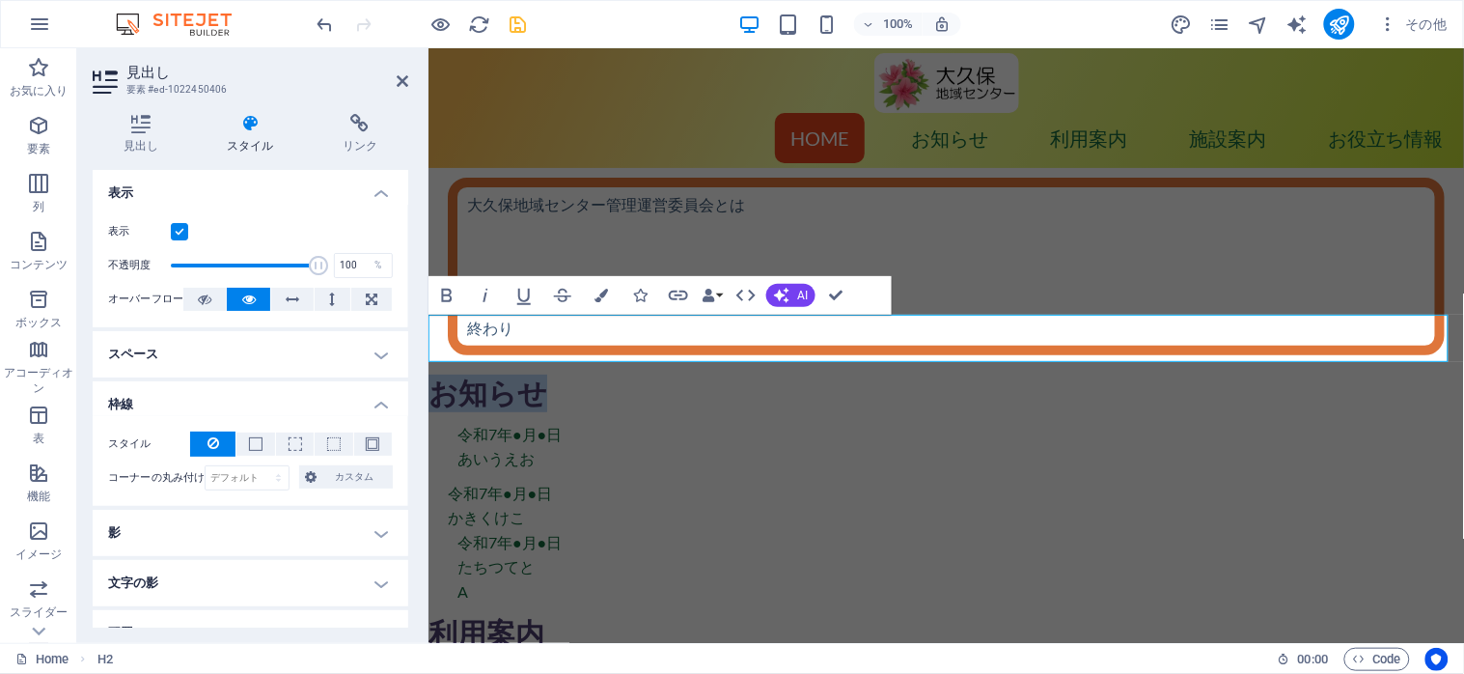
click at [561, 373] on h2 "お知らせ" at bounding box center [945, 392] width 1035 height 38
drag, startPoint x: 561, startPoint y: 337, endPoint x: 429, endPoint y: 344, distance: 131.4
click at [429, 373] on h2 "お知らせ" at bounding box center [945, 392] width 1035 height 38
click at [714, 295] on icon "button" at bounding box center [709, 296] width 14 height 14
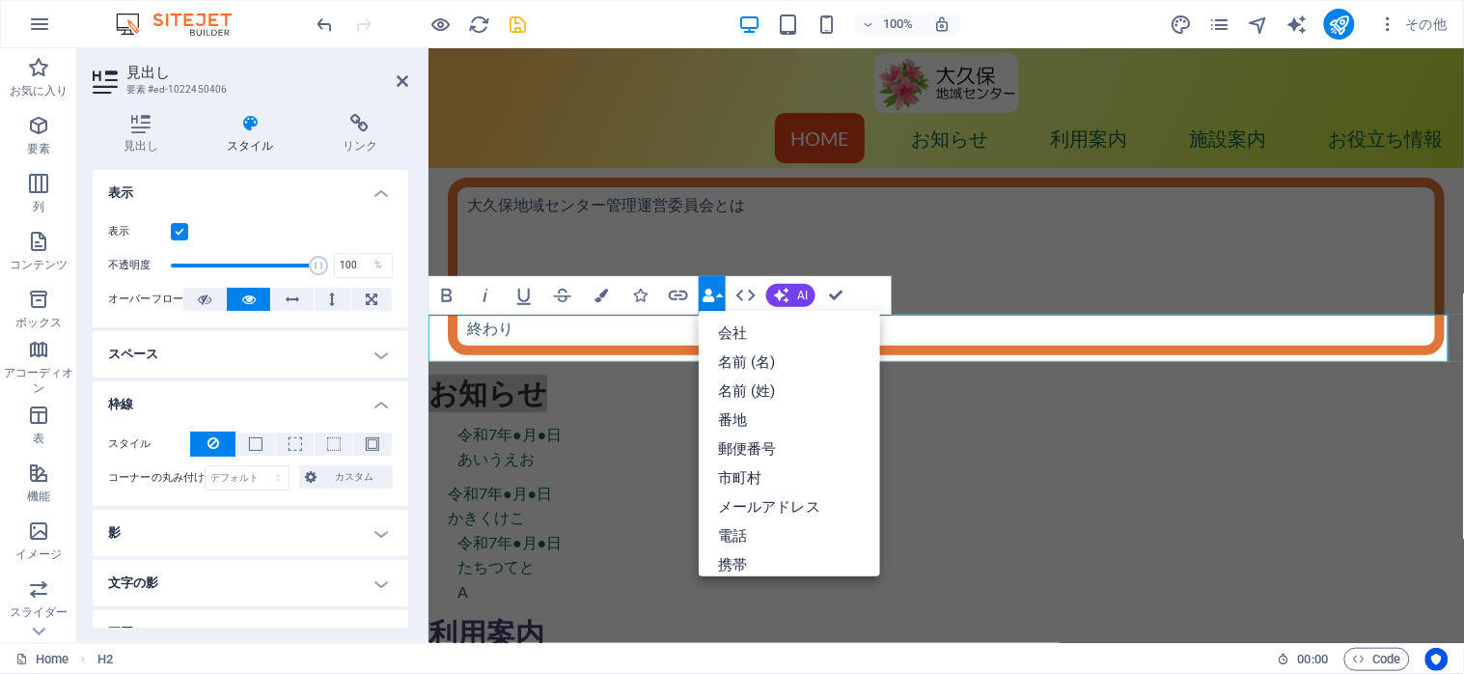
click at [714, 295] on icon "button" at bounding box center [709, 296] width 14 height 14
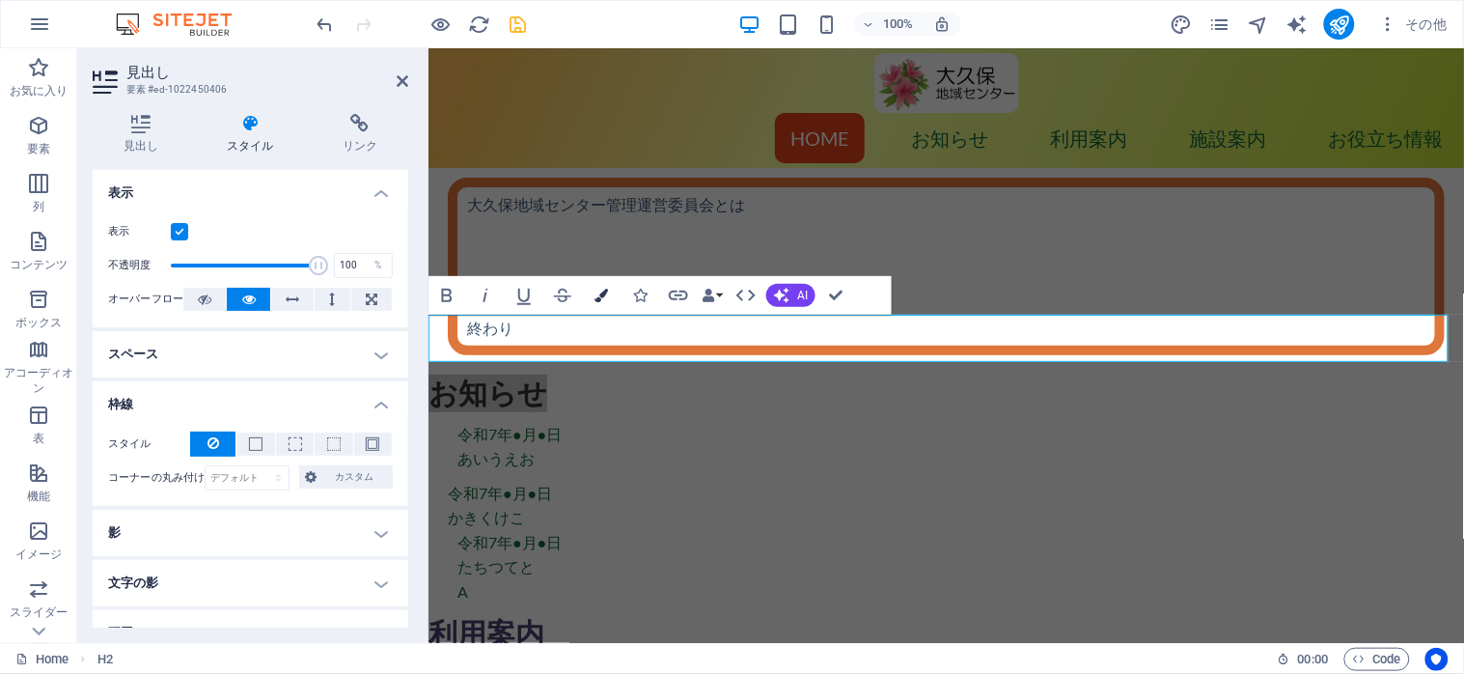
click at [593, 295] on button "Colors" at bounding box center [601, 295] width 37 height 39
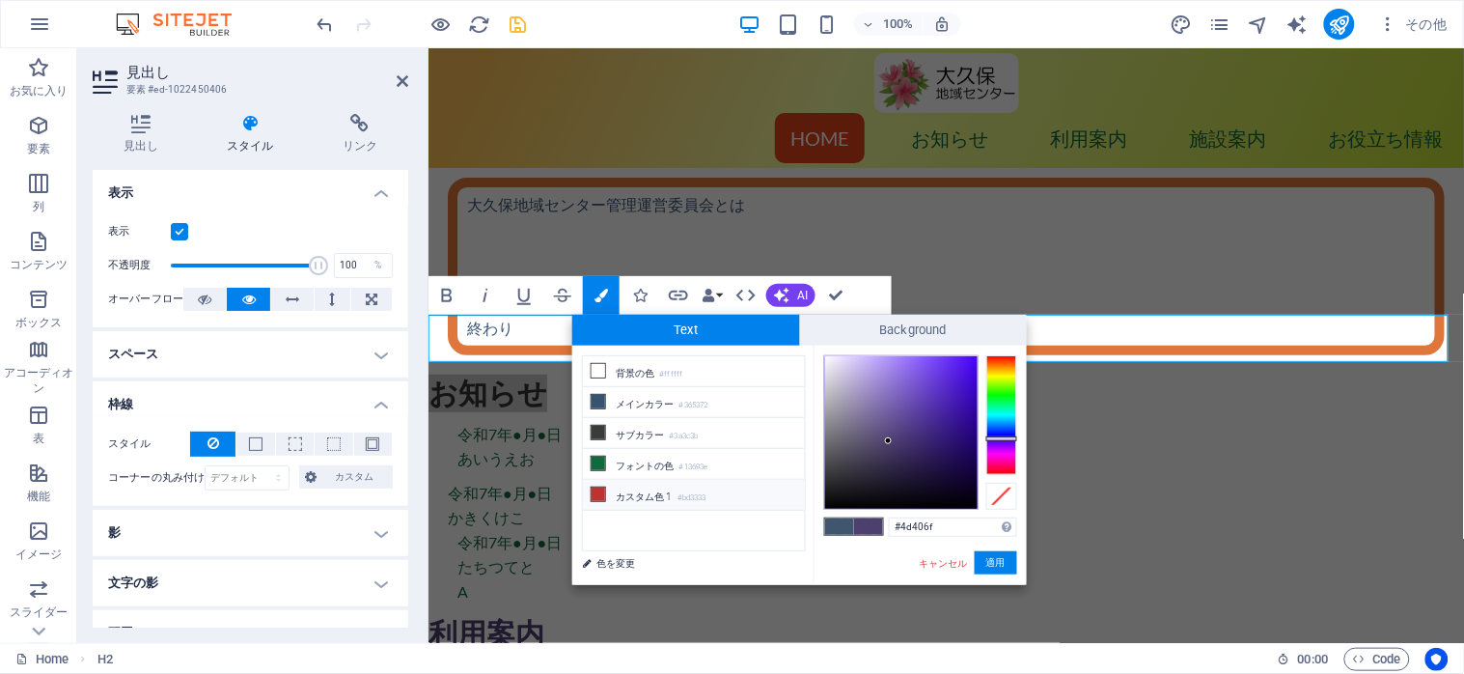
click at [611, 494] on li "カスタム色 1 #bd3333" at bounding box center [694, 495] width 222 height 31
type input "#bd3333"
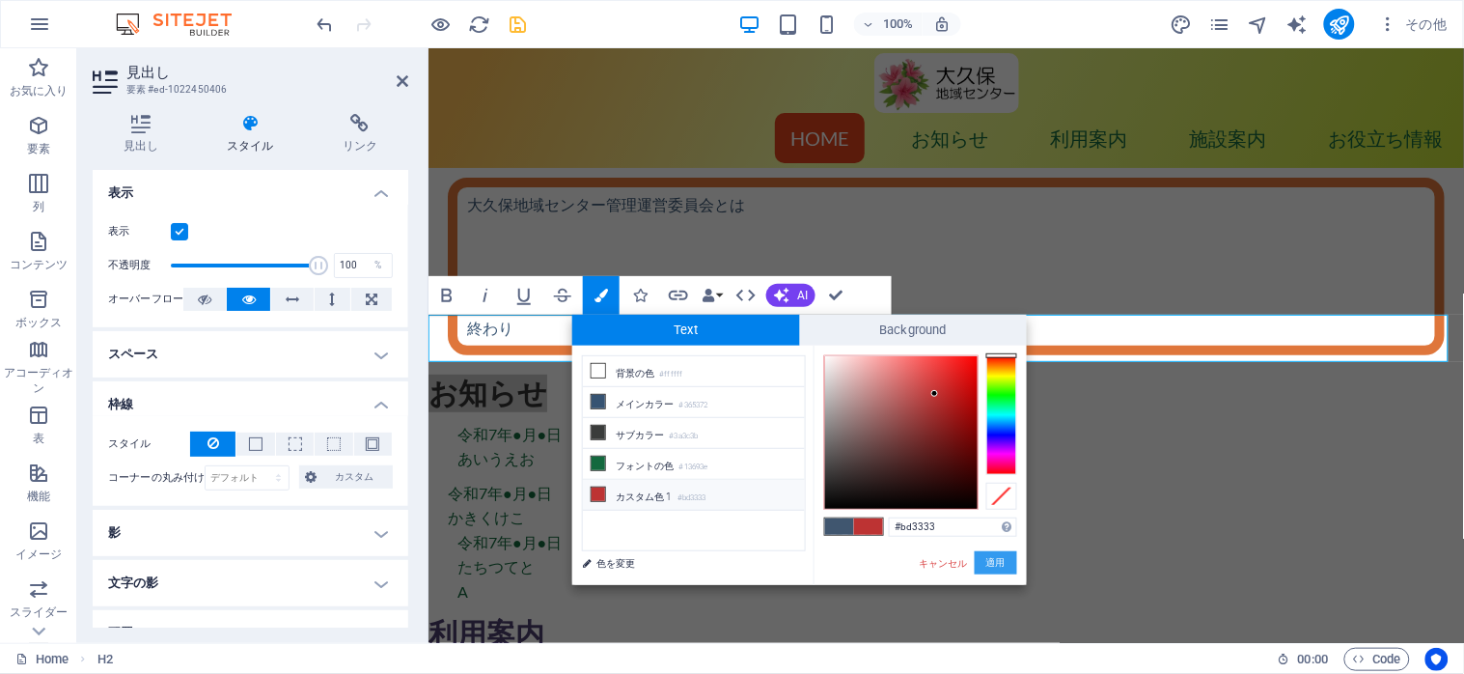
click at [998, 564] on button "適用" at bounding box center [996, 562] width 42 height 23
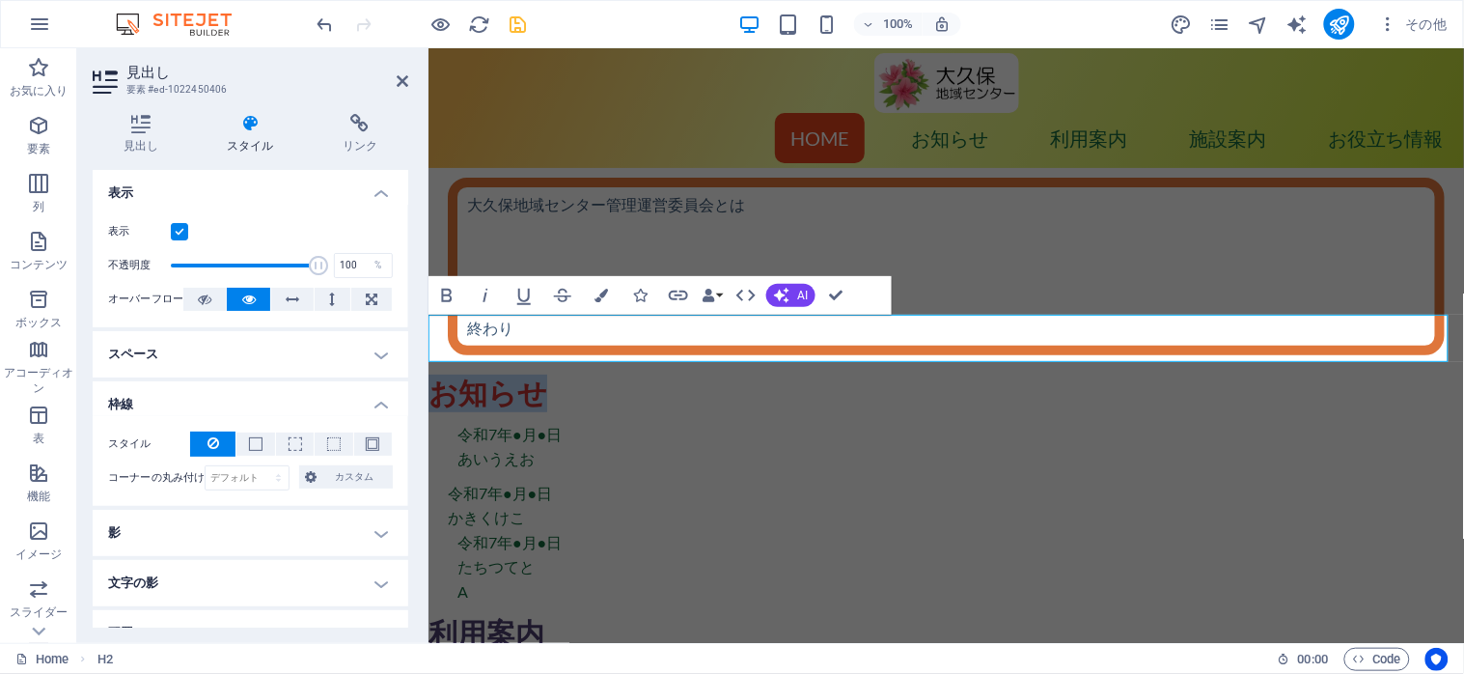
click at [813, 373] on h2 "お知らせ" at bounding box center [945, 392] width 1035 height 38
click at [394, 79] on h2 "見出し" at bounding box center [267, 72] width 282 height 17
click at [402, 79] on icon at bounding box center [403, 80] width 12 height 15
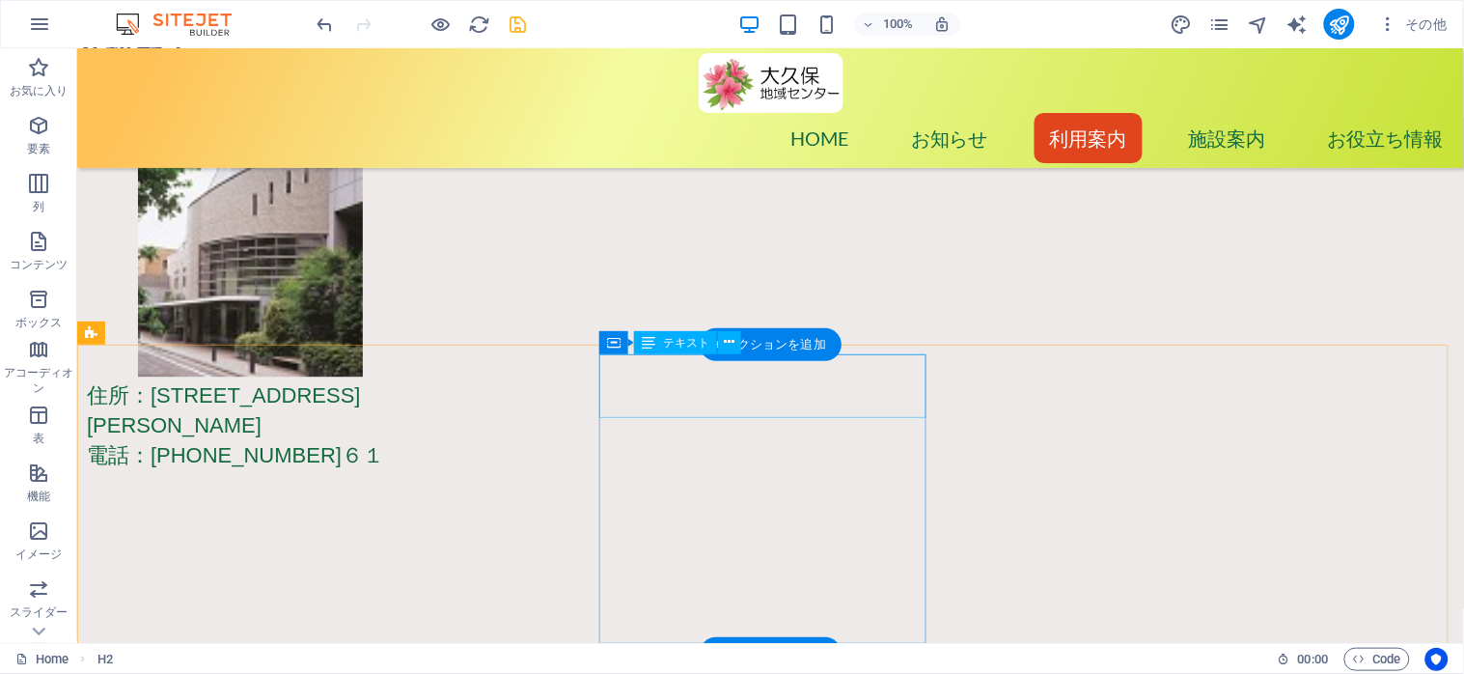
scroll to position [900, 0]
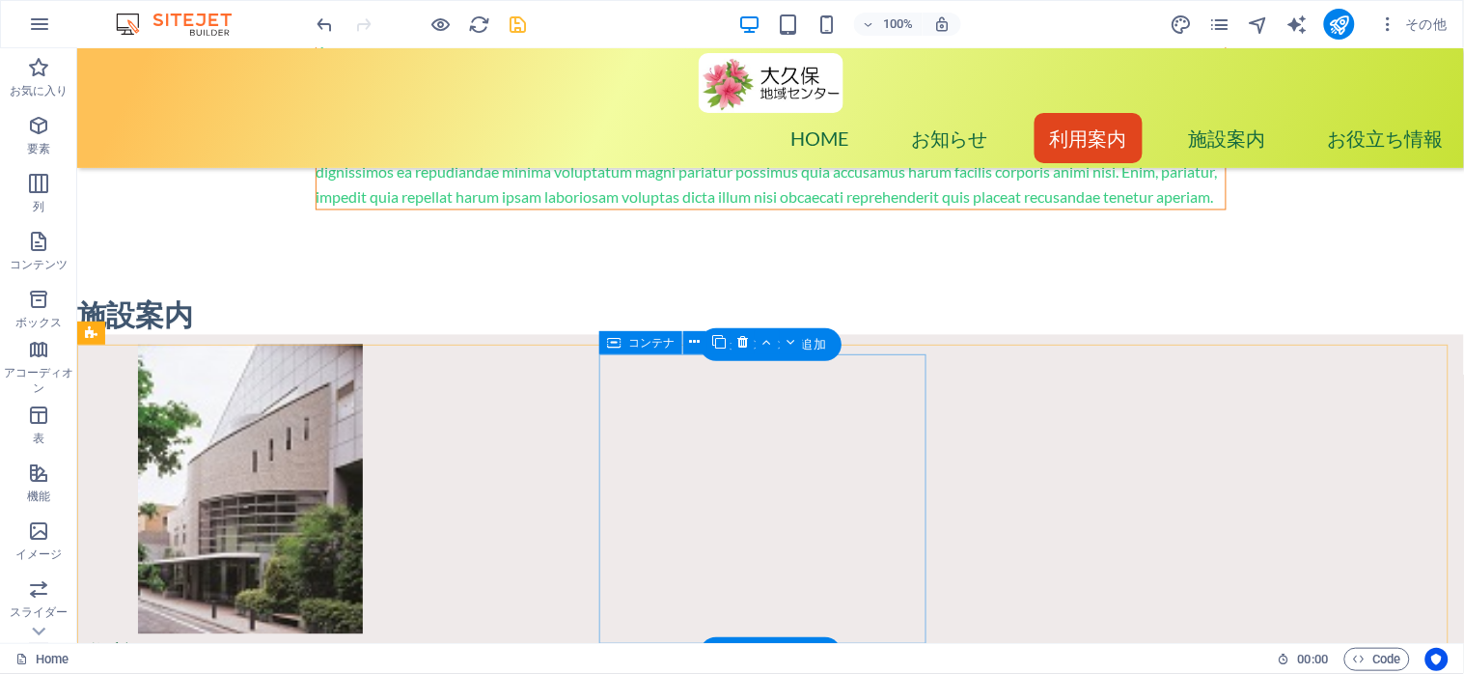
click at [413, 638] on div "住所：新宿区大久保２−１２−７ 電話：０３−３２０９−３９６１" at bounding box center [249, 682] width 327 height 89
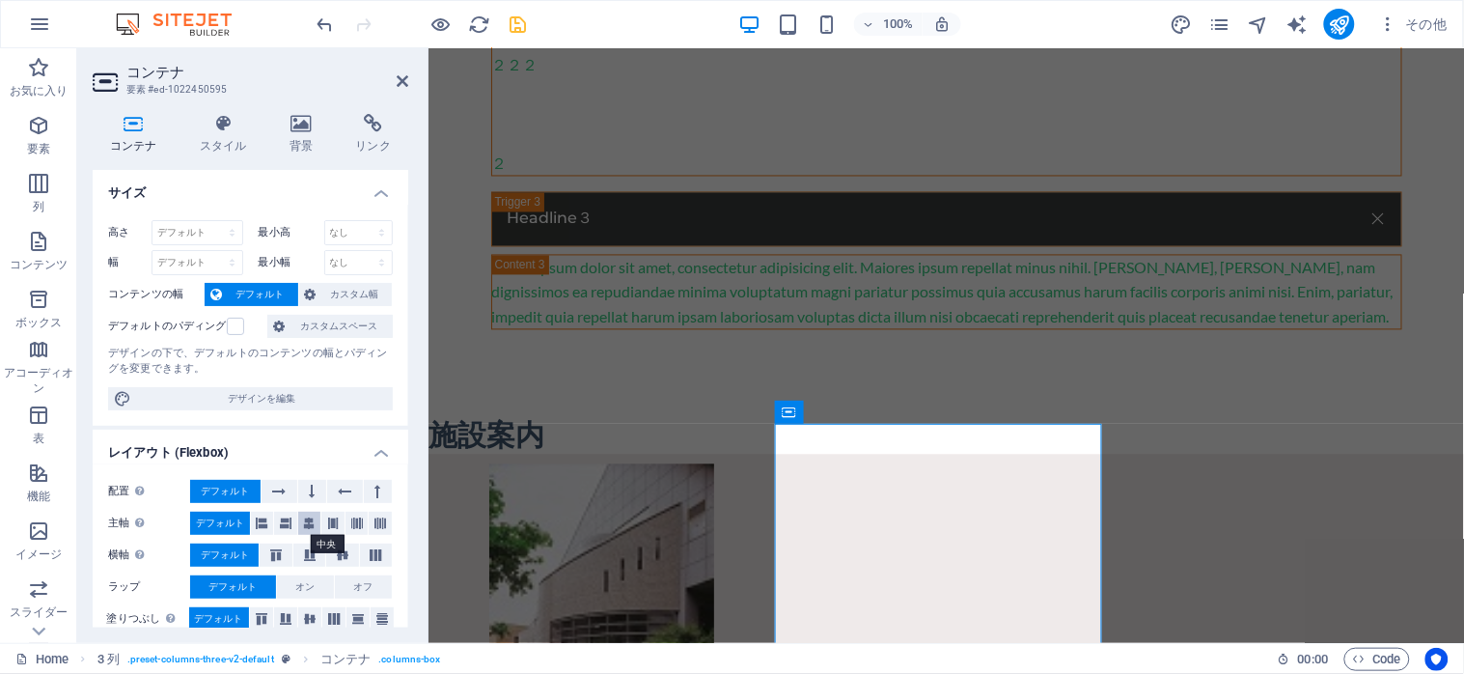
click at [304, 528] on icon at bounding box center [310, 522] width 12 height 23
click at [207, 518] on span "デフォルト" at bounding box center [220, 522] width 48 height 23
click at [852, 419] on div "テキスト" at bounding box center [851, 411] width 83 height 23
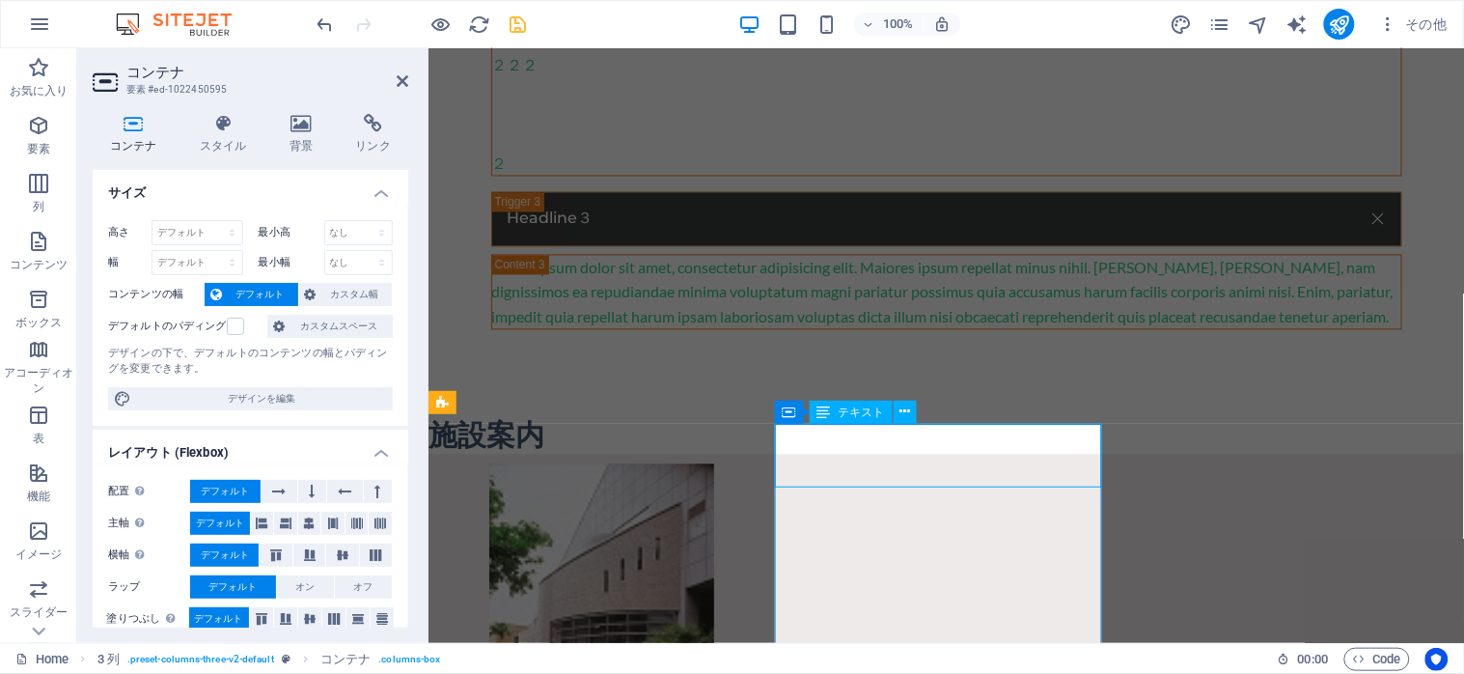
click at [852, 419] on div "テキスト" at bounding box center [851, 411] width 83 height 23
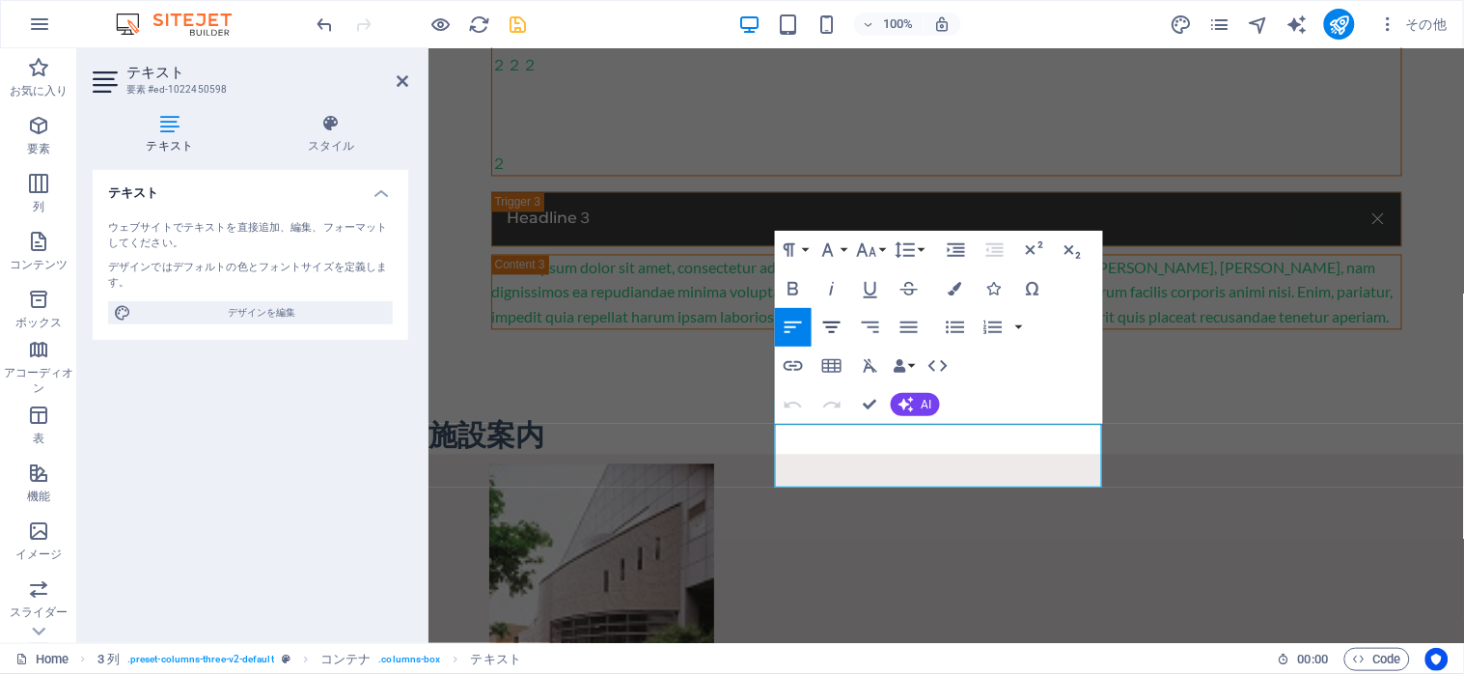
click at [823, 332] on icon "button" at bounding box center [831, 327] width 23 height 23
drag, startPoint x: 785, startPoint y: 436, endPoint x: 1039, endPoint y: 512, distance: 265.9
click at [832, 325] on icon "button" at bounding box center [831, 327] width 17 height 12
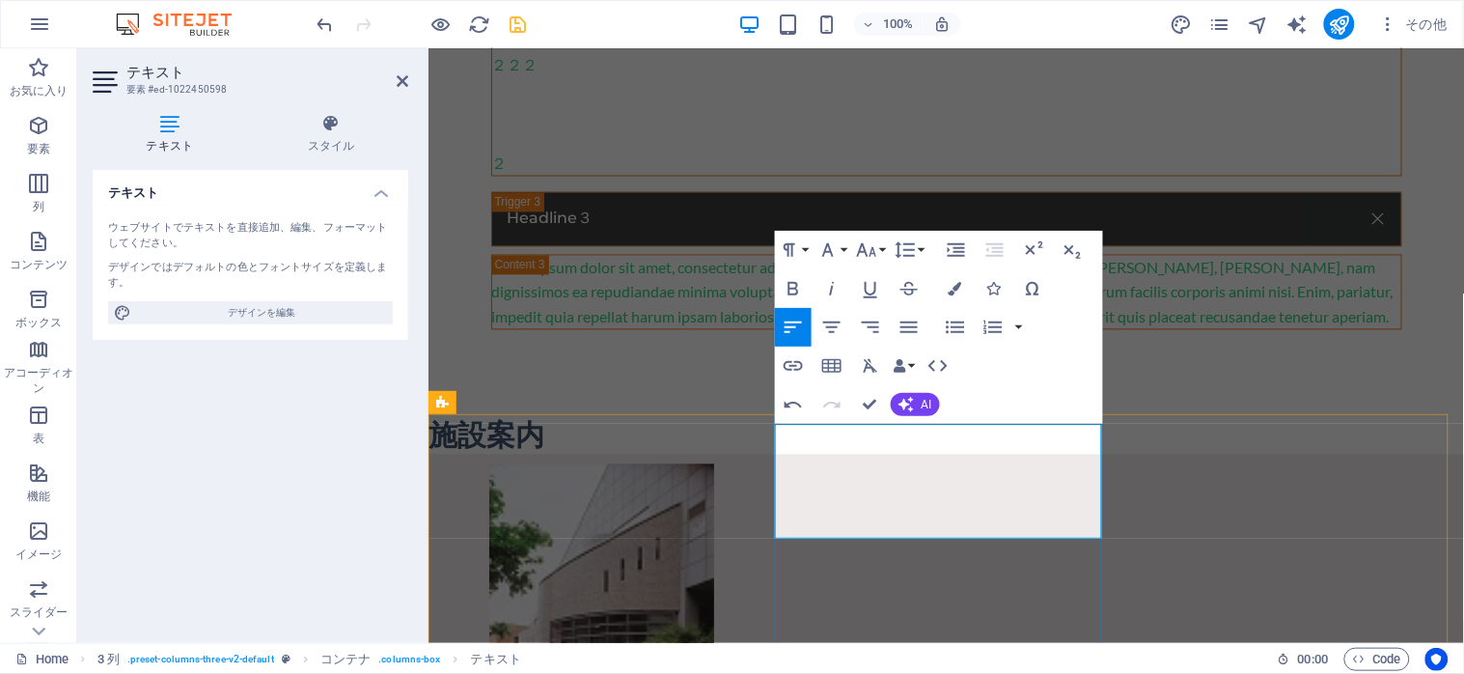
drag, startPoint x: 785, startPoint y: 434, endPoint x: 1015, endPoint y: 528, distance: 248.9
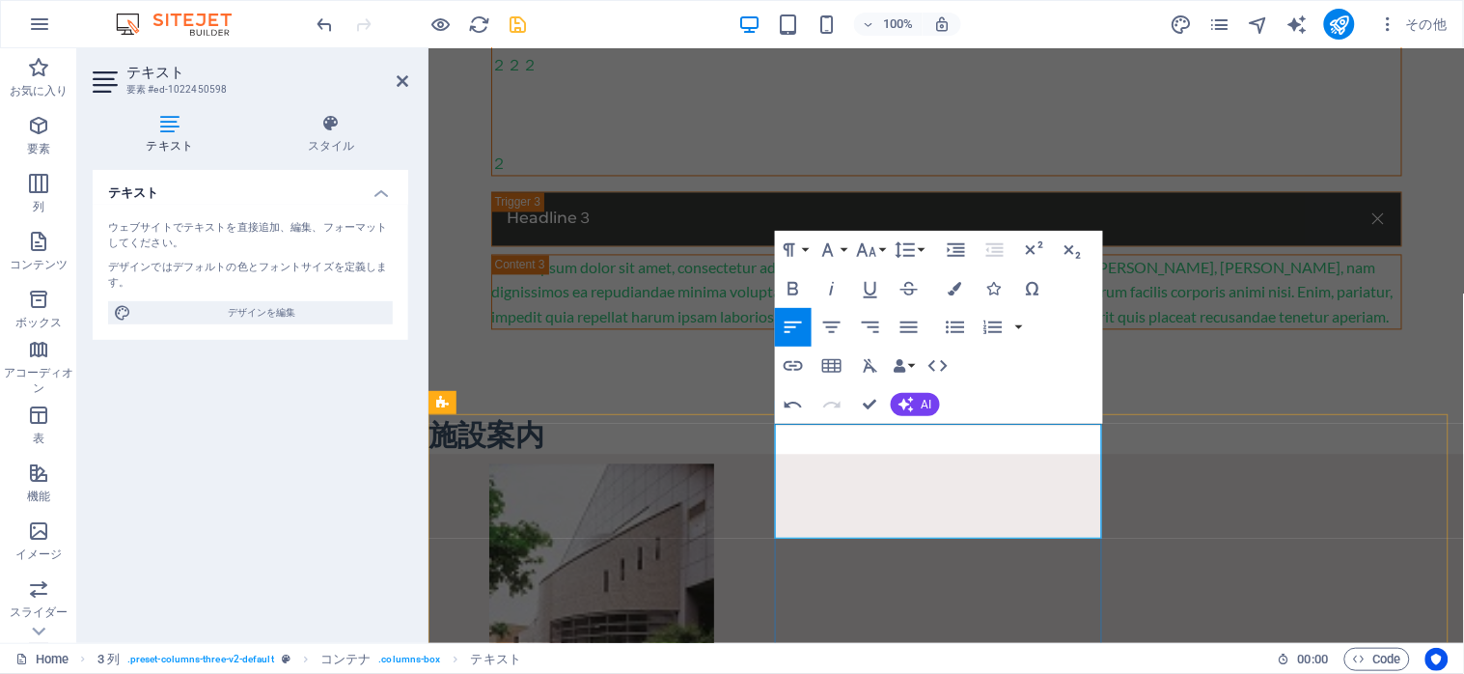
click at [874, 246] on icon "button" at bounding box center [866, 249] width 23 height 23
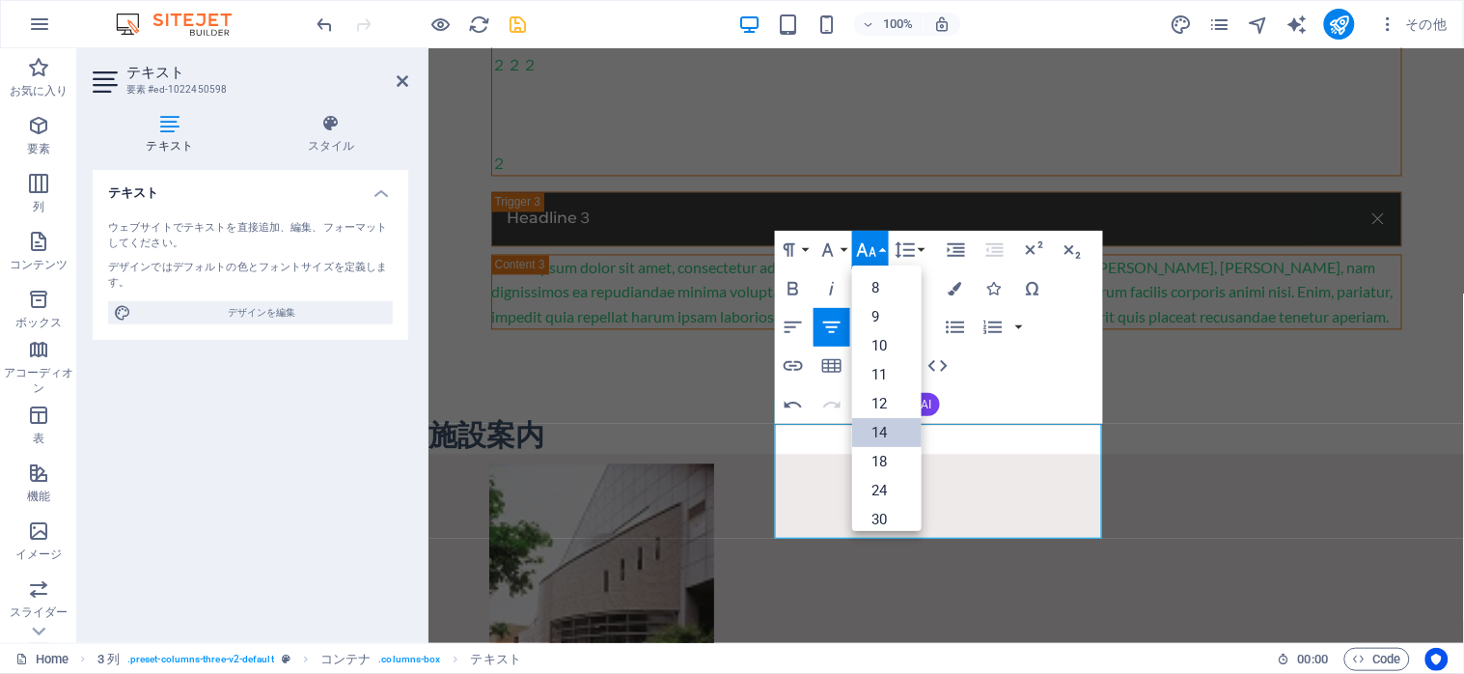
click at [879, 432] on link "14" at bounding box center [886, 432] width 69 height 29
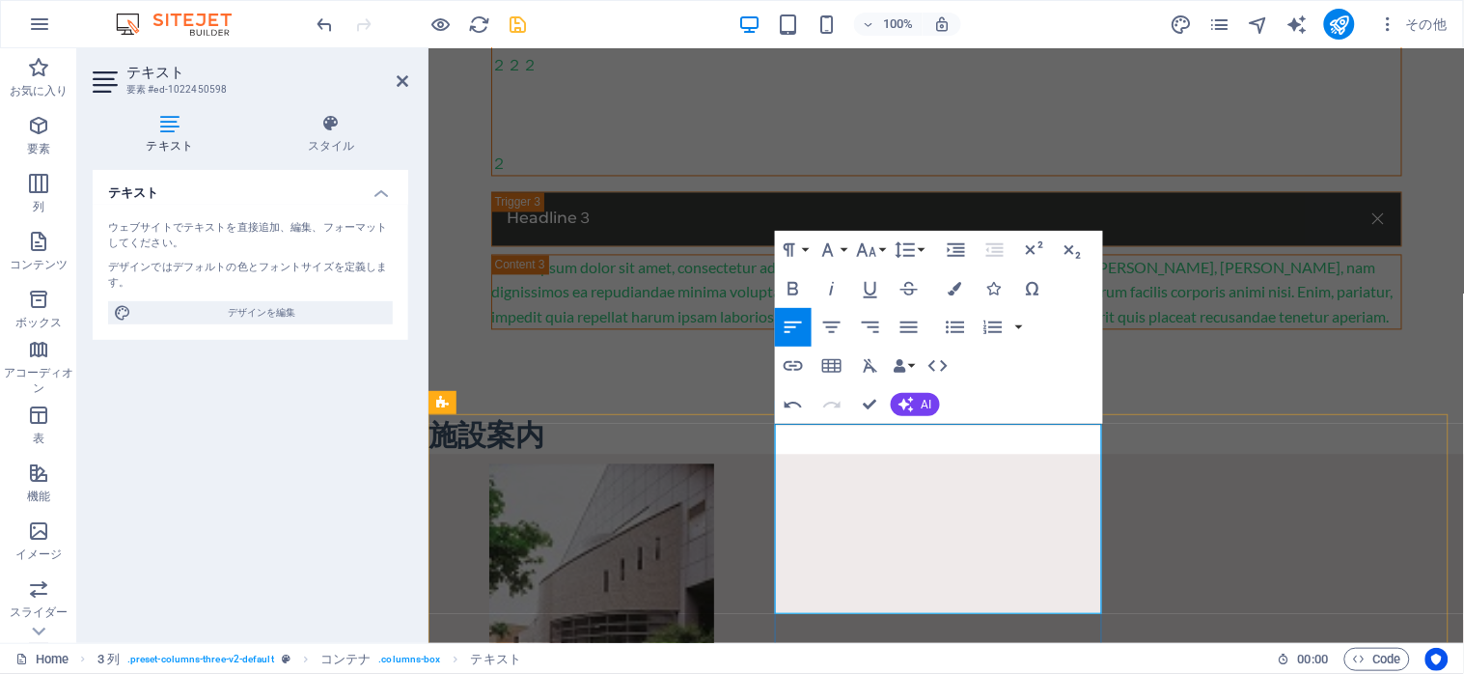
scroll to position [8, 13]
drag, startPoint x: 1010, startPoint y: 535, endPoint x: 774, endPoint y: 504, distance: 238.4
click at [955, 284] on icon "button" at bounding box center [956, 289] width 14 height 14
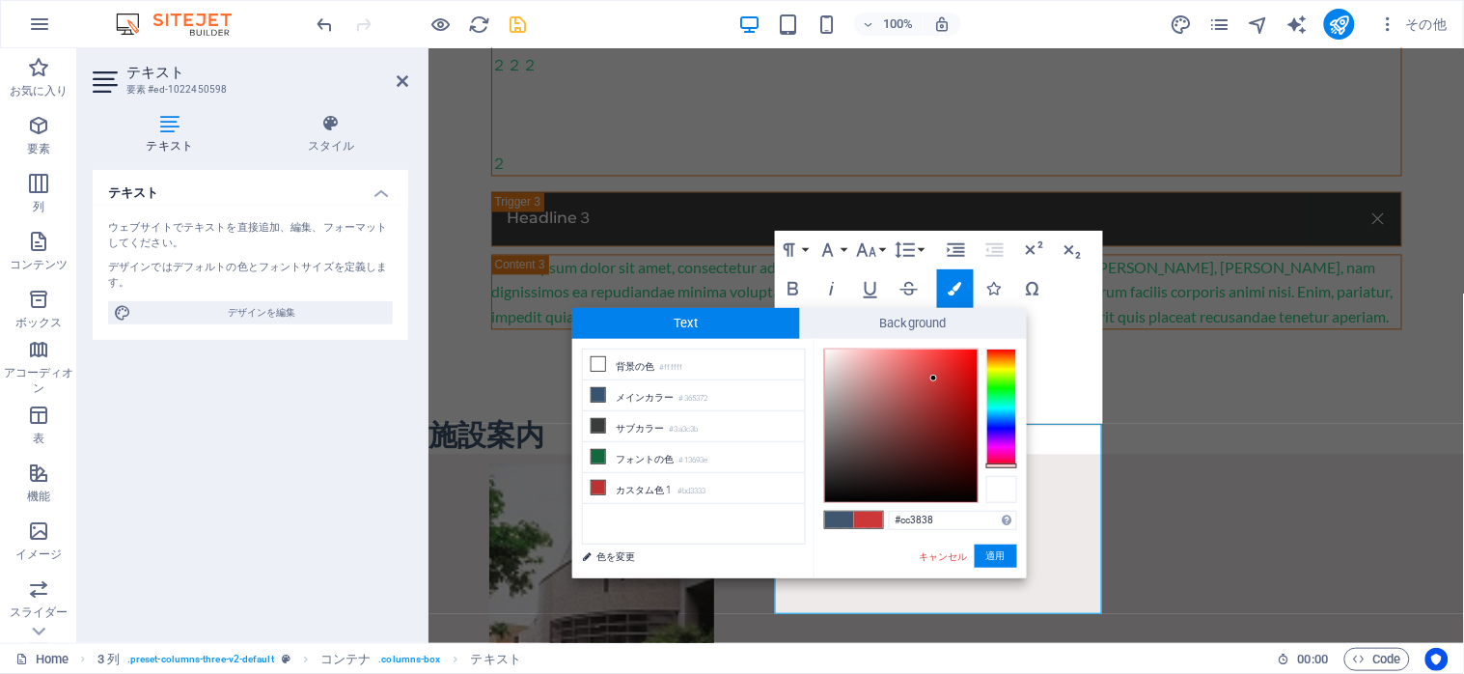
drag, startPoint x: 1001, startPoint y: 397, endPoint x: 996, endPoint y: 476, distance: 79.3
click at [996, 476] on div at bounding box center [920, 425] width 193 height 154
drag, startPoint x: 999, startPoint y: 466, endPoint x: 1009, endPoint y: 343, distance: 124.0
click at [1009, 343] on div "#cc3838 サポートされる形式 #0852ed rgb(8, 82, 237) rgba(8, 82, 237, 90%) hsv(221,97,93) …" at bounding box center [920, 598] width 213 height 519
click at [1000, 346] on div at bounding box center [1001, 348] width 31 height 5
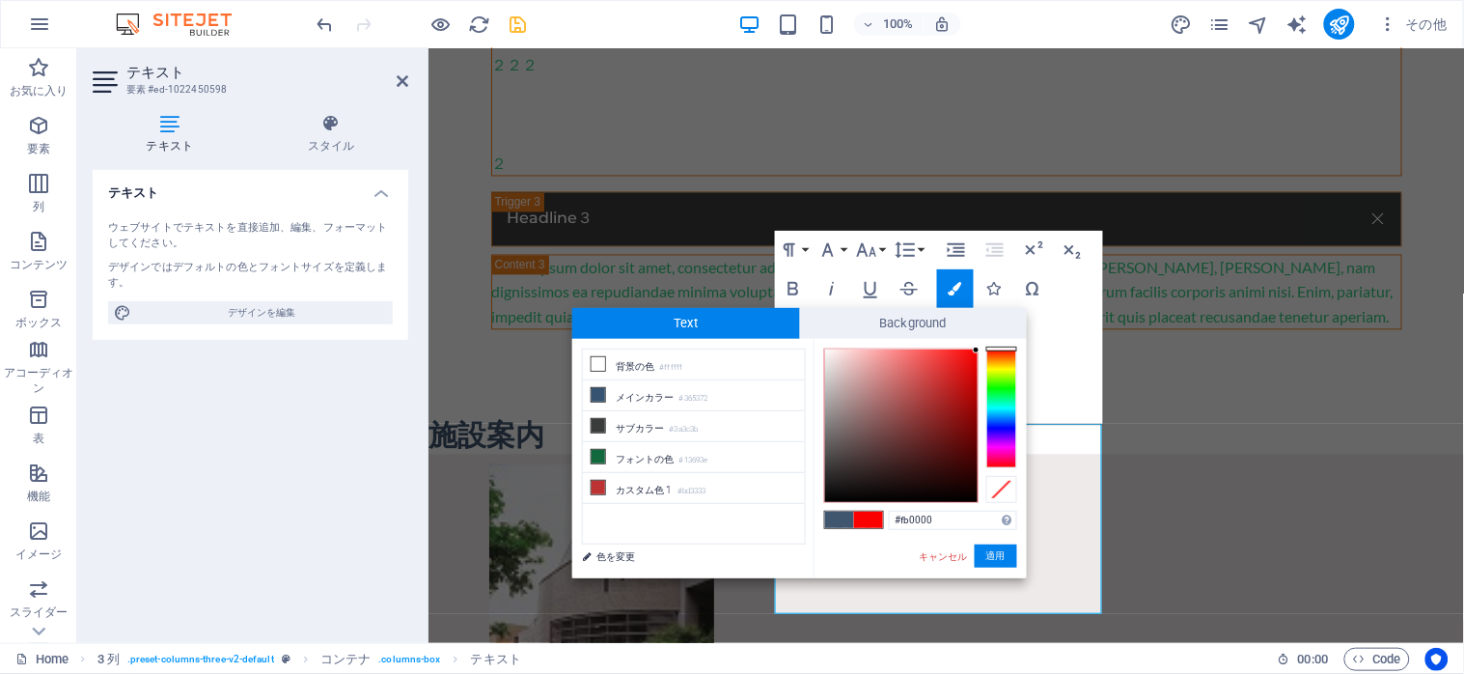
drag, startPoint x: 932, startPoint y: 376, endPoint x: 980, endPoint y: 350, distance: 54.8
click at [980, 350] on div at bounding box center [920, 425] width 193 height 154
click at [979, 350] on div at bounding box center [920, 425] width 193 height 154
click at [980, 350] on div at bounding box center [920, 425] width 193 height 154
click at [972, 351] on div at bounding box center [971, 350] width 7 height 7
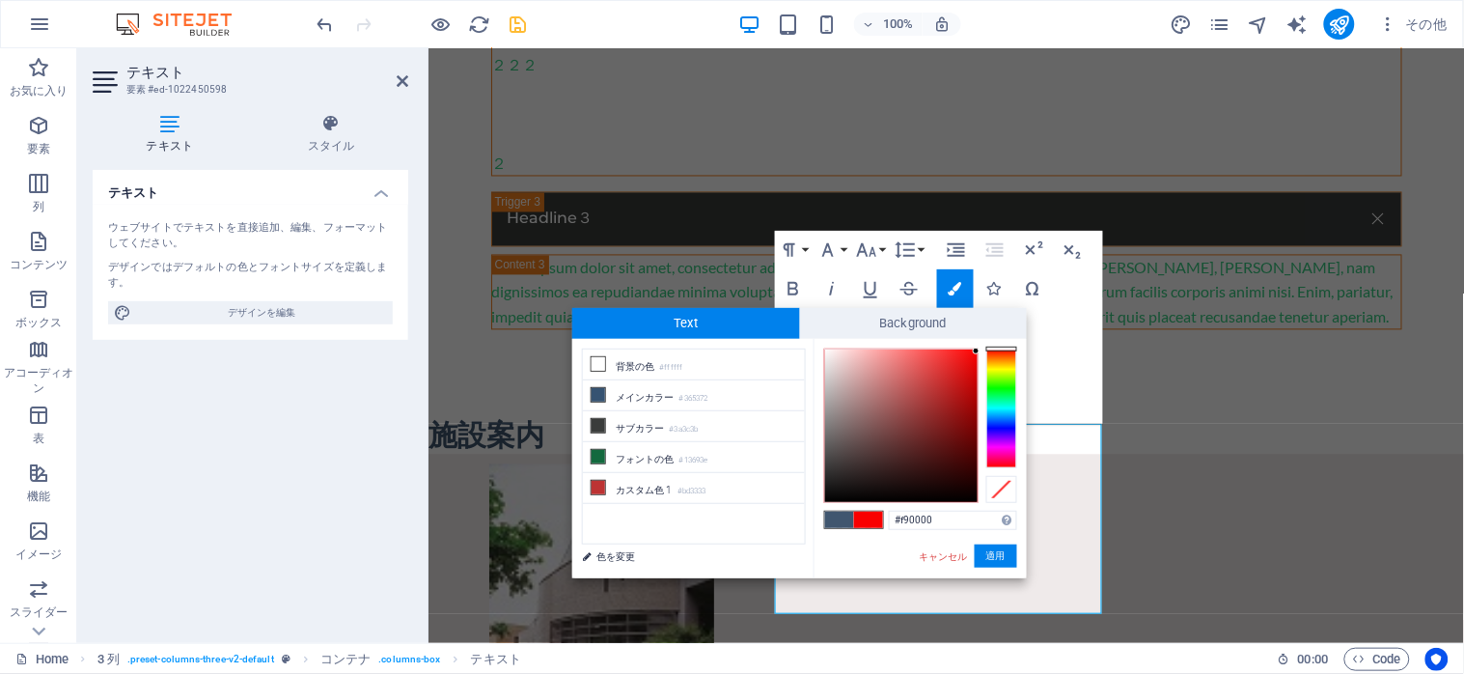
drag, startPoint x: 967, startPoint y: 349, endPoint x: 979, endPoint y: 351, distance: 12.7
click at [979, 351] on div at bounding box center [920, 425] width 193 height 154
click at [978, 352] on div at bounding box center [976, 351] width 7 height 7
click at [989, 557] on button "適用" at bounding box center [996, 555] width 42 height 23
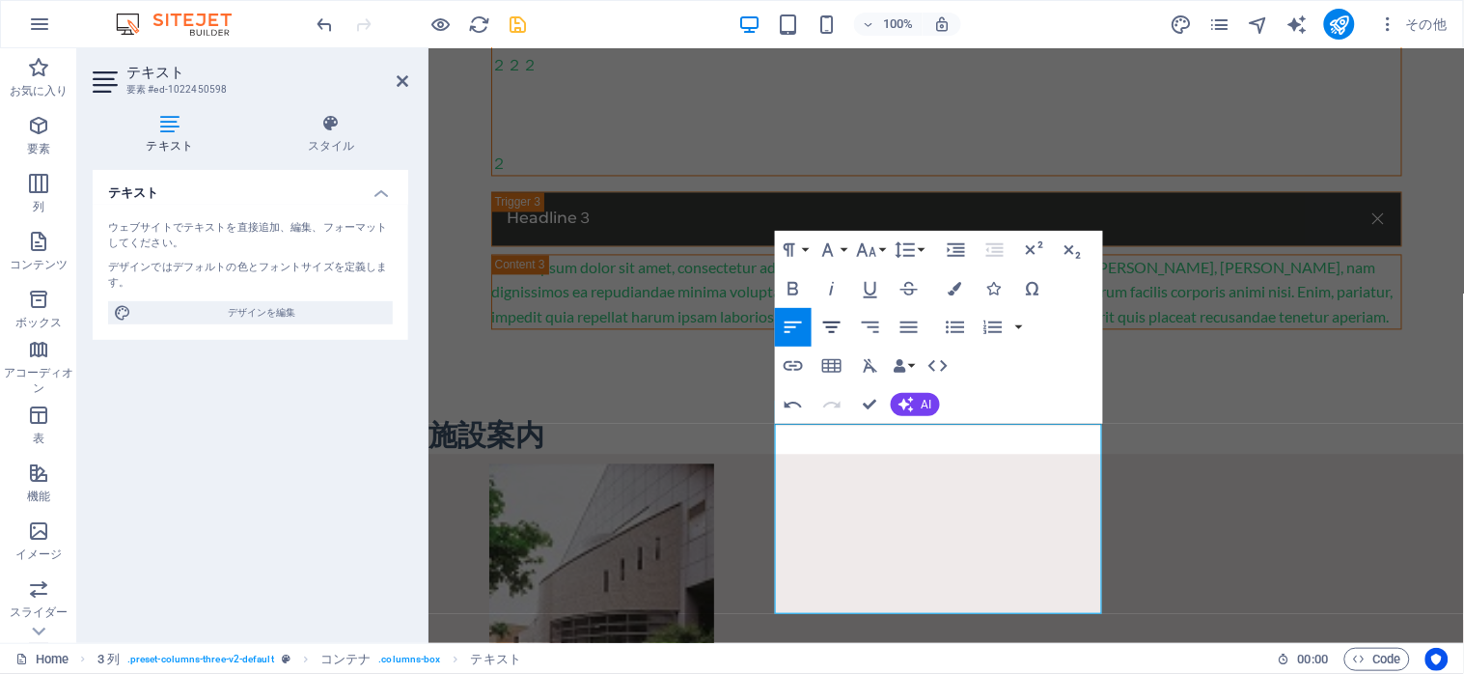
click at [835, 324] on icon "button" at bounding box center [831, 327] width 23 height 23
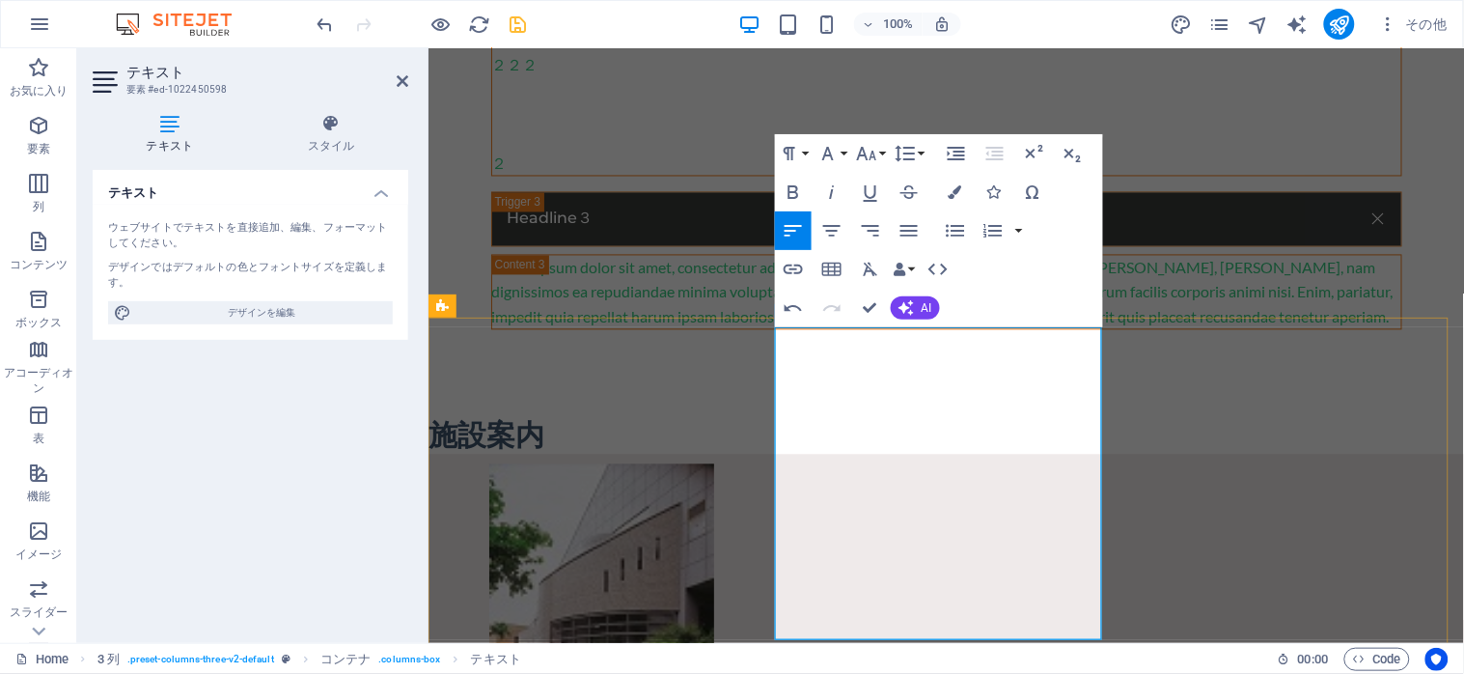
scroll to position [1029, 0]
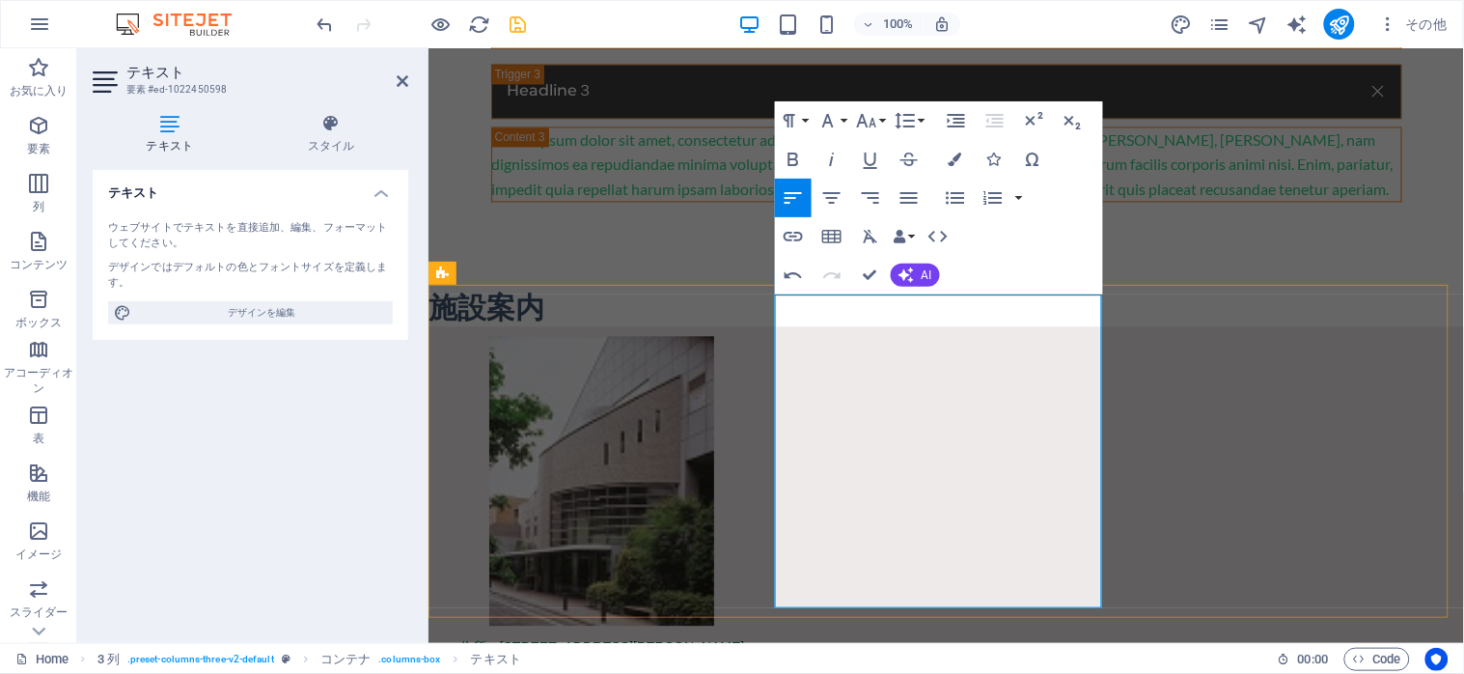
drag, startPoint x: 779, startPoint y: 421, endPoint x: 1034, endPoint y: 572, distance: 297.2
click at [879, 120] on button "Font Size" at bounding box center [870, 120] width 37 height 39
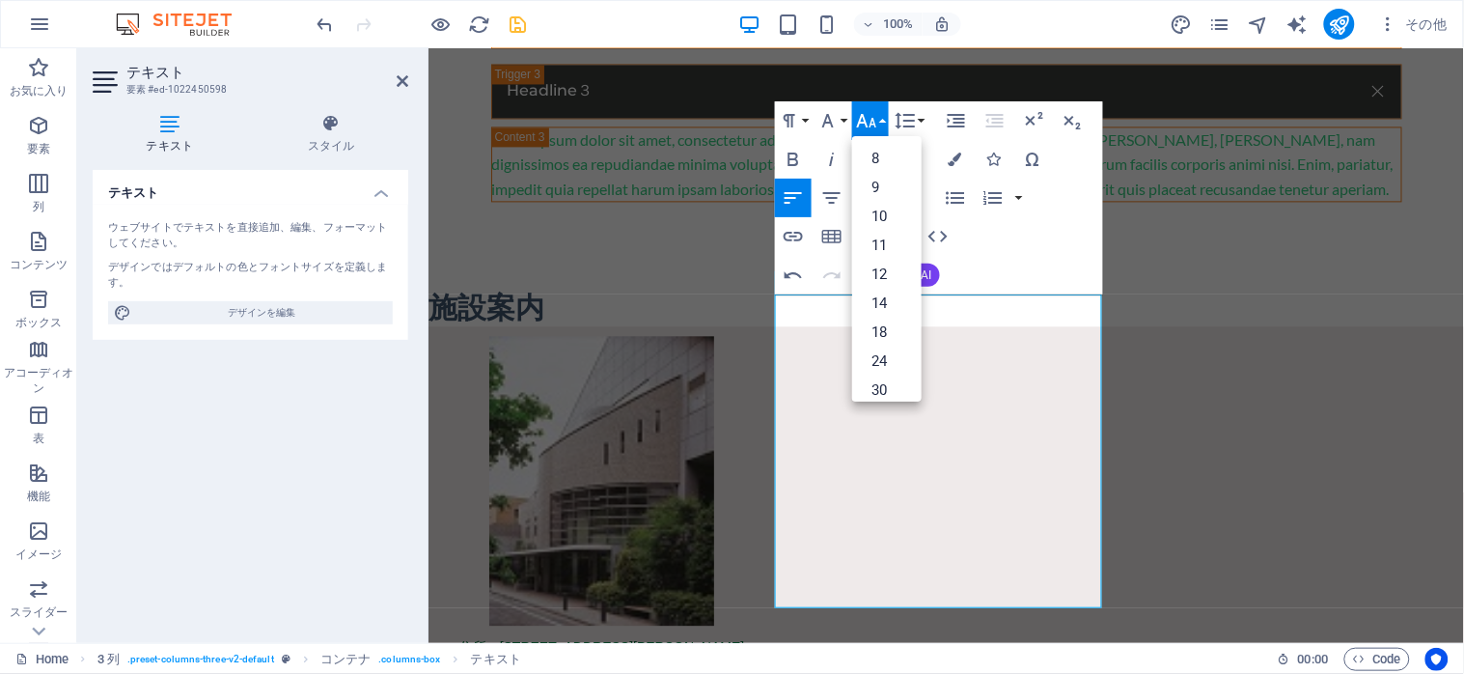
click at [879, 120] on button "Font Size" at bounding box center [870, 120] width 37 height 39
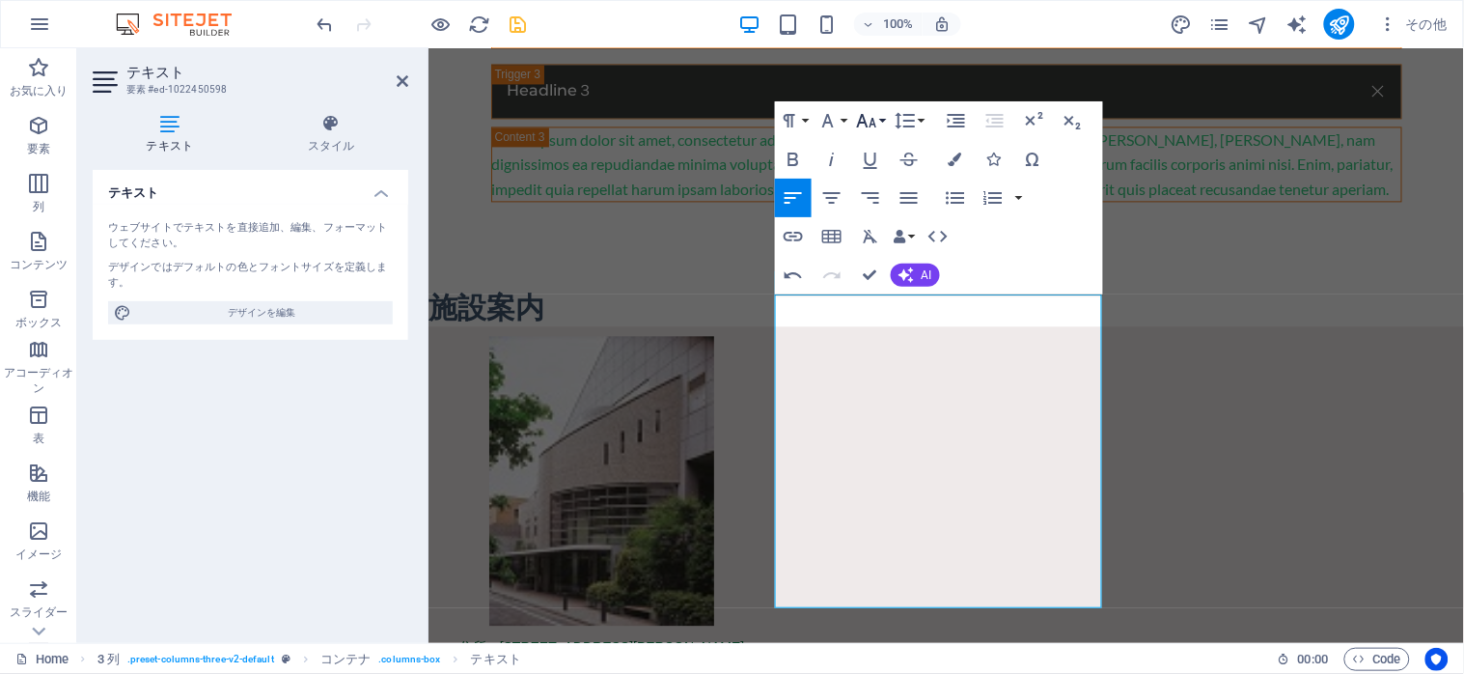
click at [879, 120] on button "Font Size" at bounding box center [870, 120] width 37 height 39
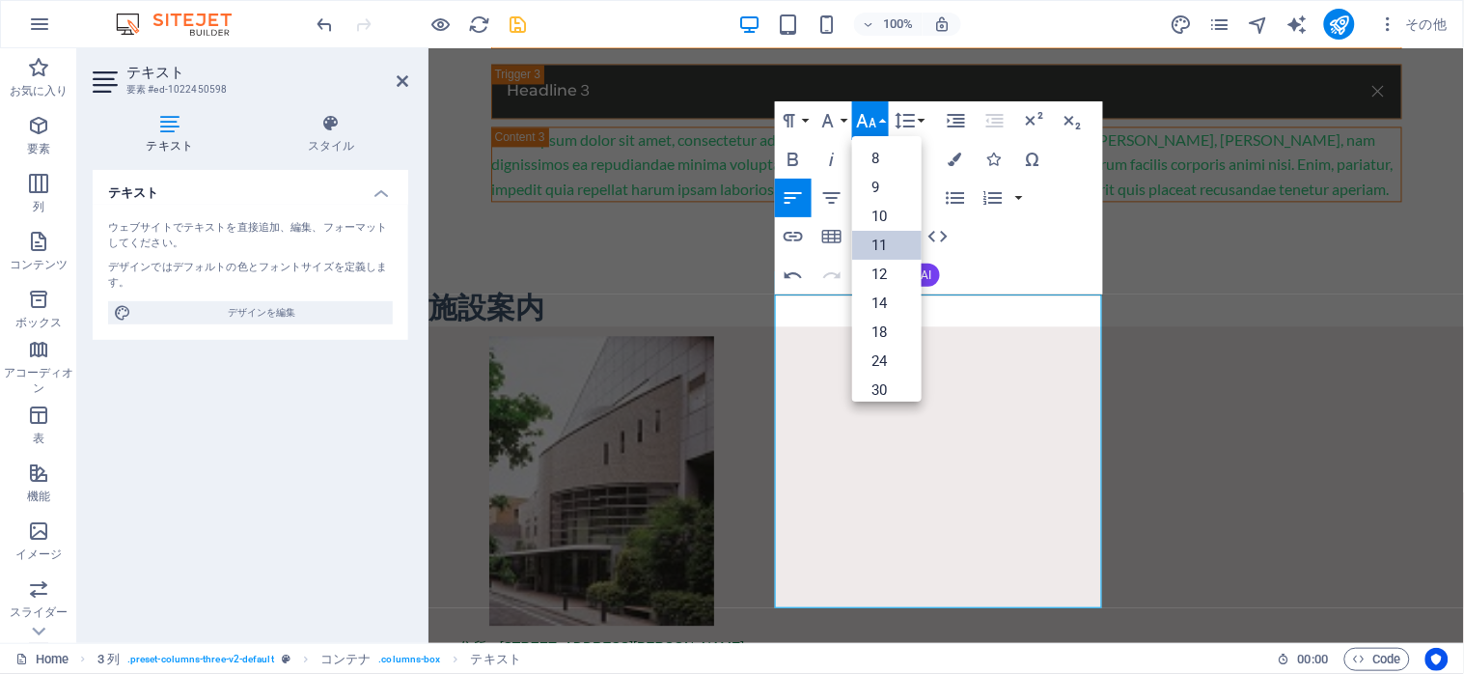
click at [882, 245] on link "11" at bounding box center [886, 245] width 69 height 29
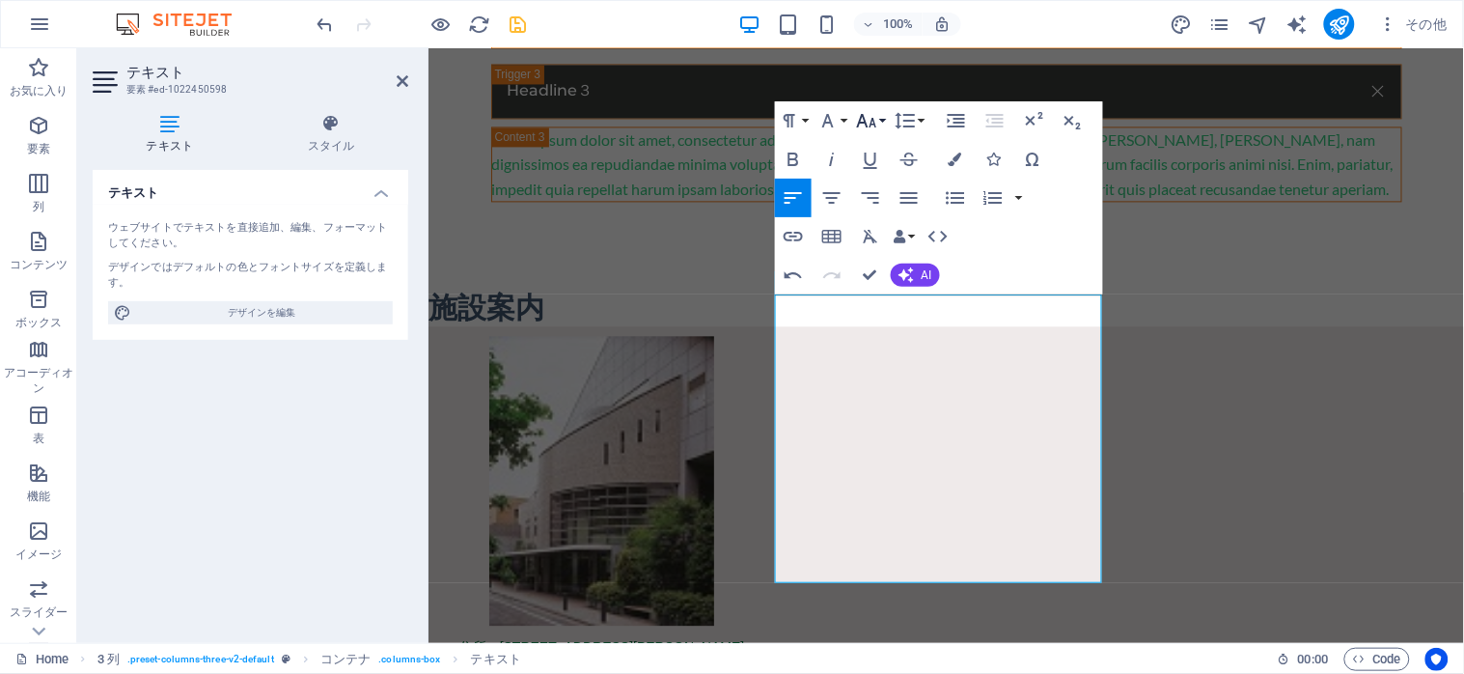
click at [883, 120] on button "Font Size" at bounding box center [870, 120] width 37 height 39
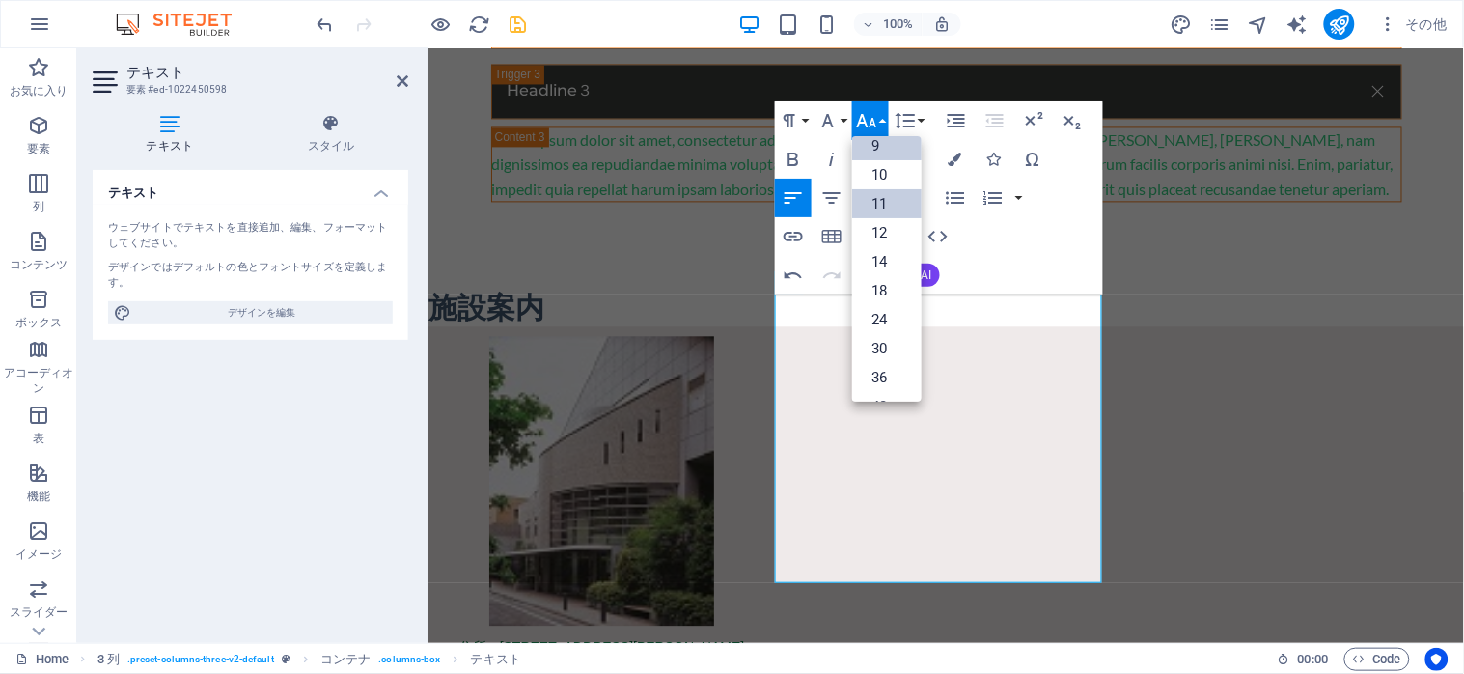
scroll to position [0, 0]
click at [883, 283] on link "12" at bounding box center [886, 274] width 69 height 29
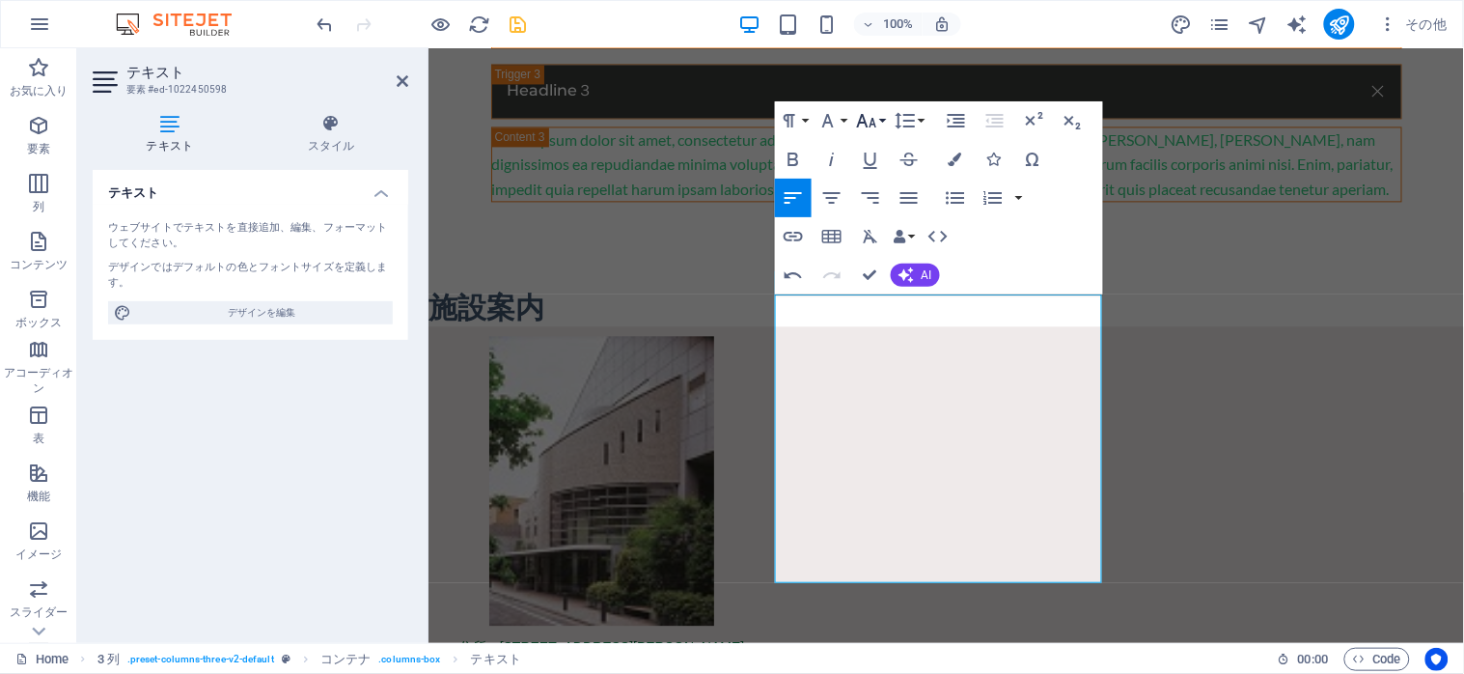
click at [879, 123] on button "Font Size" at bounding box center [870, 120] width 37 height 39
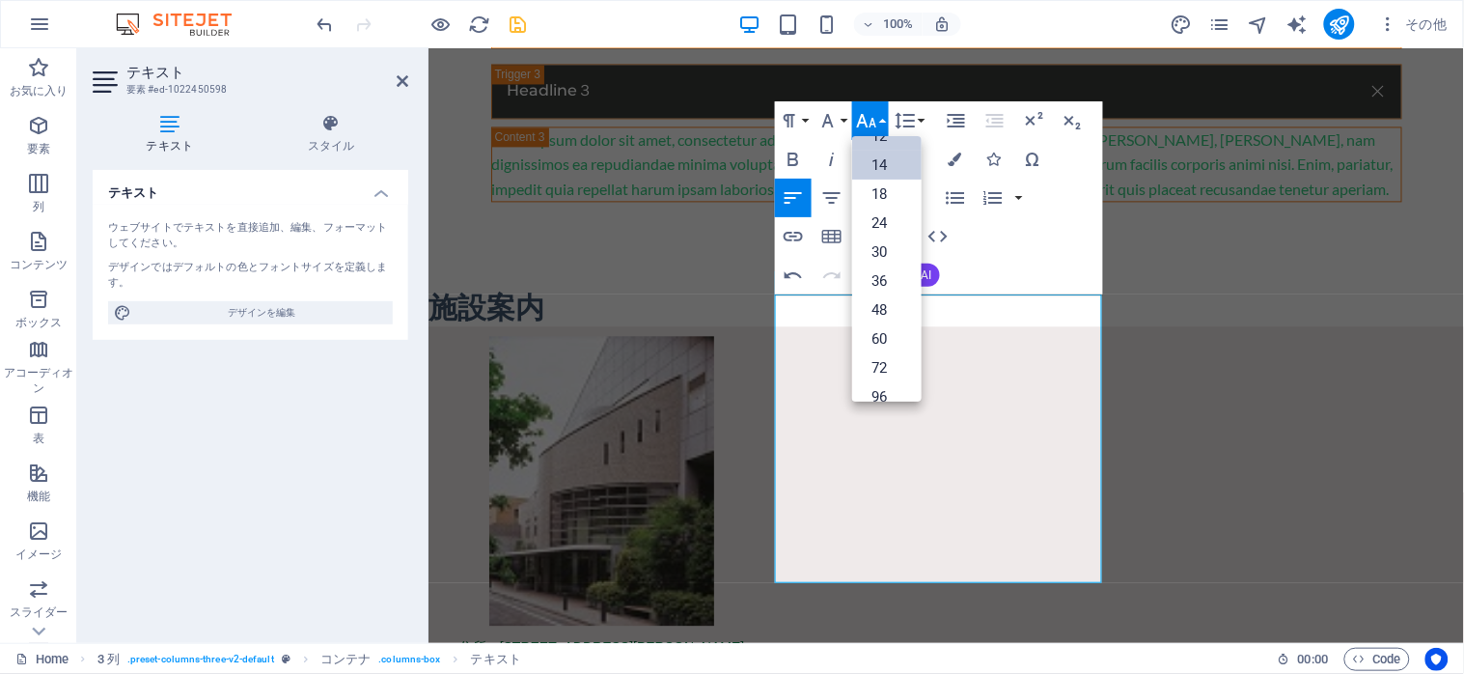
click at [876, 159] on link "14" at bounding box center [886, 165] width 69 height 29
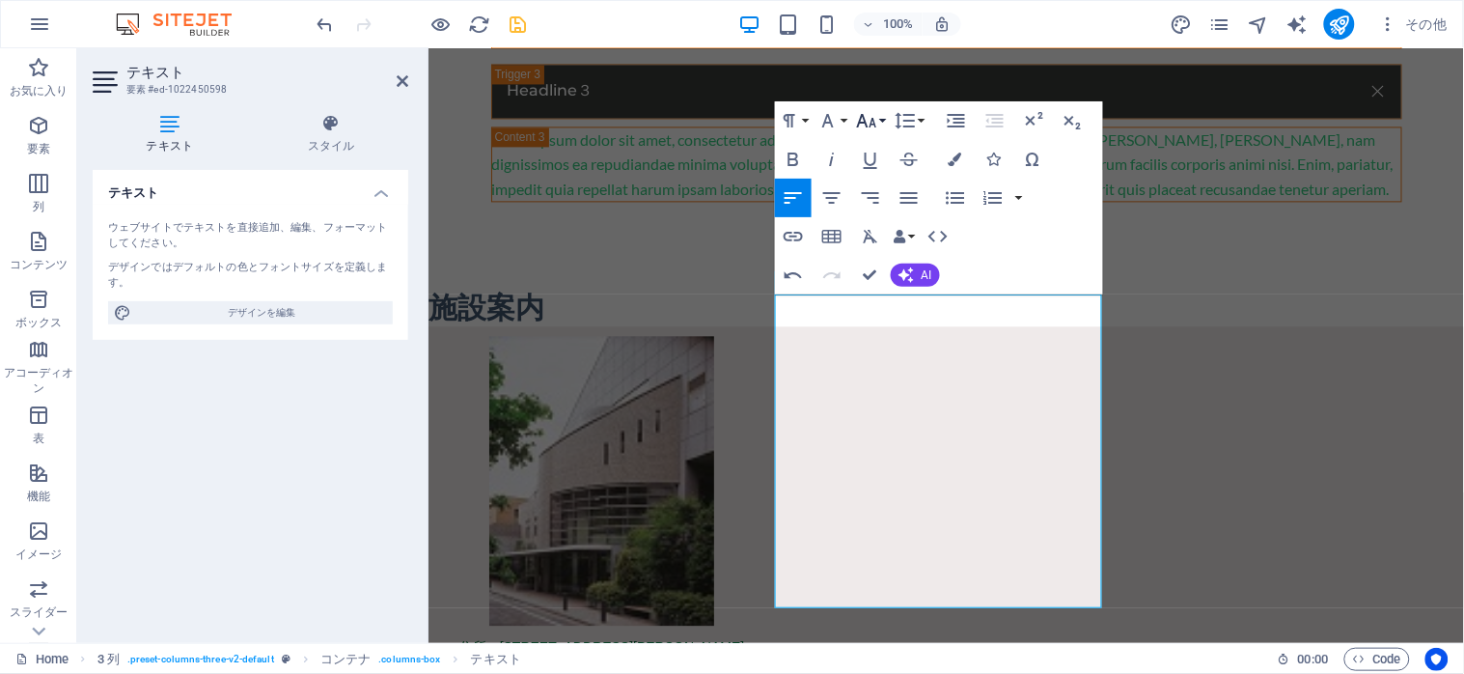
click at [876, 117] on icon "button" at bounding box center [866, 120] width 23 height 23
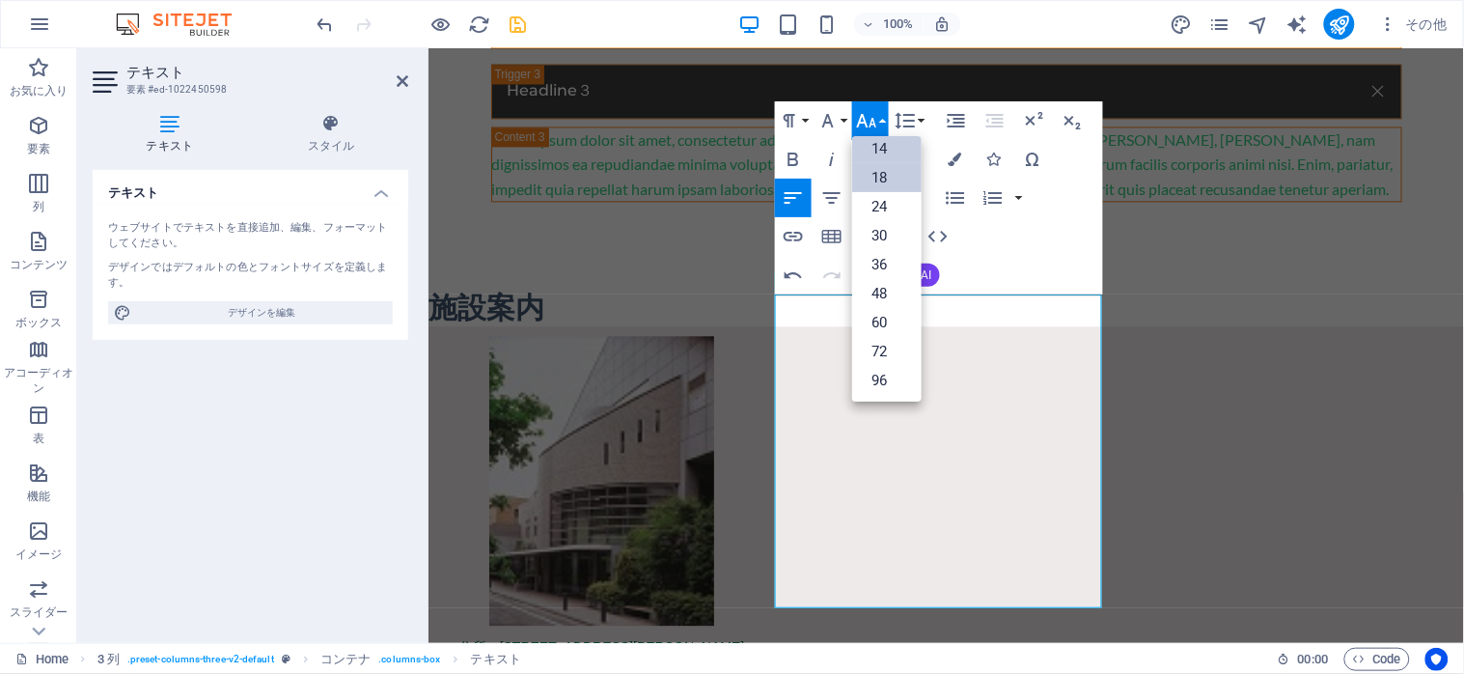
scroll to position [25, 0]
click at [879, 249] on link "12" at bounding box center [886, 248] width 69 height 29
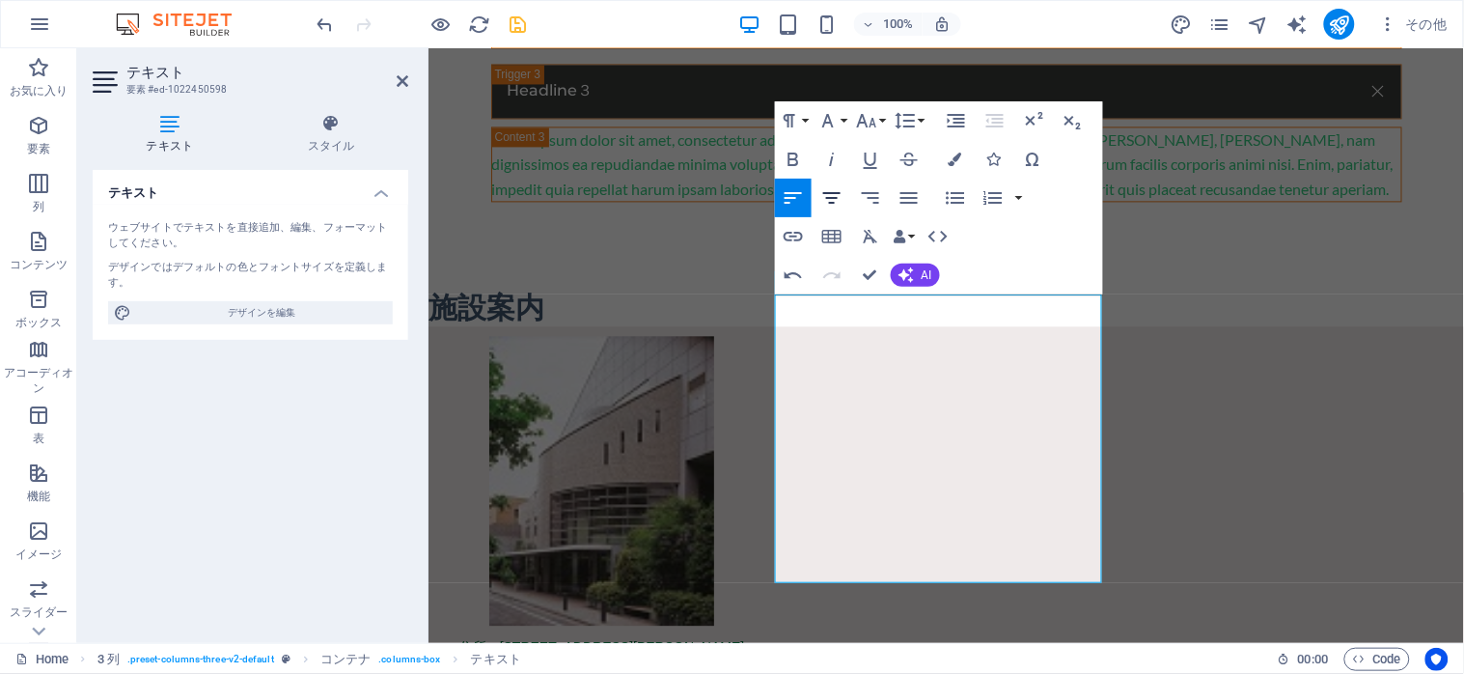
click at [830, 204] on icon "button" at bounding box center [831, 198] width 17 height 12
click at [1014, 198] on button "button" at bounding box center [1018, 198] width 15 height 39
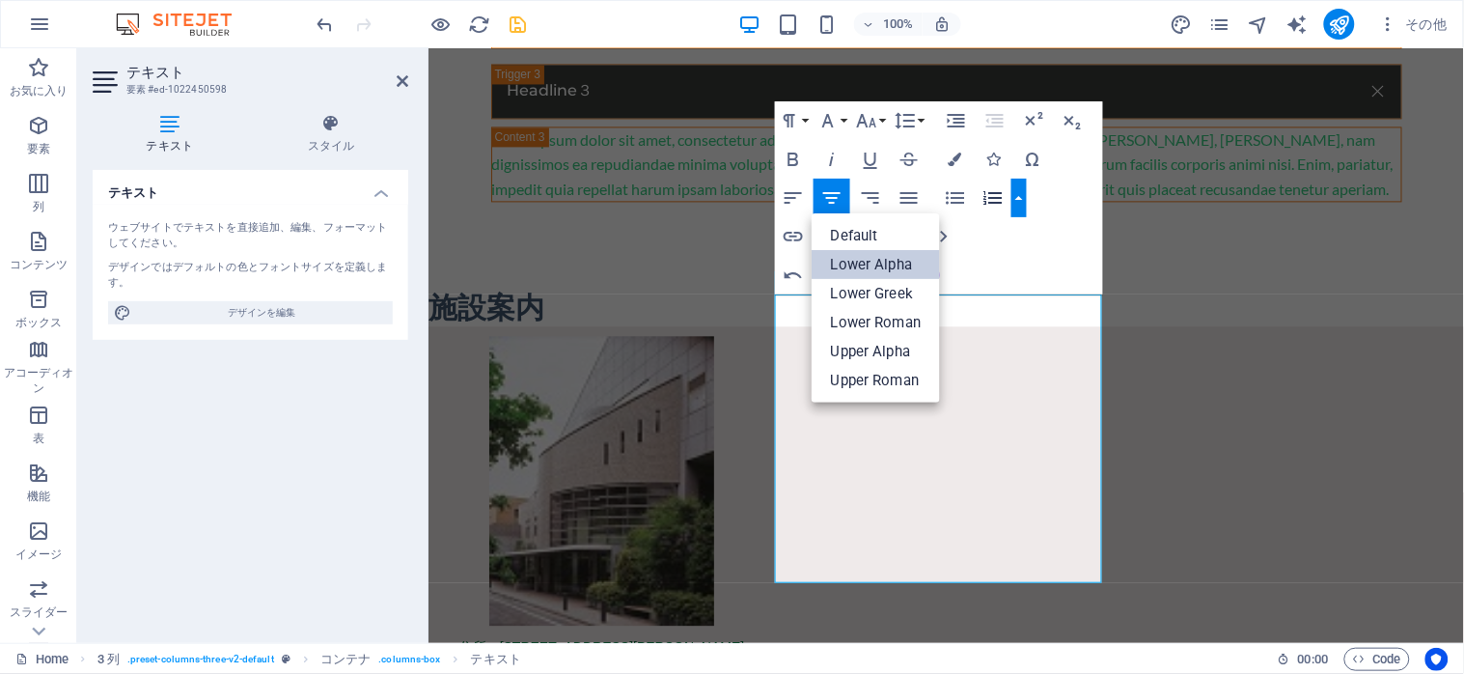
click at [893, 262] on link "Lower Alpha" at bounding box center [876, 264] width 129 height 29
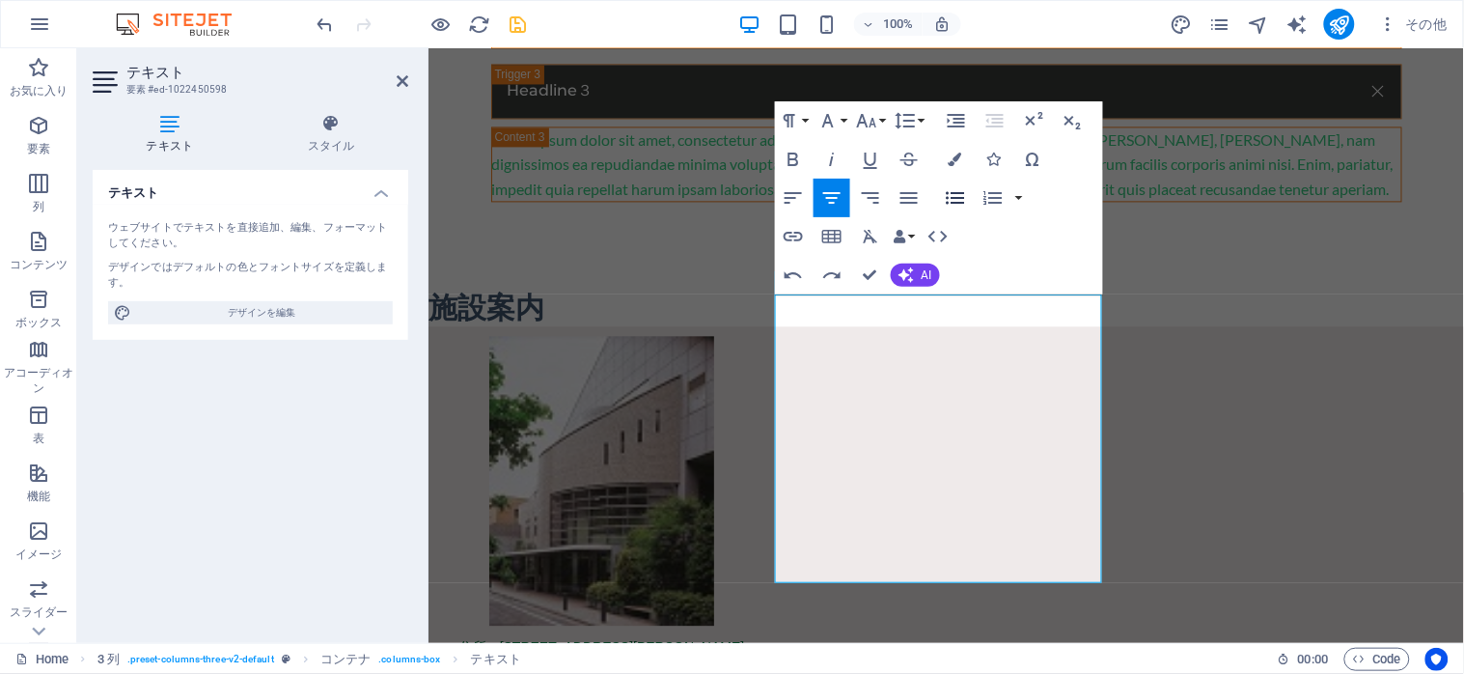
click at [952, 197] on icon "button" at bounding box center [955, 198] width 18 height 13
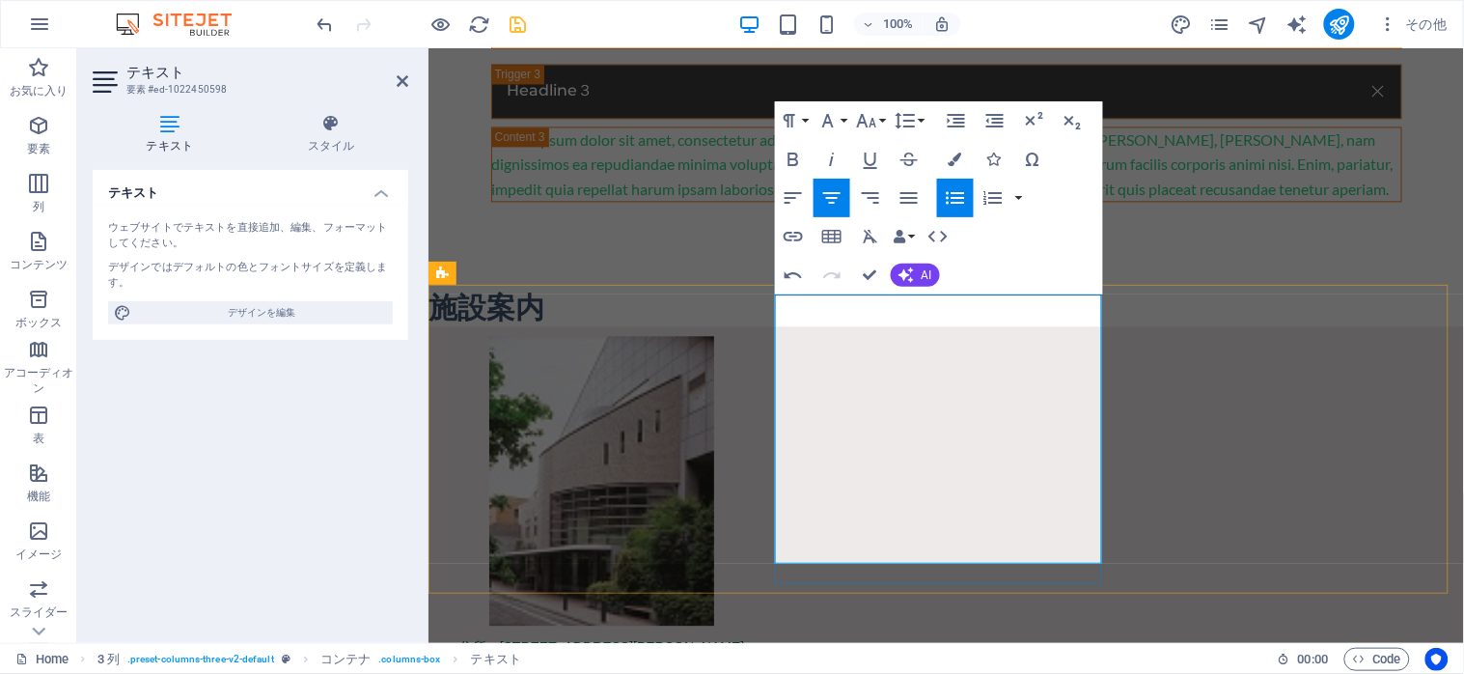
click at [946, 196] on icon "button" at bounding box center [955, 197] width 23 height 23
drag, startPoint x: 777, startPoint y: 417, endPoint x: 1053, endPoint y: 543, distance: 303.6
click at [951, 198] on icon "button" at bounding box center [955, 198] width 18 height 13
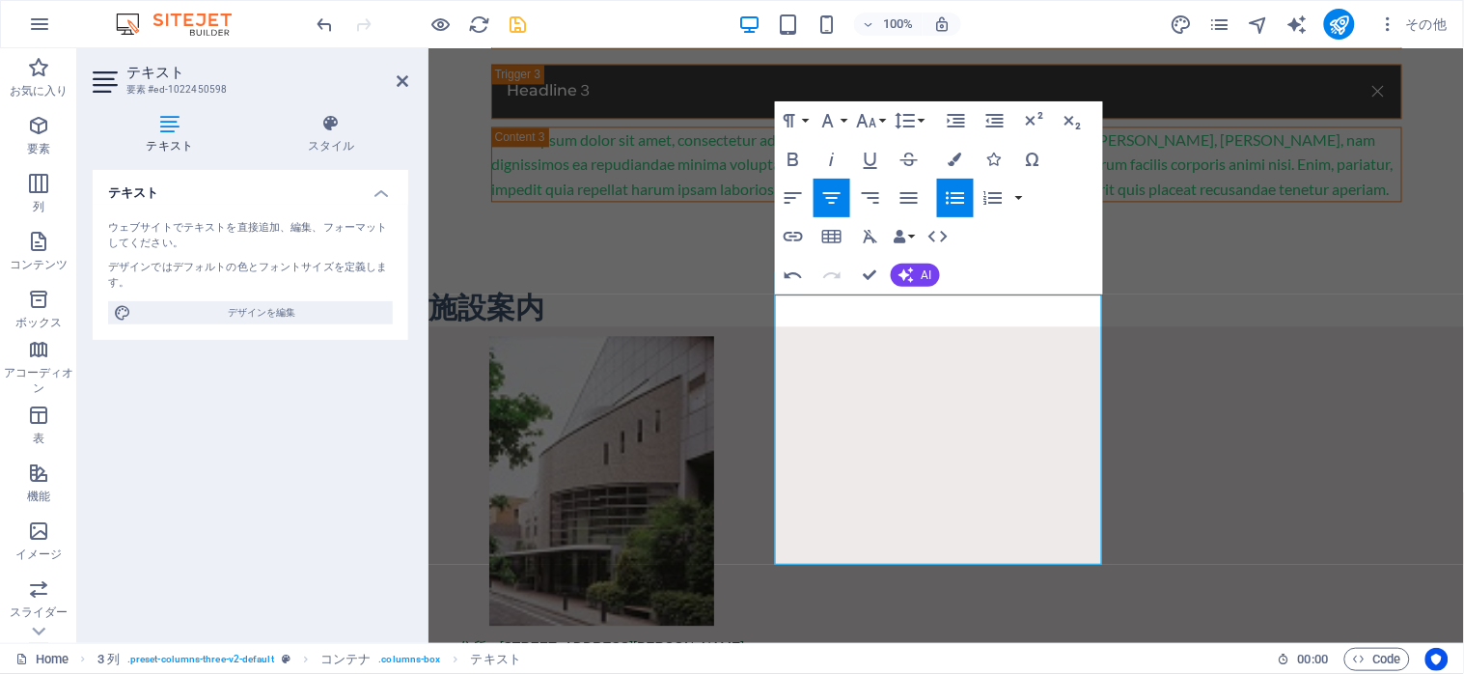
click at [951, 198] on icon "button" at bounding box center [955, 198] width 18 height 13
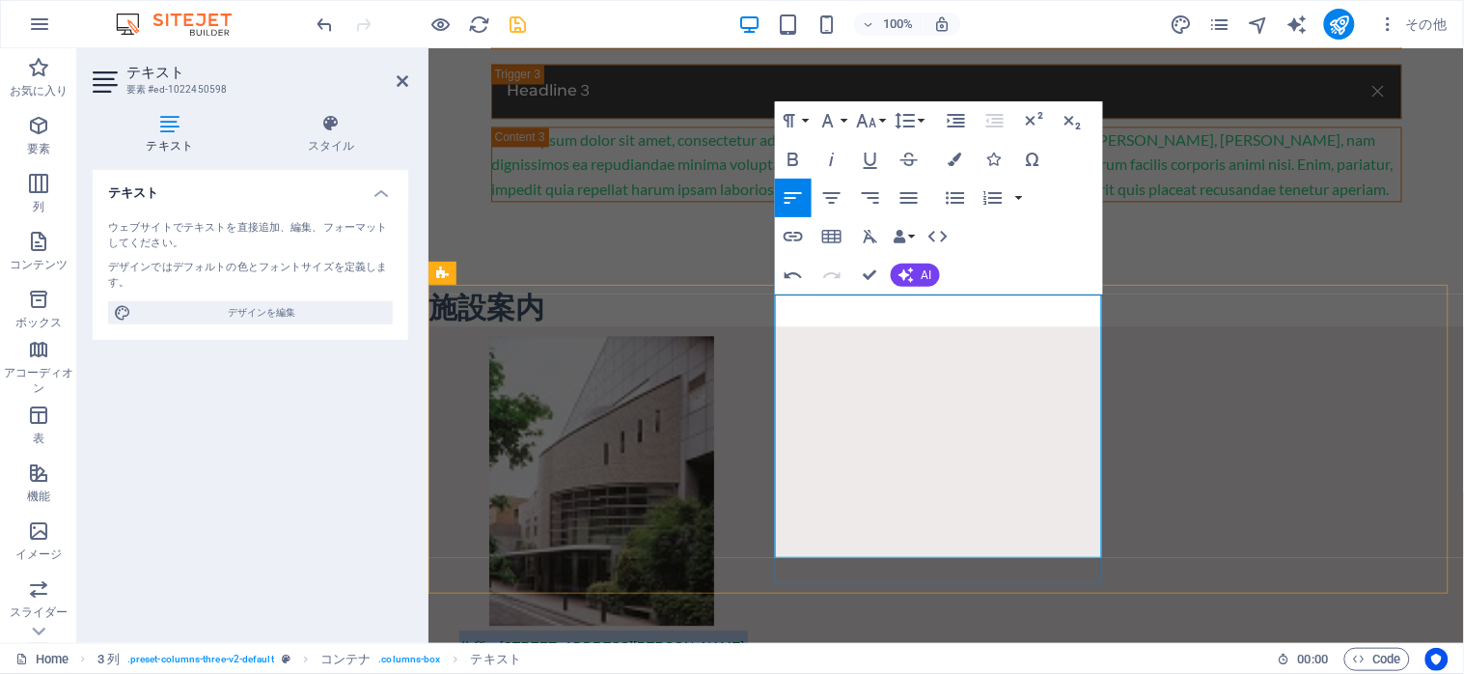
drag, startPoint x: 825, startPoint y: 316, endPoint x: 1043, endPoint y: 395, distance: 232.0
click at [779, 187] on button "Align Left" at bounding box center [793, 198] width 37 height 39
click at [907, 204] on icon "button" at bounding box center [908, 198] width 17 height 12
click at [873, 204] on icon "button" at bounding box center [870, 198] width 17 height 12
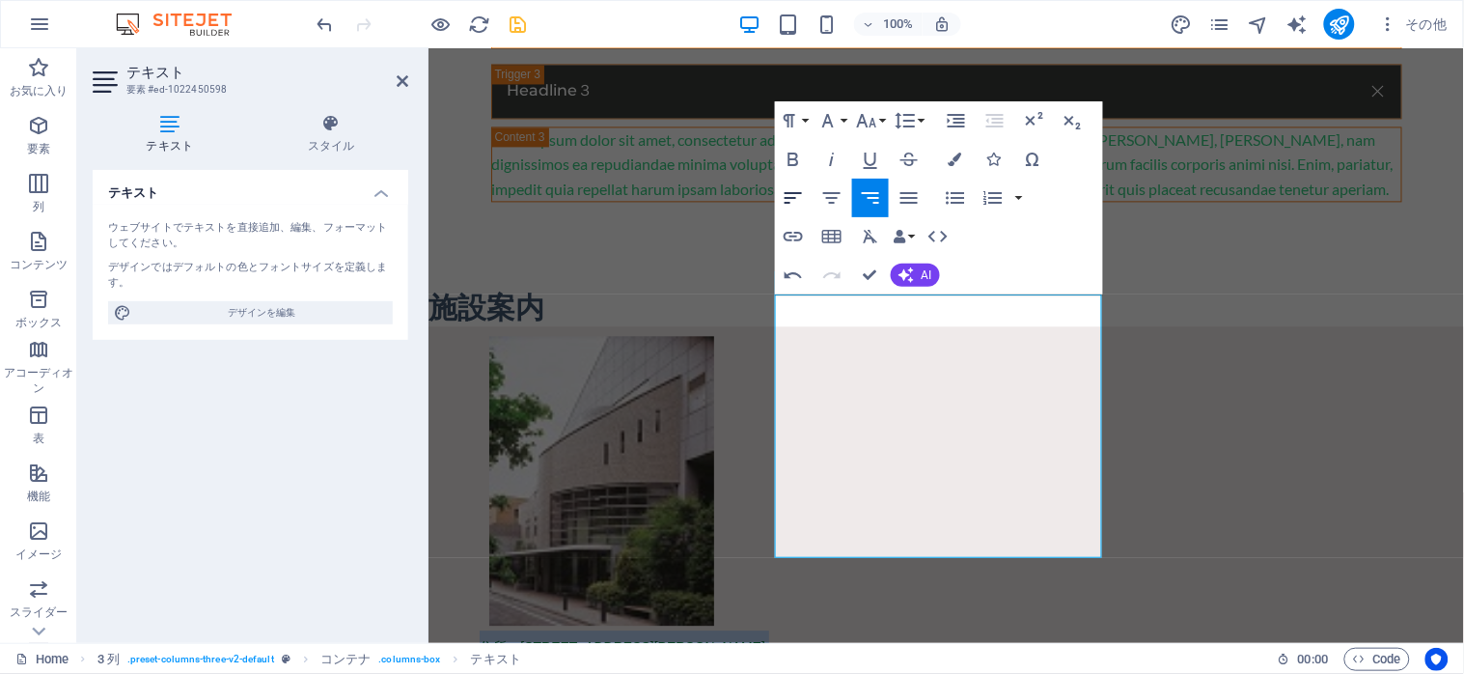
click at [794, 193] on icon "button" at bounding box center [793, 198] width 17 height 12
click at [882, 119] on button "Font Size" at bounding box center [870, 120] width 37 height 39
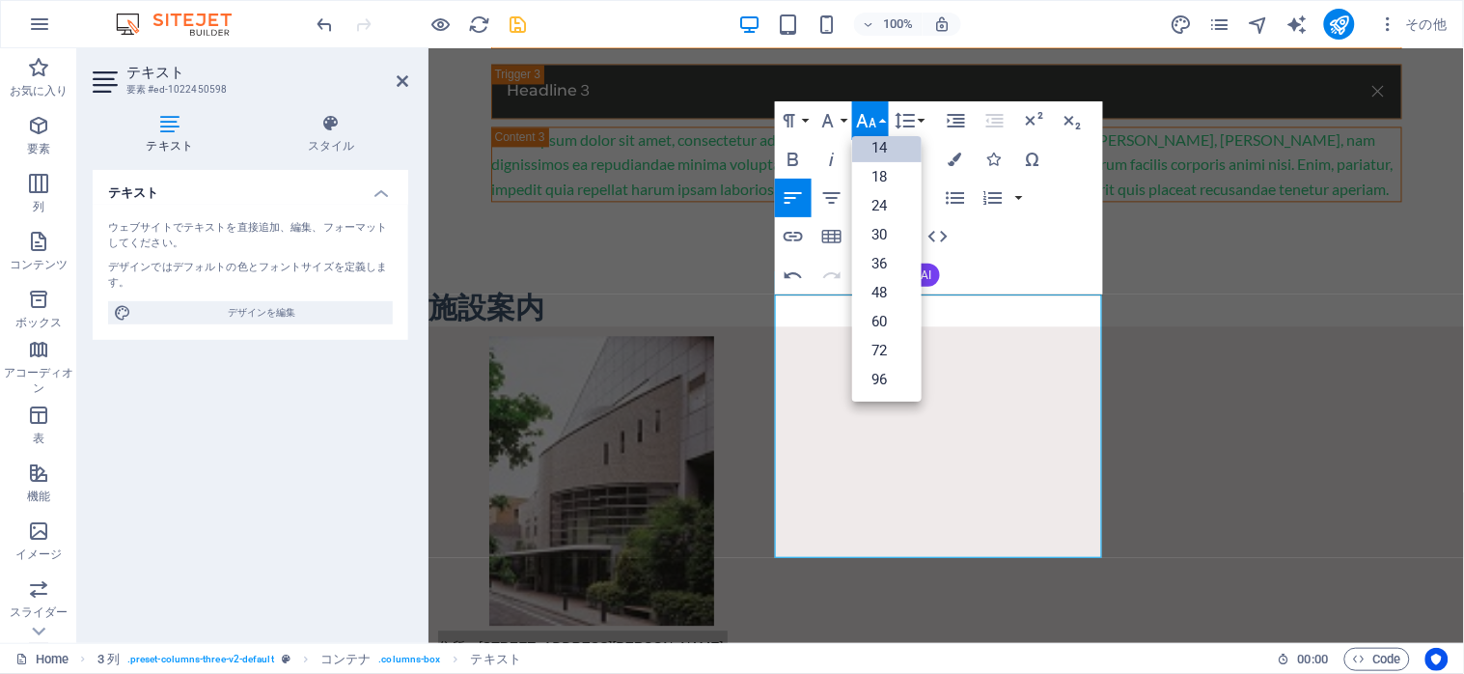
scroll to position [154, 0]
click at [874, 176] on link "18" at bounding box center [886, 177] width 69 height 29
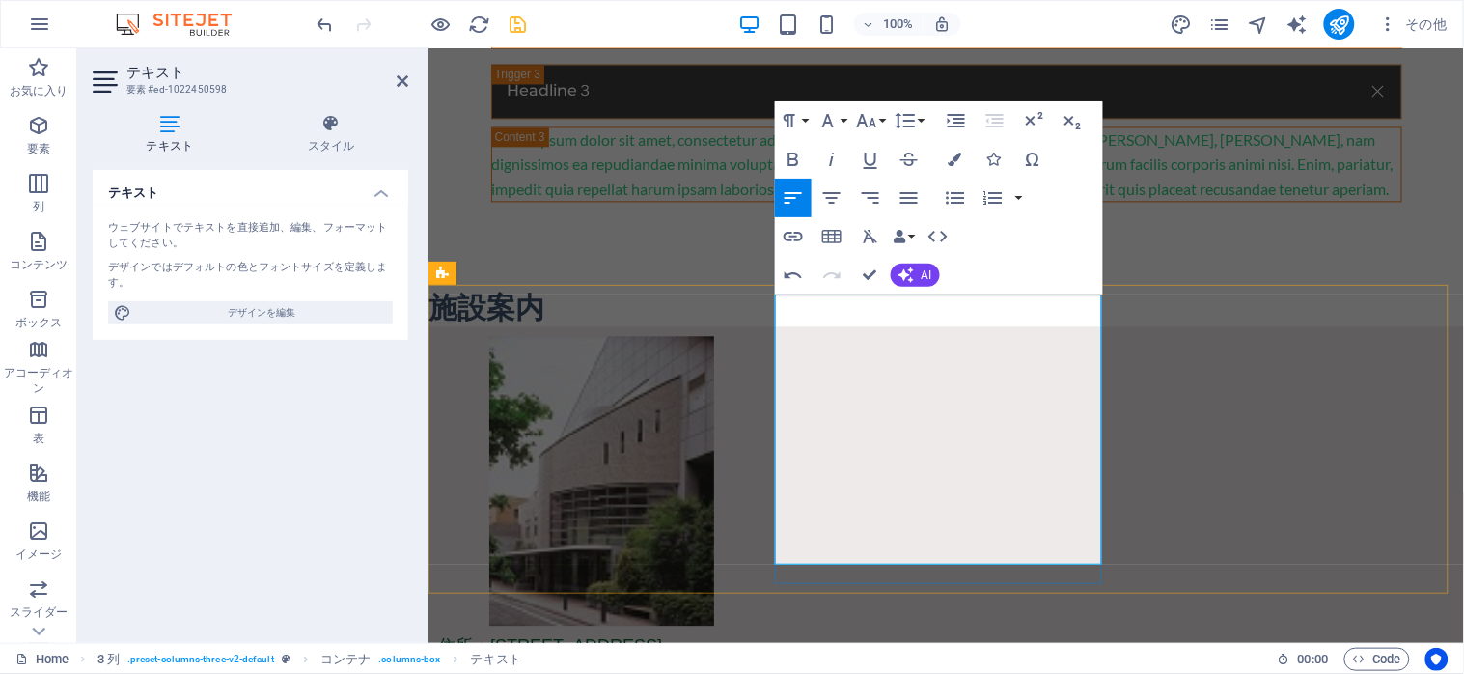
drag, startPoint x: 783, startPoint y: 428, endPoint x: 1020, endPoint y: 532, distance: 258.9
click at [952, 160] on icon "button" at bounding box center [956, 159] width 14 height 14
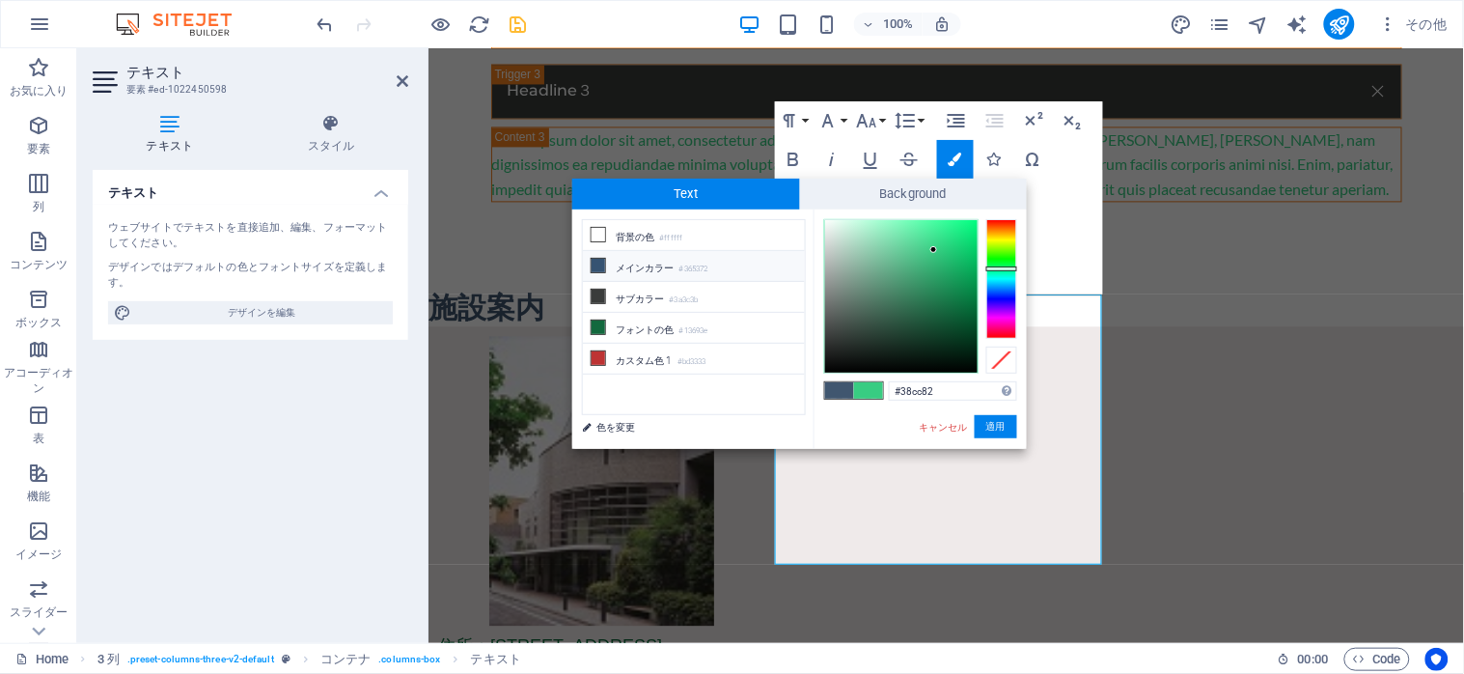
click at [619, 262] on li "メインカラー #365372" at bounding box center [694, 266] width 222 height 31
type input "#365372"
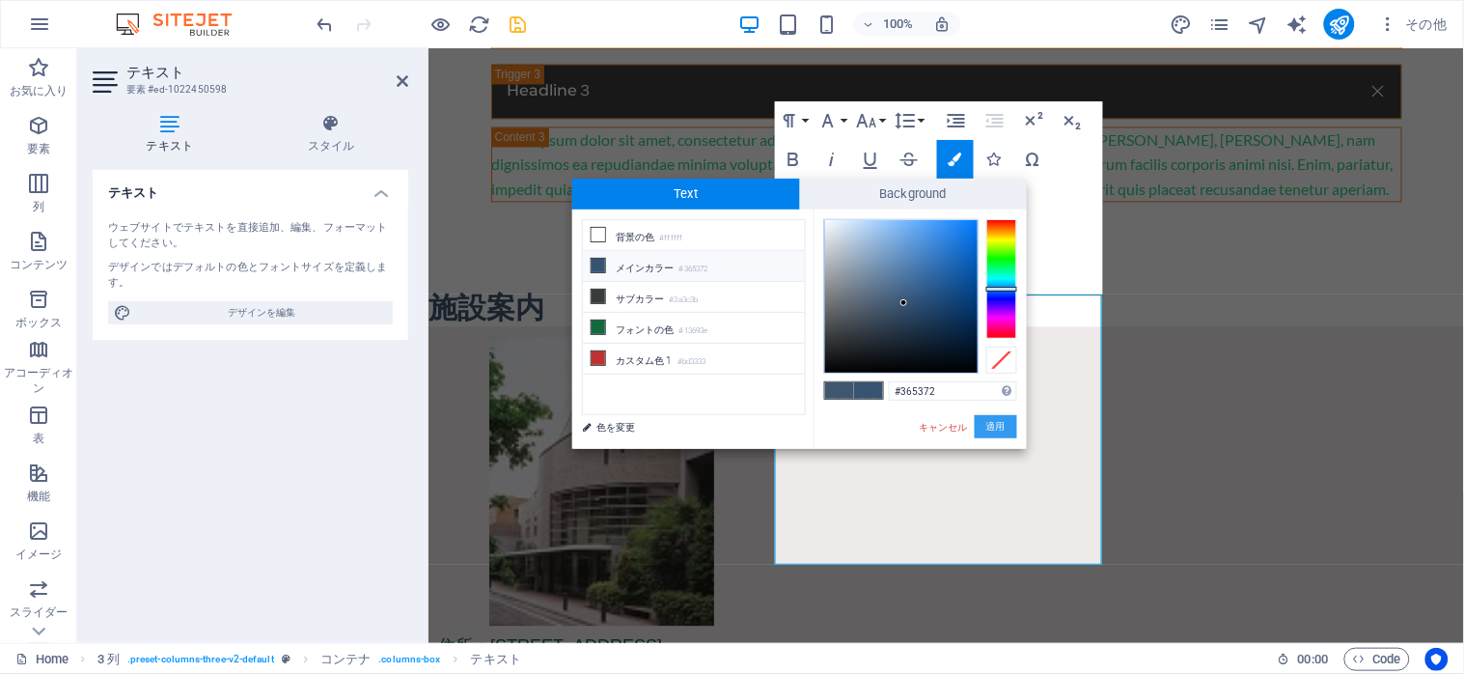
click at [989, 427] on button "適用" at bounding box center [996, 426] width 42 height 23
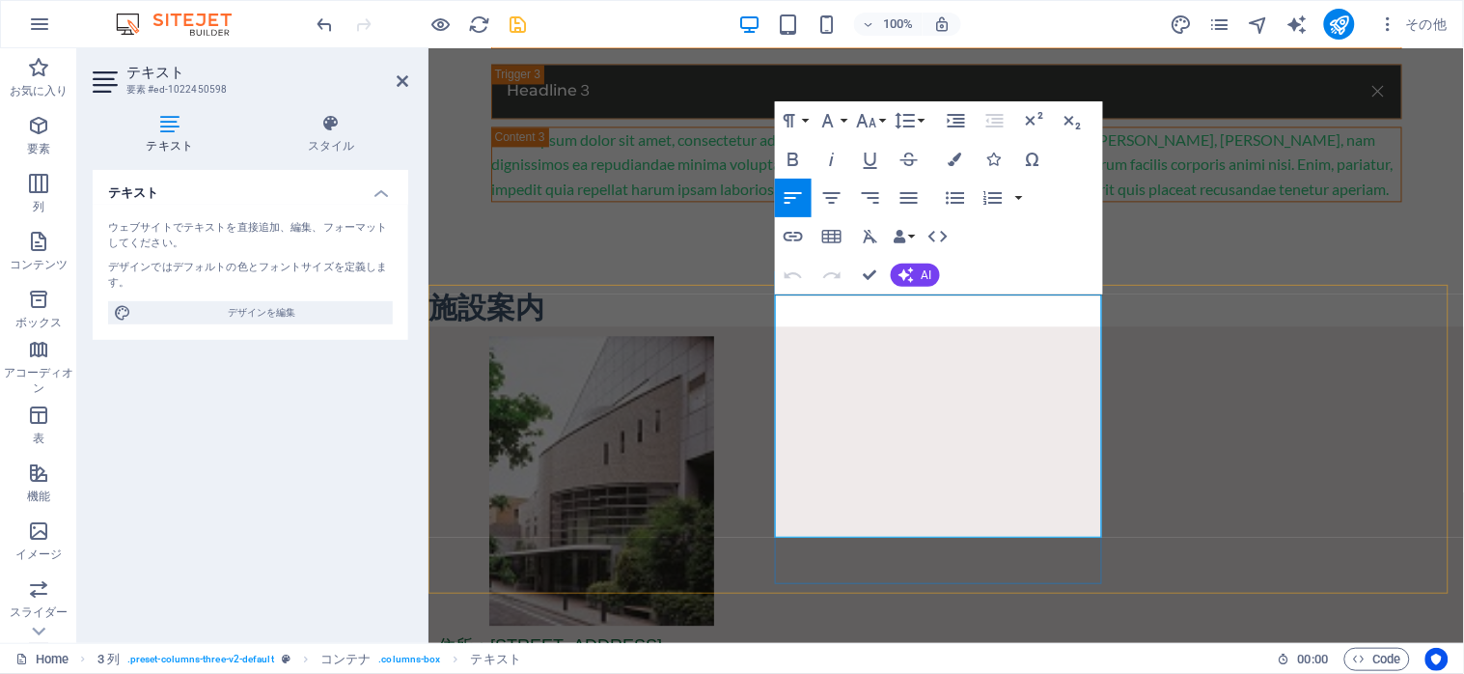
drag, startPoint x: 776, startPoint y: 427, endPoint x: 1032, endPoint y: 546, distance: 282.3
click at [953, 155] on icon "button" at bounding box center [956, 159] width 14 height 14
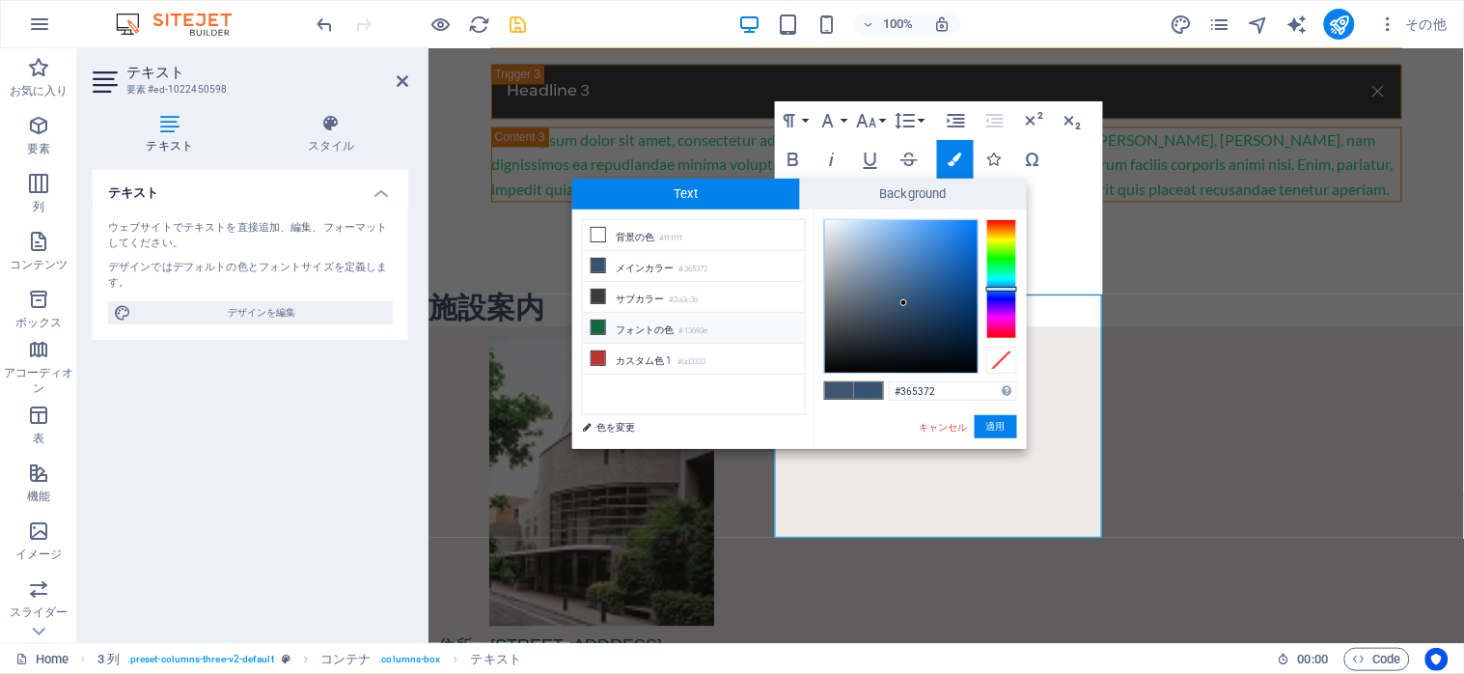
click at [650, 330] on li "フォントの色 #13693e" at bounding box center [694, 328] width 222 height 31
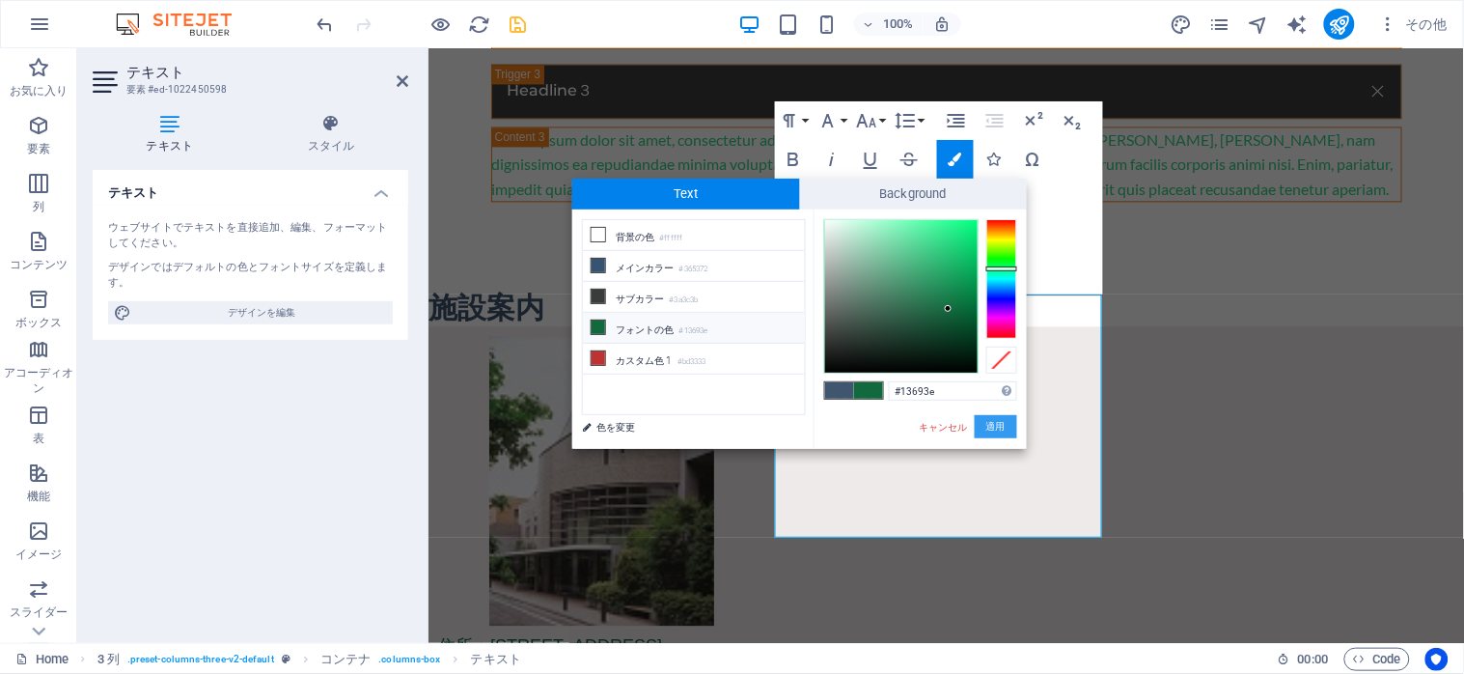
click at [998, 423] on button "適用" at bounding box center [996, 426] width 42 height 23
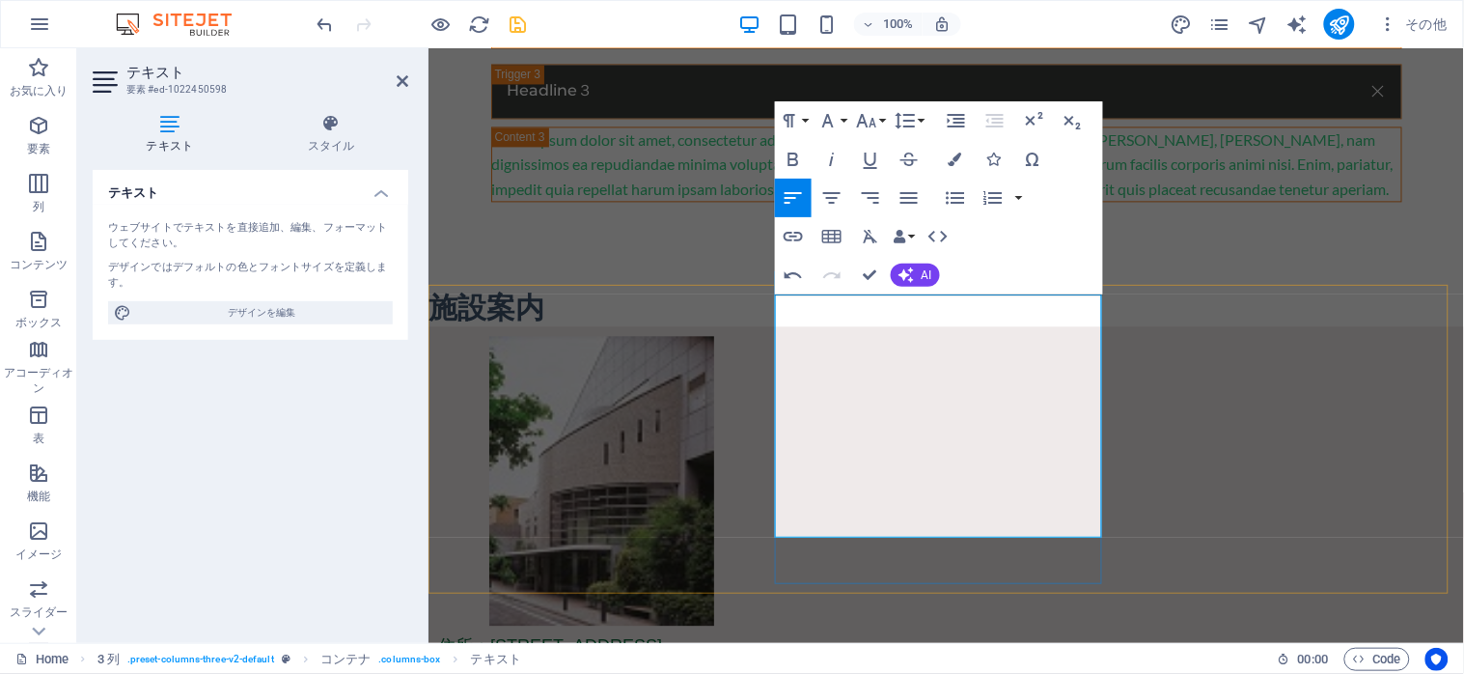
drag, startPoint x: 778, startPoint y: 427, endPoint x: 1080, endPoint y: 539, distance: 322.5
click at [880, 123] on button "Font Size" at bounding box center [870, 120] width 37 height 39
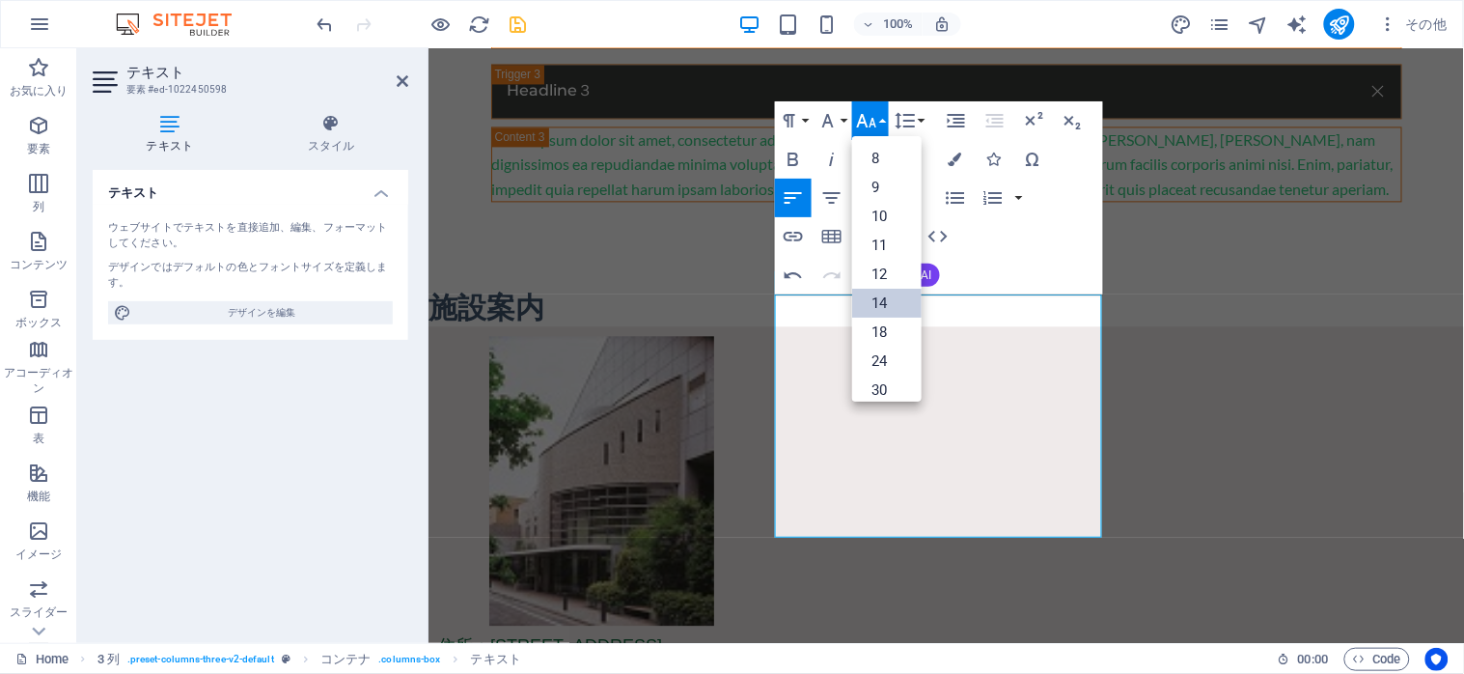
click at [880, 304] on link "14" at bounding box center [886, 303] width 69 height 29
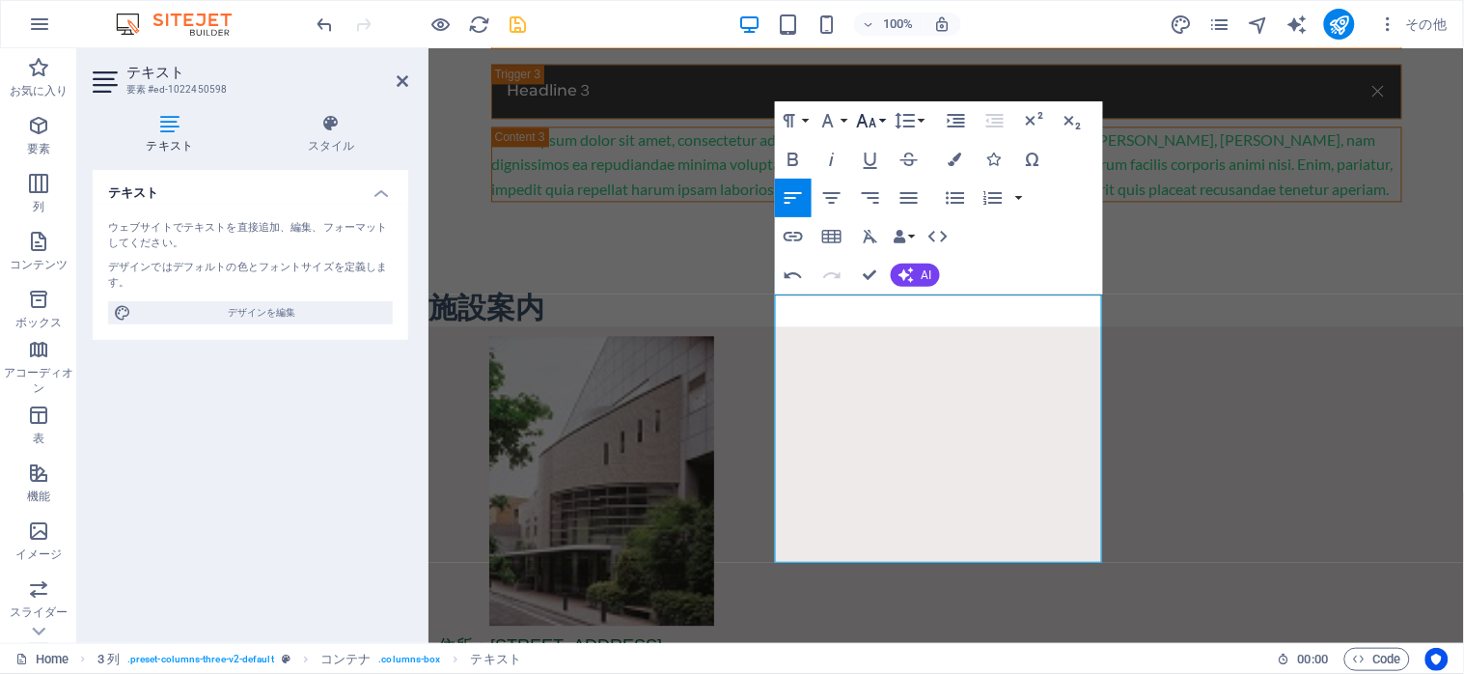
click at [884, 117] on button "Font Size" at bounding box center [870, 120] width 37 height 39
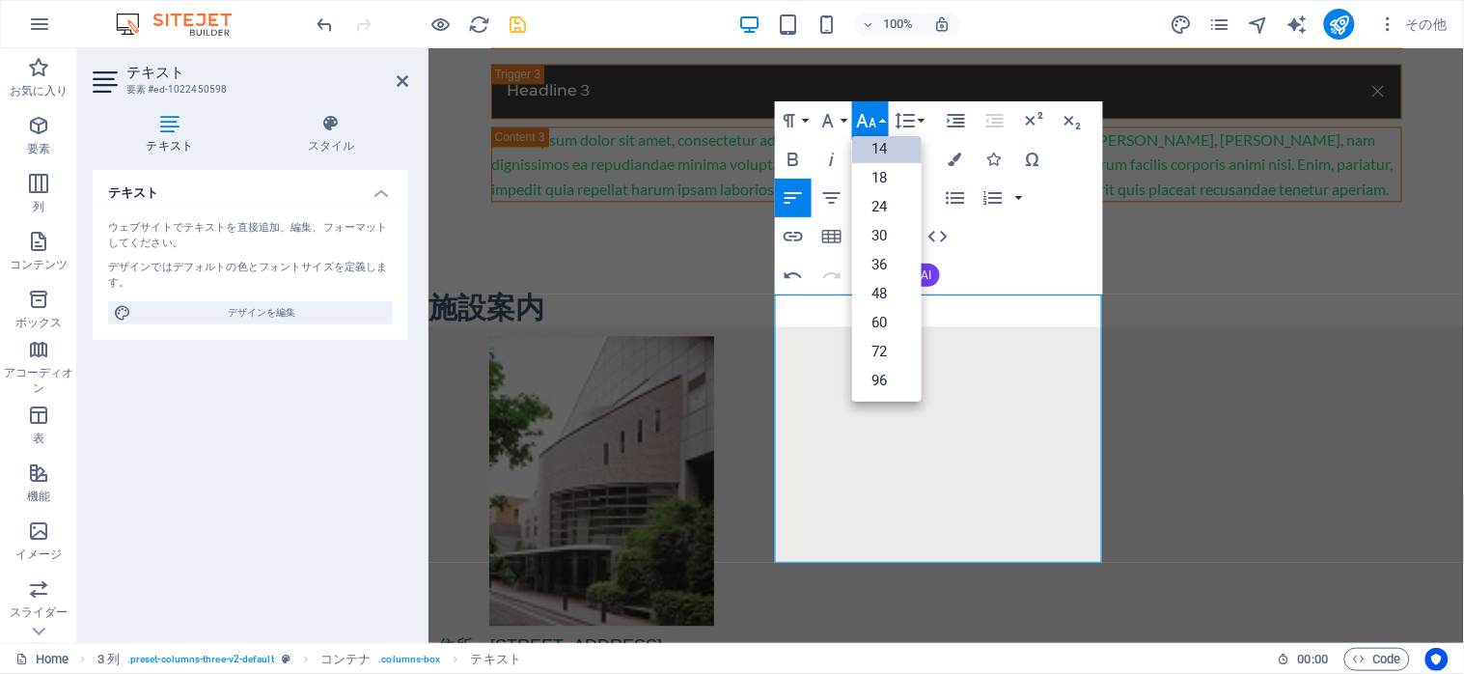
click at [874, 143] on link "14" at bounding box center [886, 148] width 69 height 29
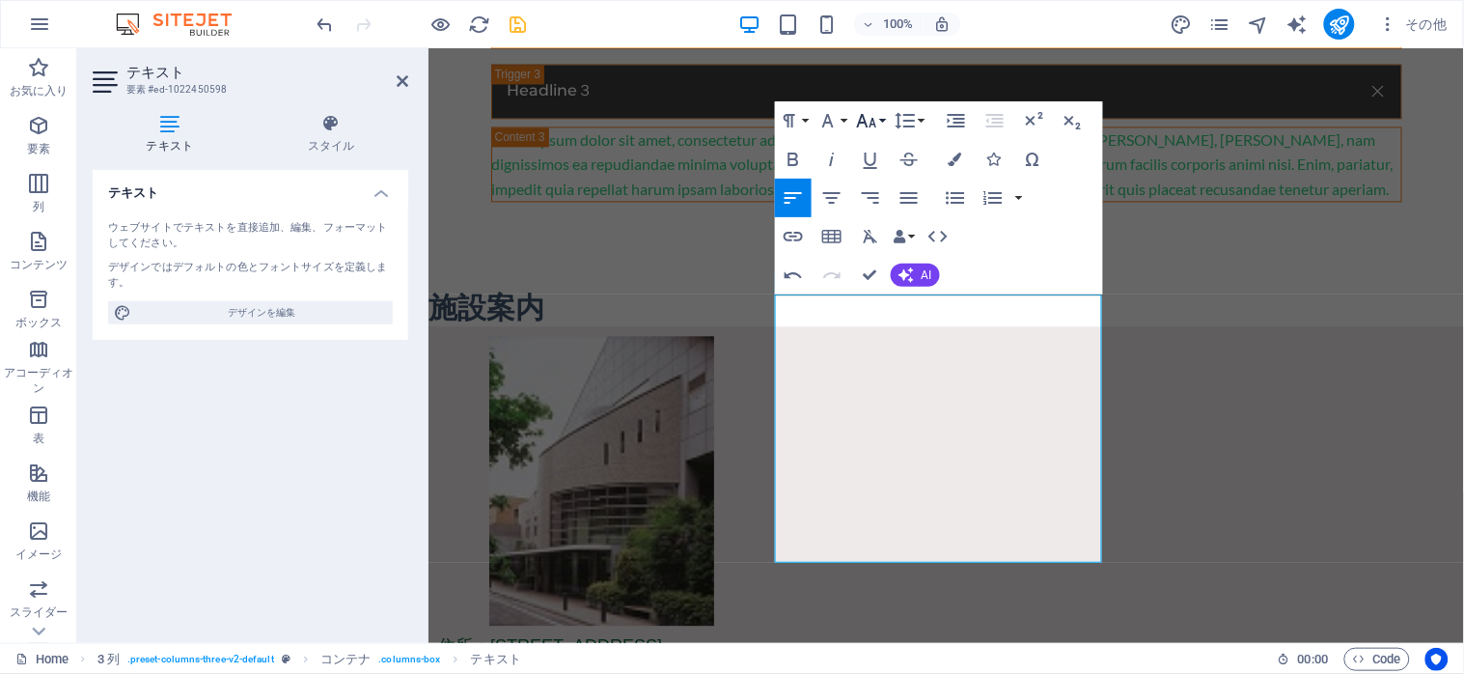
click at [880, 121] on button "Font Size" at bounding box center [870, 120] width 37 height 39
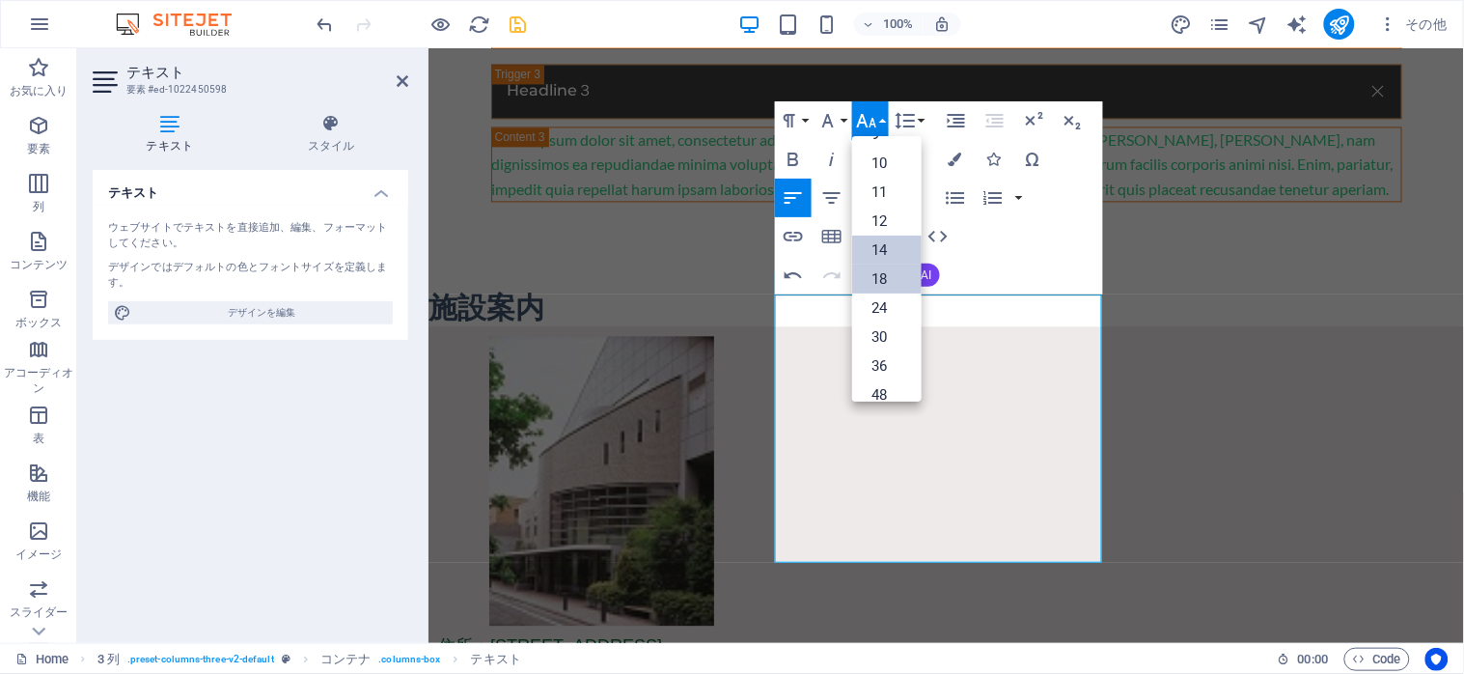
scroll to position [25, 0]
click at [873, 241] on link "12" at bounding box center [886, 248] width 69 height 29
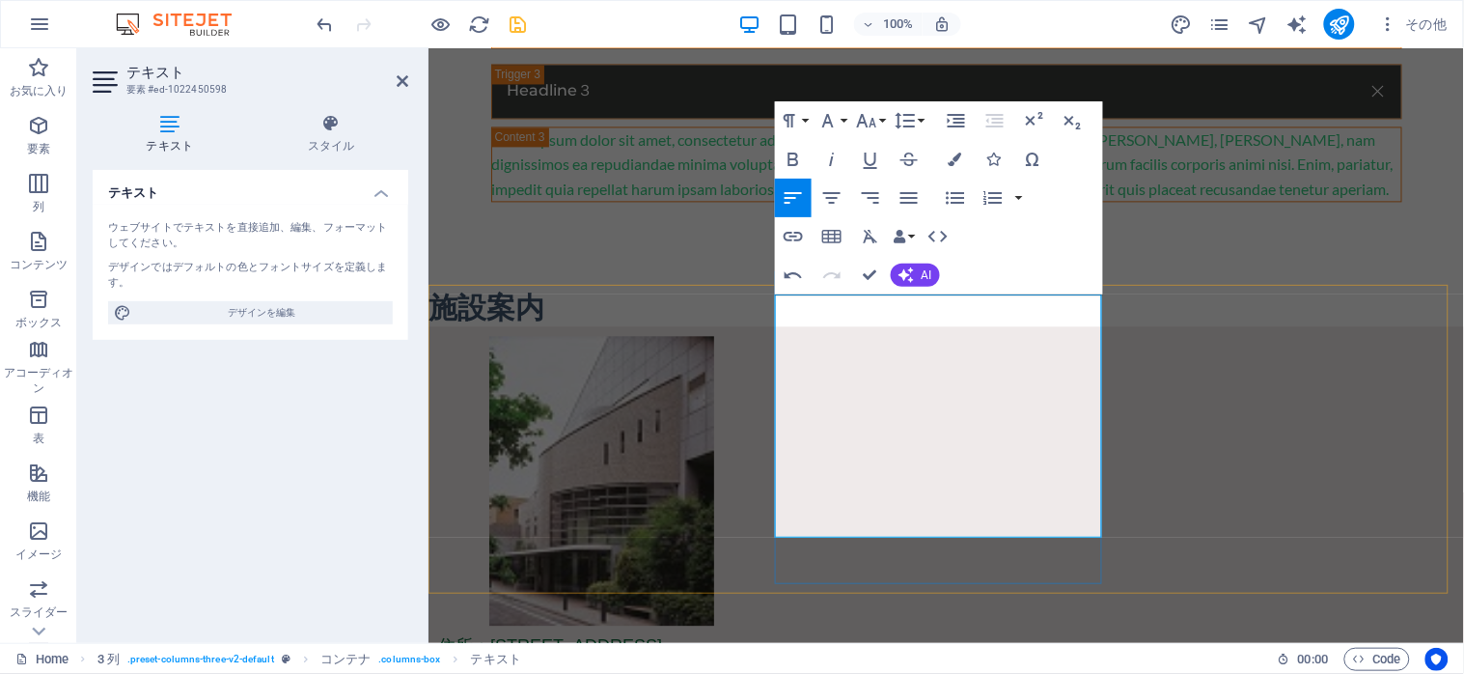
drag, startPoint x: 1009, startPoint y: 430, endPoint x: 777, endPoint y: 431, distance: 232.6
click at [952, 159] on icon "button" at bounding box center [956, 159] width 14 height 14
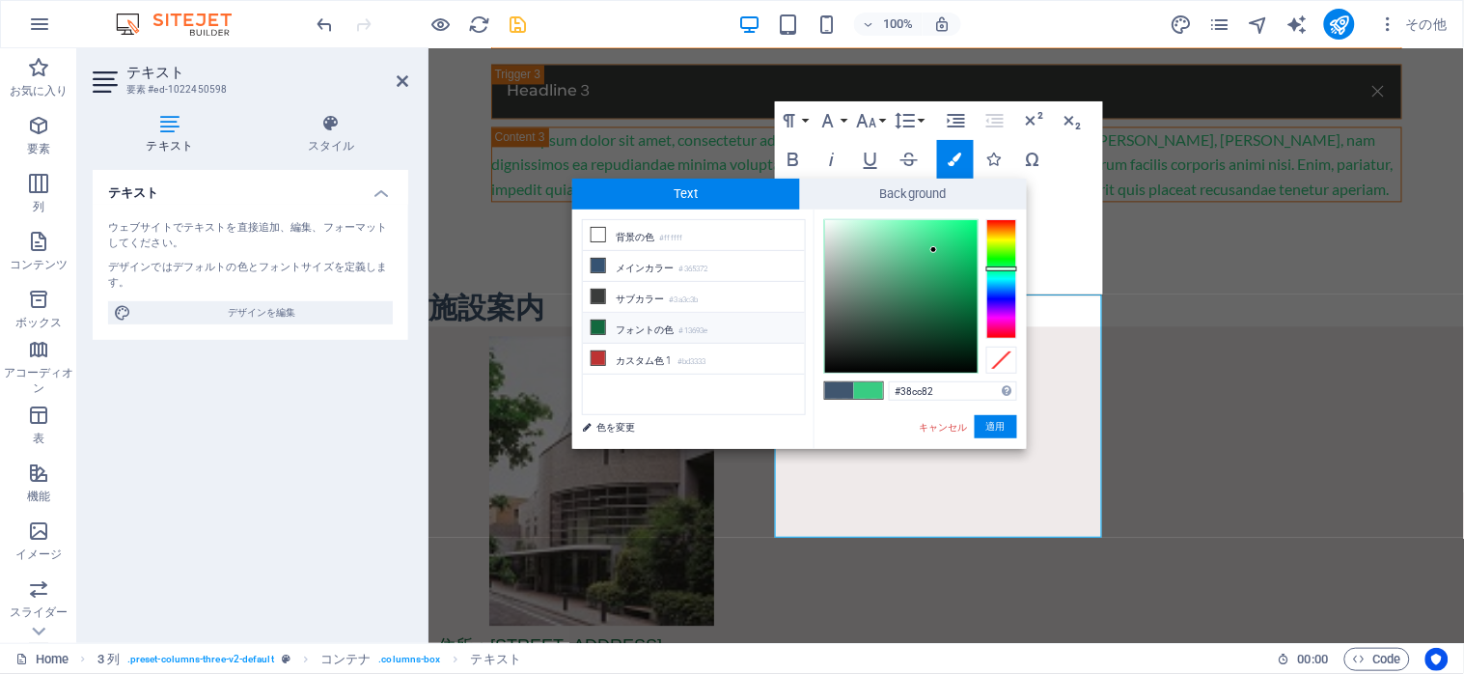
click at [662, 326] on li "フォントの色 #13693e" at bounding box center [694, 328] width 222 height 31
click at [987, 420] on button "適用" at bounding box center [996, 426] width 42 height 23
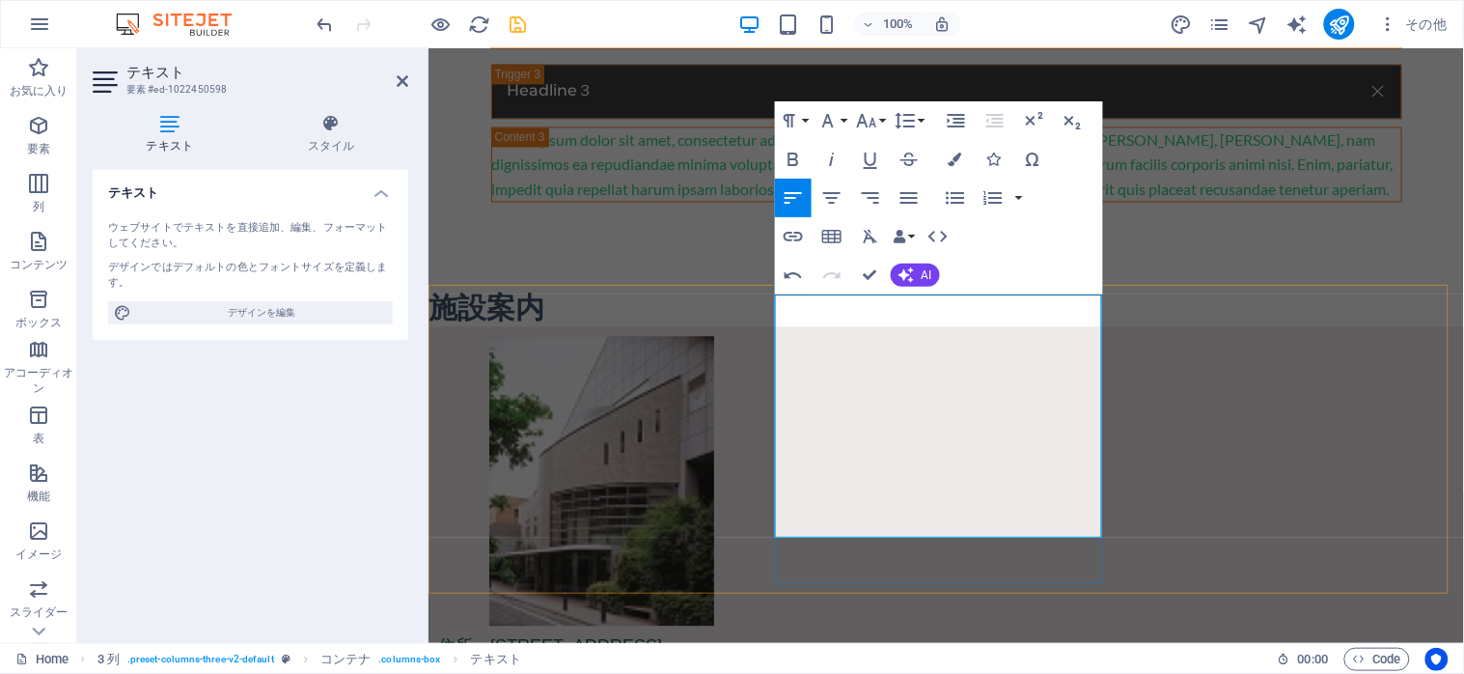
drag, startPoint x: 777, startPoint y: 429, endPoint x: 1024, endPoint y: 520, distance: 263.2
click at [949, 156] on icon "button" at bounding box center [956, 159] width 14 height 14
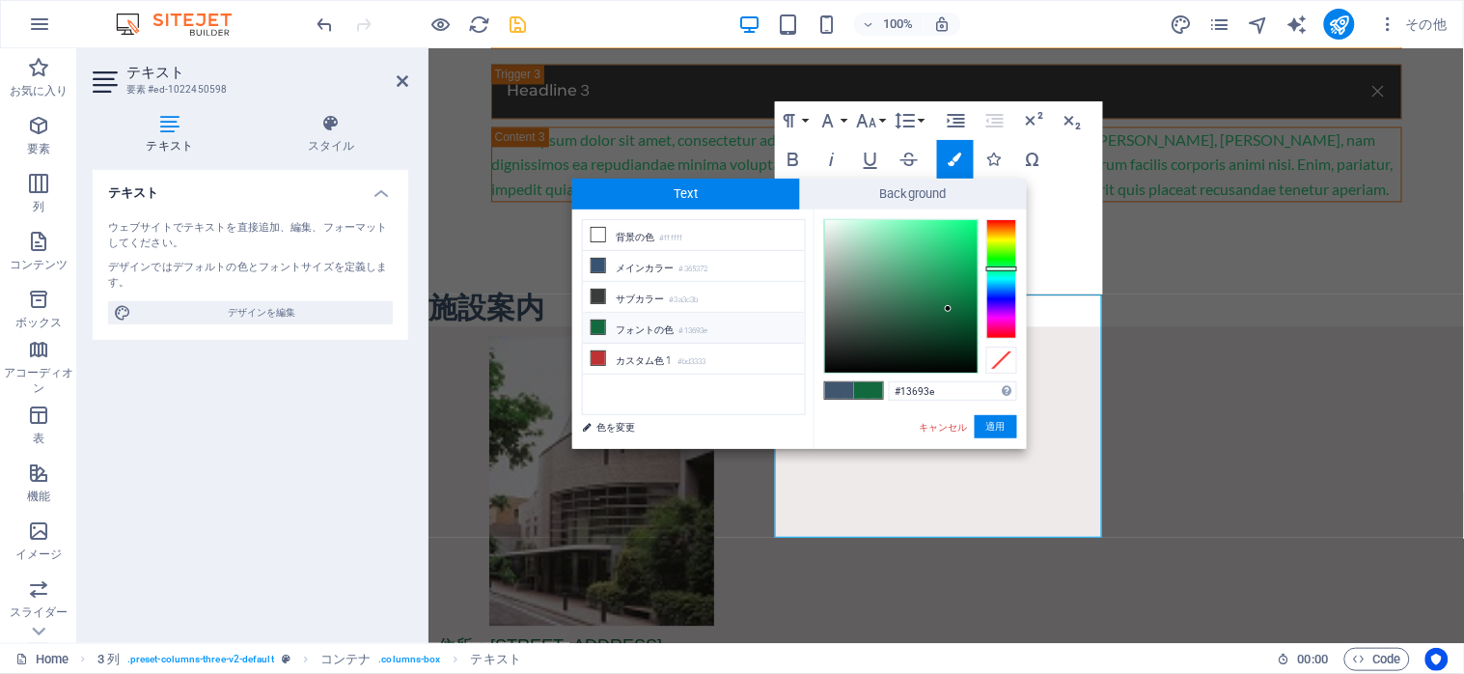
click at [630, 328] on li "フォントの色 #13693e" at bounding box center [694, 328] width 222 height 31
click at [990, 426] on button "適用" at bounding box center [996, 426] width 42 height 23
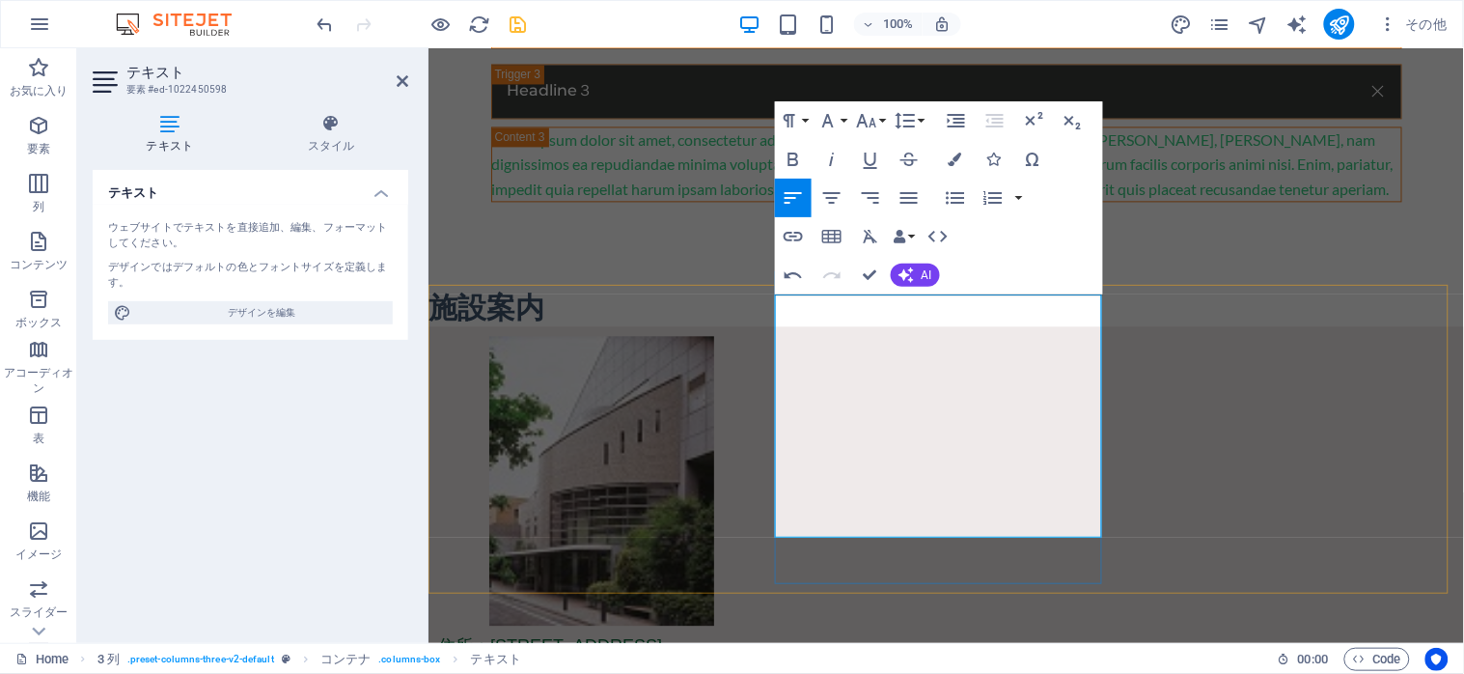
copy span "分"
drag, startPoint x: 782, startPoint y: 427, endPoint x: 1086, endPoint y: 532, distance: 321.7
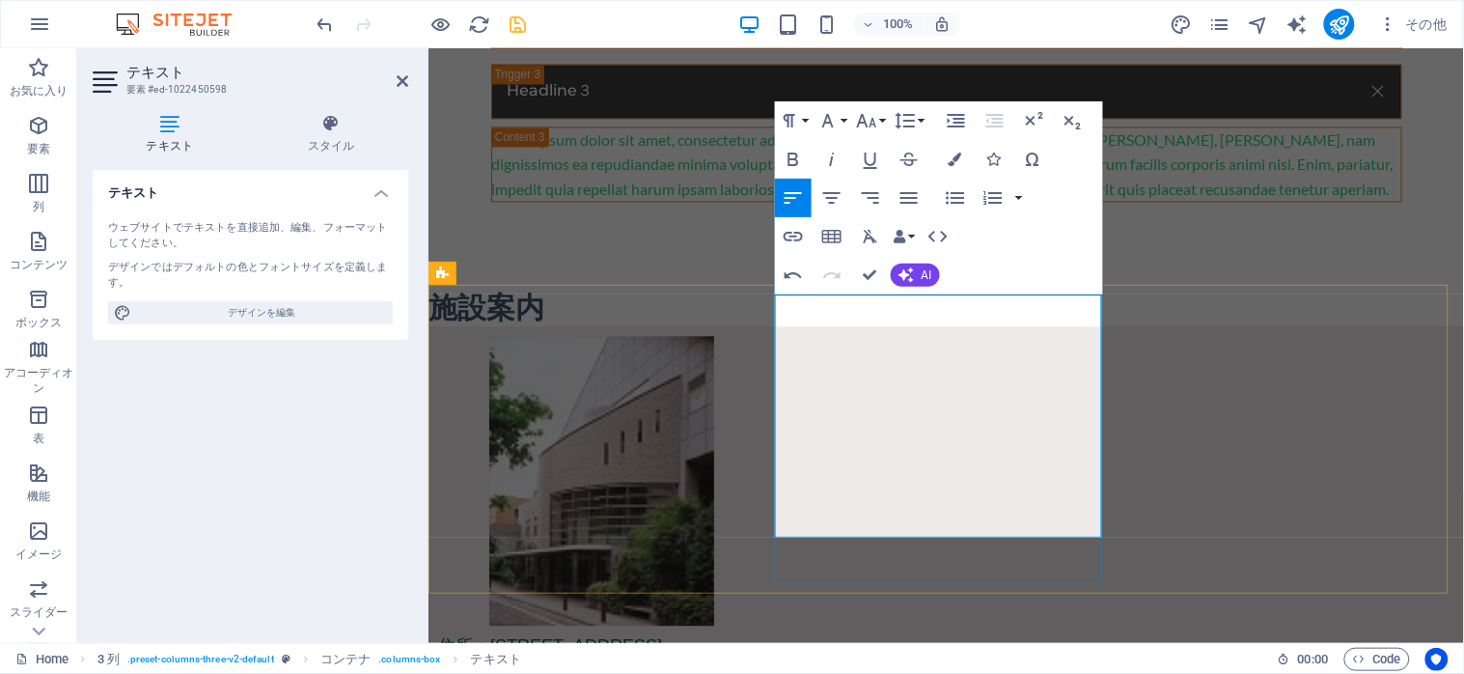
click at [947, 152] on button "Colors" at bounding box center [955, 159] width 37 height 39
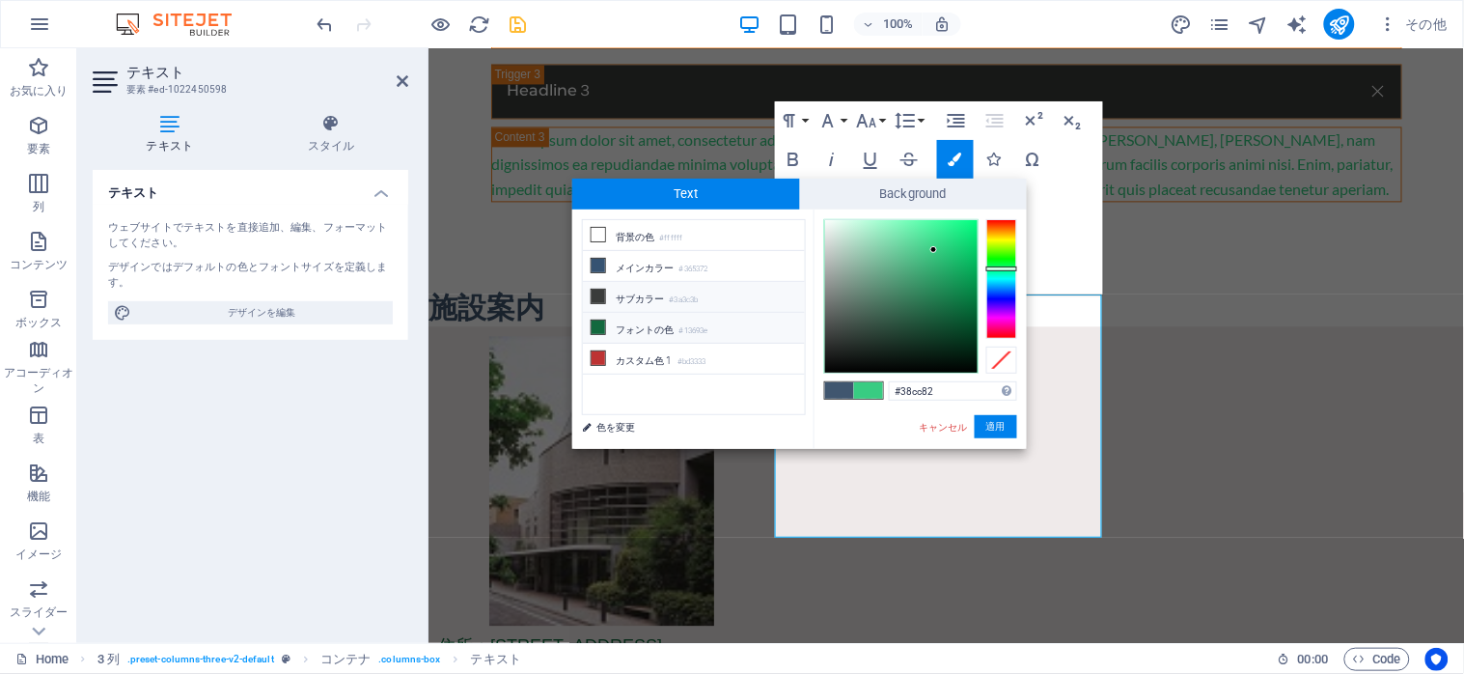
click at [623, 294] on li "サブカラー #3a3c3b" at bounding box center [694, 297] width 222 height 31
type input "#3a3c3b"
click at [998, 423] on button "適用" at bounding box center [996, 426] width 42 height 23
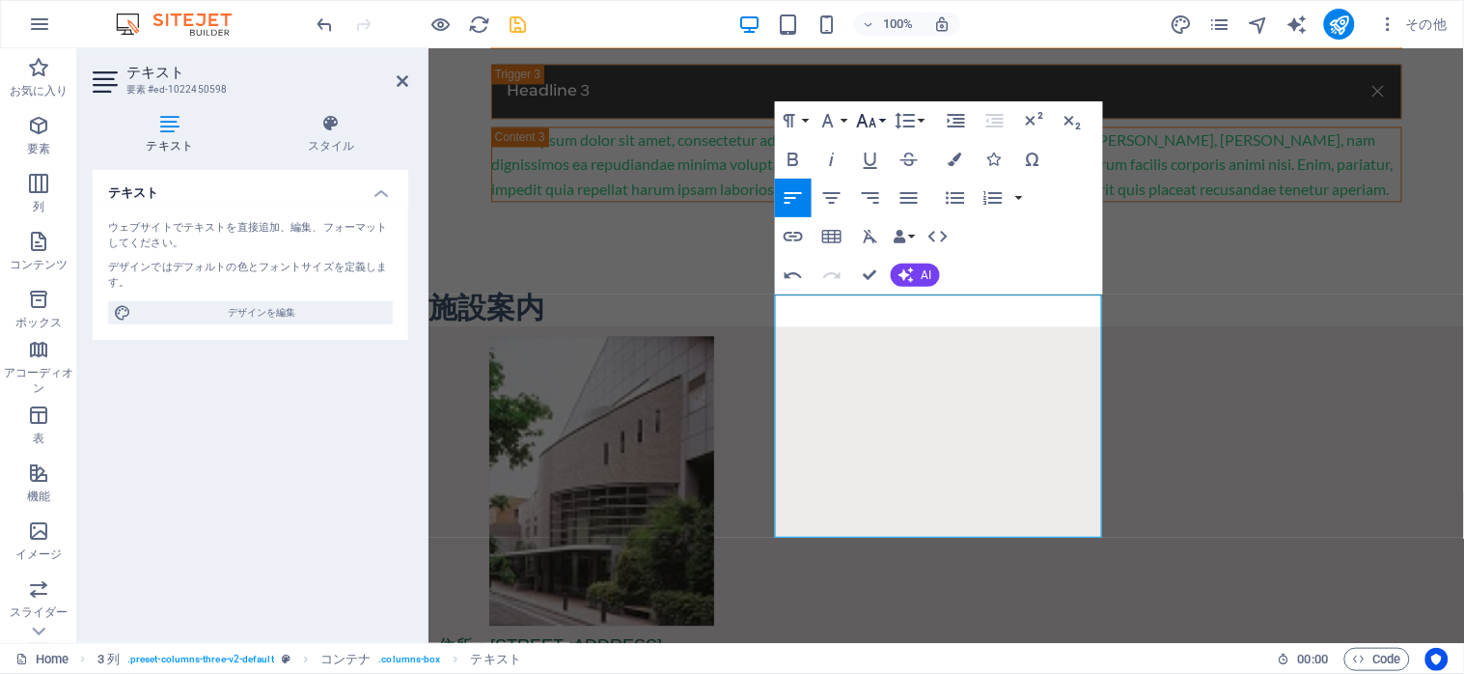
click at [876, 116] on icon "button" at bounding box center [866, 120] width 23 height 23
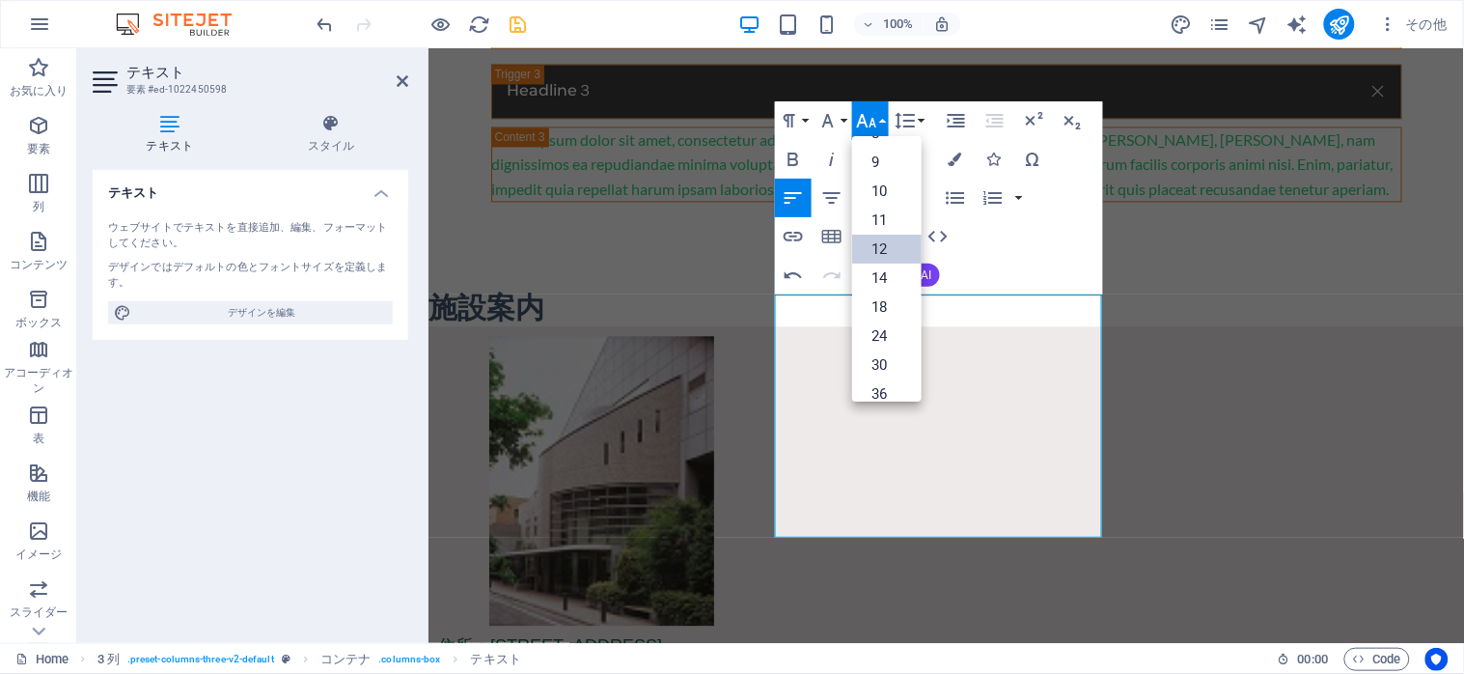
click at [881, 243] on link "12" at bounding box center [886, 248] width 69 height 29
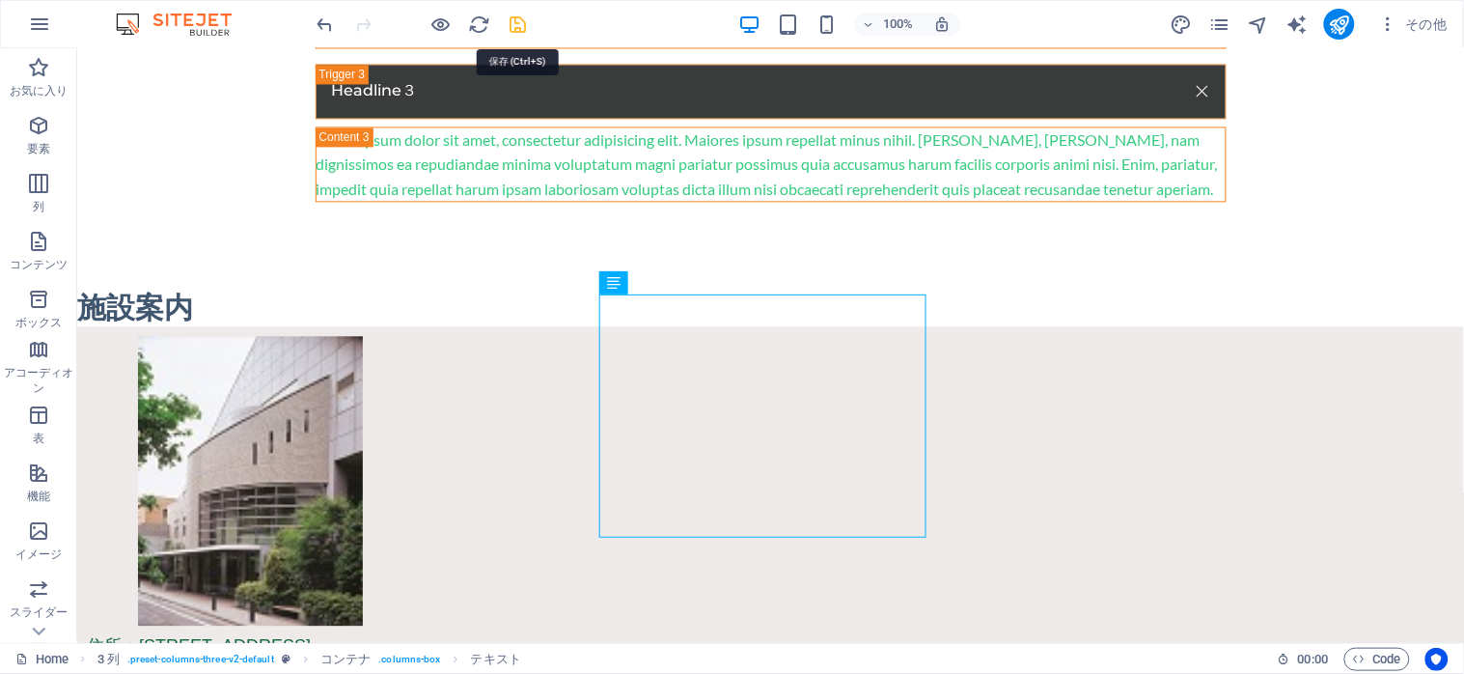
click at [511, 24] on icon "save" at bounding box center [519, 25] width 22 height 22
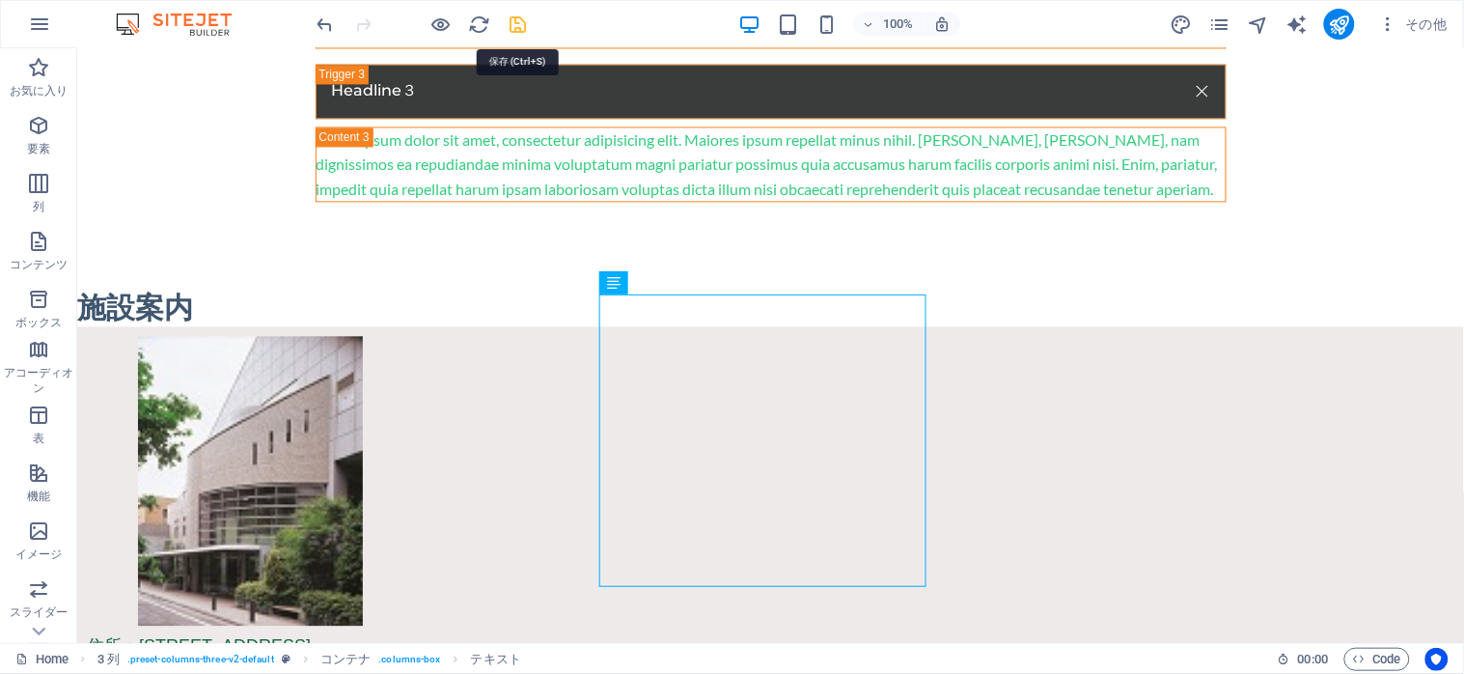
click at [508, 29] on icon "save" at bounding box center [519, 25] width 22 height 22
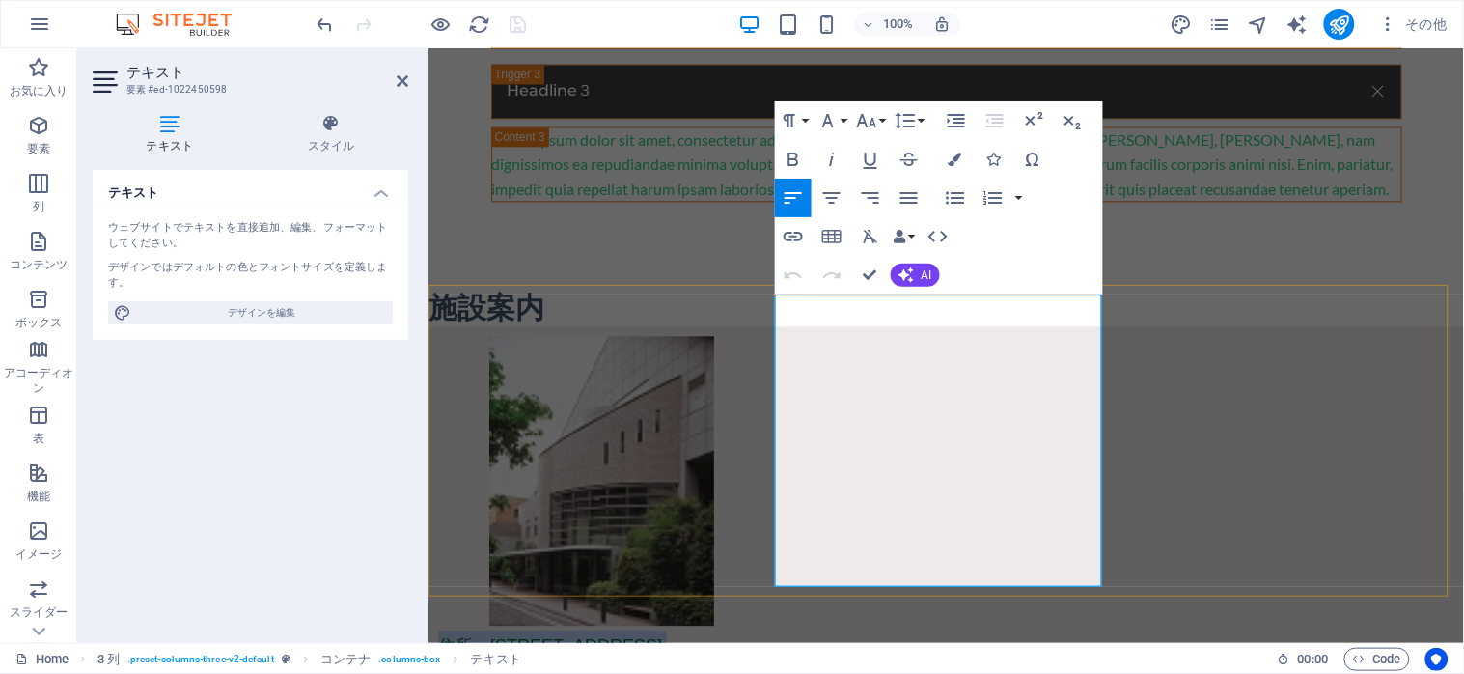
drag, startPoint x: 778, startPoint y: 313, endPoint x: 1041, endPoint y: 446, distance: 295.2
click at [824, 198] on icon "button" at bounding box center [831, 197] width 23 height 23
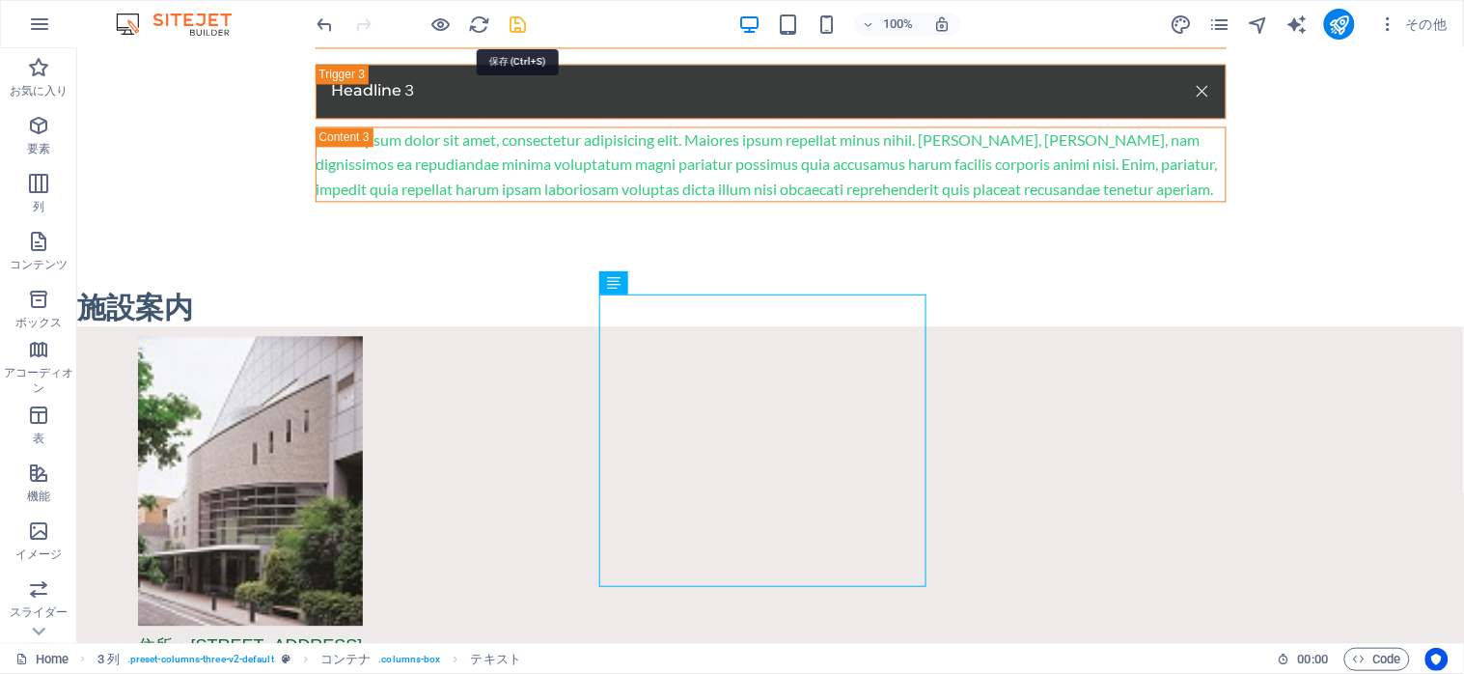
click at [514, 26] on icon "save" at bounding box center [519, 25] width 22 height 22
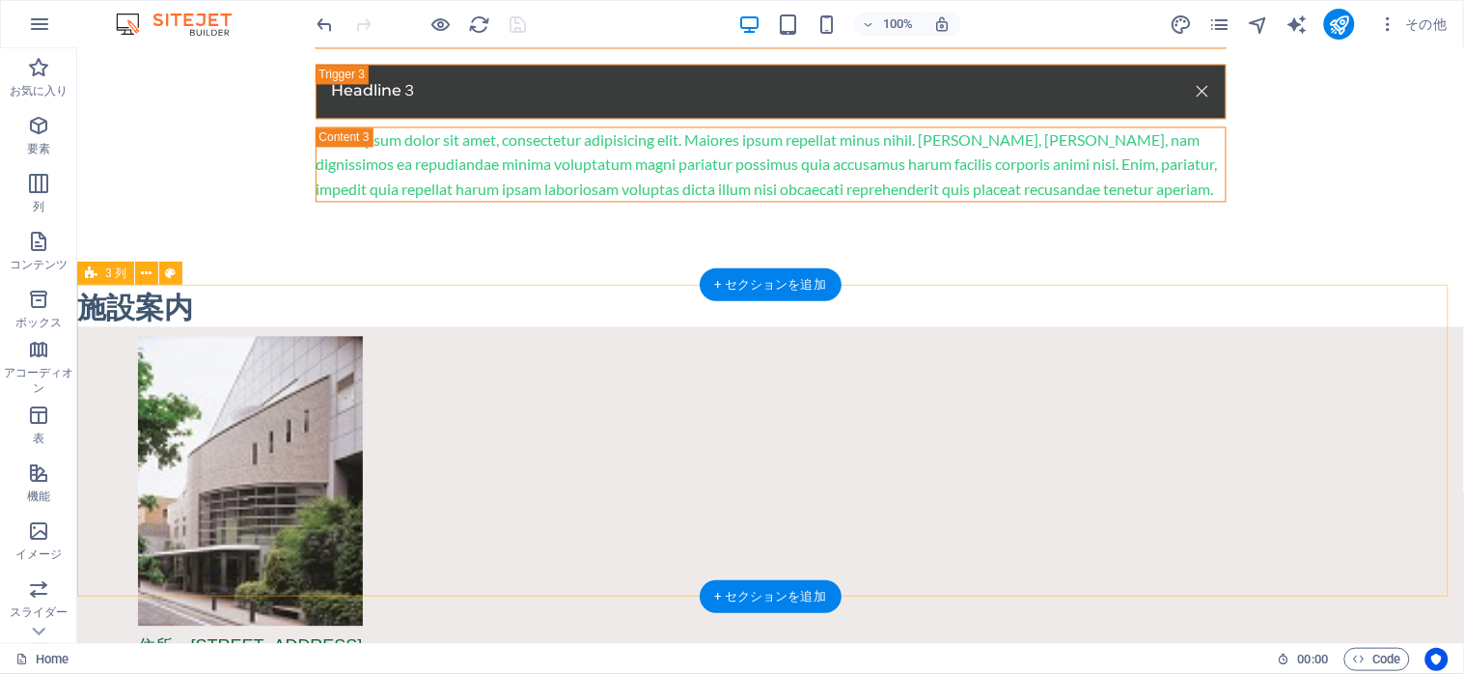
select select "px"
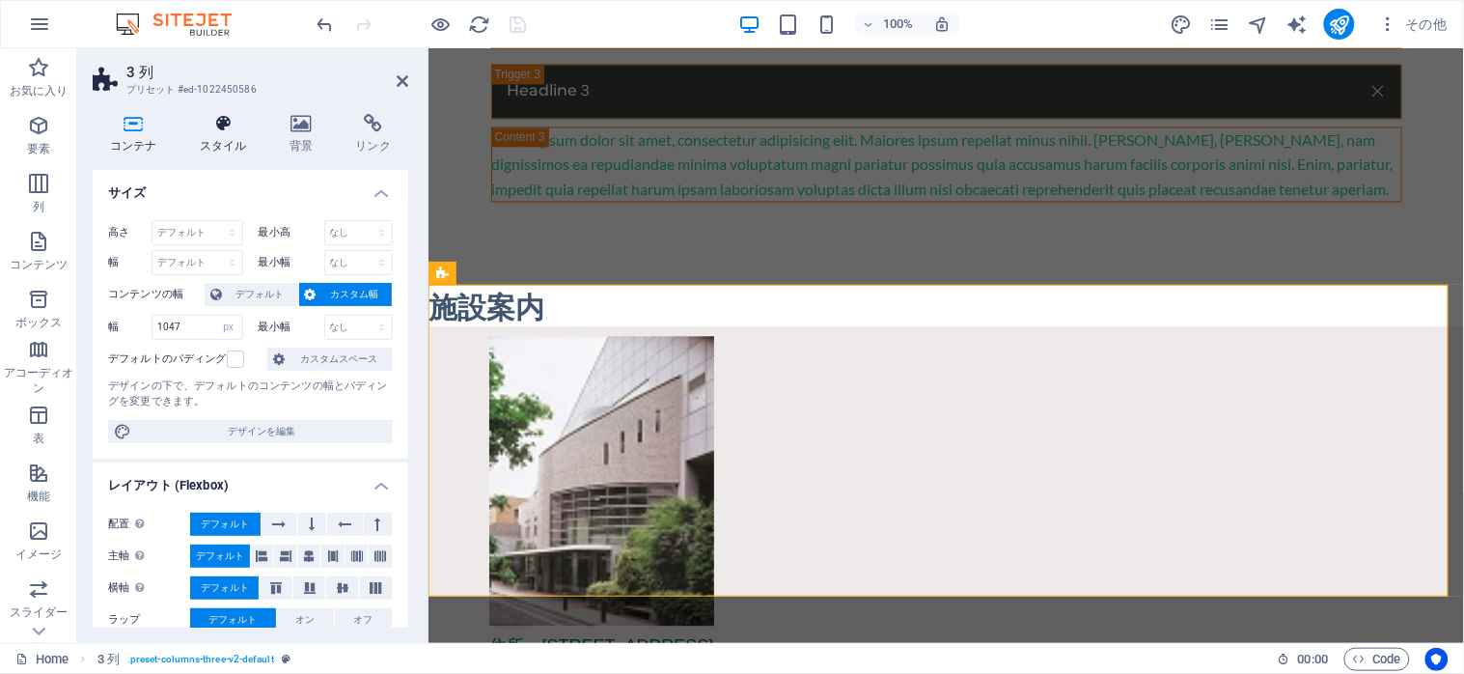
click at [220, 123] on icon at bounding box center [223, 123] width 82 height 19
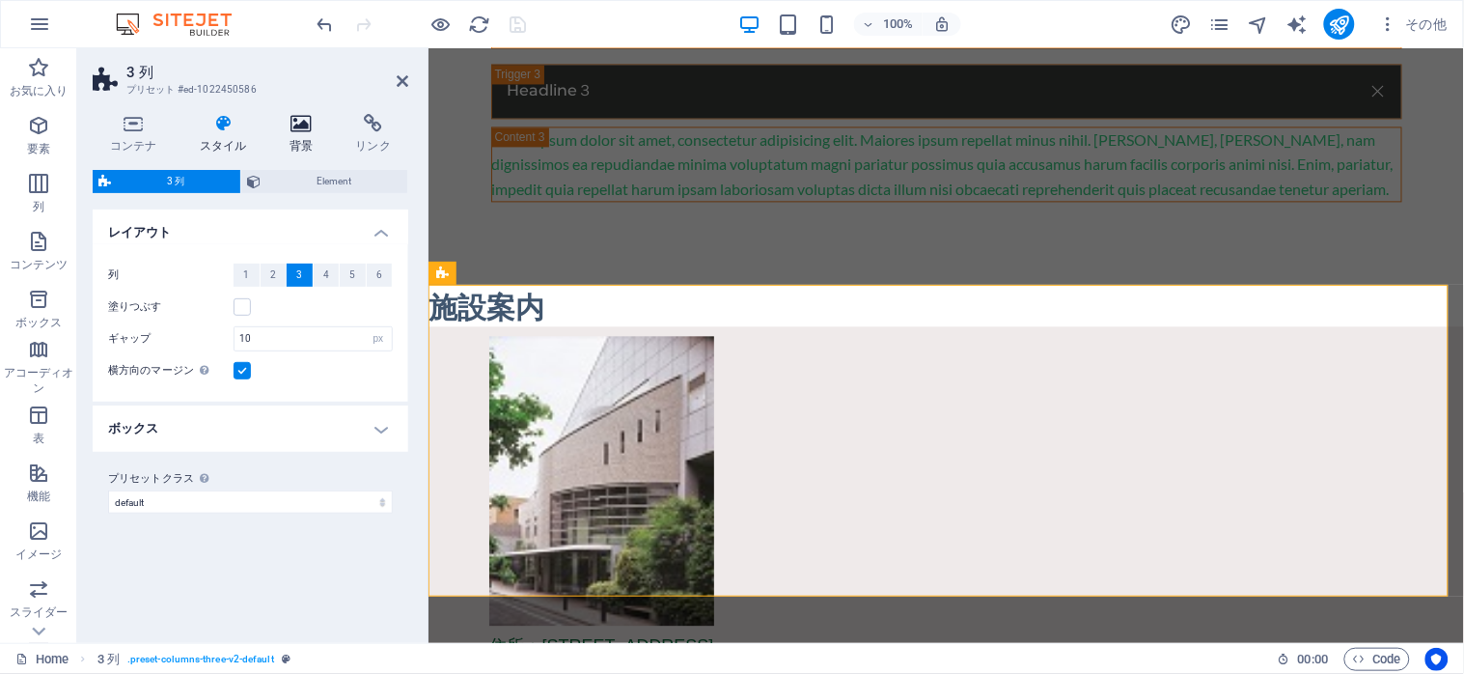
click at [302, 130] on icon at bounding box center [301, 123] width 59 height 19
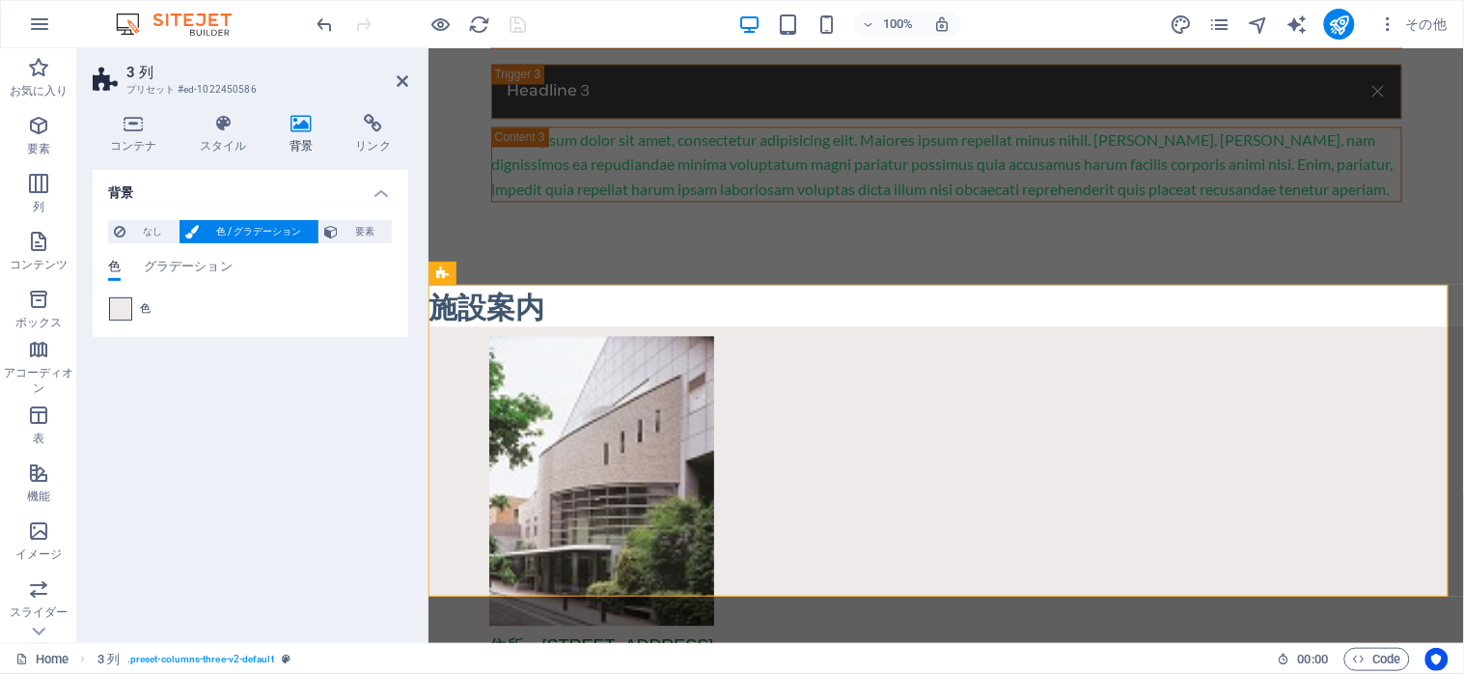
click at [117, 315] on span at bounding box center [120, 308] width 21 height 21
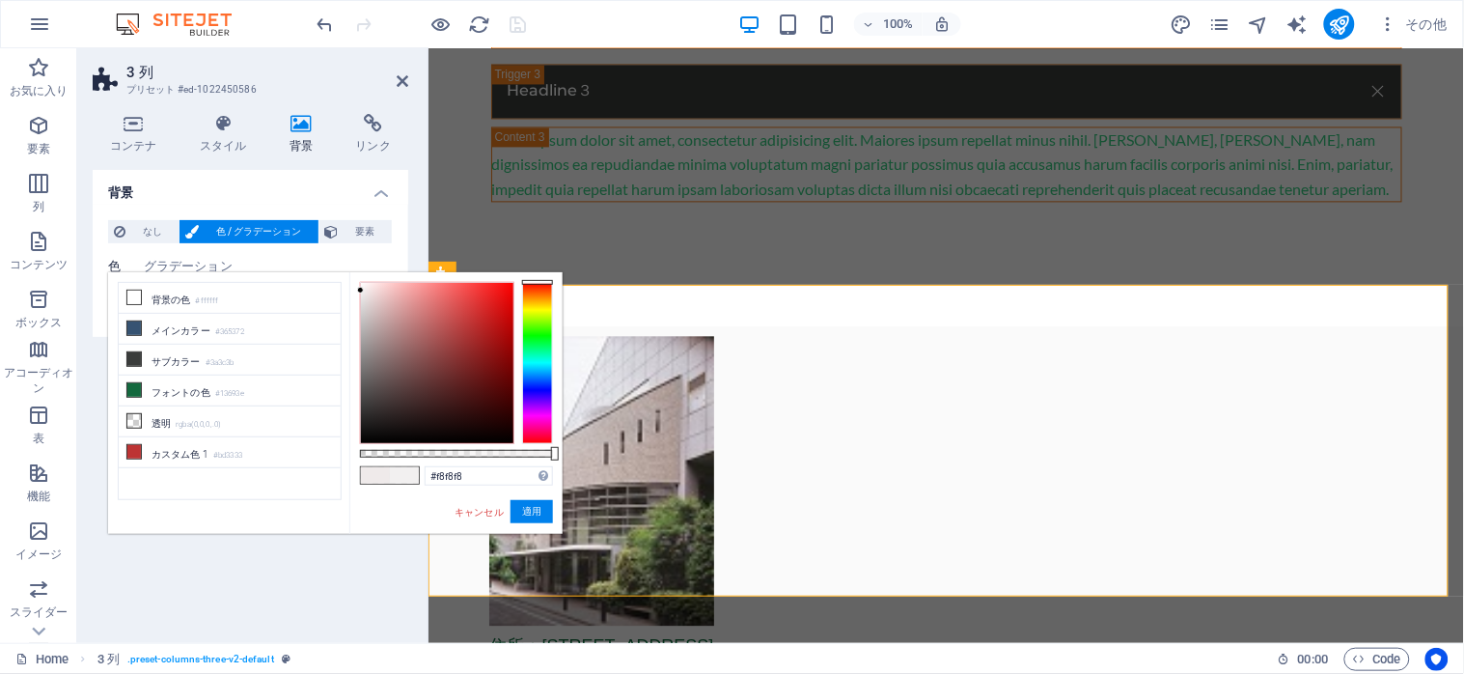
type input "#fafafa"
click at [360, 286] on div at bounding box center [359, 285] width 7 height 7
click at [546, 511] on button "適用" at bounding box center [531, 511] width 42 height 23
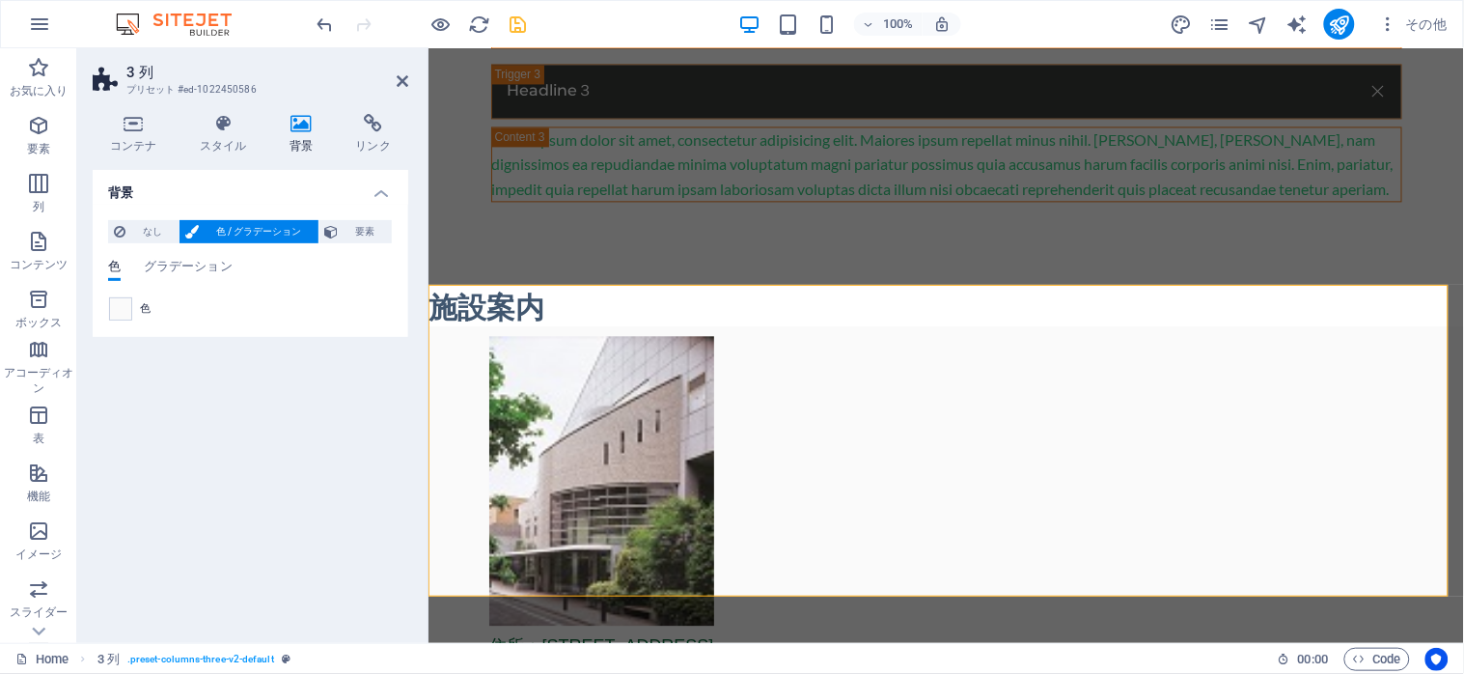
click at [516, 35] on button "save" at bounding box center [518, 24] width 23 height 23
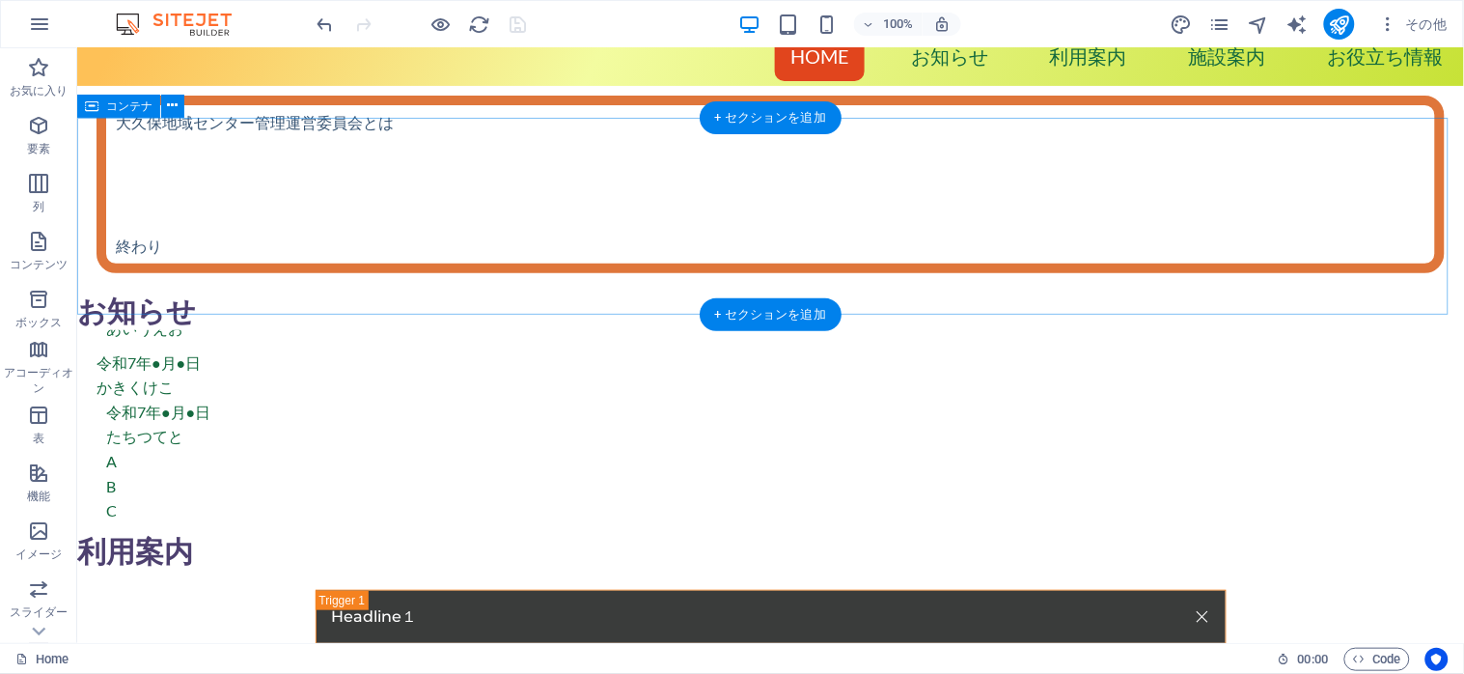
scroll to position [0, 0]
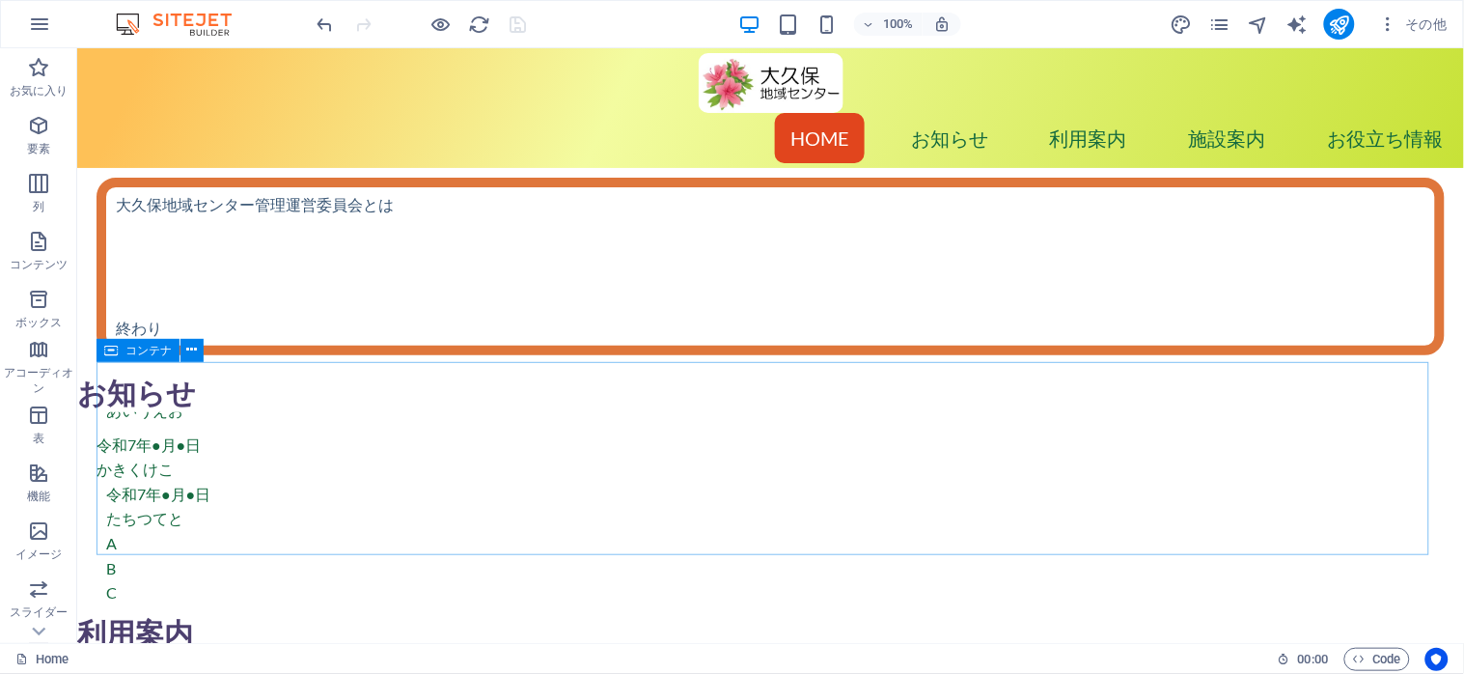
click at [108, 349] on icon at bounding box center [111, 350] width 14 height 23
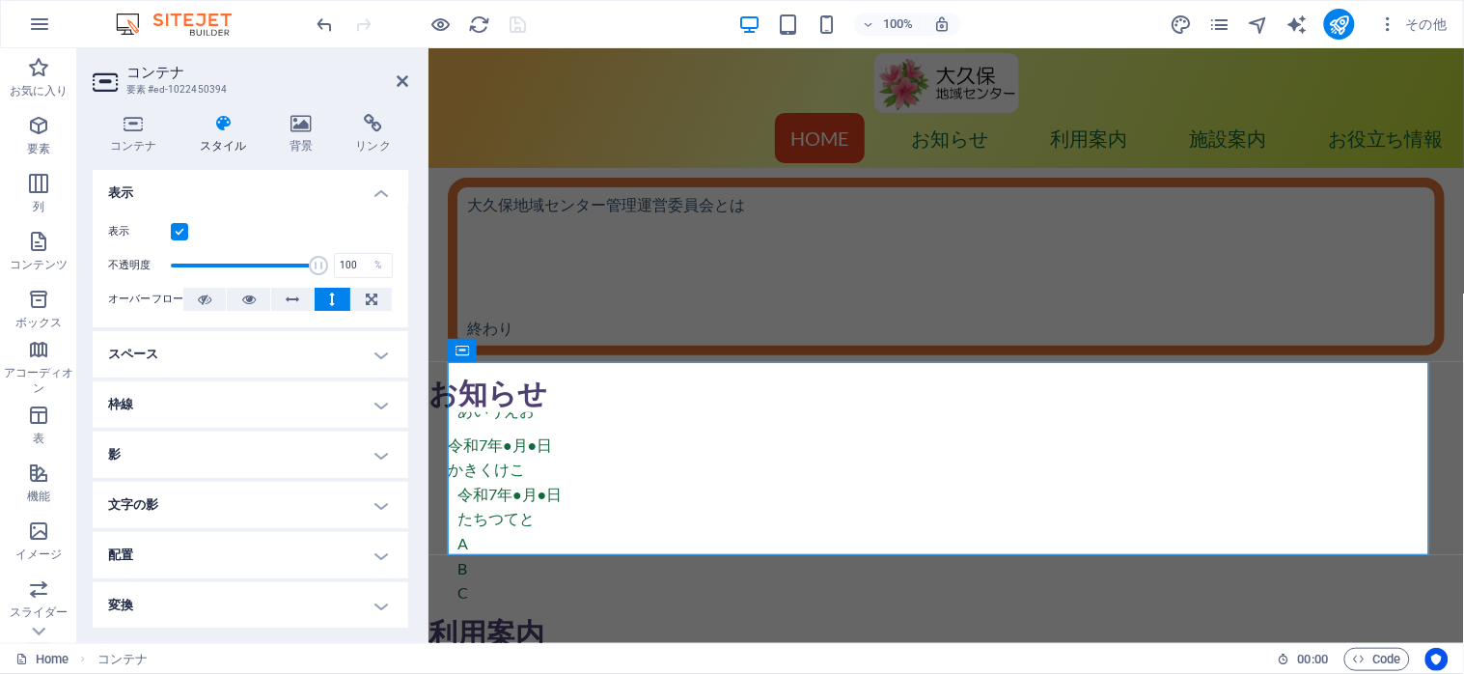
click at [370, 357] on h4 "スペース" at bounding box center [251, 354] width 316 height 46
click at [123, 131] on icon at bounding box center [134, 123] width 82 height 19
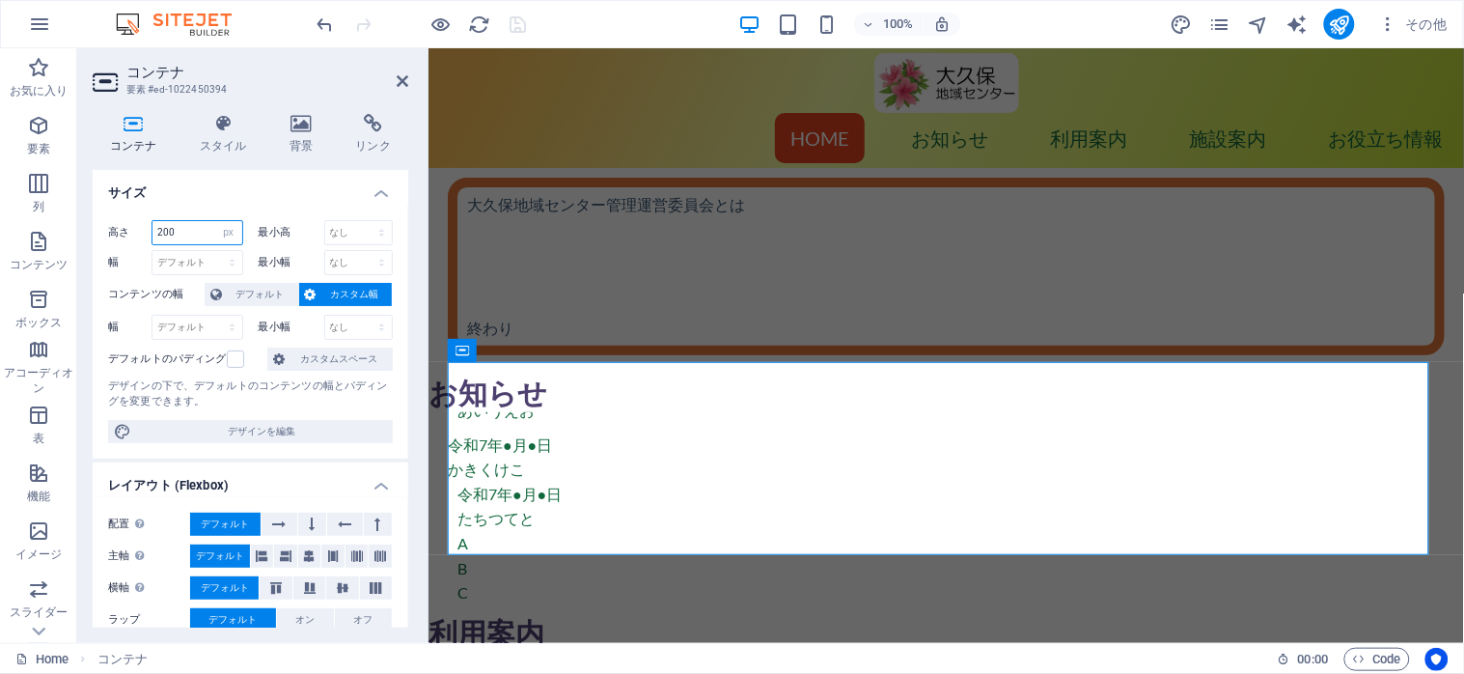
drag, startPoint x: 183, startPoint y: 234, endPoint x: 150, endPoint y: 236, distance: 33.8
click at [150, 236] on div "高さ 200 デフォルト px rem % vh vw" at bounding box center [175, 232] width 135 height 25
type input "300"
click at [177, 188] on h4 "サイズ" at bounding box center [251, 187] width 316 height 35
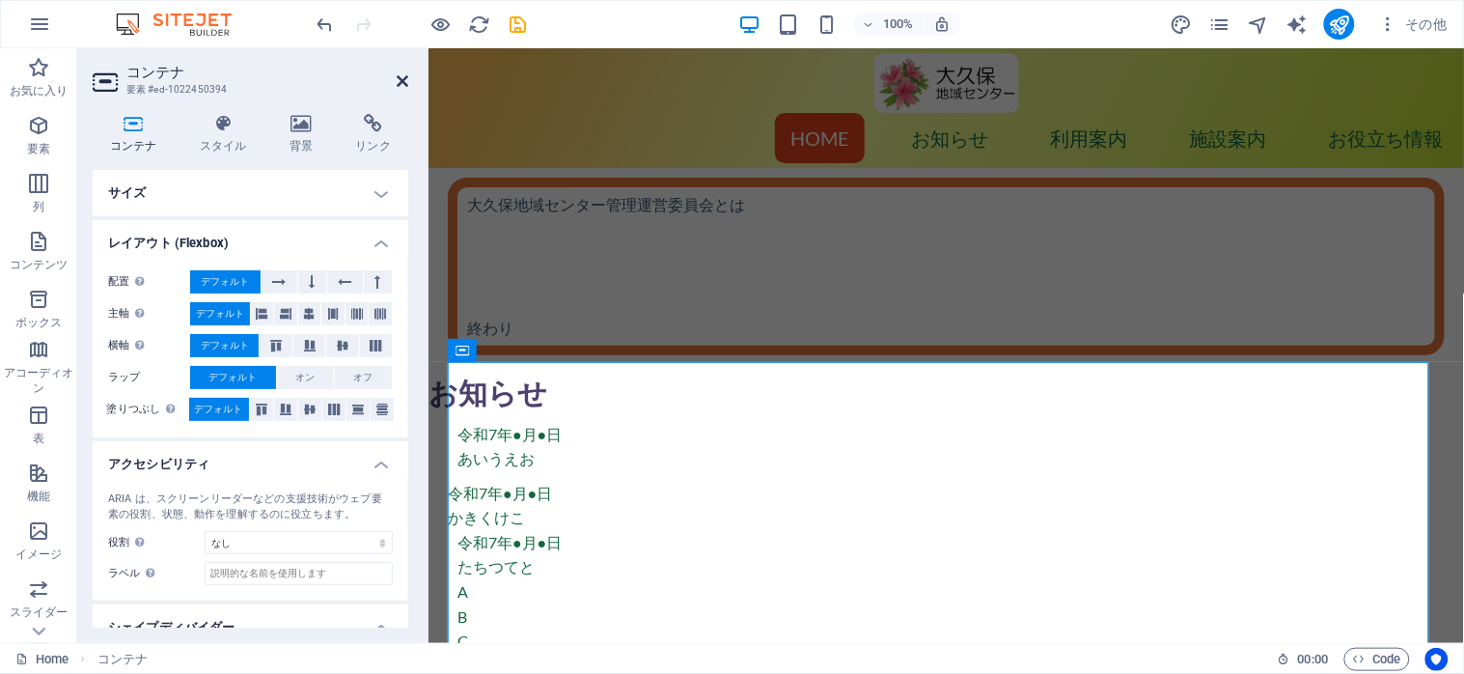
click at [398, 83] on icon at bounding box center [403, 80] width 12 height 15
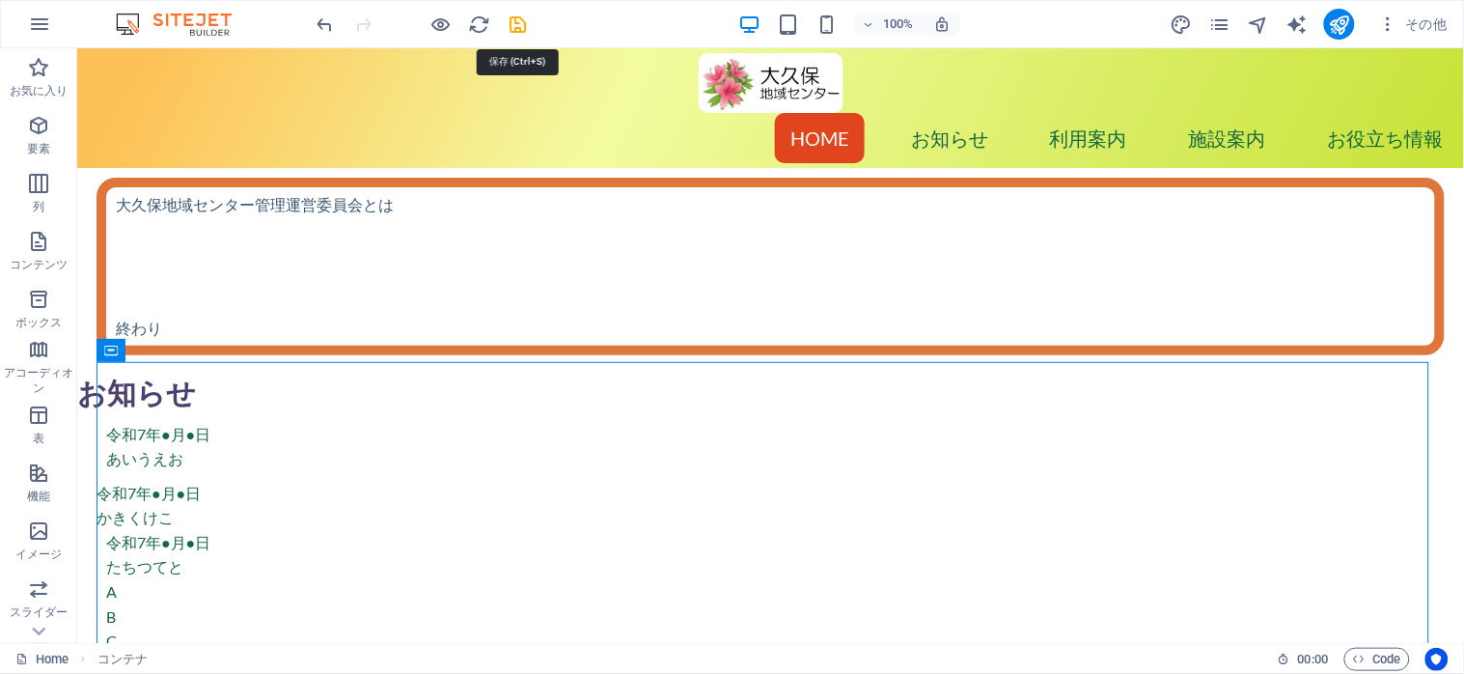
click at [518, 22] on icon "save" at bounding box center [519, 25] width 22 height 22
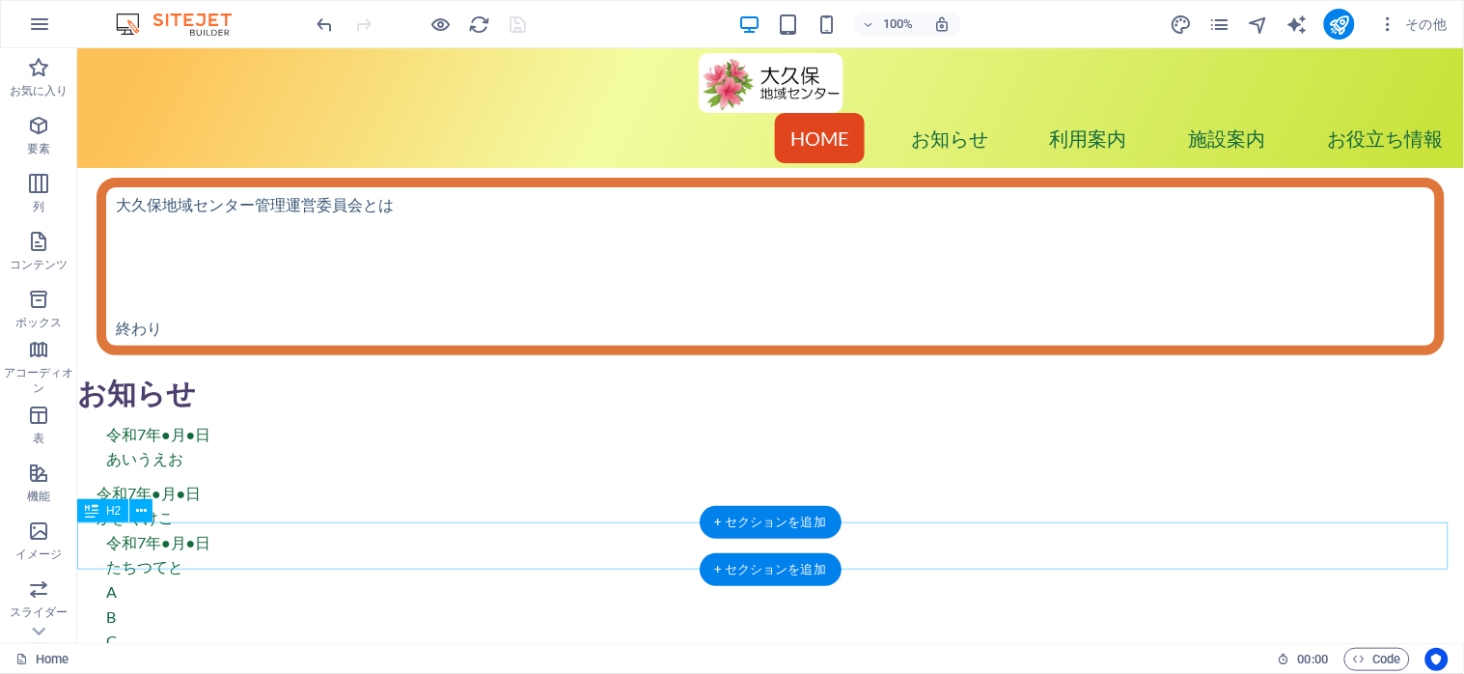
scroll to position [128, 0]
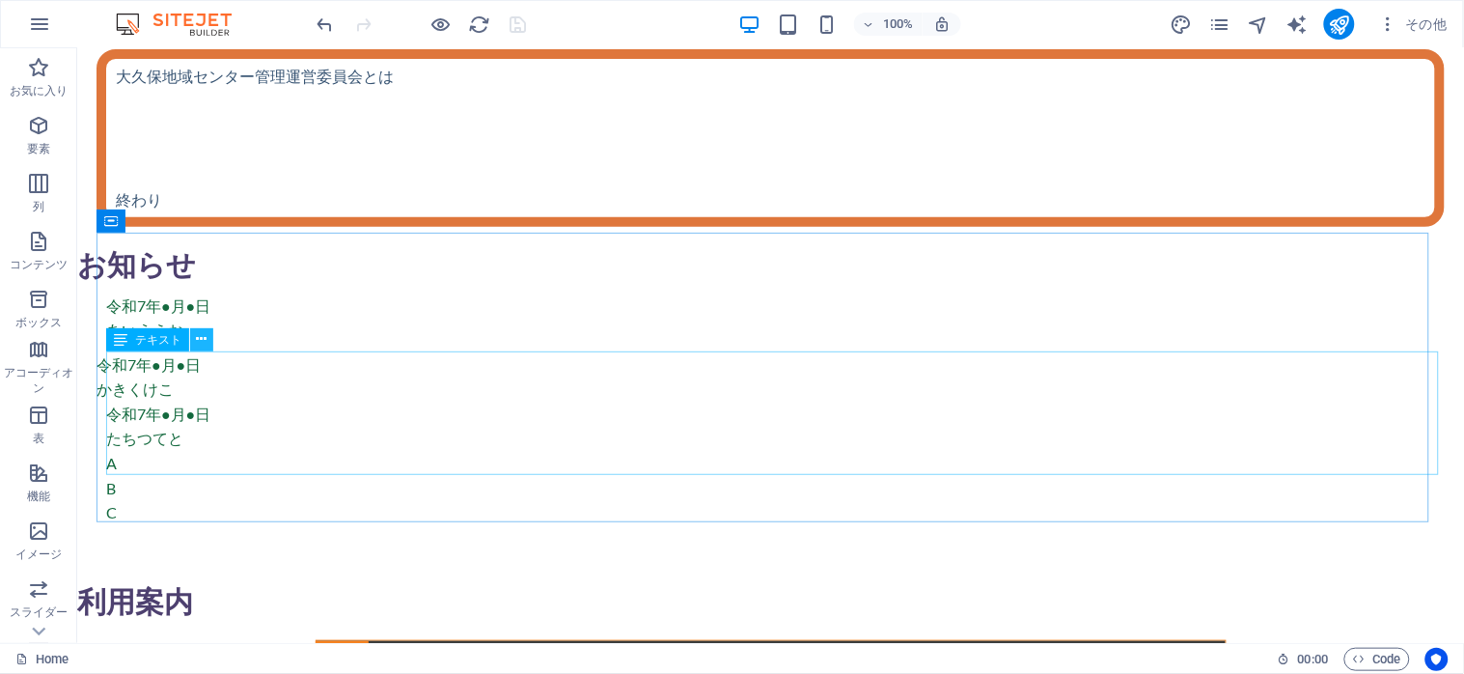
click at [201, 340] on icon at bounding box center [202, 339] width 11 height 20
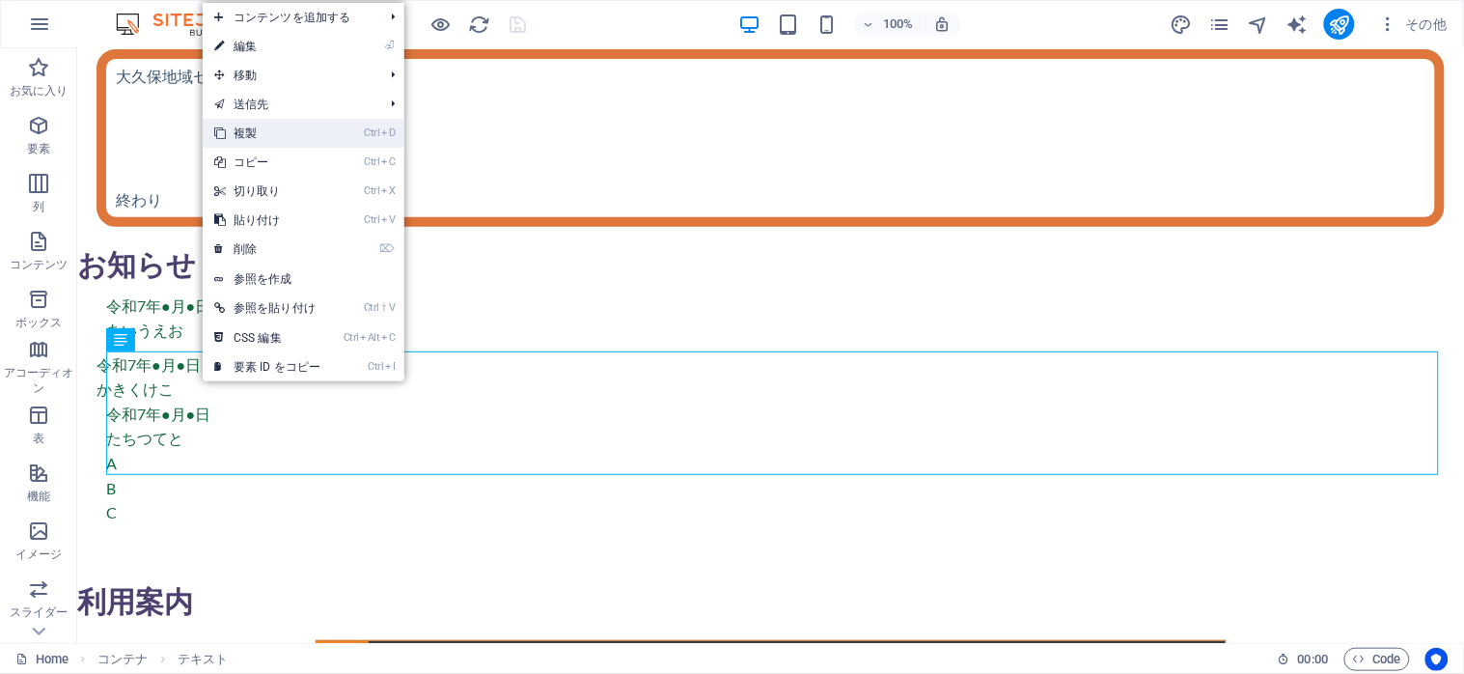
click at [271, 137] on link "Ctrl D 複製" at bounding box center [267, 133] width 129 height 29
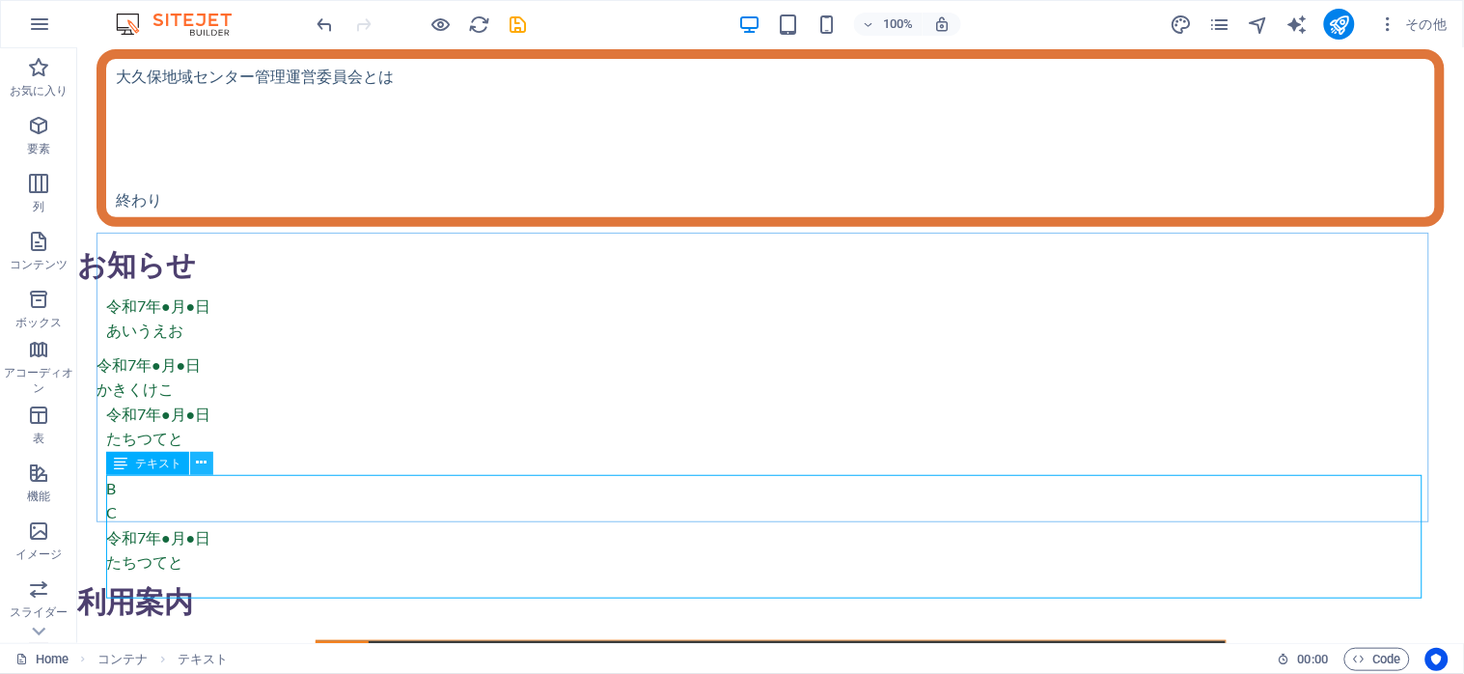
click at [194, 458] on button at bounding box center [201, 463] width 23 height 23
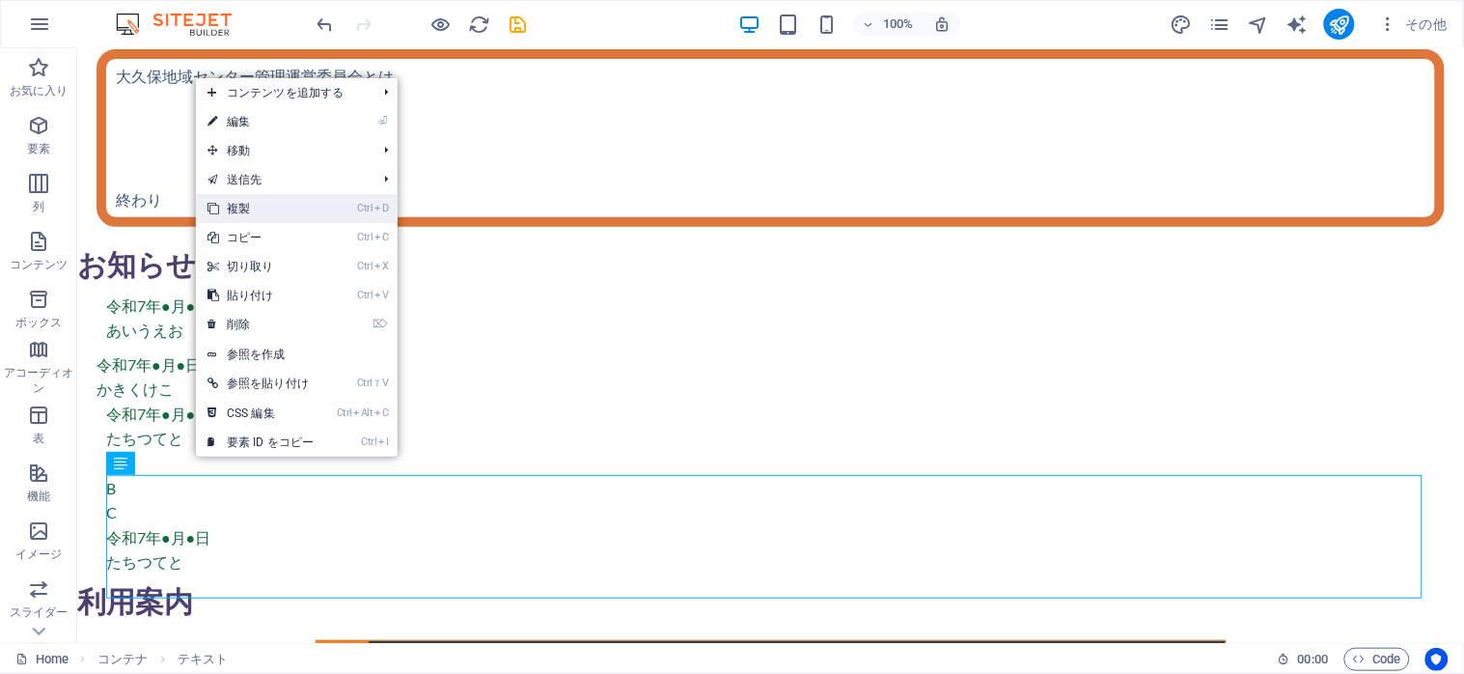
click at [263, 204] on link "Ctrl D 複製" at bounding box center [260, 208] width 129 height 29
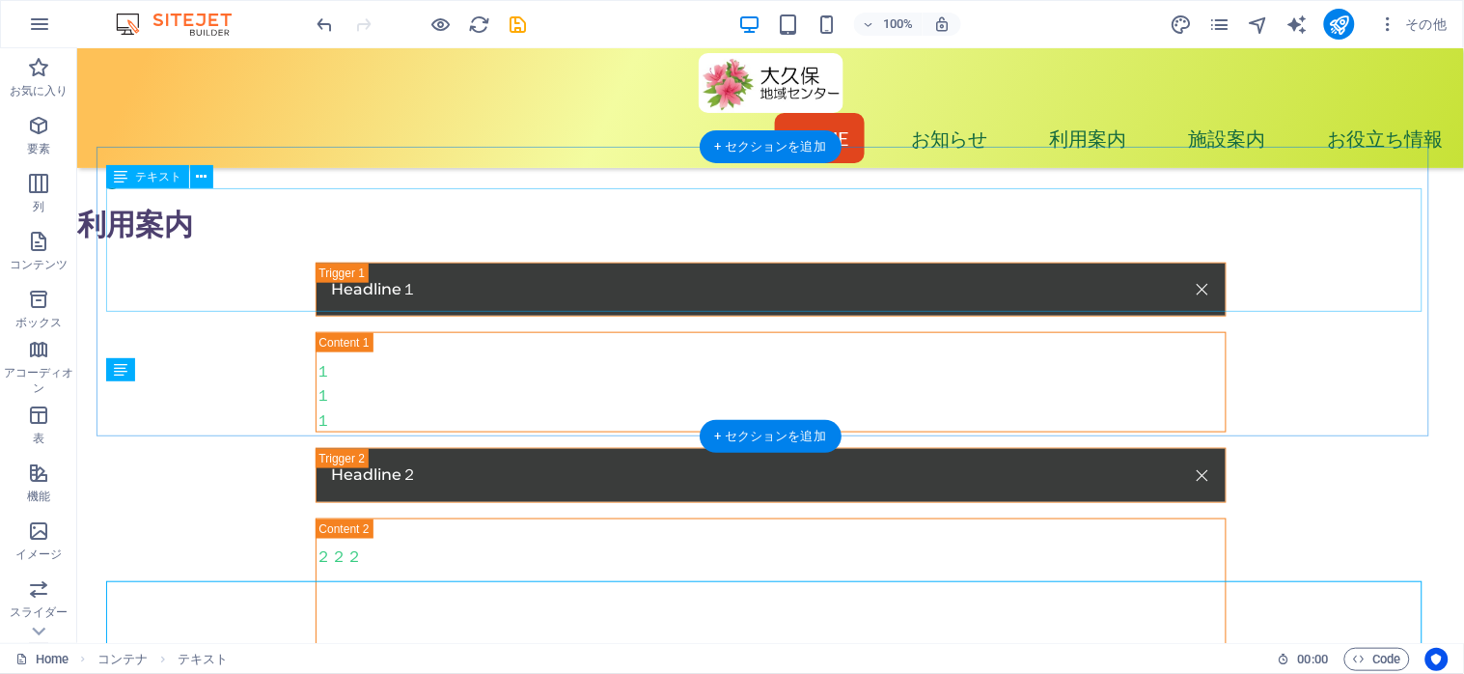
scroll to position [0, 0]
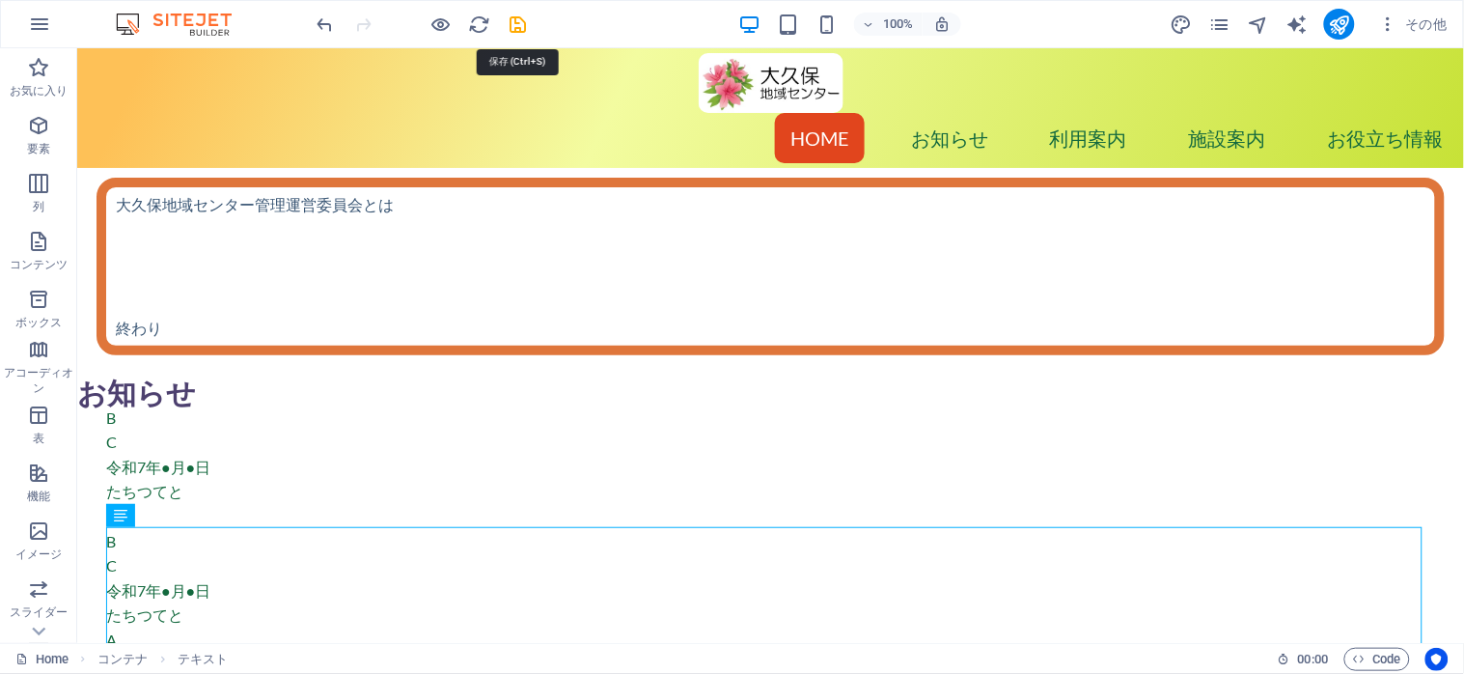
click at [510, 24] on icon "save" at bounding box center [519, 25] width 22 height 22
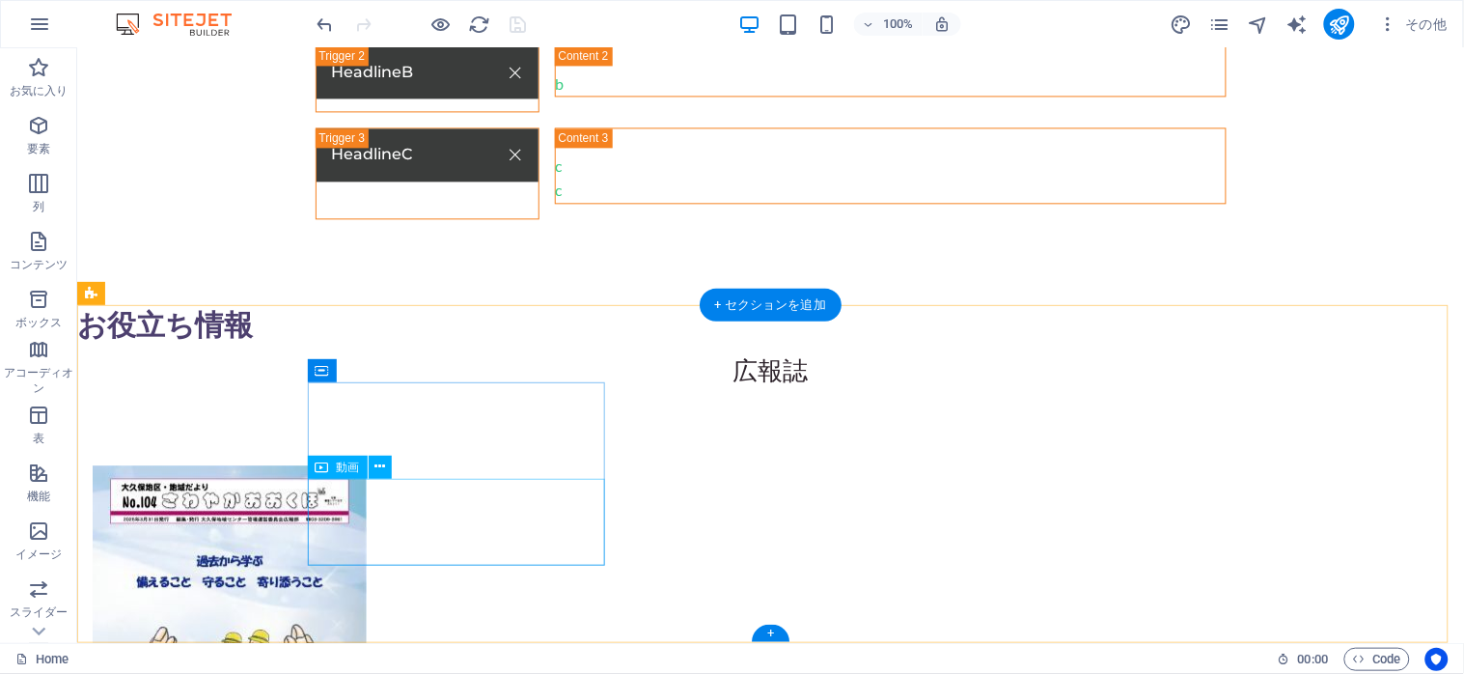
scroll to position [3030, 0]
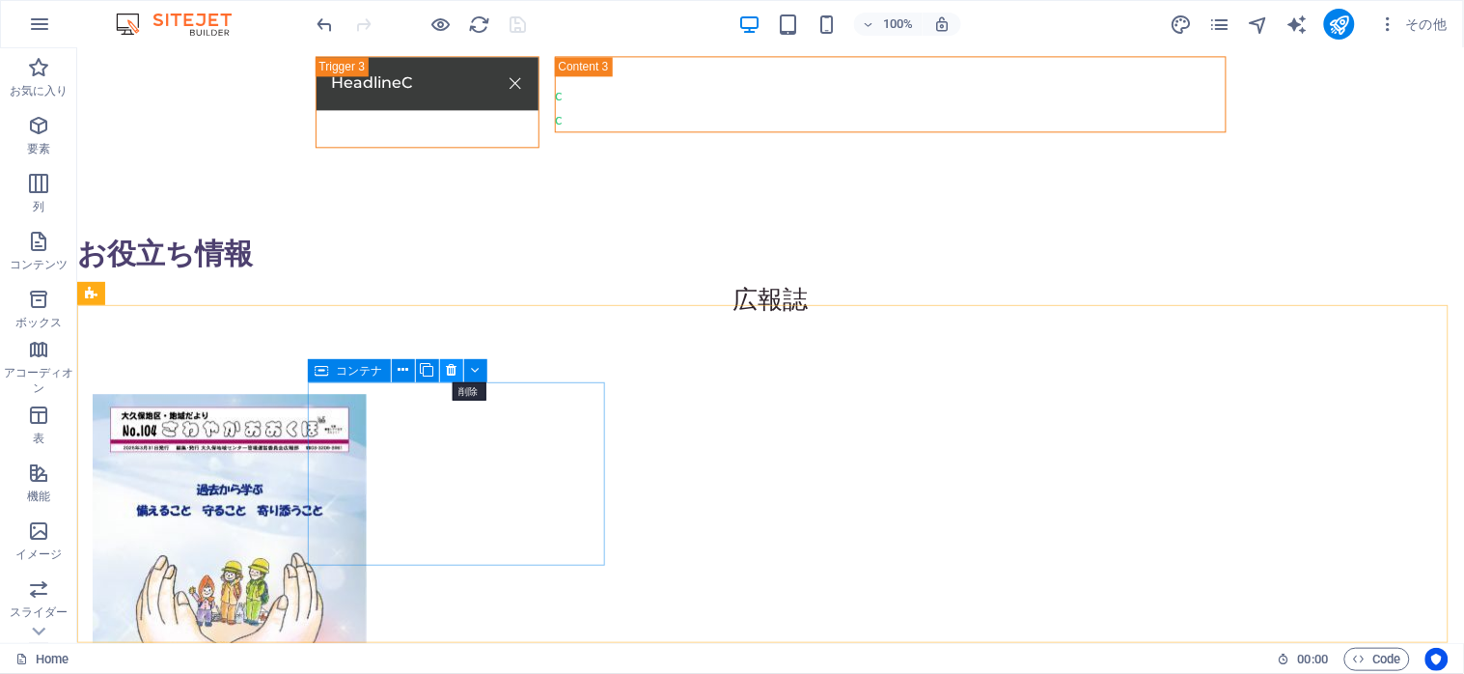
click at [444, 371] on button at bounding box center [451, 370] width 23 height 23
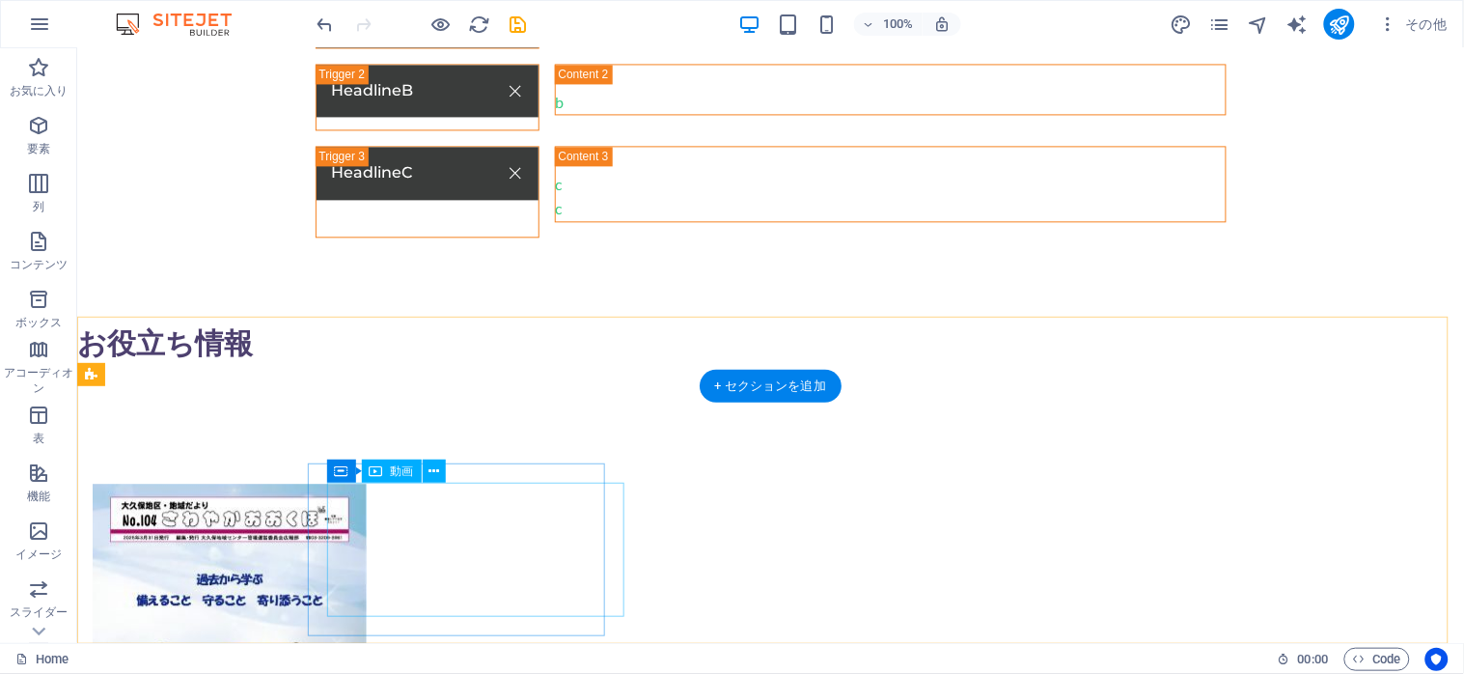
scroll to position [2948, 0]
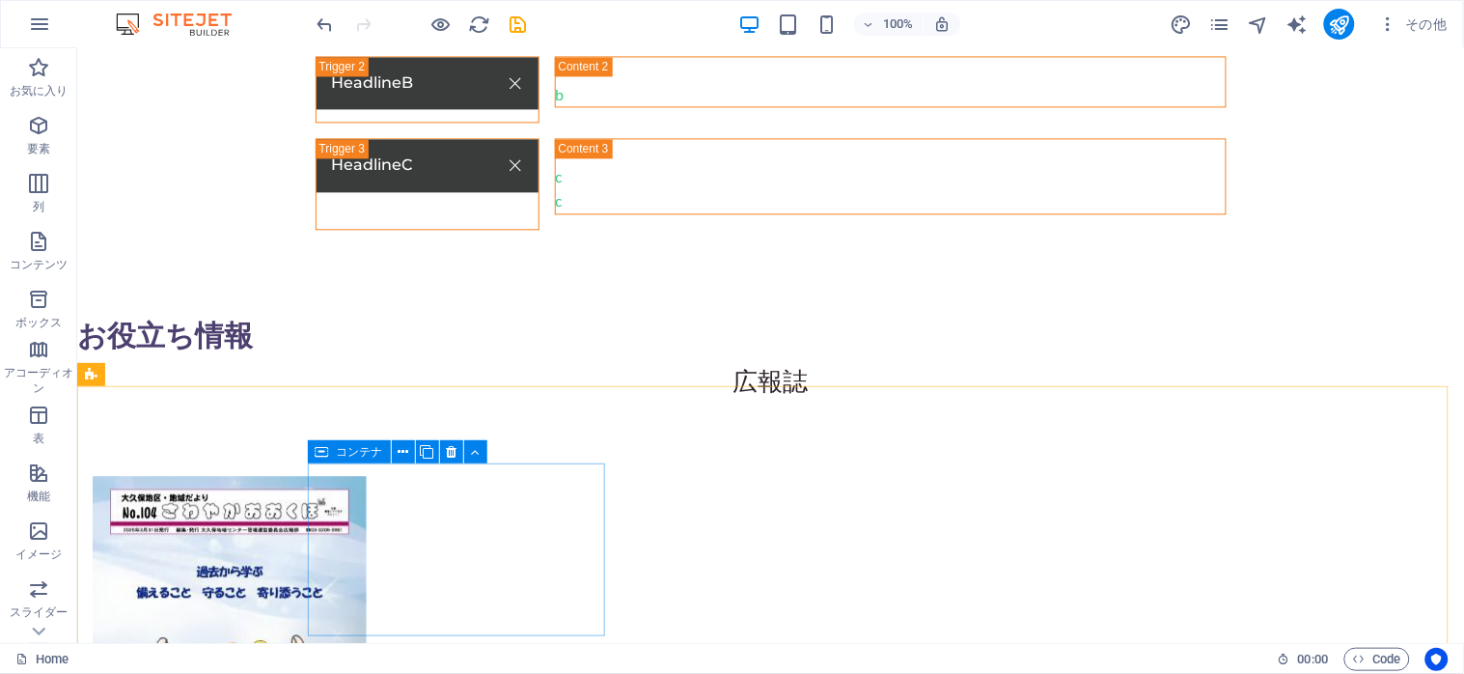
click at [323, 454] on icon at bounding box center [323, 451] width 14 height 23
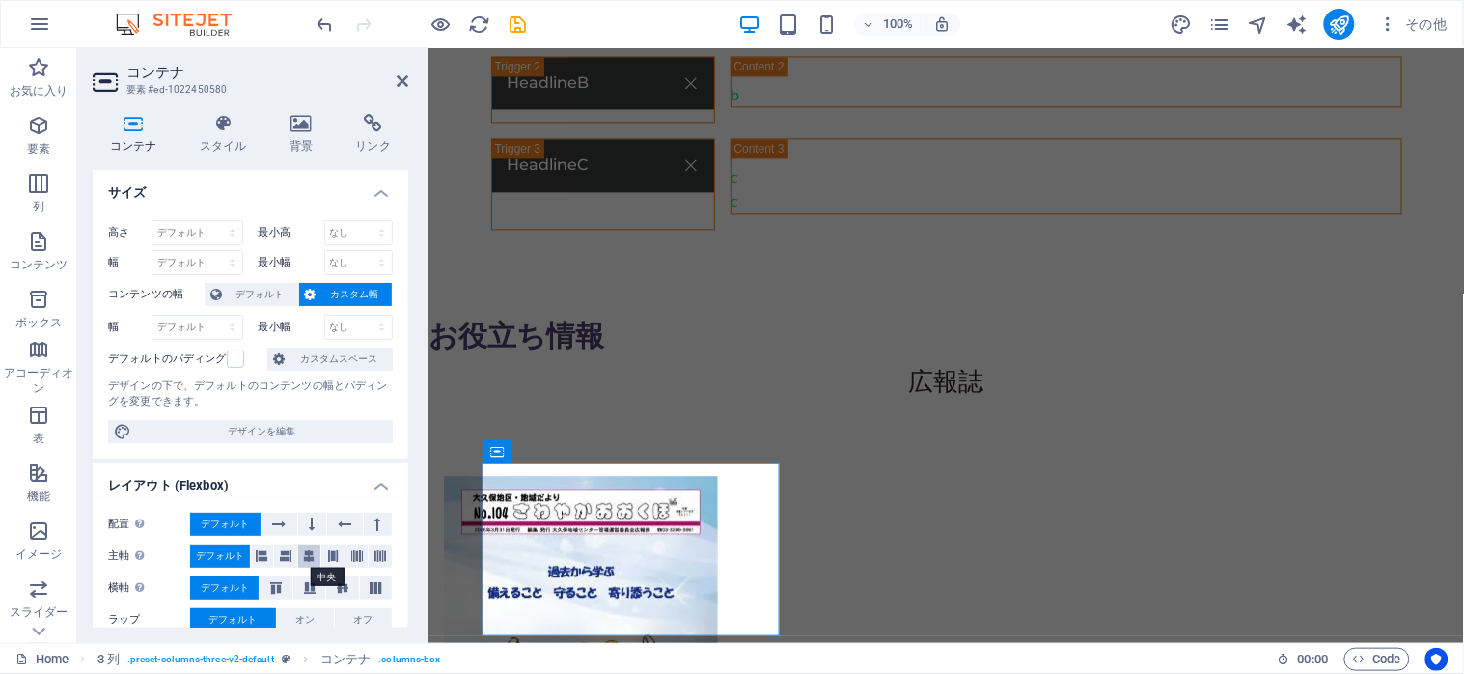
click at [299, 561] on button at bounding box center [309, 555] width 23 height 23
click at [130, 126] on icon at bounding box center [134, 123] width 82 height 19
click at [400, 79] on icon at bounding box center [403, 80] width 12 height 15
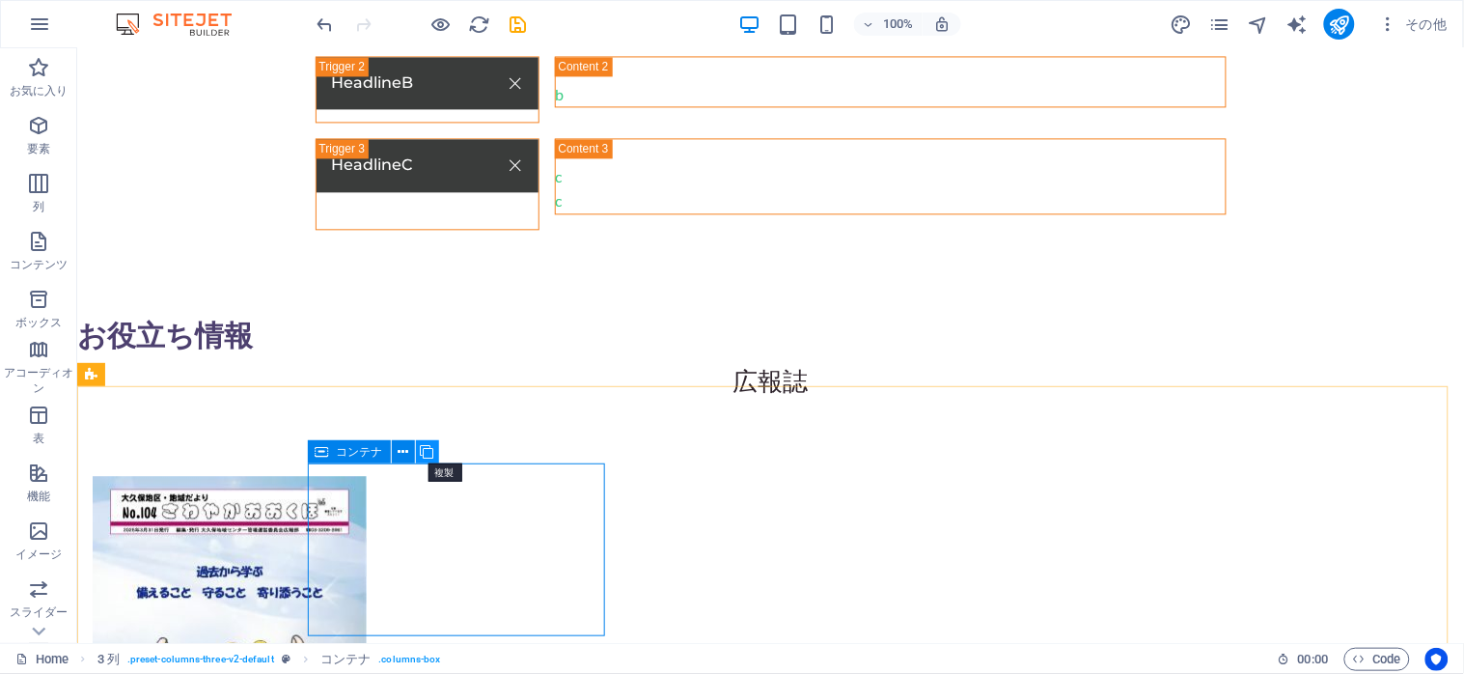
click at [425, 451] on icon at bounding box center [428, 452] width 14 height 20
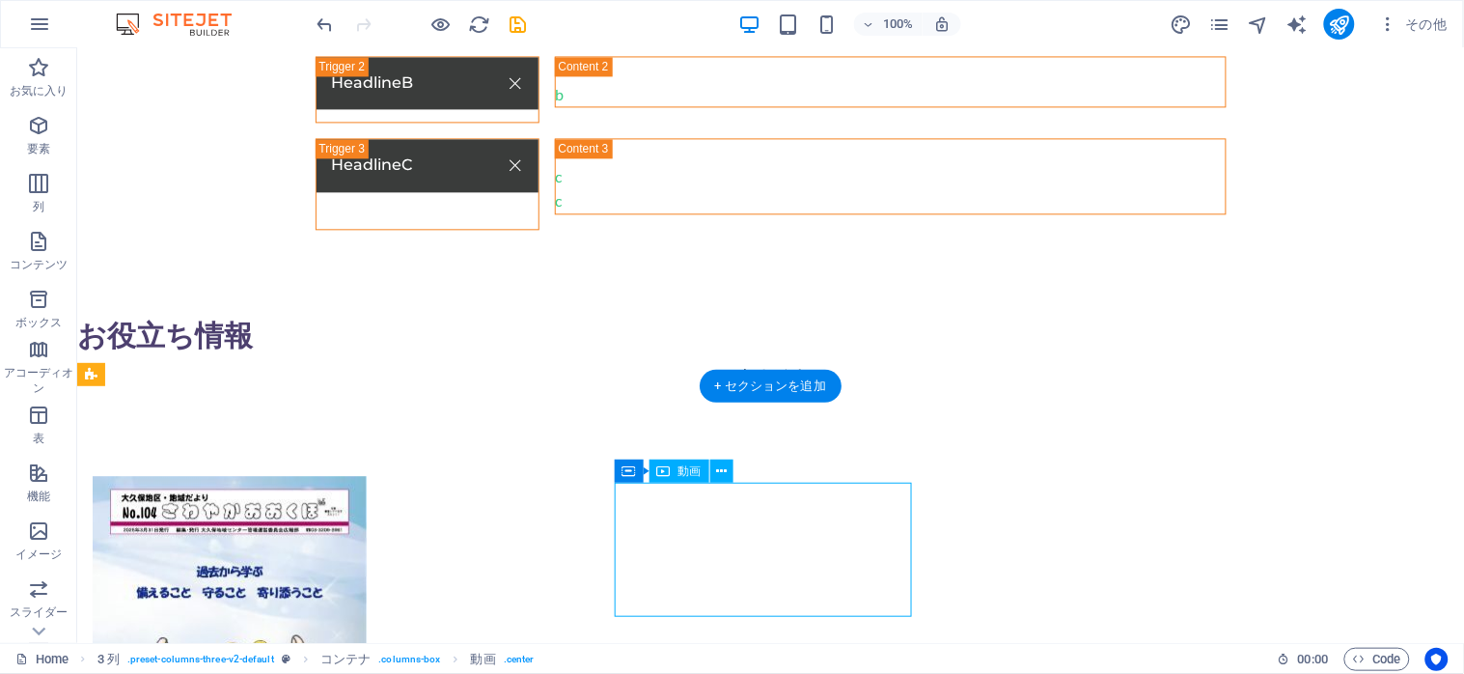
select select "%"
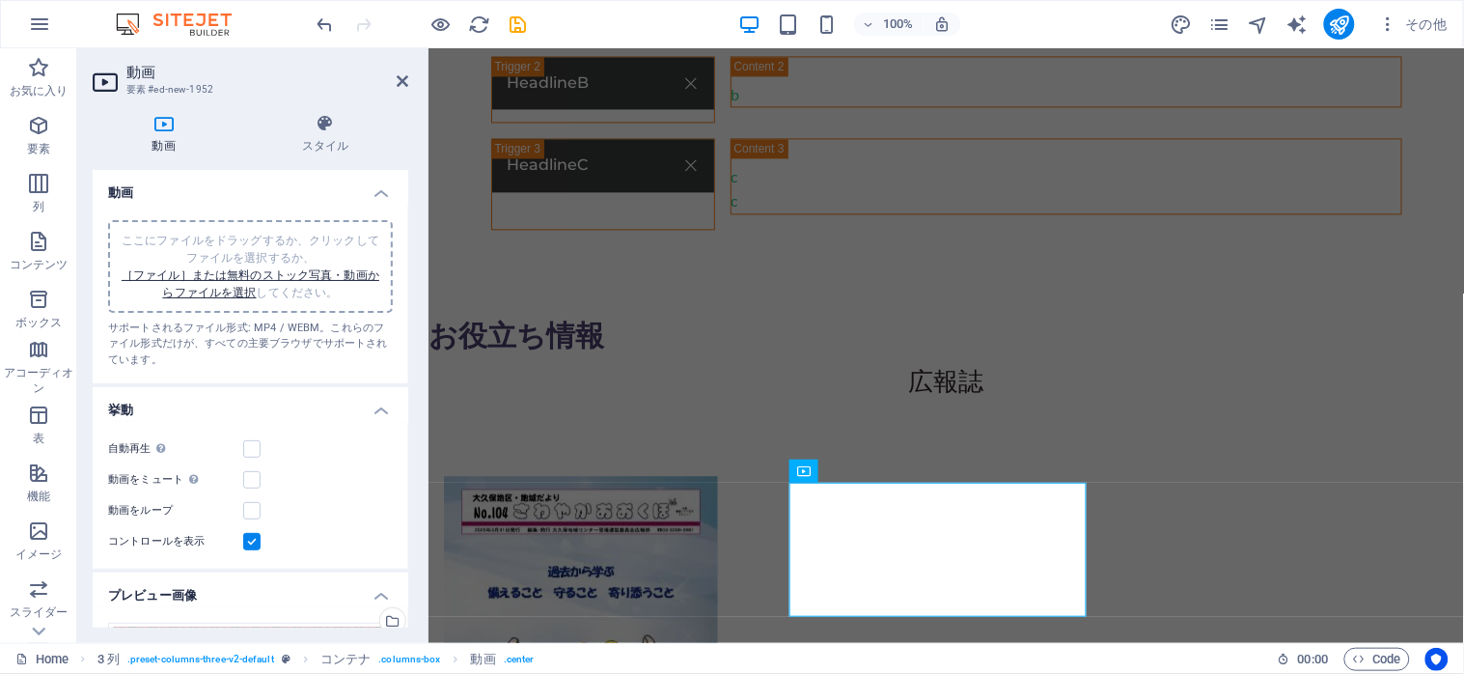
click at [161, 135] on h4 "動画" at bounding box center [168, 134] width 150 height 41
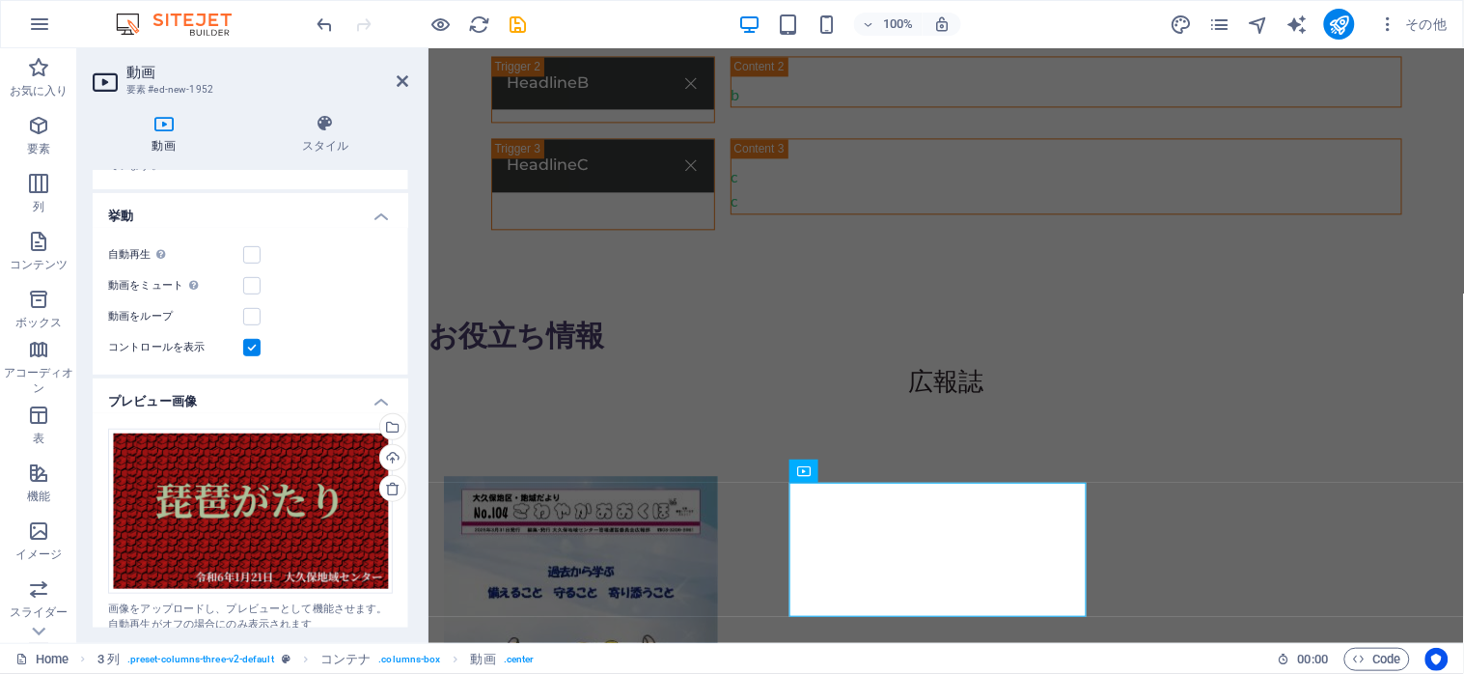
scroll to position [257, 0]
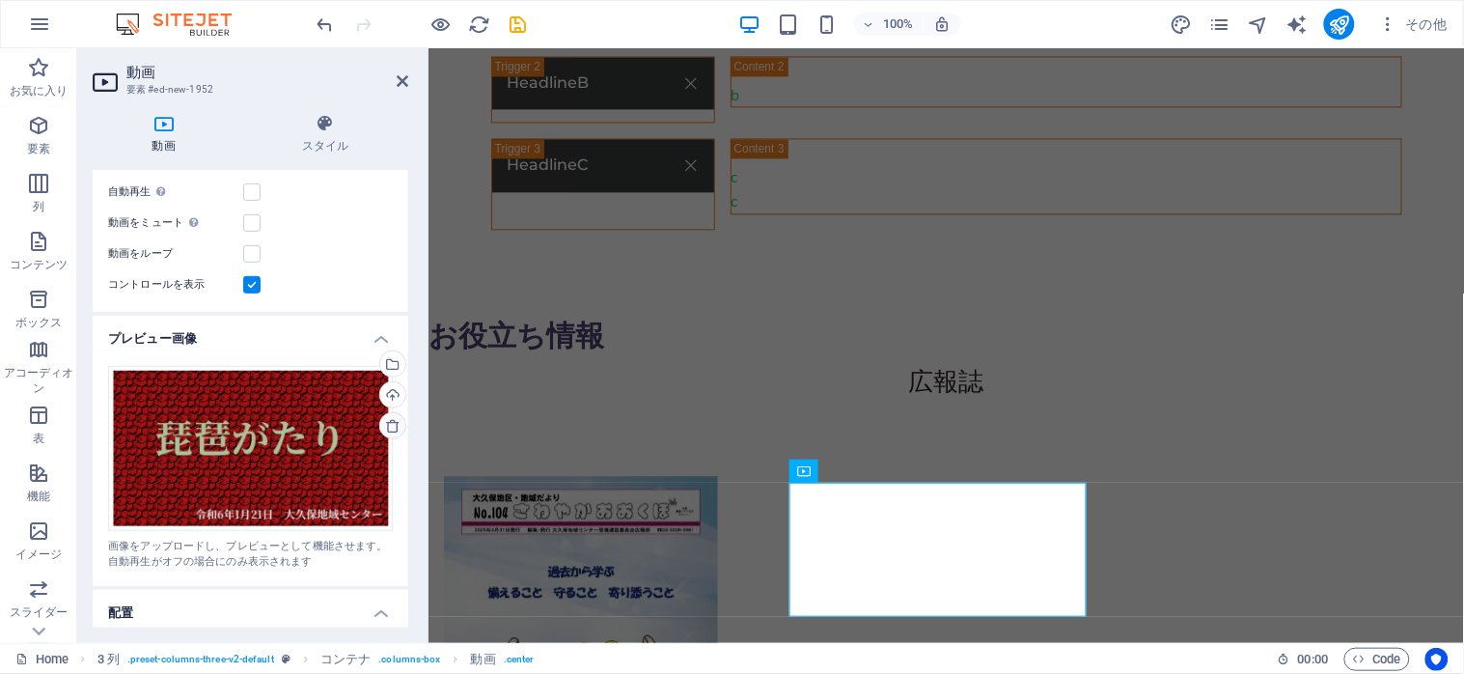
click at [385, 418] on icon at bounding box center [392, 425] width 15 height 15
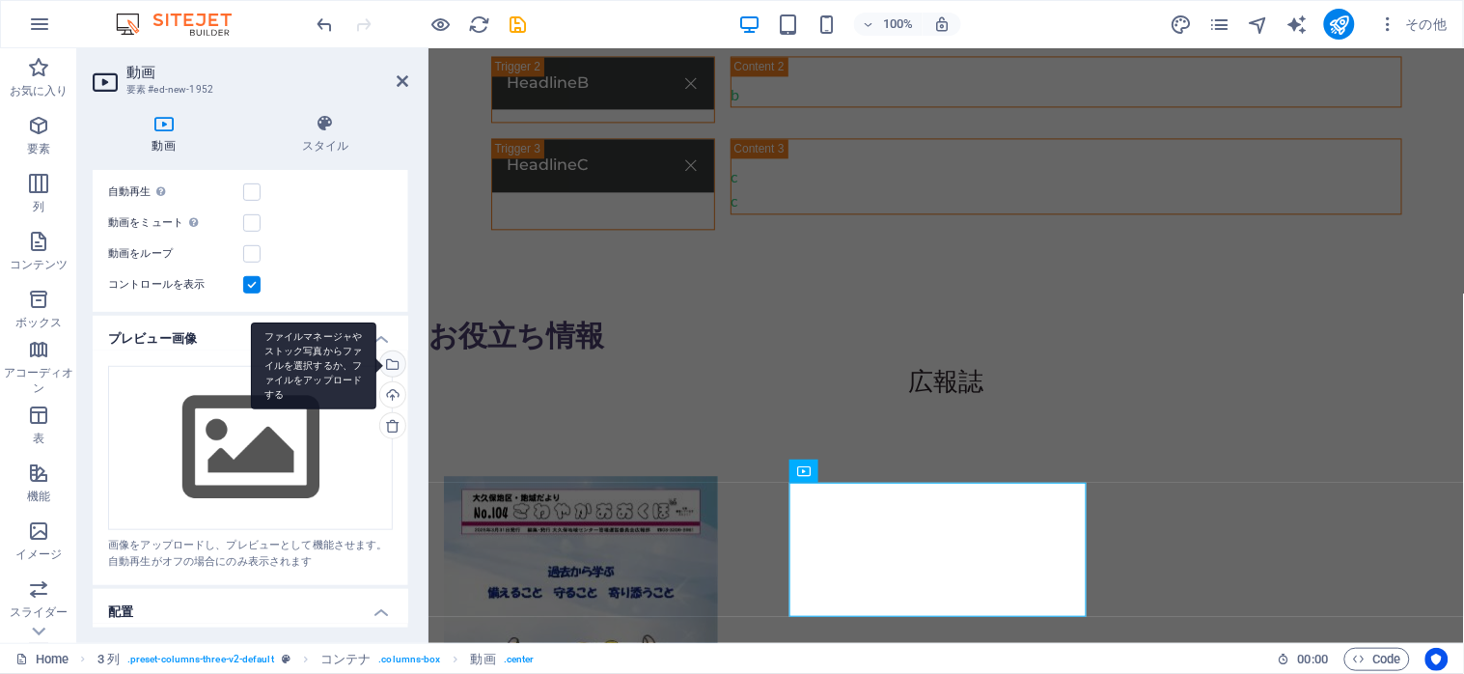
click at [376, 358] on div "ファイルマネージャやストック写真からファイルを選択するか、ファイルをアップロードする" at bounding box center [313, 365] width 125 height 87
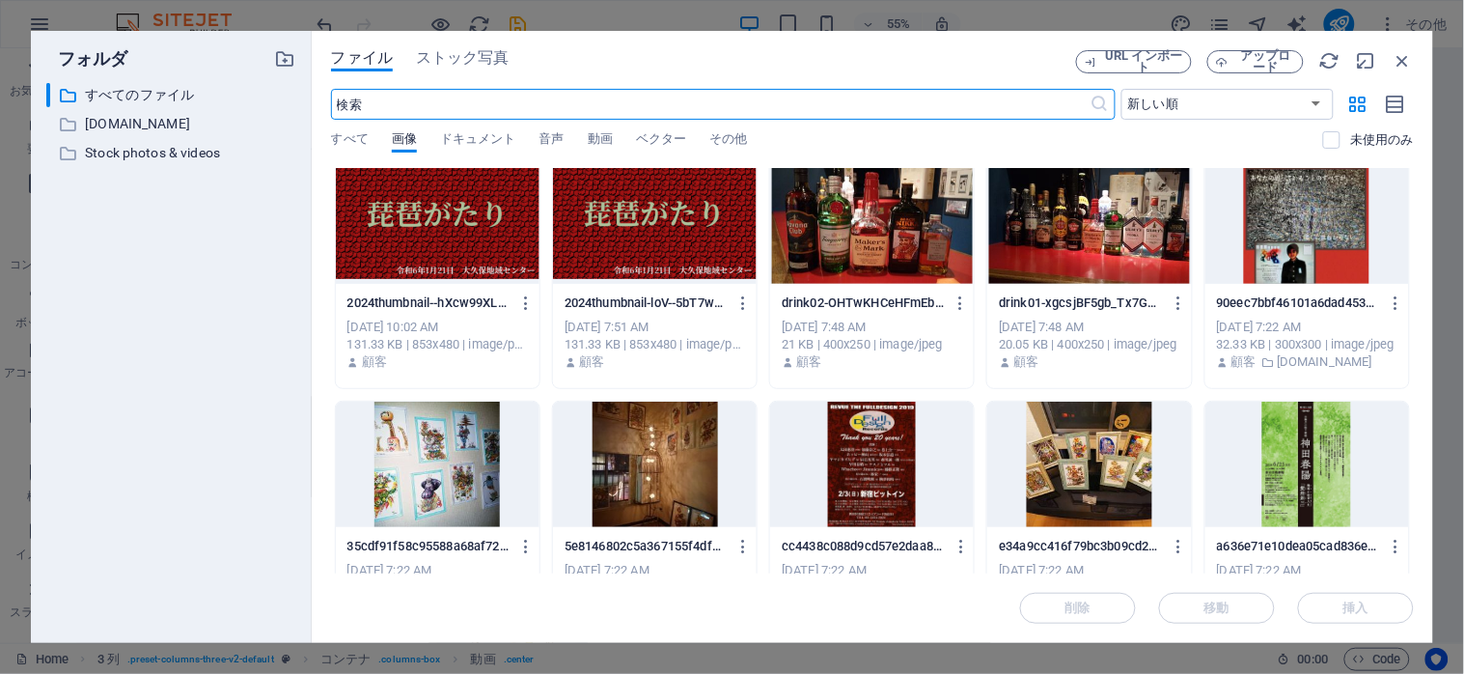
scroll to position [0, 0]
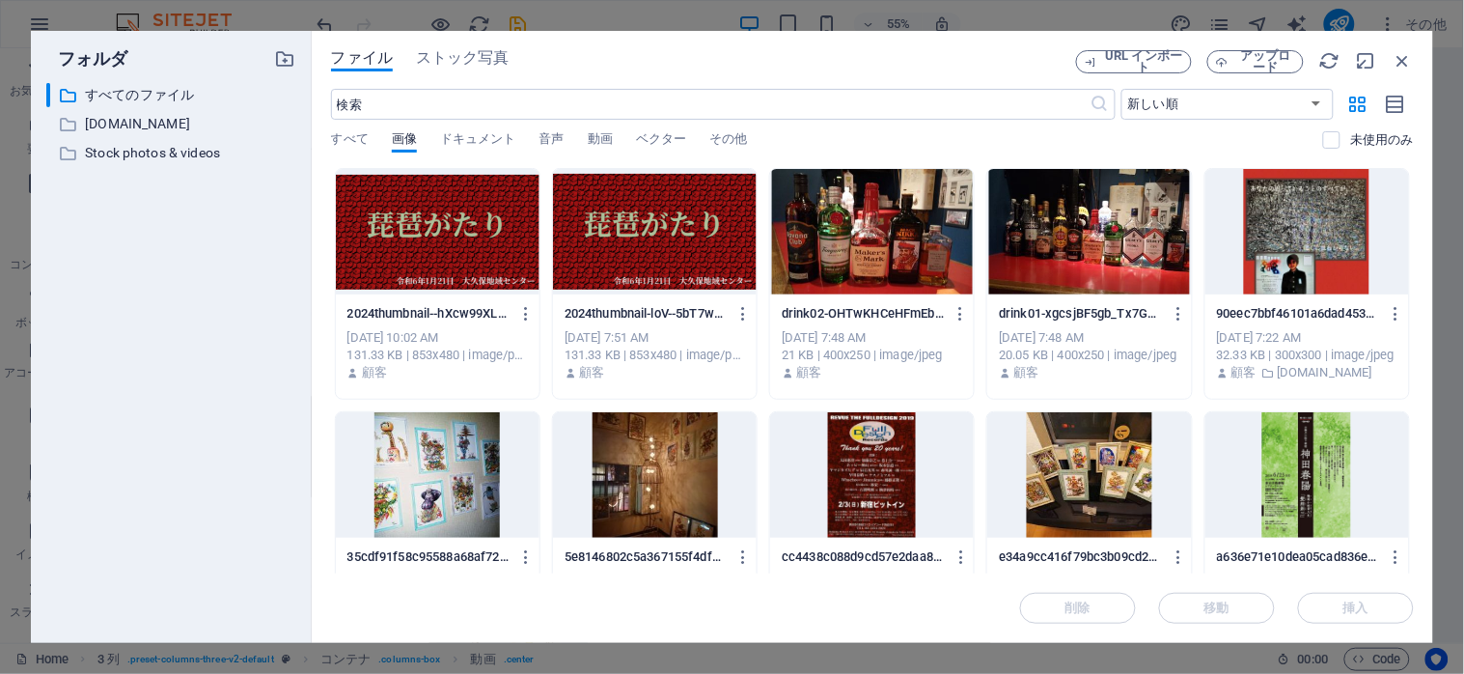
click at [869, 232] on div at bounding box center [872, 231] width 204 height 125
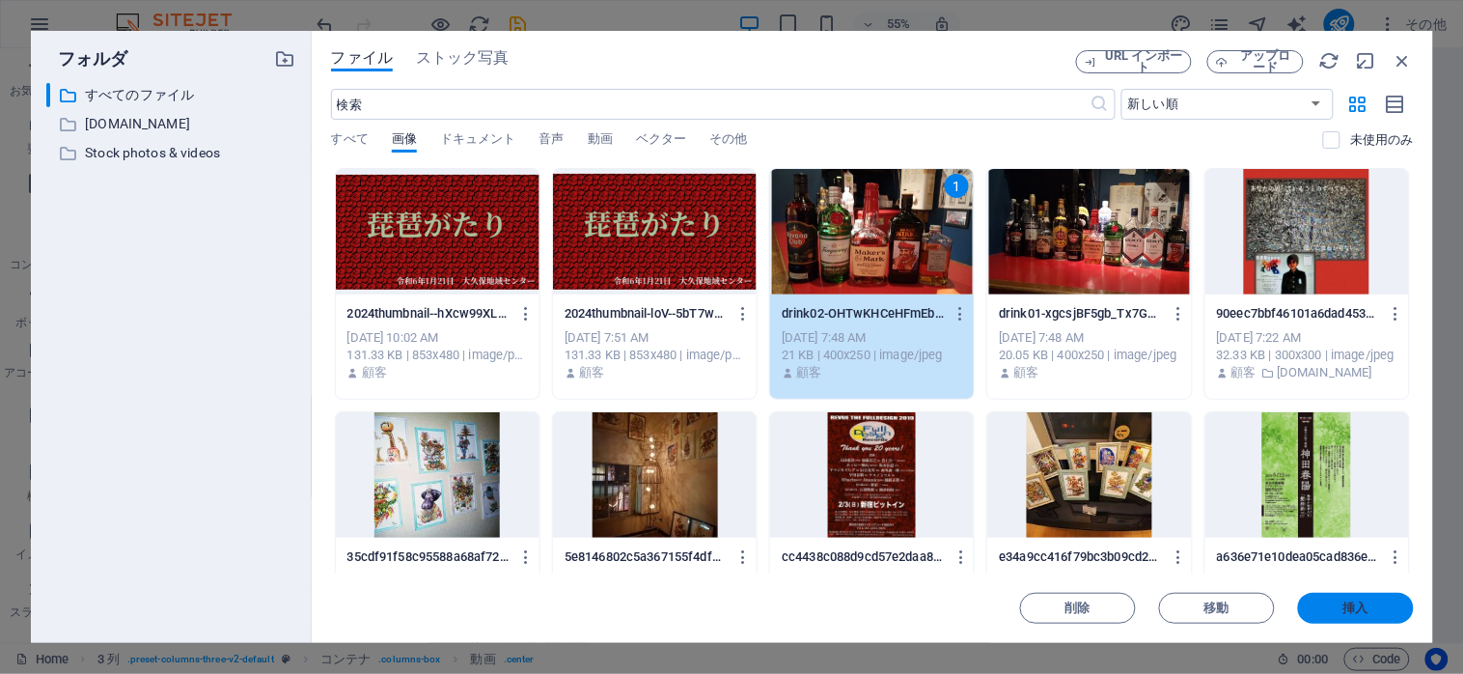
drag, startPoint x: 1343, startPoint y: 605, endPoint x: 581, endPoint y: 410, distance: 786.9
click at [1343, 605] on span "挿入" at bounding box center [1355, 608] width 25 height 12
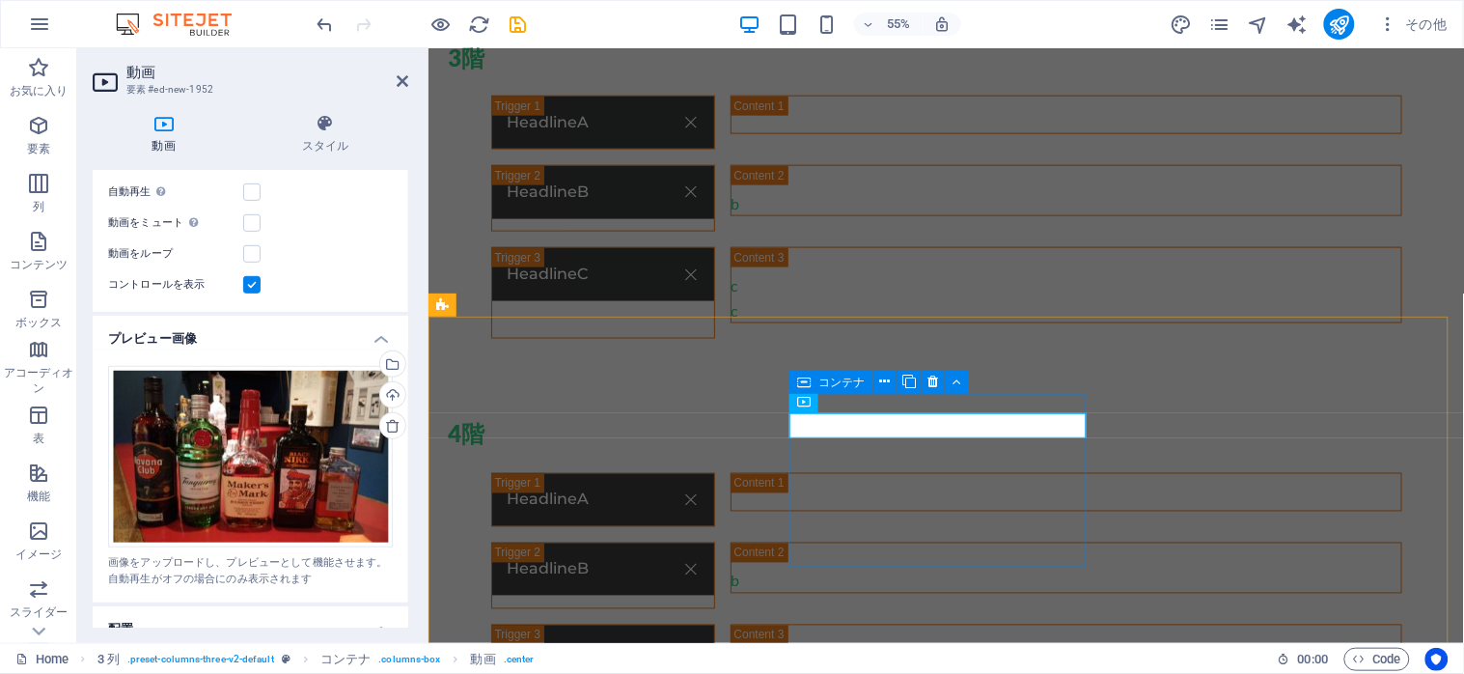
scroll to position [3018, 0]
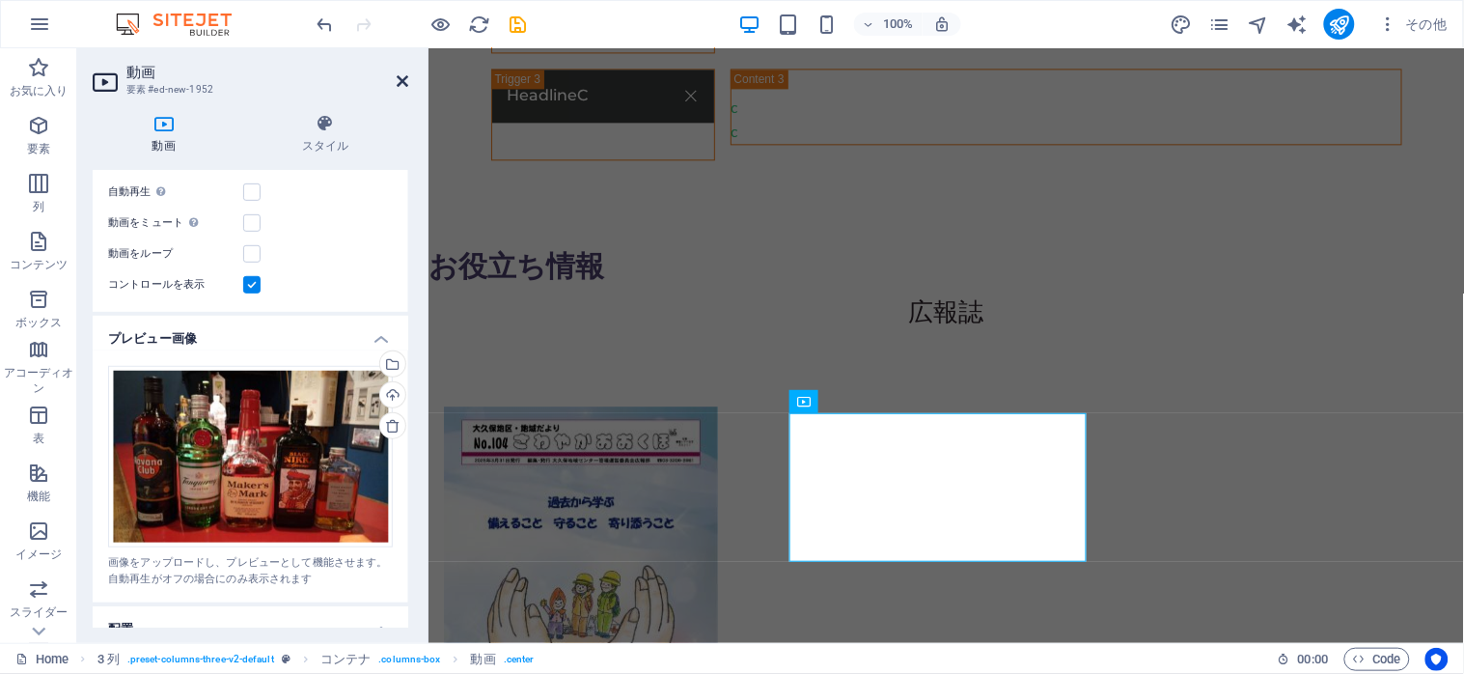
click at [397, 81] on icon at bounding box center [403, 80] width 12 height 15
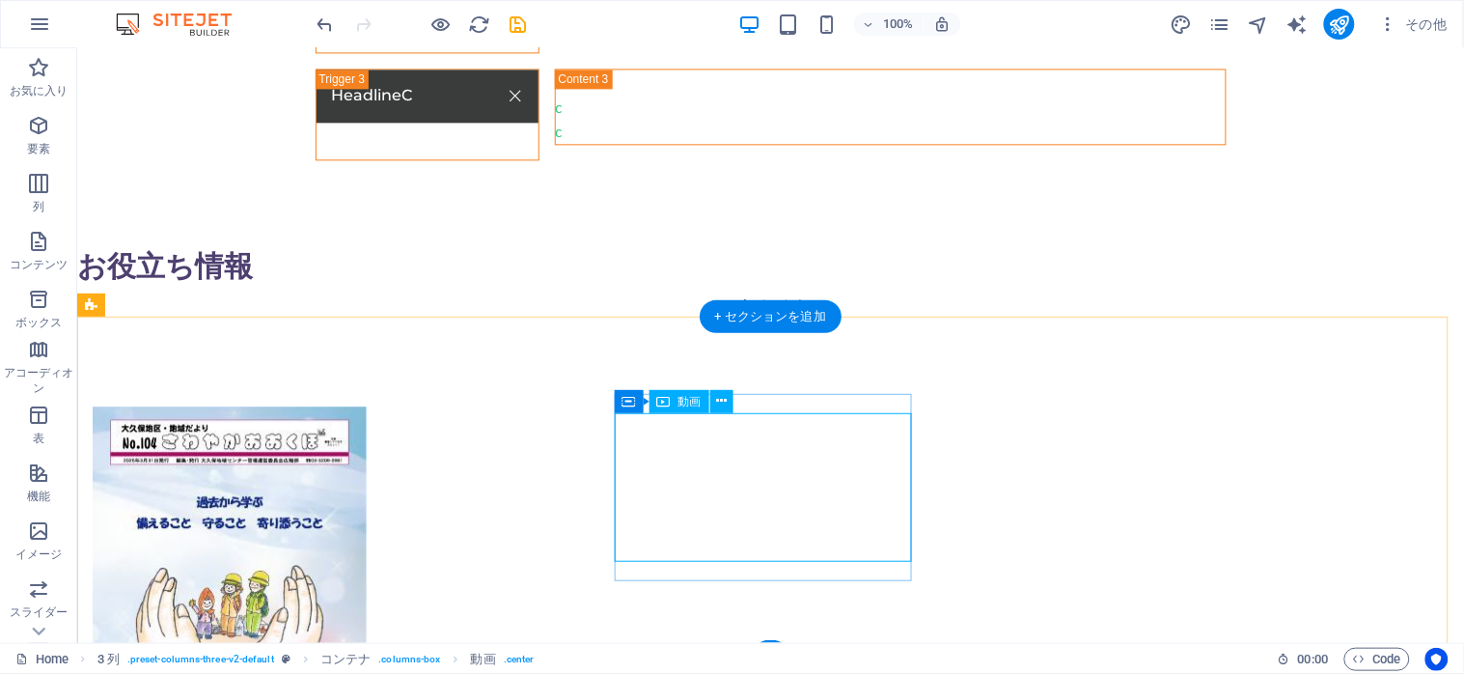
select select "%"
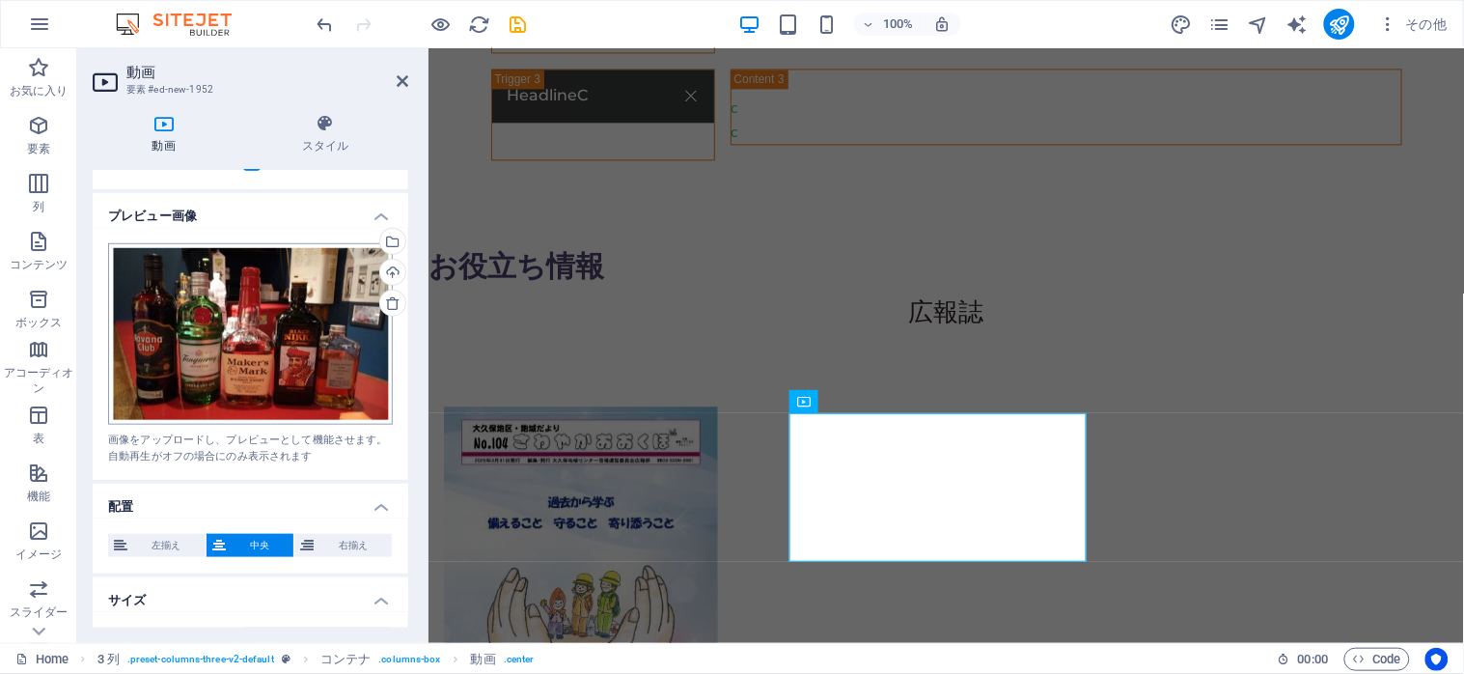
scroll to position [386, 0]
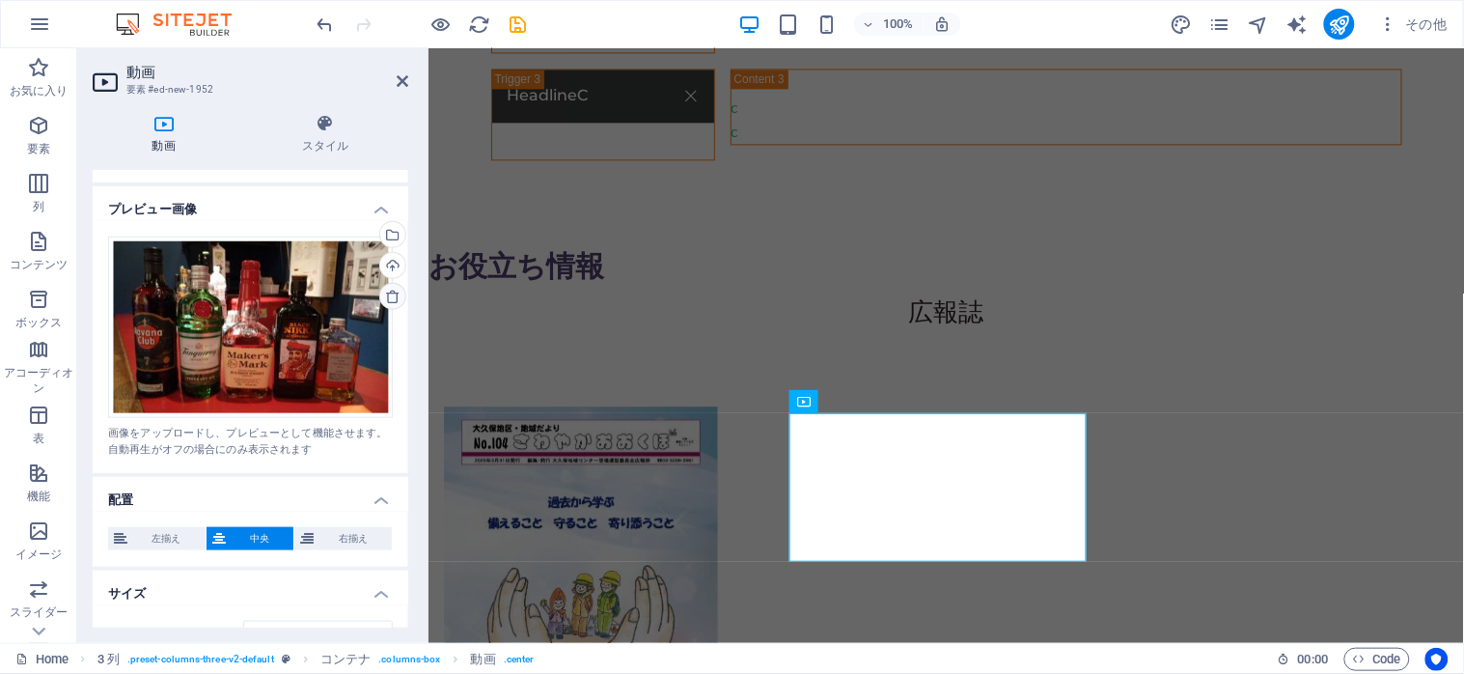
click at [385, 290] on icon at bounding box center [392, 296] width 15 height 15
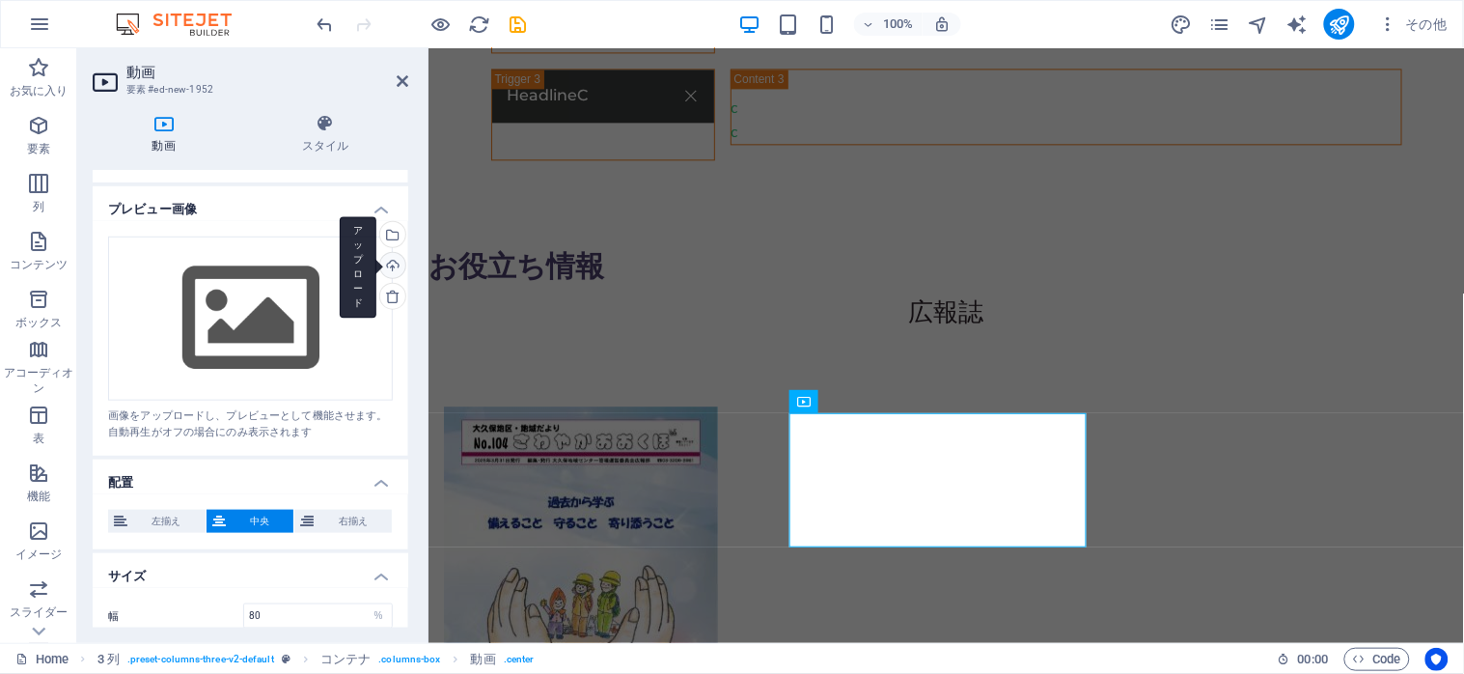
click at [383, 261] on div "アップロード" at bounding box center [390, 267] width 29 height 29
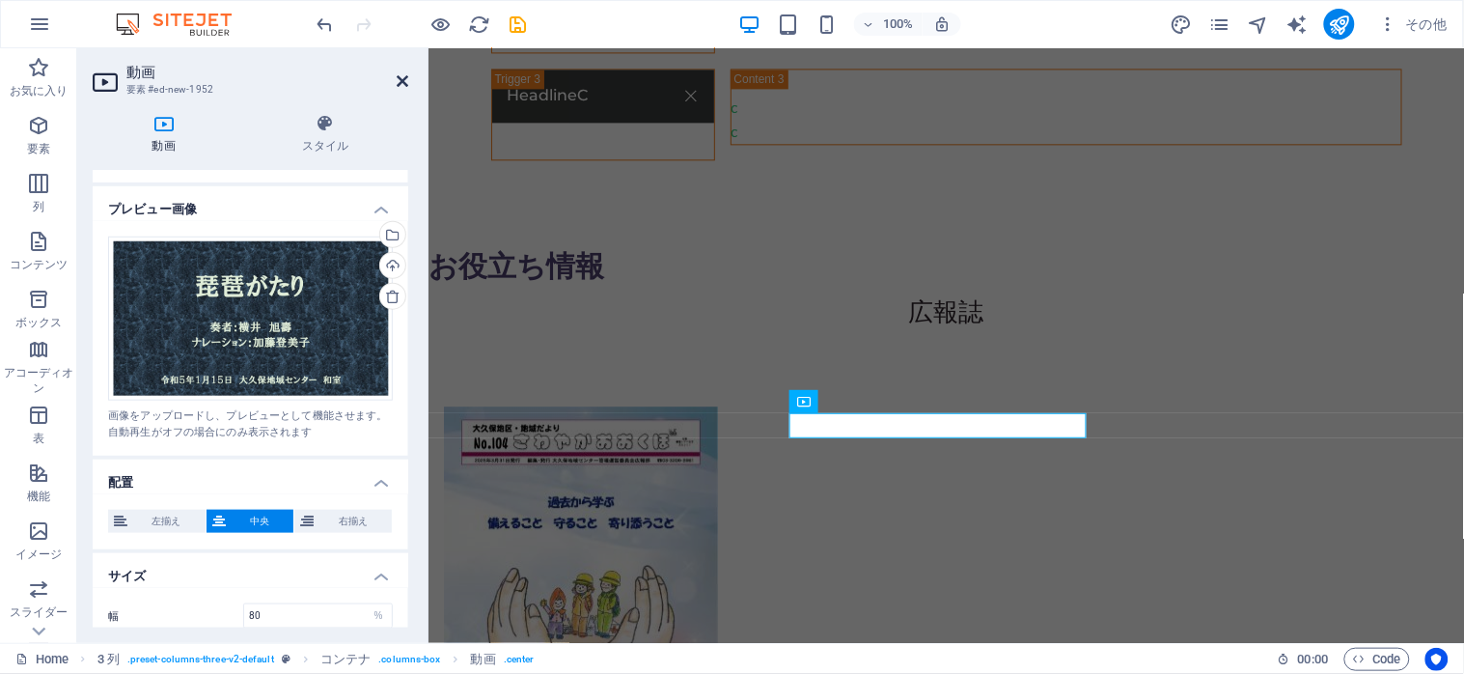
click at [400, 77] on icon at bounding box center [403, 80] width 12 height 15
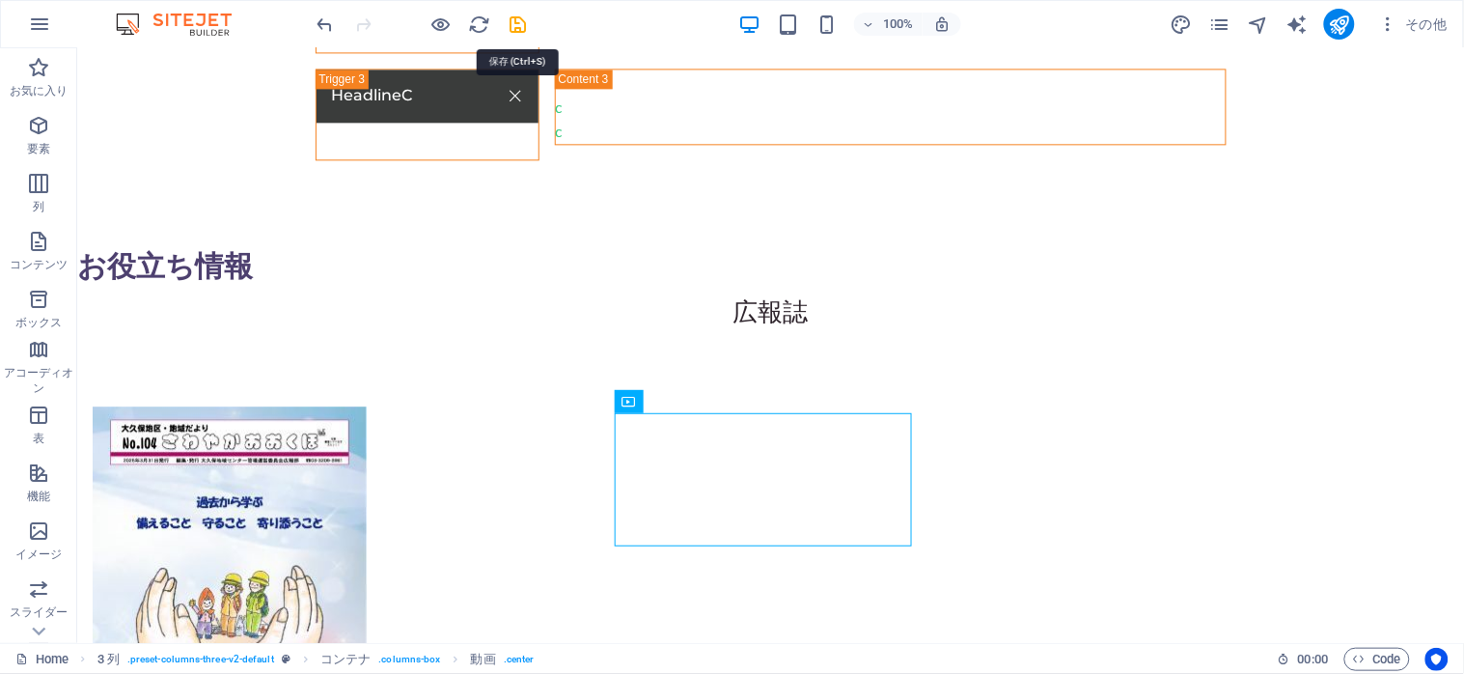
click at [509, 26] on icon "save" at bounding box center [519, 25] width 22 height 22
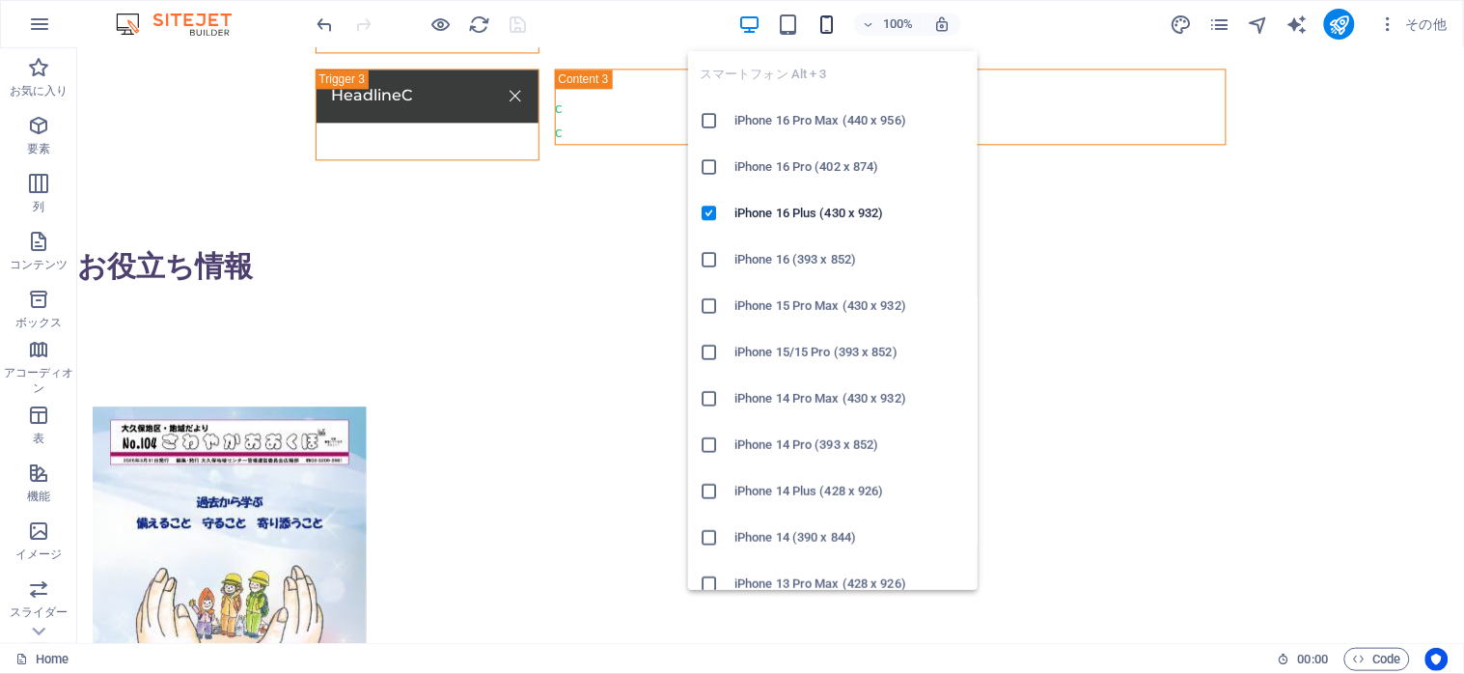
click at [825, 27] on icon "button" at bounding box center [827, 25] width 22 height 22
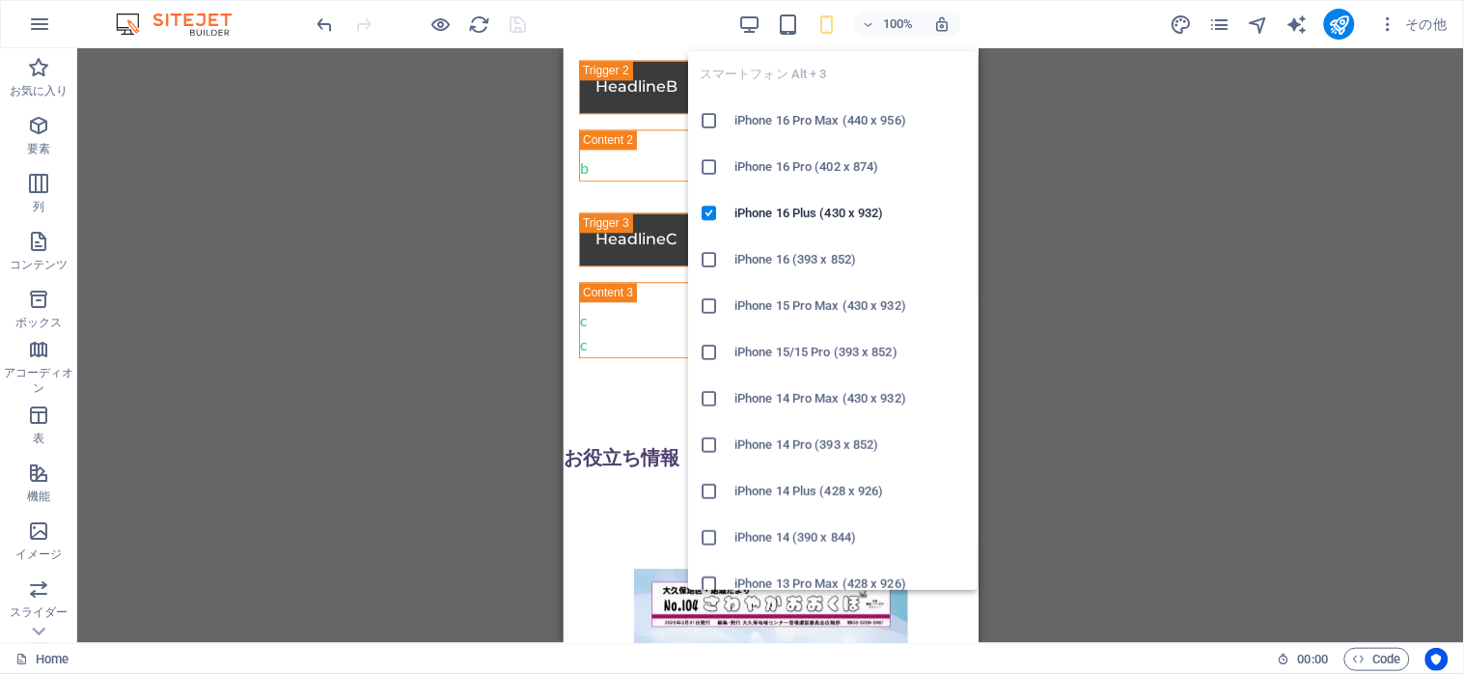
scroll to position [4896, 0]
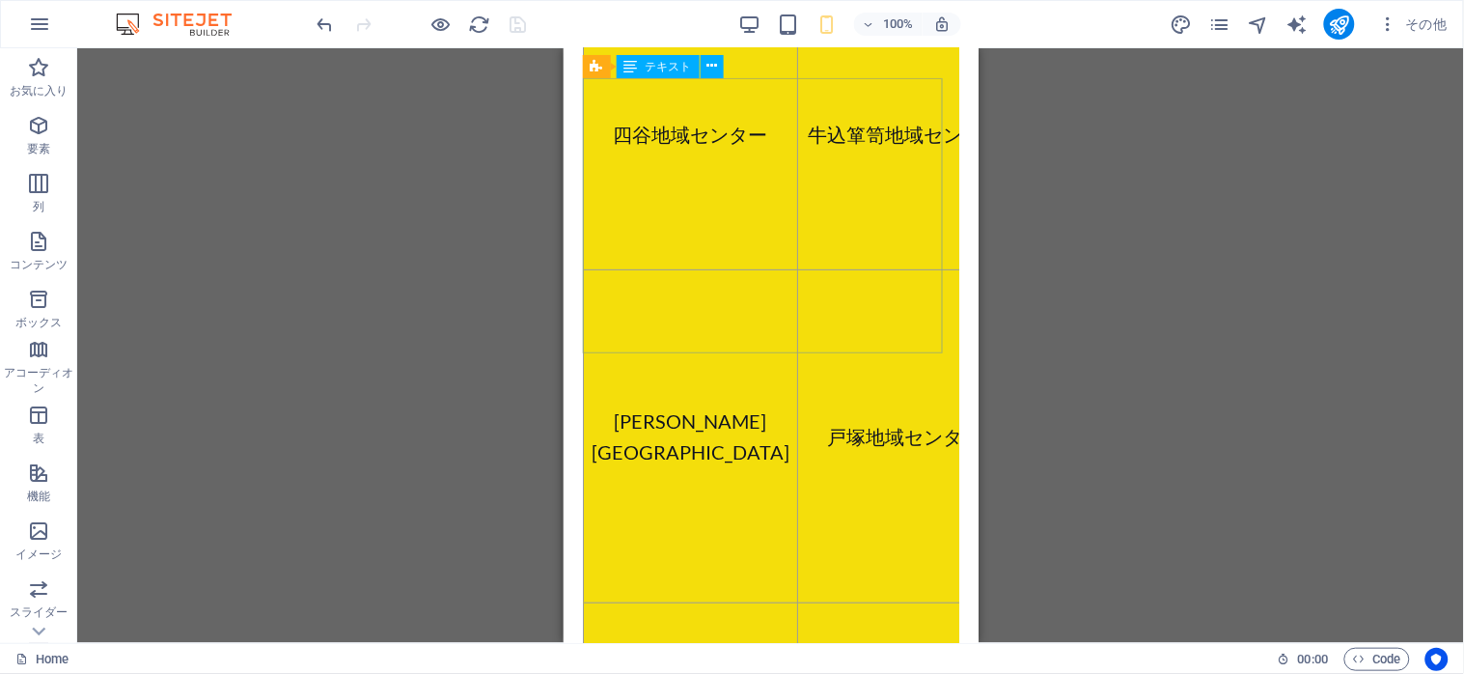
click at [657, 69] on span "テキスト" at bounding box center [669, 67] width 46 height 12
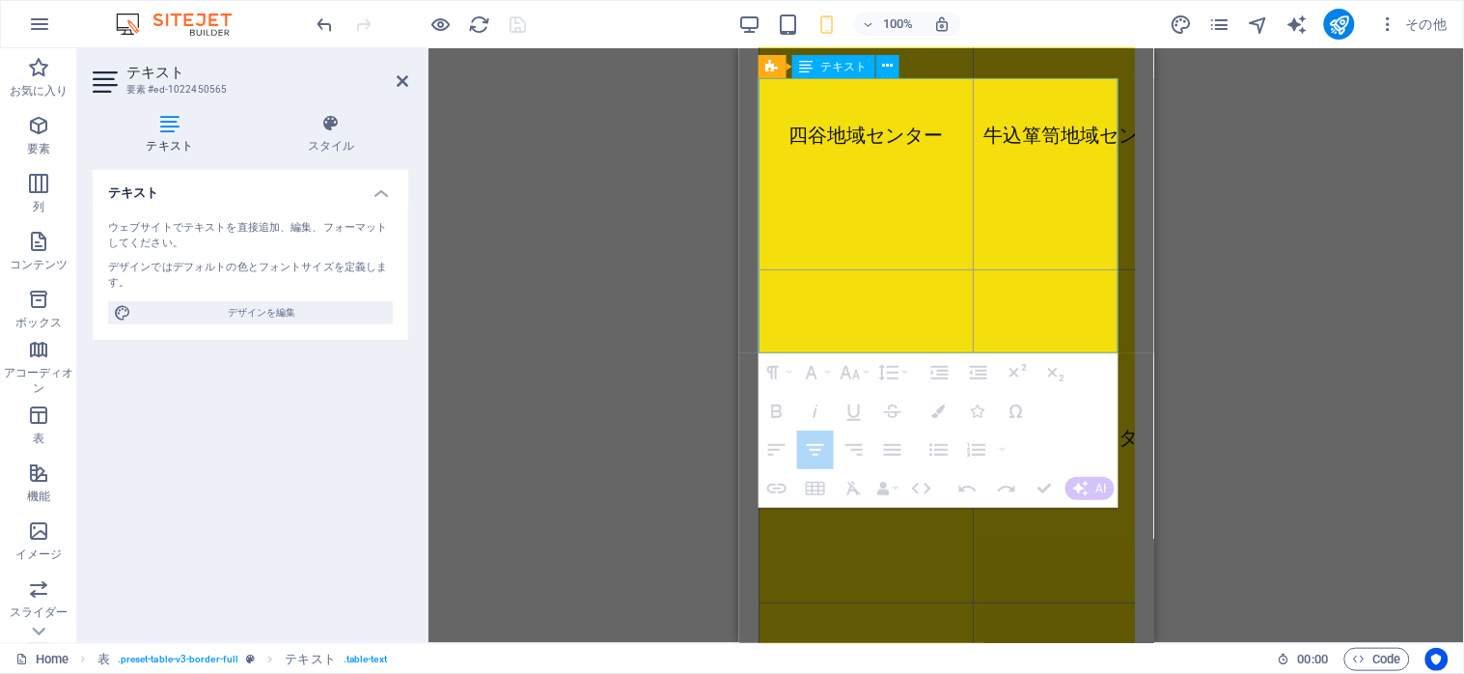
drag, startPoint x: 771, startPoint y: 105, endPoint x: 1076, endPoint y: 302, distance: 363.0
click at [1074, 309] on tbody "[GEOGRAPHIC_DATA] [GEOGRAPHIC_DATA] [GEOGRAPHIC_DATA] [PERSON_NAME][GEOGRAPHIC_…" at bounding box center [991, 434] width 464 height 875
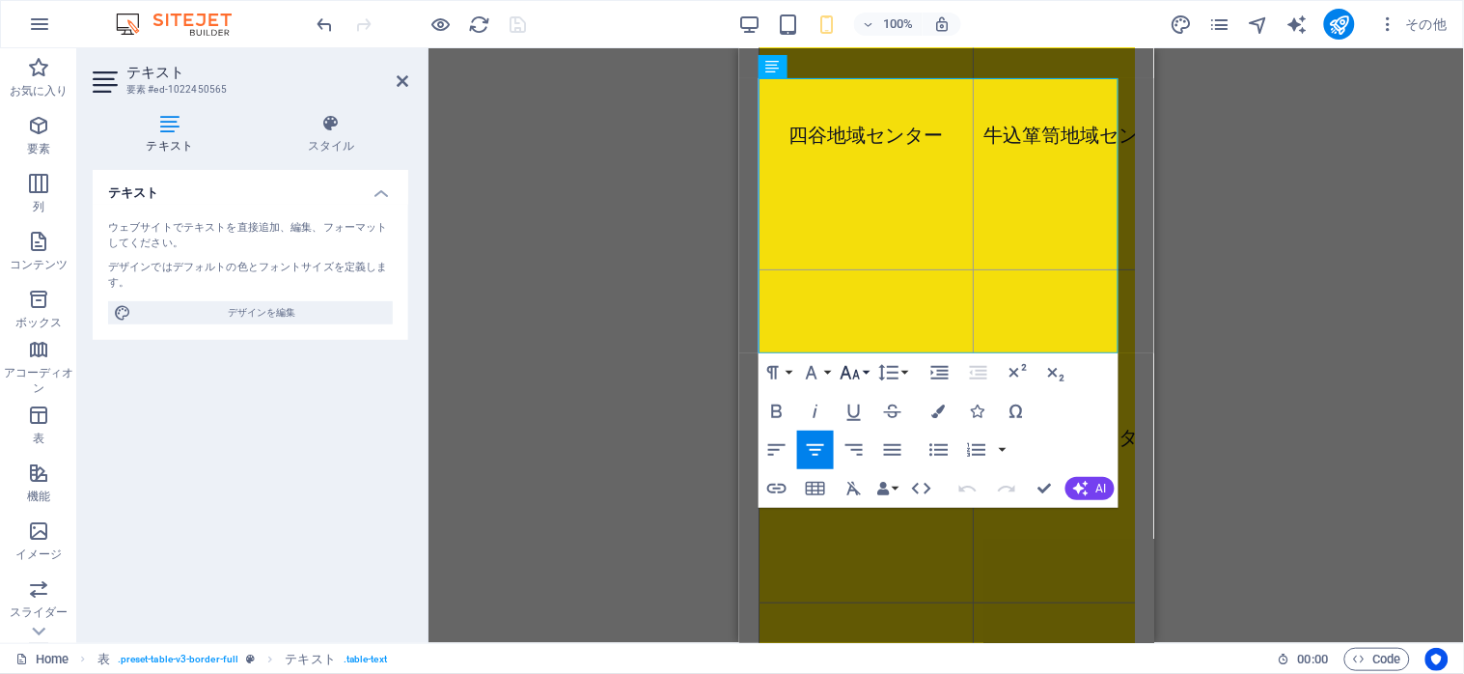
click at [864, 368] on button "Font Size" at bounding box center [854, 372] width 37 height 39
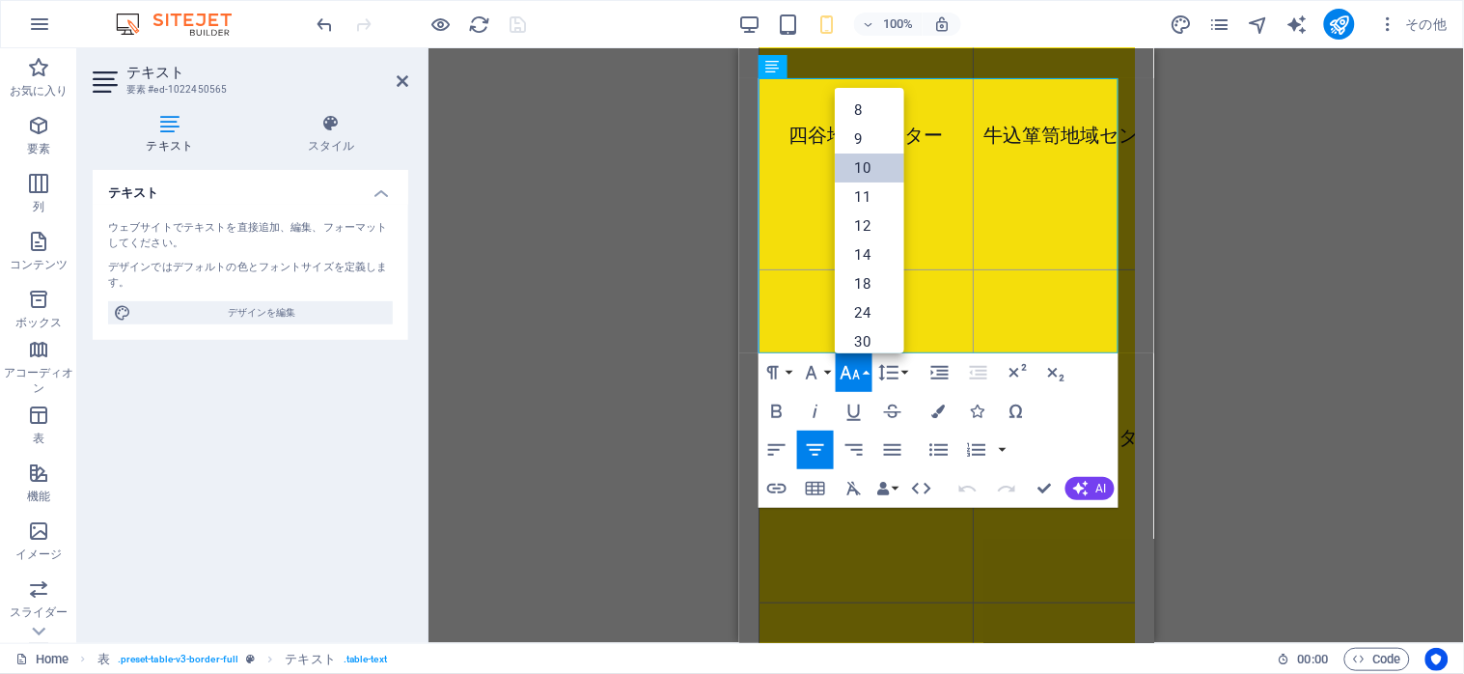
click at [863, 156] on link "10" at bounding box center [869, 167] width 69 height 29
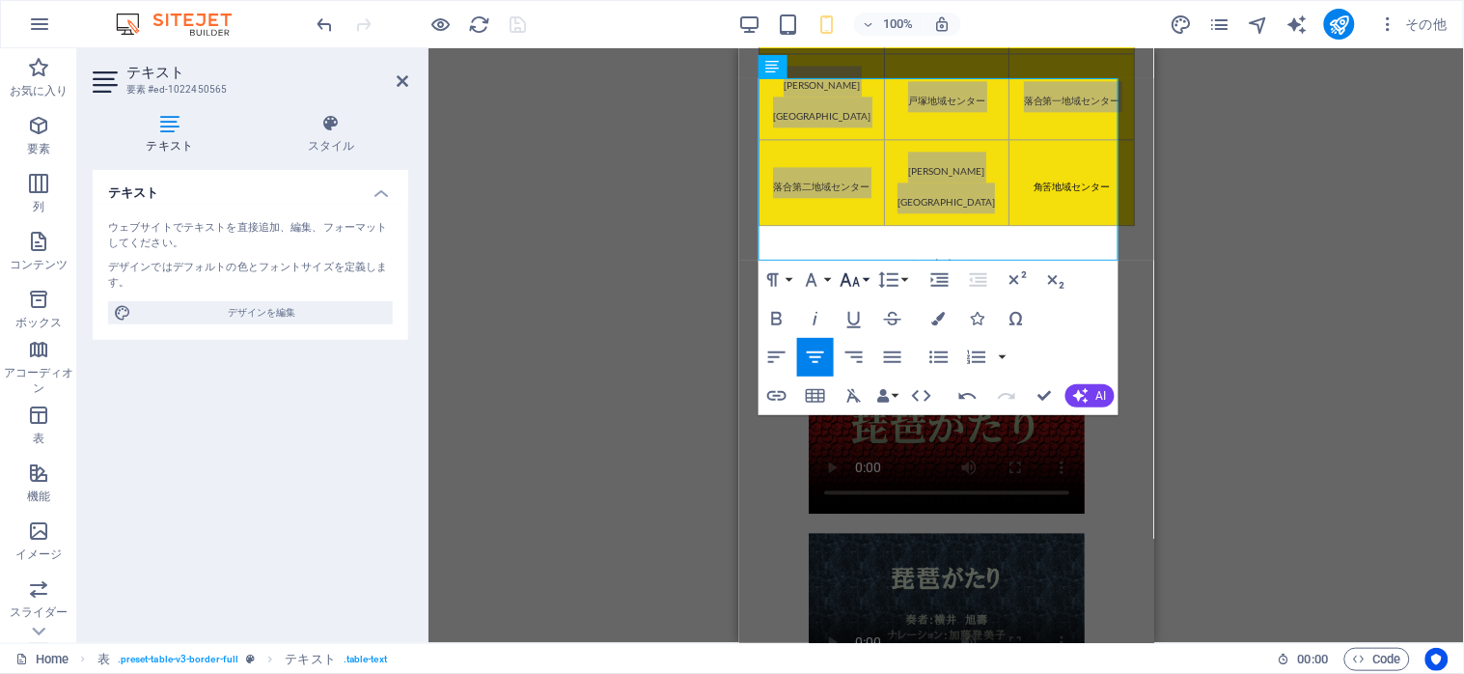
click at [860, 274] on icon "button" at bounding box center [850, 279] width 23 height 23
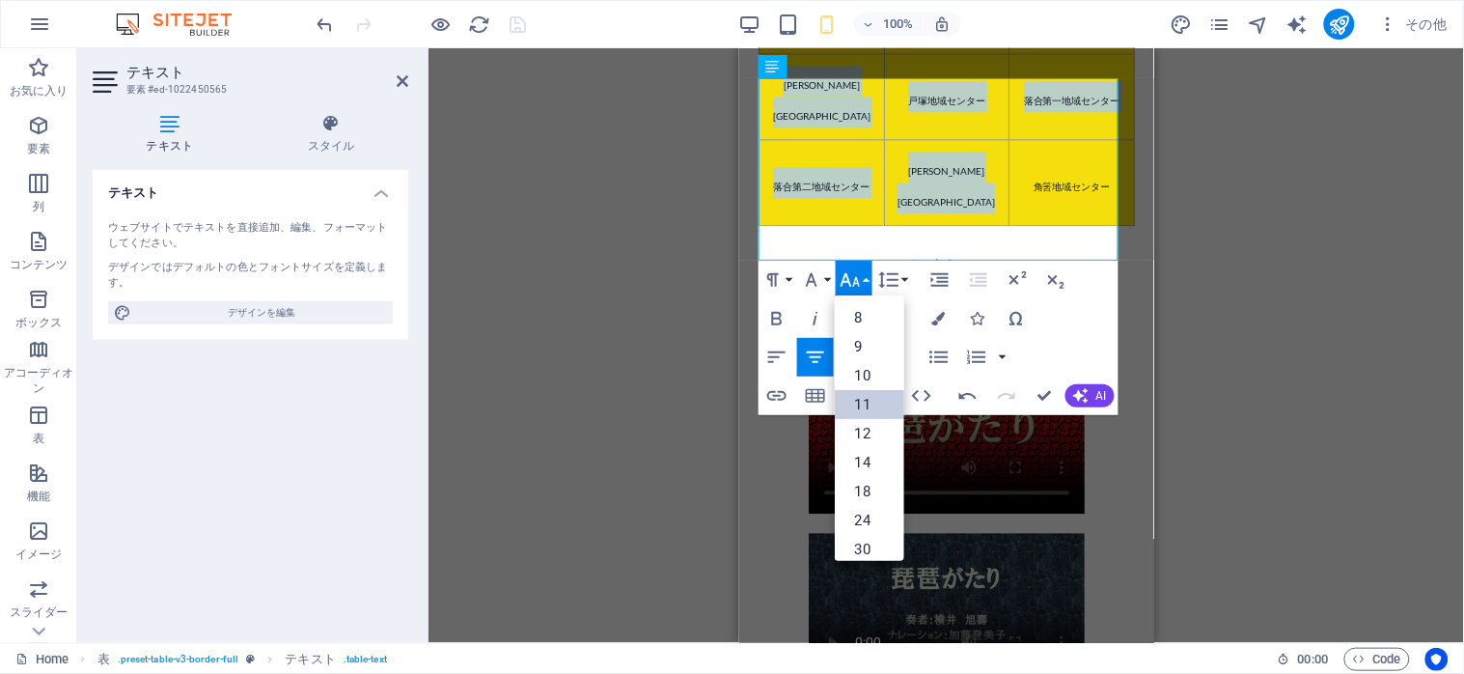
click at [854, 405] on link "11" at bounding box center [869, 404] width 69 height 29
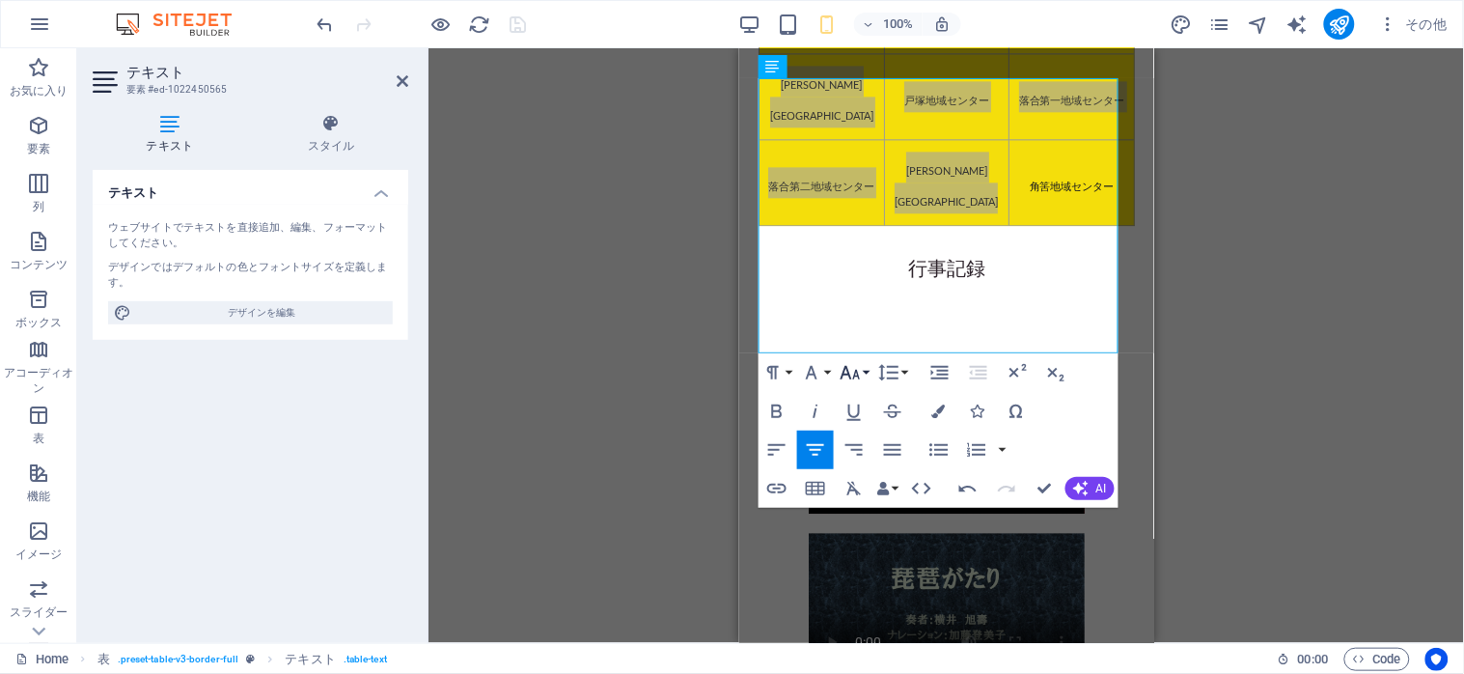
click at [860, 367] on icon "button" at bounding box center [850, 372] width 23 height 23
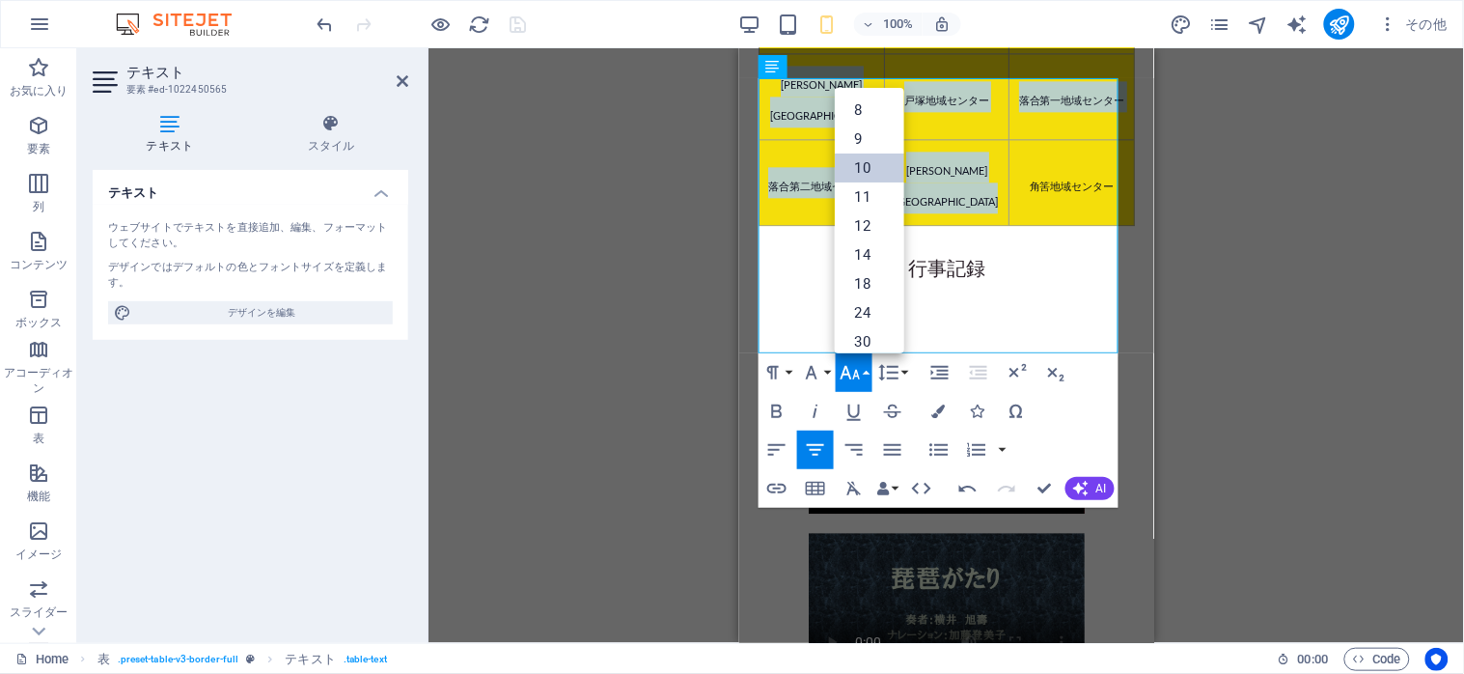
click at [855, 168] on link "10" at bounding box center [869, 167] width 69 height 29
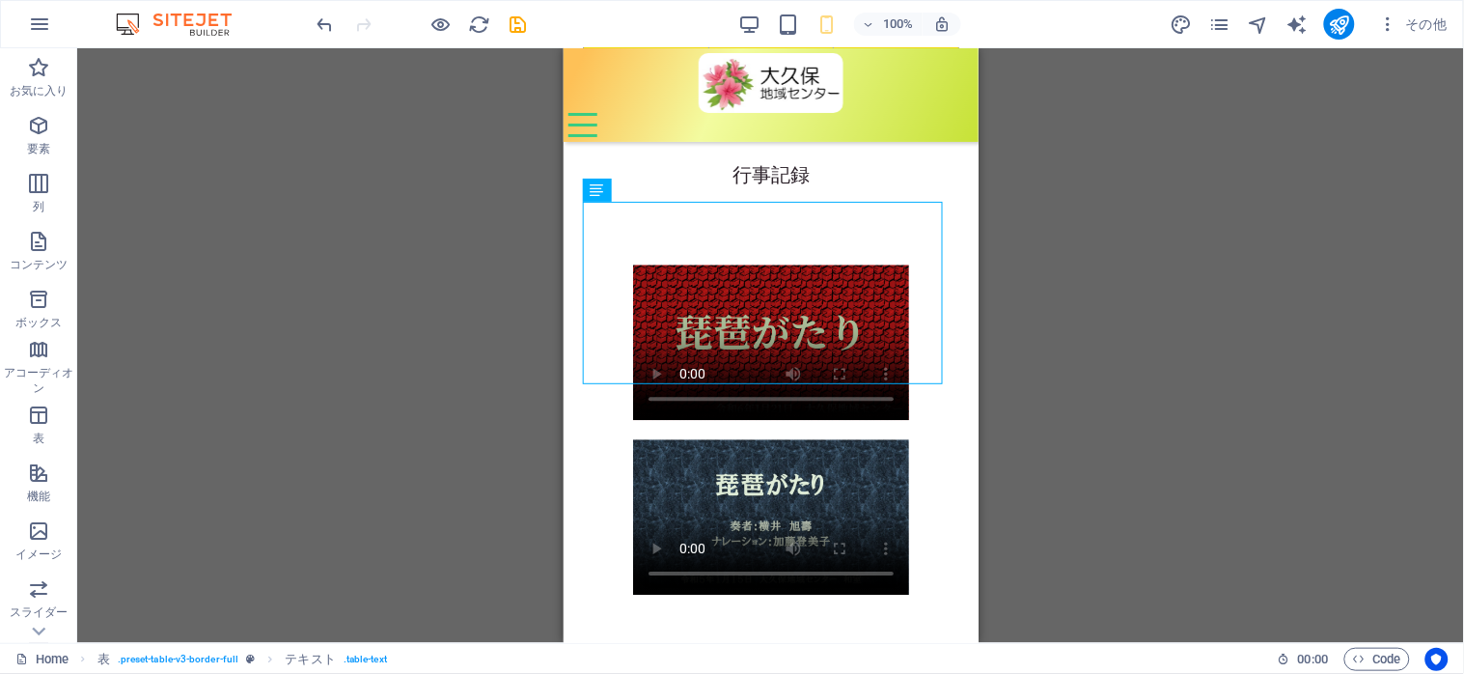
scroll to position [4767, 0]
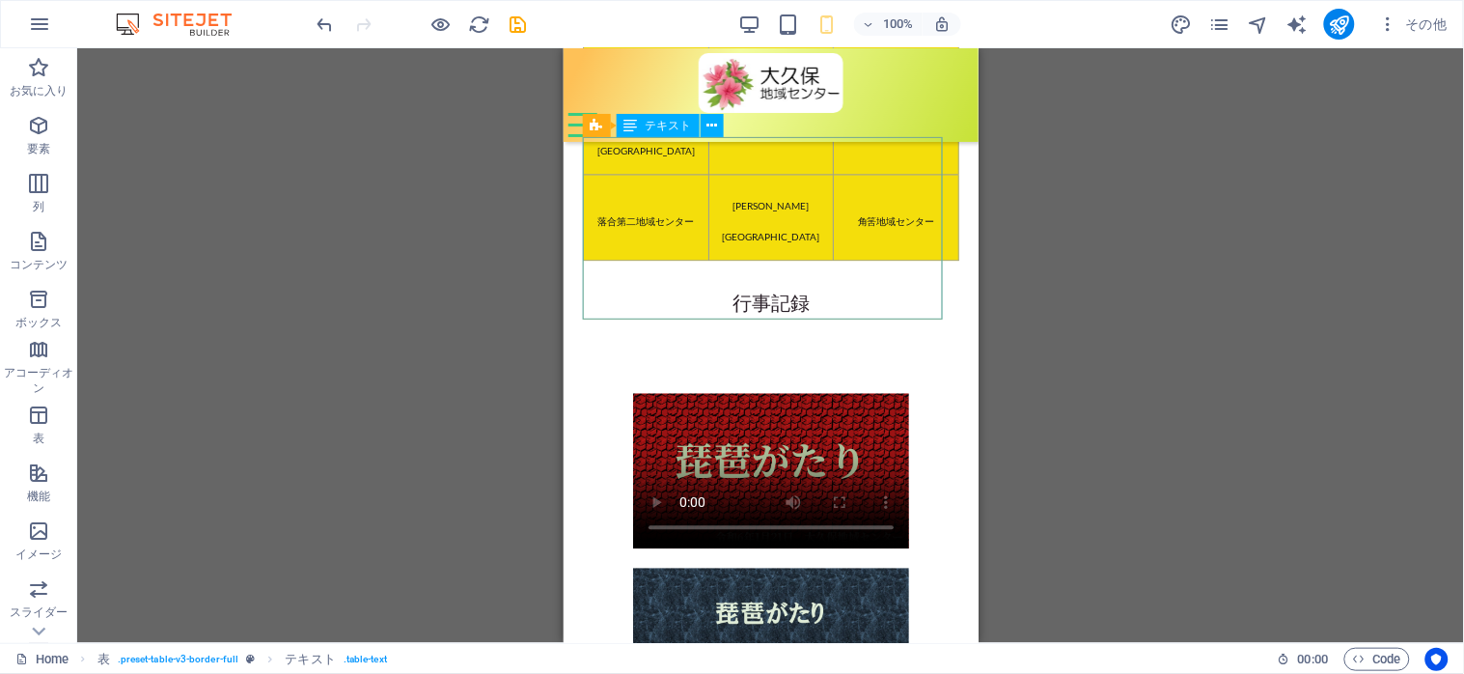
click at [666, 131] on div "テキスト" at bounding box center [658, 125] width 83 height 23
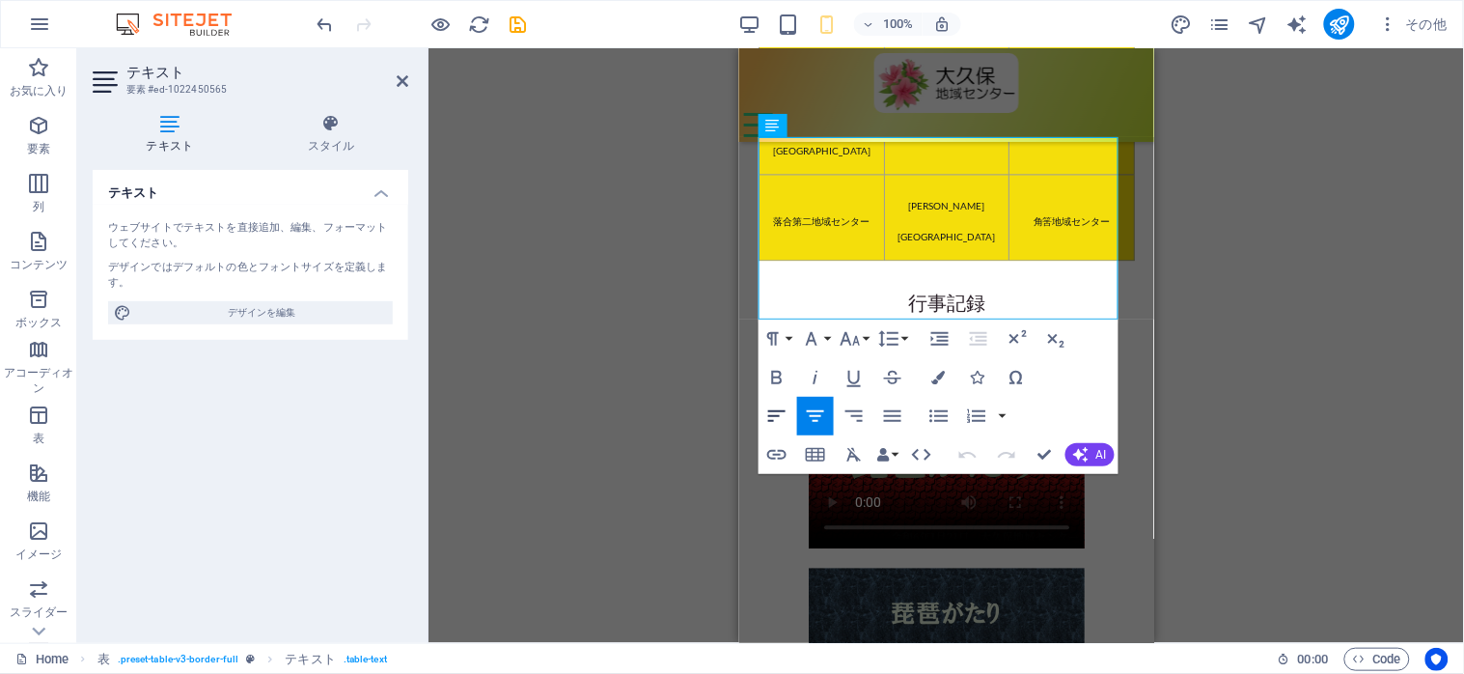
click at [769, 410] on icon "button" at bounding box center [776, 416] width 17 height 12
click at [814, 412] on icon "button" at bounding box center [815, 415] width 23 height 23
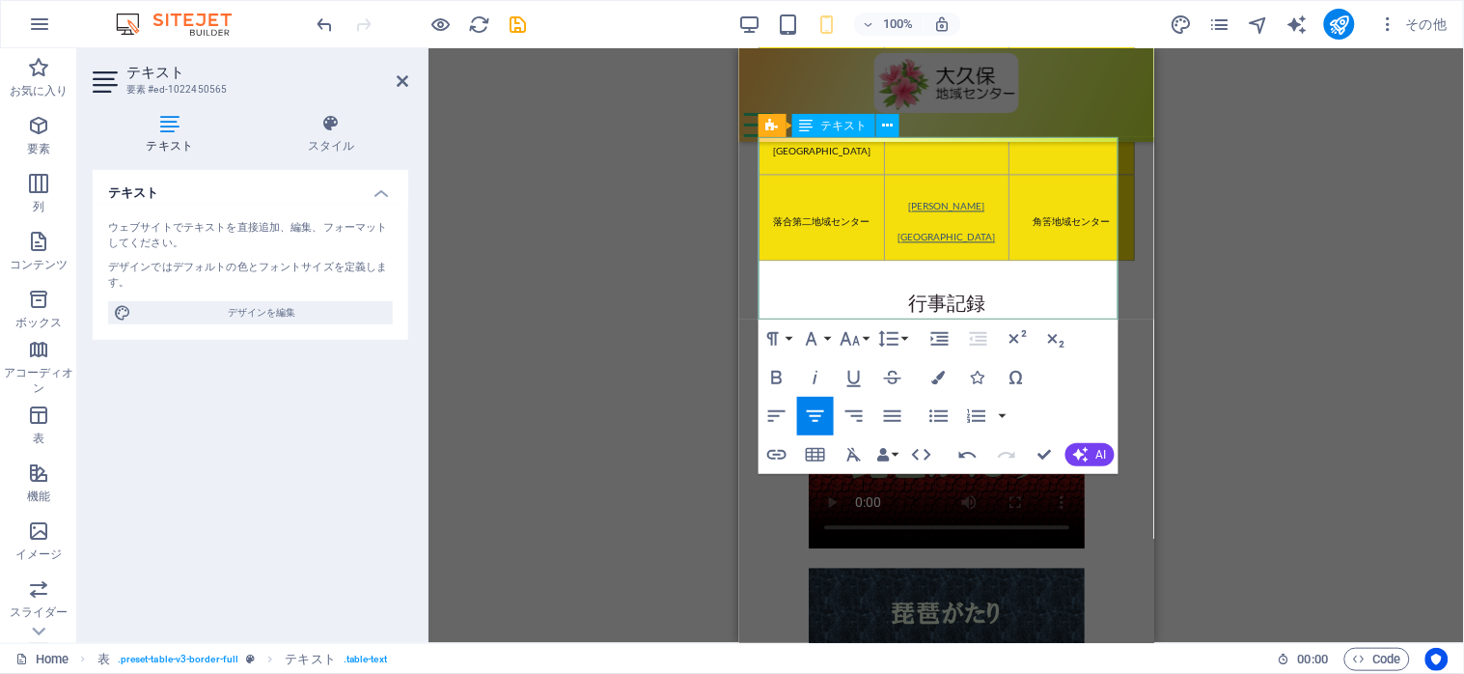
click at [940, 241] on link "[PERSON_NAME][GEOGRAPHIC_DATA]" at bounding box center [945, 220] width 97 height 42
click at [774, 417] on icon "button" at bounding box center [776, 415] width 23 height 23
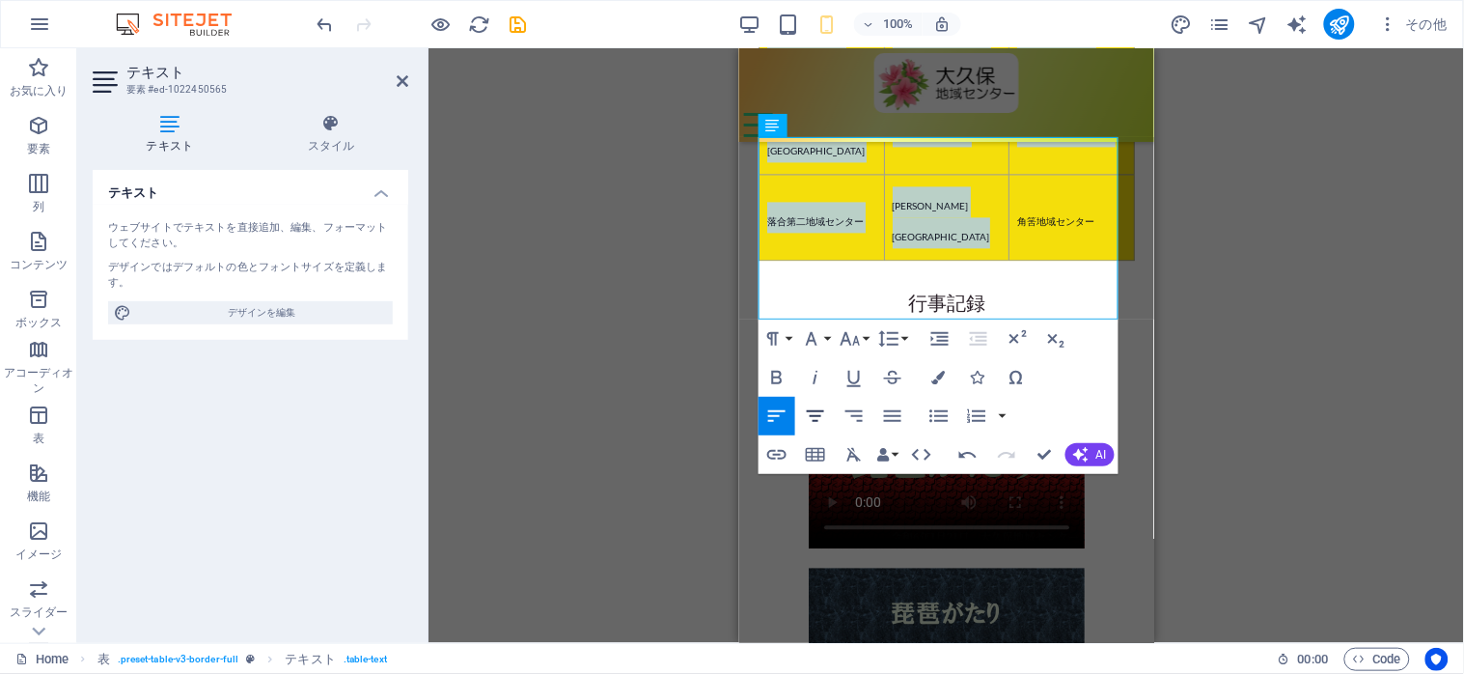
click at [808, 411] on icon "button" at bounding box center [815, 416] width 17 height 12
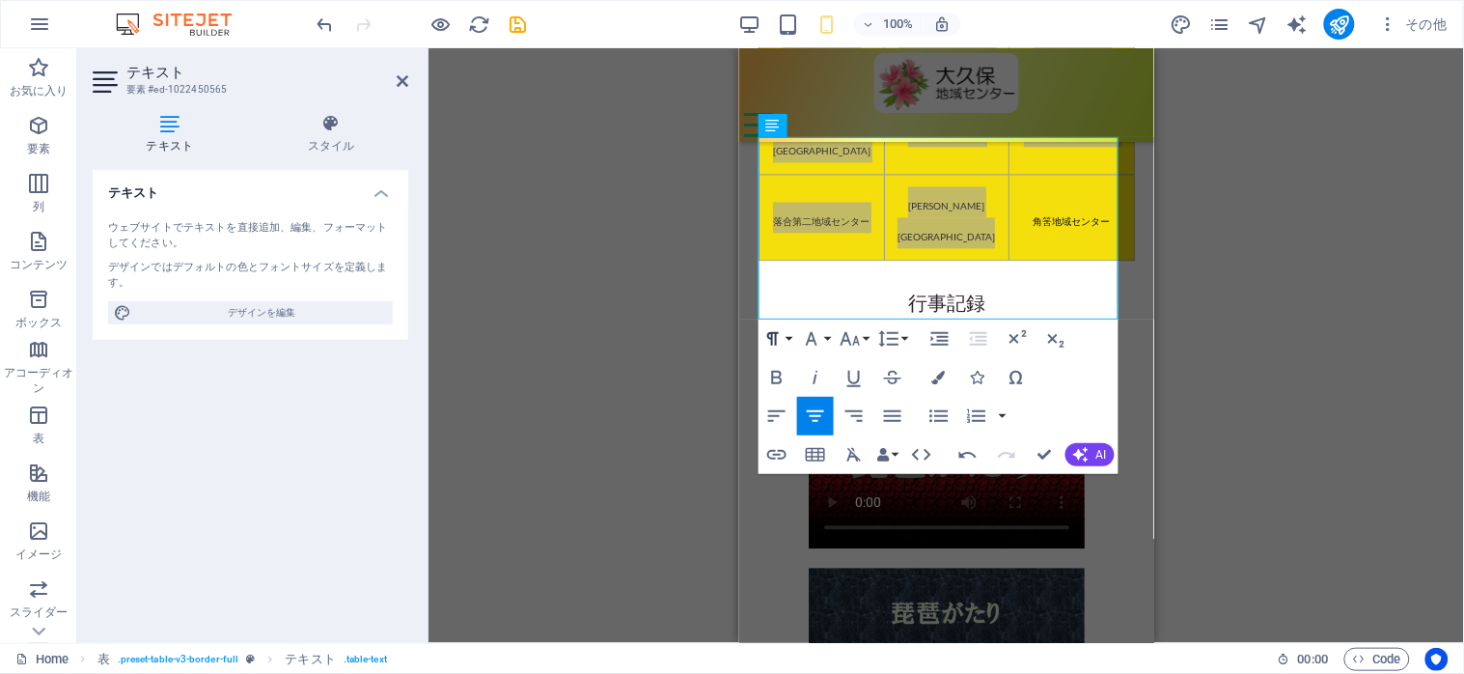
click at [786, 341] on button "Paragraph Format" at bounding box center [777, 338] width 37 height 39
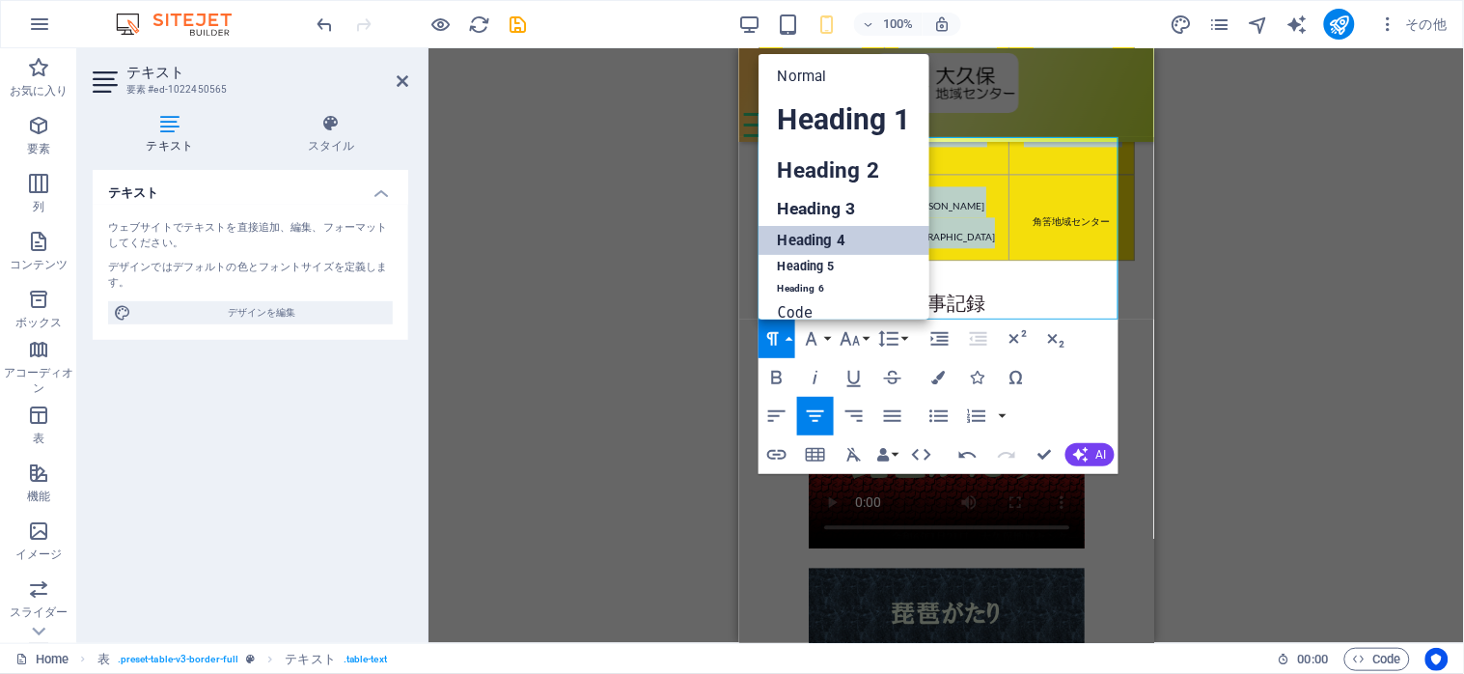
click at [801, 242] on link "Heading 4" at bounding box center [844, 240] width 171 height 29
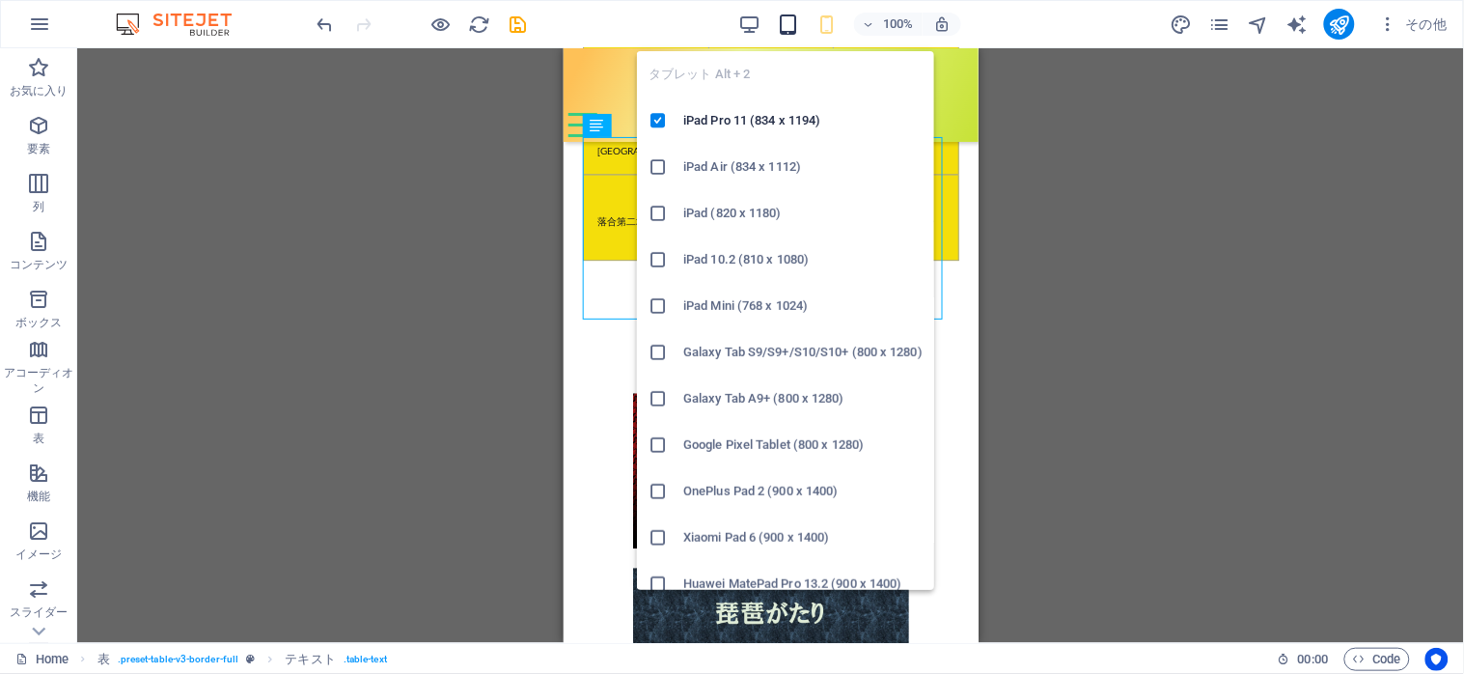
click at [791, 30] on icon "button" at bounding box center [789, 25] width 22 height 22
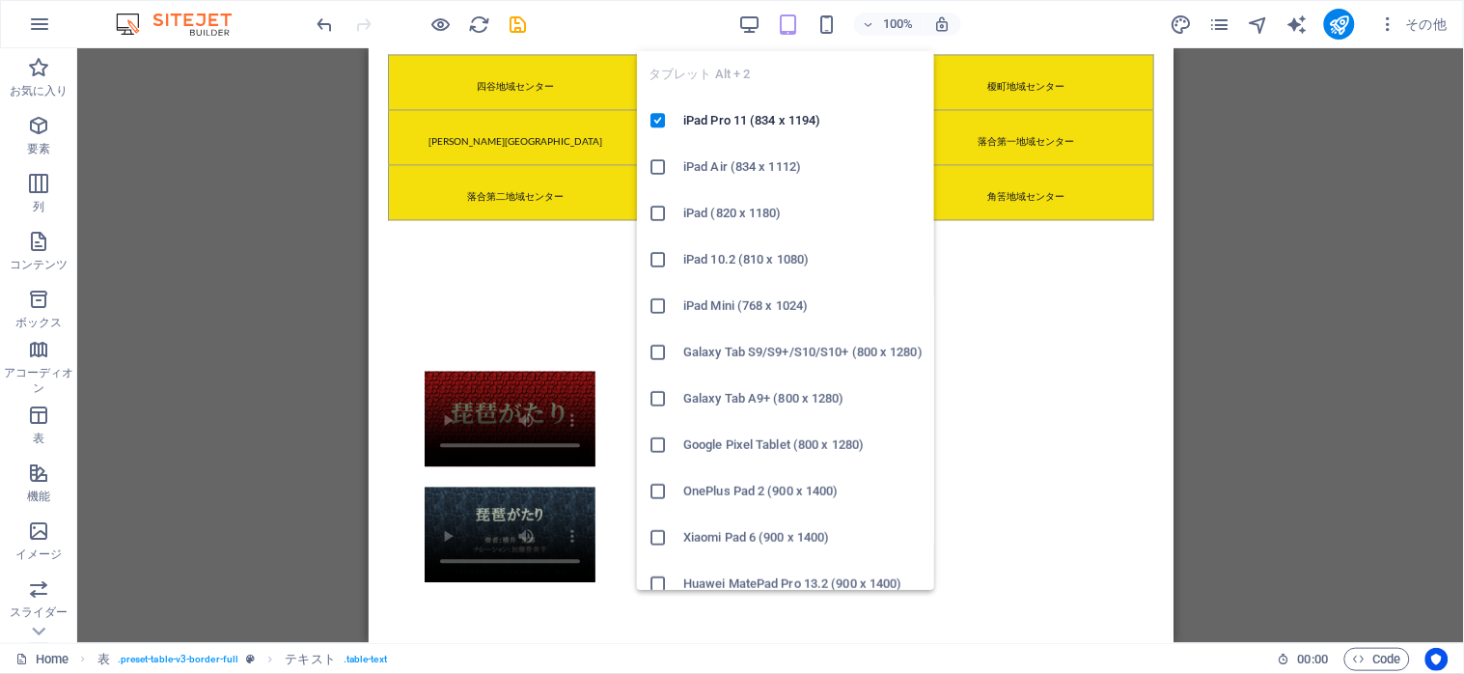
scroll to position [2870, 0]
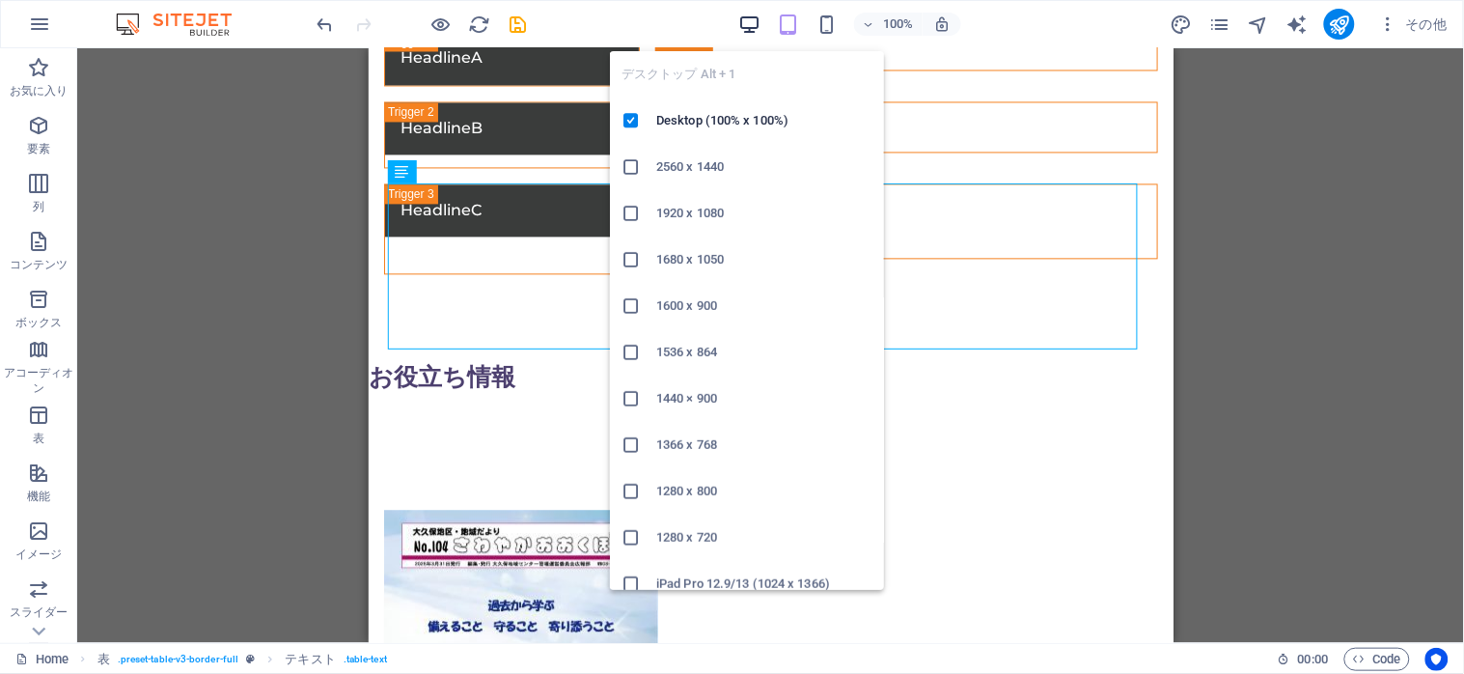
click at [747, 23] on icon "button" at bounding box center [750, 25] width 22 height 22
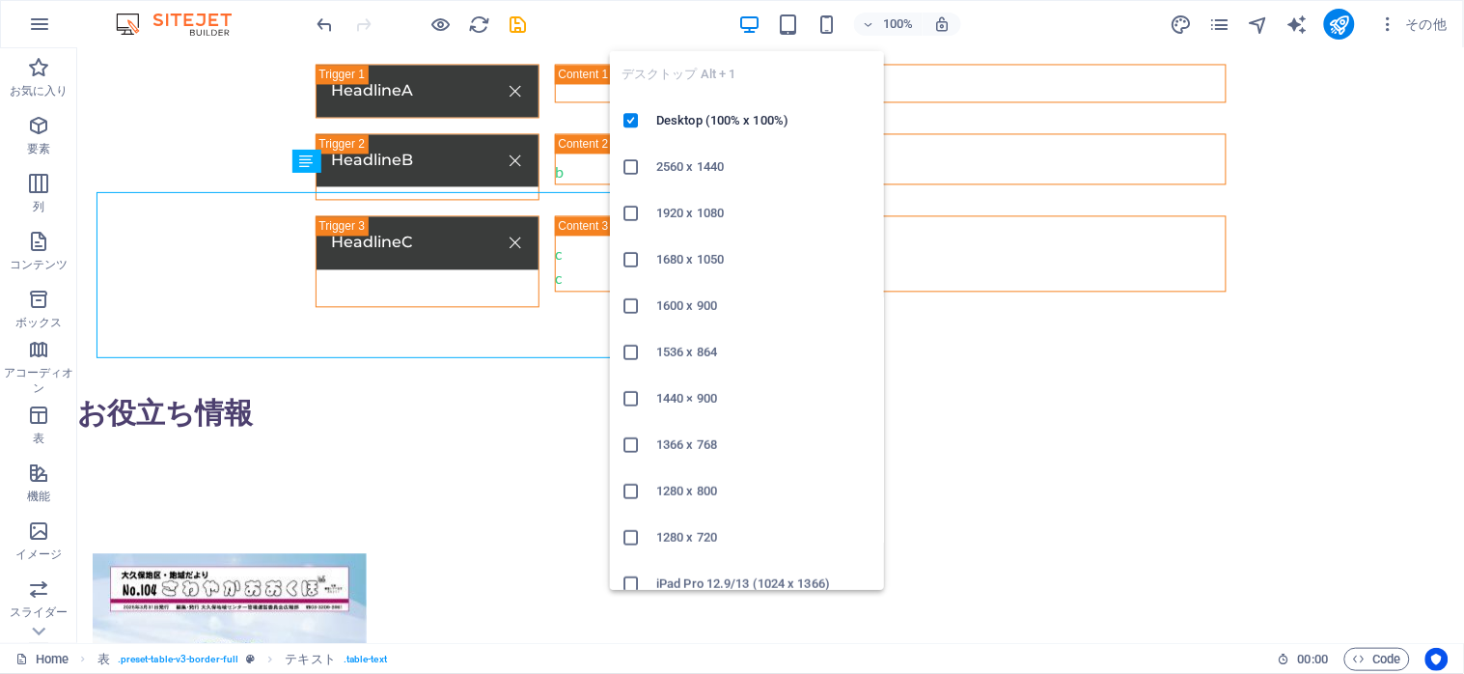
scroll to position [2861, 0]
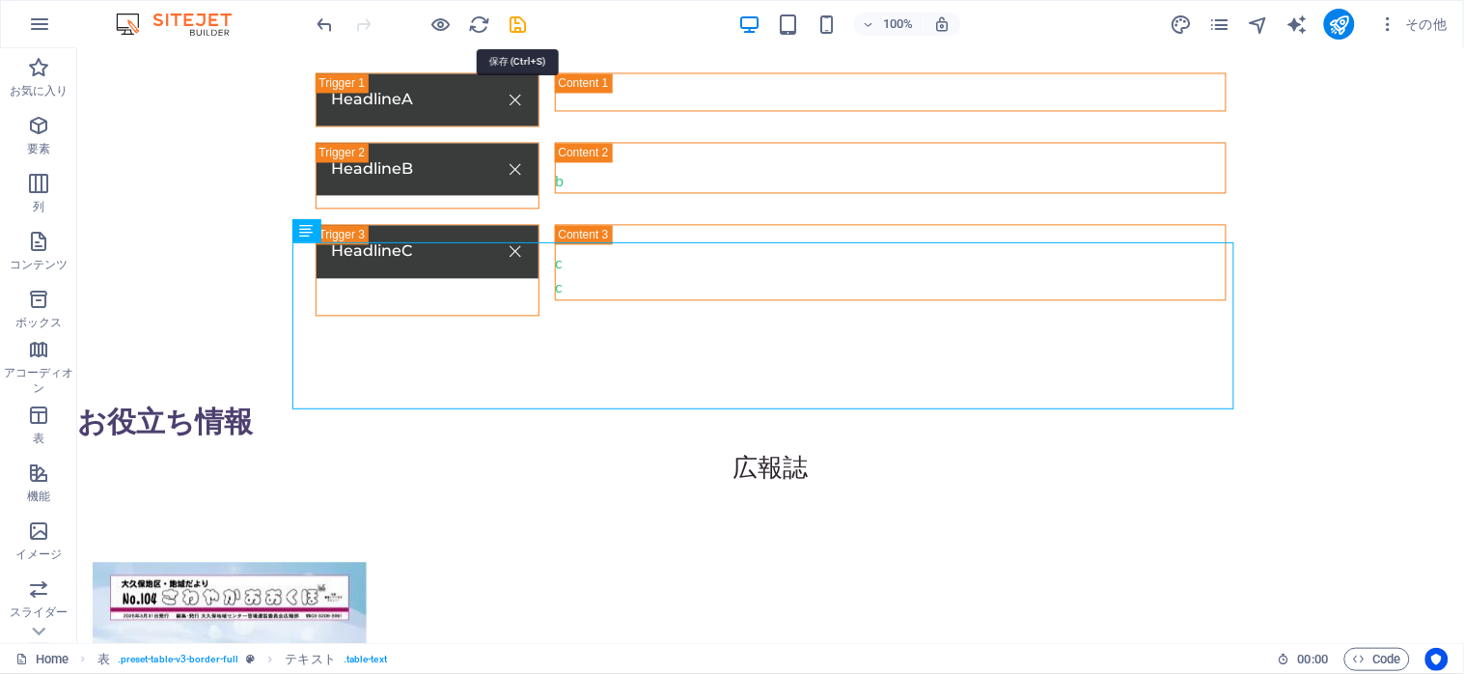
click at [517, 21] on icon "save" at bounding box center [519, 25] width 22 height 22
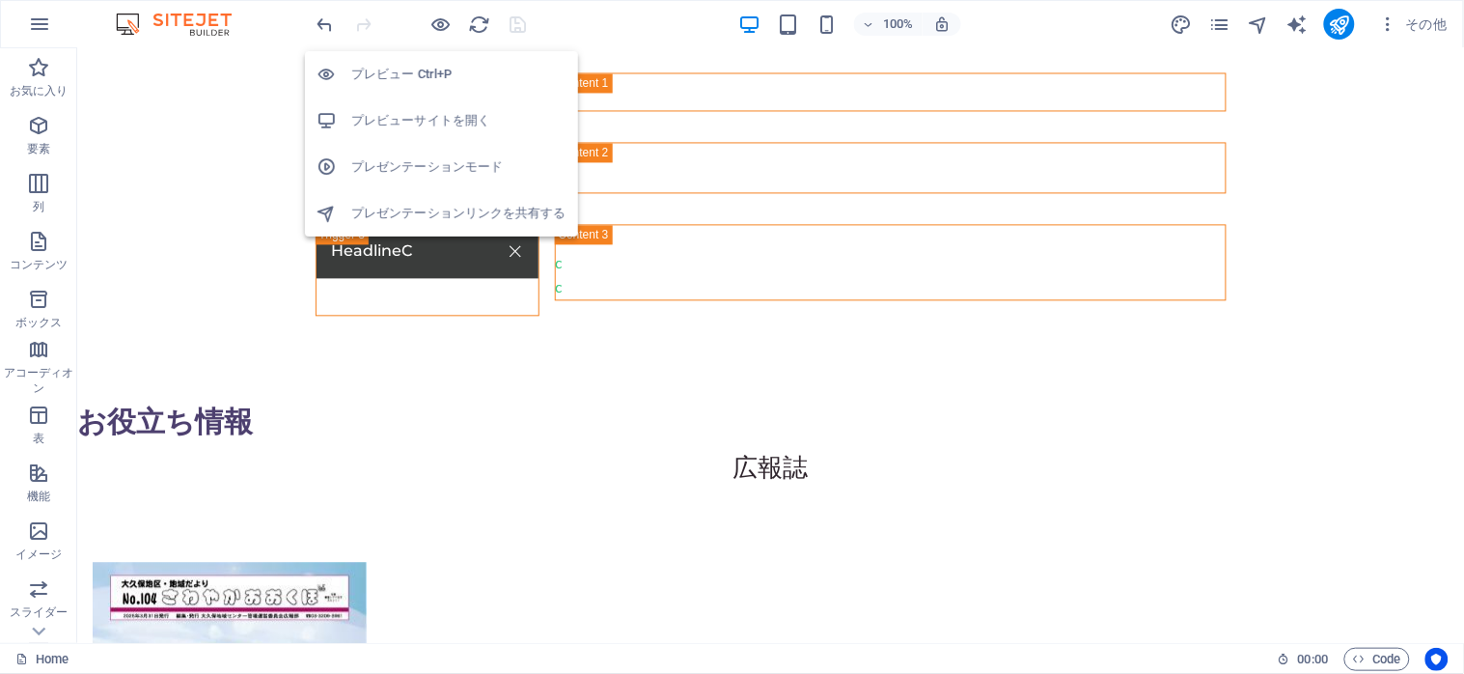
click at [411, 107] on li "プレビューサイトを開く" at bounding box center [441, 120] width 273 height 46
click at [431, 19] on icon "button" at bounding box center [441, 25] width 22 height 22
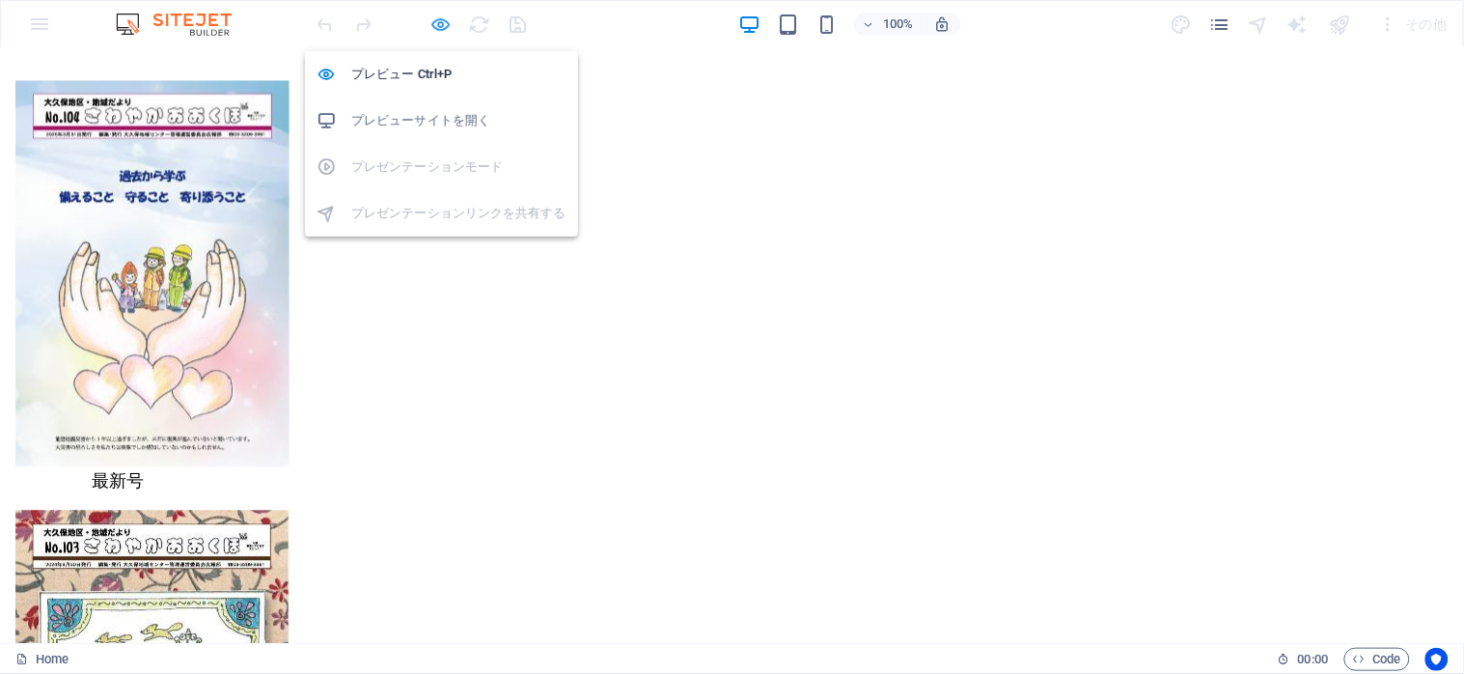
scroll to position [2369, 0]
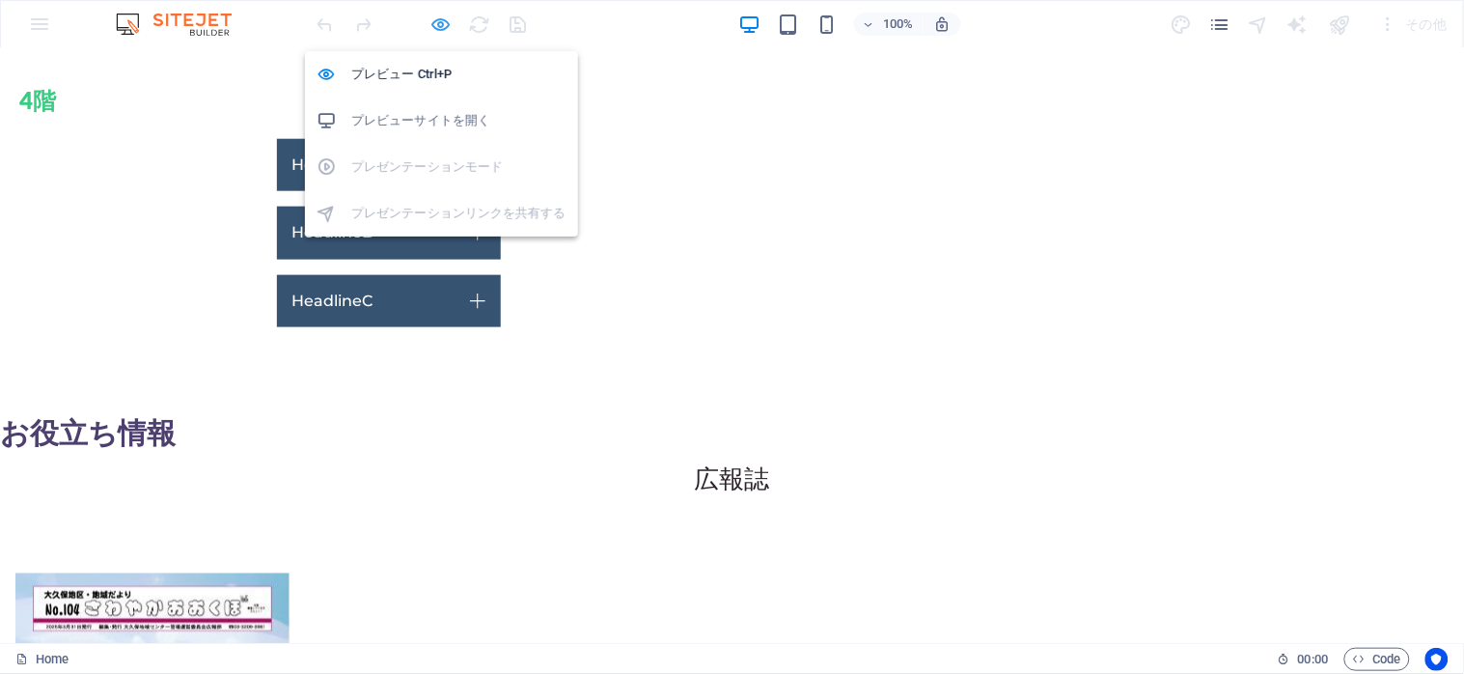
click at [436, 24] on icon "button" at bounding box center [441, 25] width 22 height 22
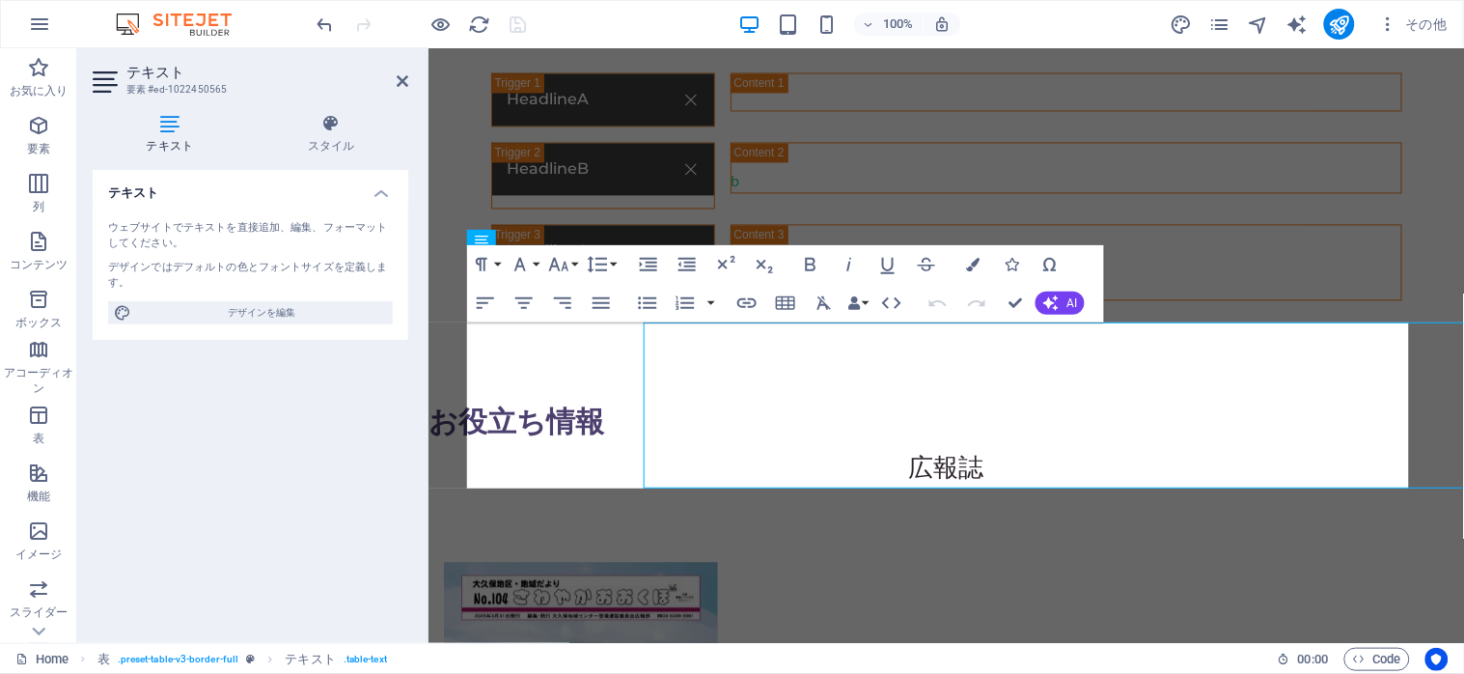
scroll to position [2782, 0]
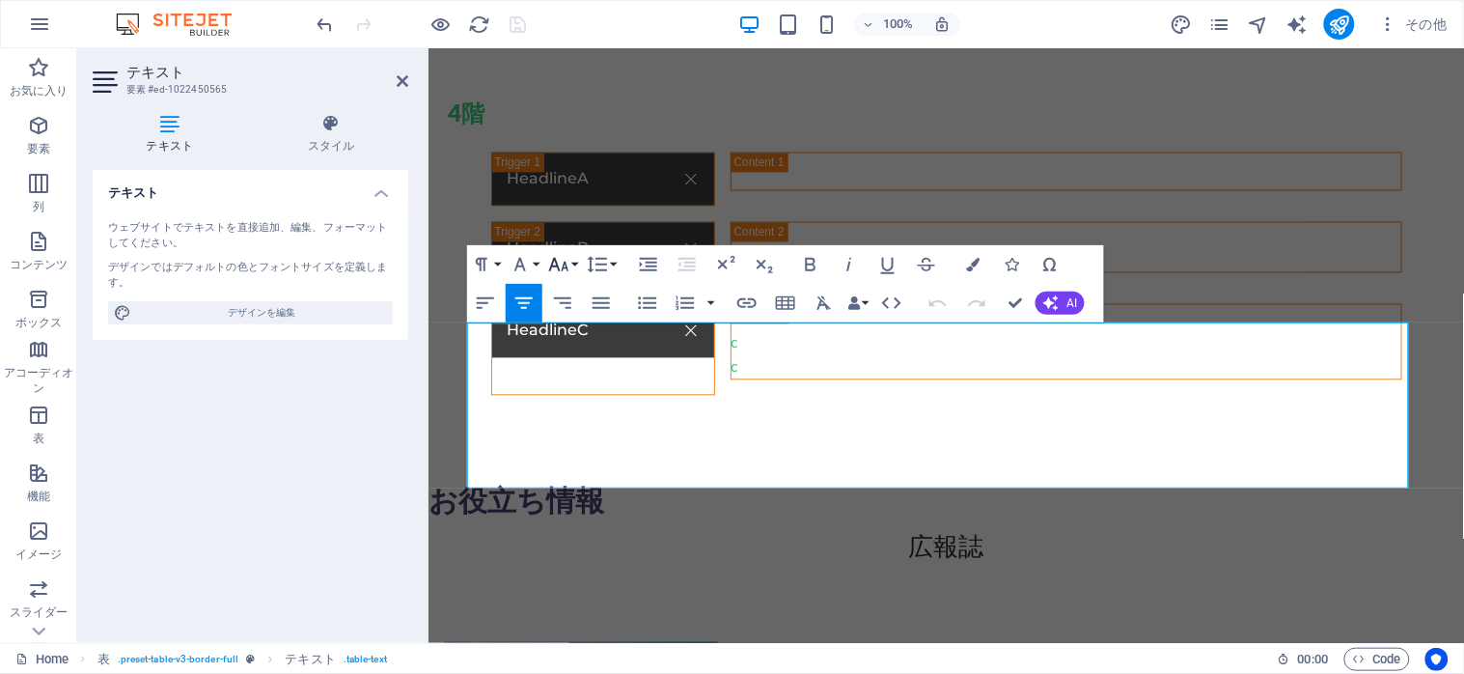
click at [569, 266] on icon "button" at bounding box center [558, 264] width 23 height 23
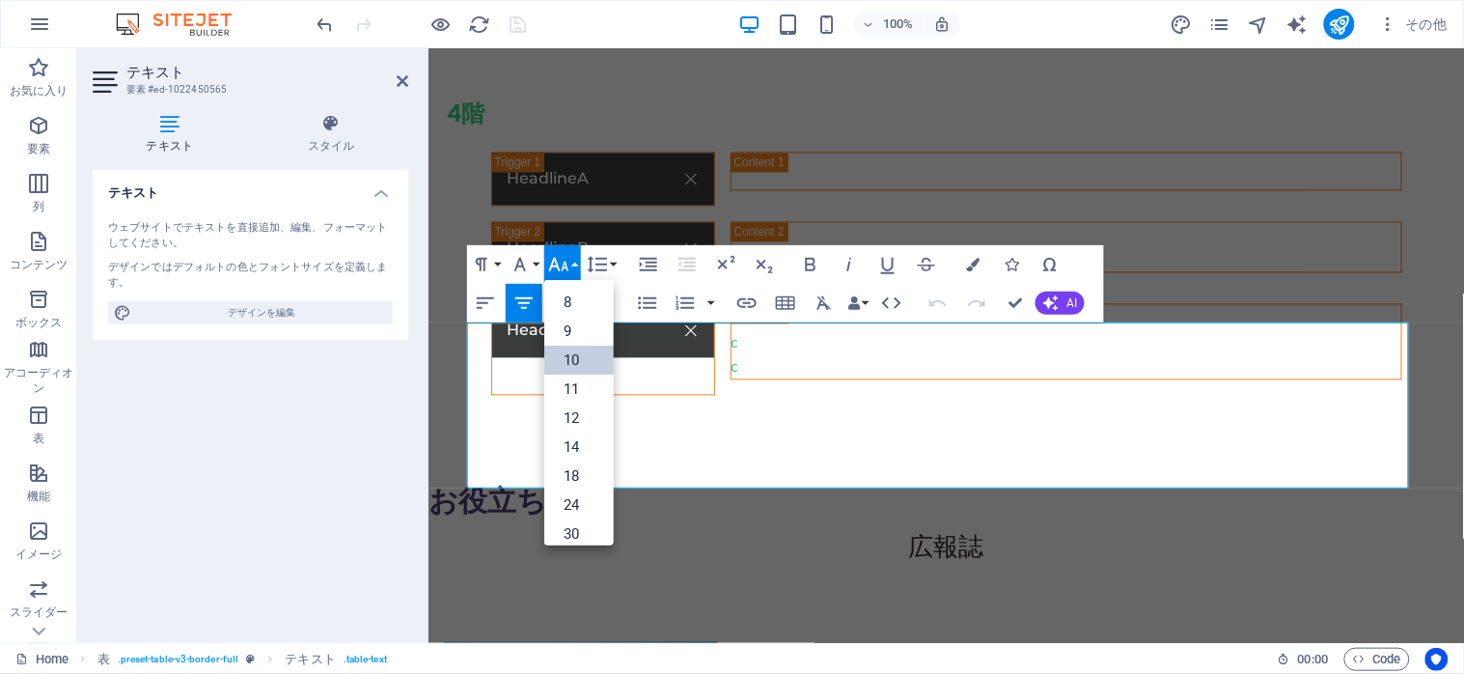
scroll to position [80, 0]
click at [566, 364] on link "14" at bounding box center [578, 366] width 69 height 29
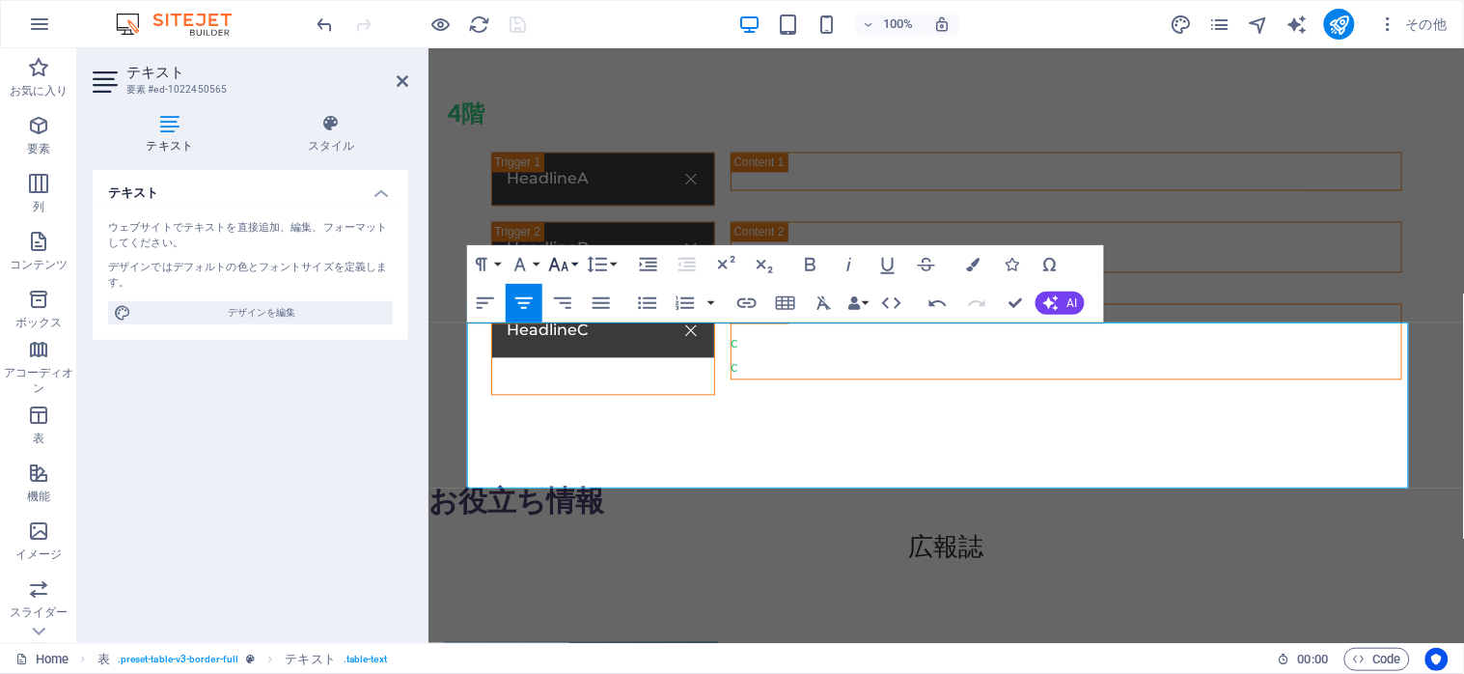
click at [571, 265] on button "Font Size" at bounding box center [562, 264] width 37 height 39
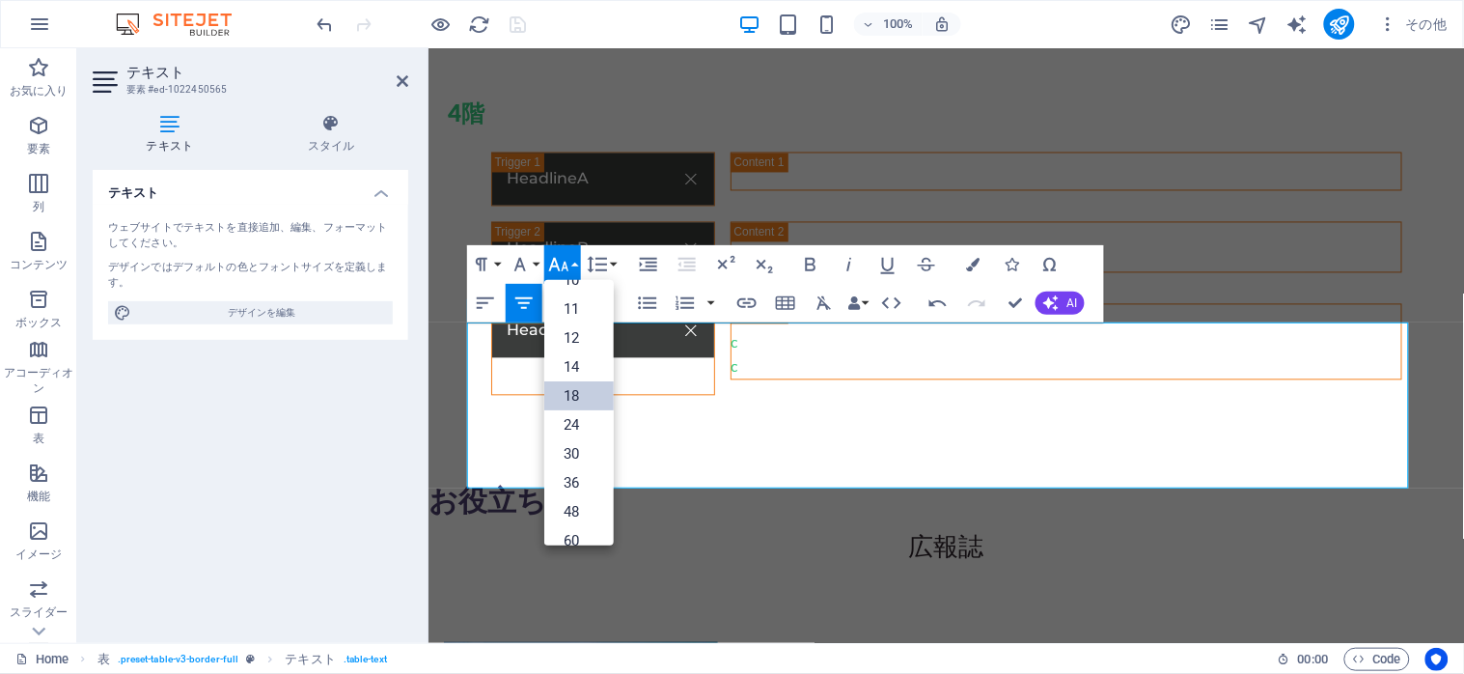
click at [566, 402] on link "18" at bounding box center [578, 395] width 69 height 29
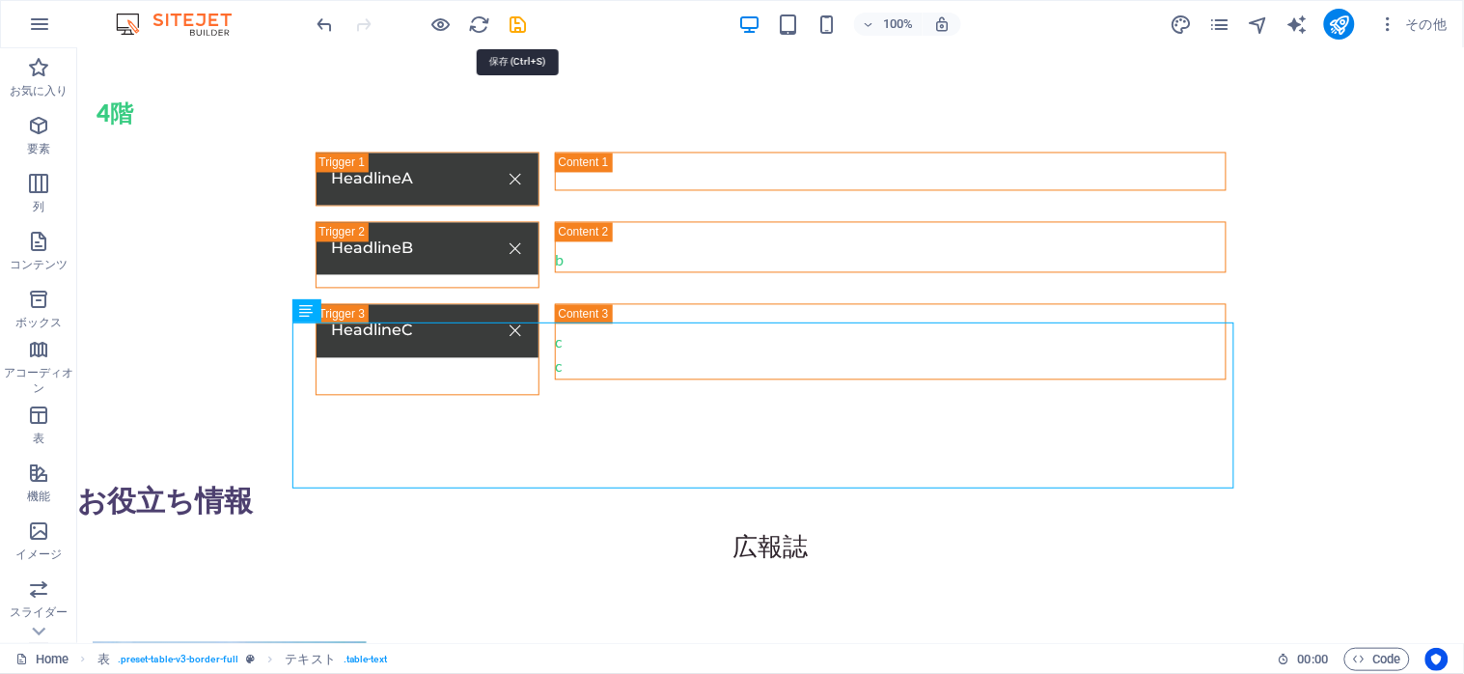
click at [516, 25] on icon "save" at bounding box center [519, 25] width 22 height 22
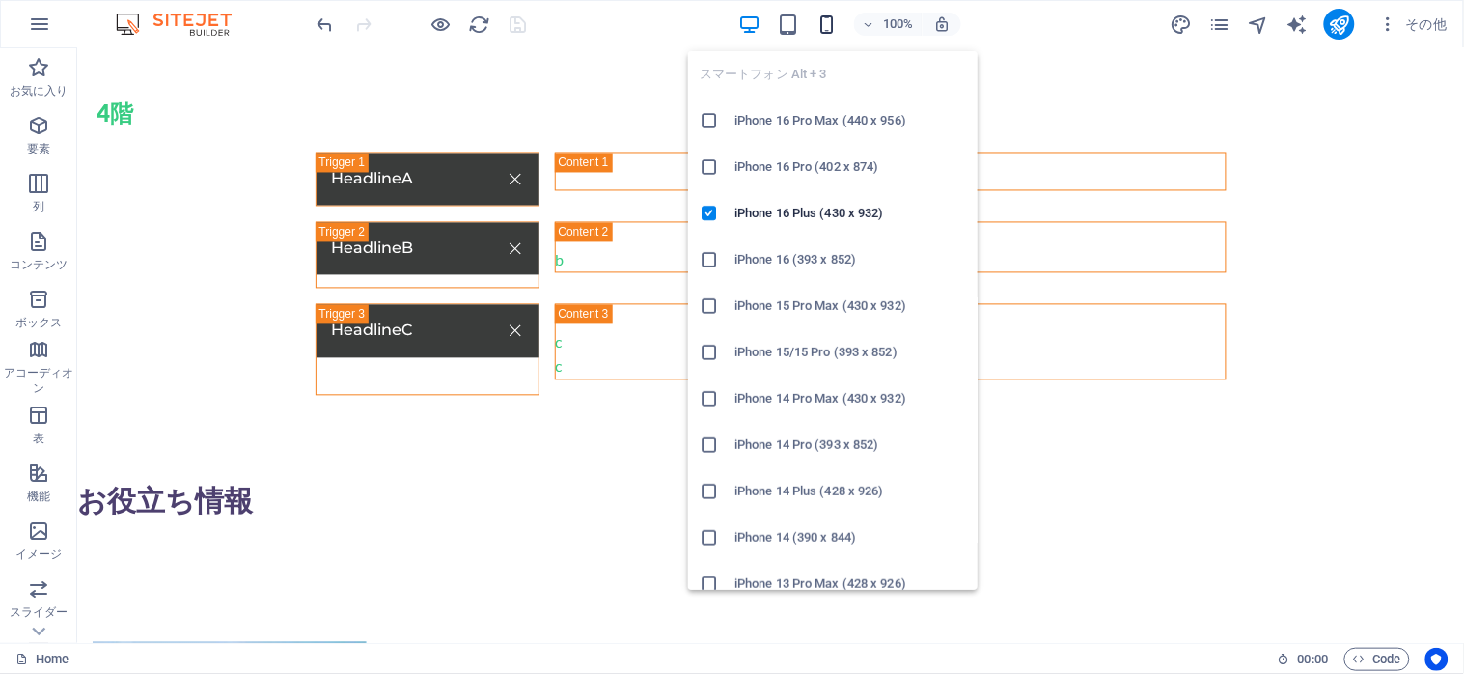
click at [822, 17] on icon "button" at bounding box center [827, 25] width 22 height 22
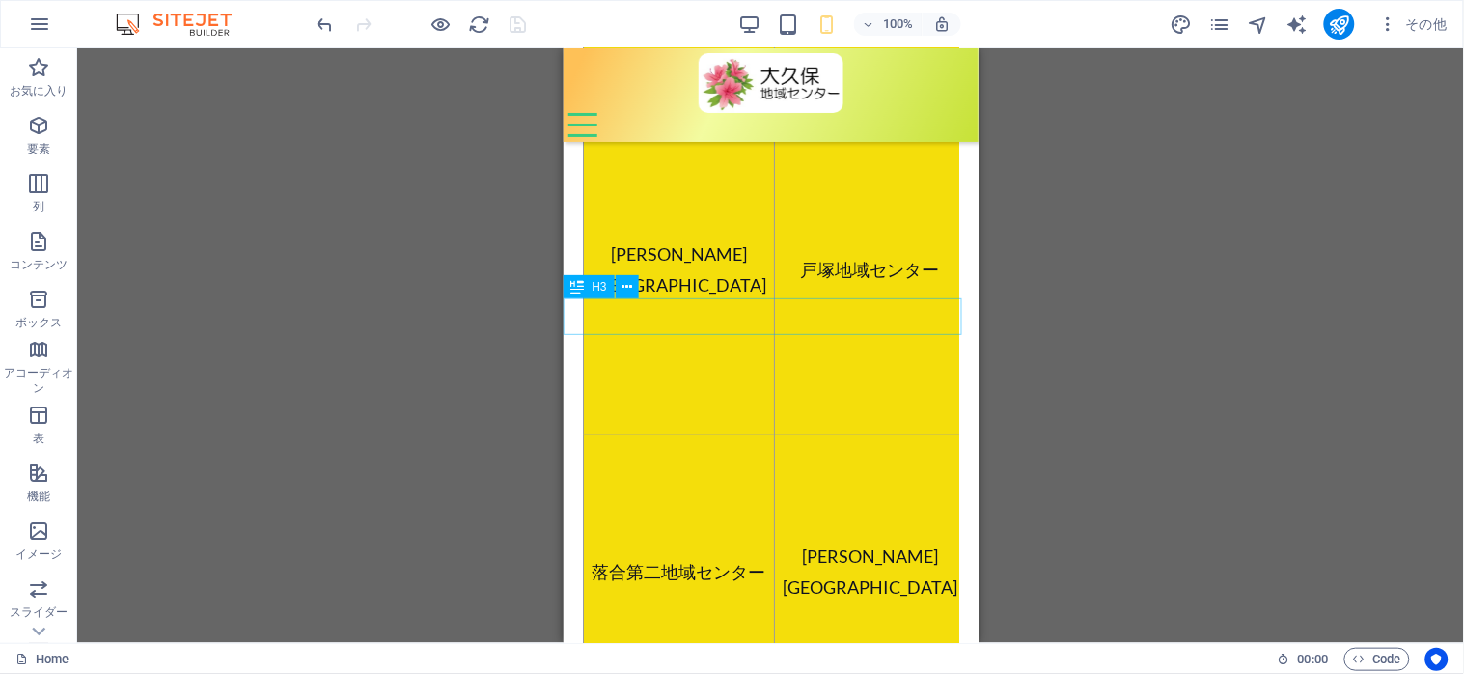
scroll to position [4712, 0]
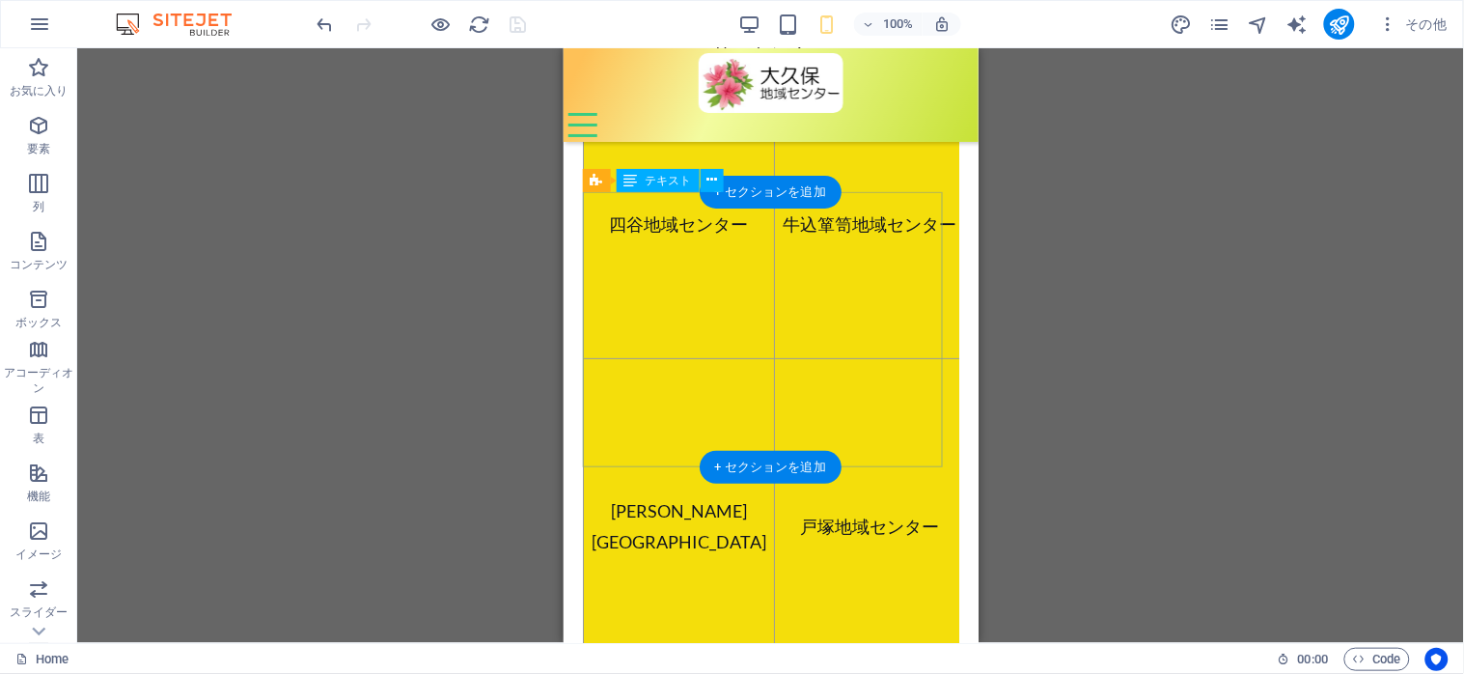
click at [640, 246] on div "[GEOGRAPHIC_DATA] [GEOGRAPHIC_DATA] [GEOGRAPHIC_DATA] [PERSON_NAME][GEOGRAPHIC_…" at bounding box center [770, 525] width 376 height 876
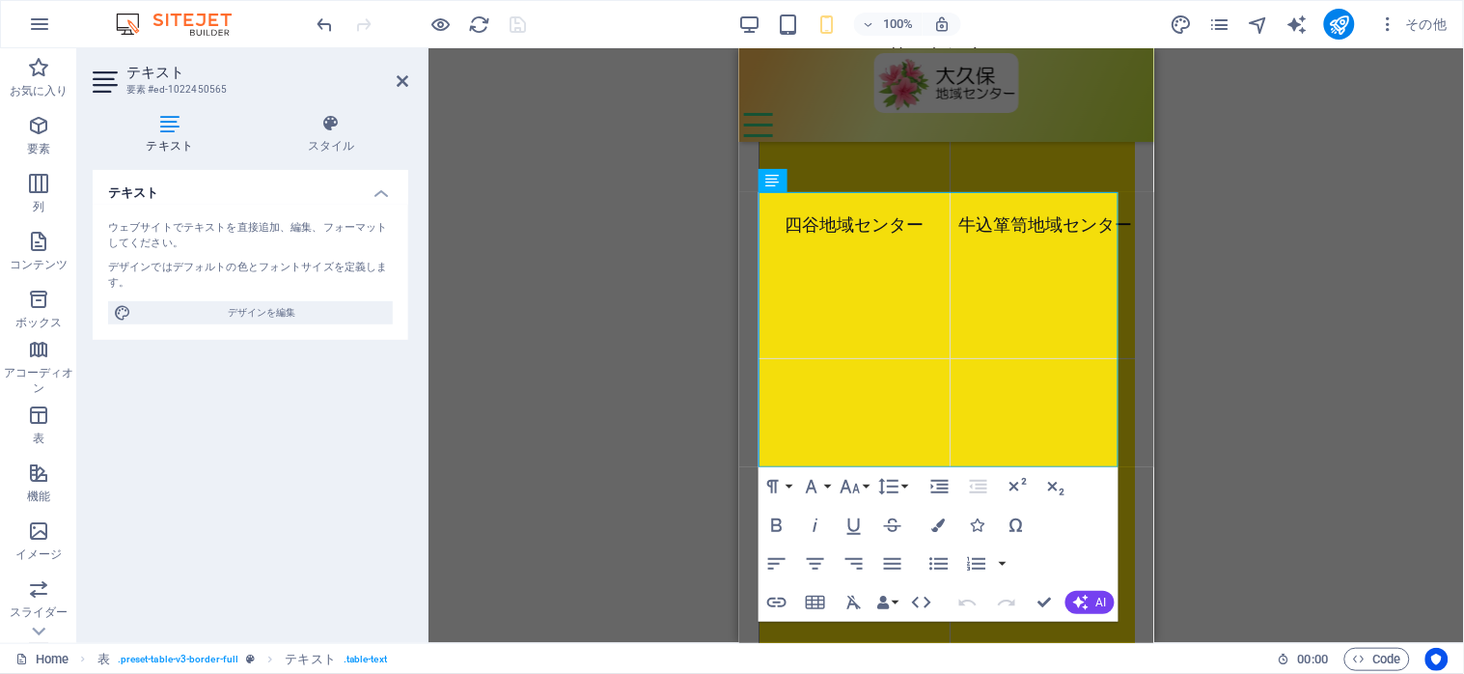
click at [162, 128] on icon at bounding box center [170, 123] width 154 height 19
click at [326, 128] on icon at bounding box center [332, 123] width 154 height 19
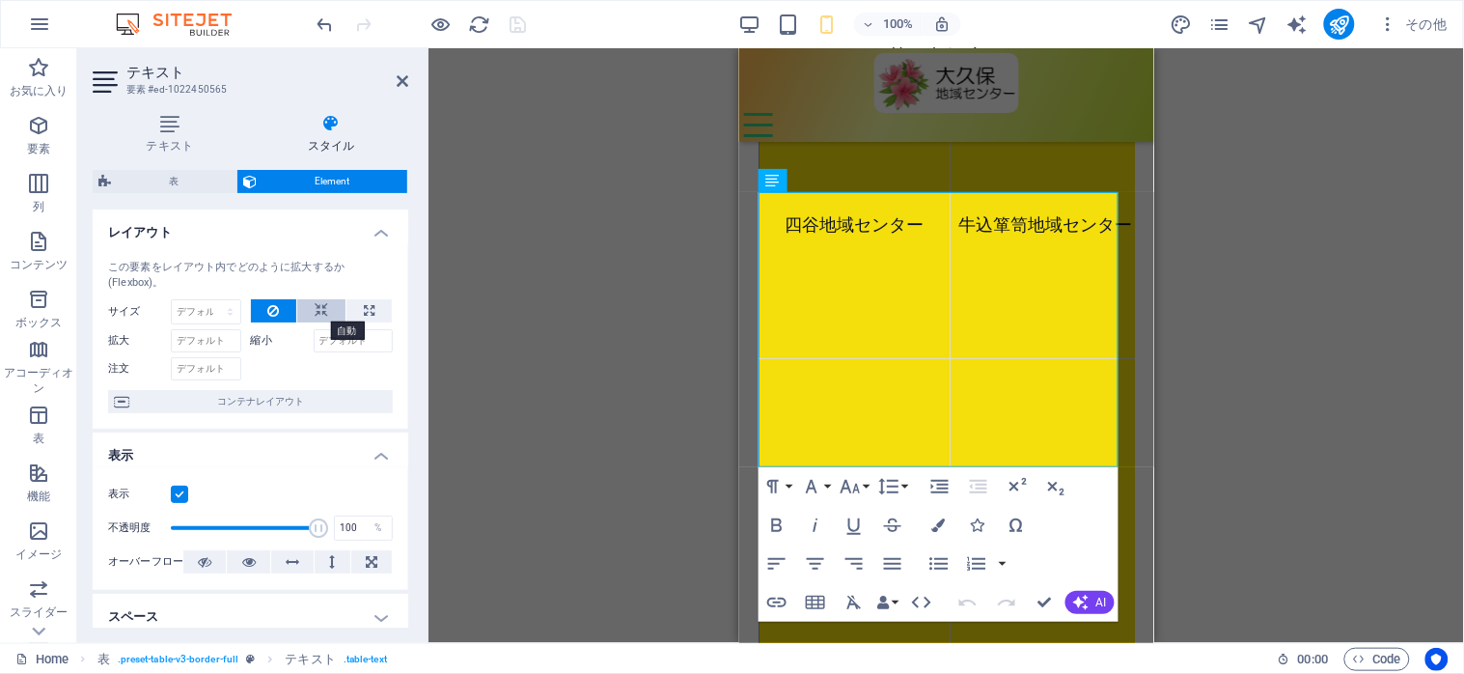
click at [318, 315] on icon at bounding box center [322, 310] width 14 height 23
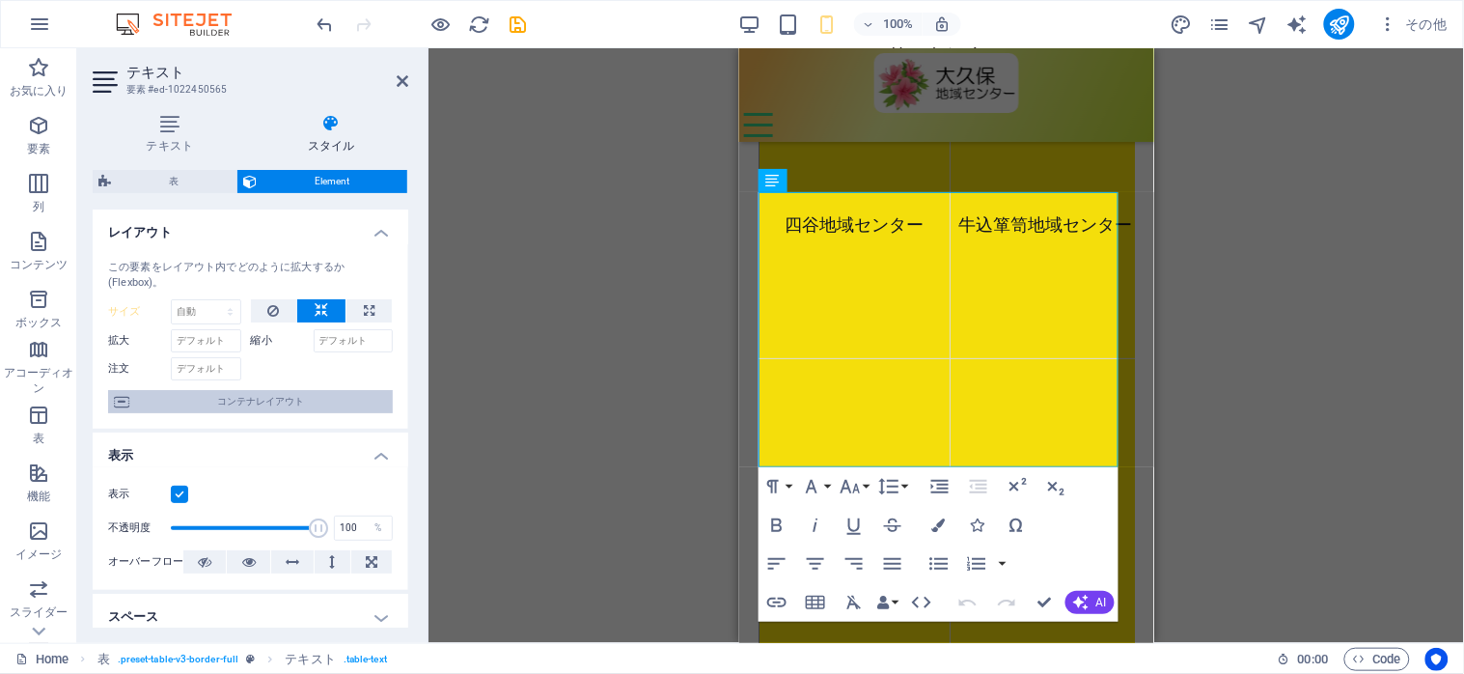
click at [301, 396] on span "コンテナレイアウト" at bounding box center [261, 401] width 252 height 23
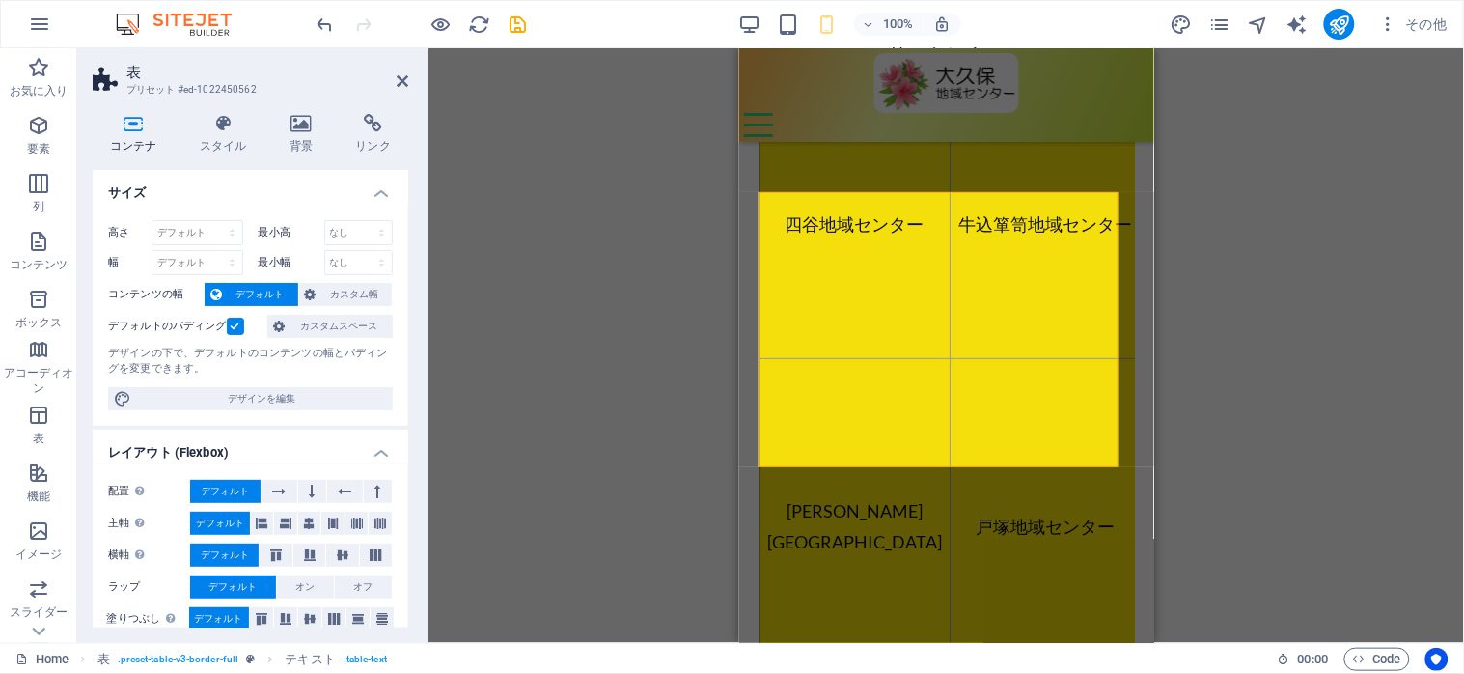
click at [229, 325] on label at bounding box center [235, 325] width 17 height 17
click at [0, 0] on input "デフォルトのパディング" at bounding box center [0, 0] width 0 height 0
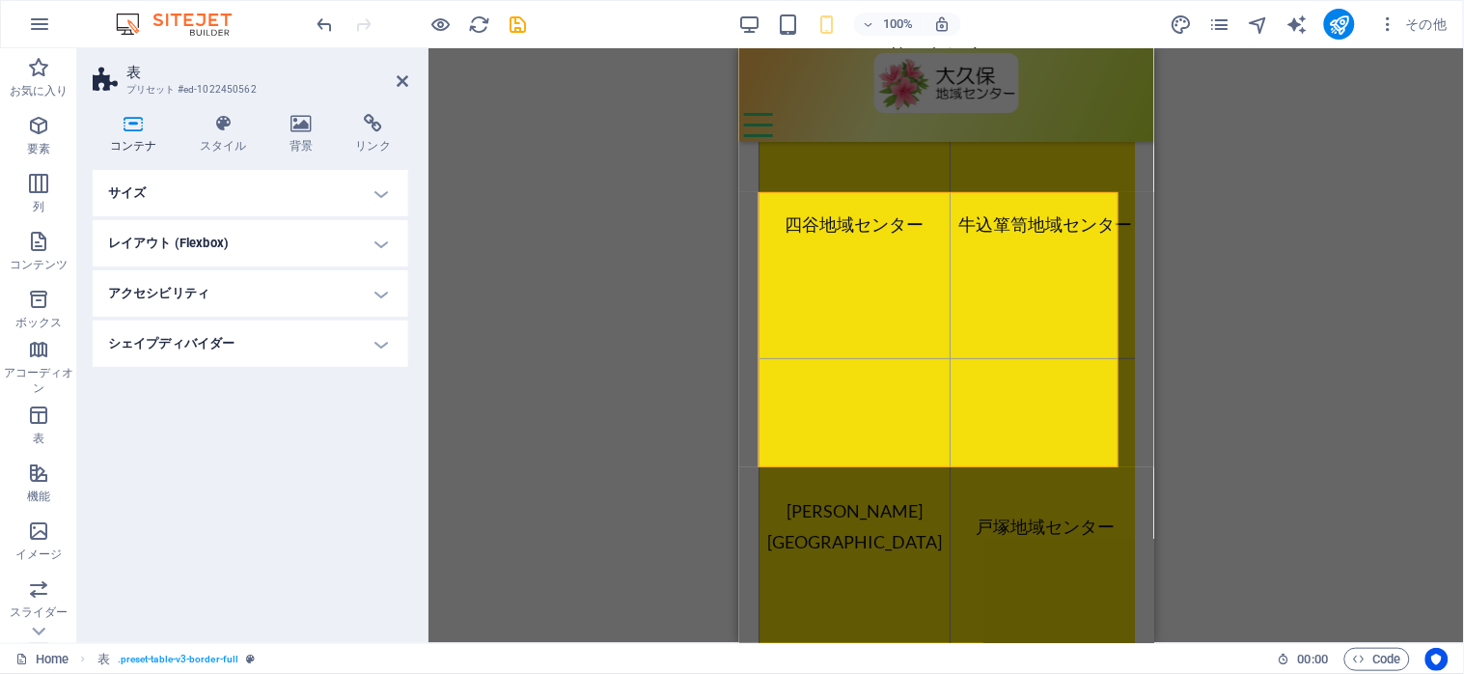
click at [229, 325] on h4 "シェイプディバイダー" at bounding box center [251, 343] width 316 height 46
click at [381, 340] on h4 "シェイプディバイダー" at bounding box center [251, 337] width 316 height 35
click at [383, 242] on h4 "レイアウト (Flexbox)" at bounding box center [251, 243] width 316 height 46
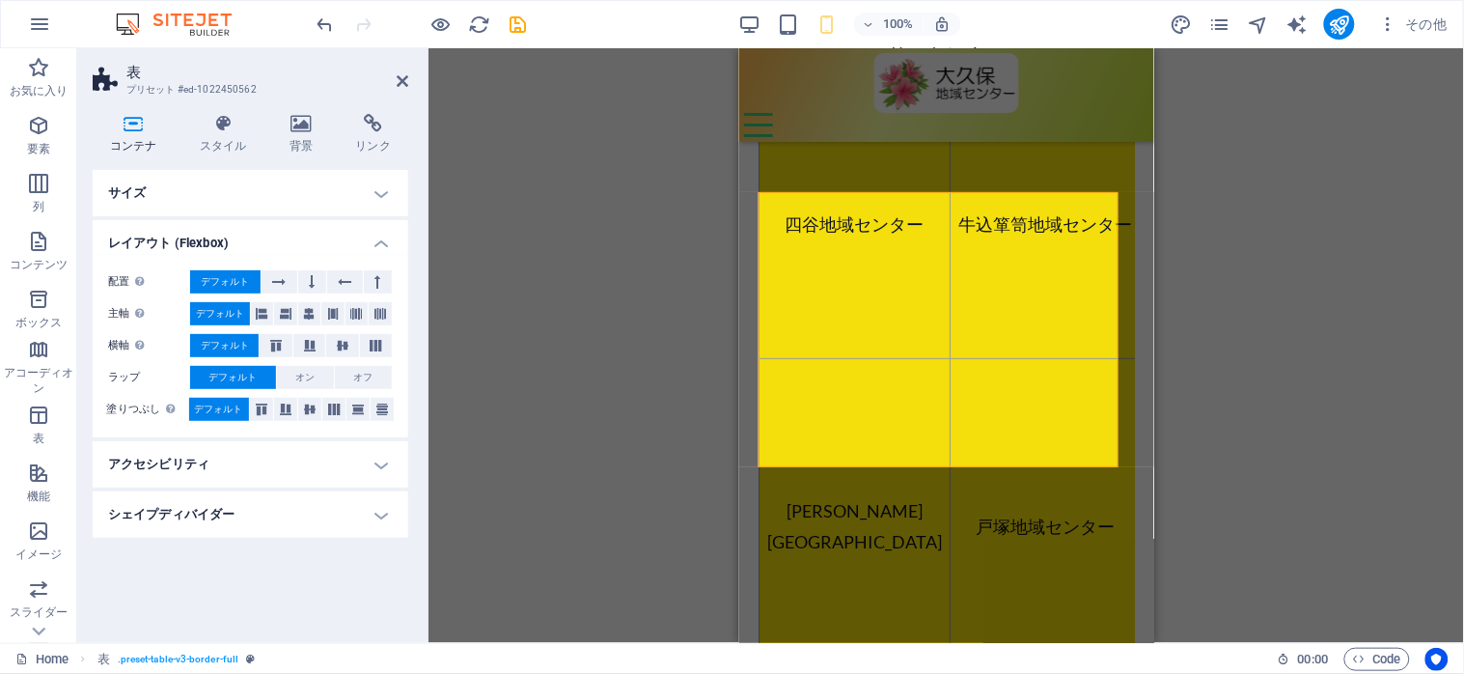
click at [374, 191] on h4 "サイズ" at bounding box center [251, 193] width 316 height 46
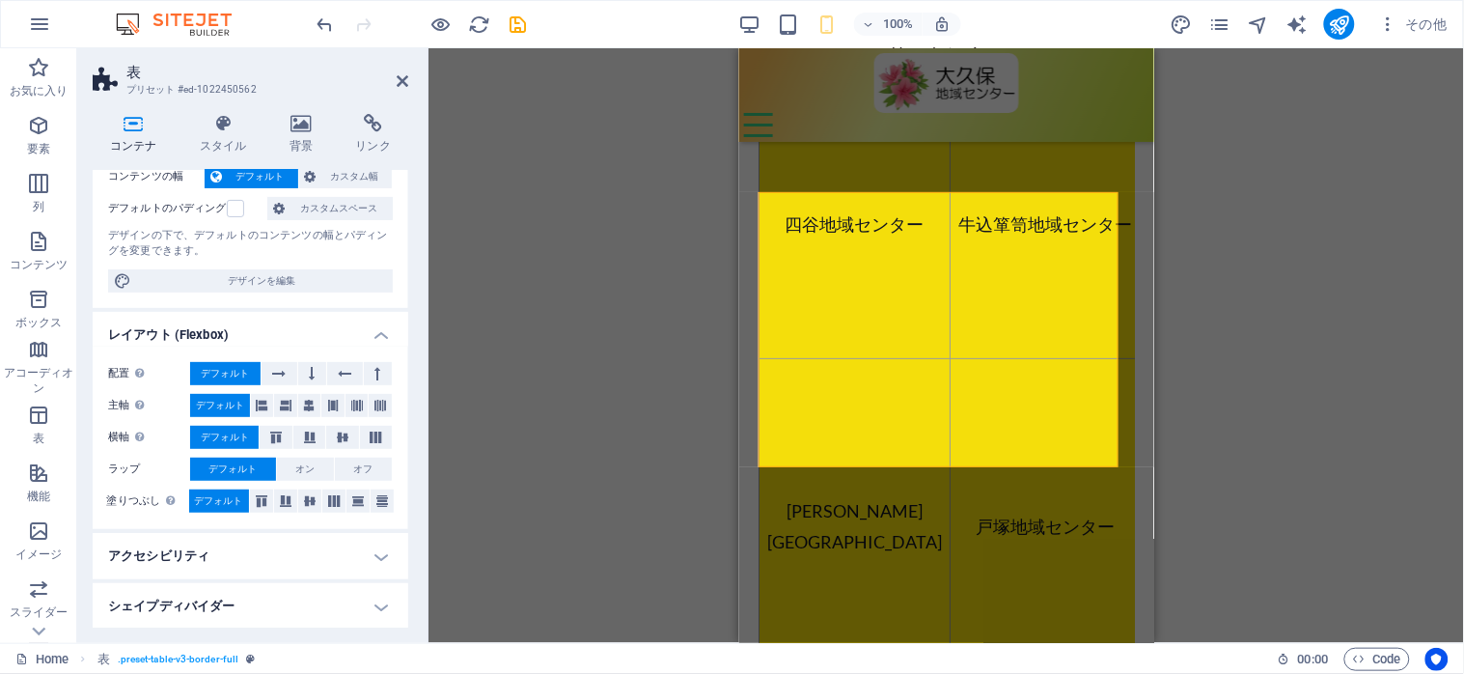
scroll to position [0, 0]
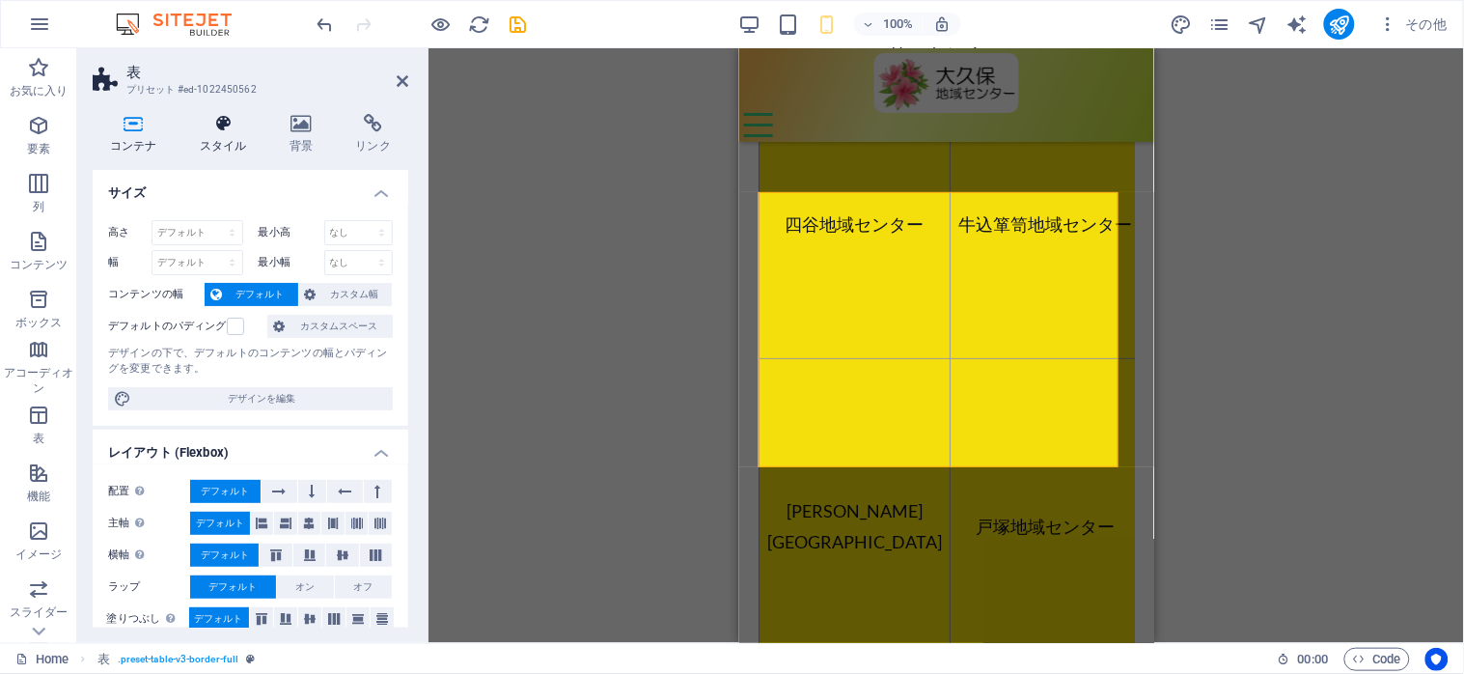
click at [219, 126] on icon at bounding box center [223, 123] width 82 height 19
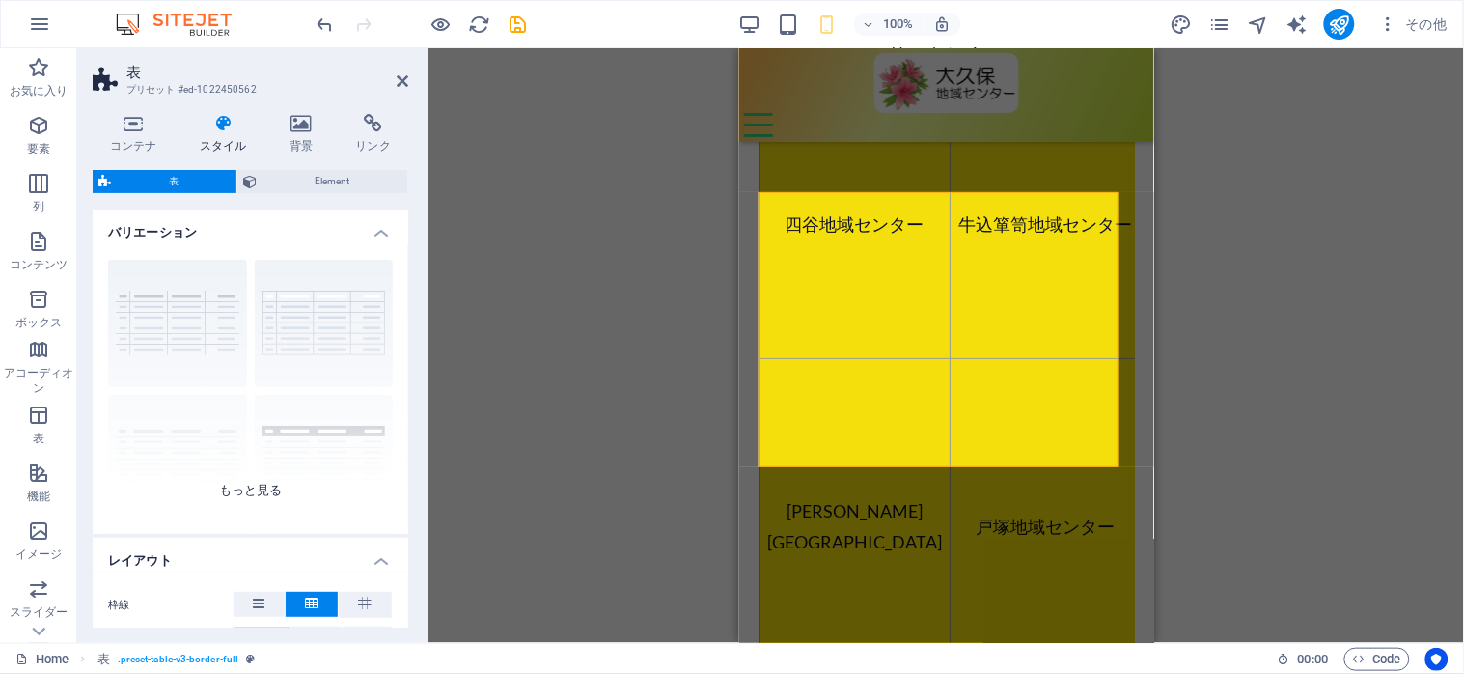
scroll to position [372, 0]
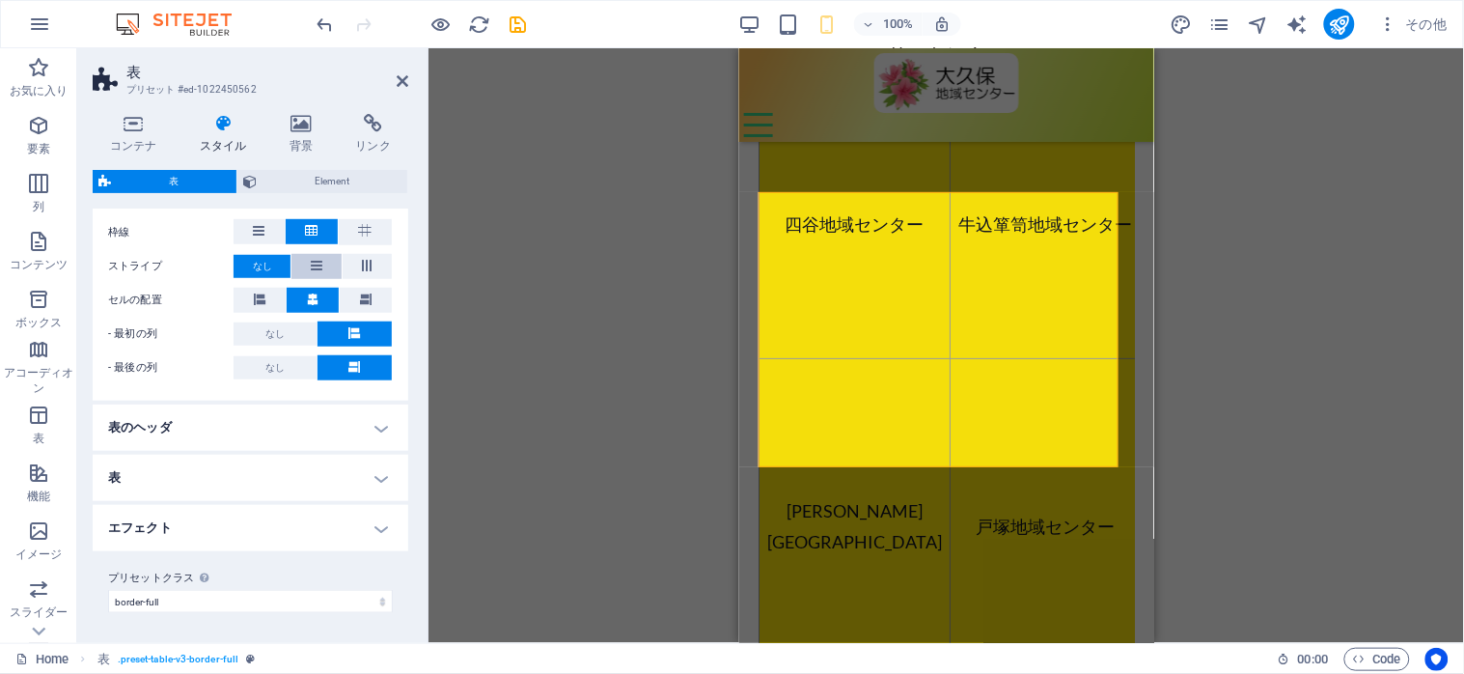
click at [312, 263] on icon at bounding box center [317, 265] width 12 height 23
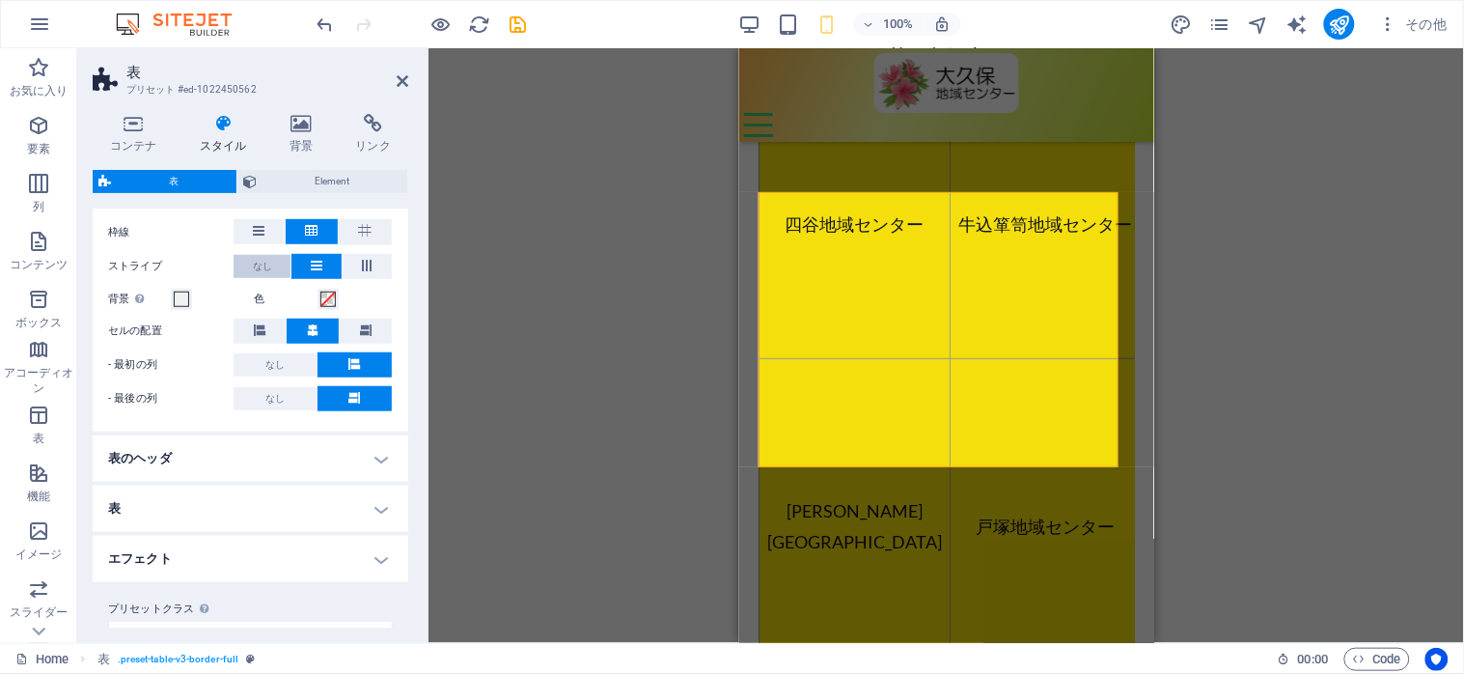
click at [253, 262] on span "なし" at bounding box center [262, 266] width 19 height 23
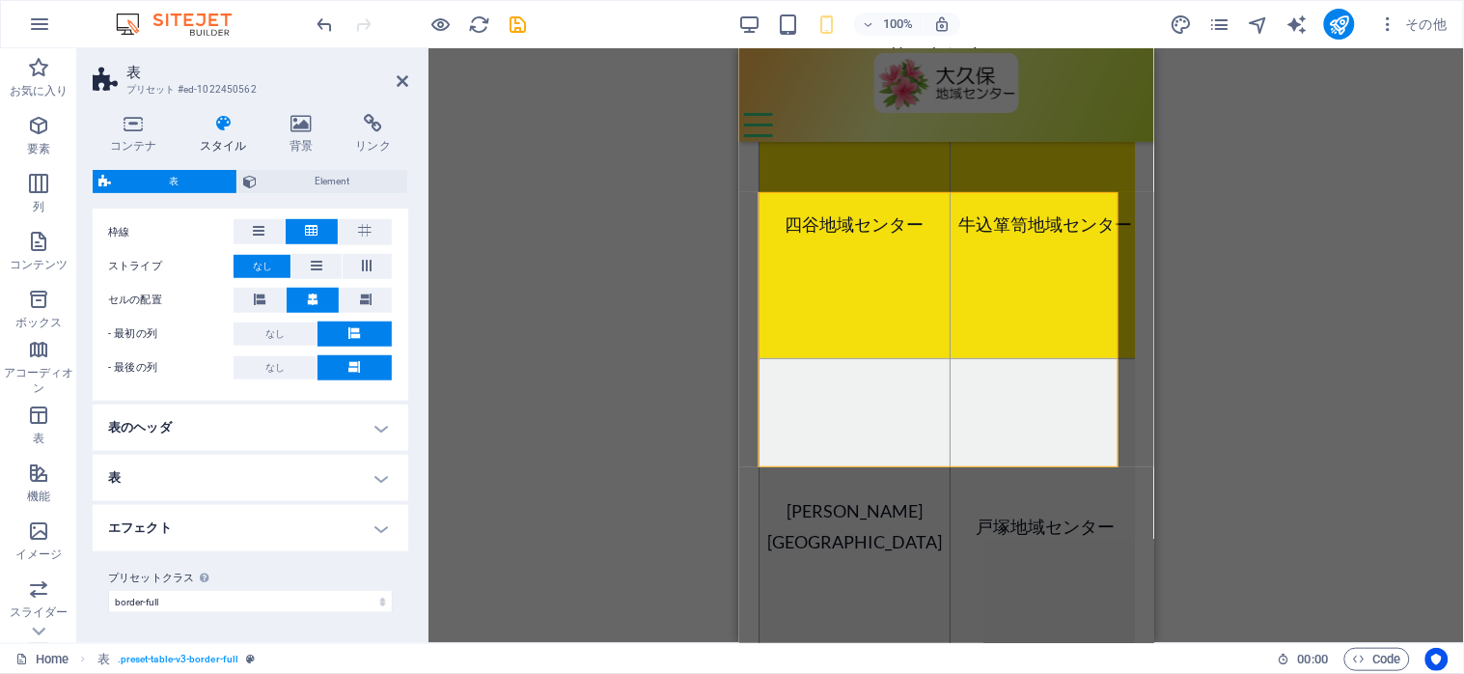
click at [253, 257] on span "なし" at bounding box center [262, 266] width 19 height 23
click at [378, 427] on h4 "表のヘッダ" at bounding box center [251, 427] width 316 height 46
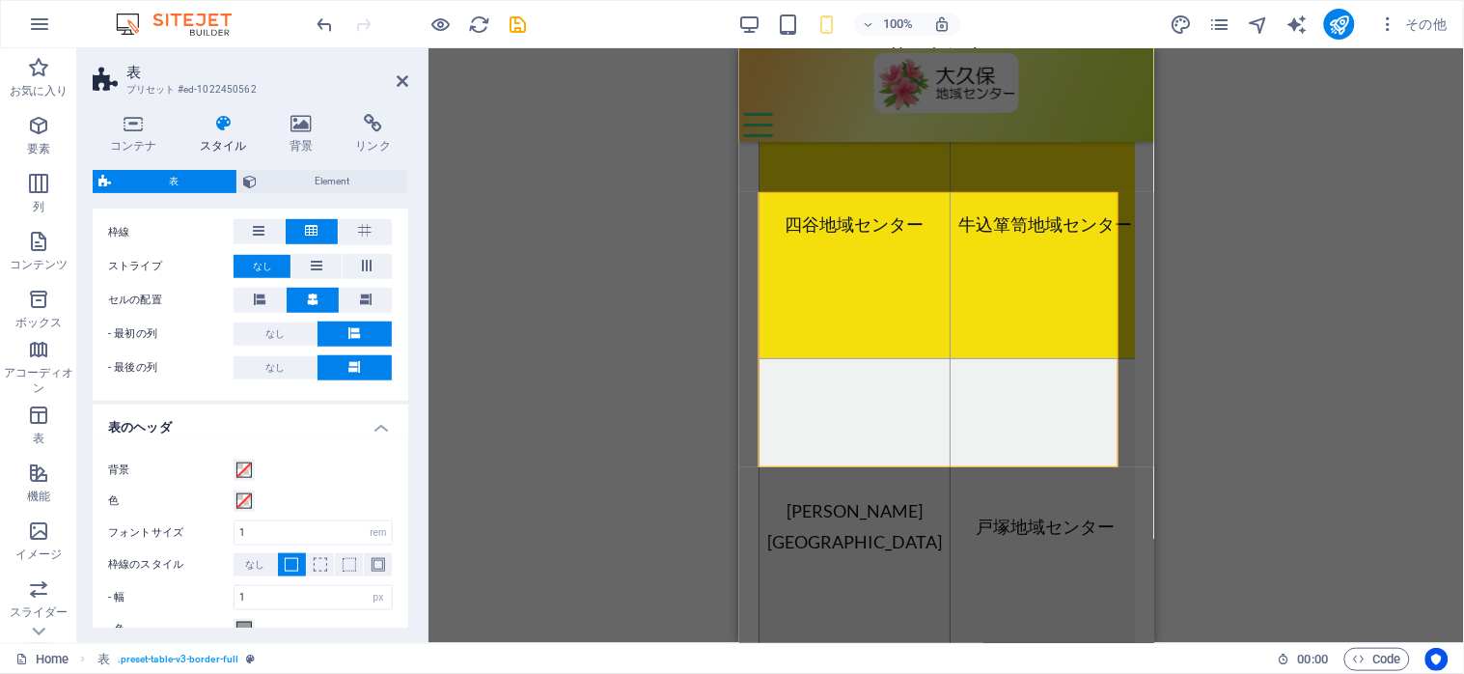
click at [378, 427] on h4 "表のヘッダ" at bounding box center [251, 421] width 316 height 35
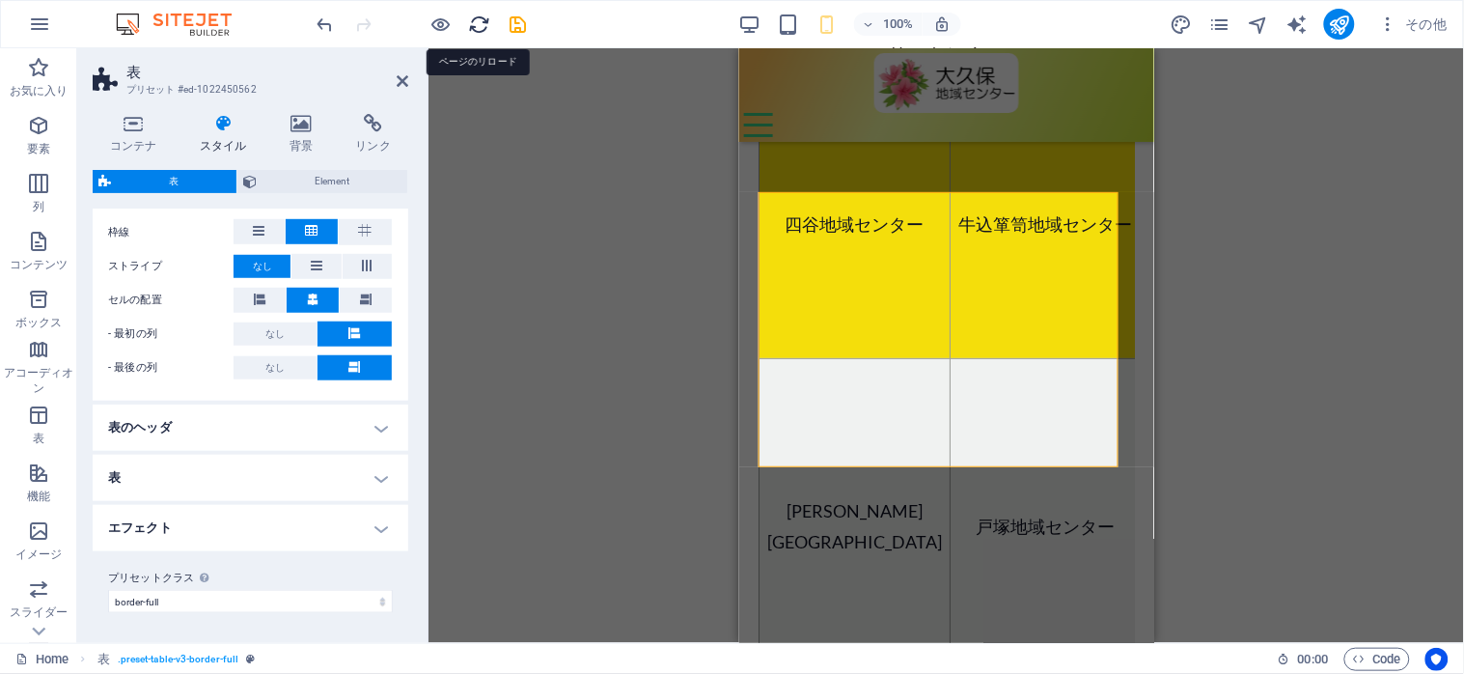
drag, startPoint x: 474, startPoint y: 25, endPoint x: 137, endPoint y: 73, distance: 340.2
click at [474, 25] on icon "reload" at bounding box center [480, 25] width 22 height 22
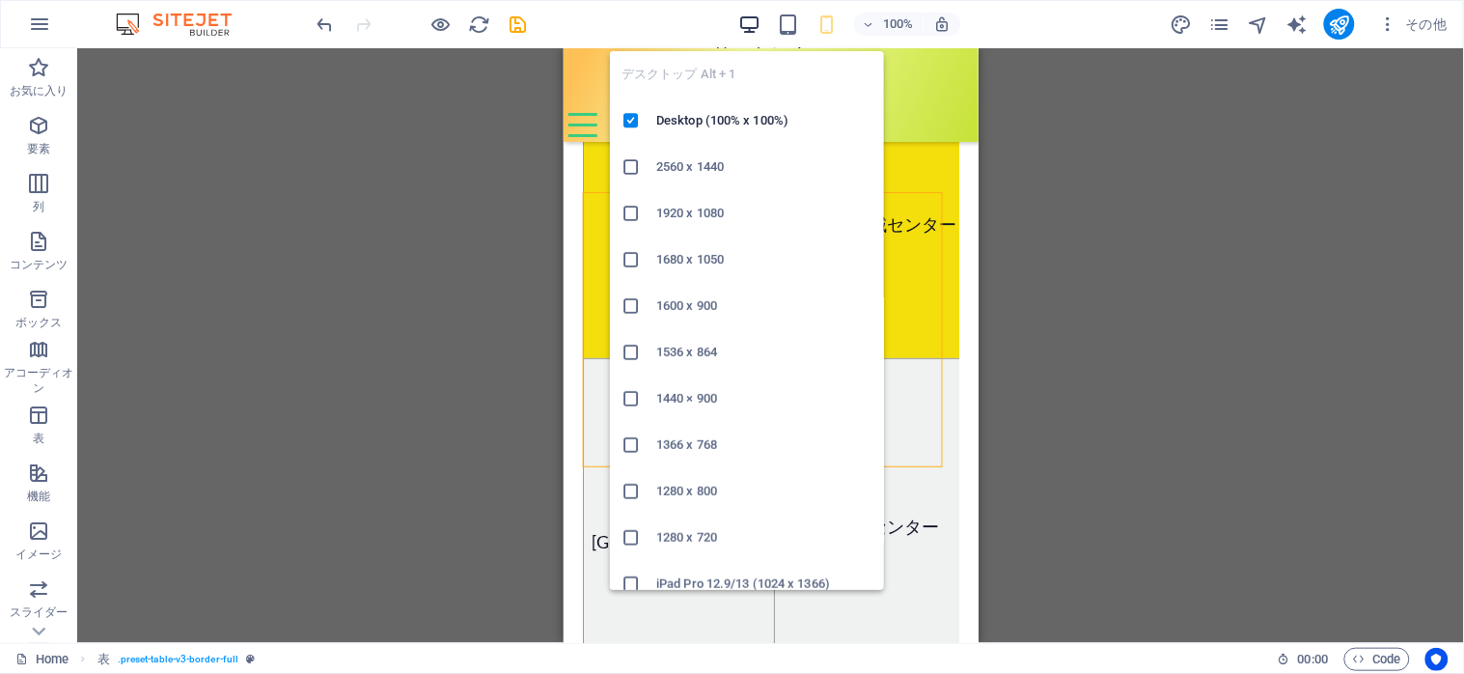
click at [750, 17] on icon "button" at bounding box center [750, 25] width 22 height 22
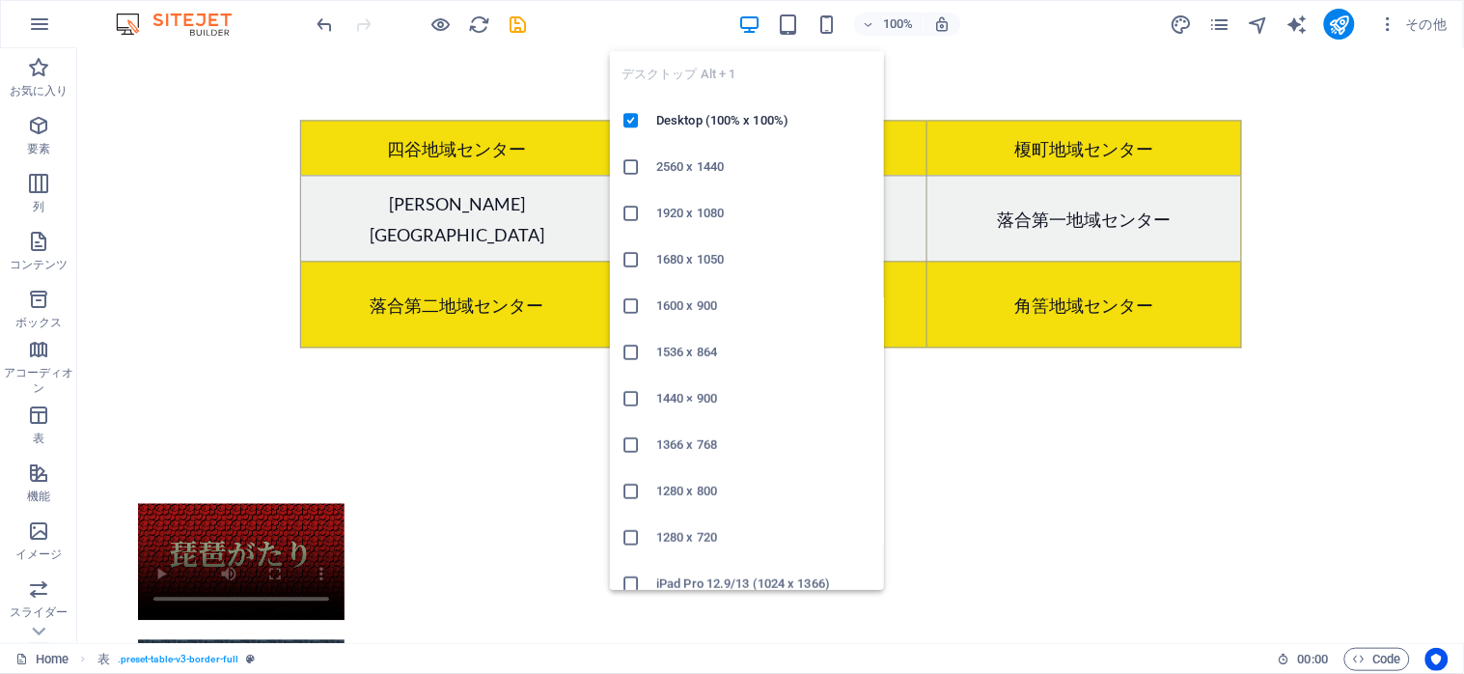
scroll to position [2948, 0]
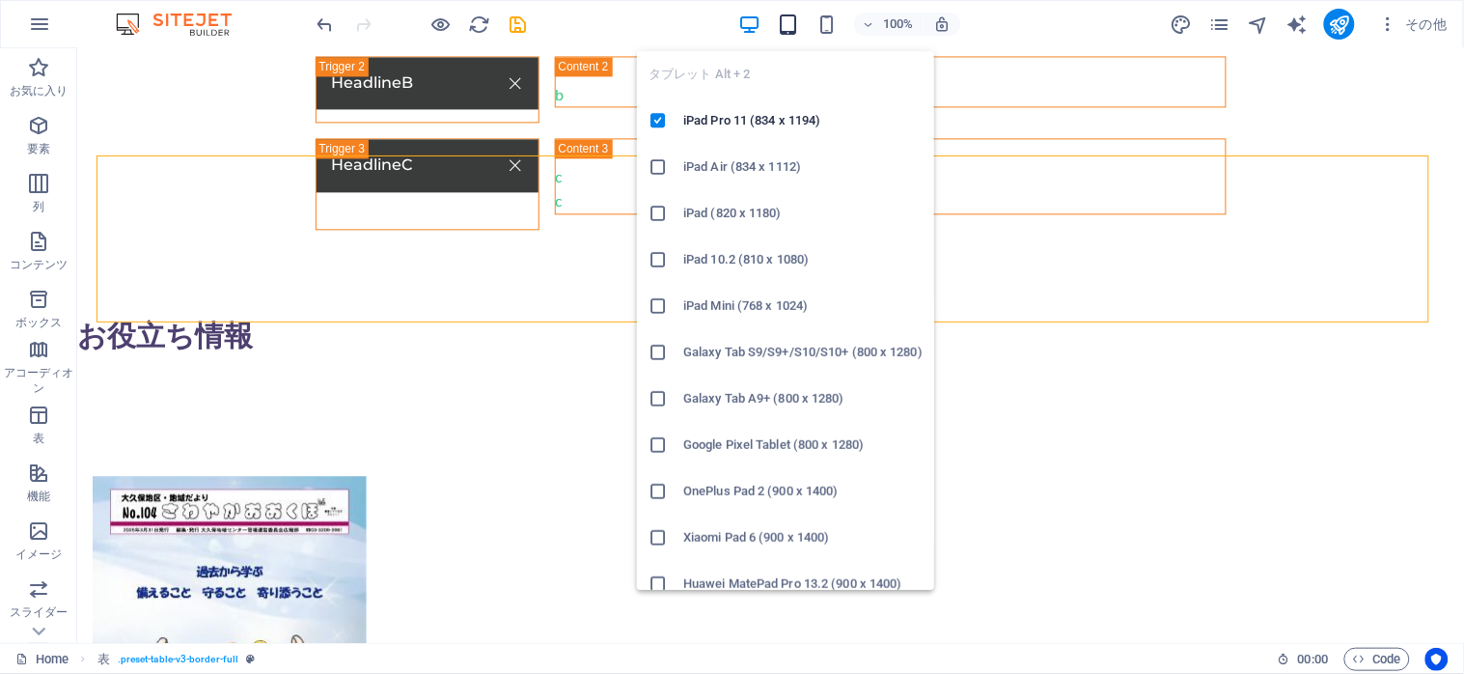
click at [779, 17] on icon "button" at bounding box center [789, 25] width 22 height 22
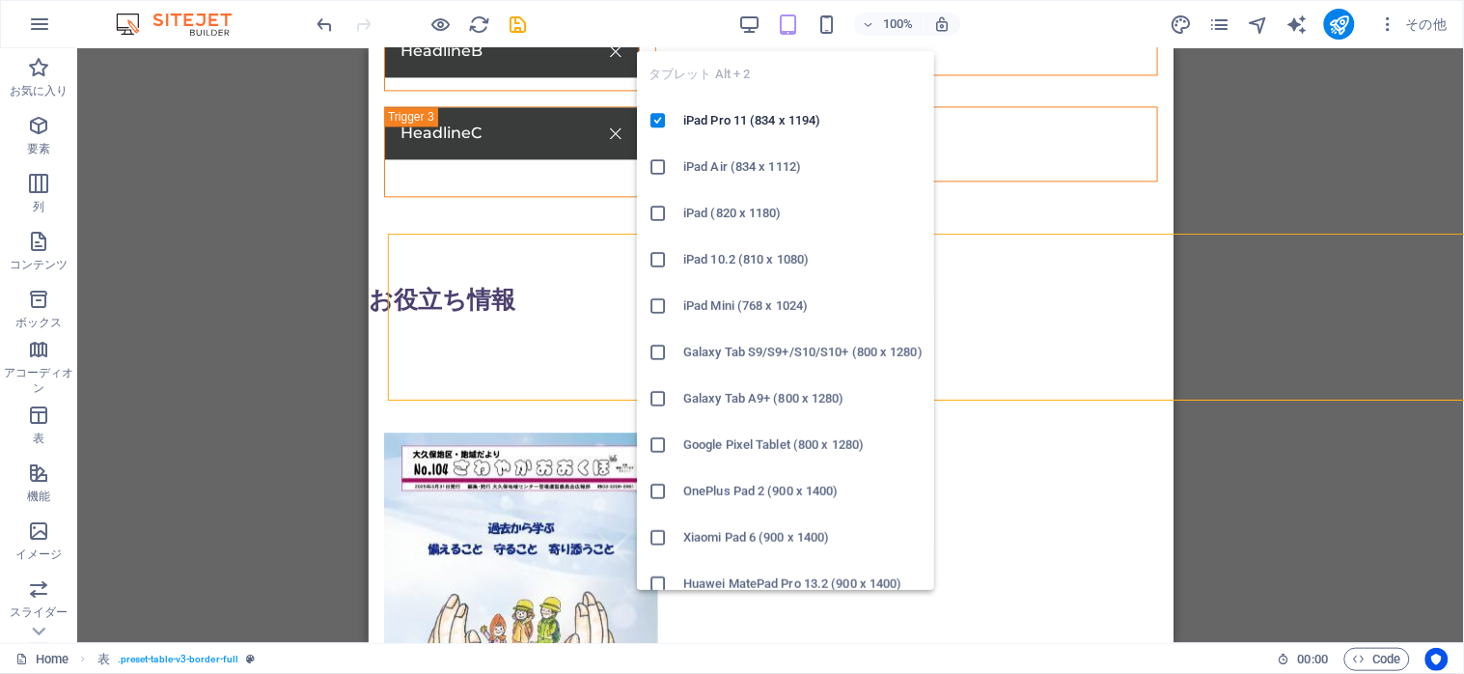
scroll to position [2870, 0]
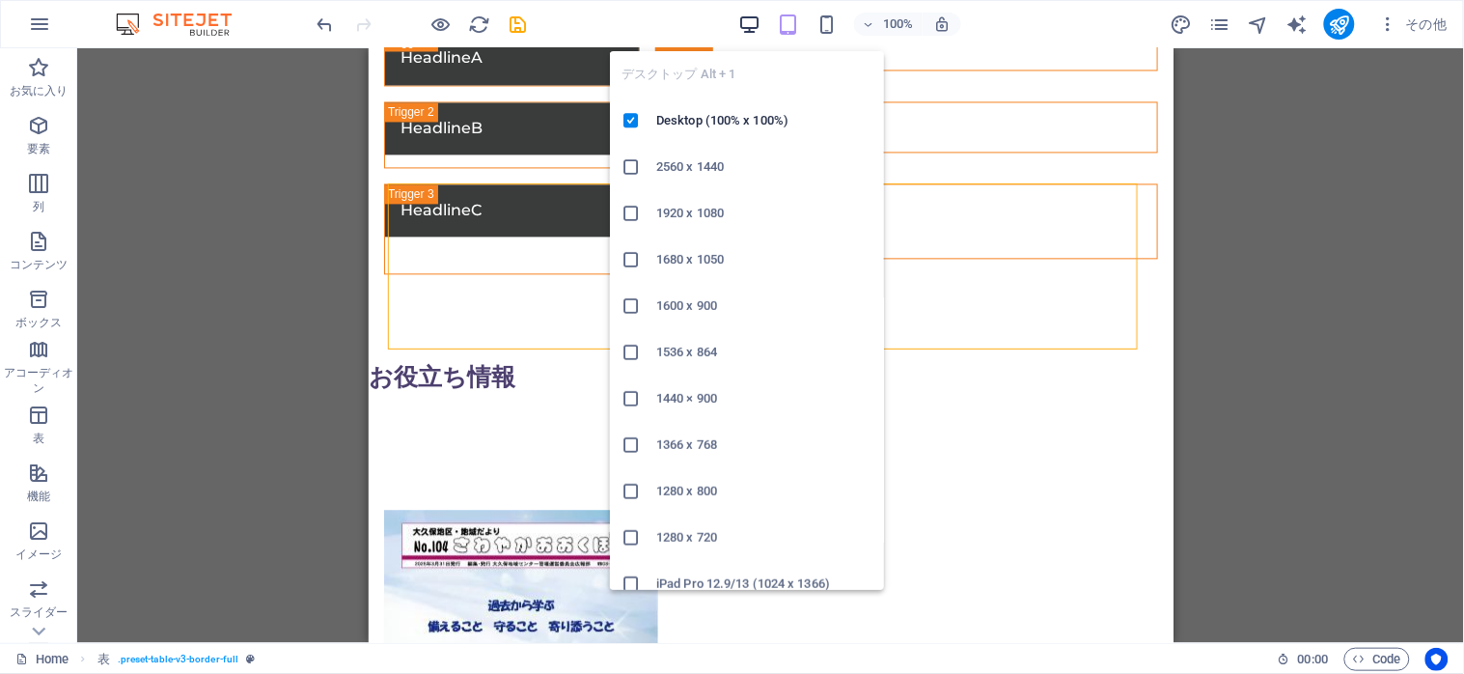
click at [740, 16] on icon "button" at bounding box center [750, 25] width 22 height 22
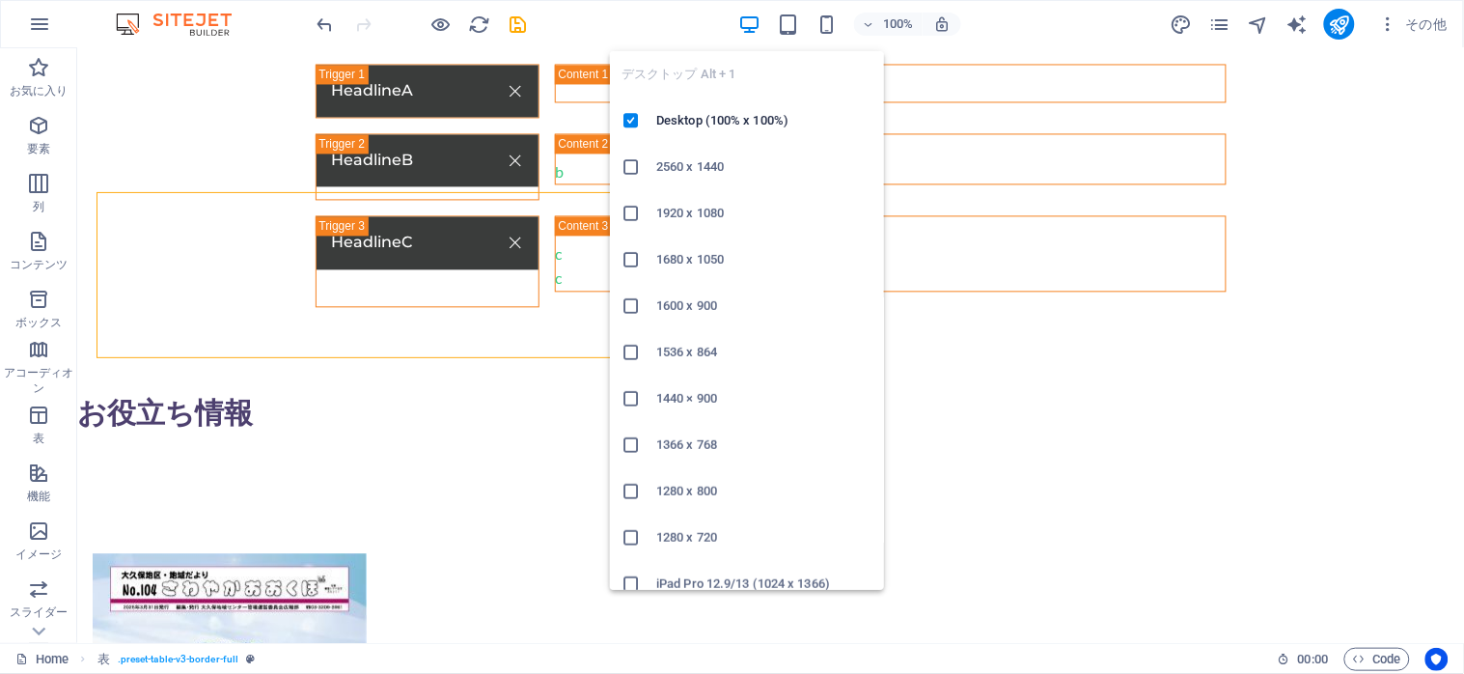
scroll to position [2861, 0]
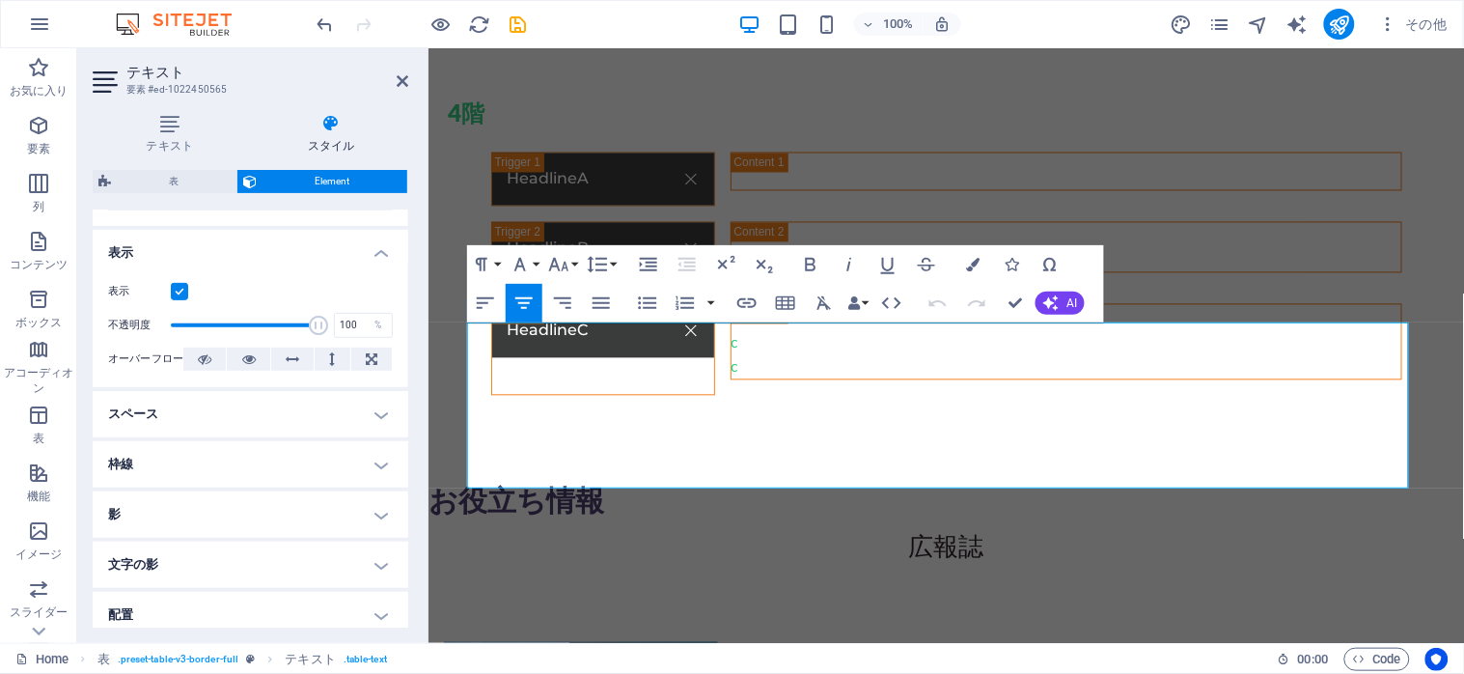
scroll to position [257, 0]
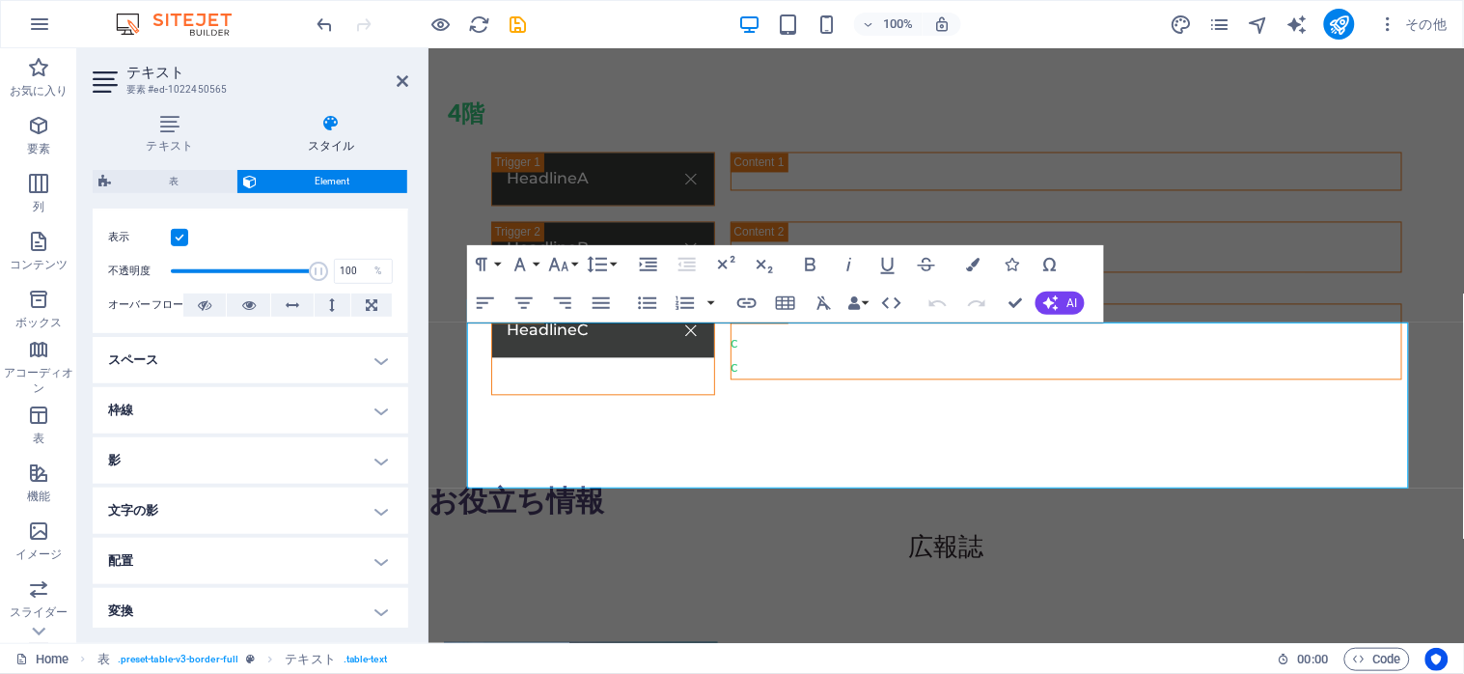
click at [377, 369] on h4 "スペース" at bounding box center [251, 360] width 316 height 46
click at [377, 369] on h4 "スペース" at bounding box center [251, 354] width 316 height 35
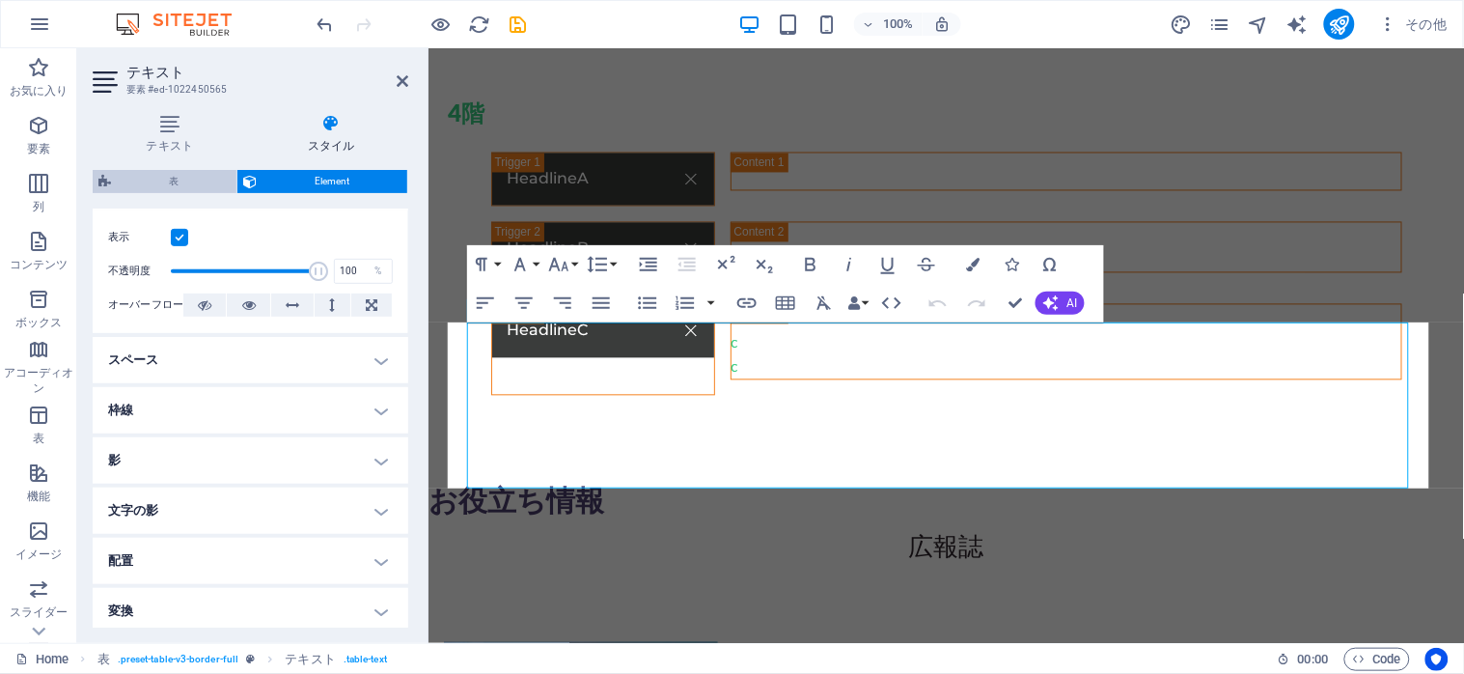
click at [161, 181] on span "表" at bounding box center [174, 181] width 114 height 23
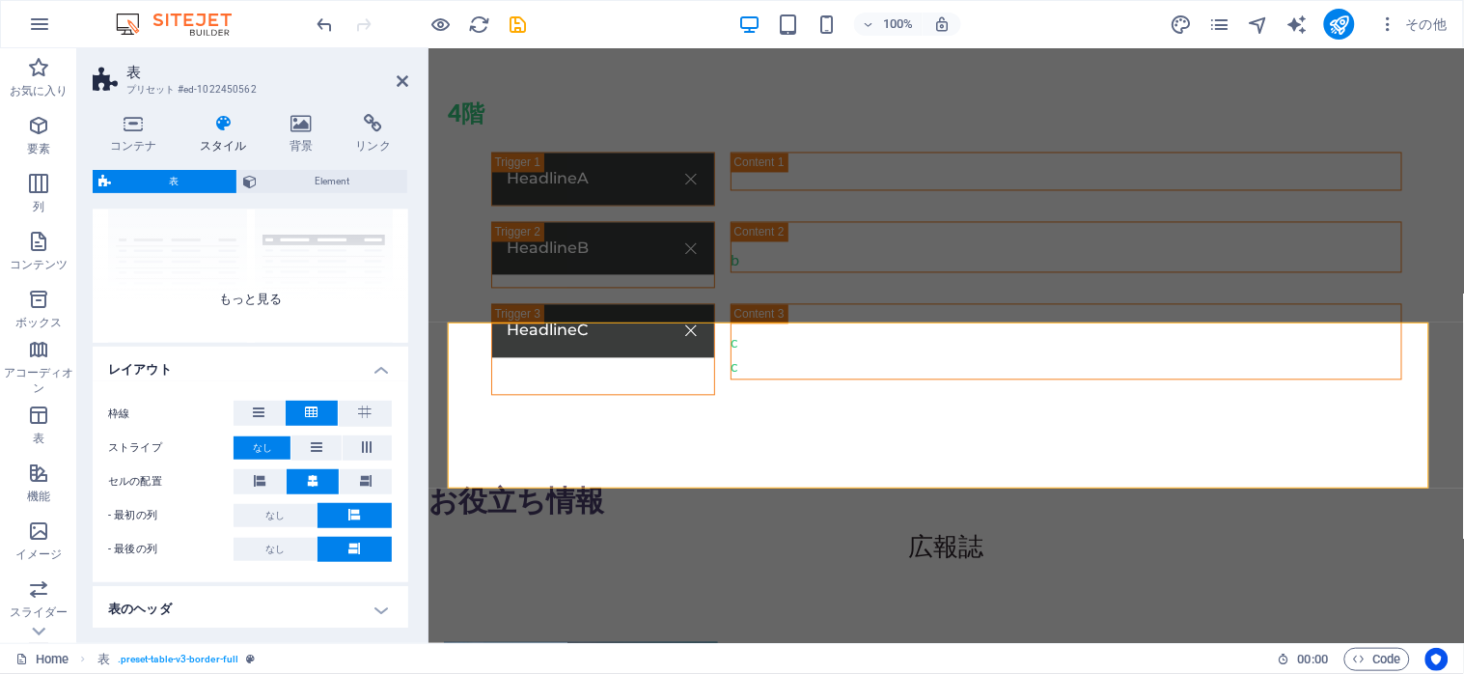
scroll to position [372, 0]
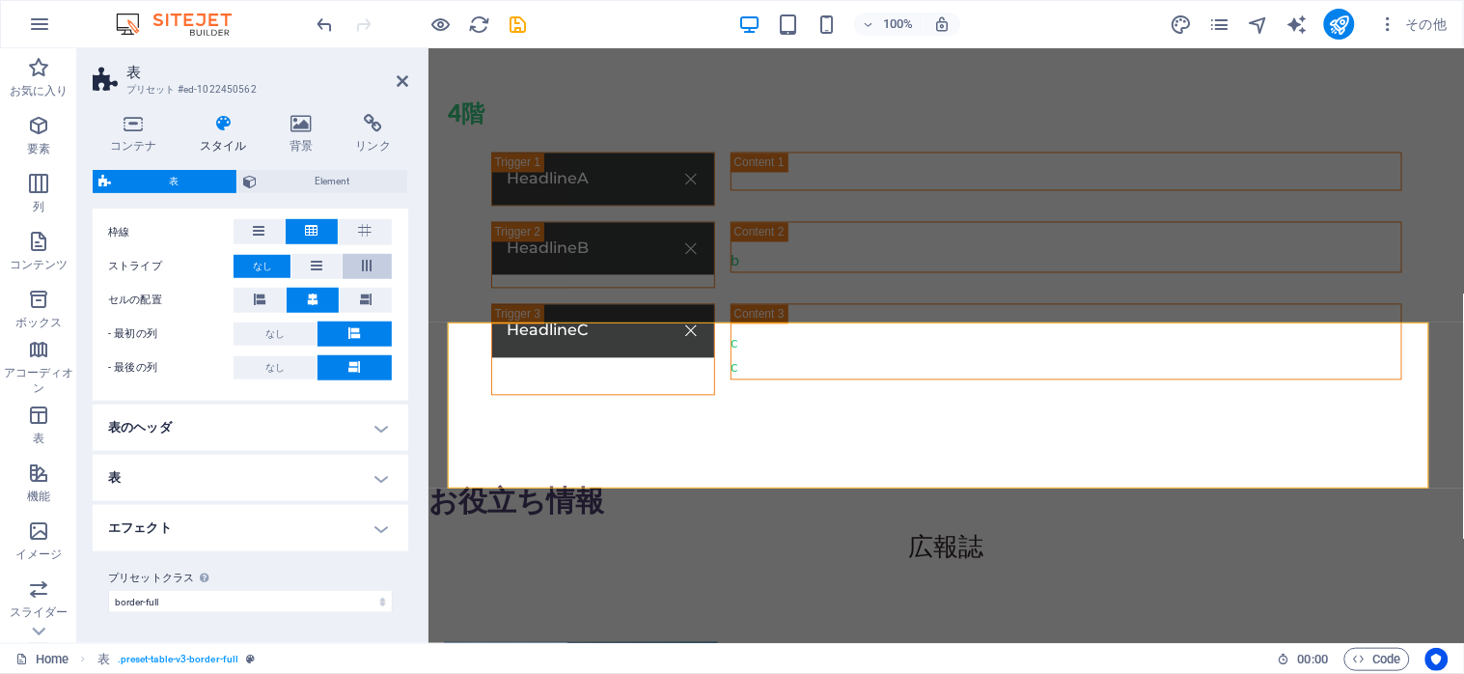
click at [362, 266] on icon at bounding box center [366, 266] width 23 height 12
click at [262, 266] on span "なし" at bounding box center [262, 266] width 19 height 23
click at [325, 176] on span "Element" at bounding box center [331, 181] width 139 height 23
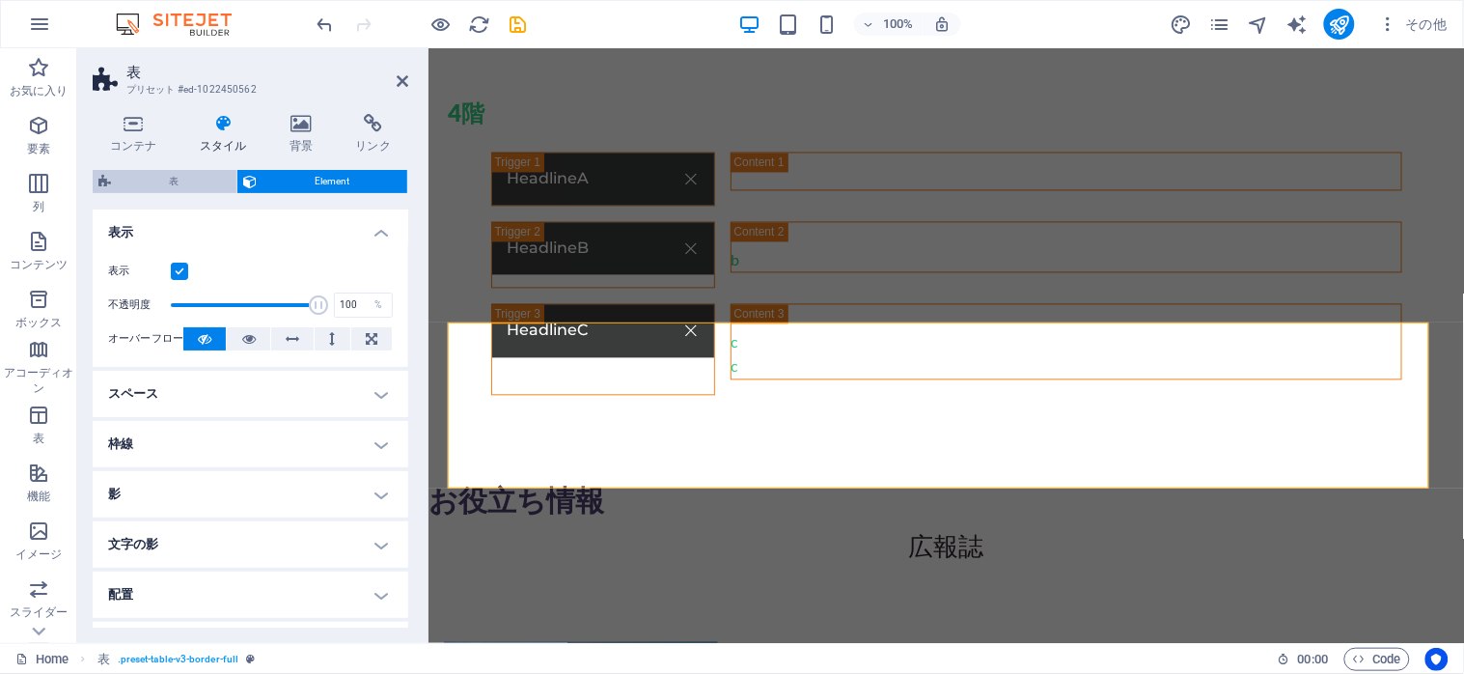
click at [171, 180] on span "表" at bounding box center [174, 181] width 114 height 23
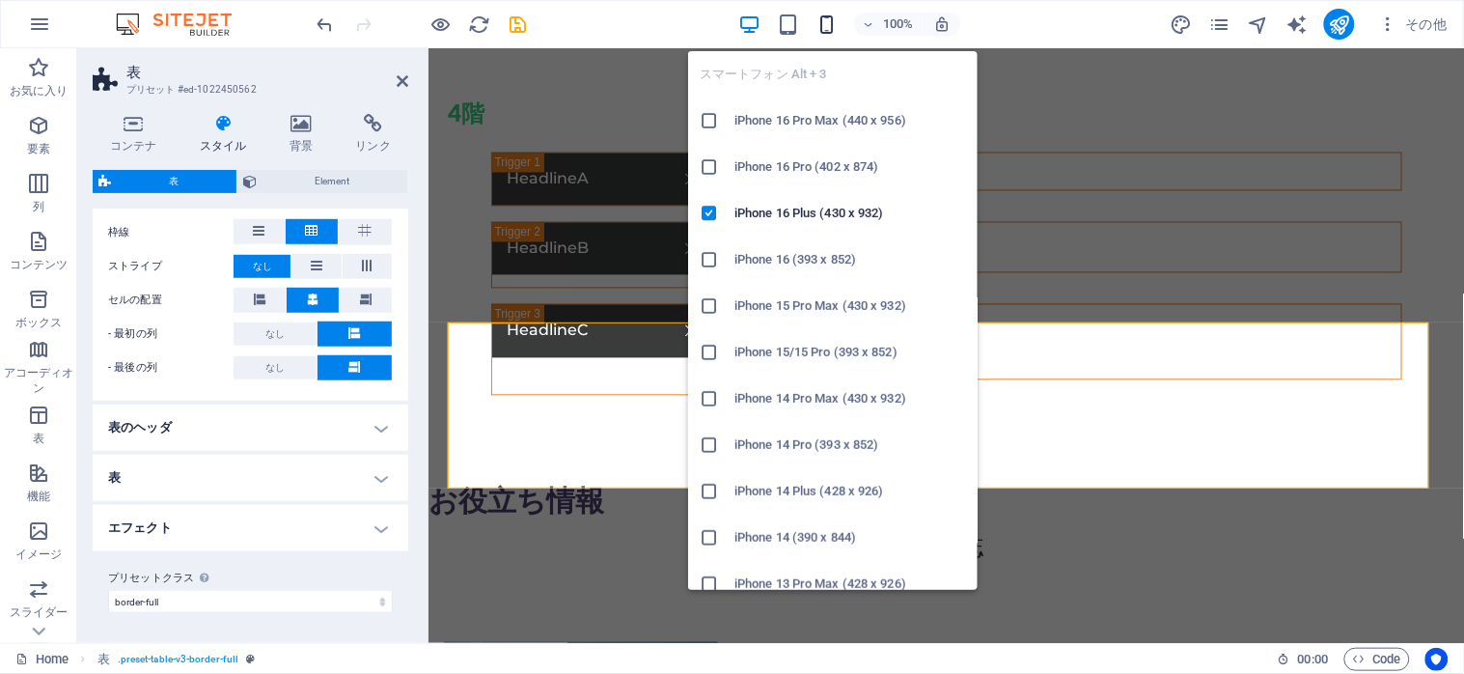
click at [825, 32] on icon "button" at bounding box center [827, 25] width 22 height 22
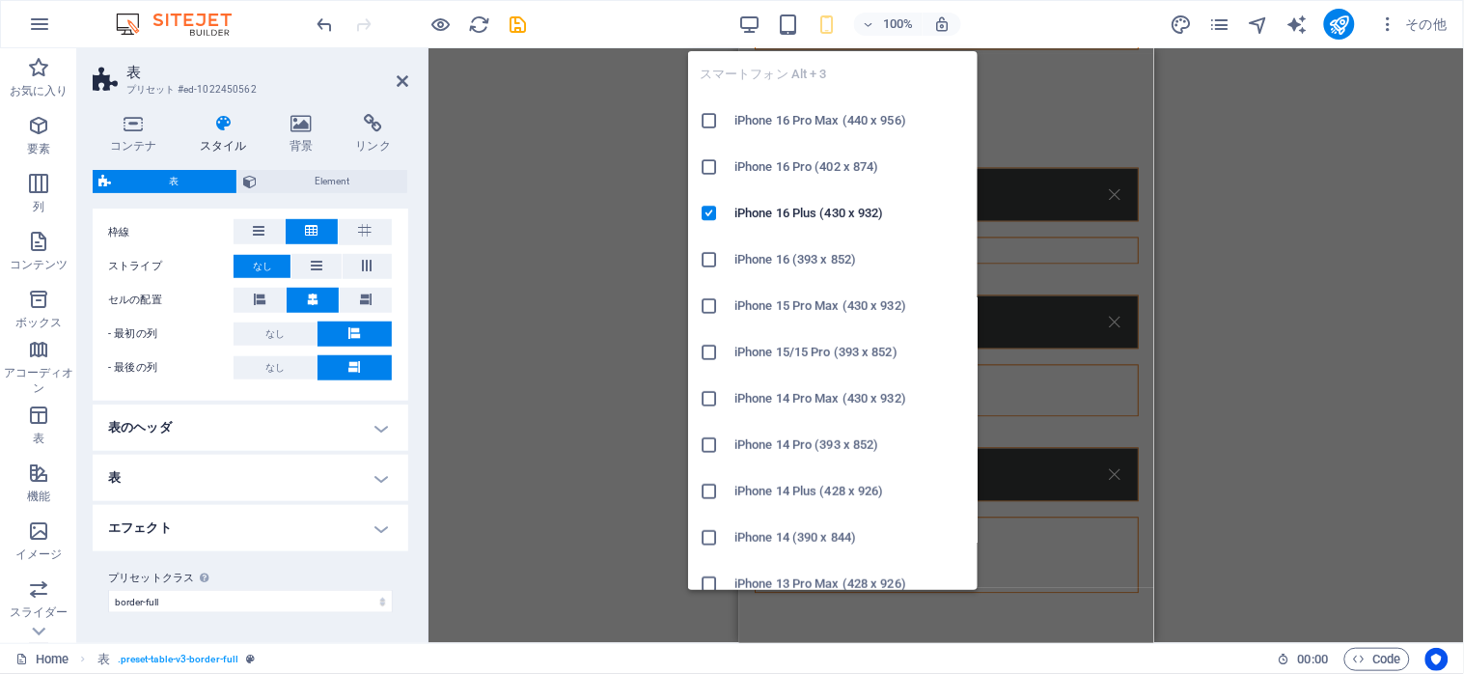
scroll to position [4765, 0]
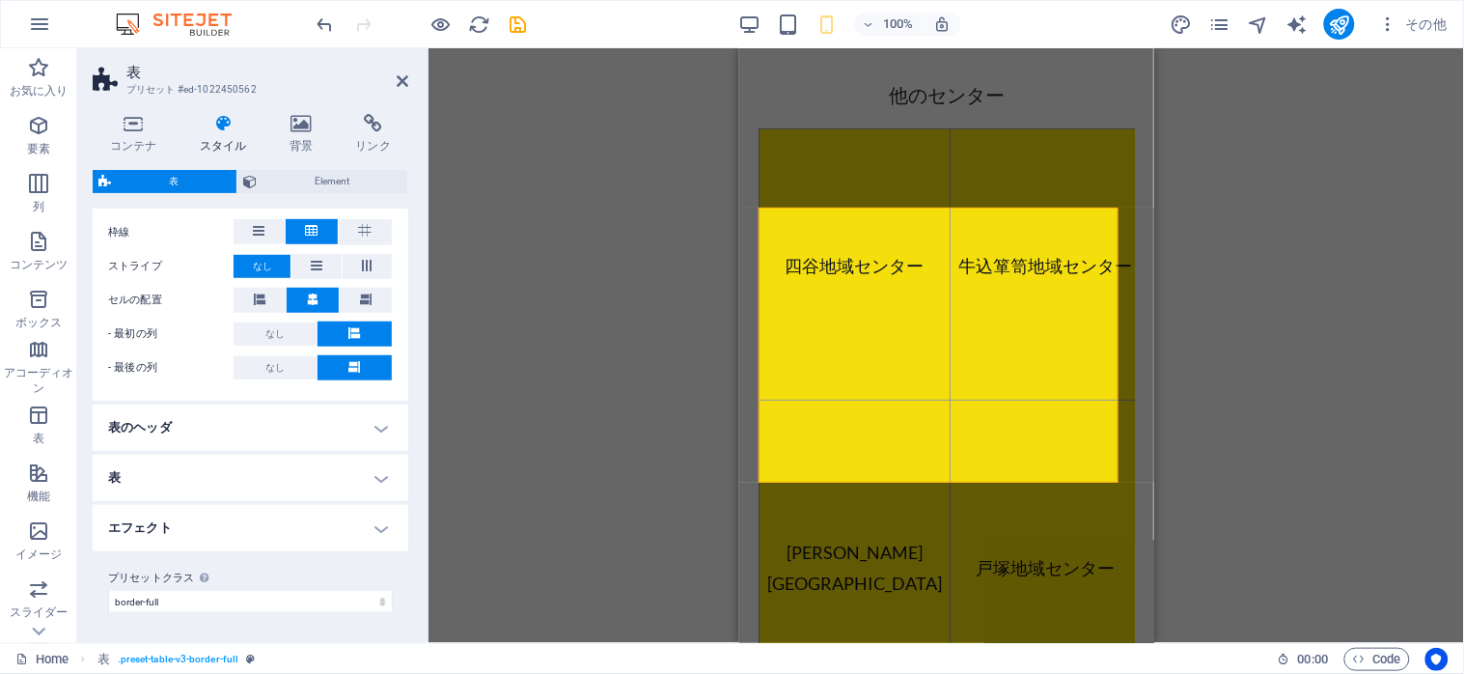
click at [372, 474] on h4 "表" at bounding box center [251, 478] width 316 height 46
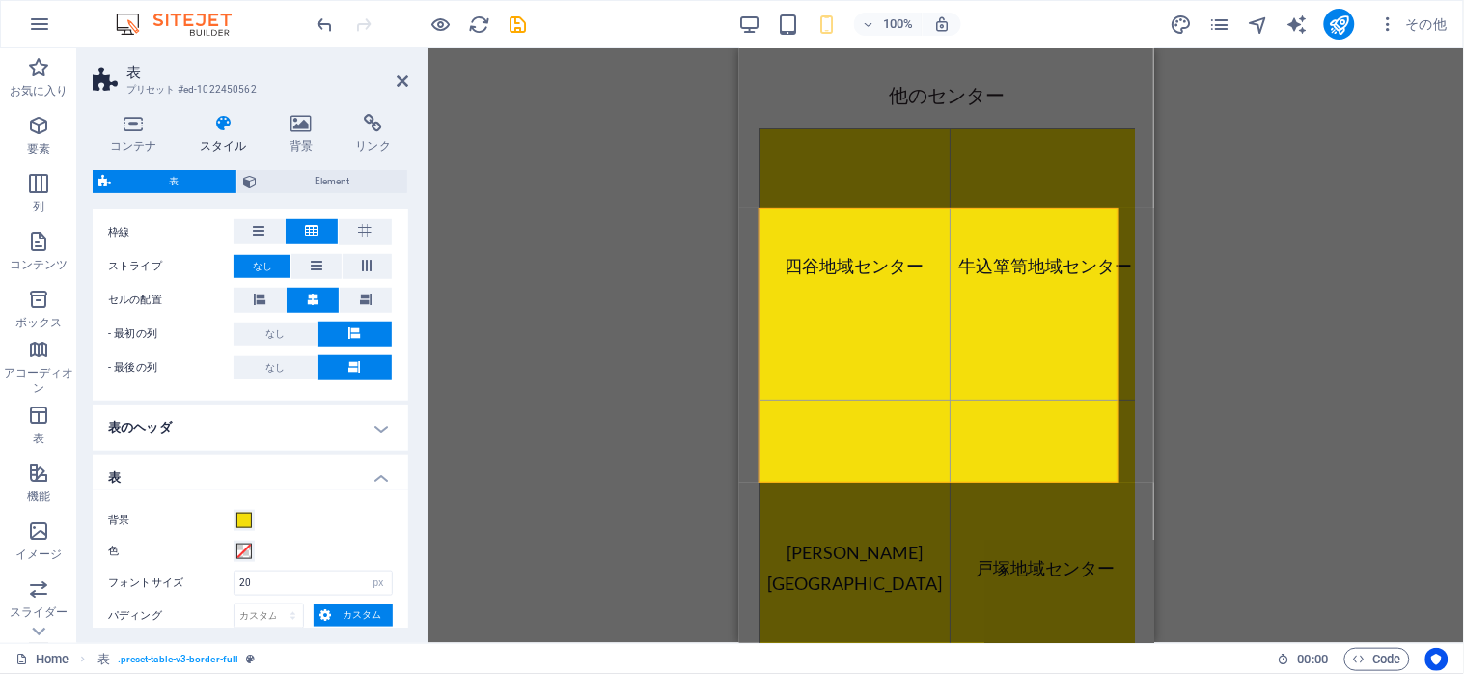
scroll to position [502, 0]
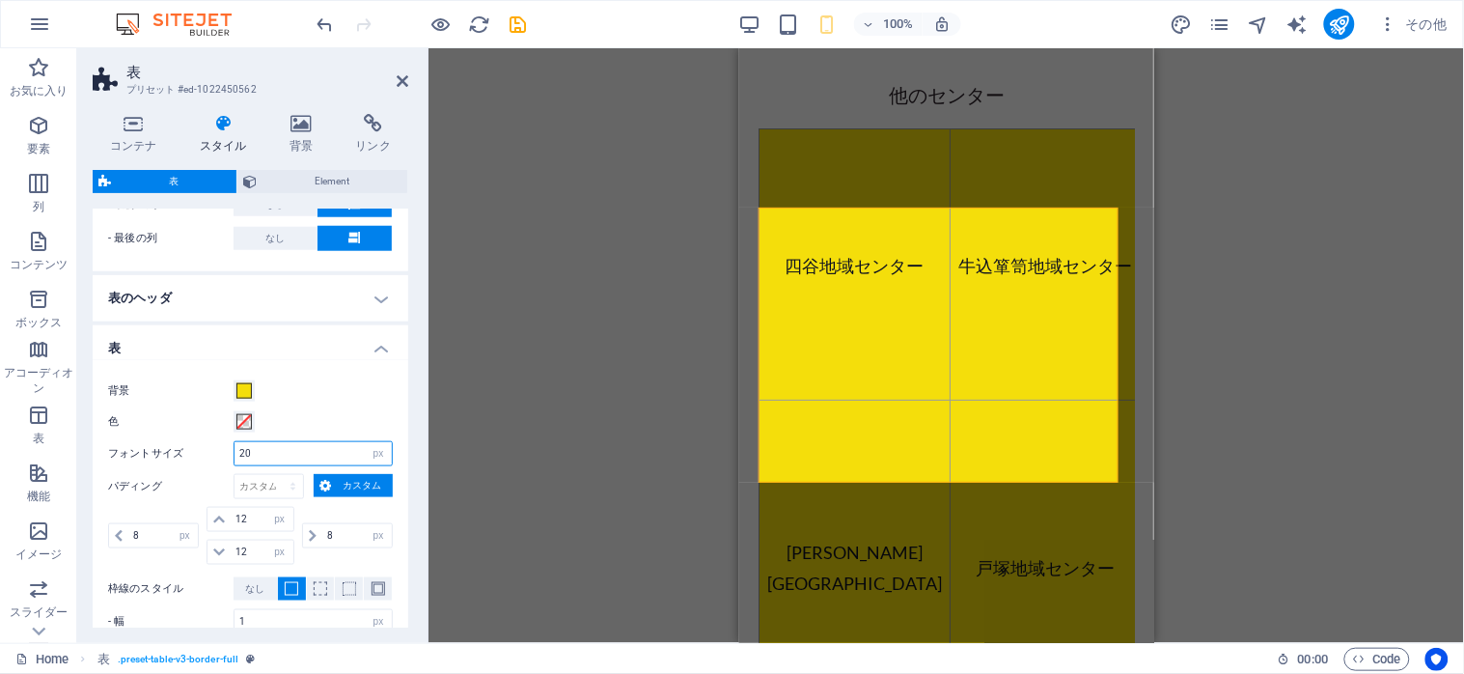
drag, startPoint x: 256, startPoint y: 455, endPoint x: 217, endPoint y: 448, distance: 39.2
click at [217, 448] on div "フォントサイズ 20 px rem % vh vw" at bounding box center [250, 453] width 285 height 25
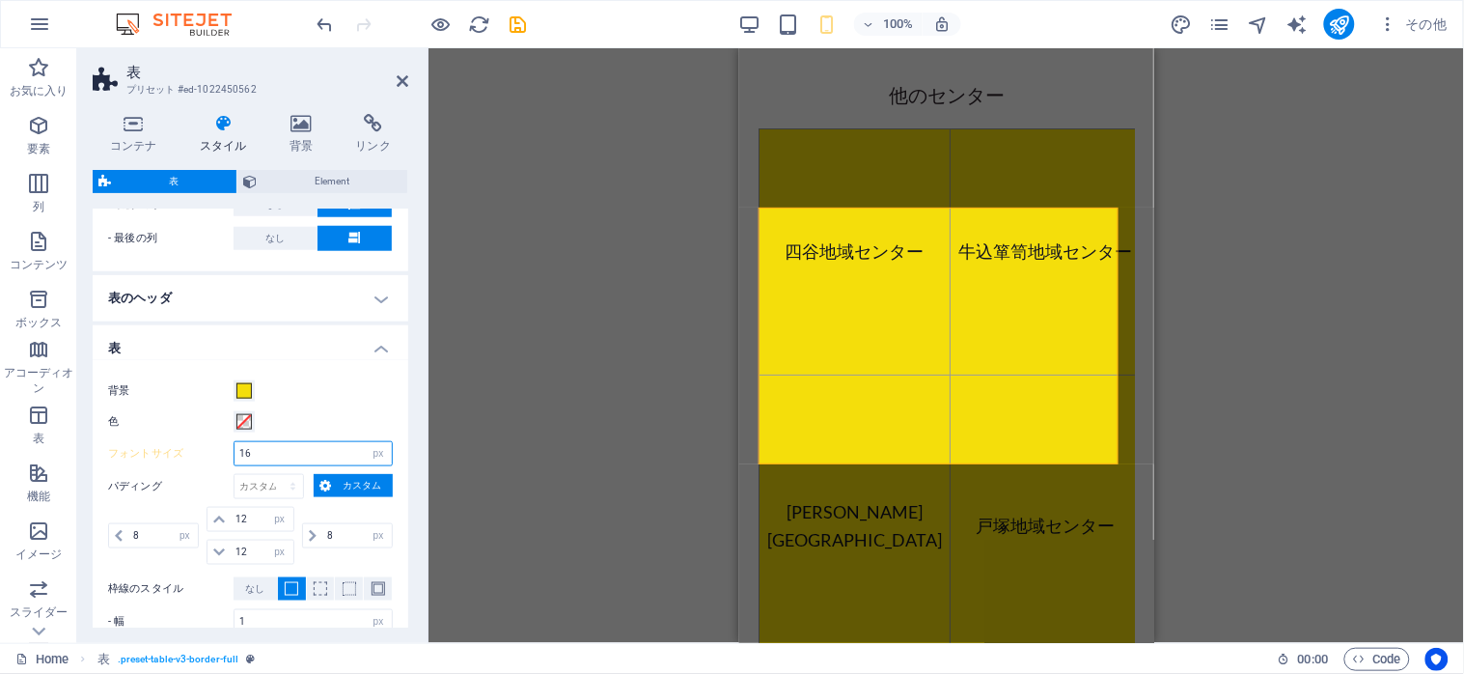
drag, startPoint x: 285, startPoint y: 450, endPoint x: 232, endPoint y: 450, distance: 53.1
click at [232, 450] on div "フォントサイズ 16 px rem % vh vw" at bounding box center [250, 453] width 285 height 25
type input "10"
click at [359, 397] on div "背景" at bounding box center [250, 390] width 285 height 23
click at [287, 489] on select "px rem % vh vw カスタム" at bounding box center [268, 486] width 69 height 23
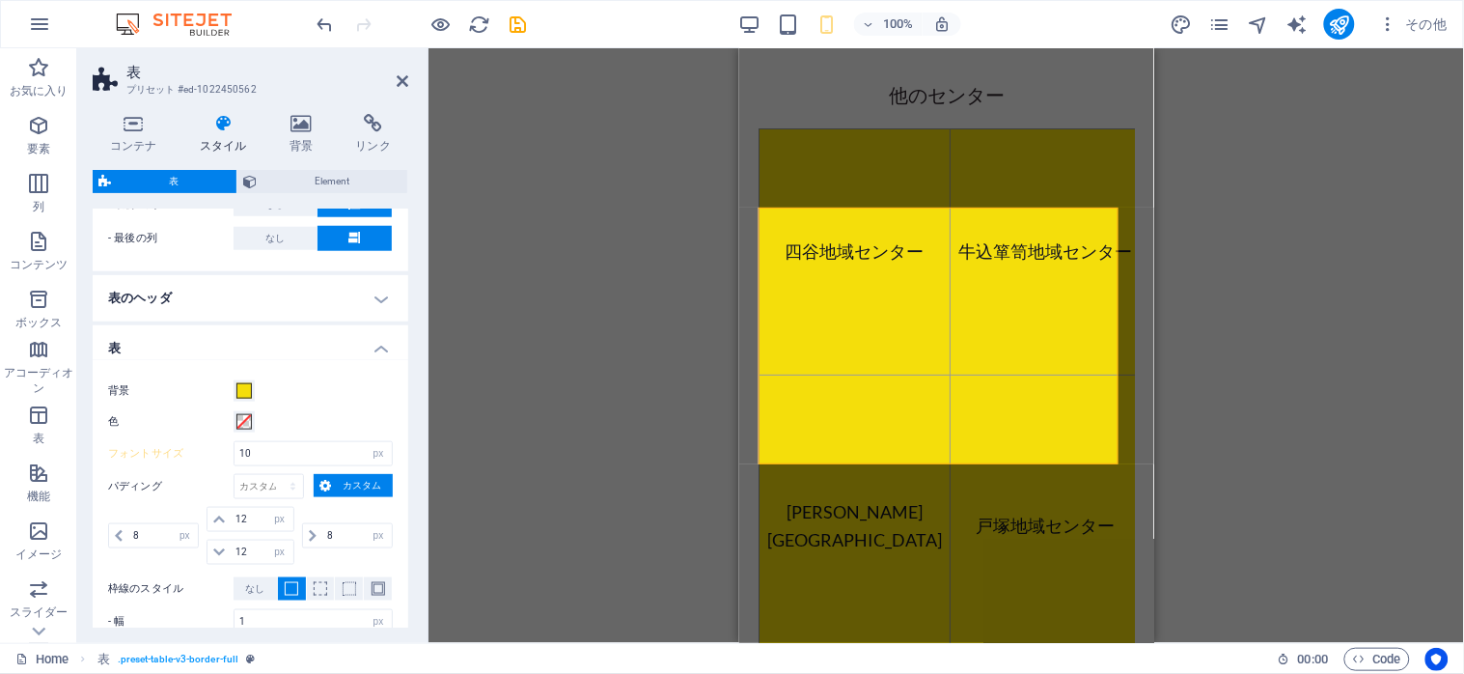
click at [165, 490] on label "パディング" at bounding box center [170, 486] width 125 height 23
drag, startPoint x: 148, startPoint y: 533, endPoint x: 129, endPoint y: 533, distance: 18.3
click at [129, 533] on input "8" at bounding box center [162, 535] width 69 height 23
type input "8"
drag, startPoint x: 336, startPoint y: 537, endPoint x: 323, endPoint y: 534, distance: 12.9
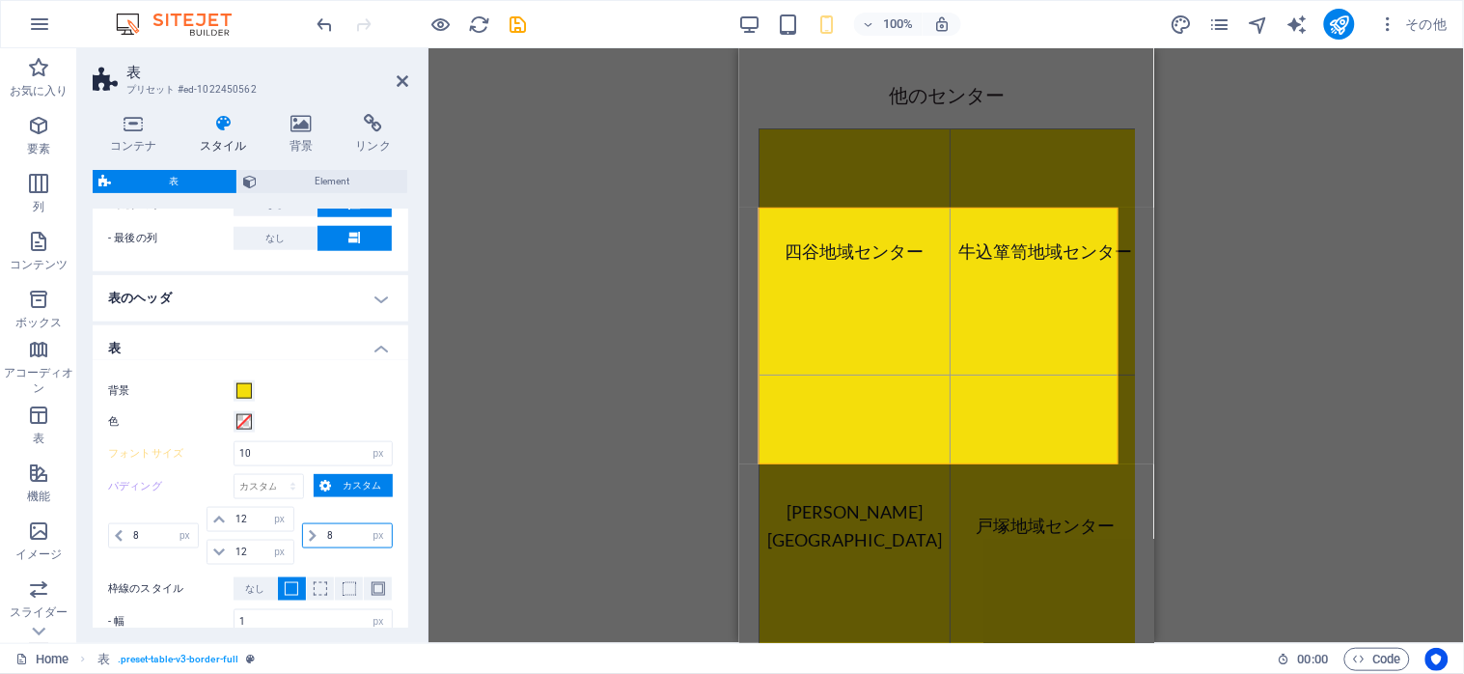
click at [323, 534] on input "8" at bounding box center [356, 535] width 69 height 23
type input "4"
click at [233, 515] on input "12" at bounding box center [262, 519] width 62 height 23
type input "4"
click at [234, 550] on input "12" at bounding box center [262, 551] width 62 height 23
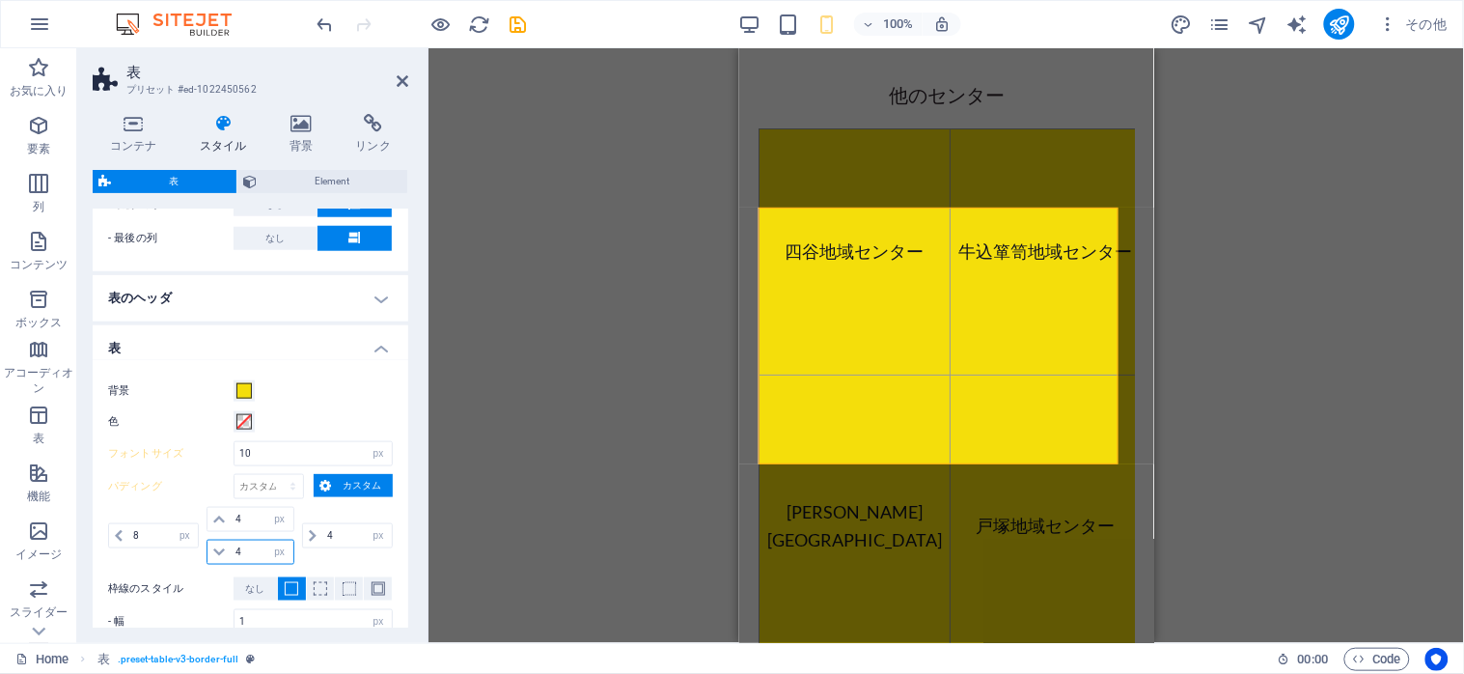
type input "4"
click at [345, 400] on div "背景" at bounding box center [250, 390] width 285 height 23
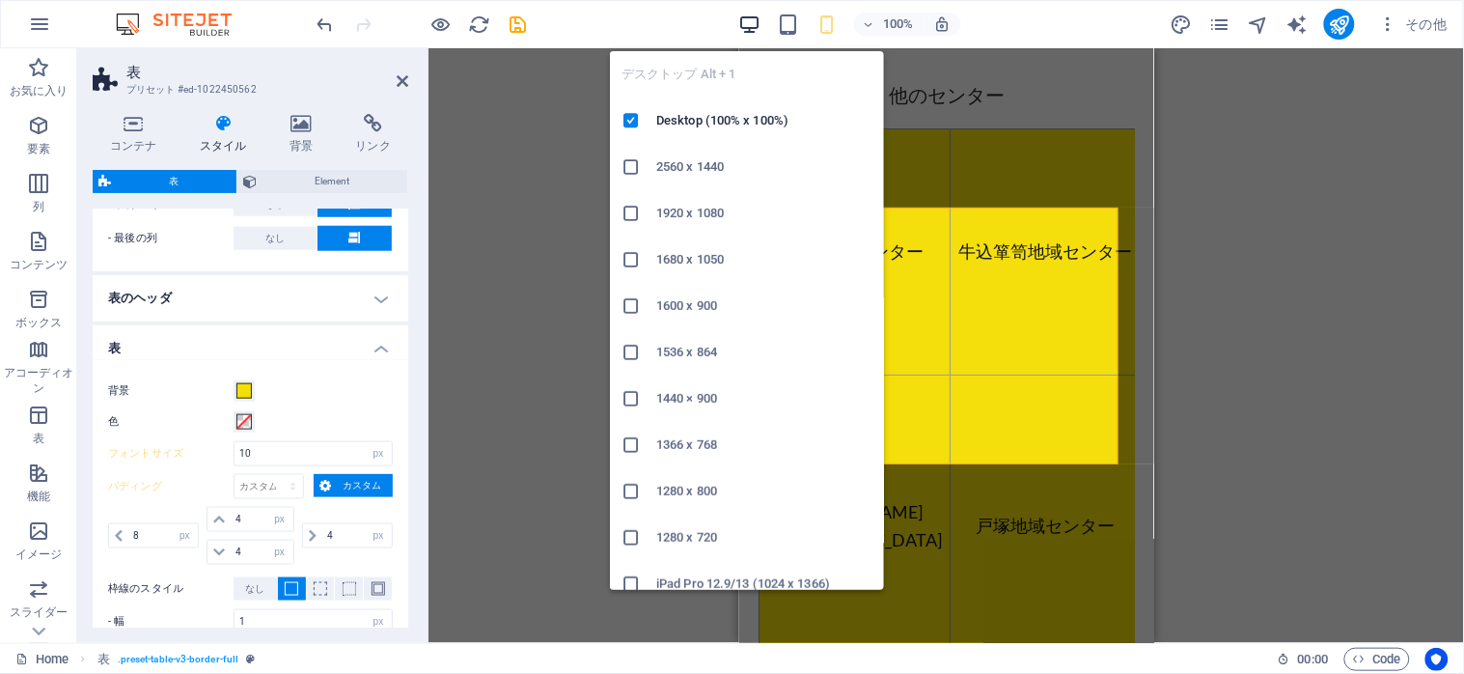
click at [753, 26] on icon "button" at bounding box center [750, 25] width 22 height 22
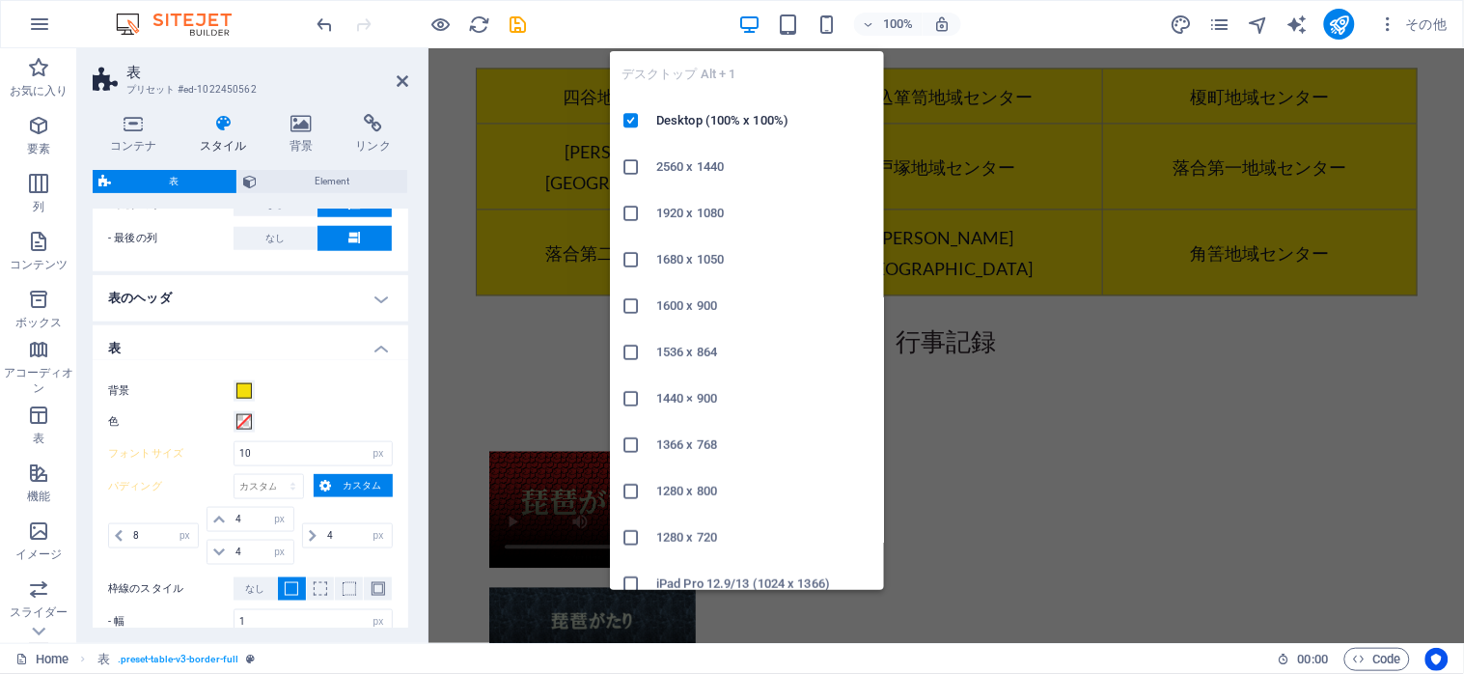
scroll to position [2948, 0]
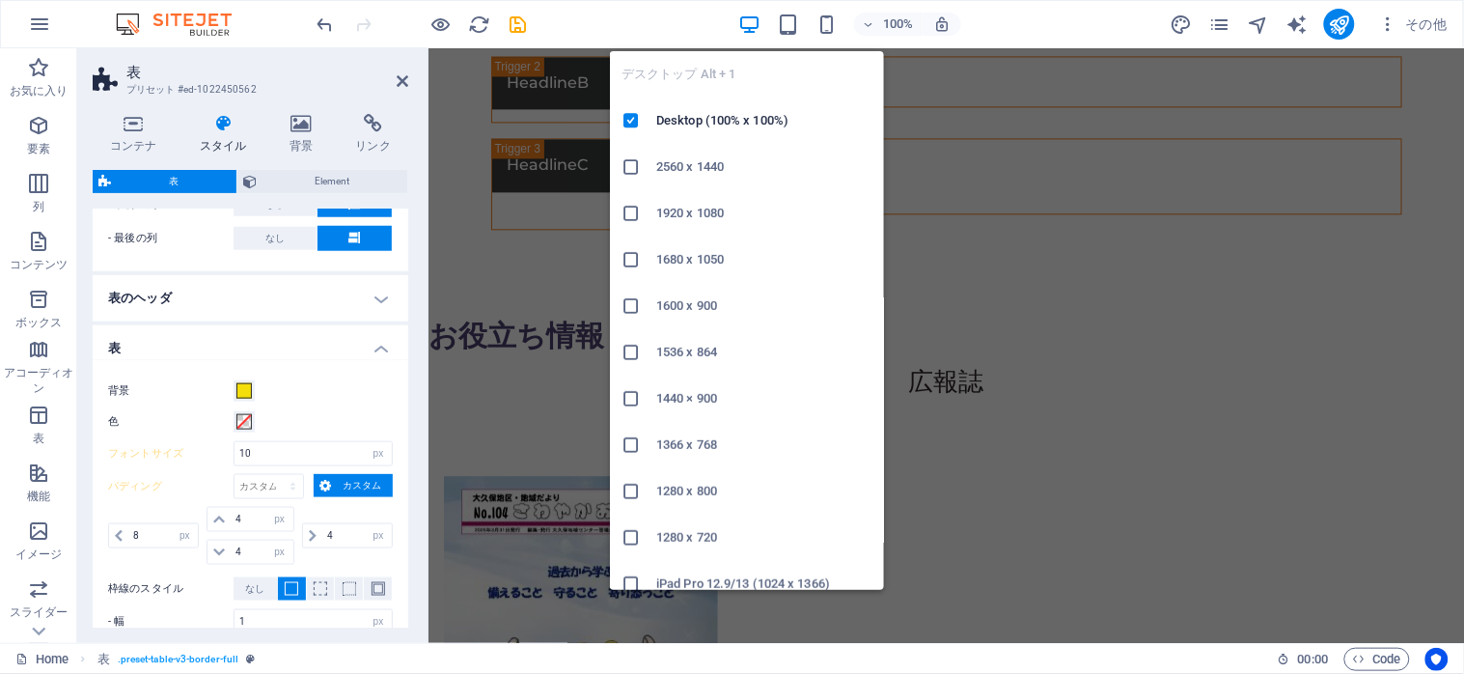
type input "20"
type input "12"
type input "8"
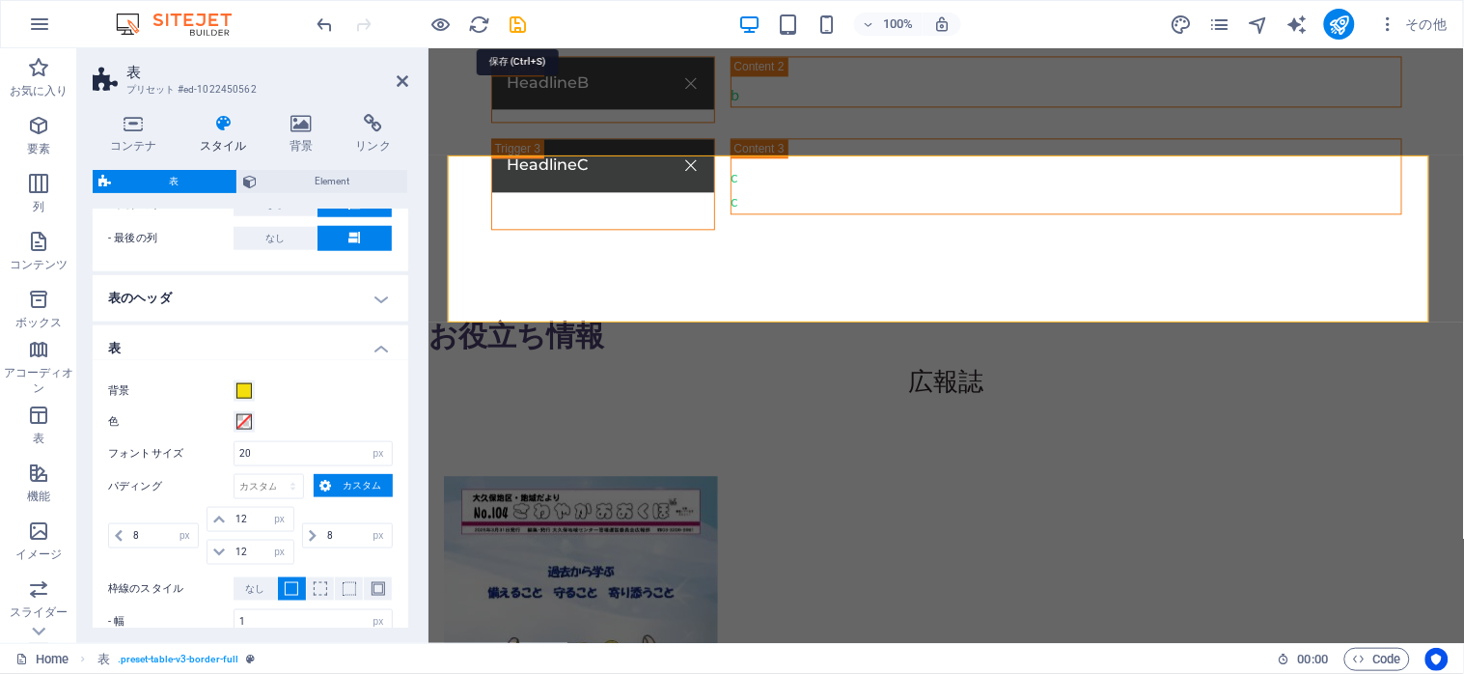
click at [512, 19] on icon "save" at bounding box center [519, 25] width 22 height 22
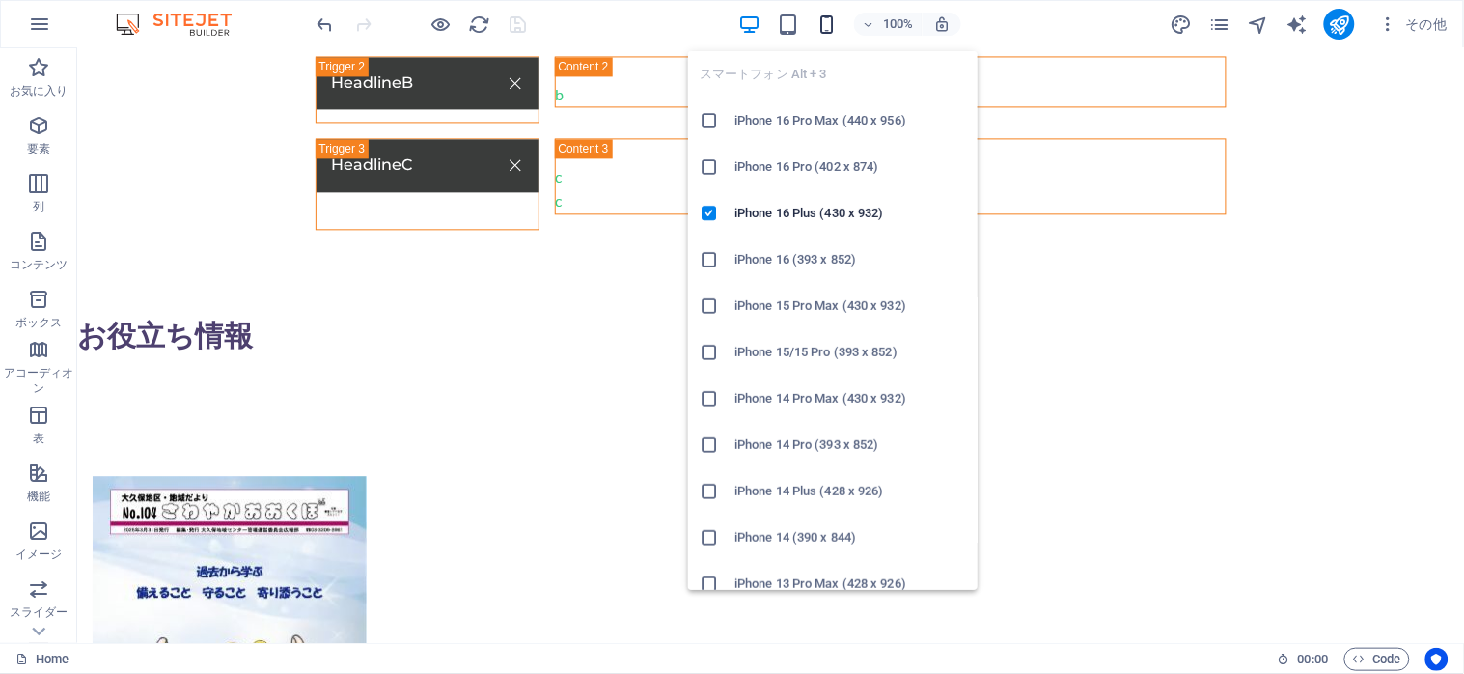
click at [821, 21] on icon "button" at bounding box center [827, 25] width 22 height 22
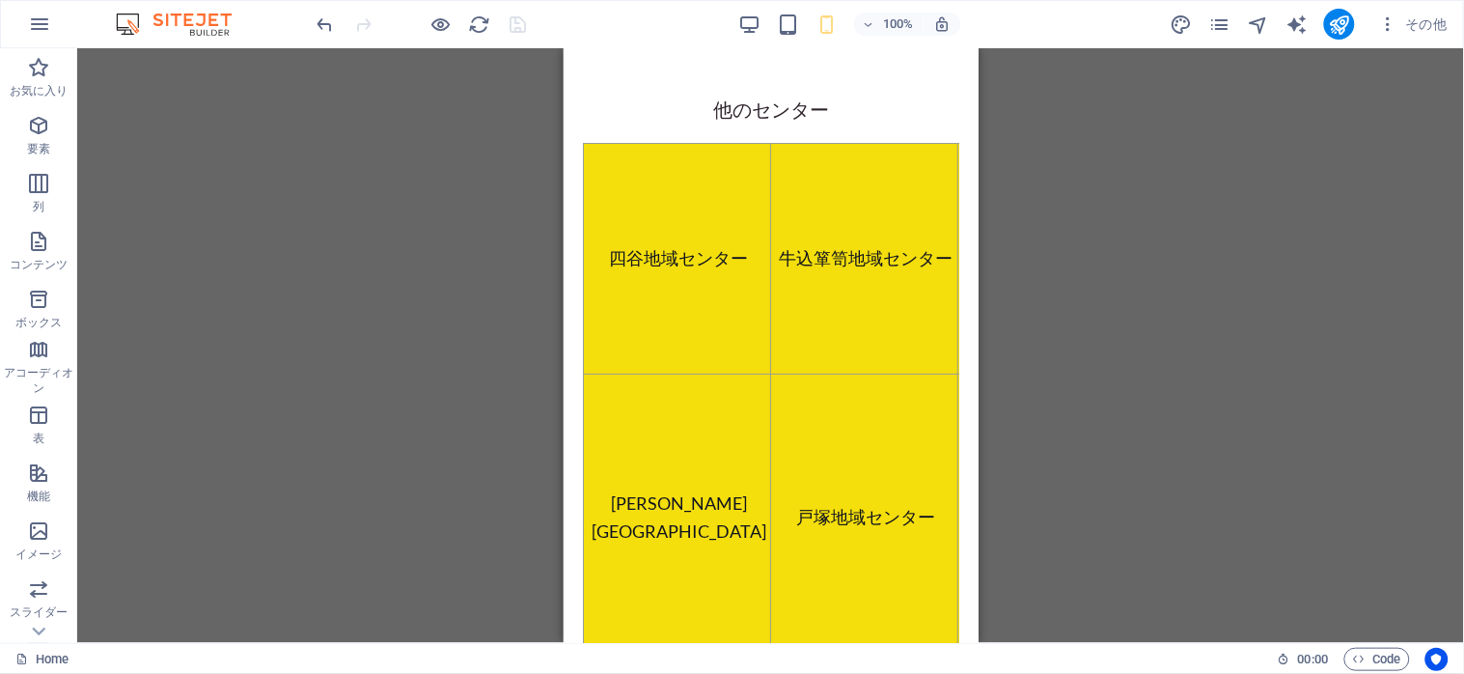
scroll to position [4878, 0]
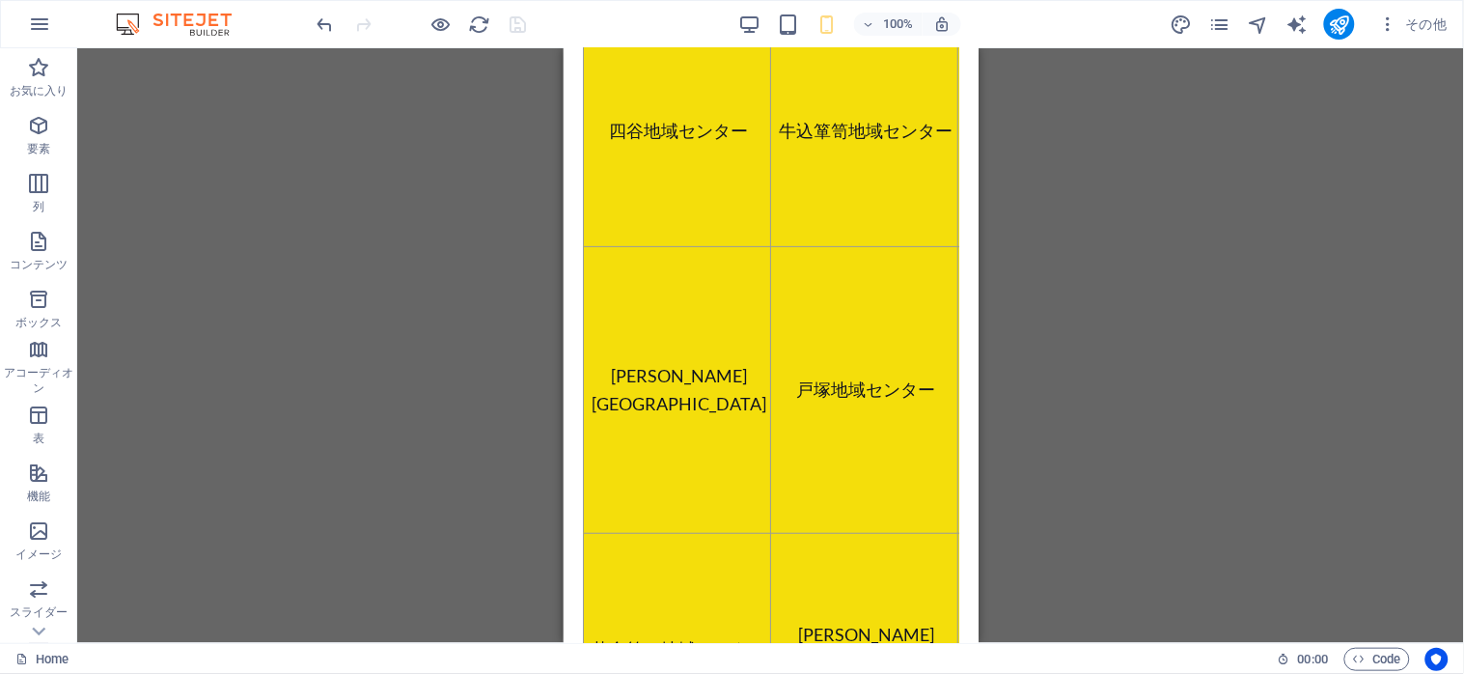
click at [1320, 22] on div "その他" at bounding box center [1313, 24] width 286 height 31
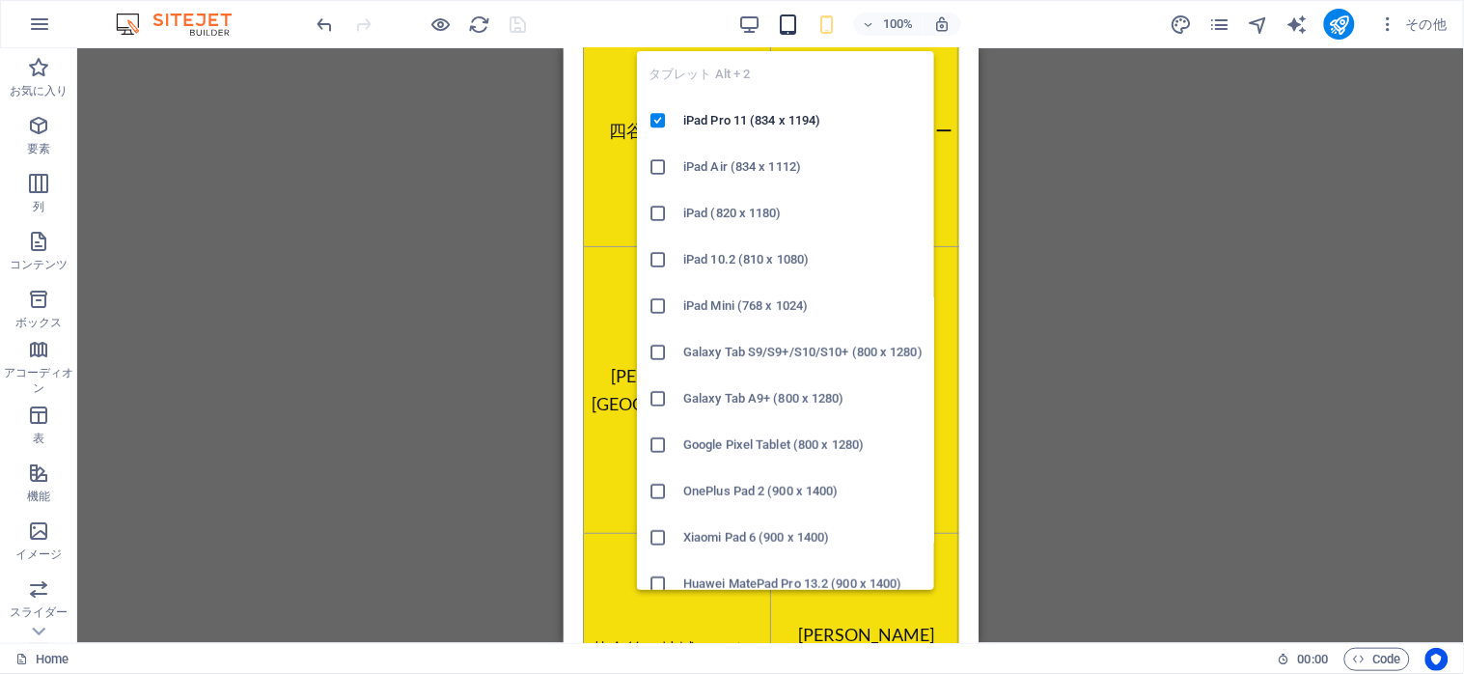
click at [788, 16] on icon "button" at bounding box center [789, 25] width 22 height 22
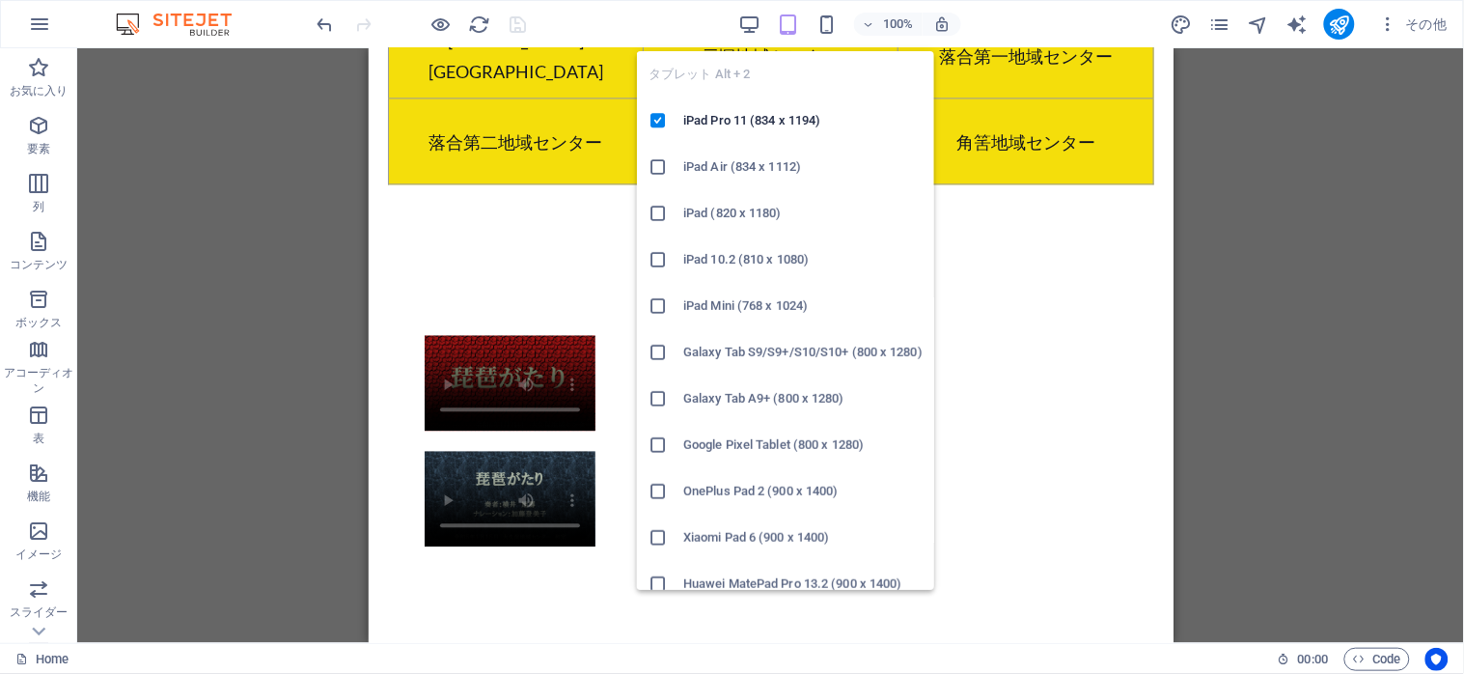
scroll to position [2870, 0]
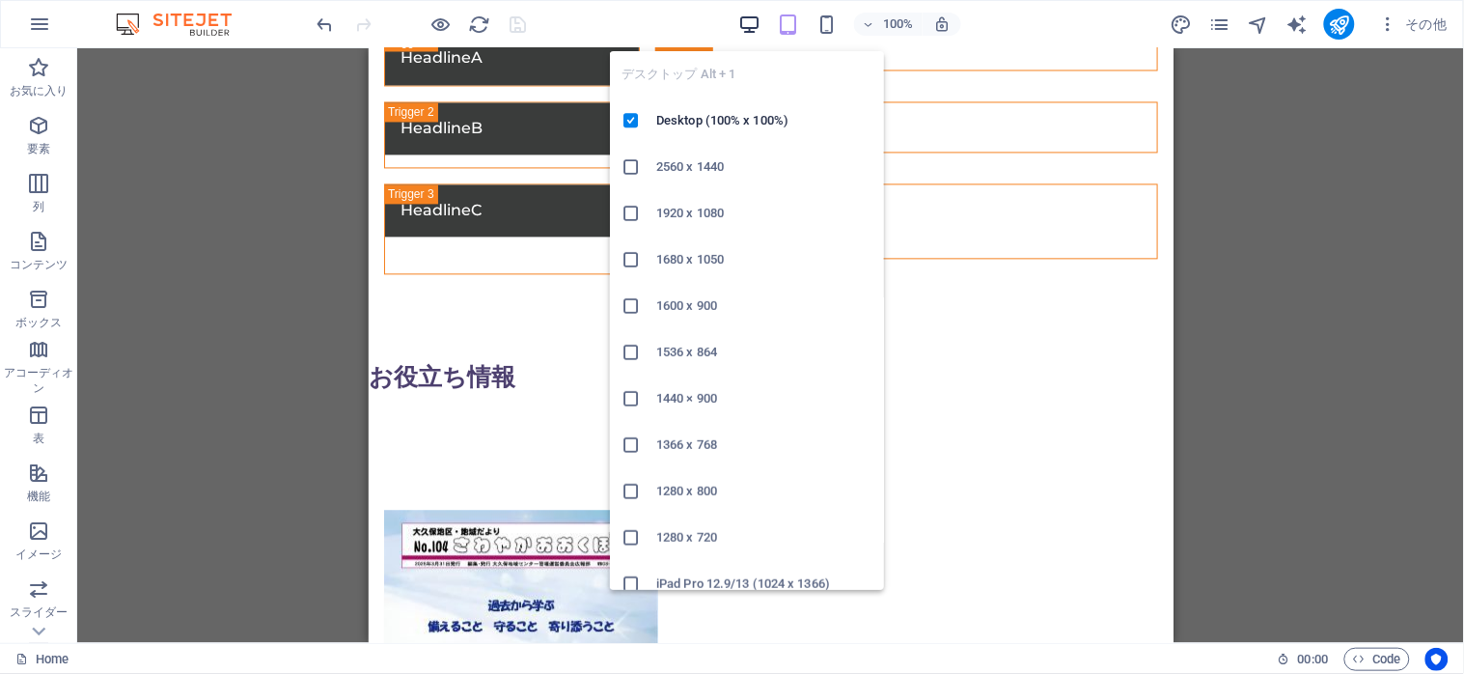
click at [745, 23] on icon "button" at bounding box center [750, 25] width 22 height 22
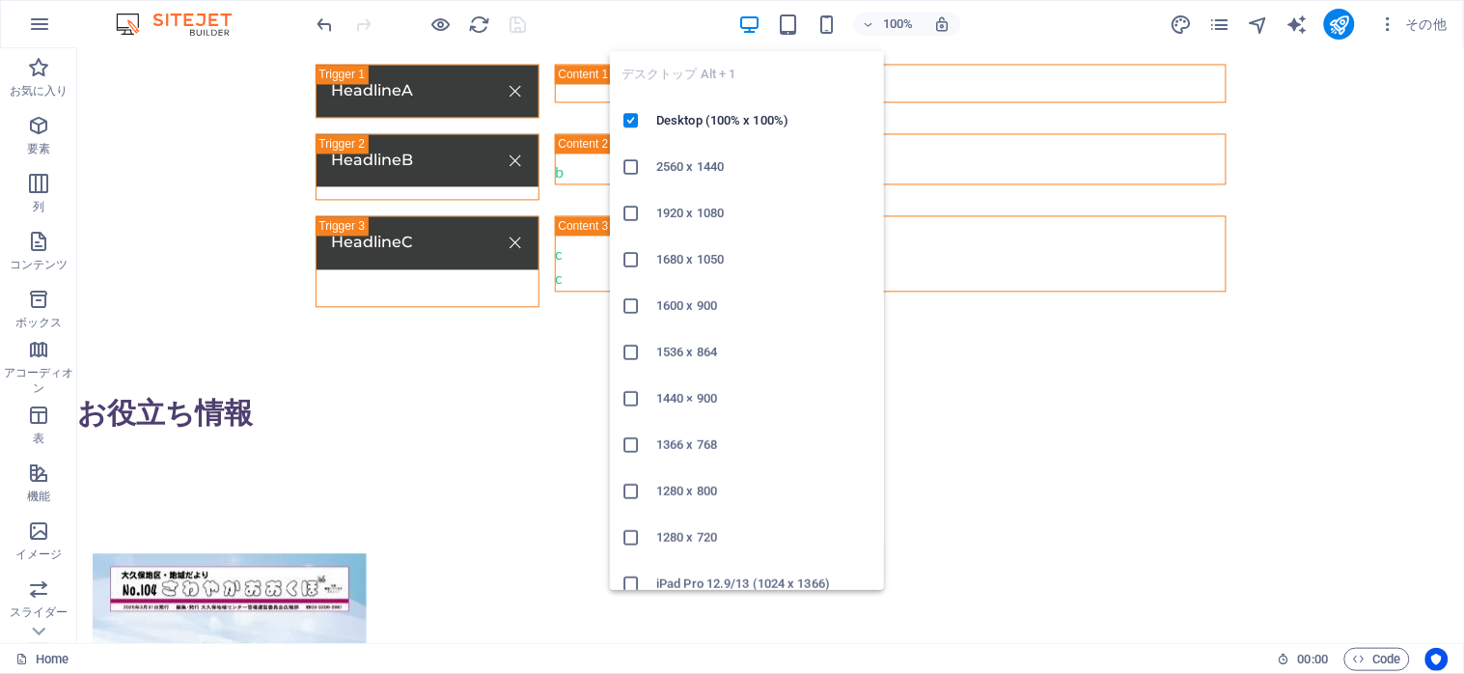
scroll to position [2861, 0]
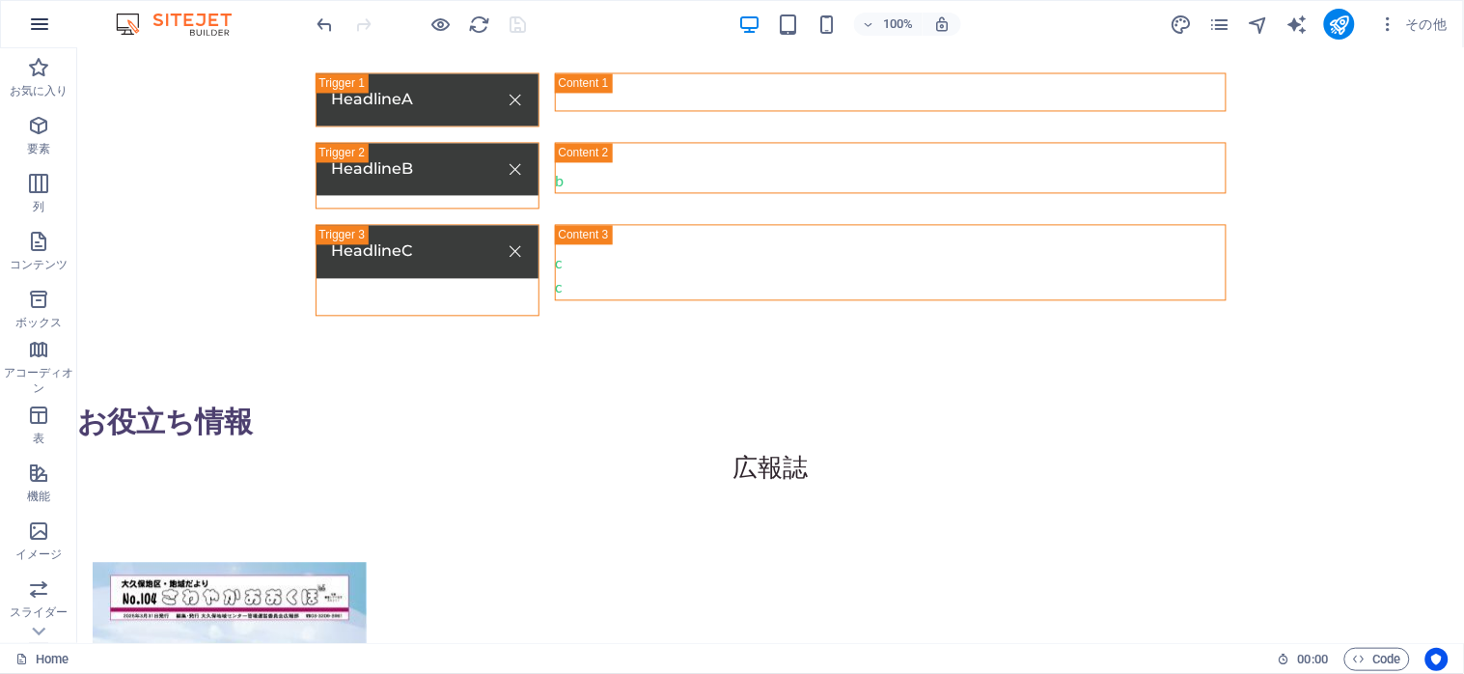
click at [33, 21] on icon "button" at bounding box center [39, 24] width 23 height 23
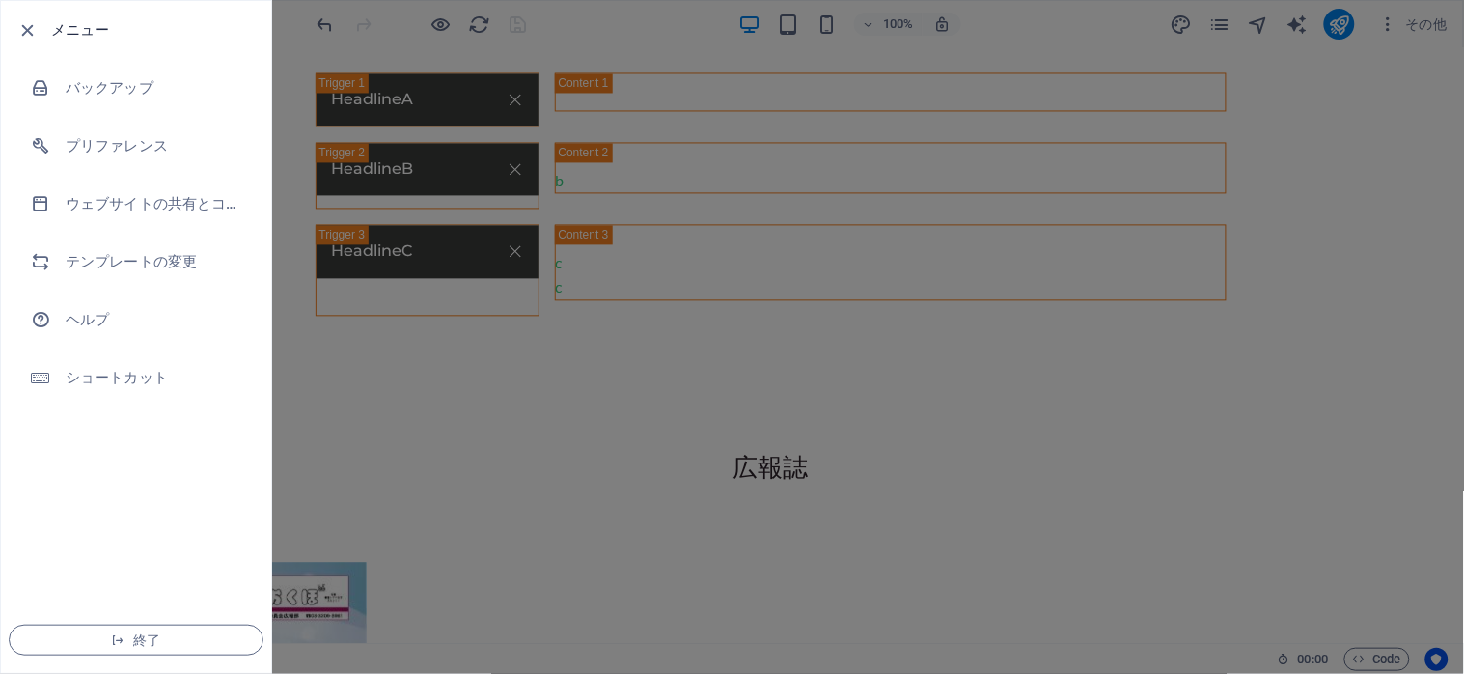
click at [1212, 122] on div at bounding box center [732, 337] width 1464 height 674
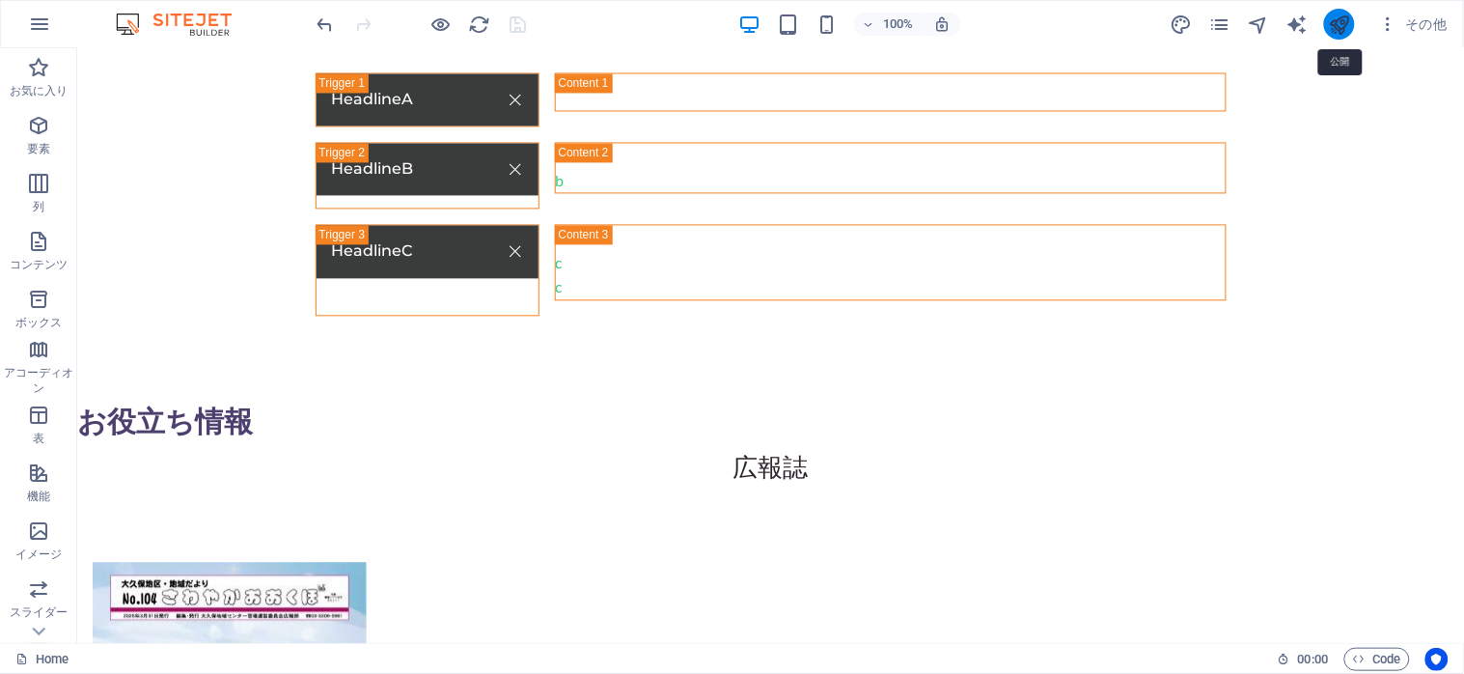
click at [1338, 22] on icon "publish" at bounding box center [1340, 25] width 22 height 22
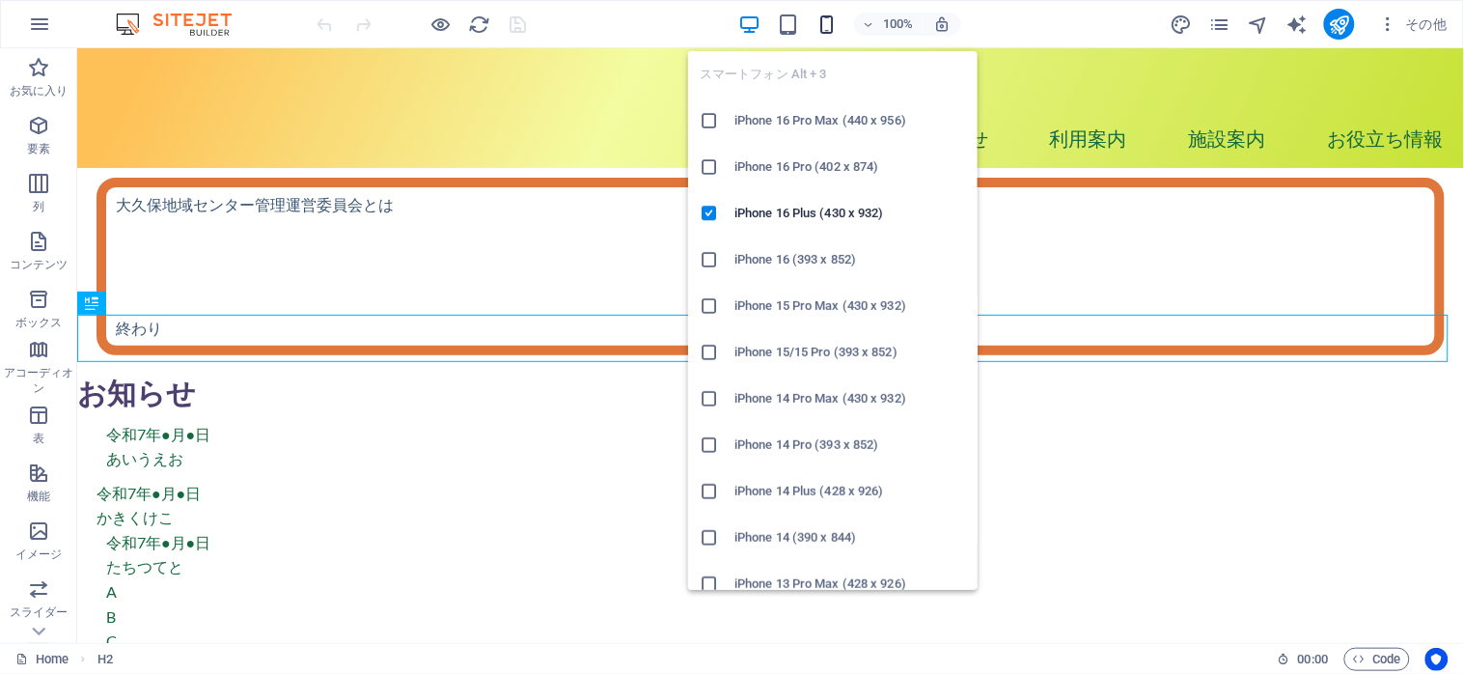
click at [818, 16] on icon "button" at bounding box center [827, 25] width 22 height 22
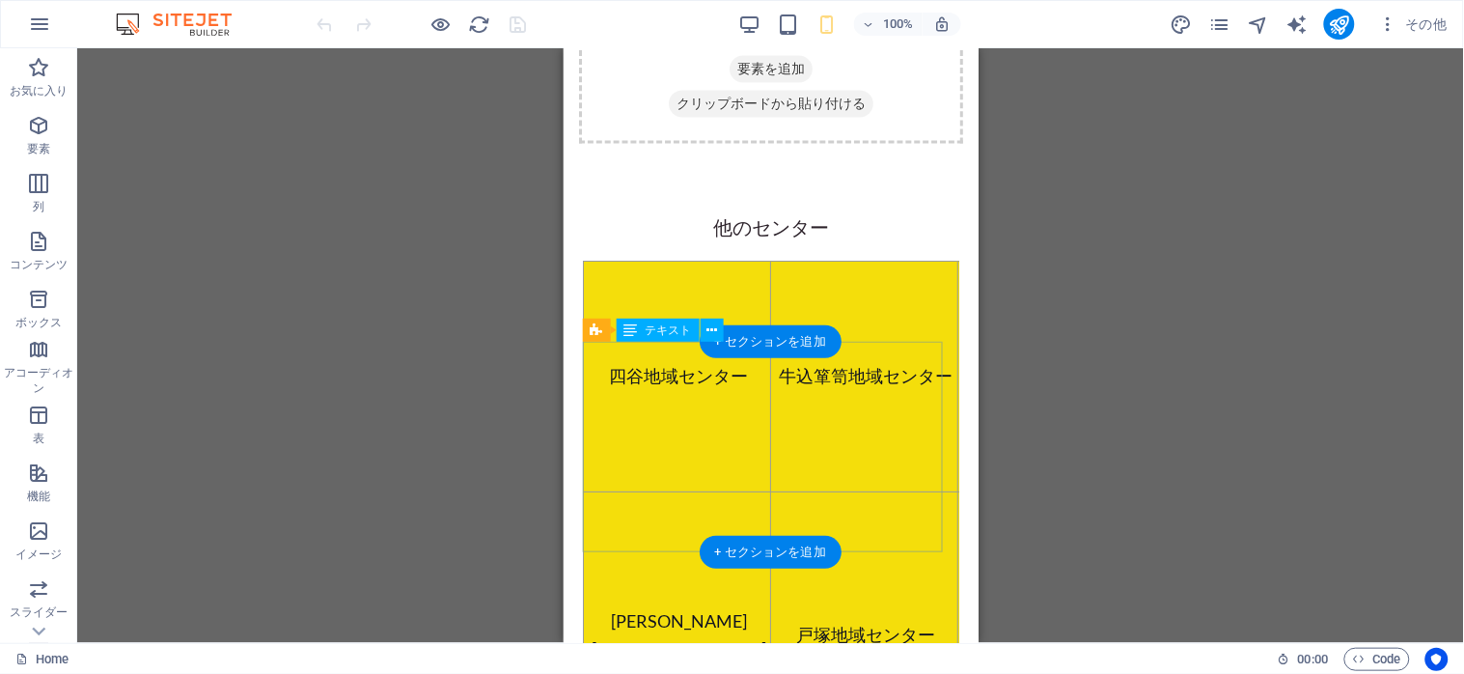
scroll to position [4760, 0]
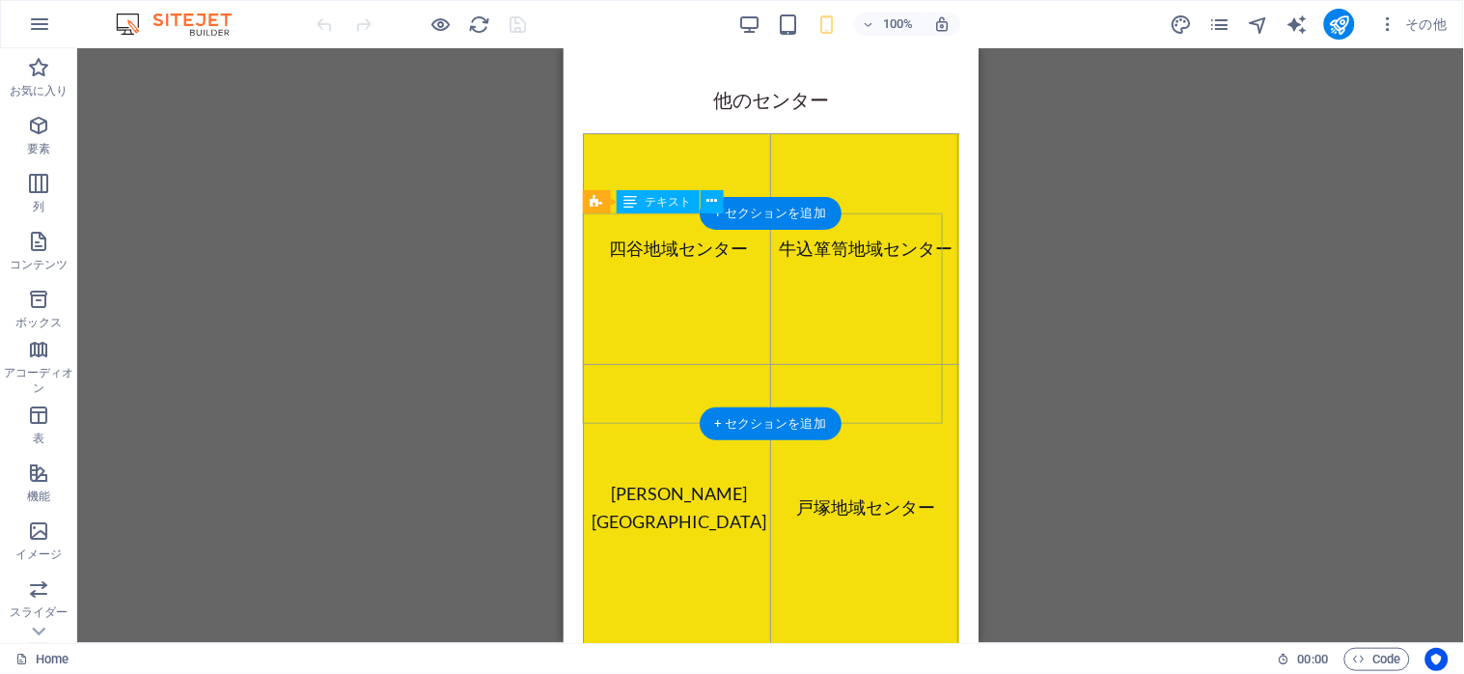
click at [680, 340] on div "[GEOGRAPHIC_DATA] [GEOGRAPHIC_DATA] [GEOGRAPHIC_DATA] [PERSON_NAME][GEOGRAPHIC_…" at bounding box center [770, 507] width 376 height 750
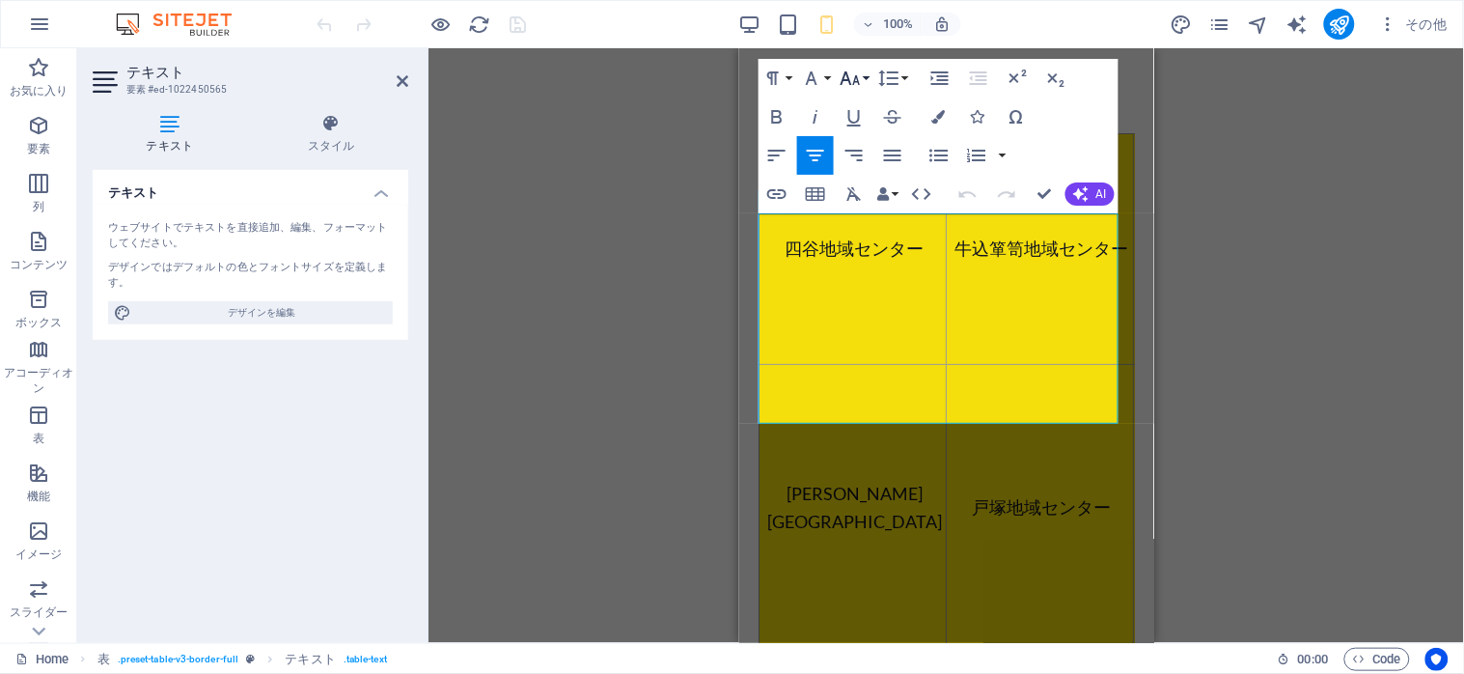
click at [864, 81] on button "Font Size" at bounding box center [854, 78] width 37 height 39
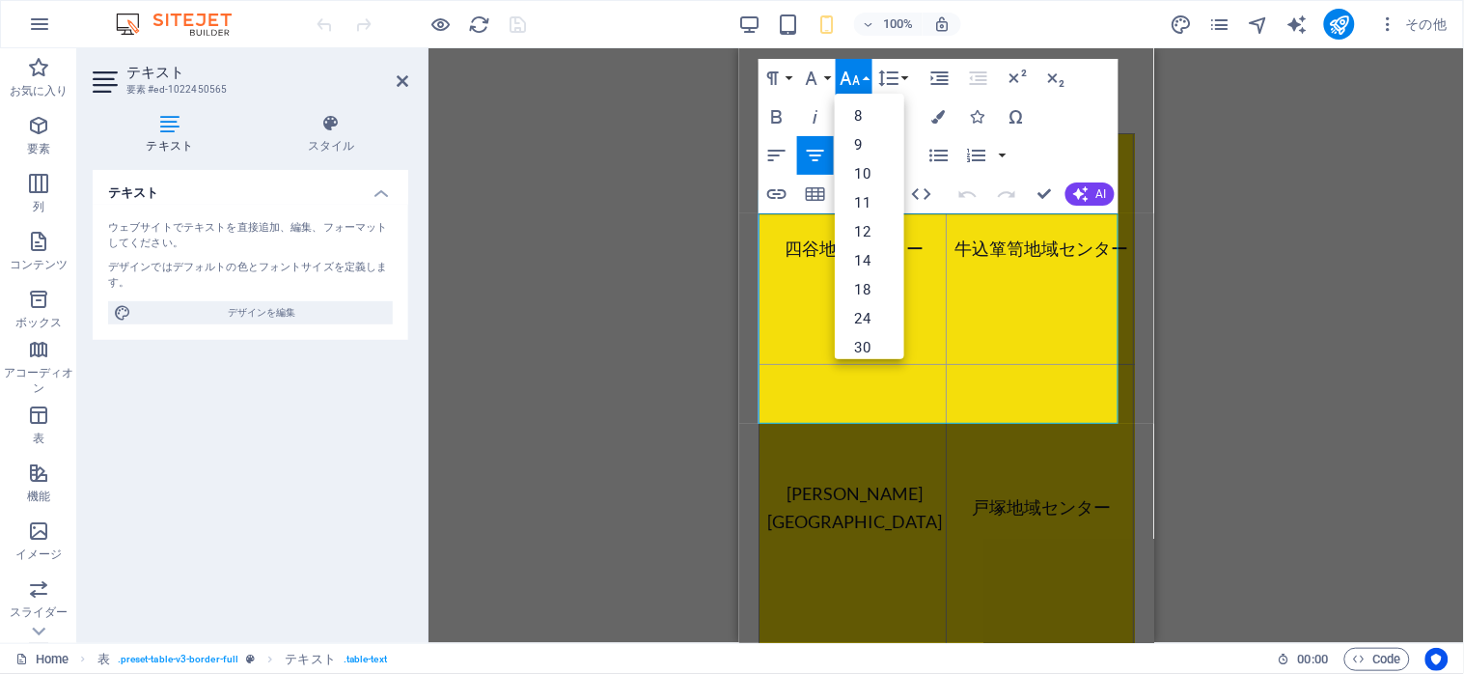
click at [864, 81] on button "Font Size" at bounding box center [854, 78] width 37 height 39
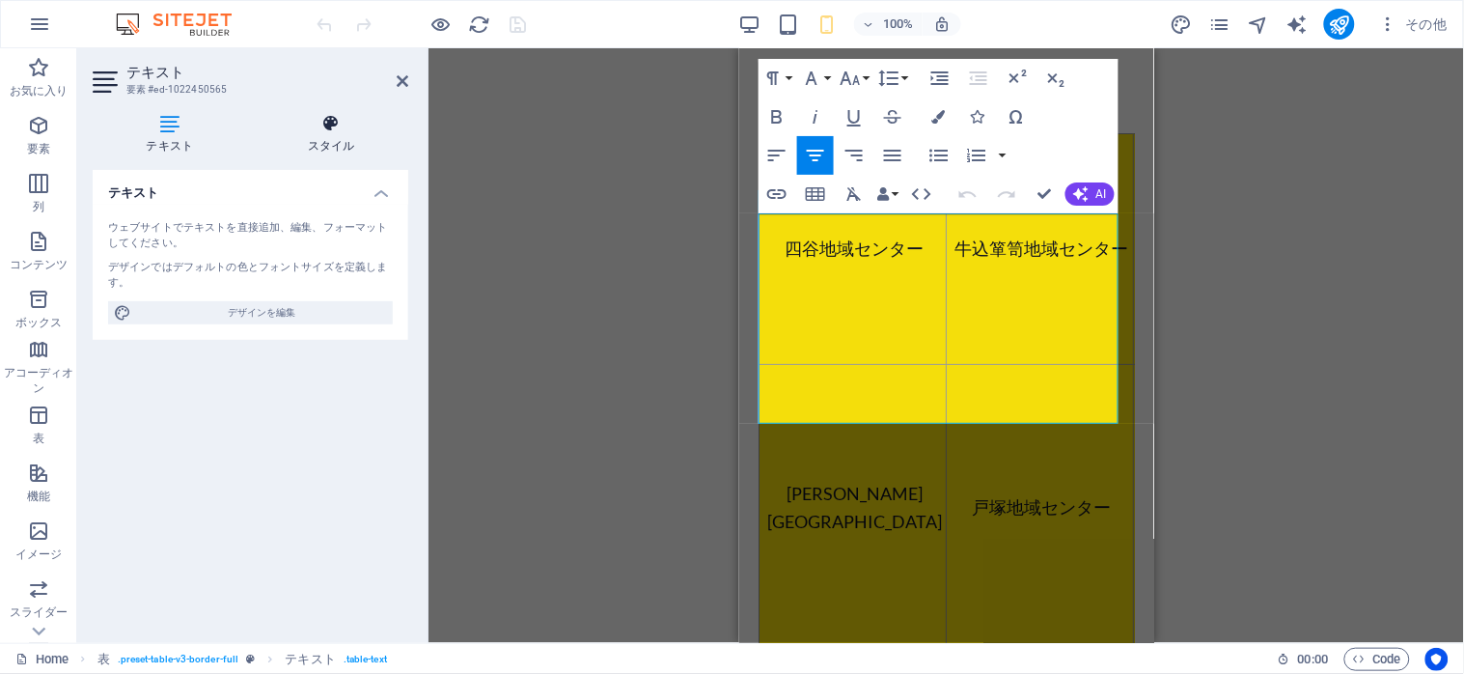
click at [326, 117] on icon at bounding box center [332, 123] width 154 height 19
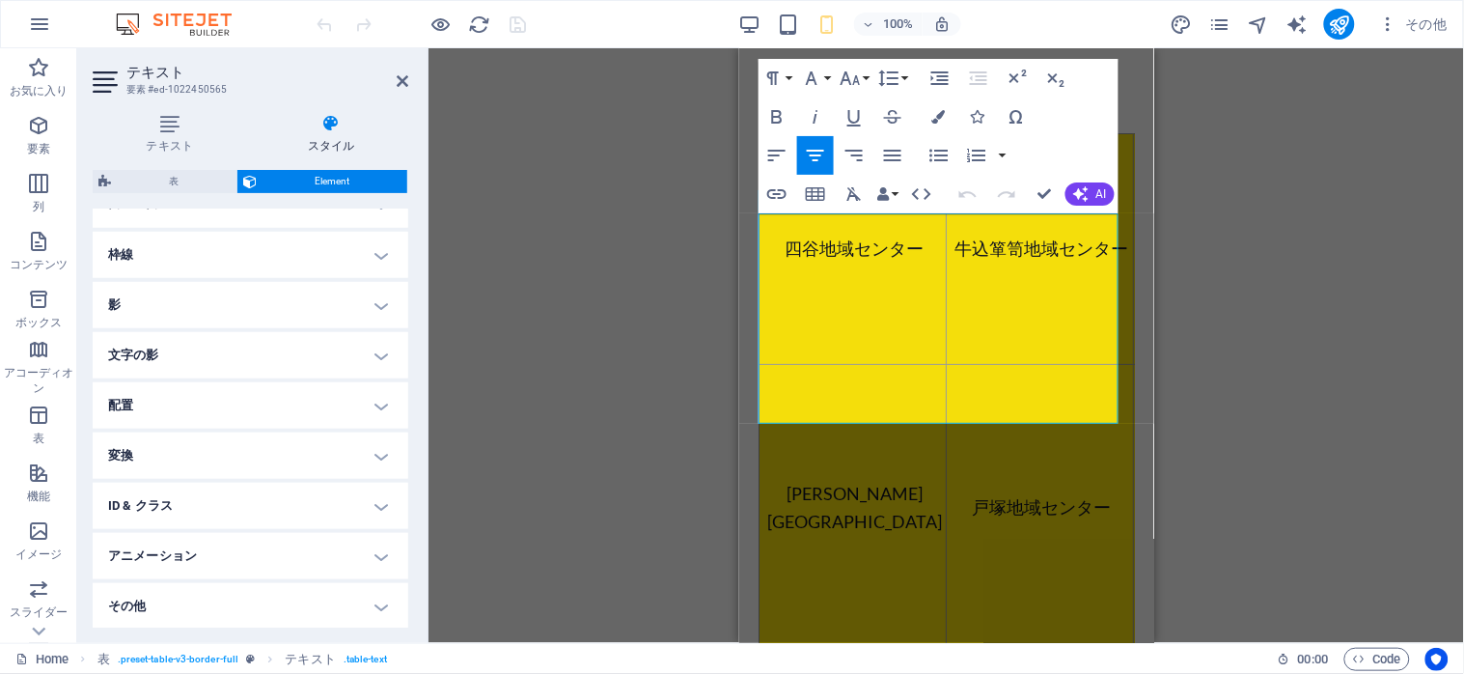
scroll to position [284, 0]
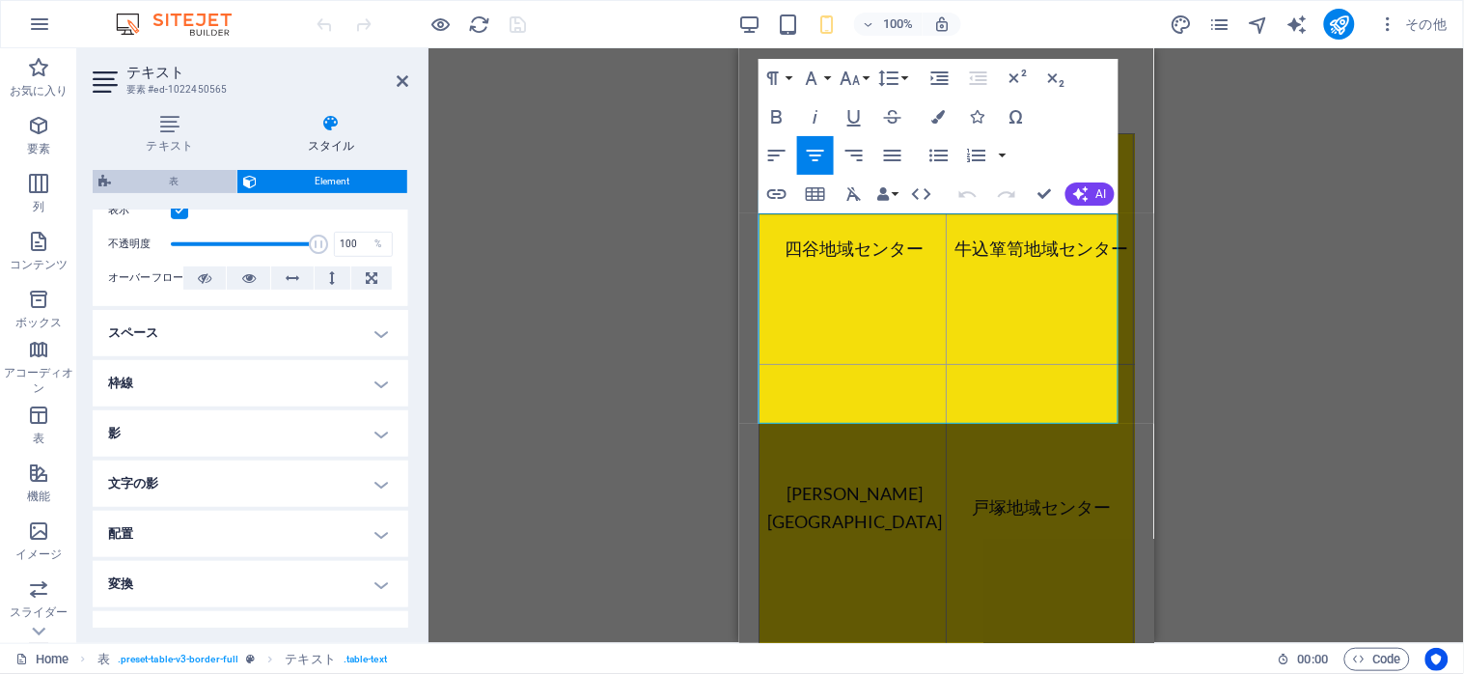
click at [176, 172] on span "表" at bounding box center [174, 181] width 114 height 23
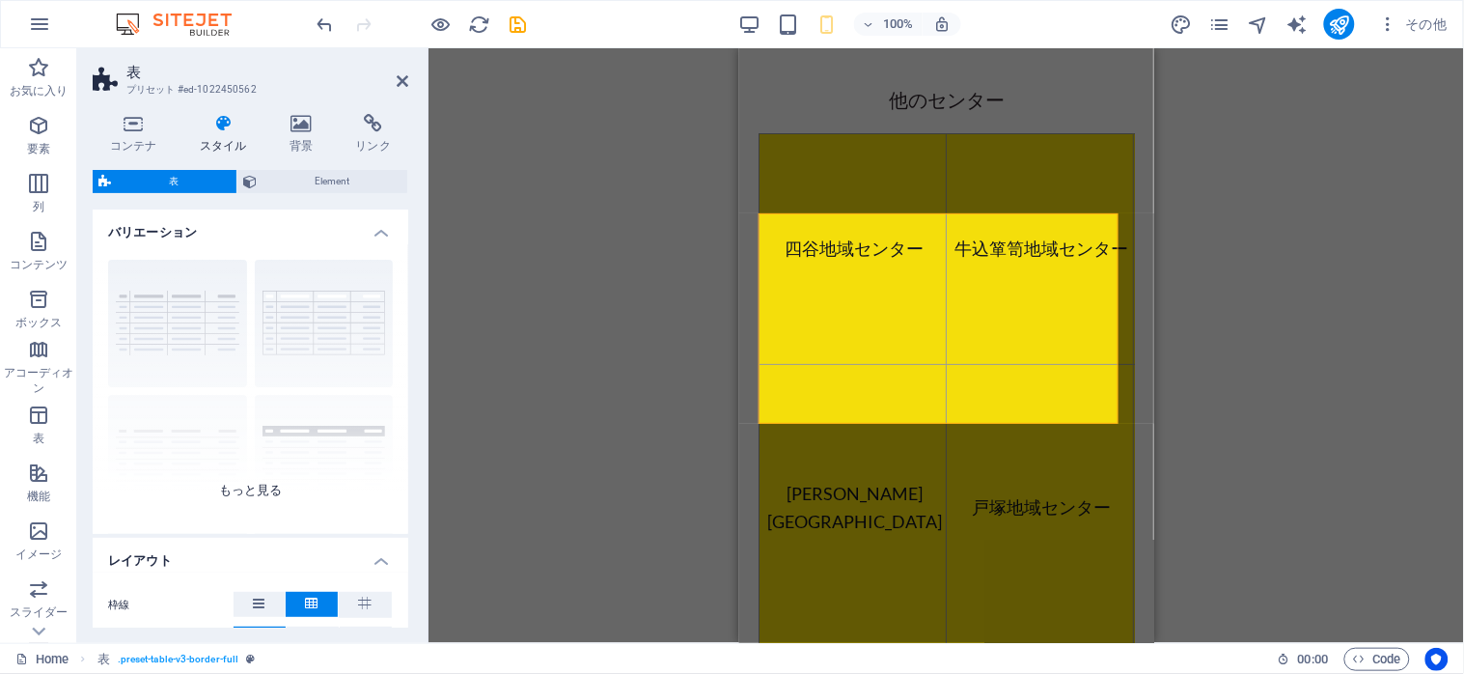
scroll to position [372, 0]
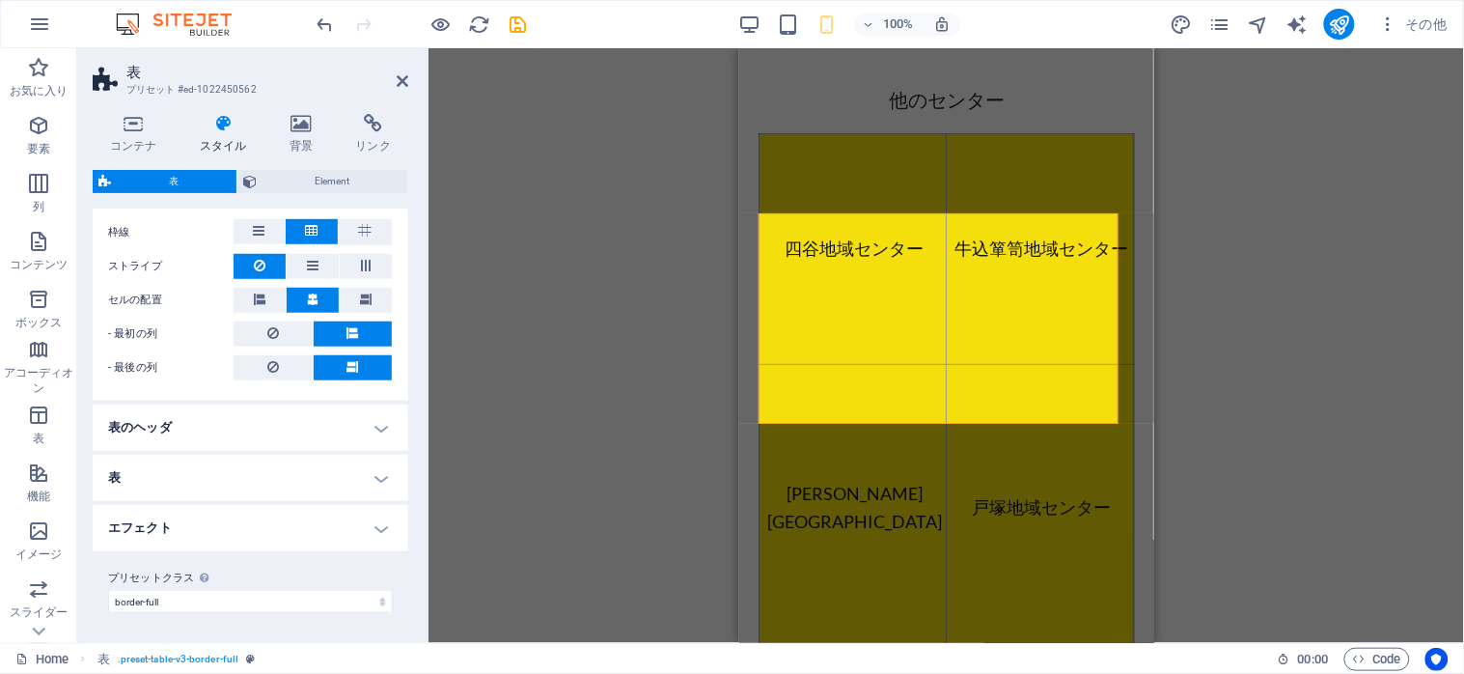
click at [368, 483] on h4 "表" at bounding box center [251, 478] width 316 height 46
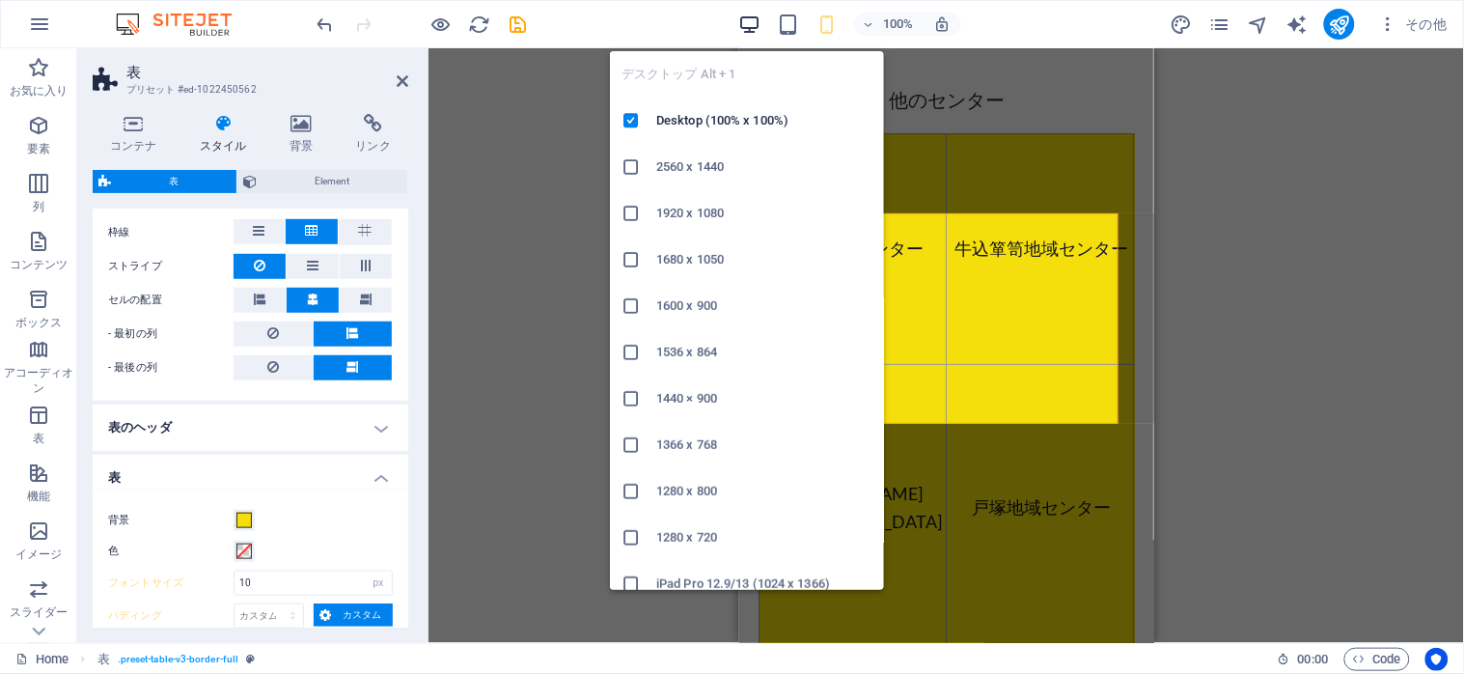
click at [748, 20] on icon "button" at bounding box center [750, 25] width 22 height 22
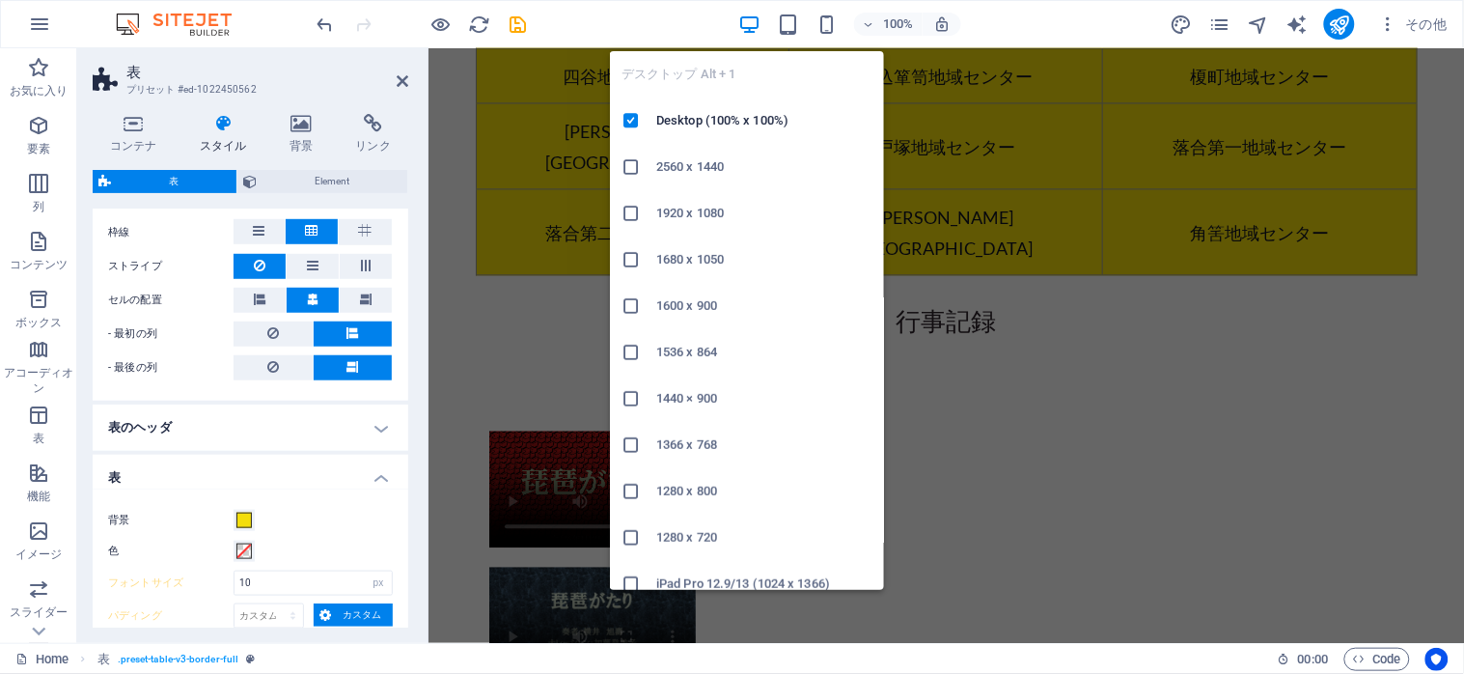
scroll to position [2948, 0]
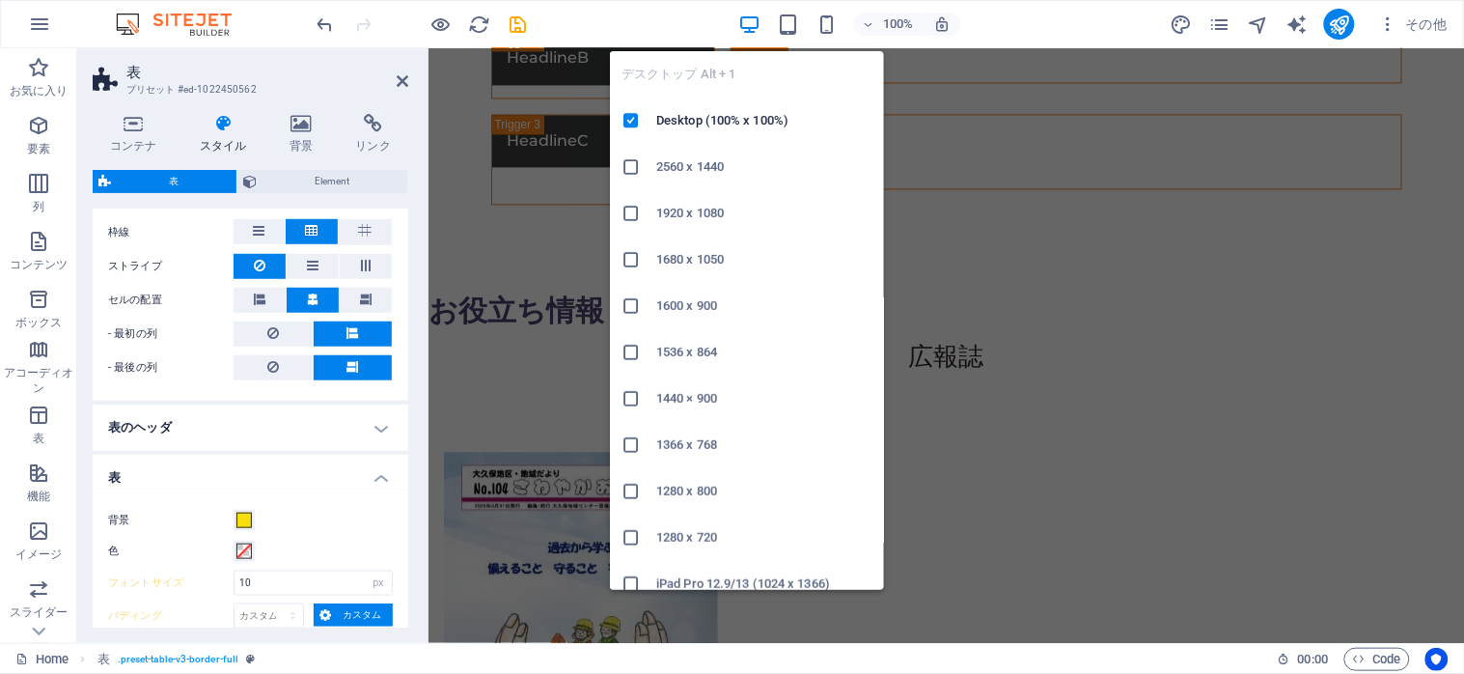
type input "20"
type input "12"
type input "8"
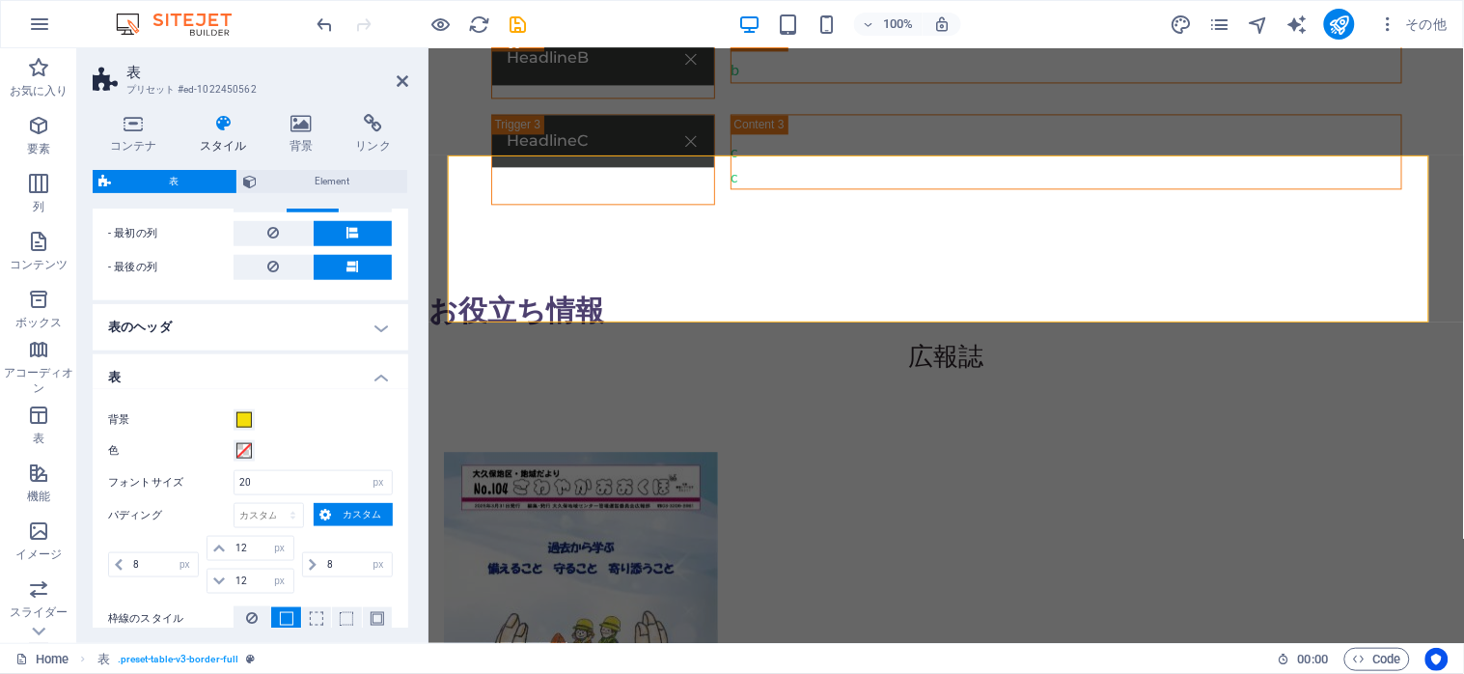
scroll to position [502, 0]
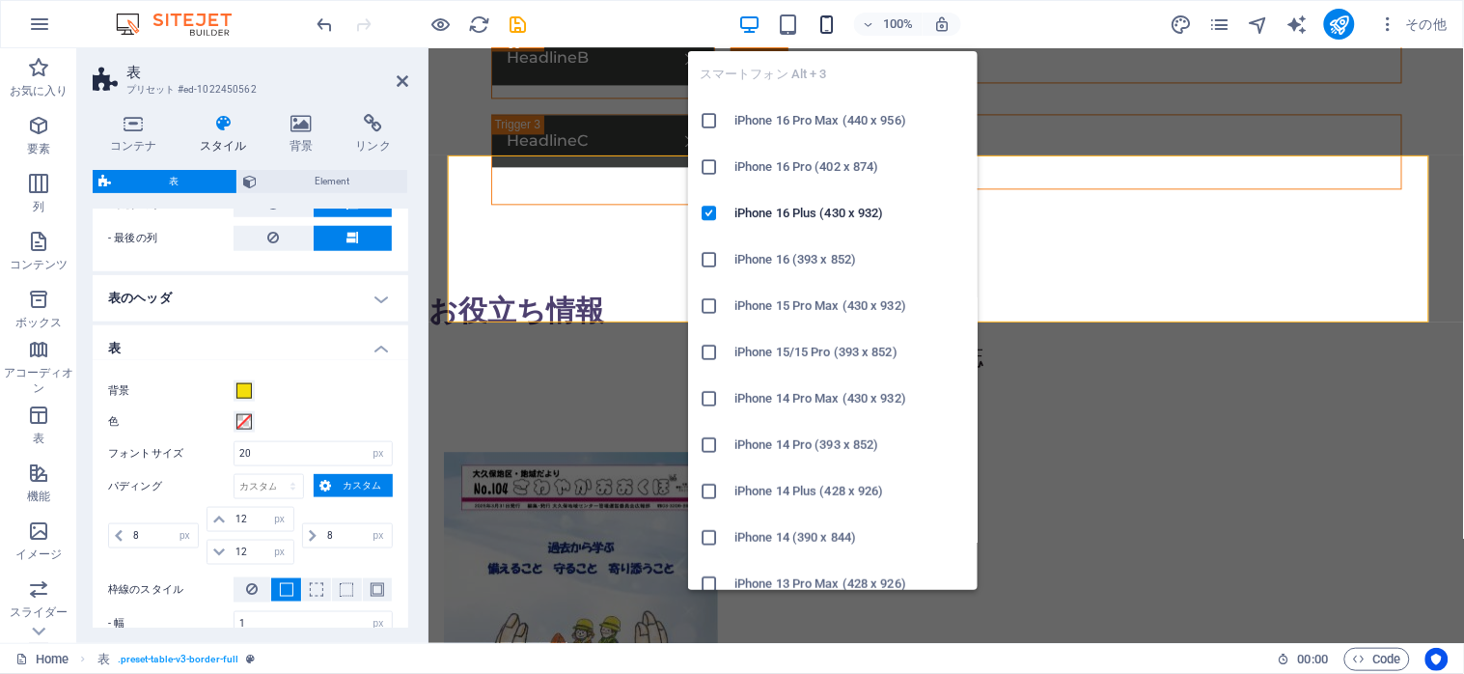
click at [818, 23] on icon "button" at bounding box center [827, 25] width 22 height 22
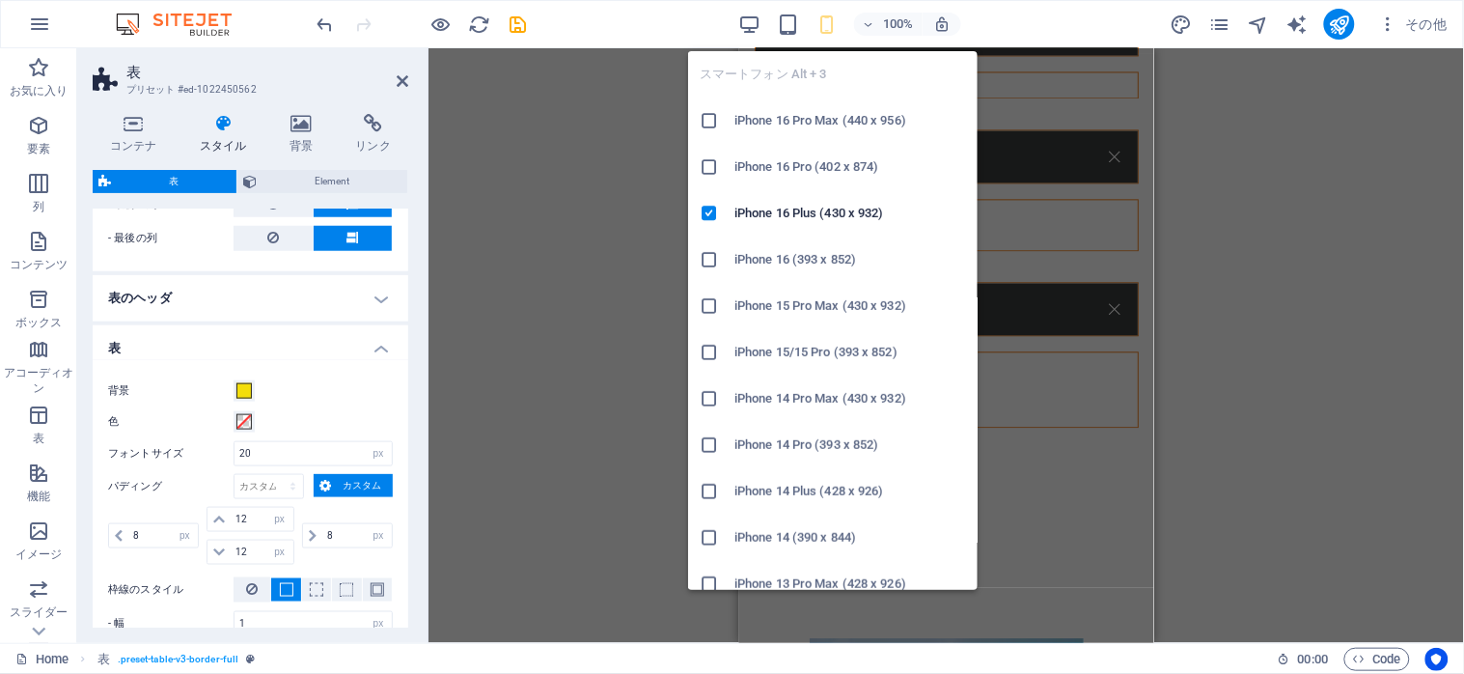
type input "10"
type input "4"
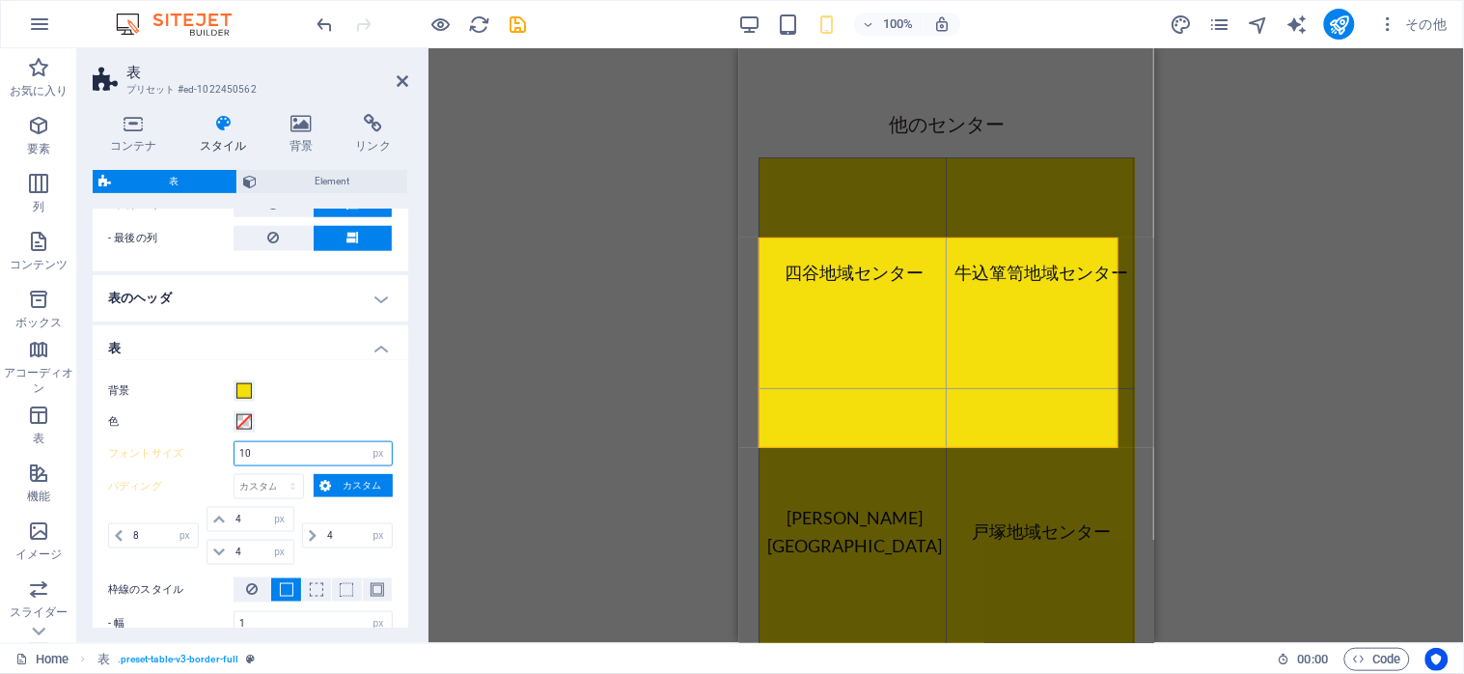
drag, startPoint x: 271, startPoint y: 451, endPoint x: 238, endPoint y: 450, distance: 32.8
click at [238, 450] on input "10" at bounding box center [312, 453] width 157 height 23
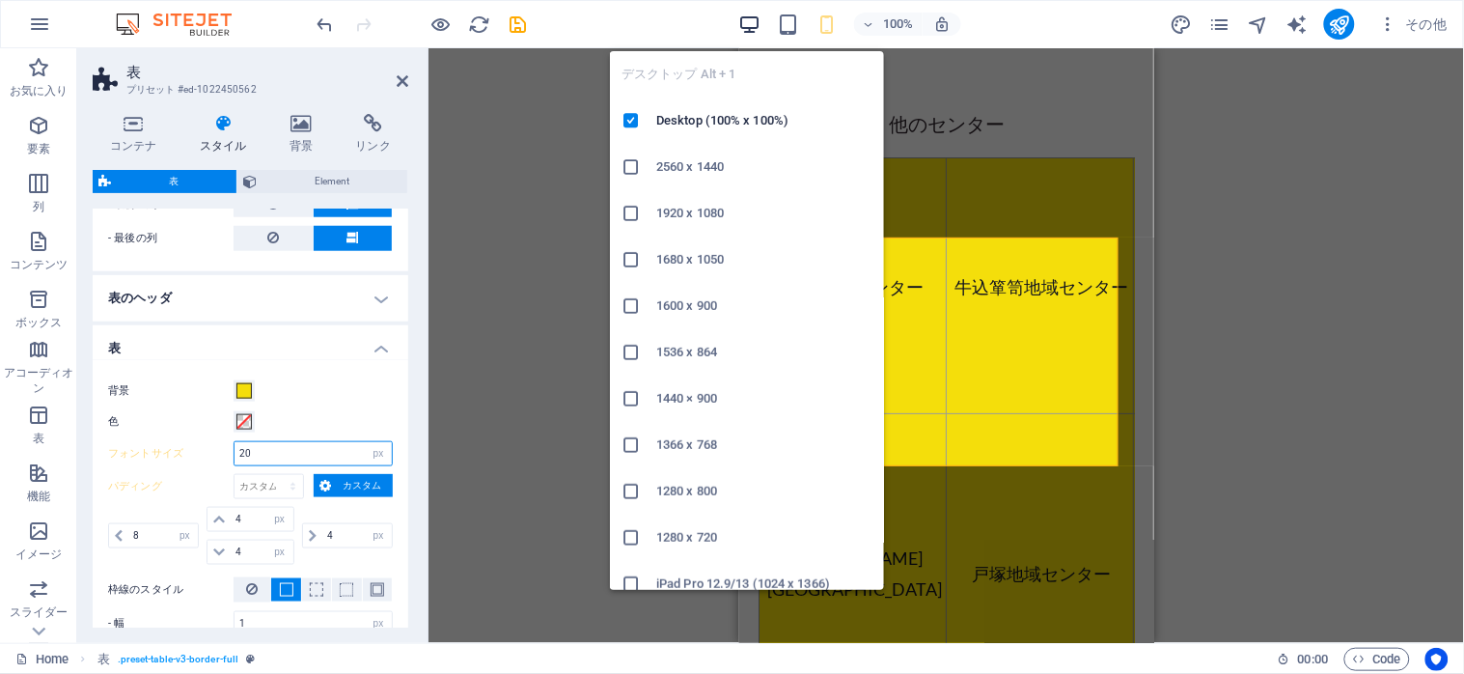
type input "20"
click at [749, 27] on icon "button" at bounding box center [750, 25] width 22 height 22
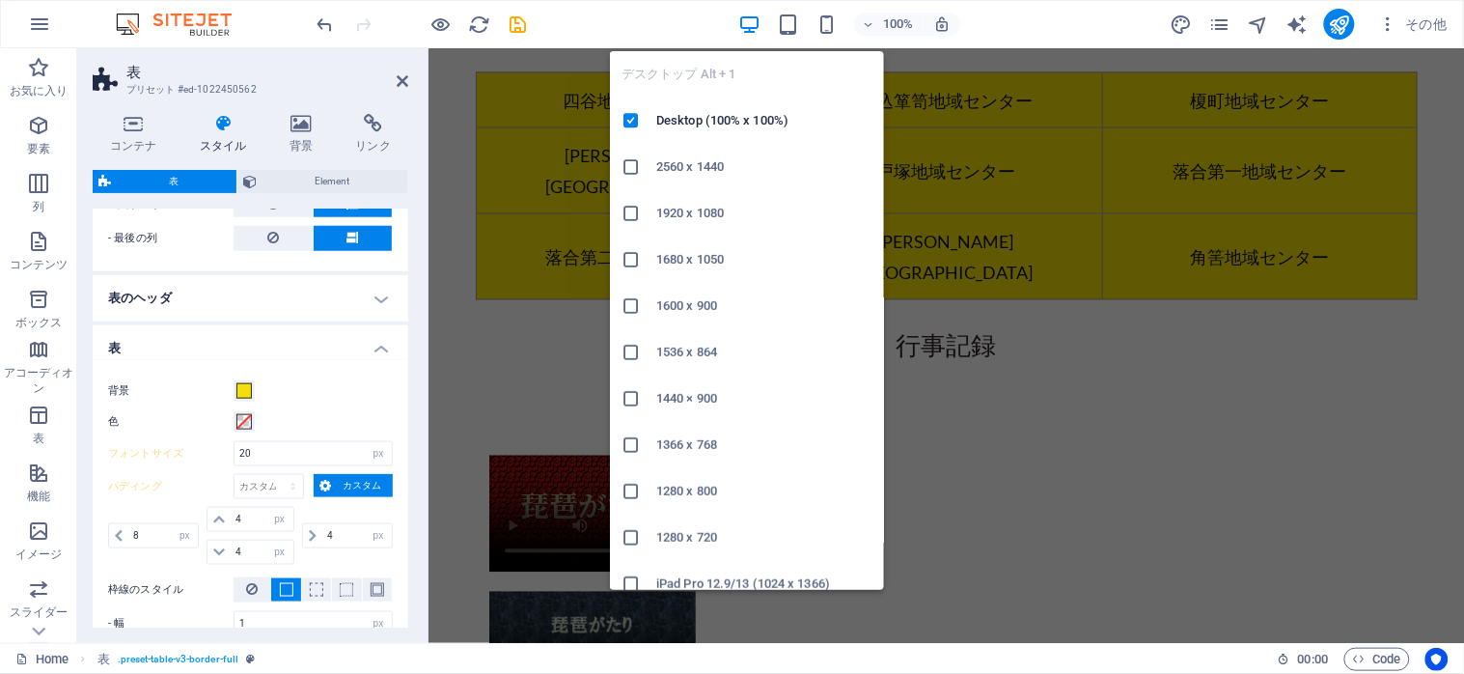
scroll to position [2948, 0]
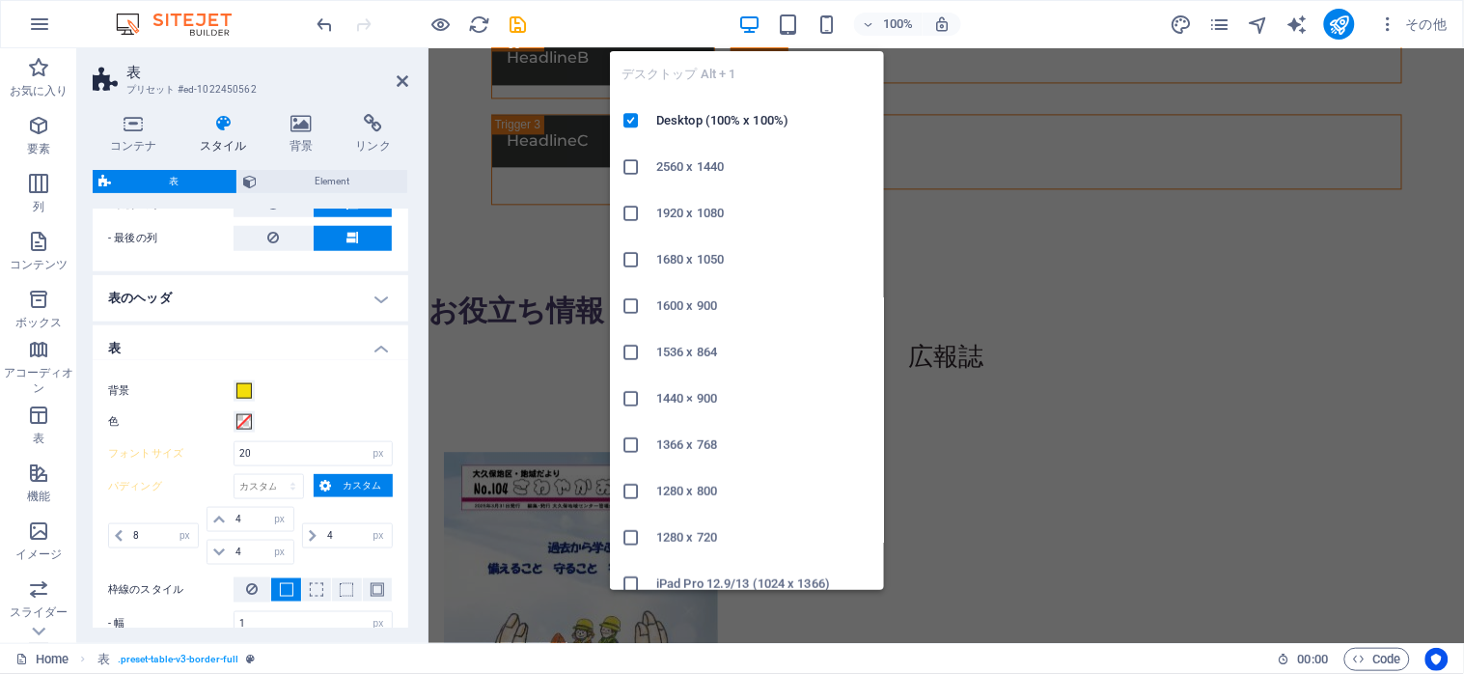
type input "12"
type input "8"
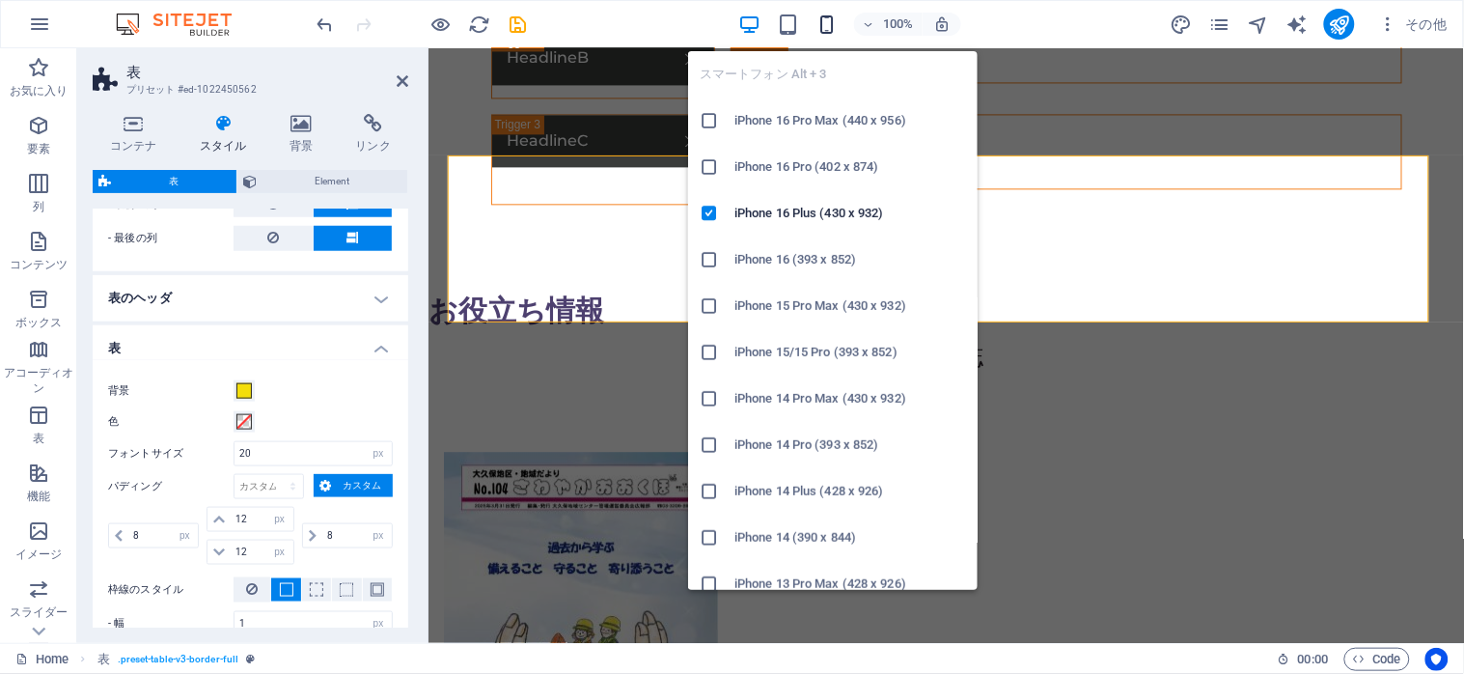
click at [820, 26] on icon "button" at bounding box center [827, 25] width 22 height 22
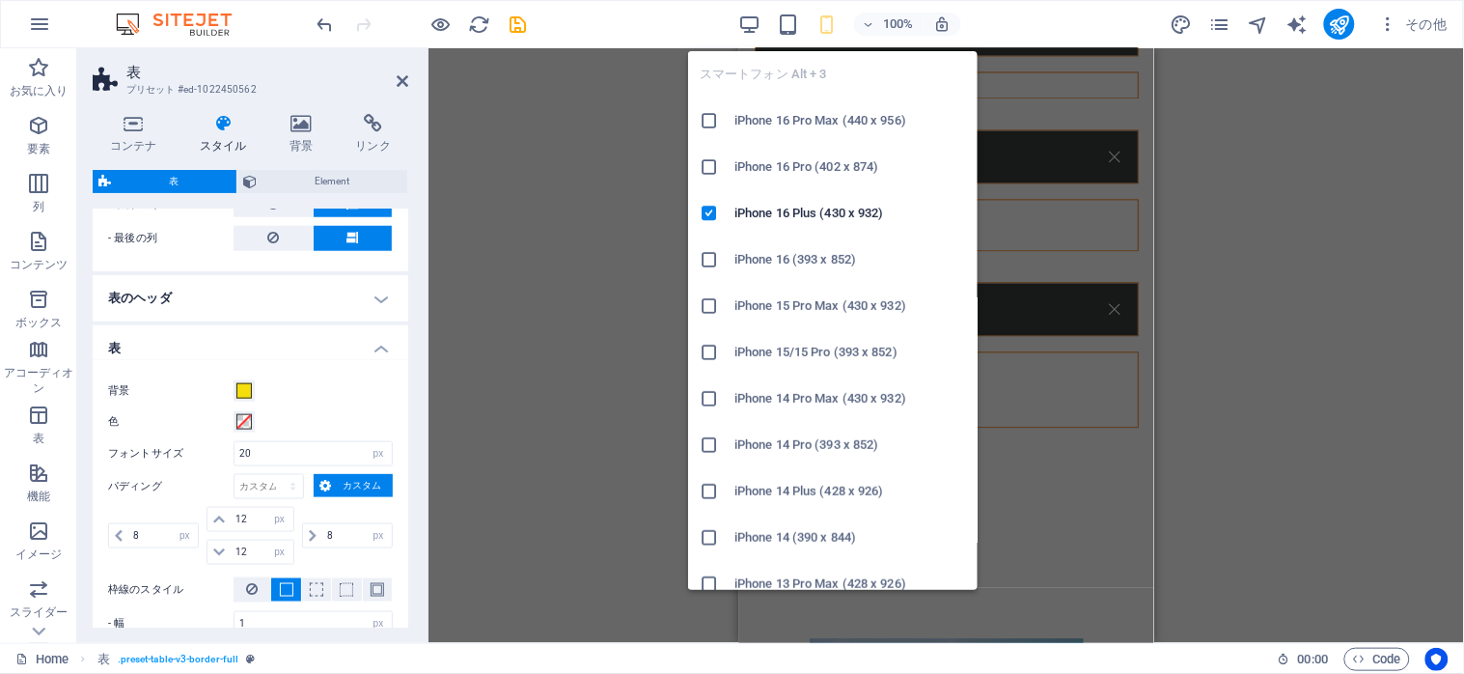
scroll to position [4742, 0]
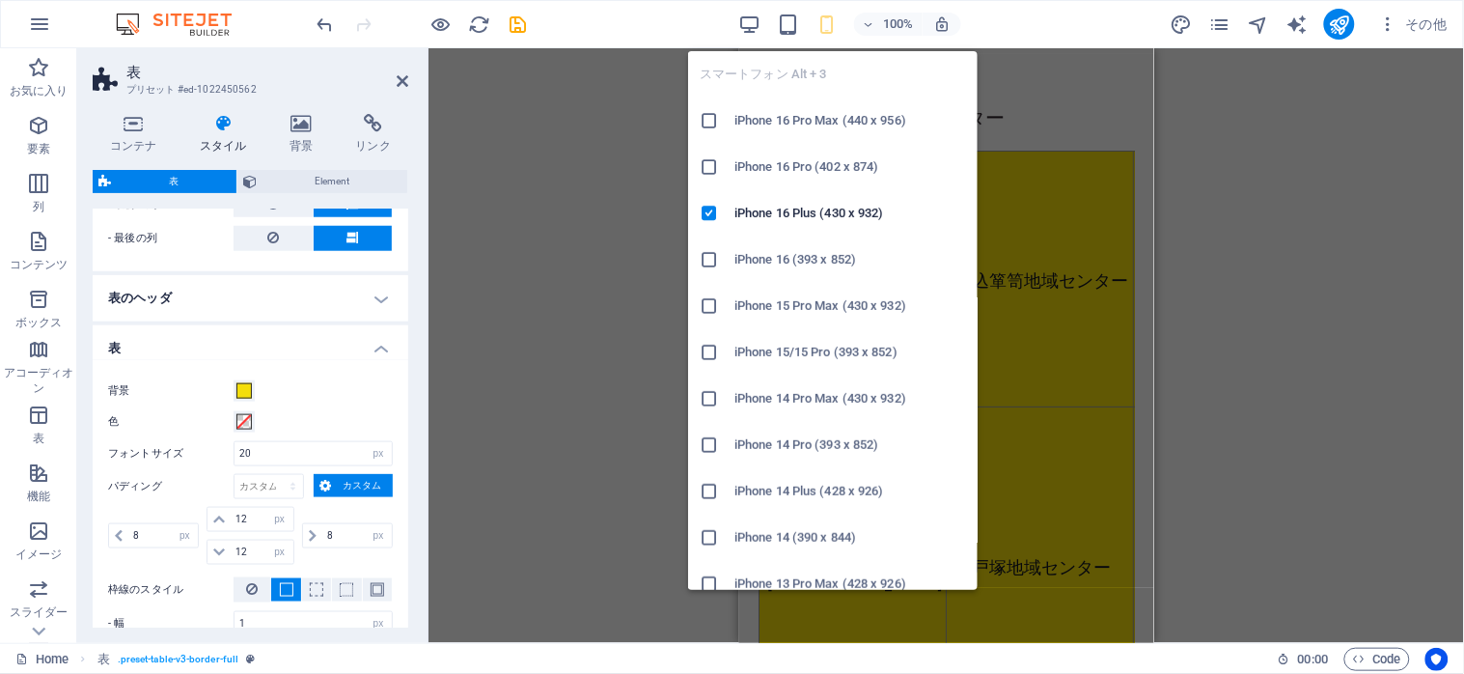
type input "4"
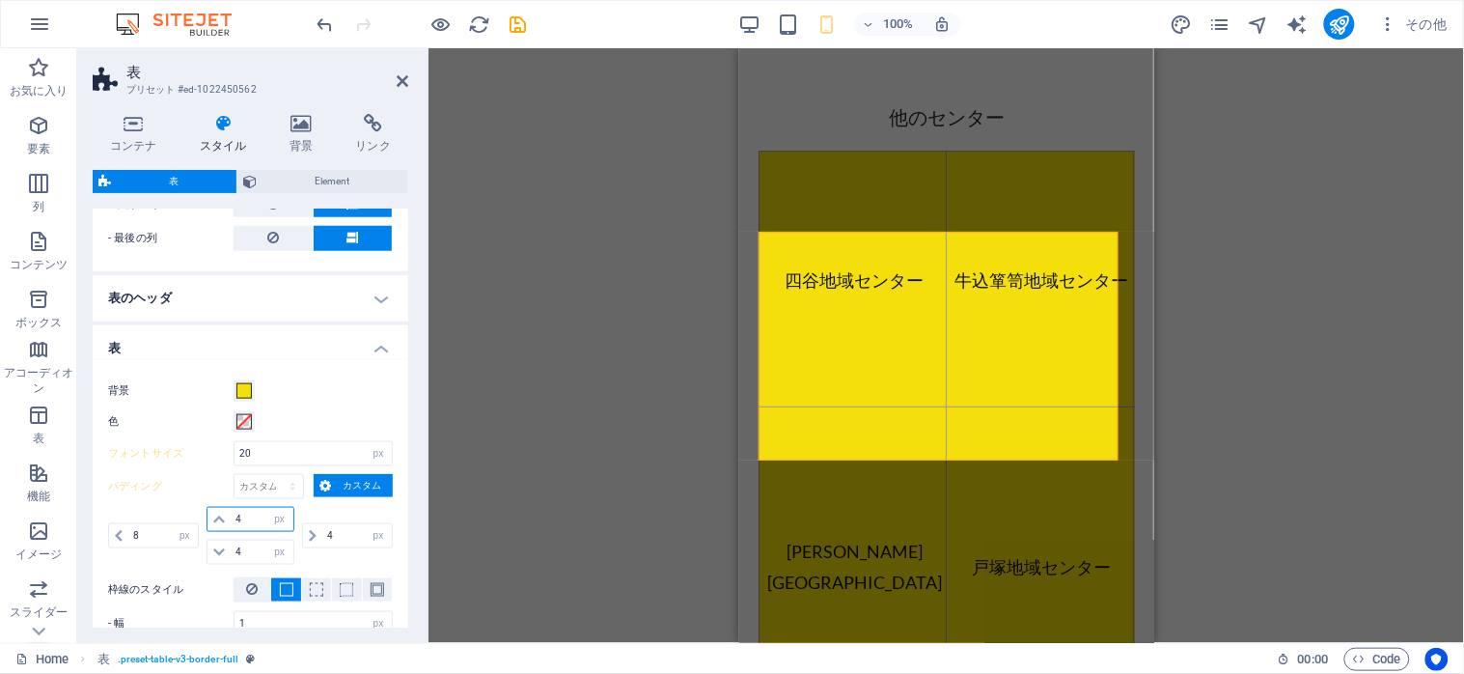
drag, startPoint x: 251, startPoint y: 524, endPoint x: 235, endPoint y: 525, distance: 15.5
click at [235, 525] on input "4" at bounding box center [262, 519] width 62 height 23
type input "12"
click at [225, 545] on div "4 px rem % vh vw" at bounding box center [250, 551] width 87 height 25
type input "12"
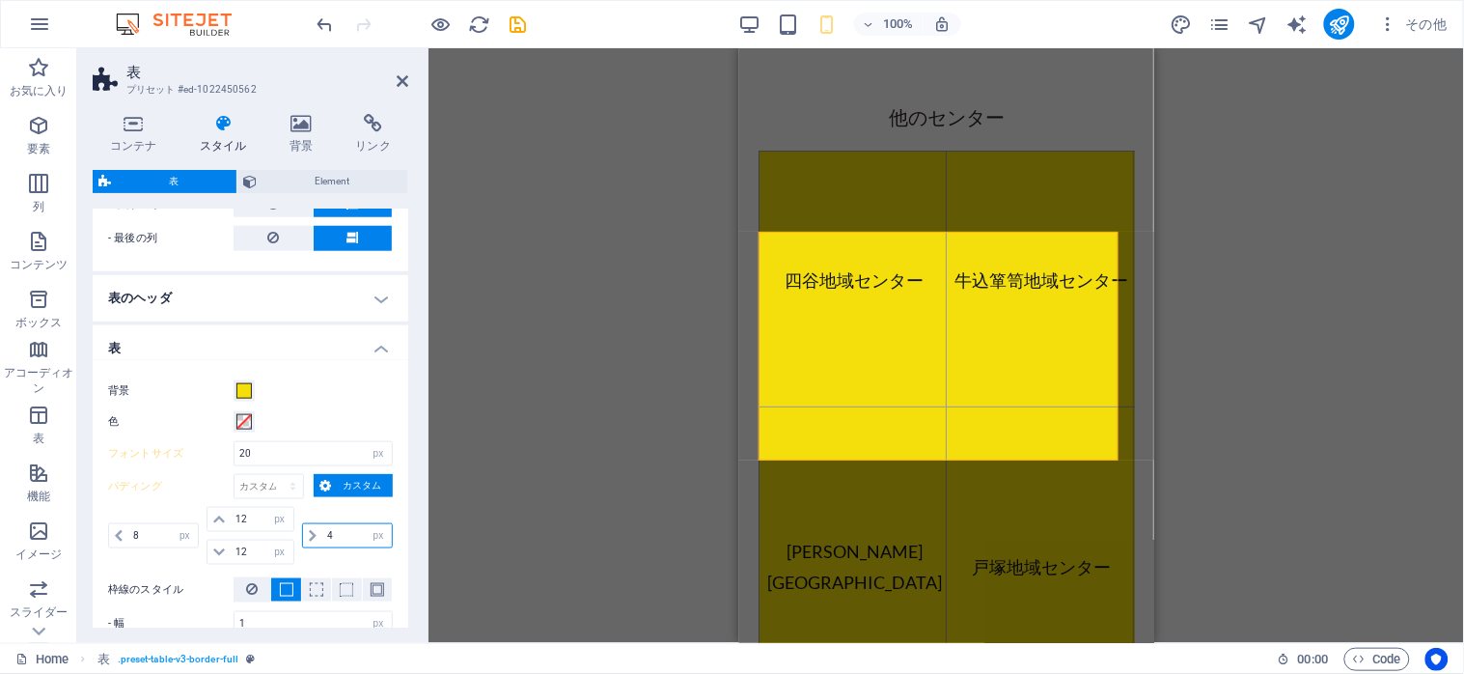
click at [307, 535] on div "4 px rem % vh vw" at bounding box center [347, 535] width 91 height 25
type input "8"
click at [171, 400] on label "背景" at bounding box center [170, 390] width 125 height 23
click at [234, 400] on button "背景" at bounding box center [244, 390] width 21 height 21
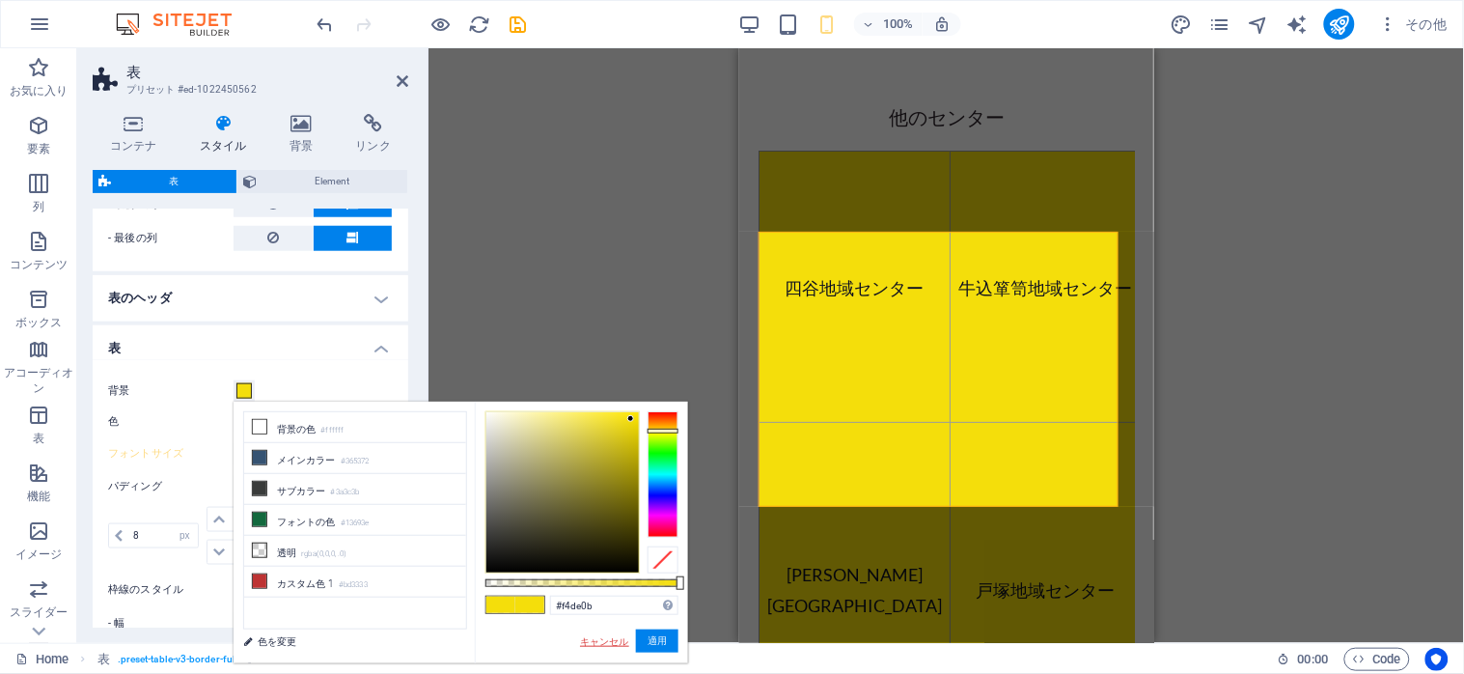
click at [609, 645] on link "キャンセル" at bounding box center [604, 641] width 53 height 14
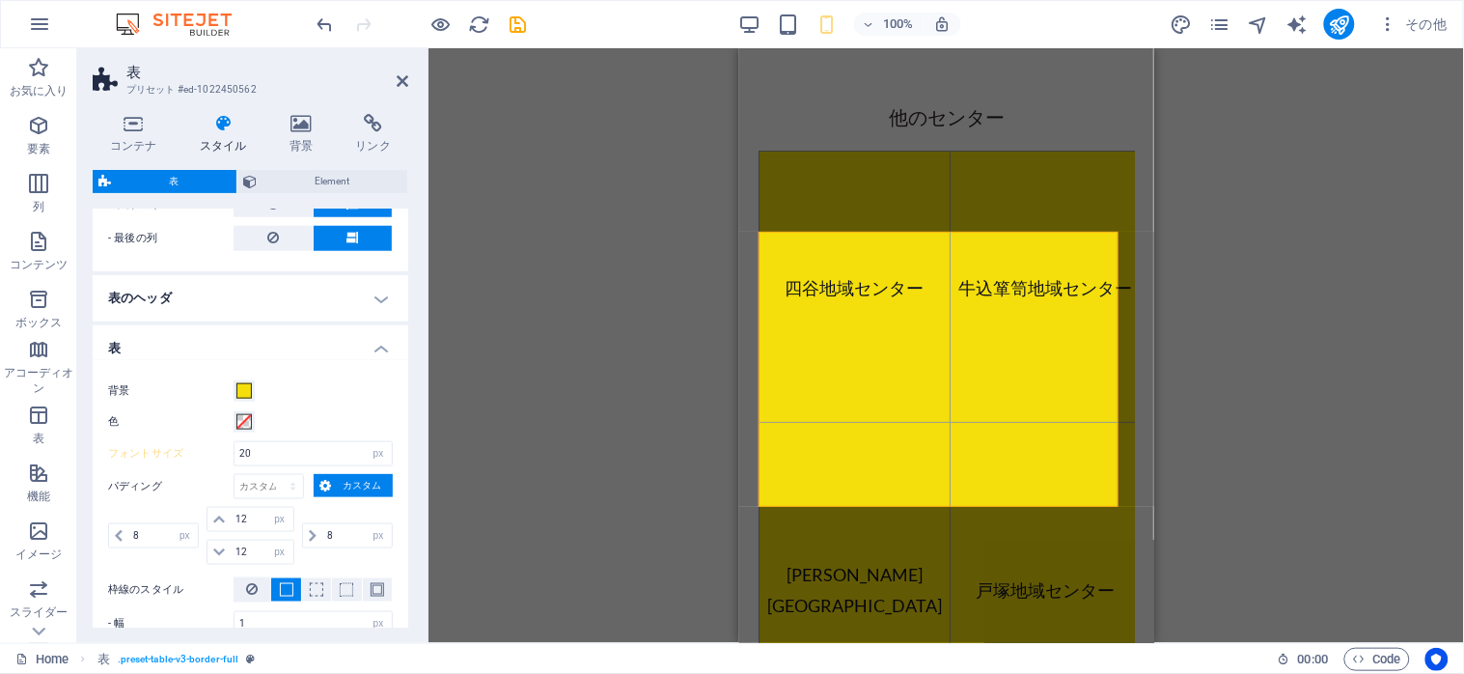
click at [340, 403] on div "背景 色 フォントサイズ 20 px rem % vh vw パディング px rem % vh vw カスタム カスタム 8 px rem % vh vw …" at bounding box center [250, 523] width 323 height 326
click at [152, 456] on label "フォントサイズ" at bounding box center [170, 453] width 125 height 11
click at [514, 21] on icon "save" at bounding box center [519, 25] width 22 height 22
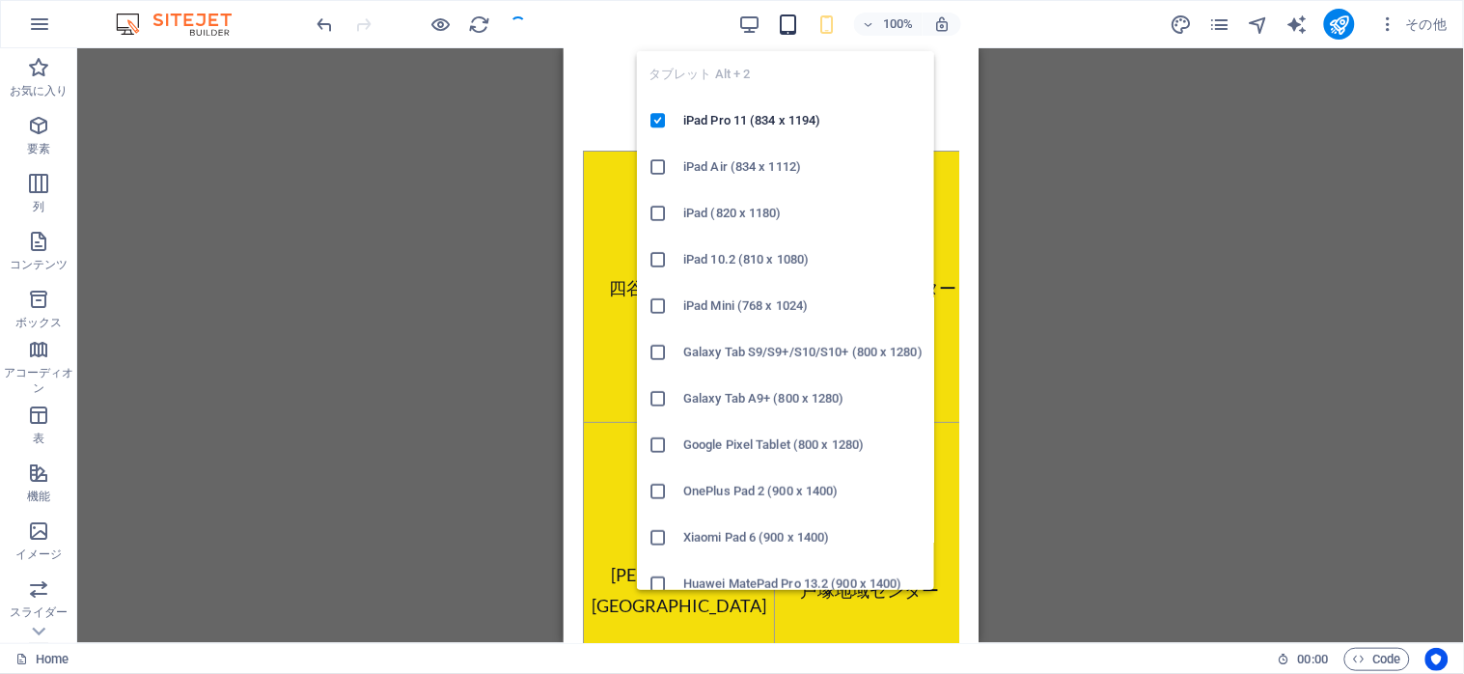
click at [784, 23] on icon "button" at bounding box center [789, 25] width 22 height 22
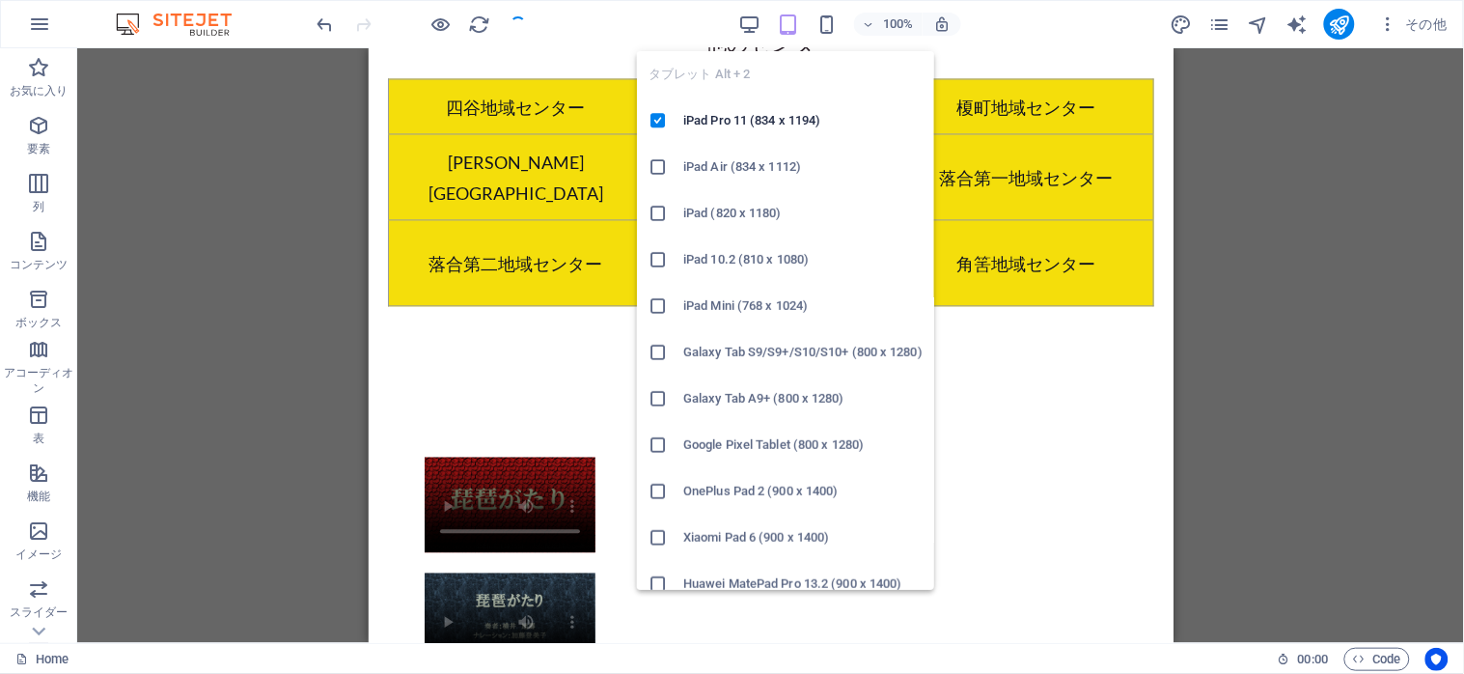
scroll to position [2870, 0]
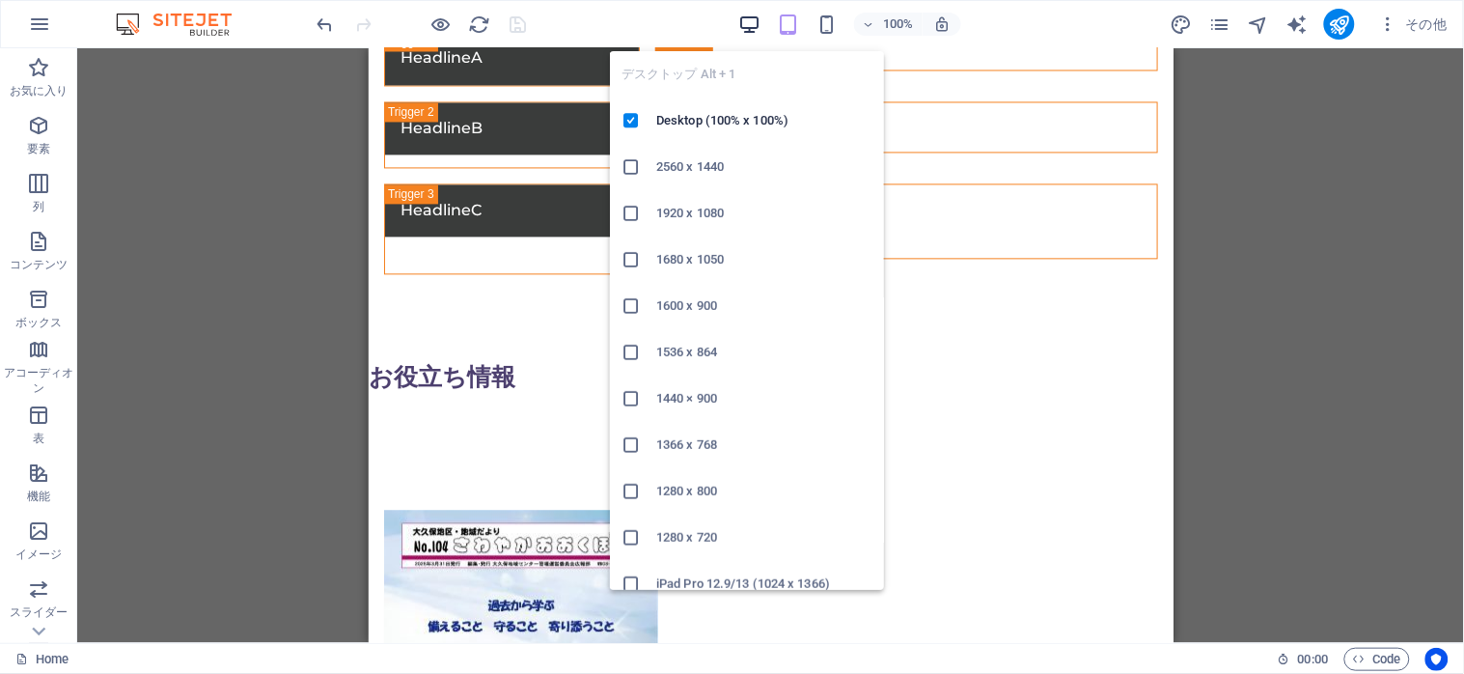
click at [739, 20] on icon "button" at bounding box center [750, 25] width 22 height 22
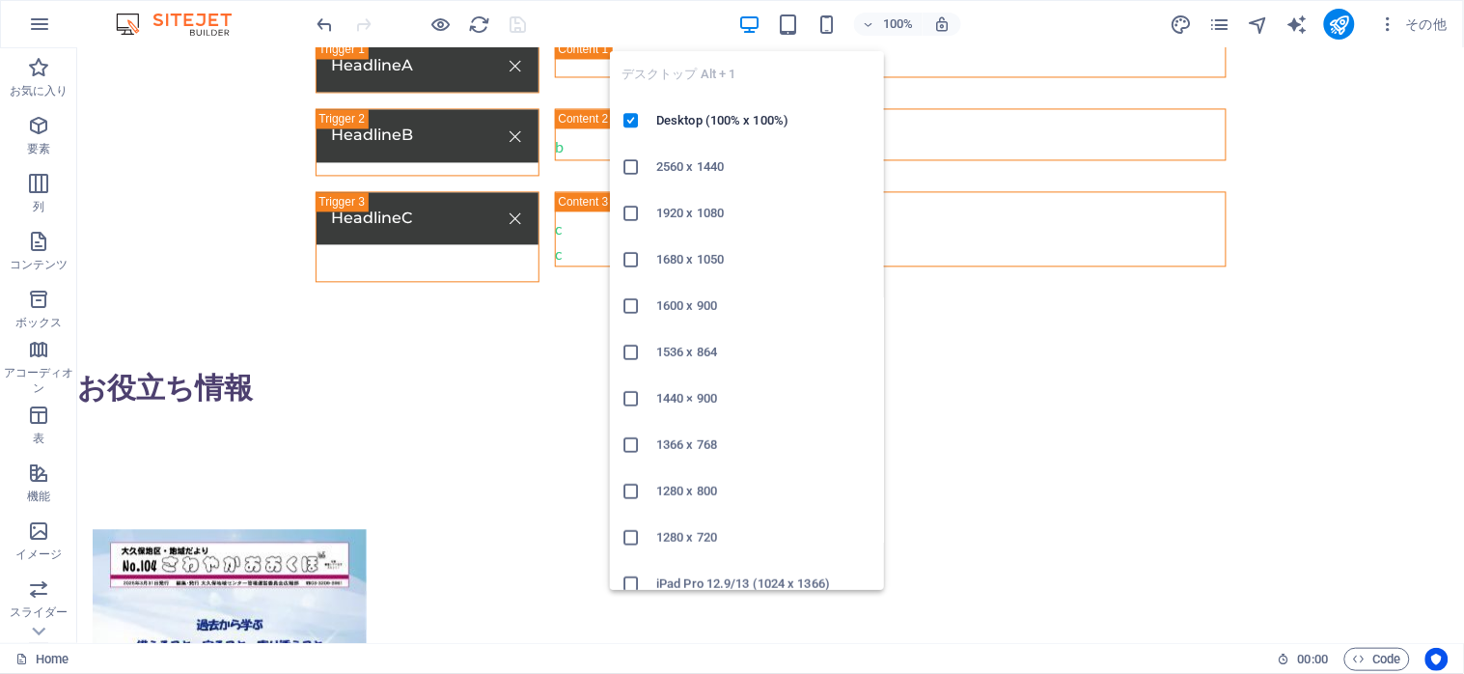
scroll to position [2861, 0]
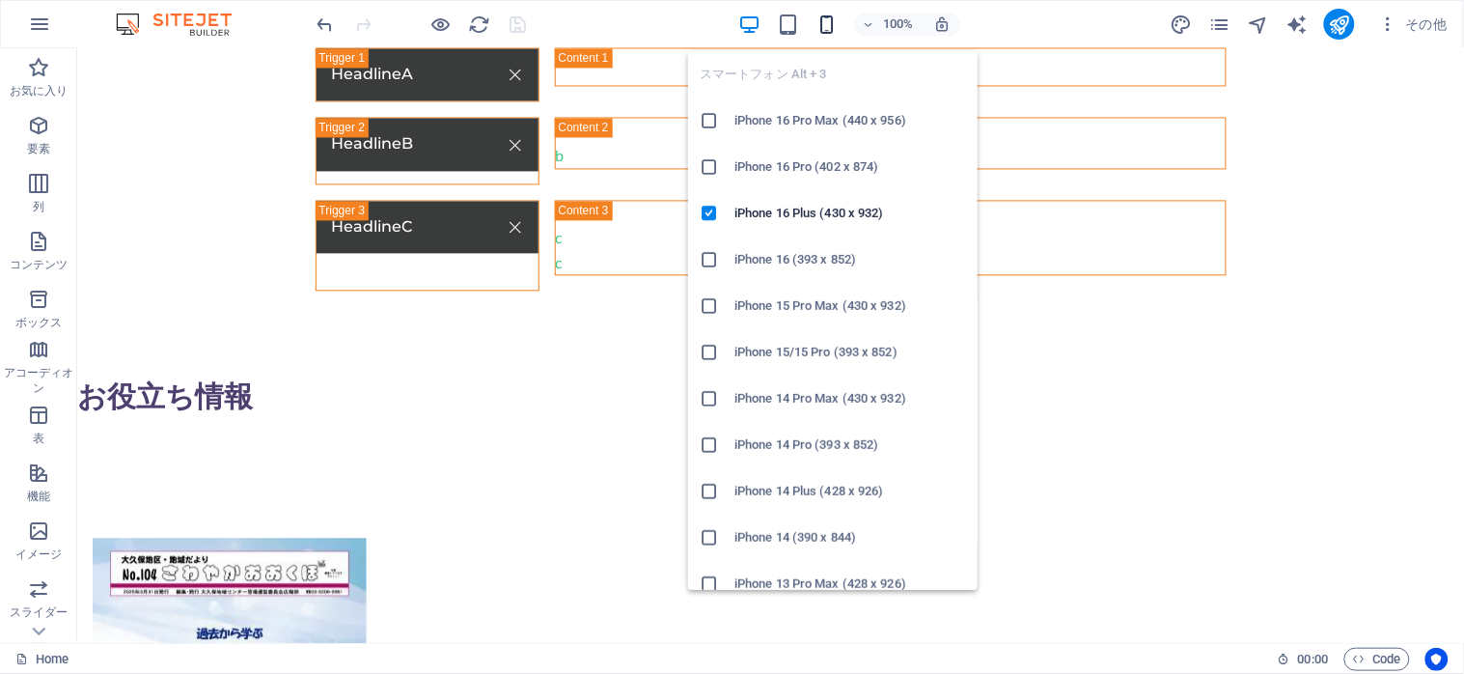
click at [818, 14] on icon "button" at bounding box center [827, 25] width 22 height 22
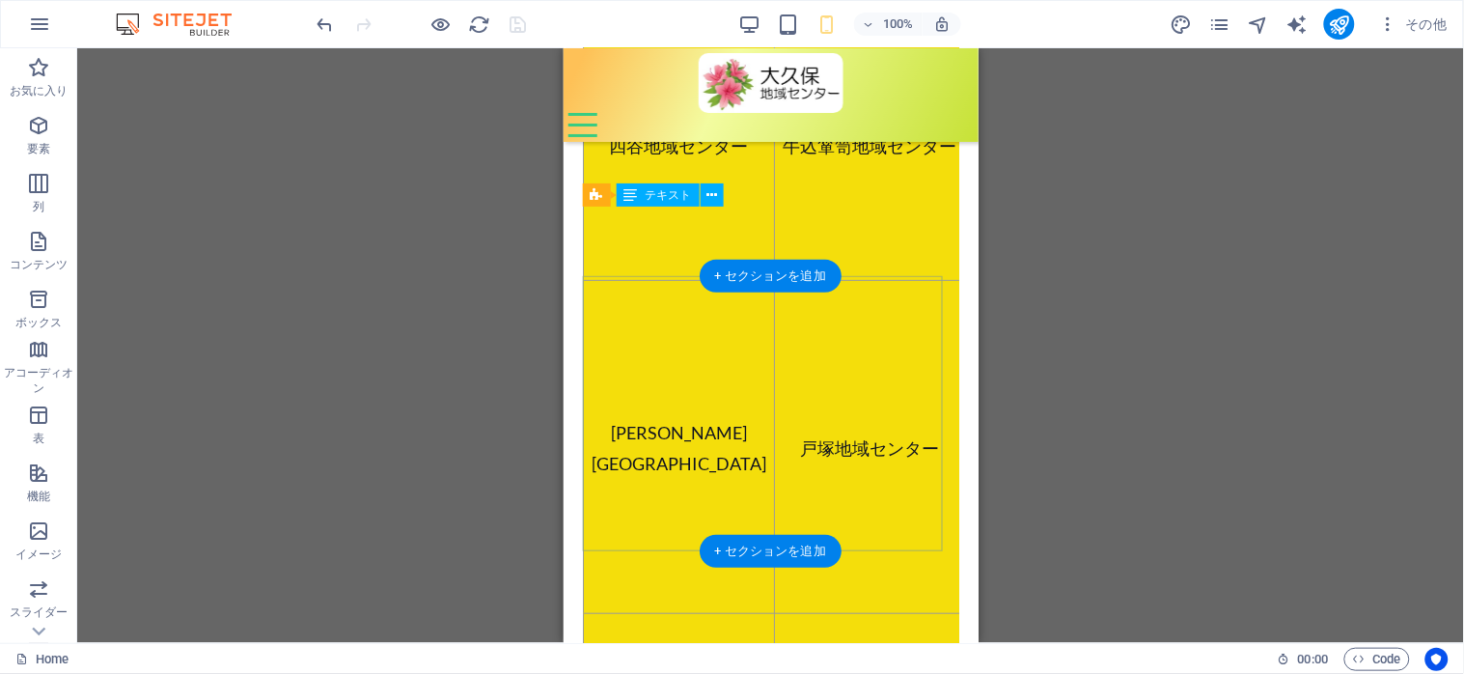
scroll to position [4663, 0]
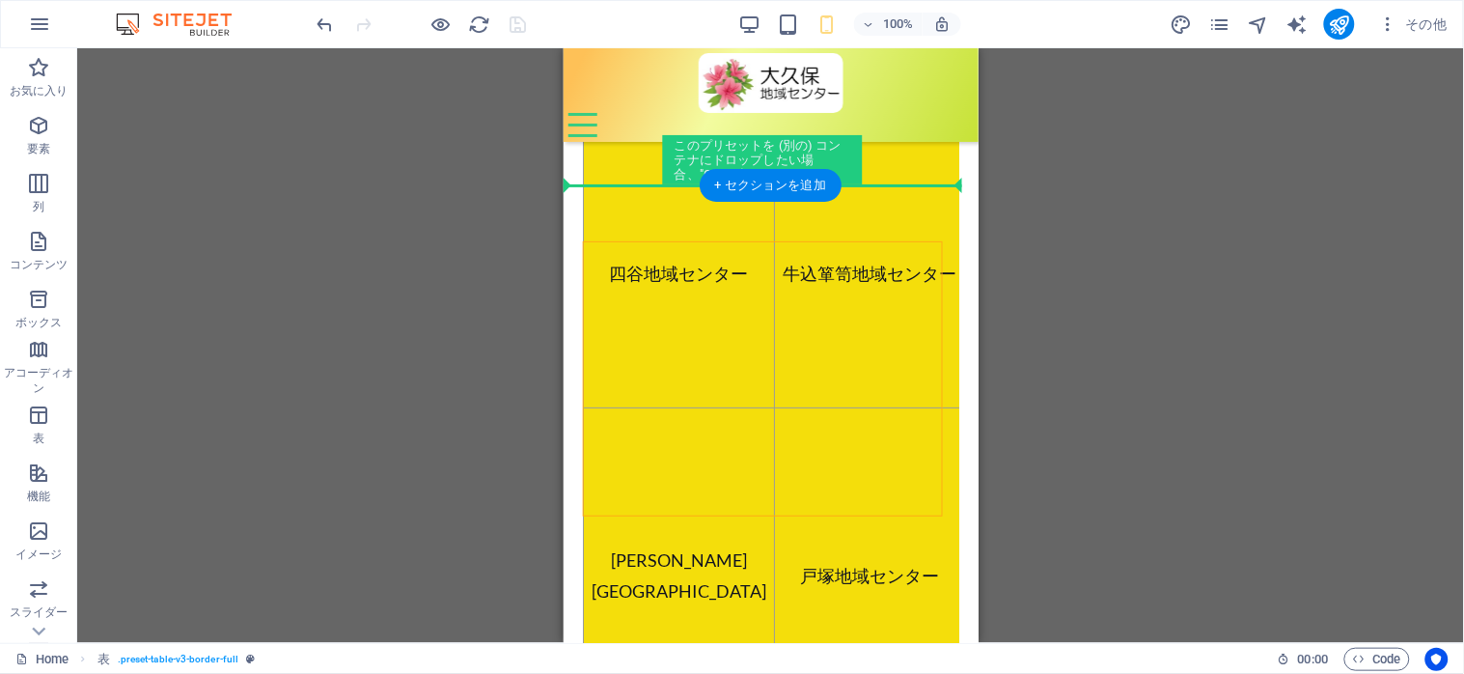
drag, startPoint x: 732, startPoint y: 309, endPoint x: 709, endPoint y: 165, distance: 145.6
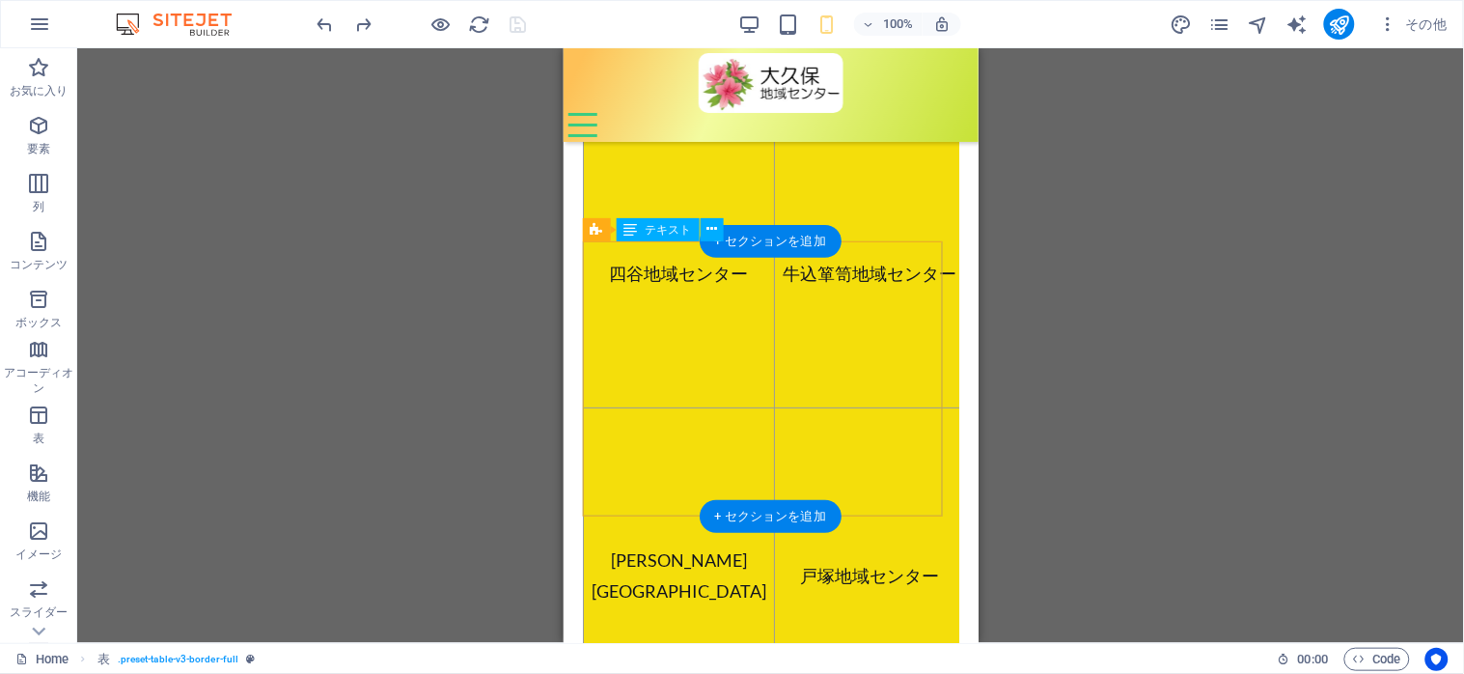
click at [799, 303] on div "[GEOGRAPHIC_DATA] [GEOGRAPHIC_DATA] [GEOGRAPHIC_DATA] [PERSON_NAME][GEOGRAPHIC_…" at bounding box center [770, 574] width 376 height 876
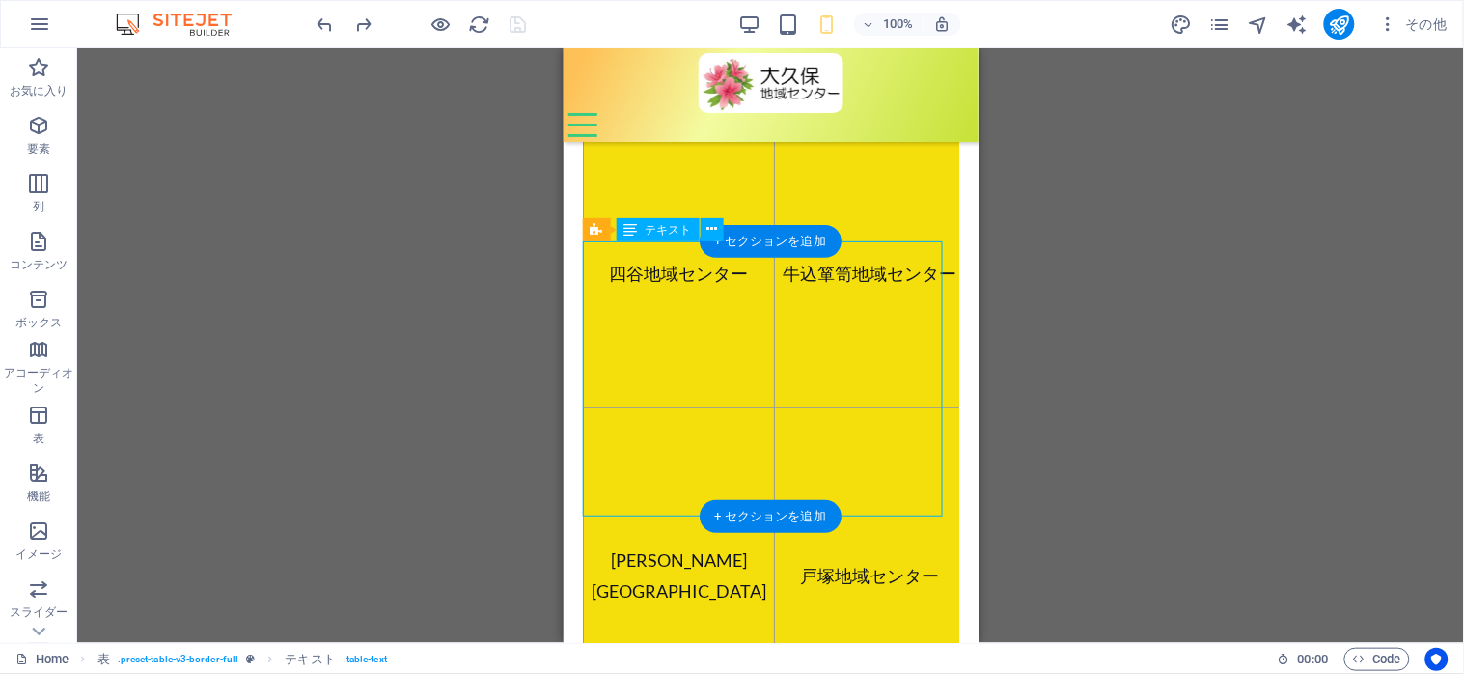
click at [799, 303] on div "[GEOGRAPHIC_DATA] [GEOGRAPHIC_DATA] [GEOGRAPHIC_DATA] [PERSON_NAME][GEOGRAPHIC_…" at bounding box center [770, 574] width 376 height 876
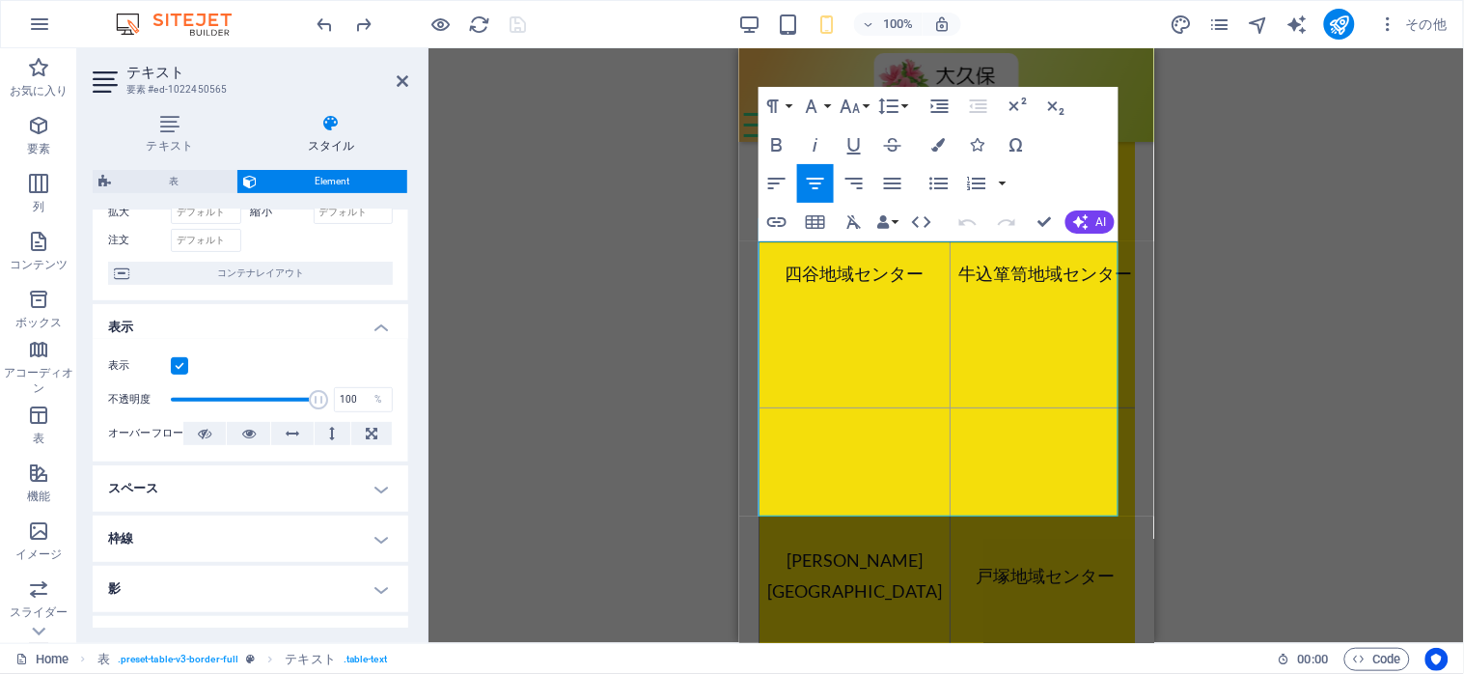
scroll to position [0, 0]
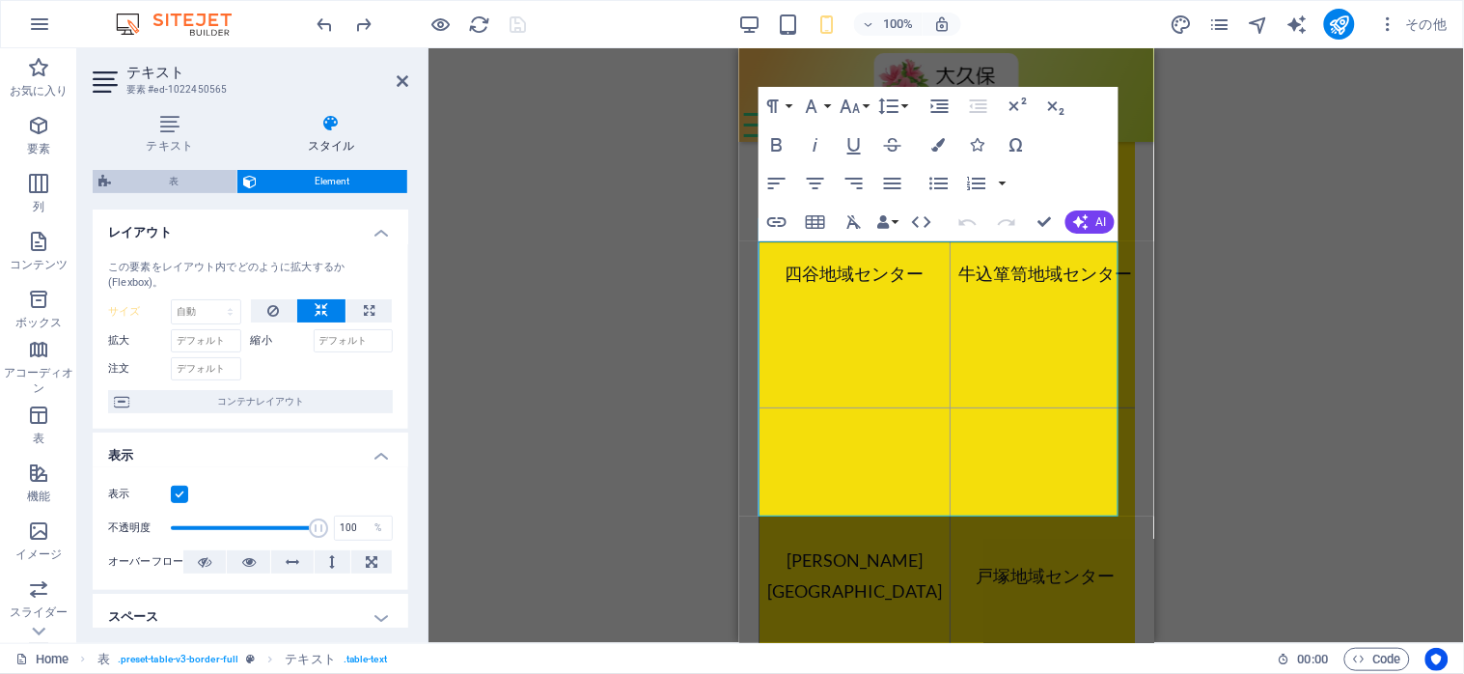
click at [170, 175] on span "表" at bounding box center [174, 181] width 114 height 23
select select "px"
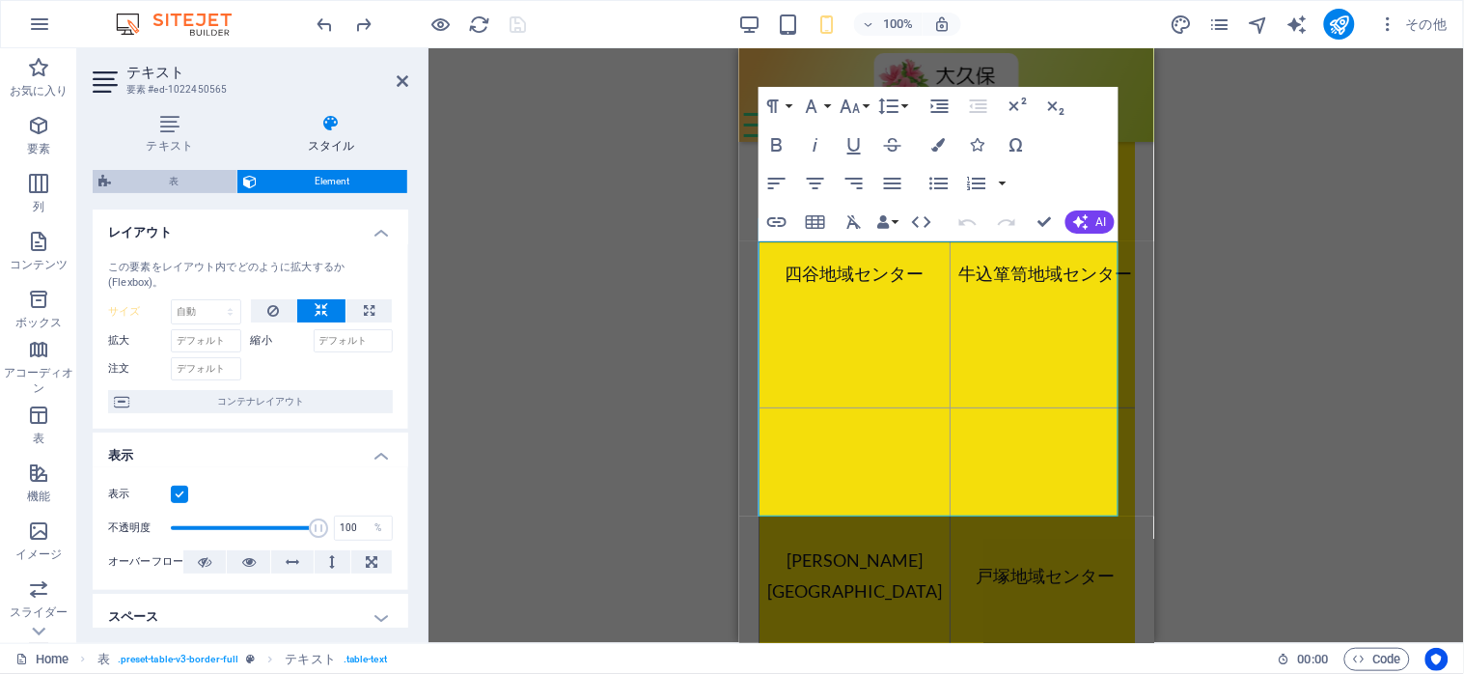
select select "px"
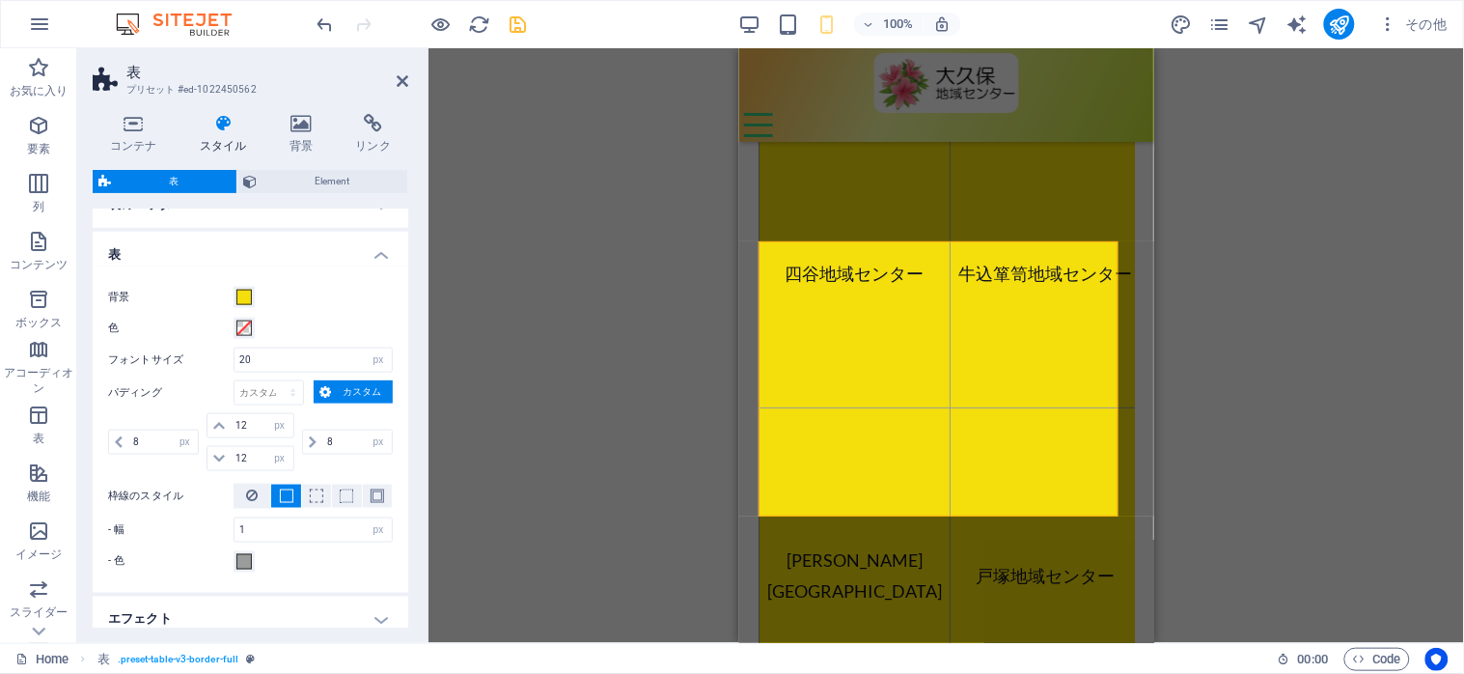
scroll to position [643, 0]
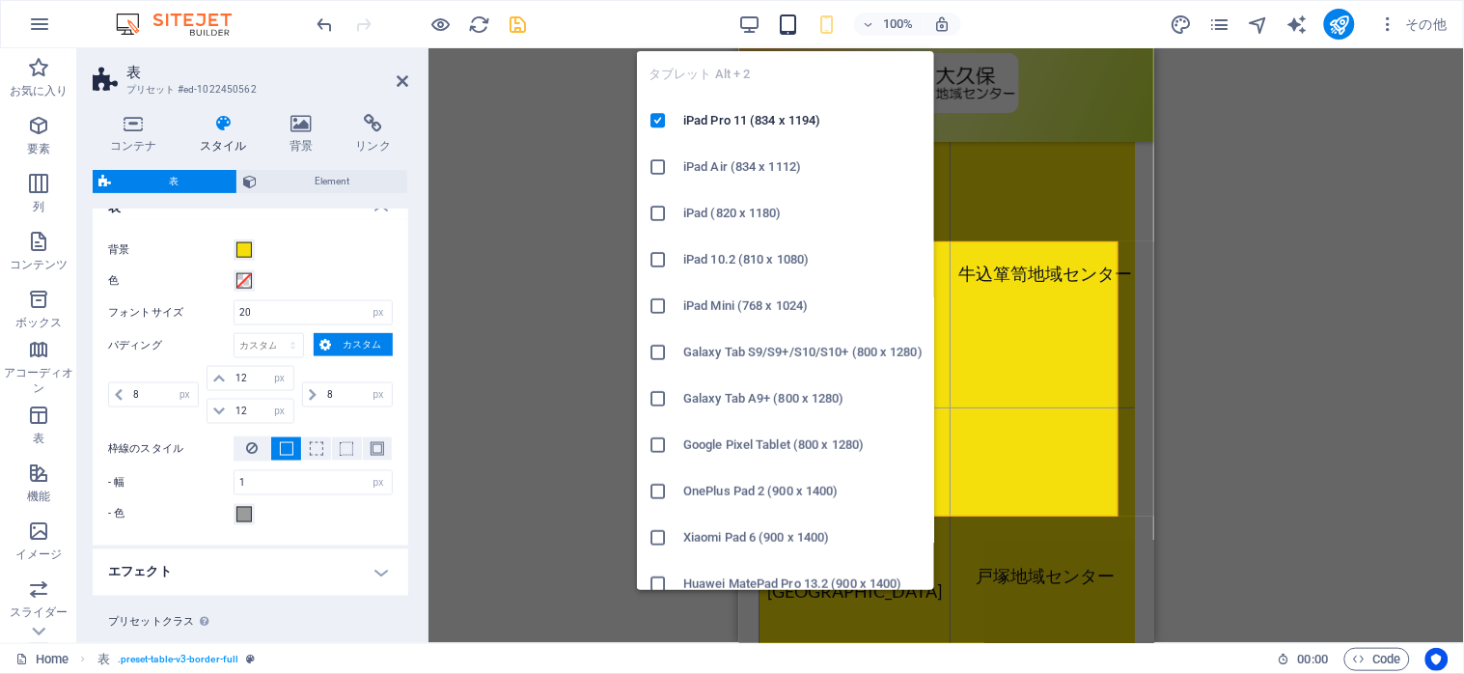
click at [785, 31] on icon "button" at bounding box center [789, 25] width 22 height 22
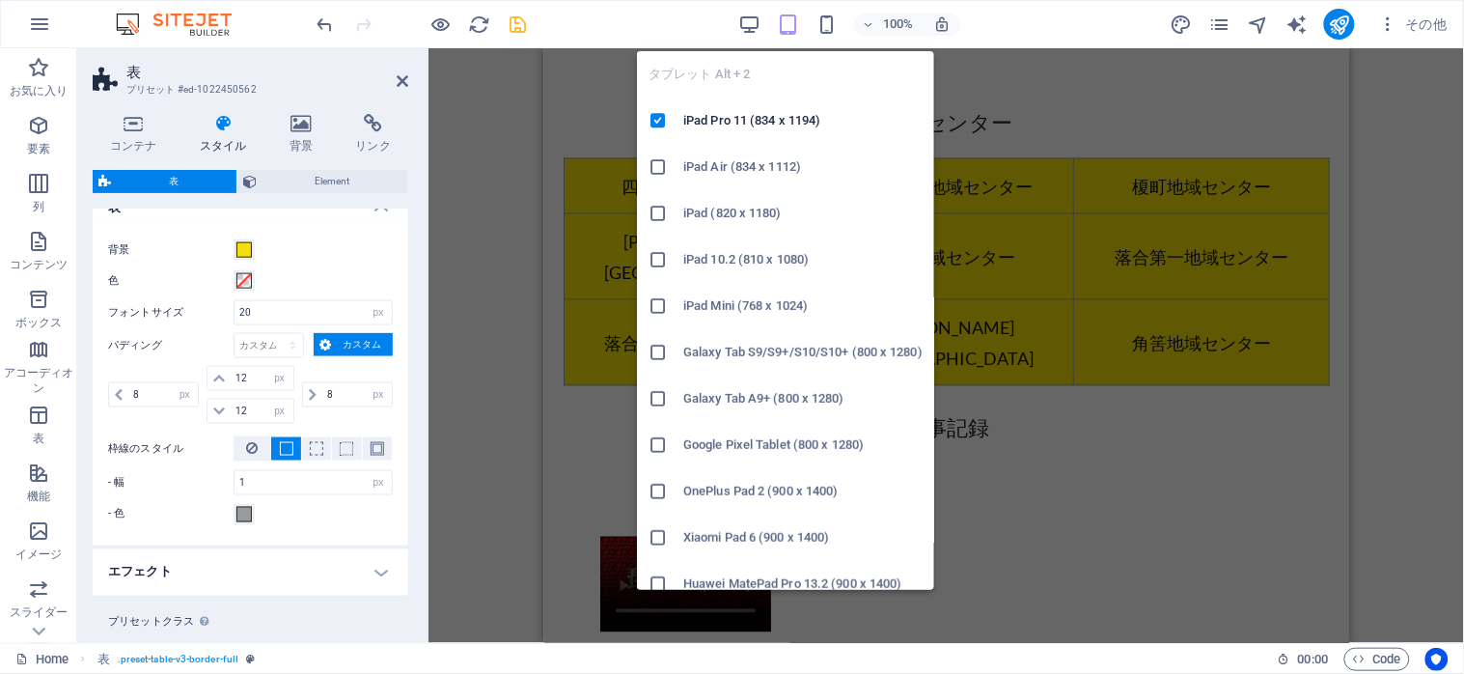
scroll to position [2870, 0]
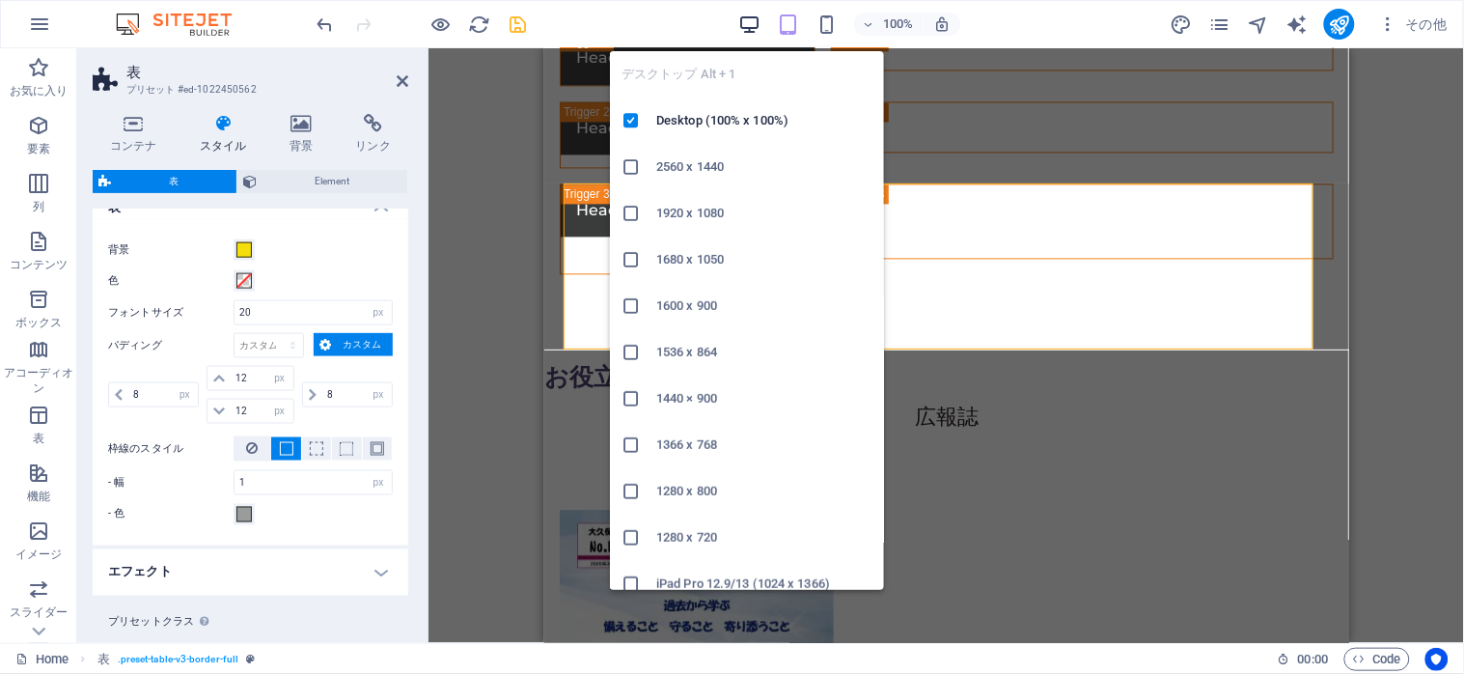
click at [748, 23] on icon "button" at bounding box center [750, 25] width 22 height 22
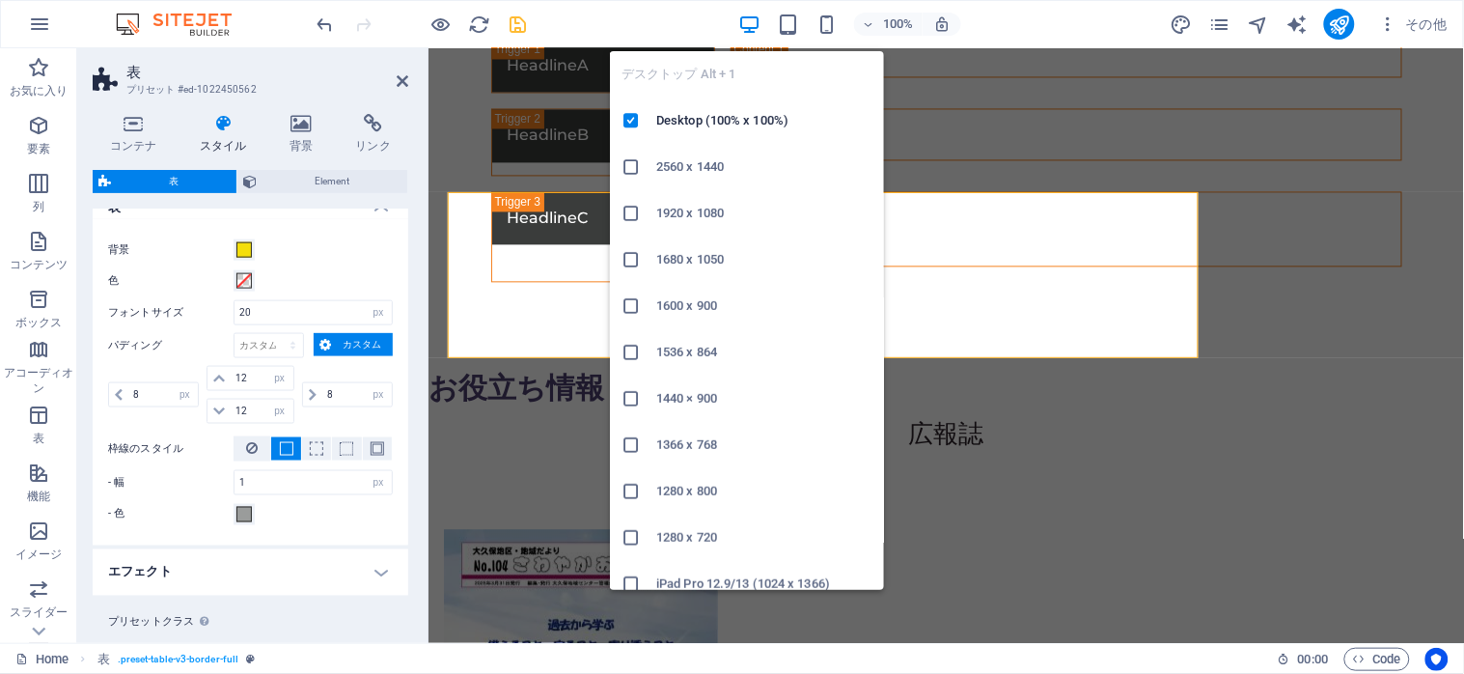
scroll to position [2861, 0]
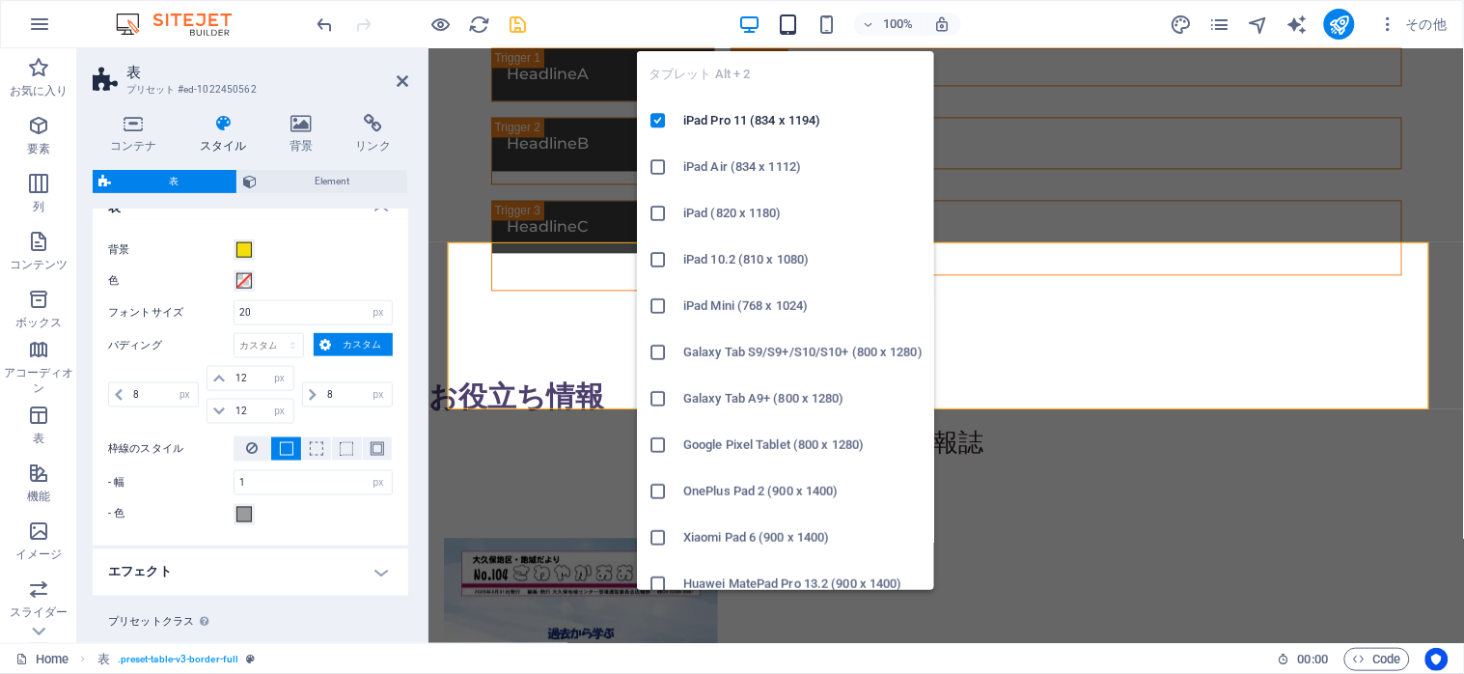
click at [784, 21] on icon "button" at bounding box center [789, 25] width 22 height 22
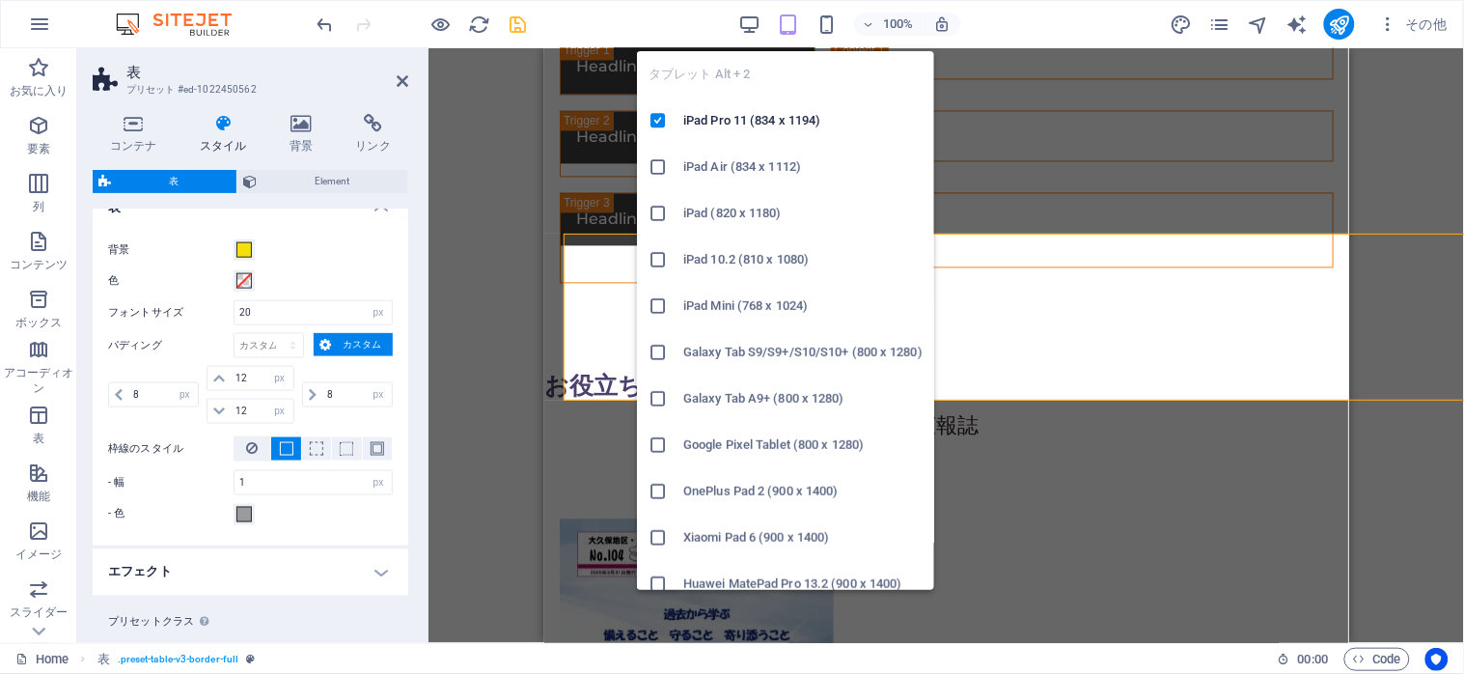
scroll to position [2870, 0]
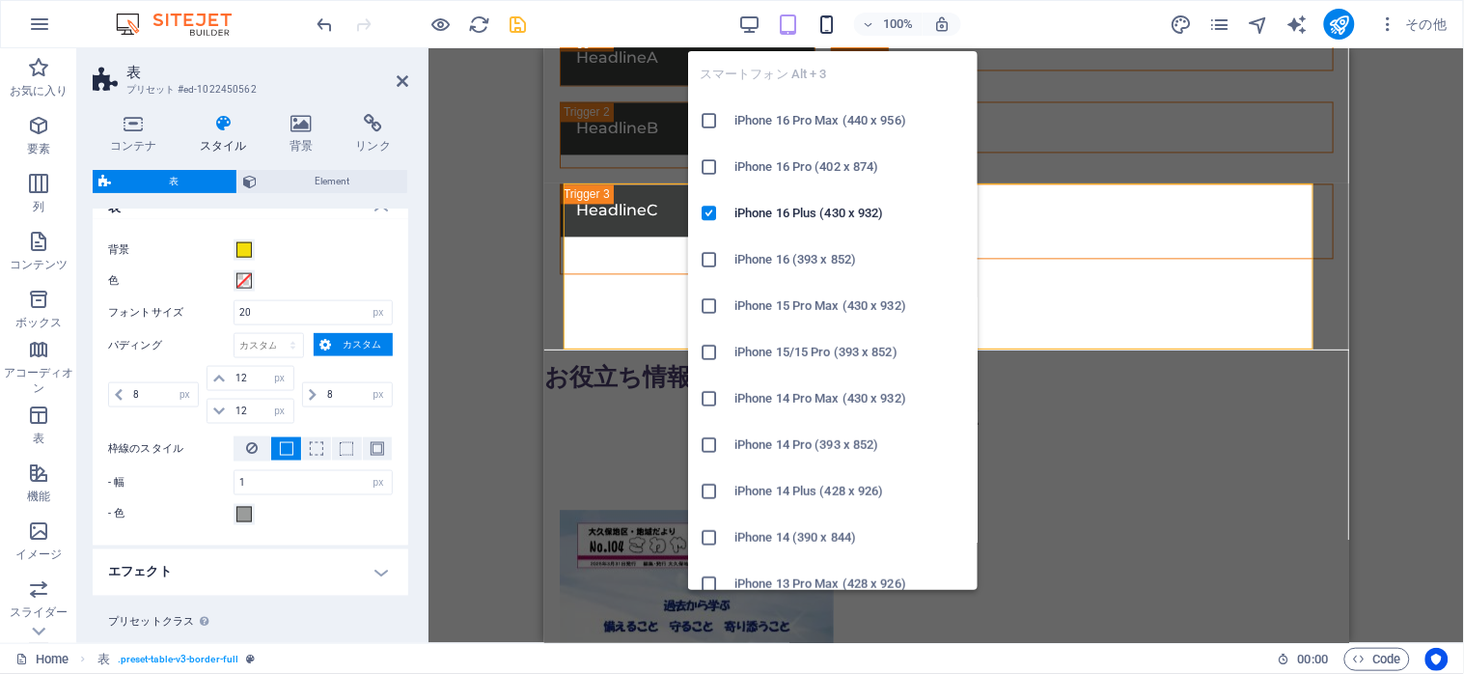
click at [816, 22] on icon "button" at bounding box center [827, 25] width 22 height 22
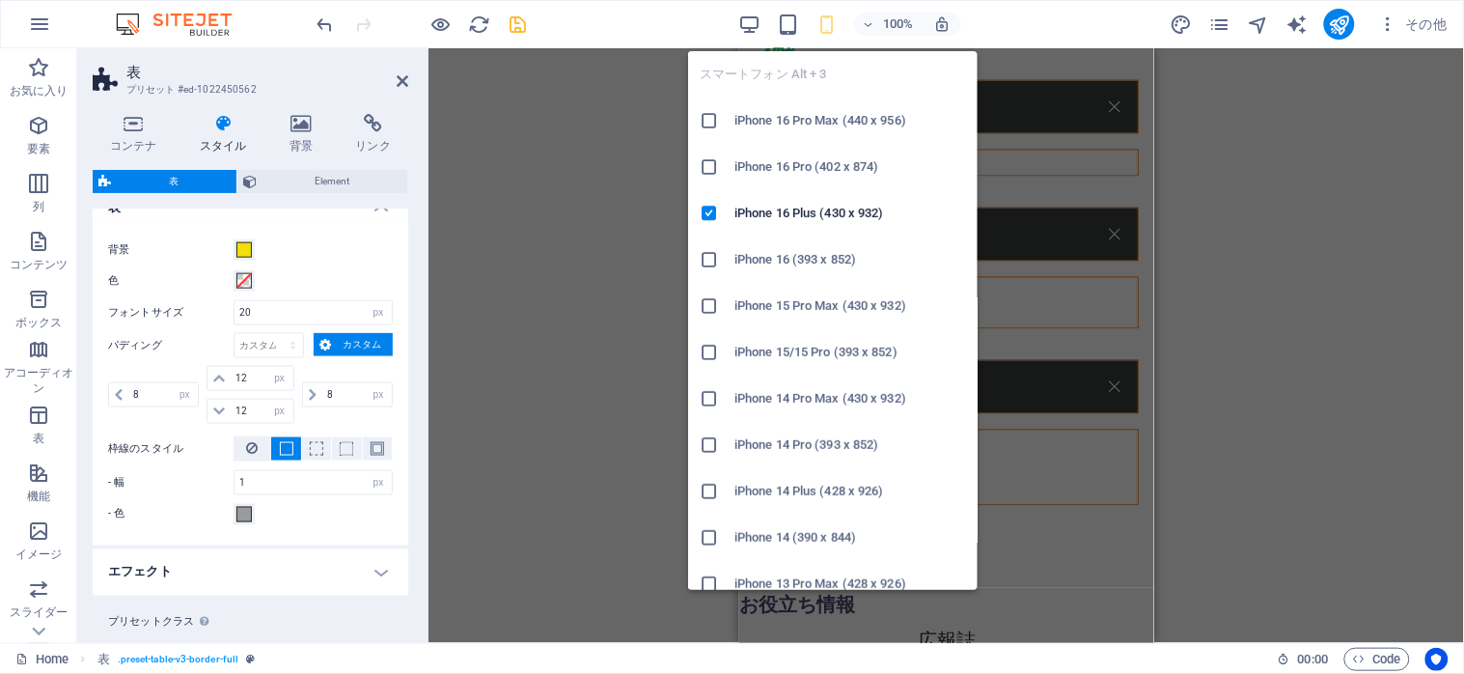
scroll to position [4765, 0]
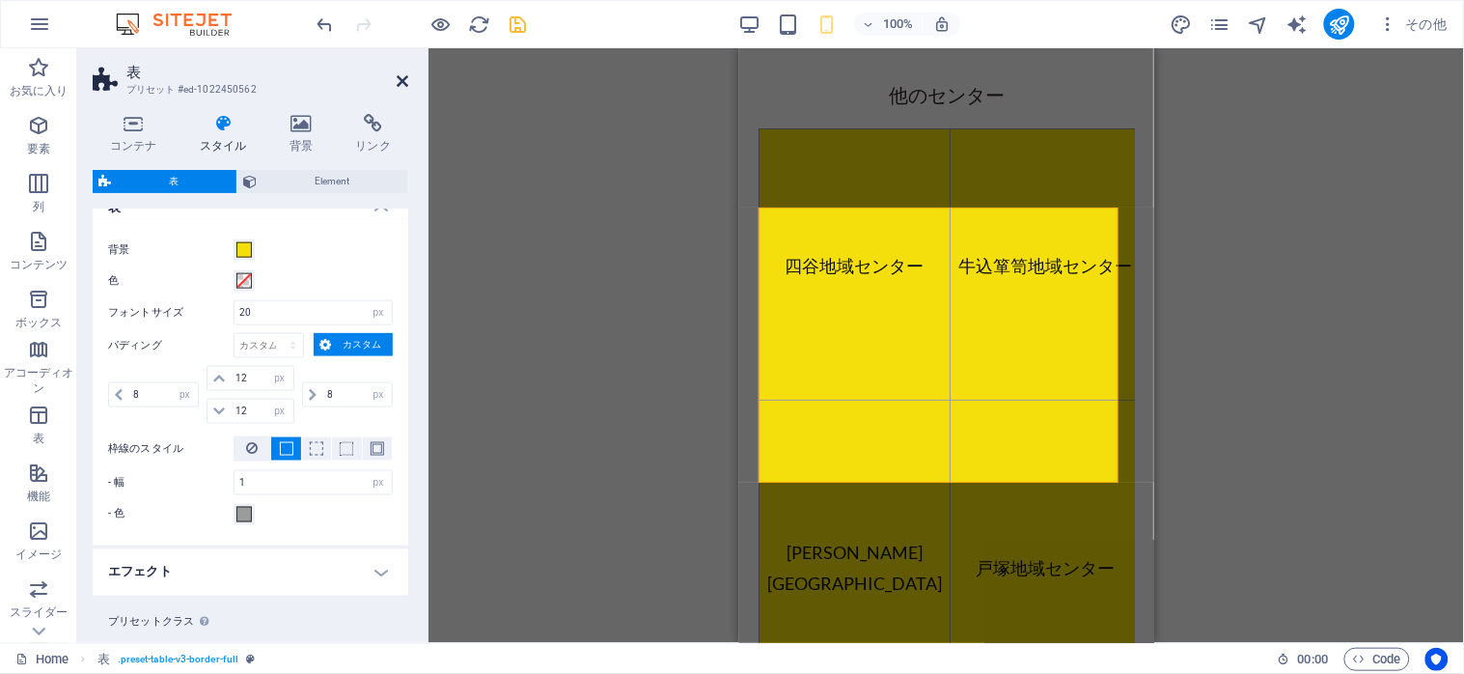
click at [397, 78] on icon at bounding box center [403, 80] width 12 height 15
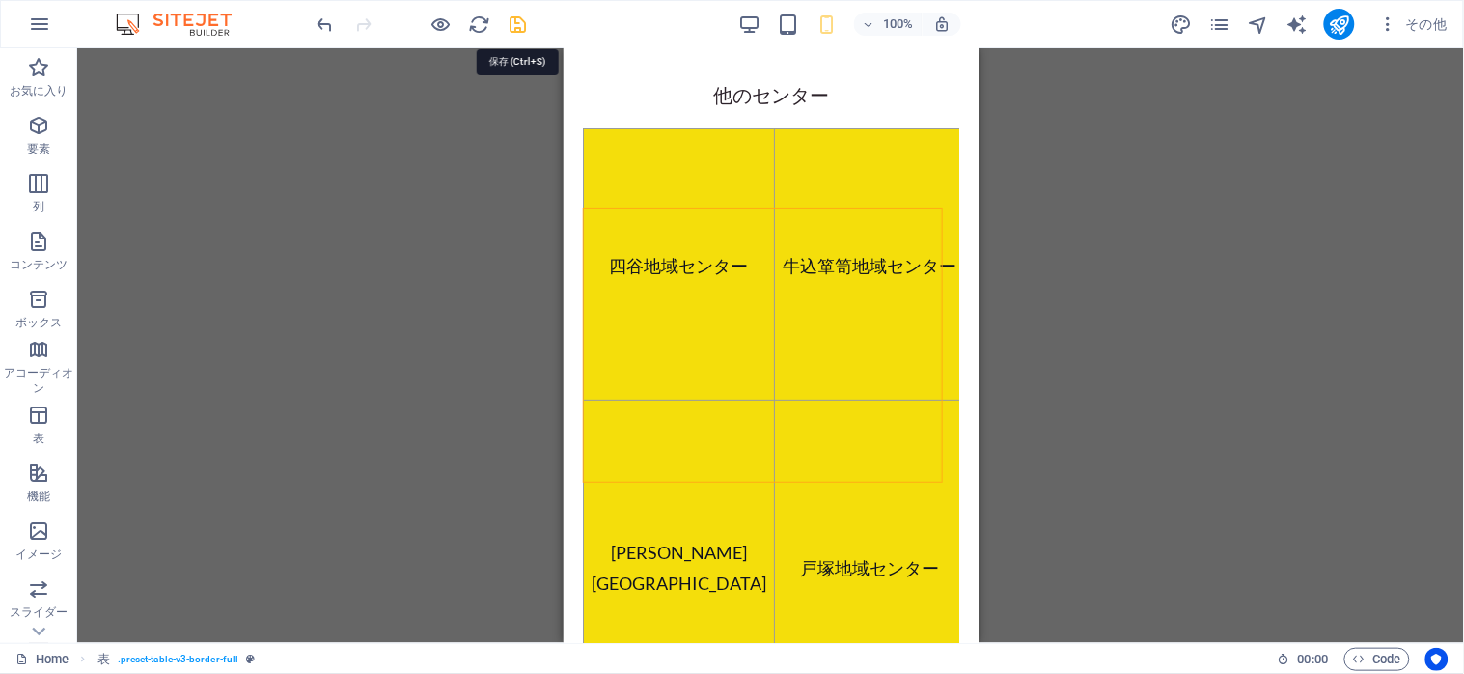
click at [512, 34] on icon "save" at bounding box center [519, 25] width 22 height 22
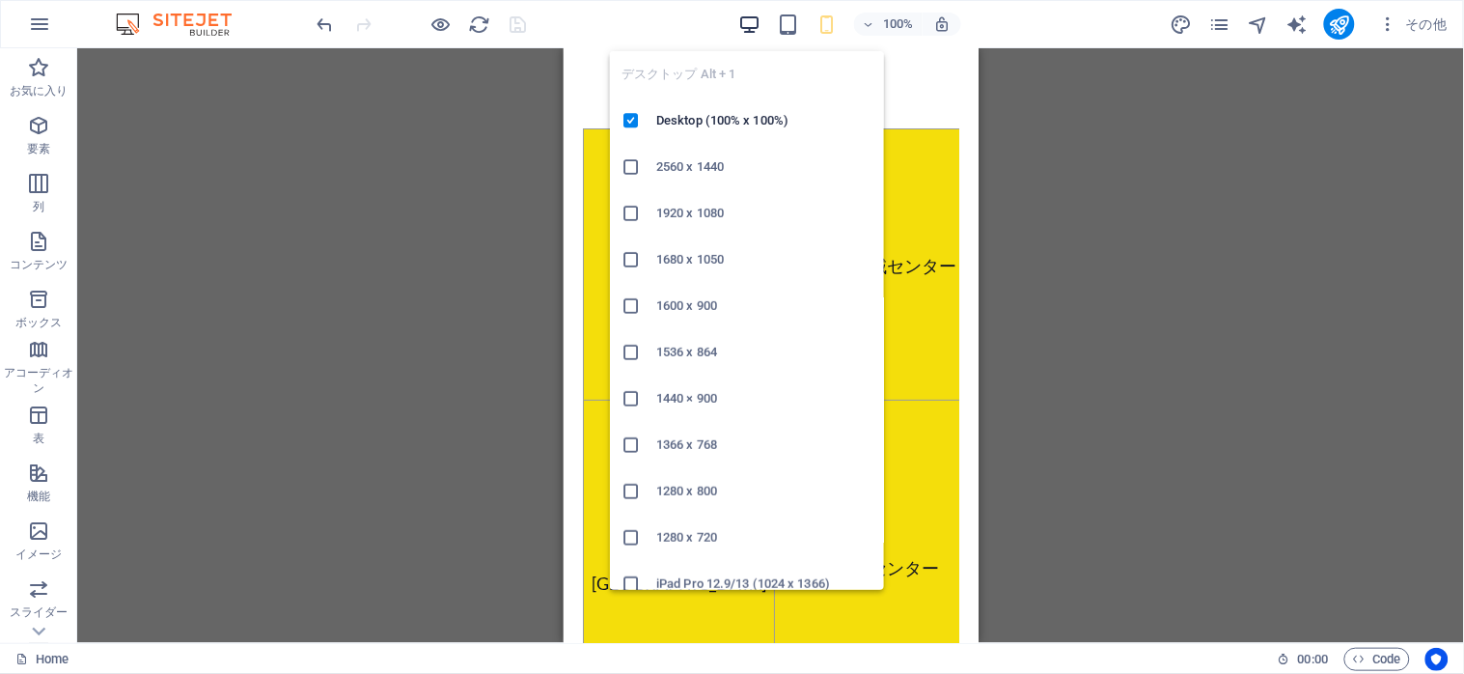
click at [739, 20] on icon "button" at bounding box center [750, 25] width 22 height 22
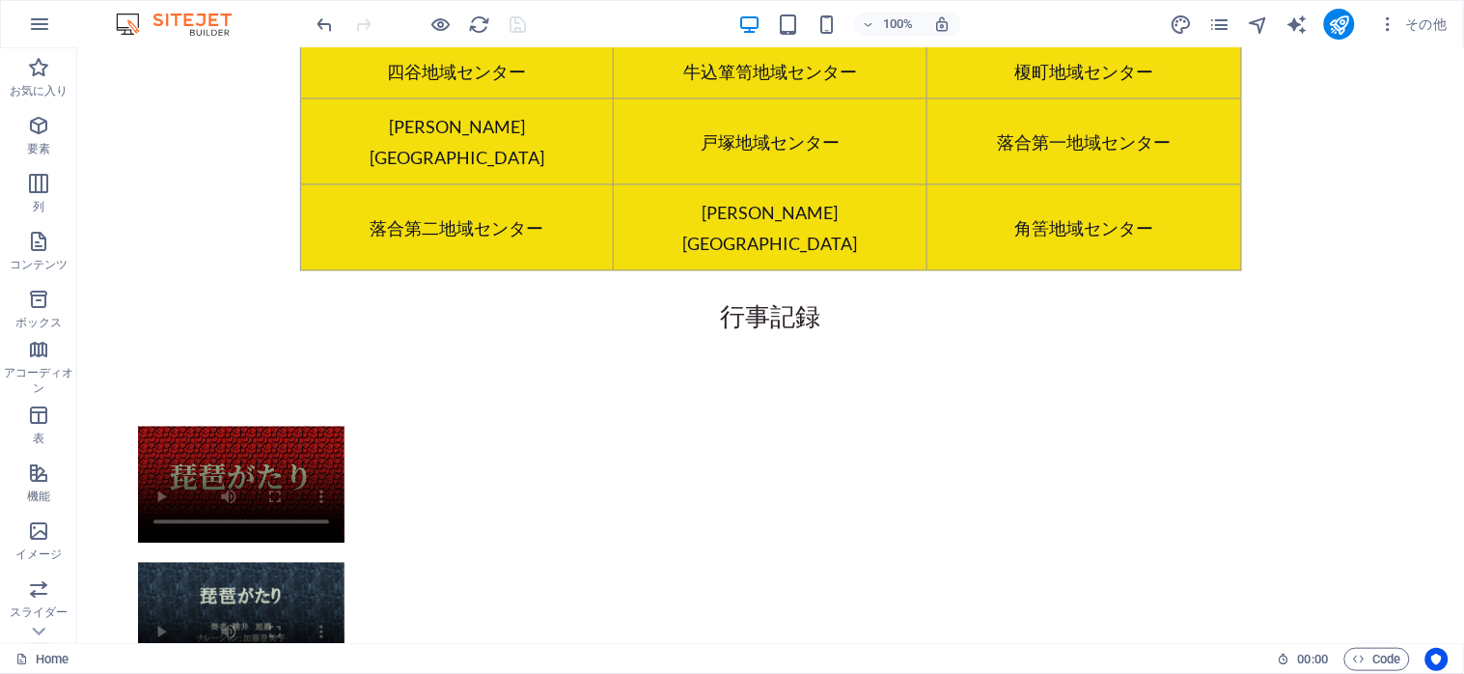
scroll to position [2948, 0]
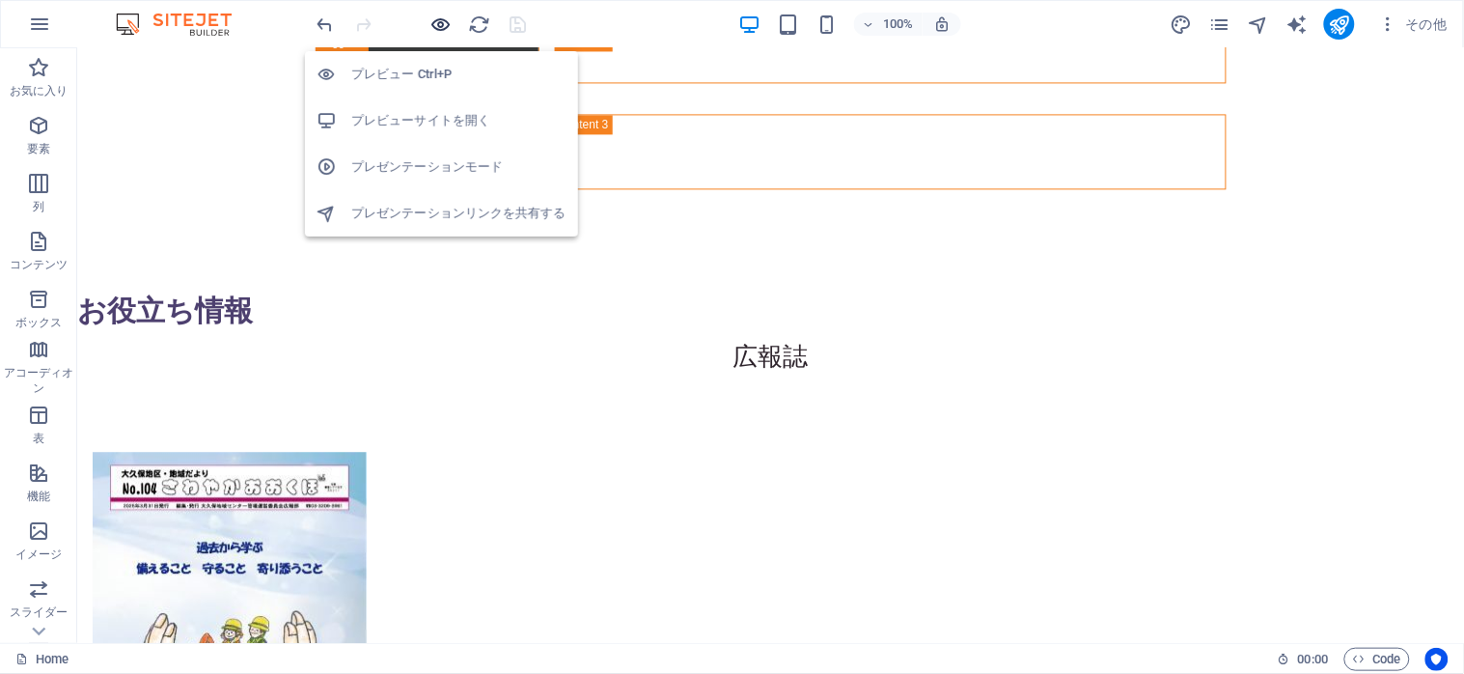
click at [438, 19] on icon "button" at bounding box center [441, 25] width 22 height 22
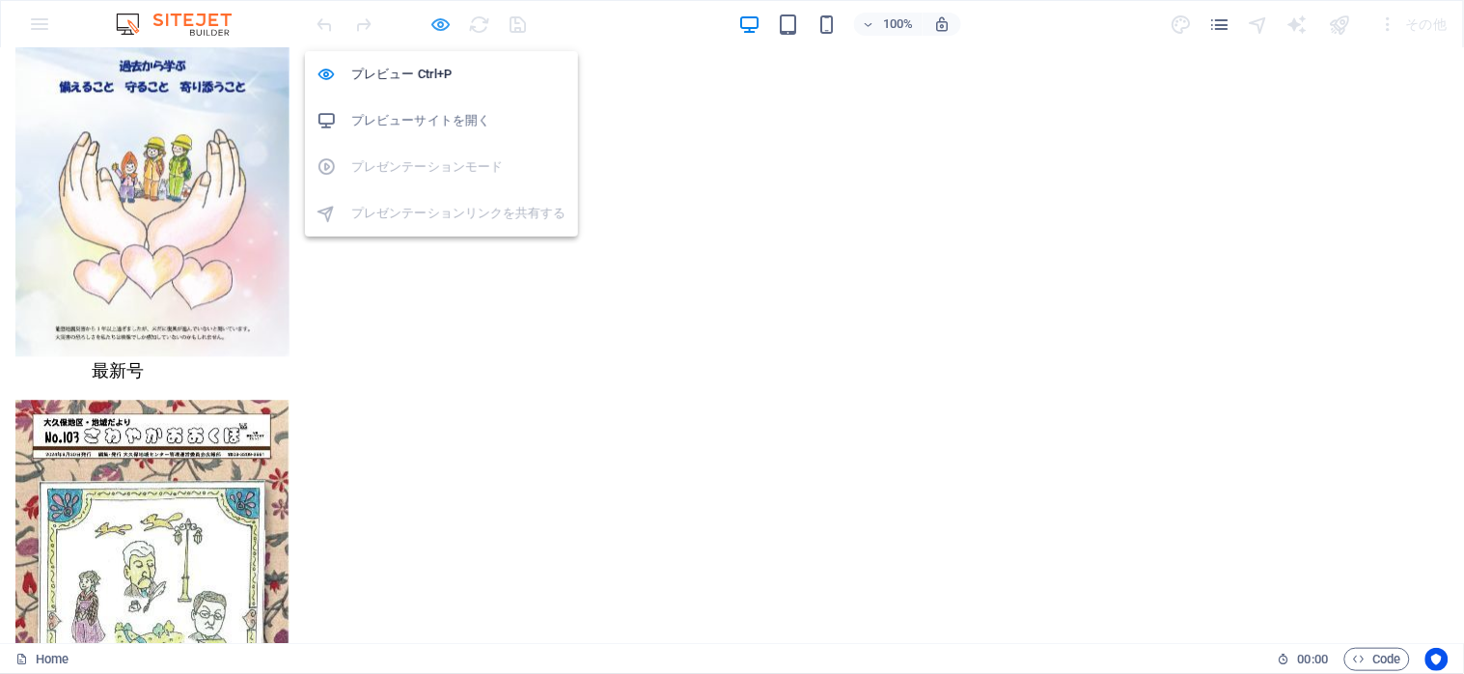
scroll to position [2456, 0]
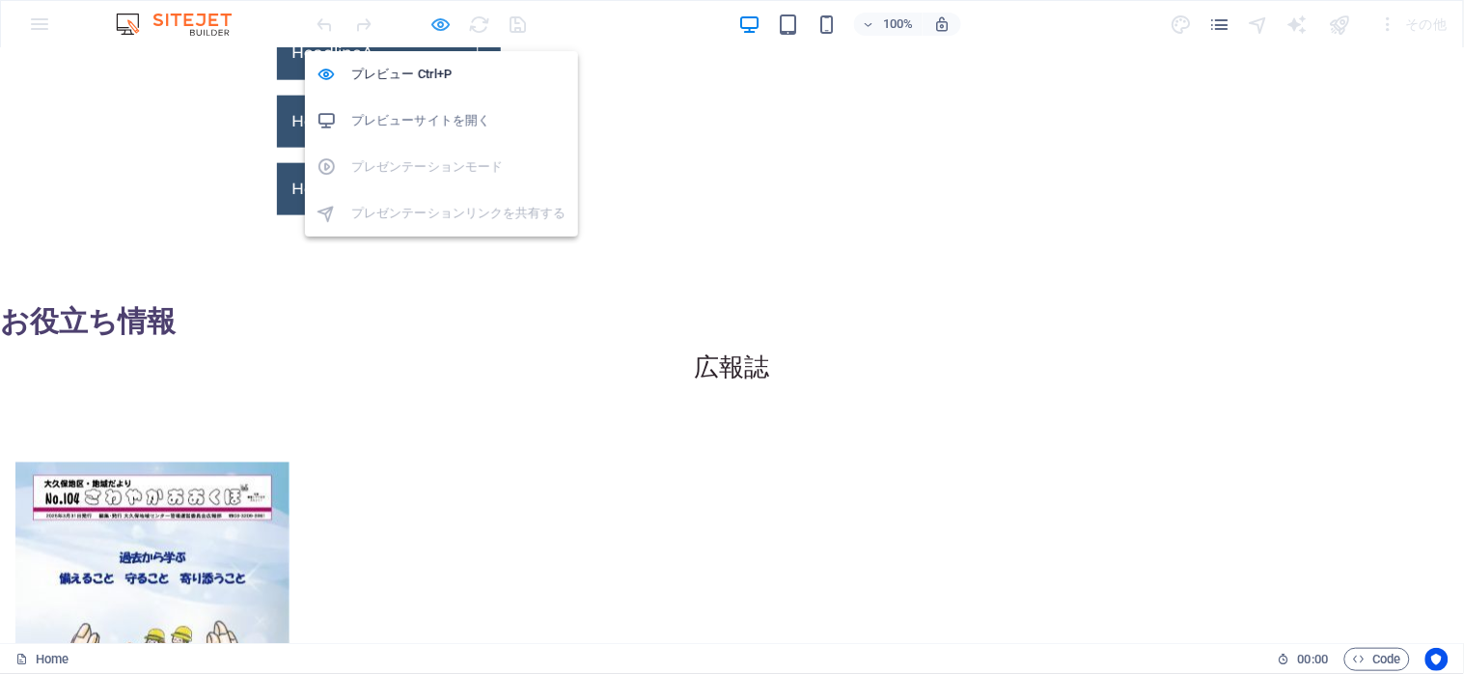
click at [438, 19] on icon "button" at bounding box center [441, 25] width 22 height 22
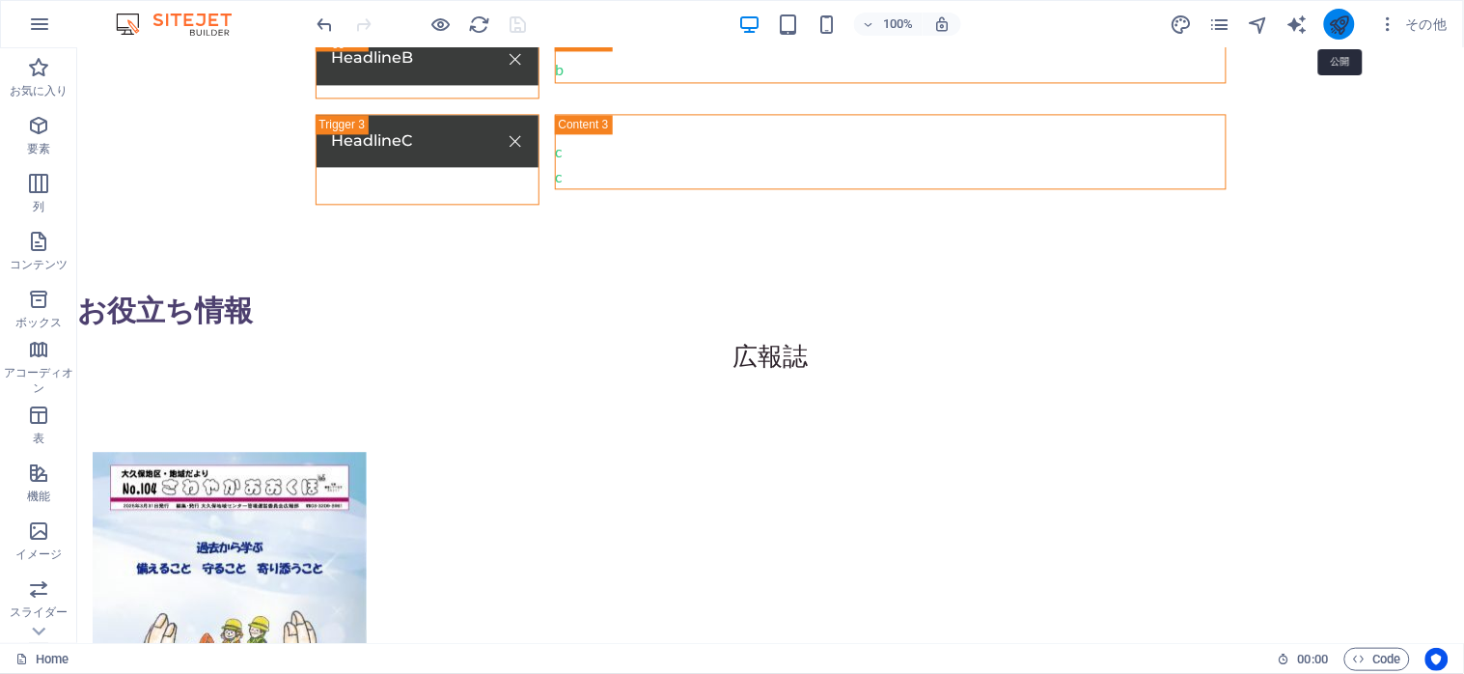
click at [1338, 23] on icon "publish" at bounding box center [1340, 25] width 22 height 22
